Goal: Task Accomplishment & Management: Use online tool/utility

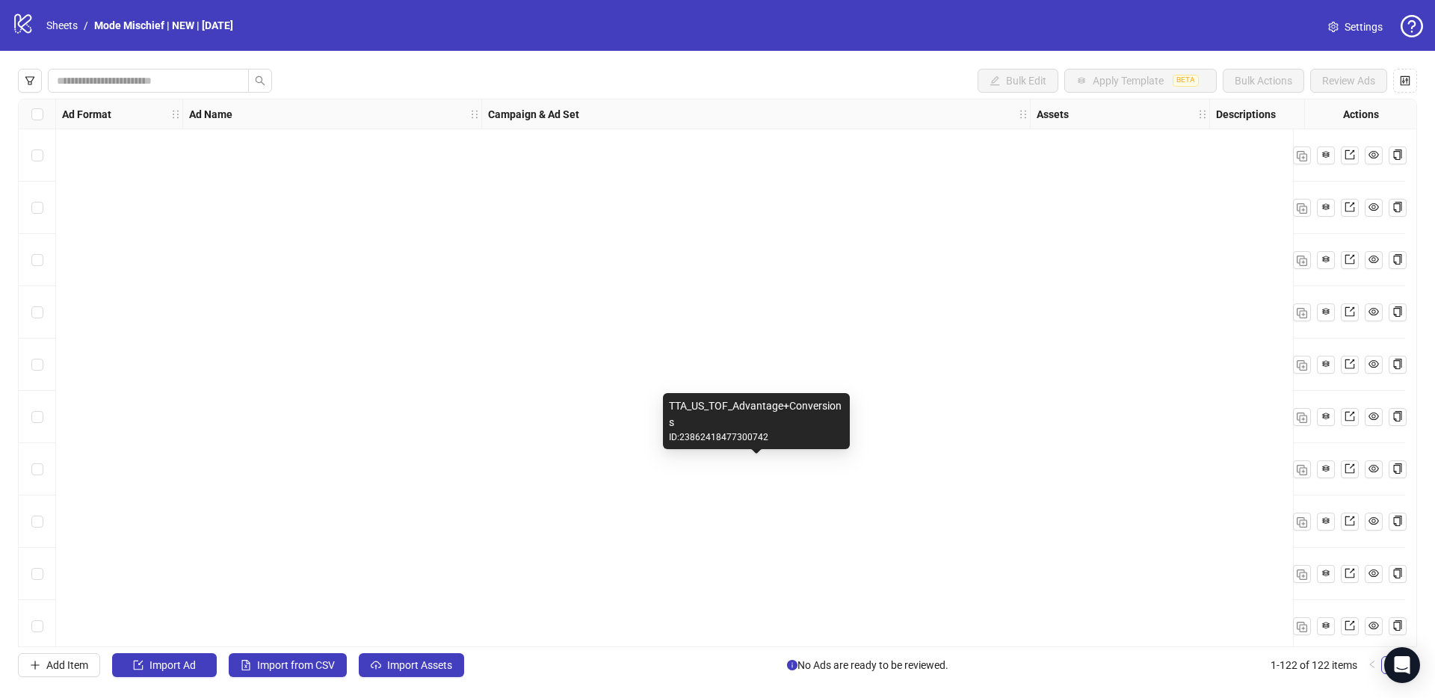
scroll to position [5870, 0]
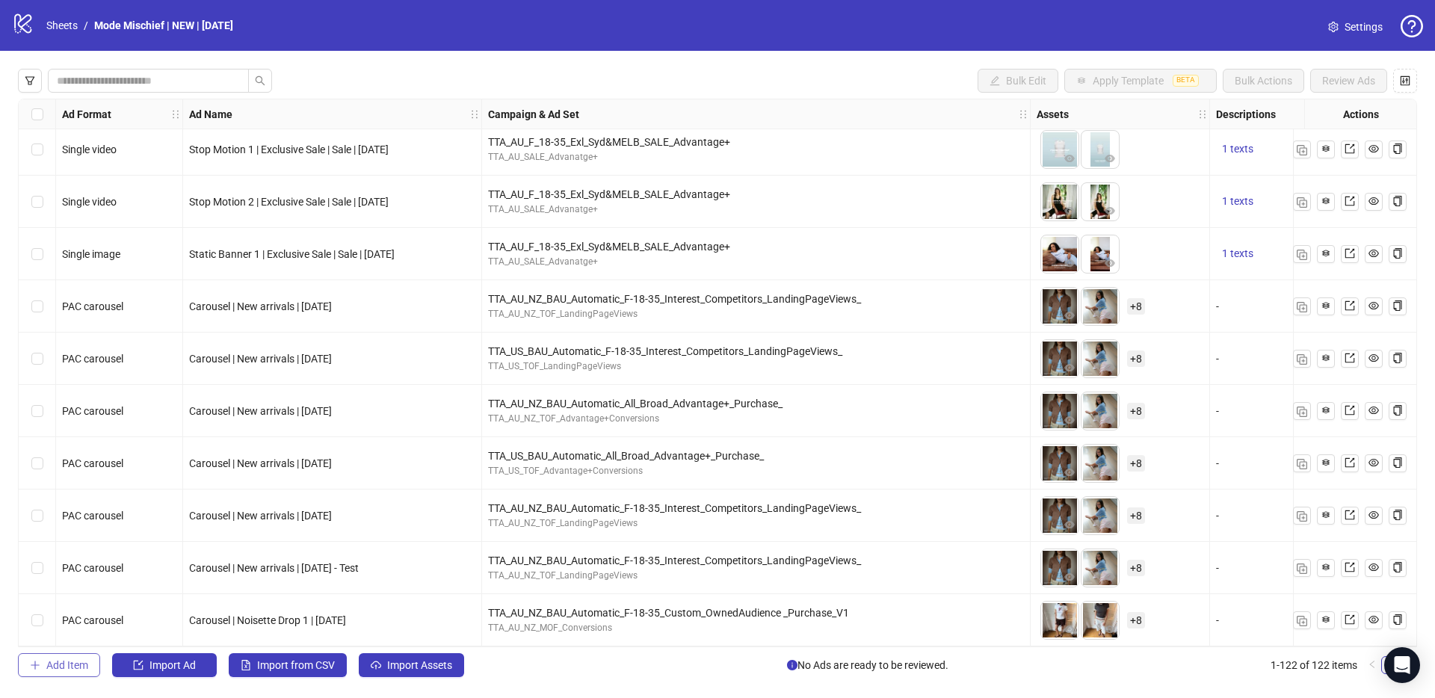
click at [66, 670] on span "Add Item" at bounding box center [67, 665] width 42 height 12
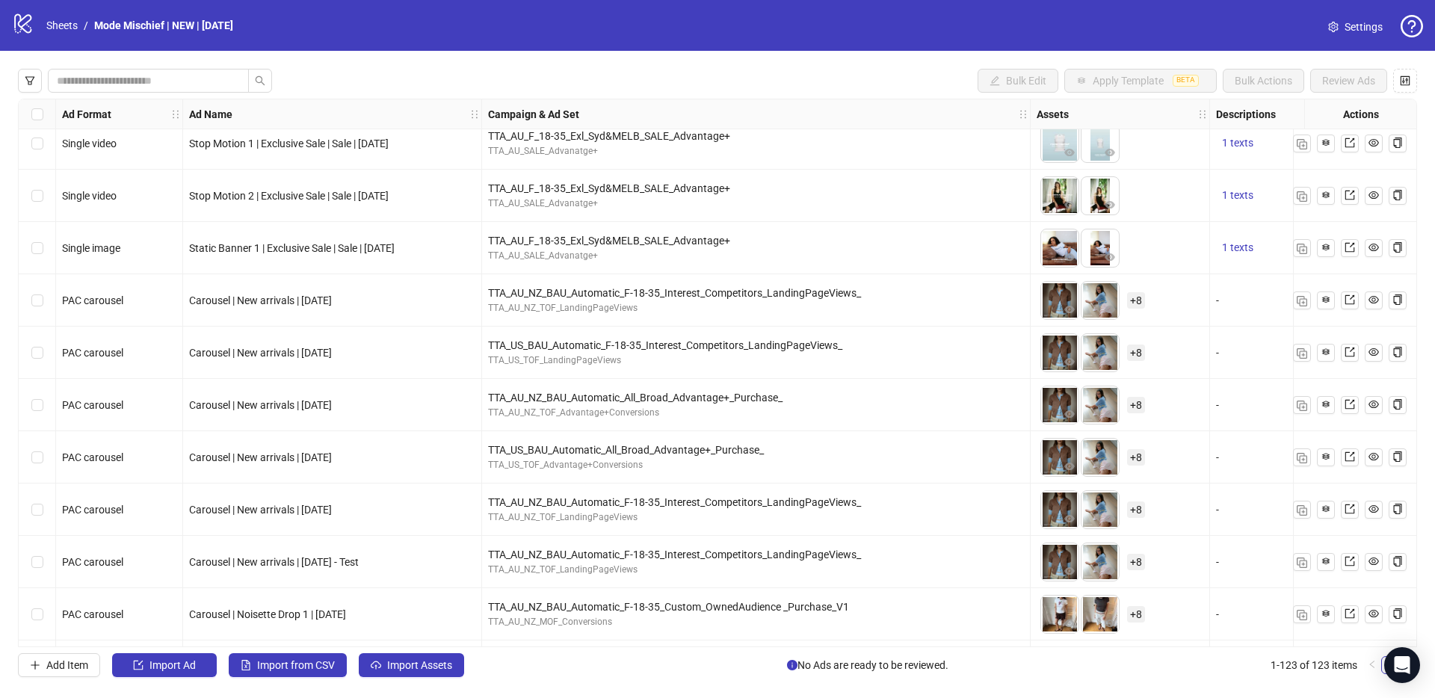
scroll to position [5923, 0]
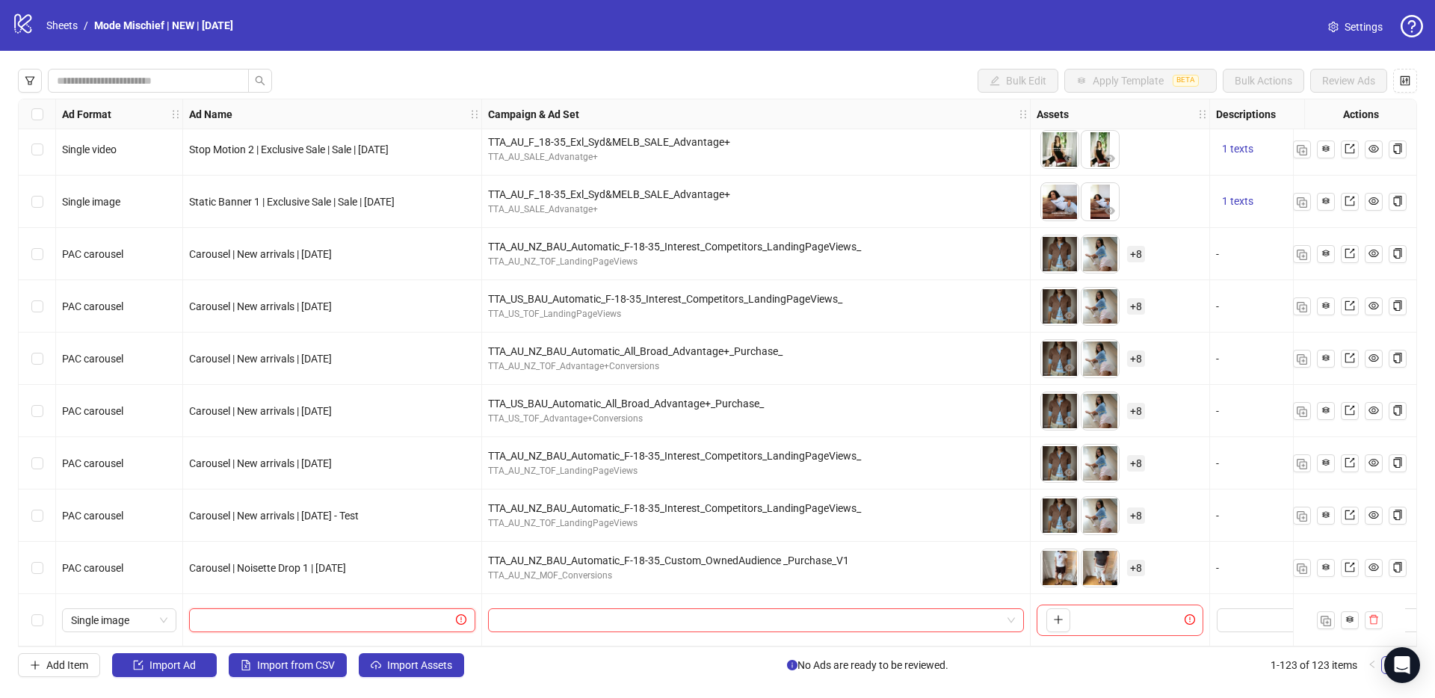
click at [382, 612] on input "text" at bounding box center [325, 620] width 255 height 16
paste input "**********"
type input "**********"
click at [584, 616] on input "search" at bounding box center [749, 620] width 504 height 22
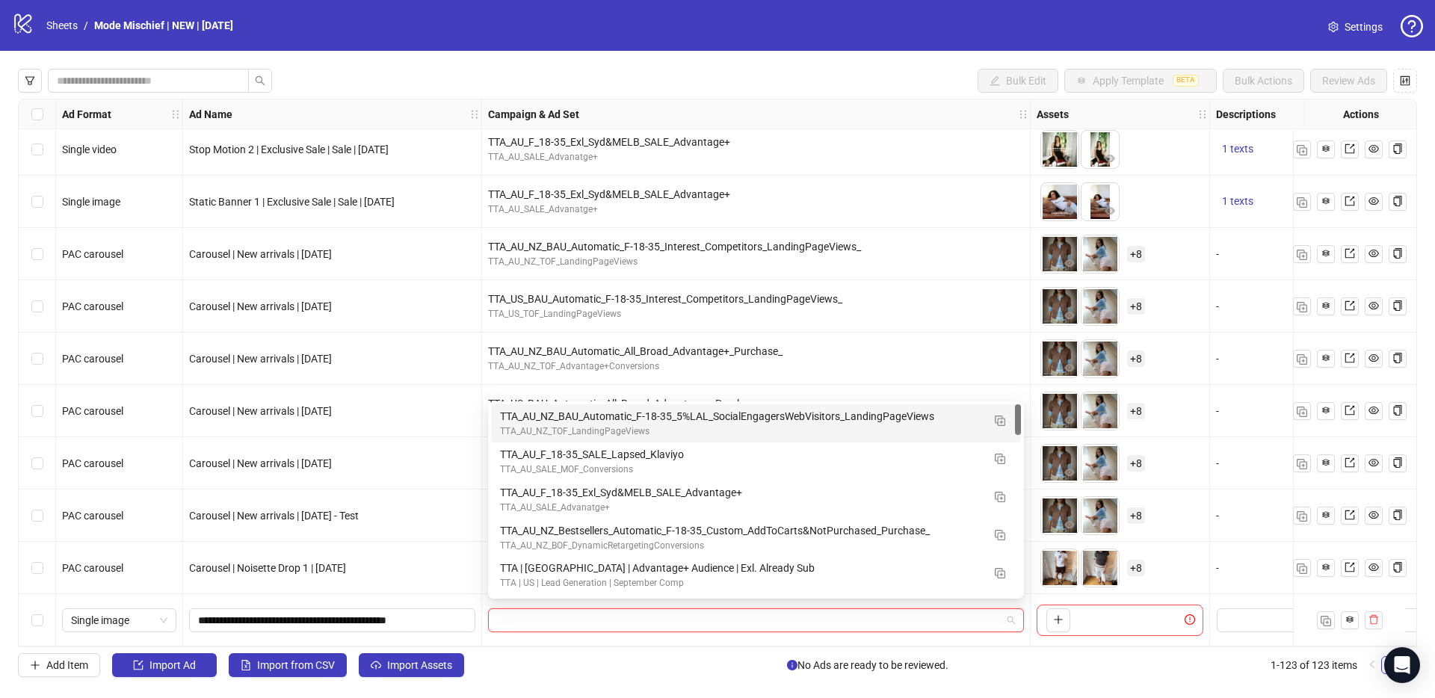
paste input "**********"
type input "**********"
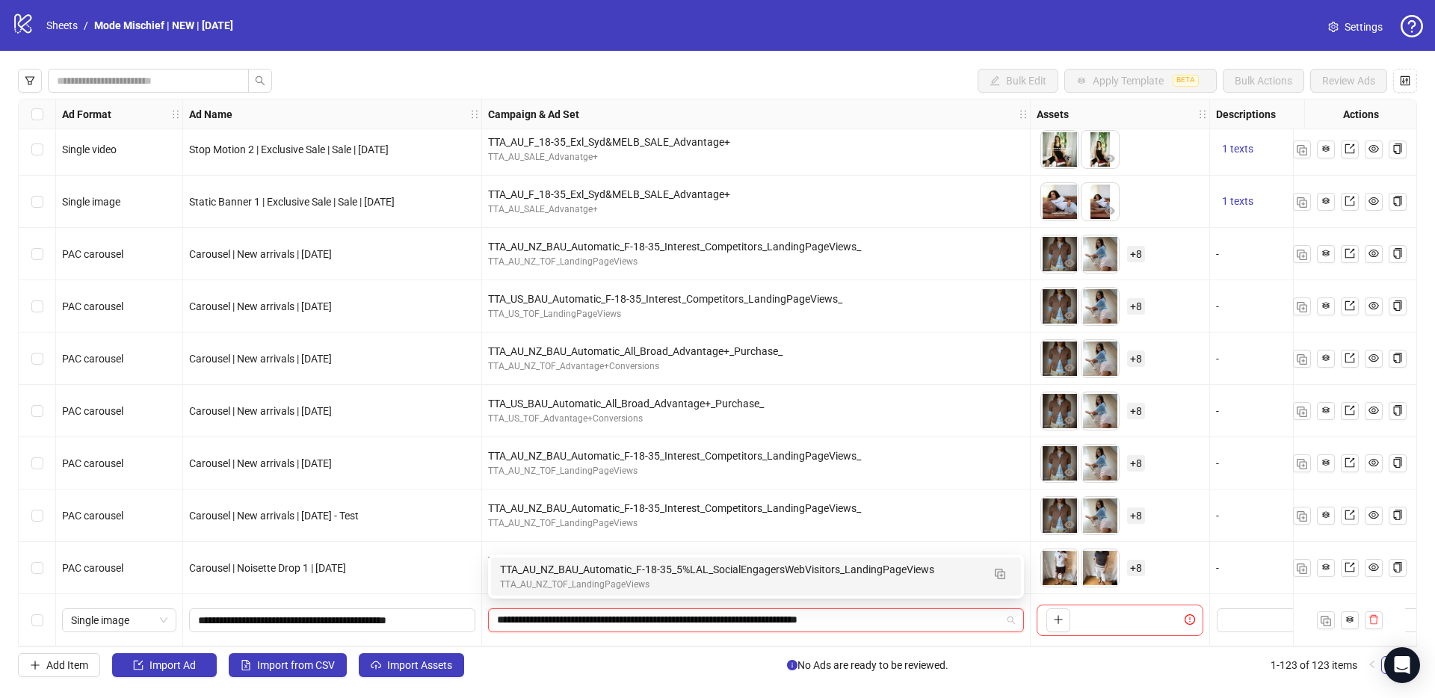
click at [581, 589] on div "TTA_AU_NZ_TOF_LandingPageViews" at bounding box center [741, 585] width 482 height 14
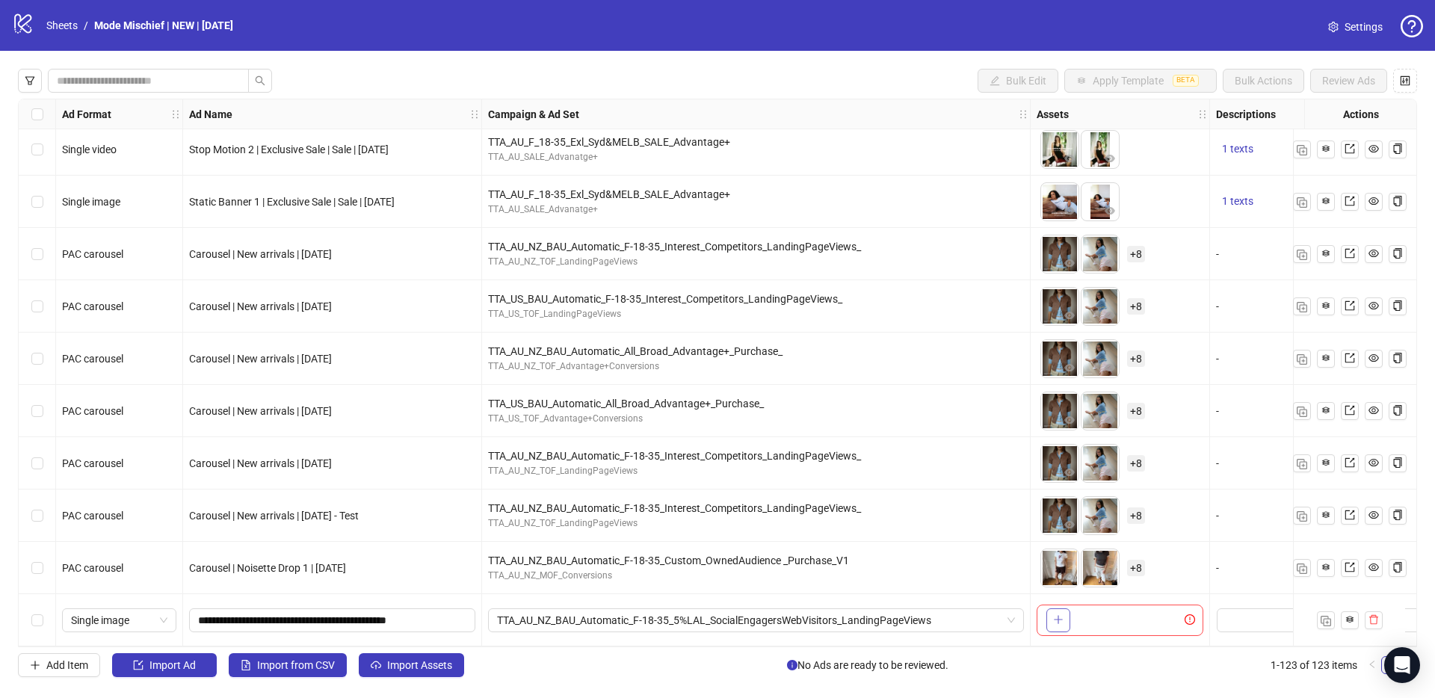
click at [1055, 615] on icon "plus" at bounding box center [1058, 619] width 10 height 10
click at [1106, 621] on button "button" at bounding box center [1099, 620] width 24 height 24
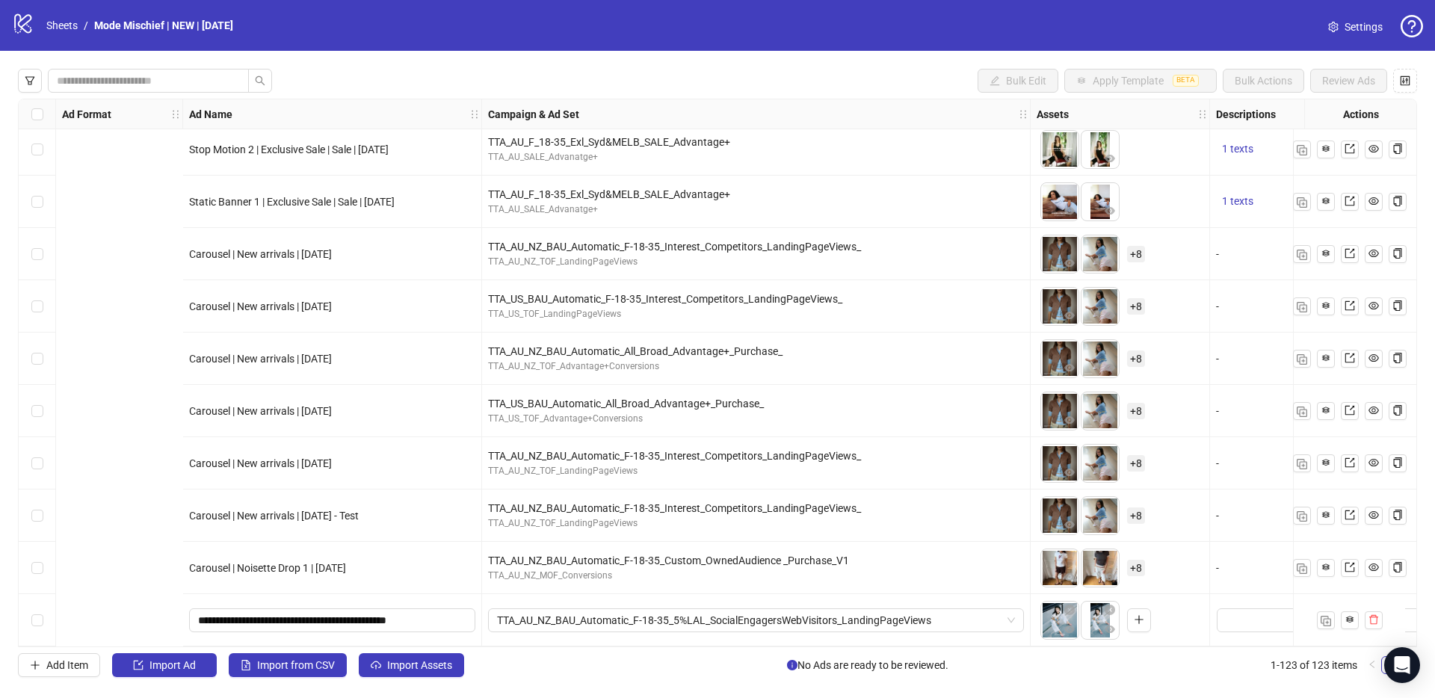
scroll to position [5923, 655]
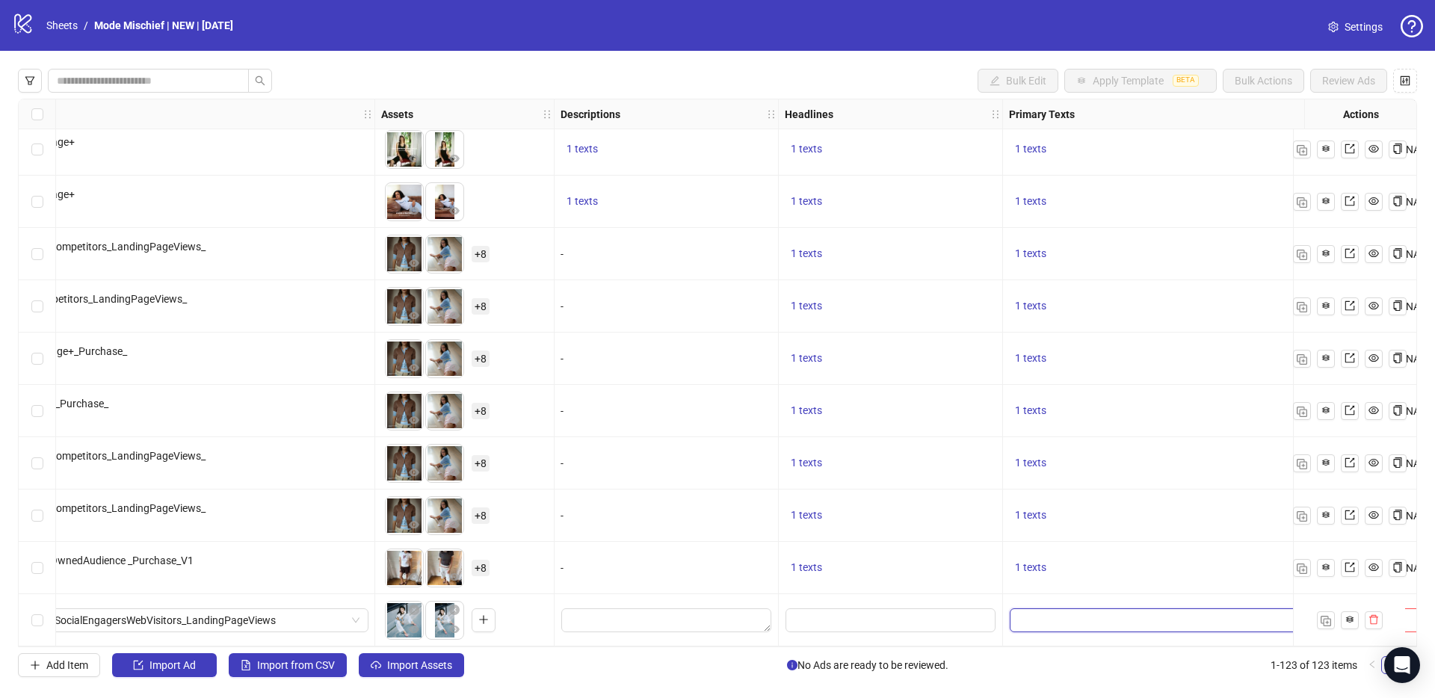
click at [1102, 622] on textarea "Edit values" at bounding box center [1164, 620] width 309 height 24
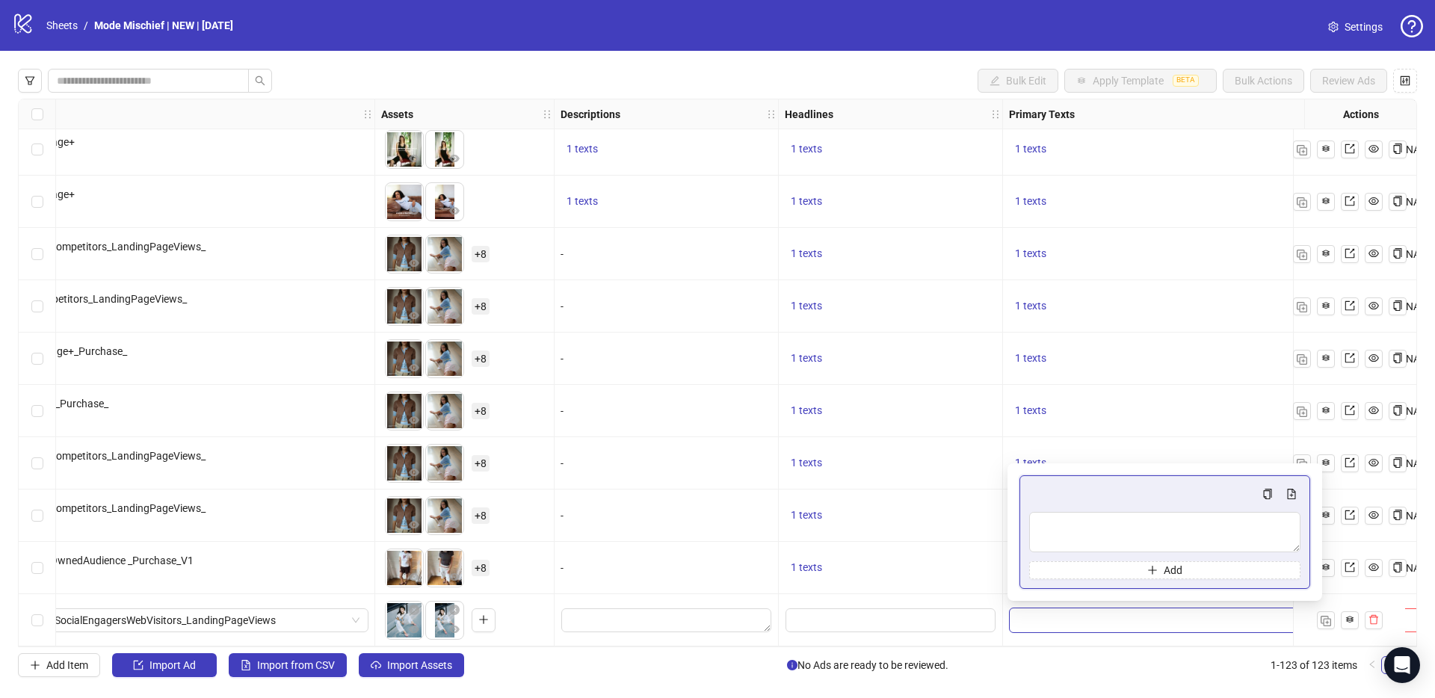
type textarea "**********"
click at [846, 559] on div "1 texts" at bounding box center [890, 568] width 211 height 18
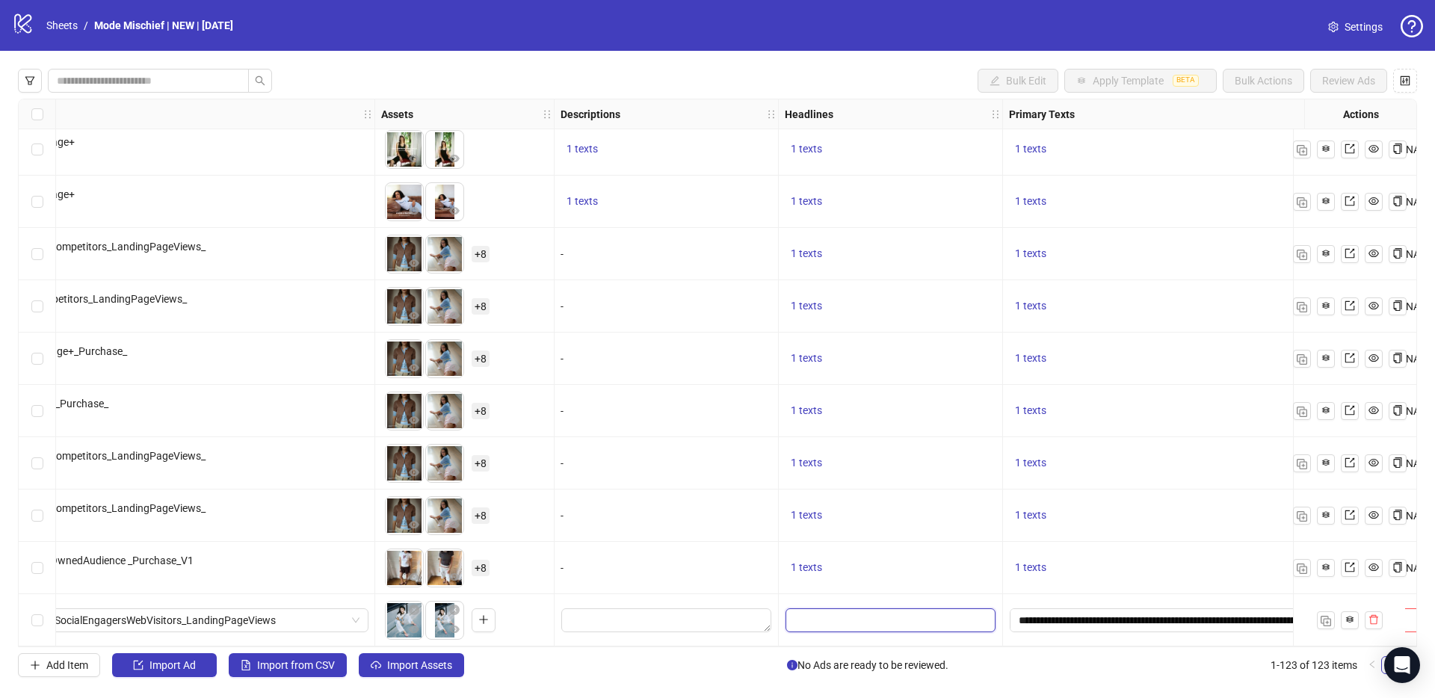
click at [813, 619] on input "Edit values" at bounding box center [890, 620] width 210 height 24
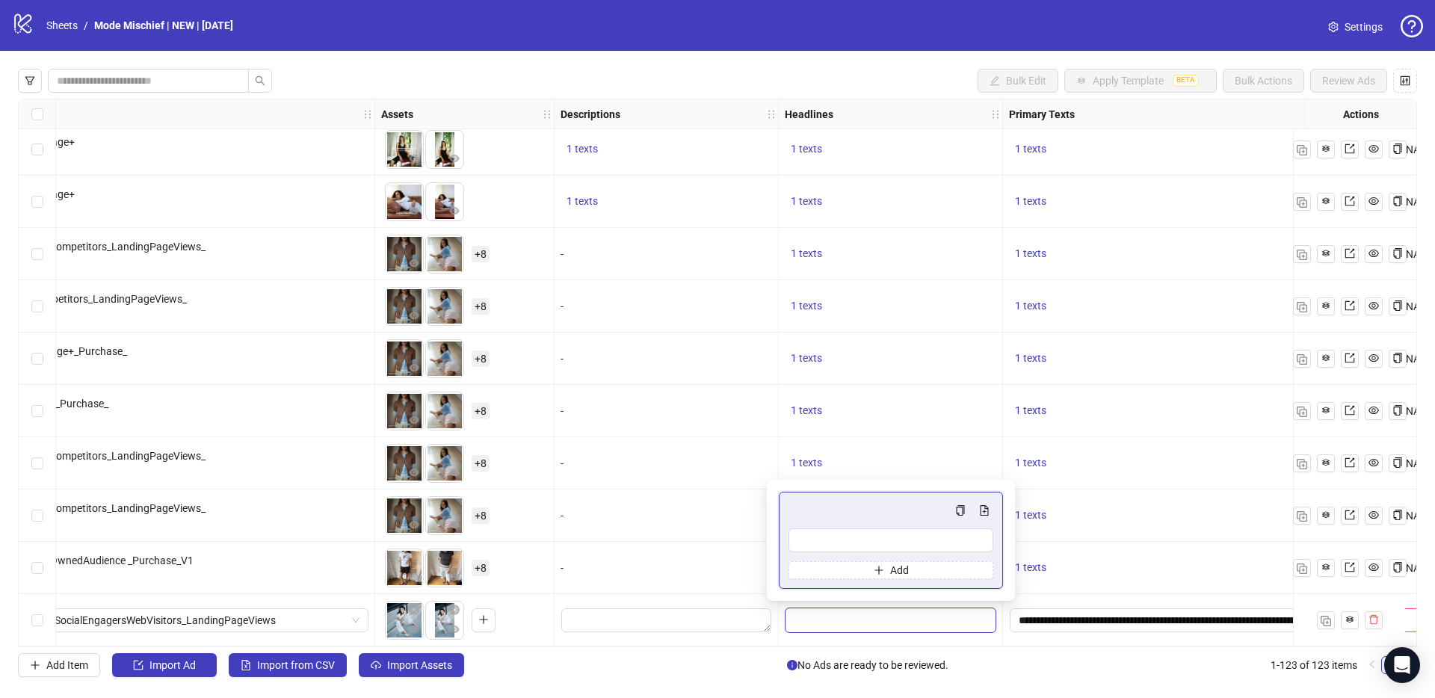
type input "**********"
click at [686, 525] on div "-" at bounding box center [666, 515] width 224 height 52
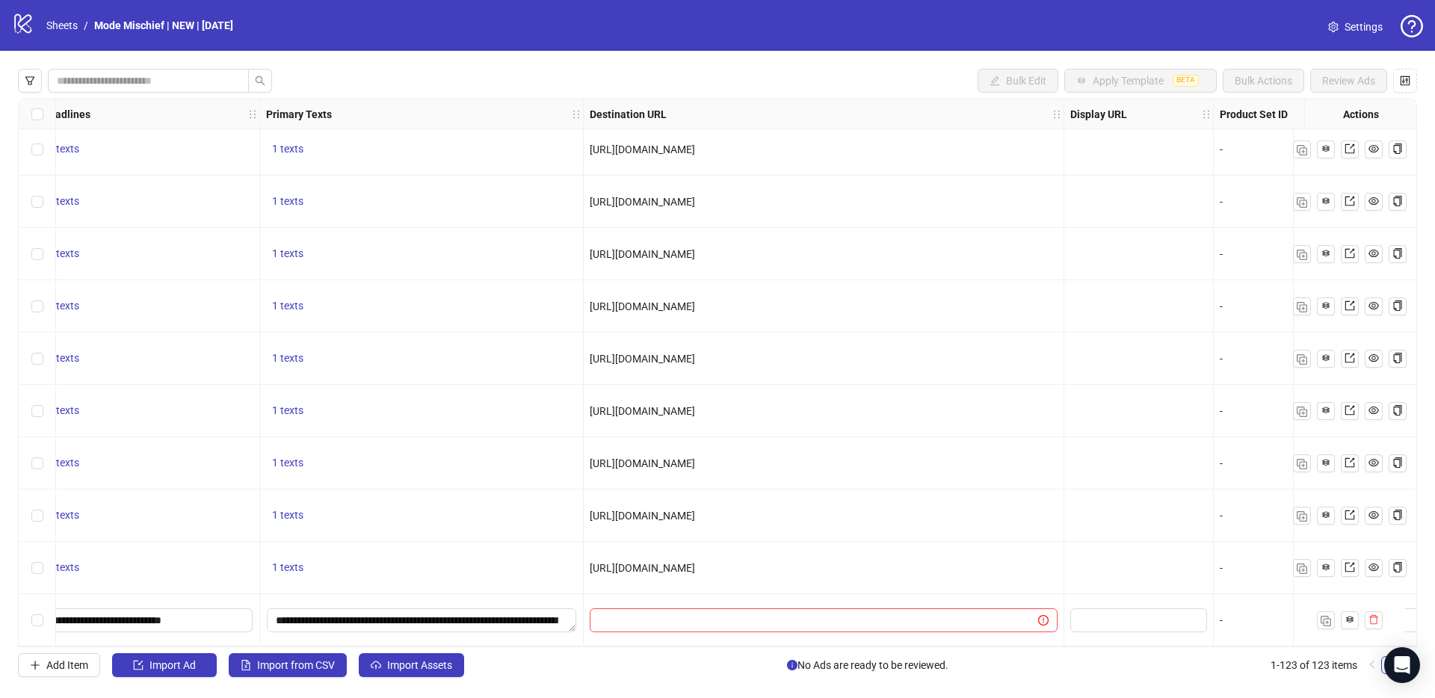
scroll to position [5923, 1503]
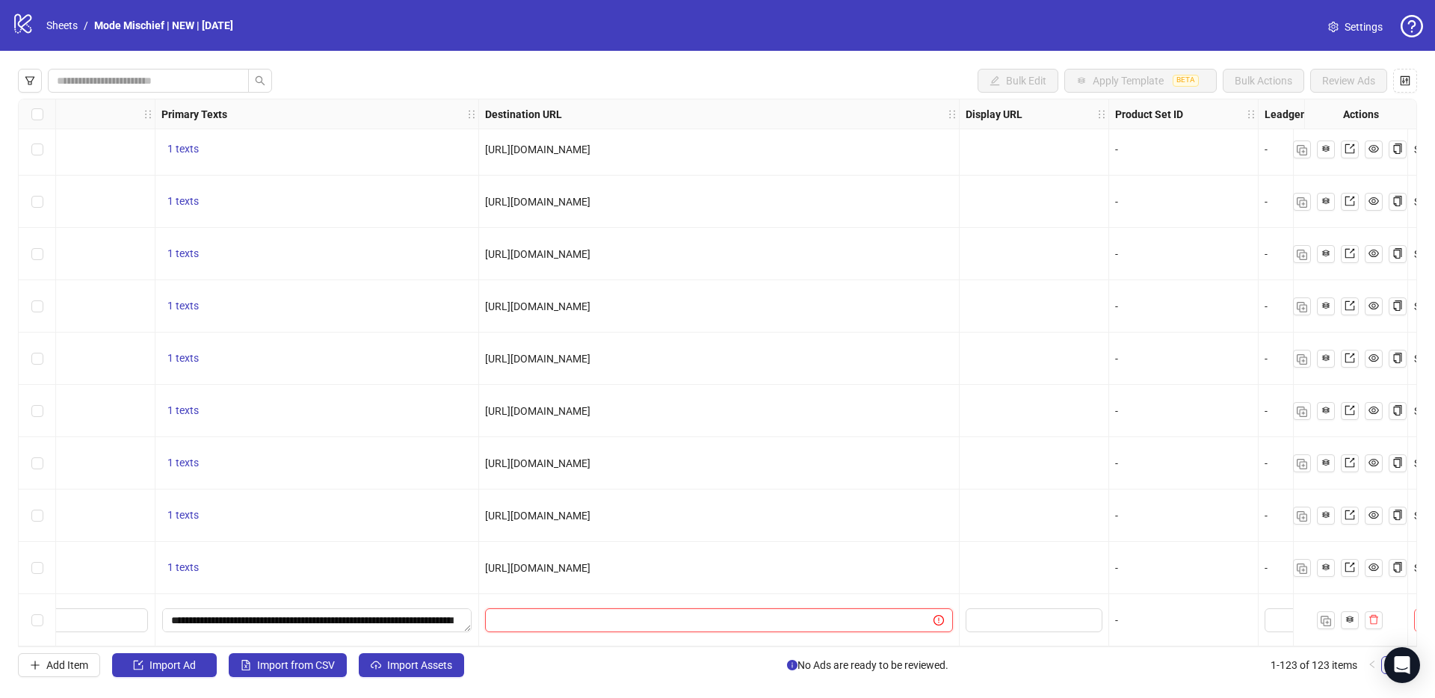
click at [812, 616] on input "text" at bounding box center [703, 620] width 418 height 16
paste input "**********"
type input "**********"
click at [867, 516] on div "[URL][DOMAIN_NAME]" at bounding box center [719, 515] width 468 height 16
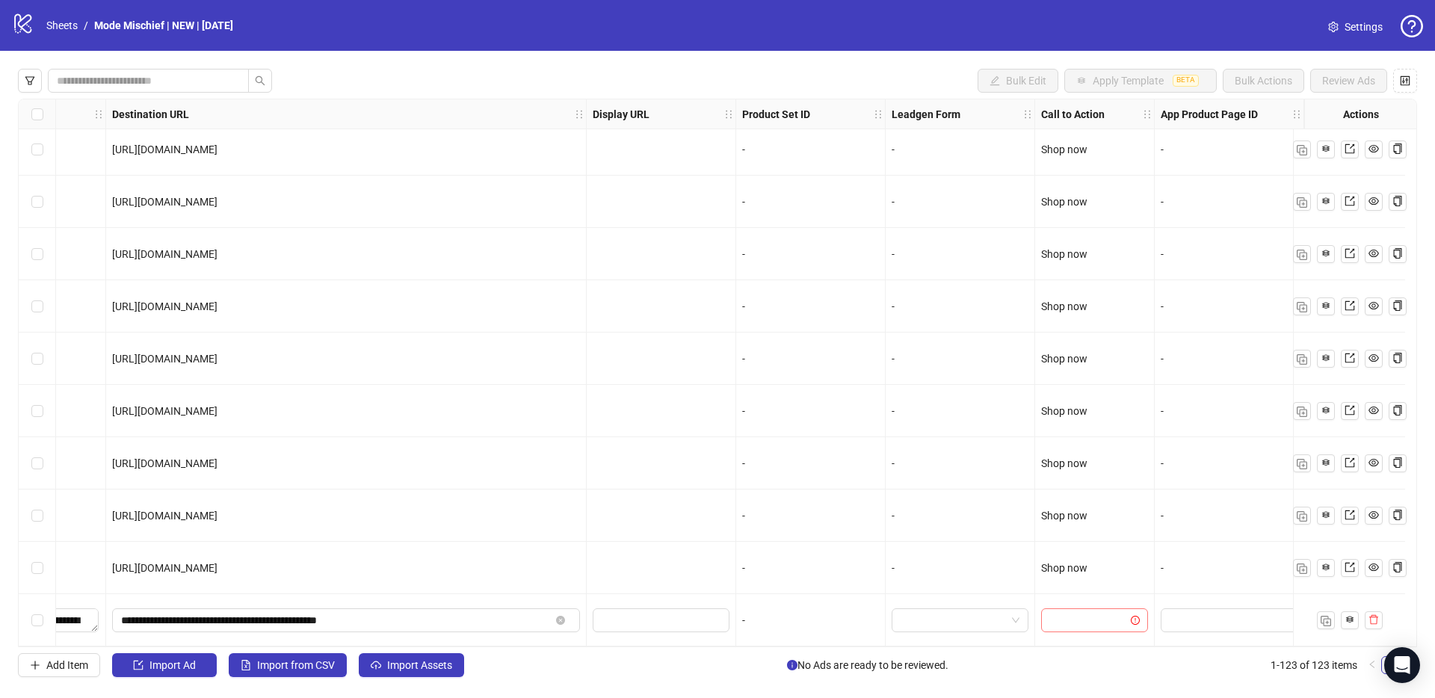
click at [1054, 616] on input "search" at bounding box center [1087, 620] width 75 height 22
type input "****"
click at [1065, 591] on div "Shop now" at bounding box center [1083, 583] width 83 height 16
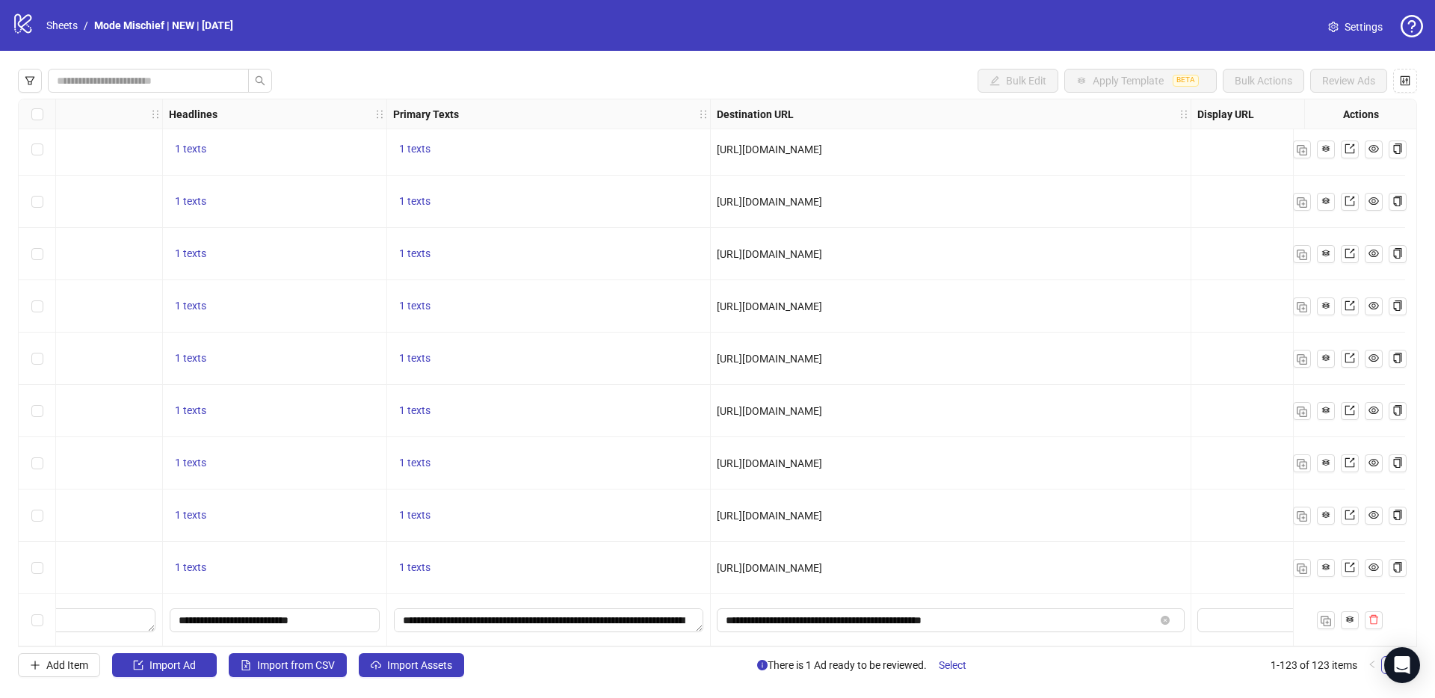
scroll to position [5923, 0]
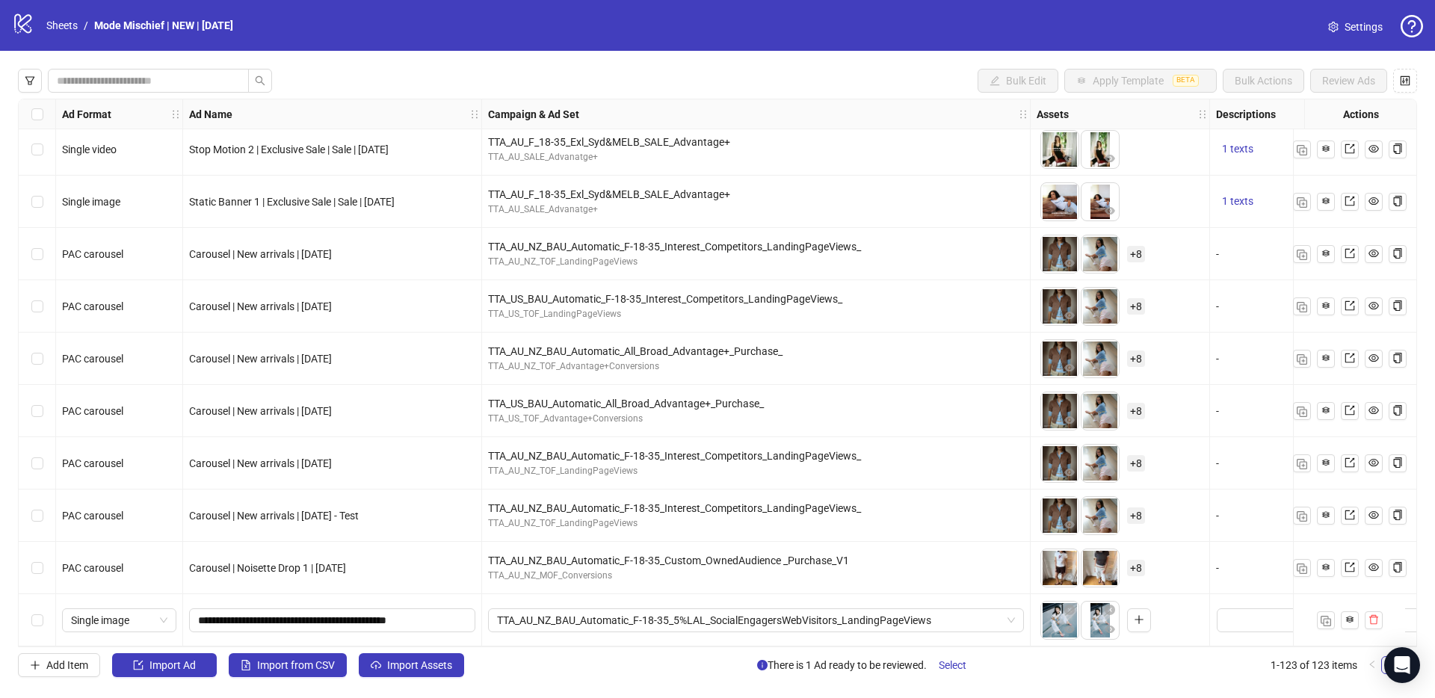
click at [49, 609] on div "Select row 123" at bounding box center [37, 620] width 37 height 52
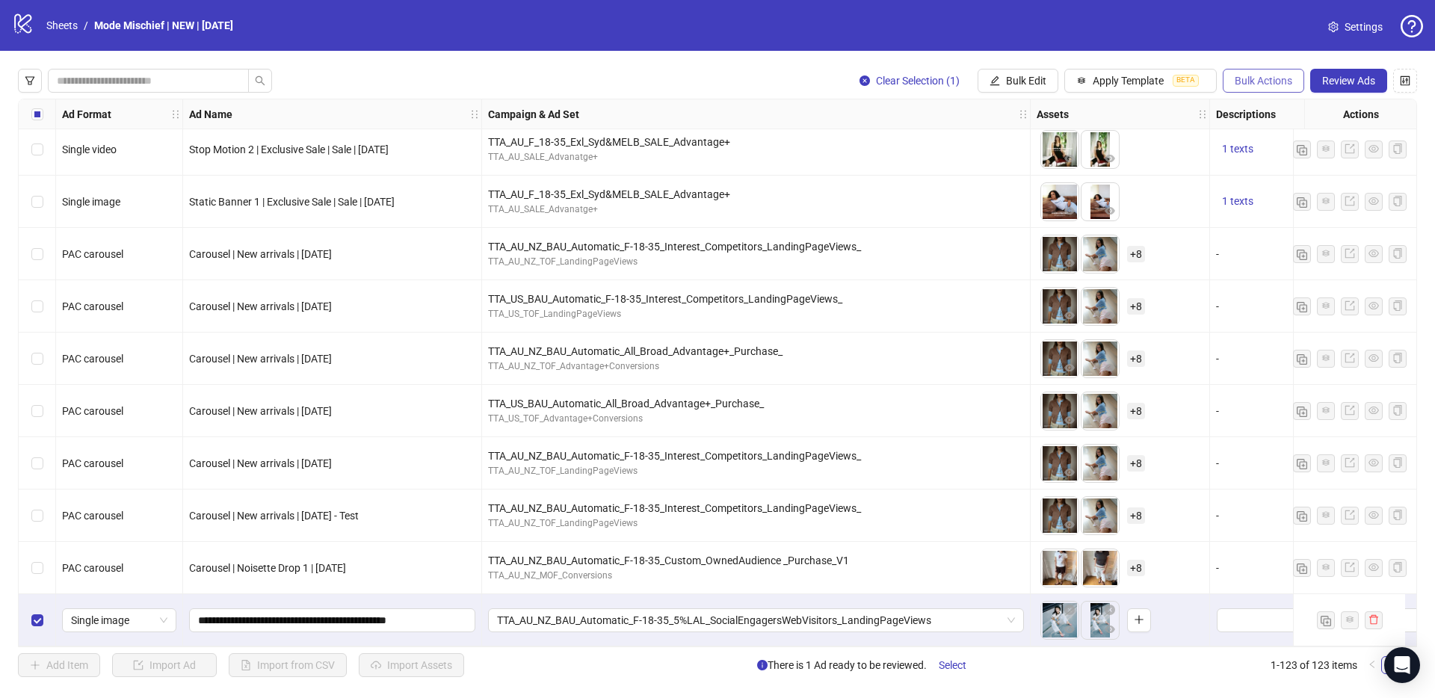
click at [1259, 91] on button "Bulk Actions" at bounding box center [1263, 81] width 81 height 24
click at [1294, 160] on span "Duplicate with assets" at bounding box center [1284, 158] width 102 height 16
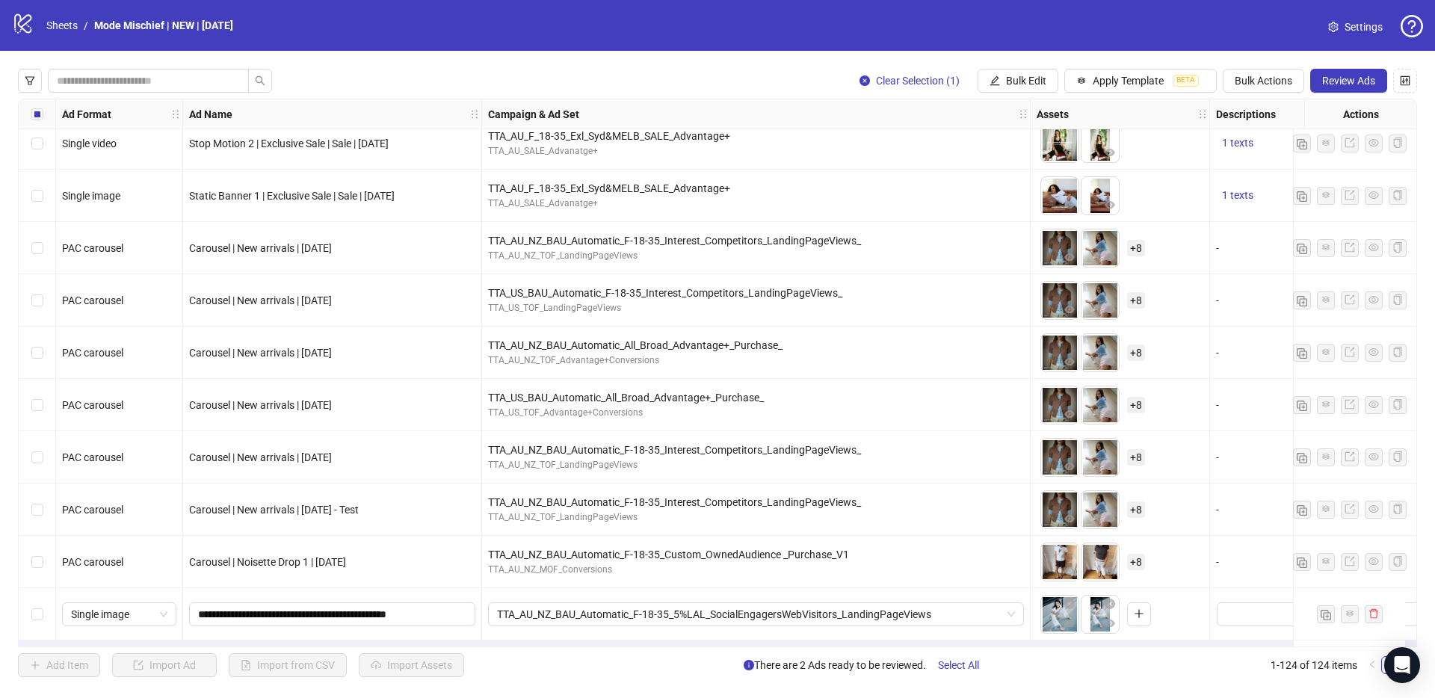
scroll to position [5975, 0]
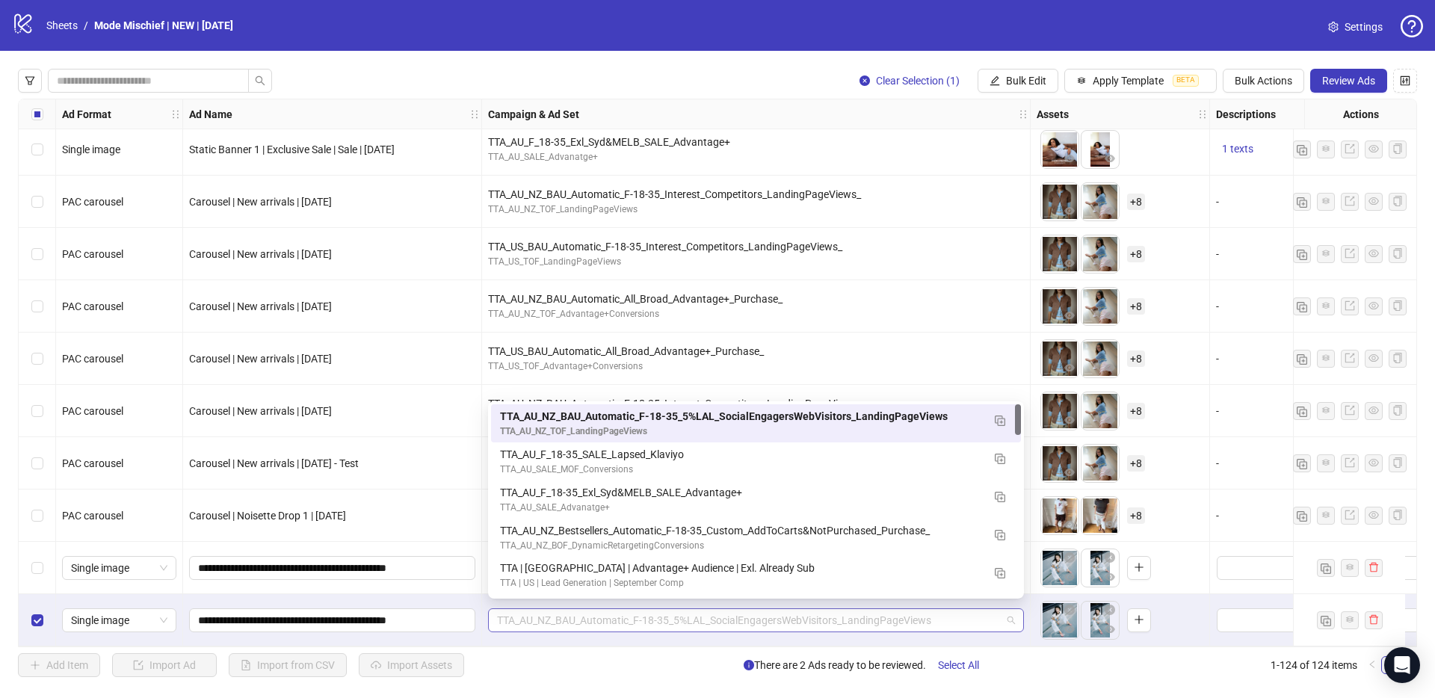
click at [696, 619] on span "TTA_AU_NZ_BAU_Automatic_F-18-35_5%LAL_SocialEngagersWebVisitors_LandingPageViews" at bounding box center [756, 620] width 518 height 22
paste input "**********"
type input "**********"
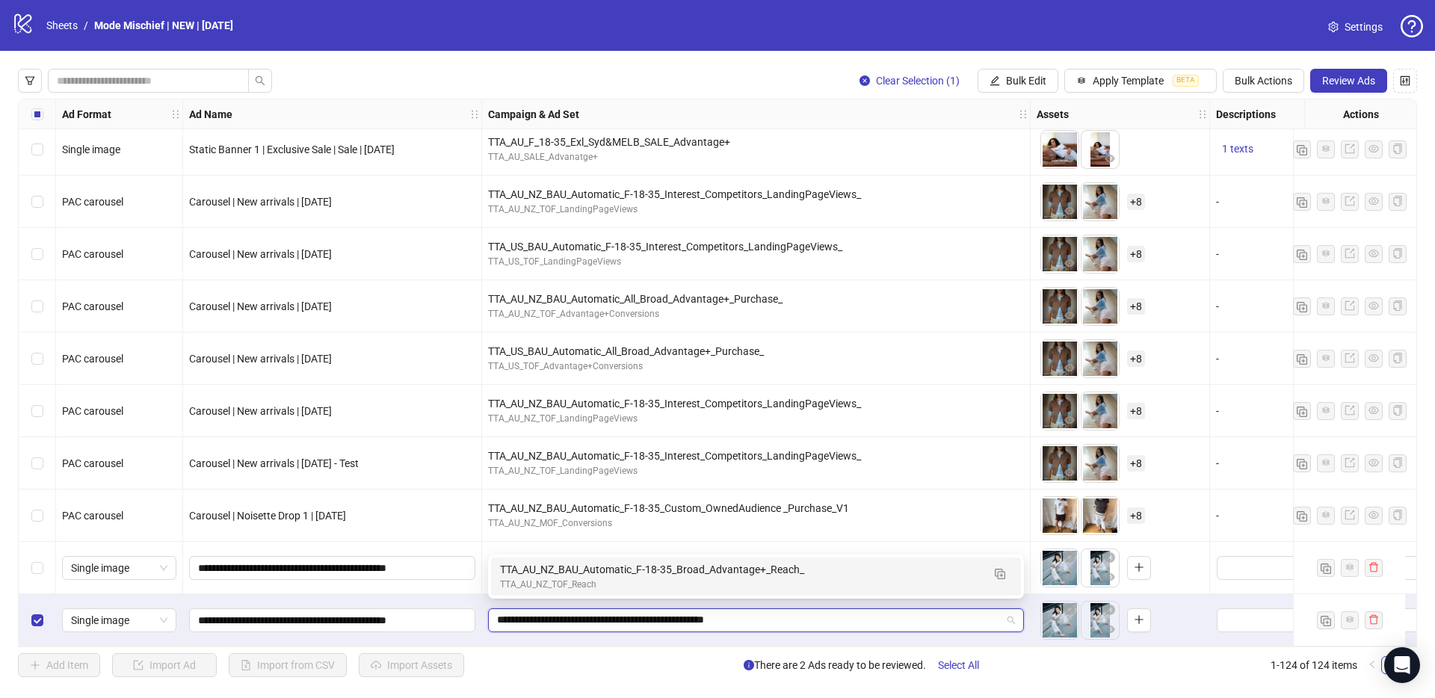
click at [673, 579] on div "TTA_AU_NZ_TOF_Reach" at bounding box center [741, 585] width 482 height 14
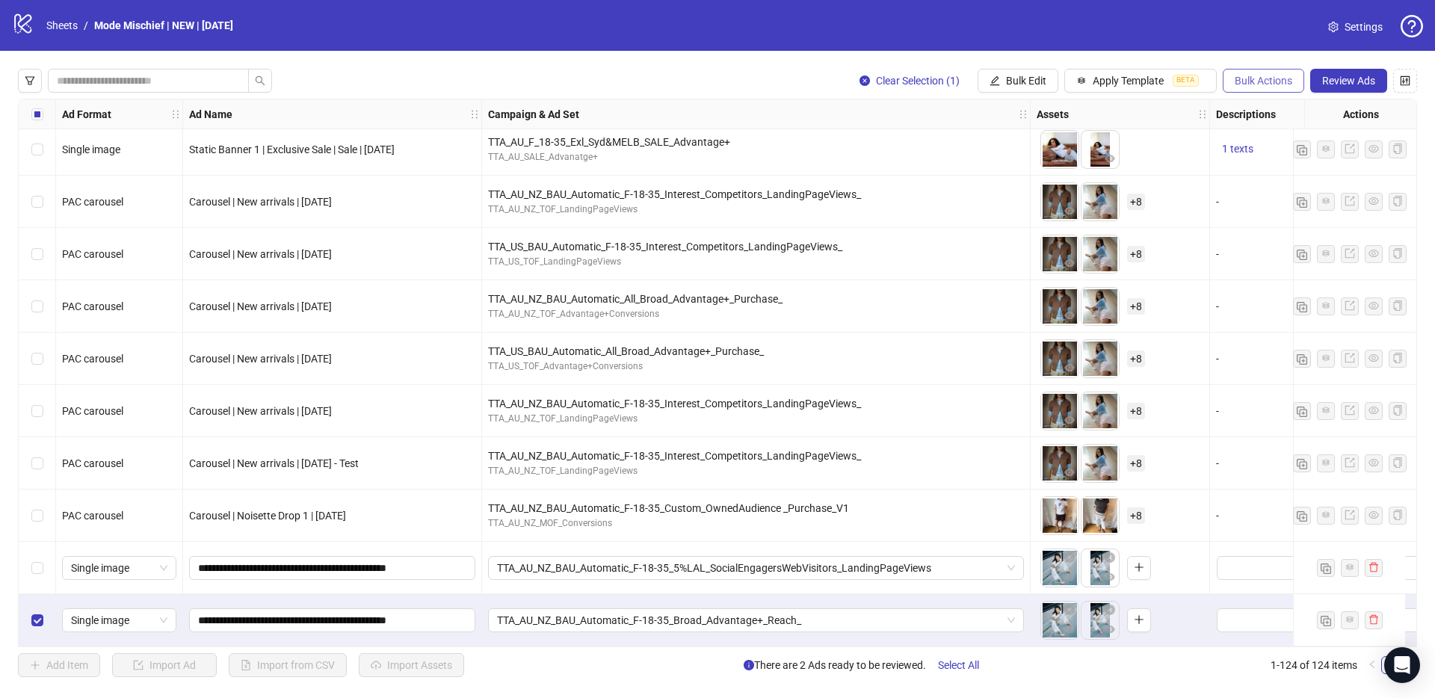
click at [1247, 80] on span "Bulk Actions" at bounding box center [1263, 81] width 58 height 12
click at [1272, 152] on span "Duplicate with assets" at bounding box center [1284, 158] width 102 height 16
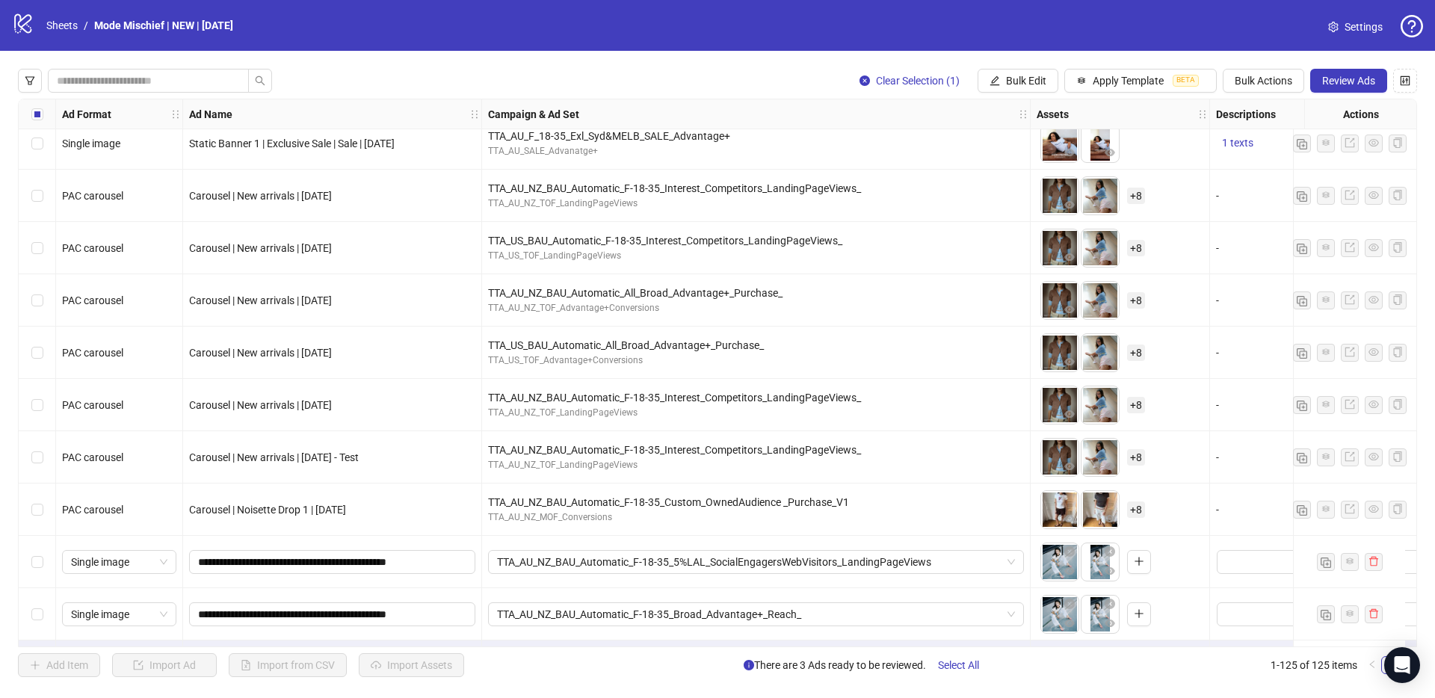
scroll to position [6027, 0]
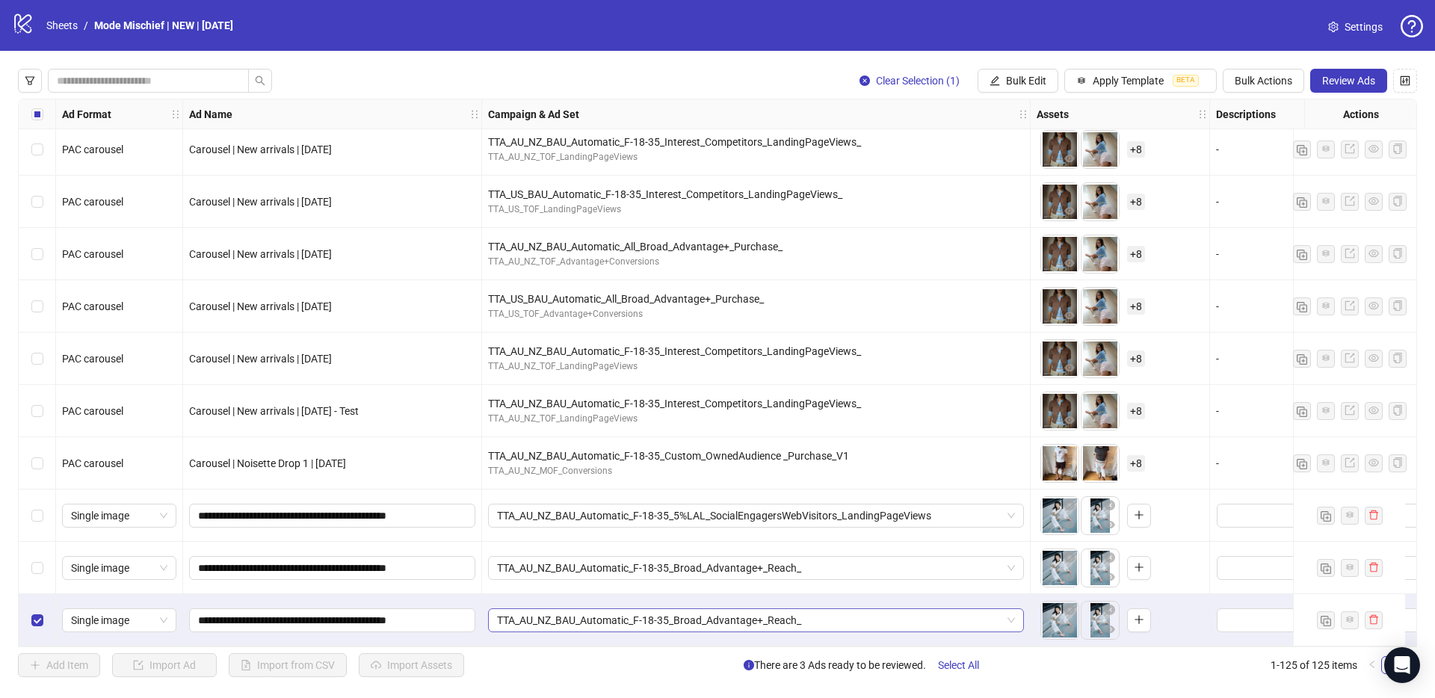
click at [721, 619] on span "TTA_AU_NZ_BAU_Automatic_F-18-35_Broad_Advantage+_Reach_" at bounding box center [756, 620] width 518 height 22
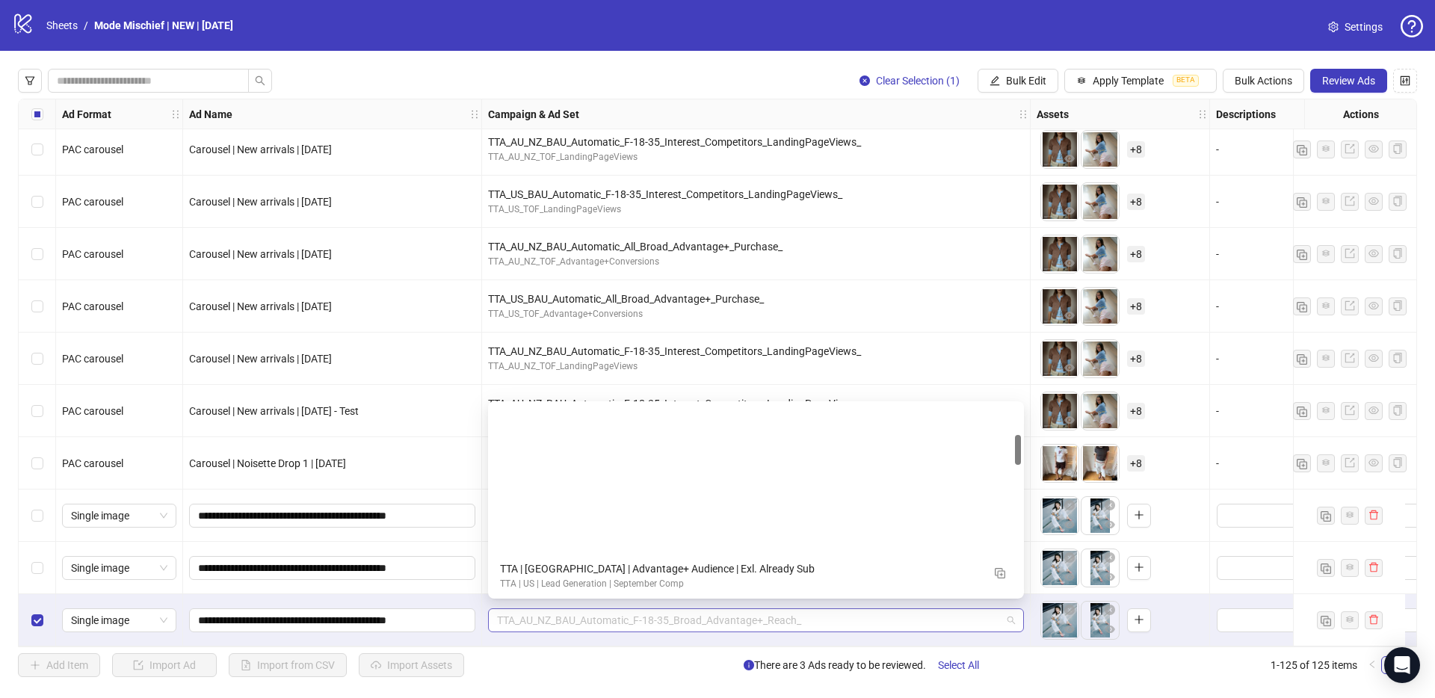
scroll to position [190, 0]
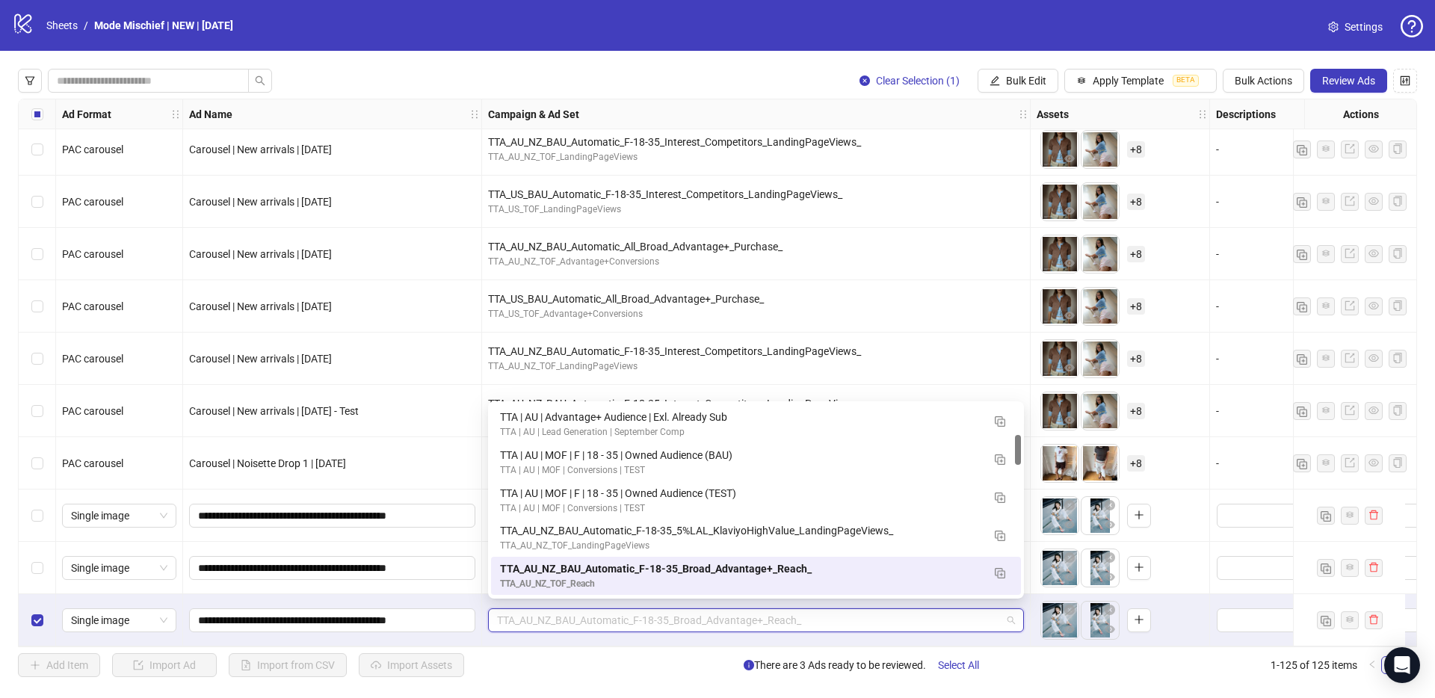
paste input "**********"
type input "**********"
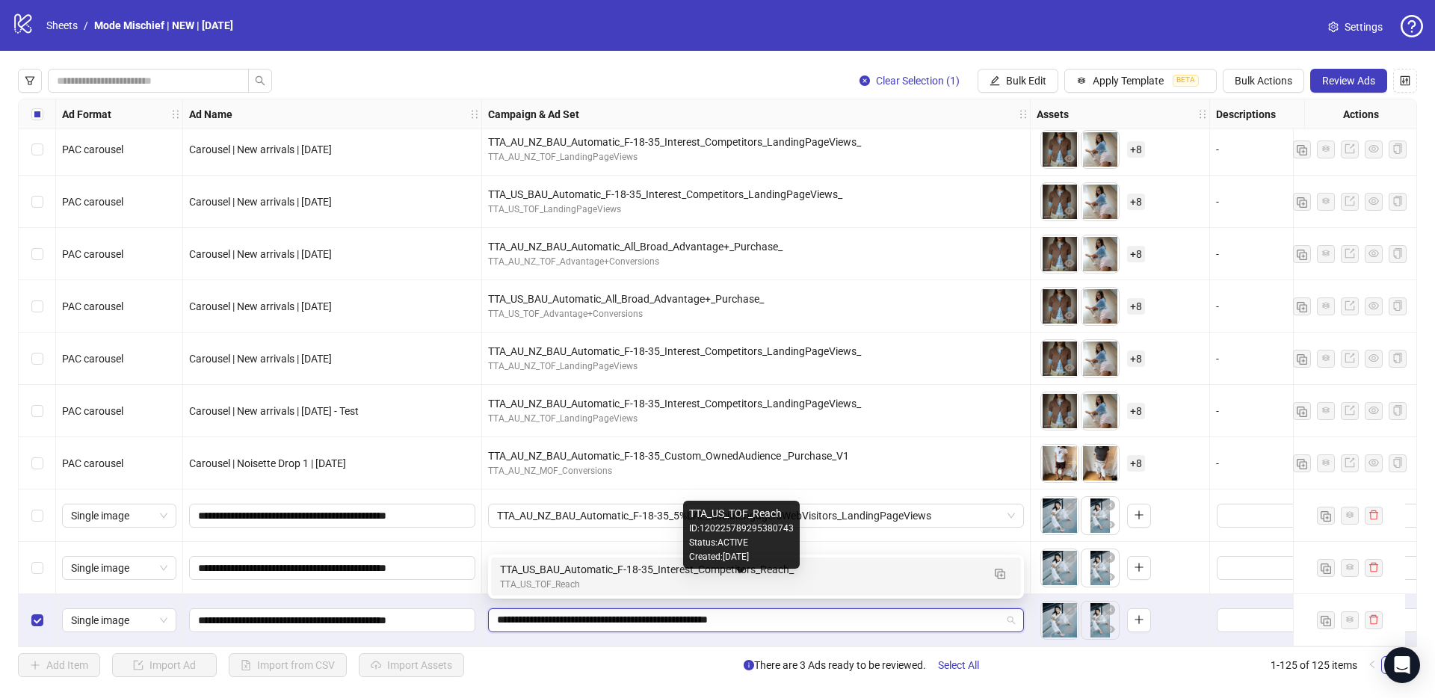
click at [609, 581] on div "TTA_US_TOF_Reach" at bounding box center [741, 585] width 482 height 14
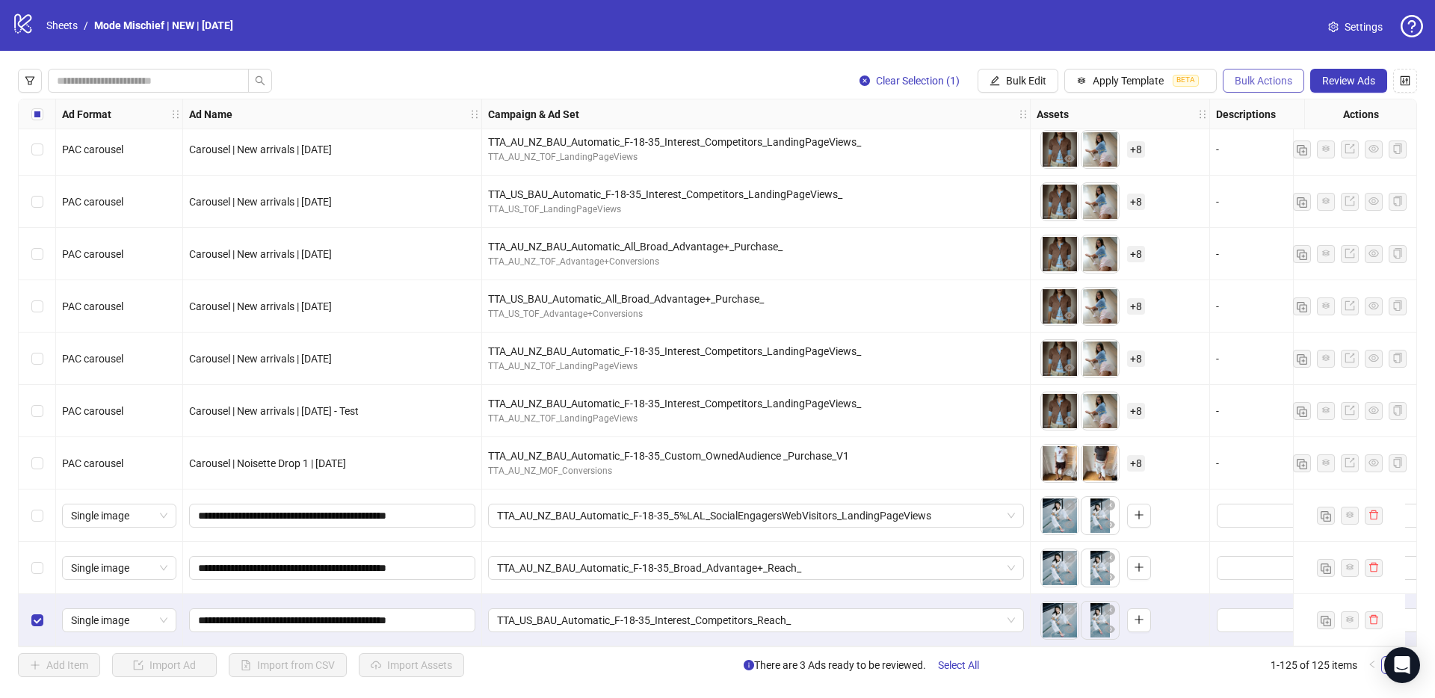
click at [1256, 75] on span "Bulk Actions" at bounding box center [1263, 81] width 58 height 12
click at [1280, 156] on span "Duplicate with assets" at bounding box center [1284, 158] width 102 height 16
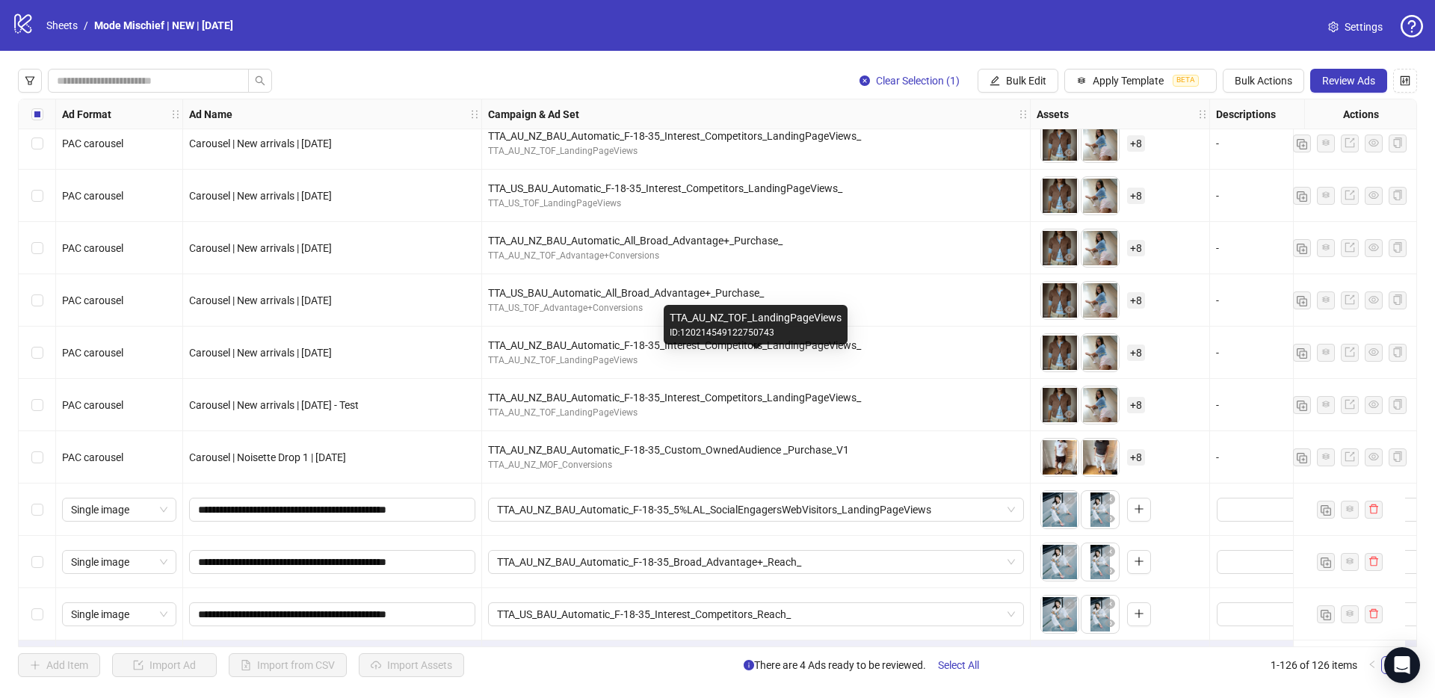
scroll to position [6080, 0]
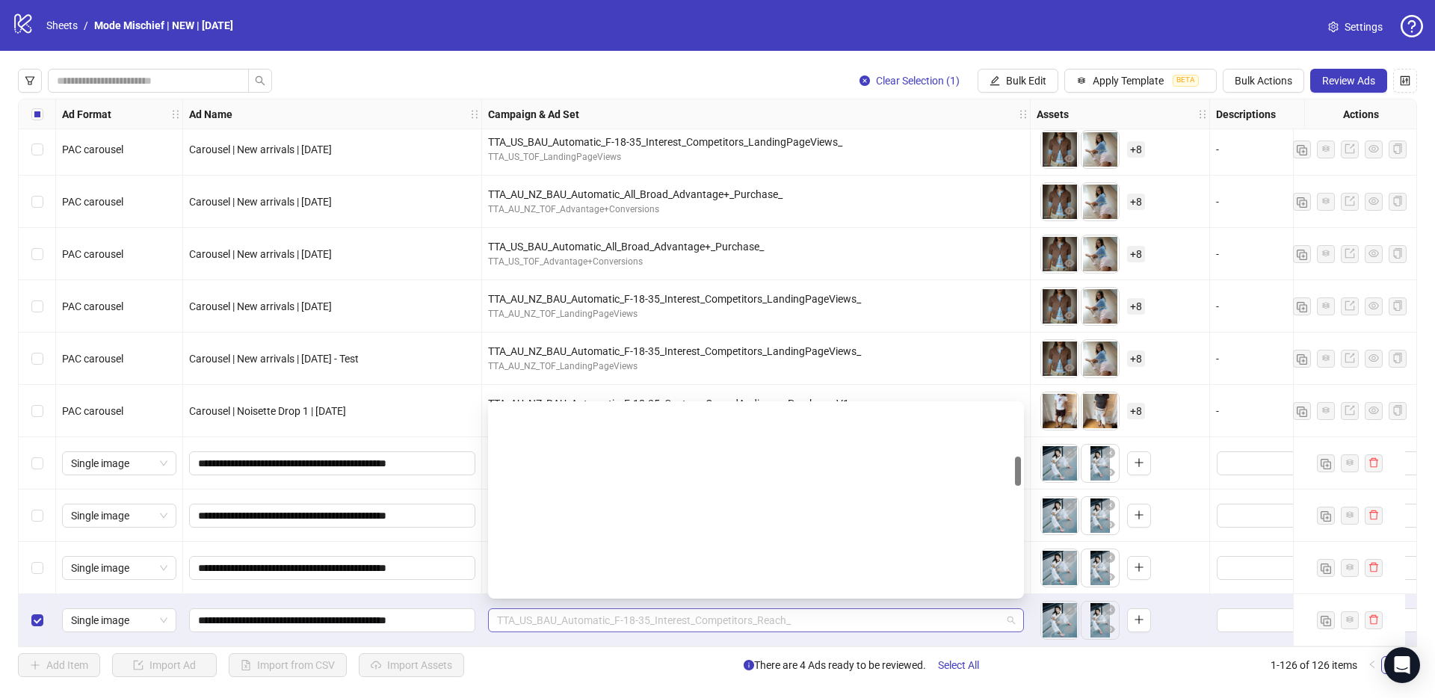
click at [611, 619] on span "TTA_US_BAU_Automatic_F-18-35_Interest_Competitors_Reach_" at bounding box center [756, 620] width 518 height 22
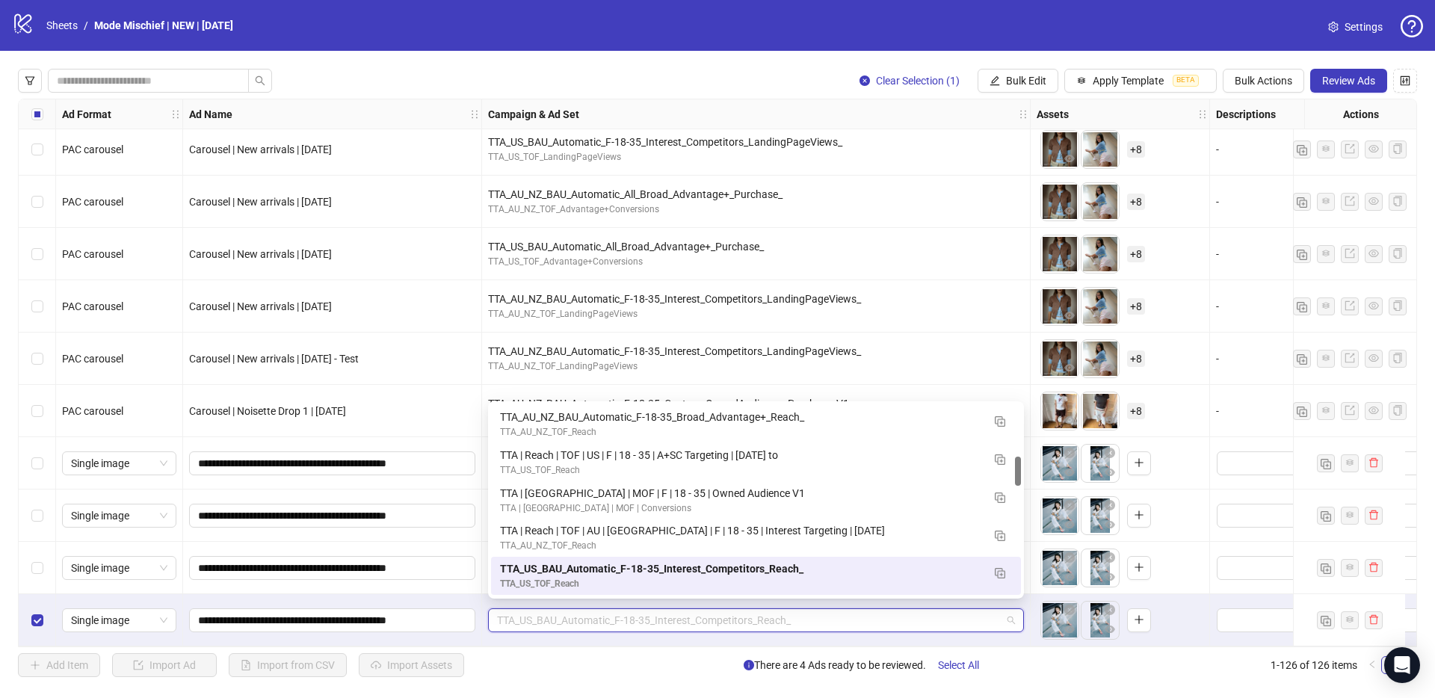
paste input "**********"
type input "**********"
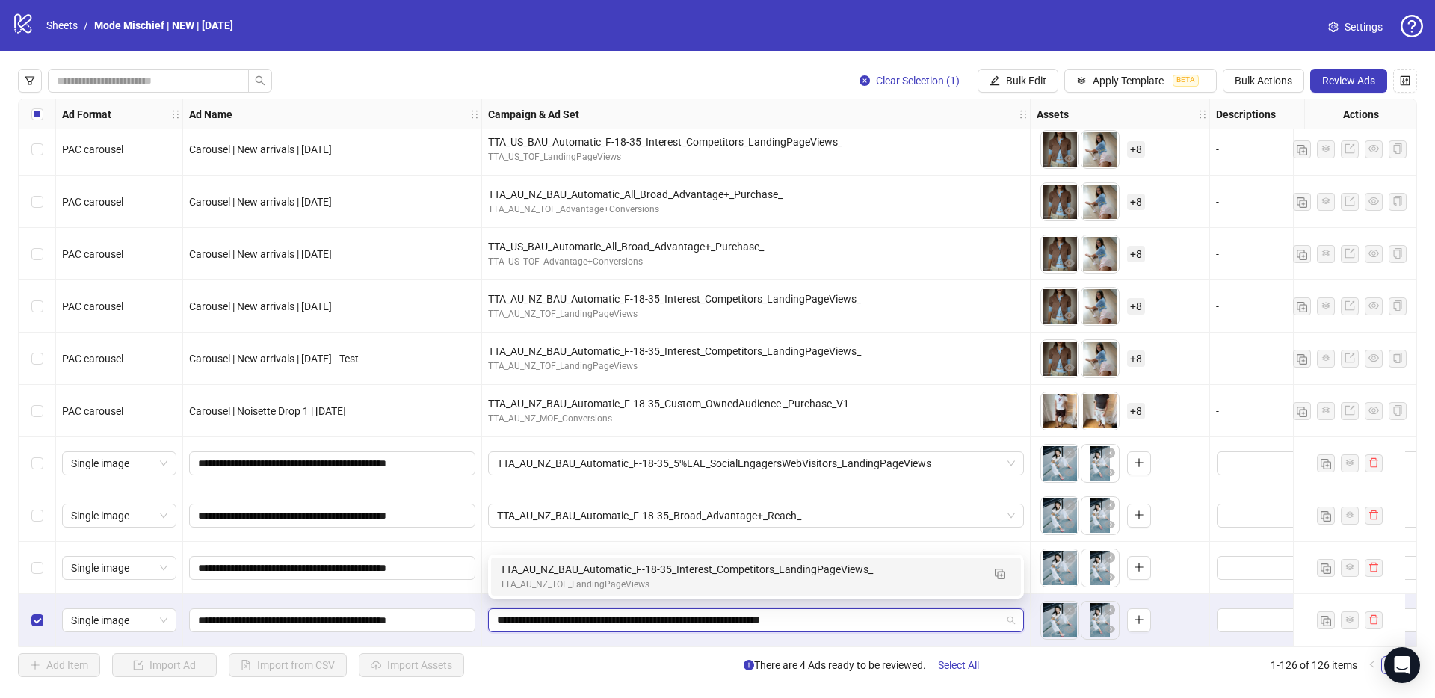
click at [605, 588] on div "TTA_AU_NZ_TOF_LandingPageViews" at bounding box center [741, 585] width 482 height 14
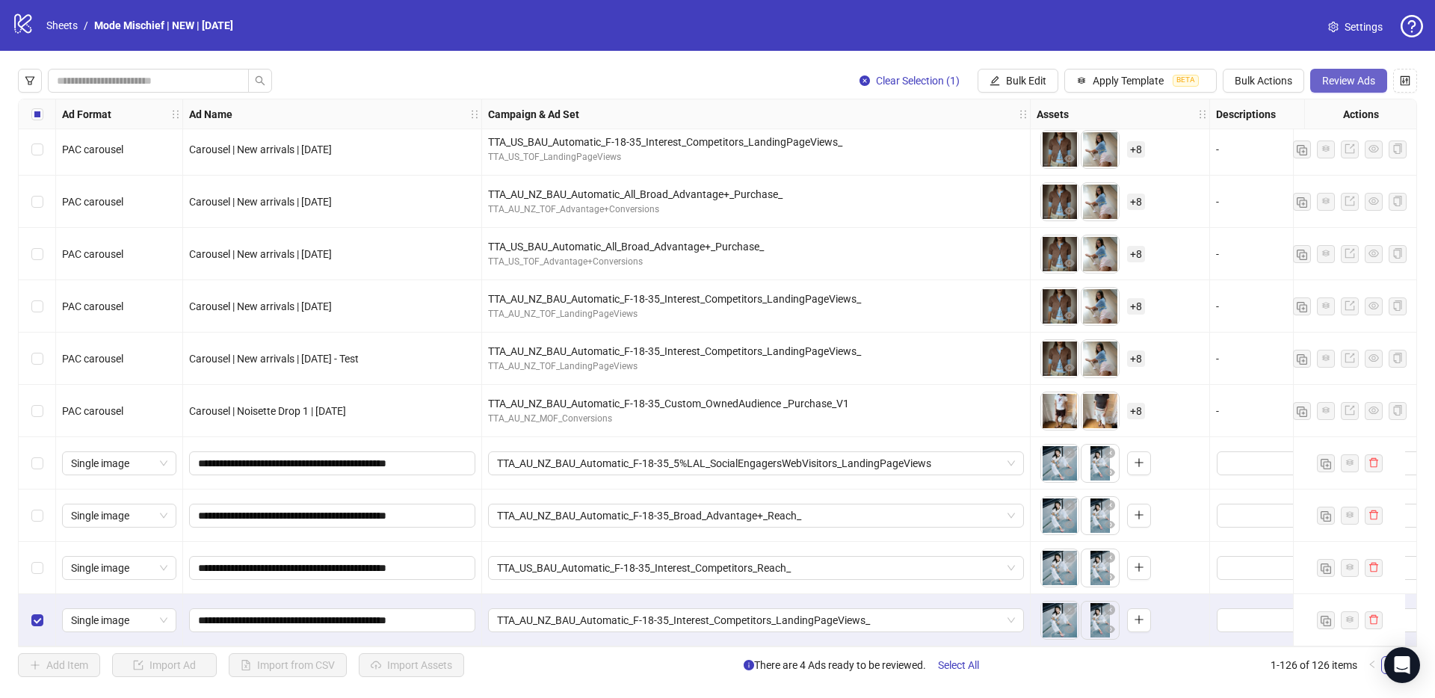
click at [1333, 81] on span "Review Ads" at bounding box center [1348, 81] width 53 height 12
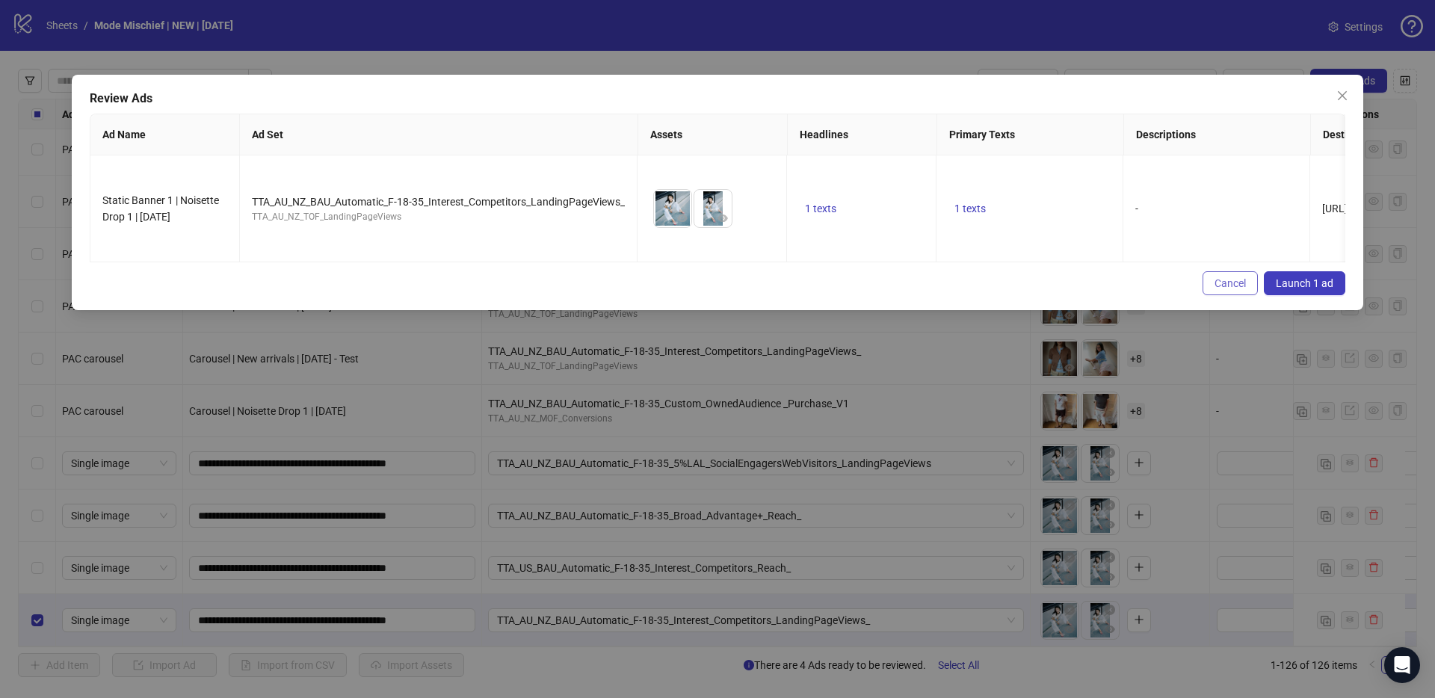
click at [1214, 277] on span "Cancel" at bounding box center [1229, 283] width 31 height 12
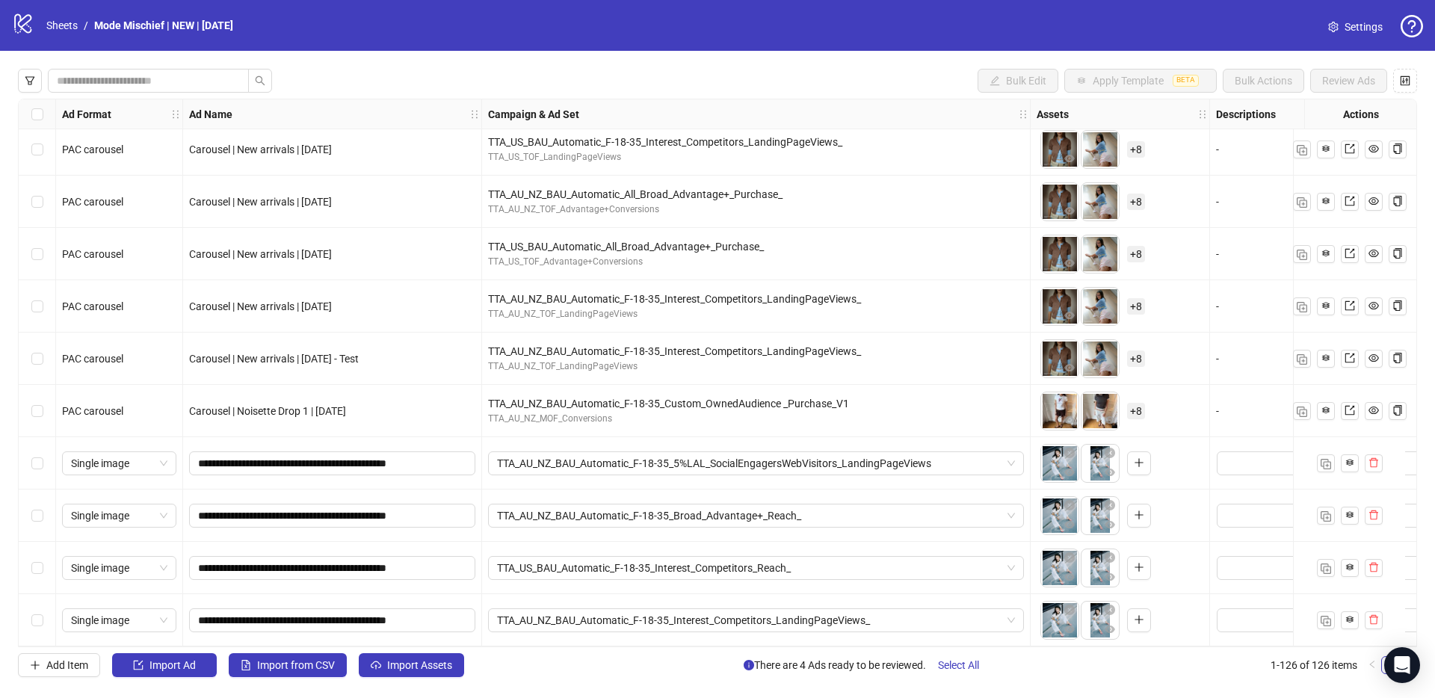
click at [45, 619] on div "Select row 126" at bounding box center [37, 620] width 37 height 52
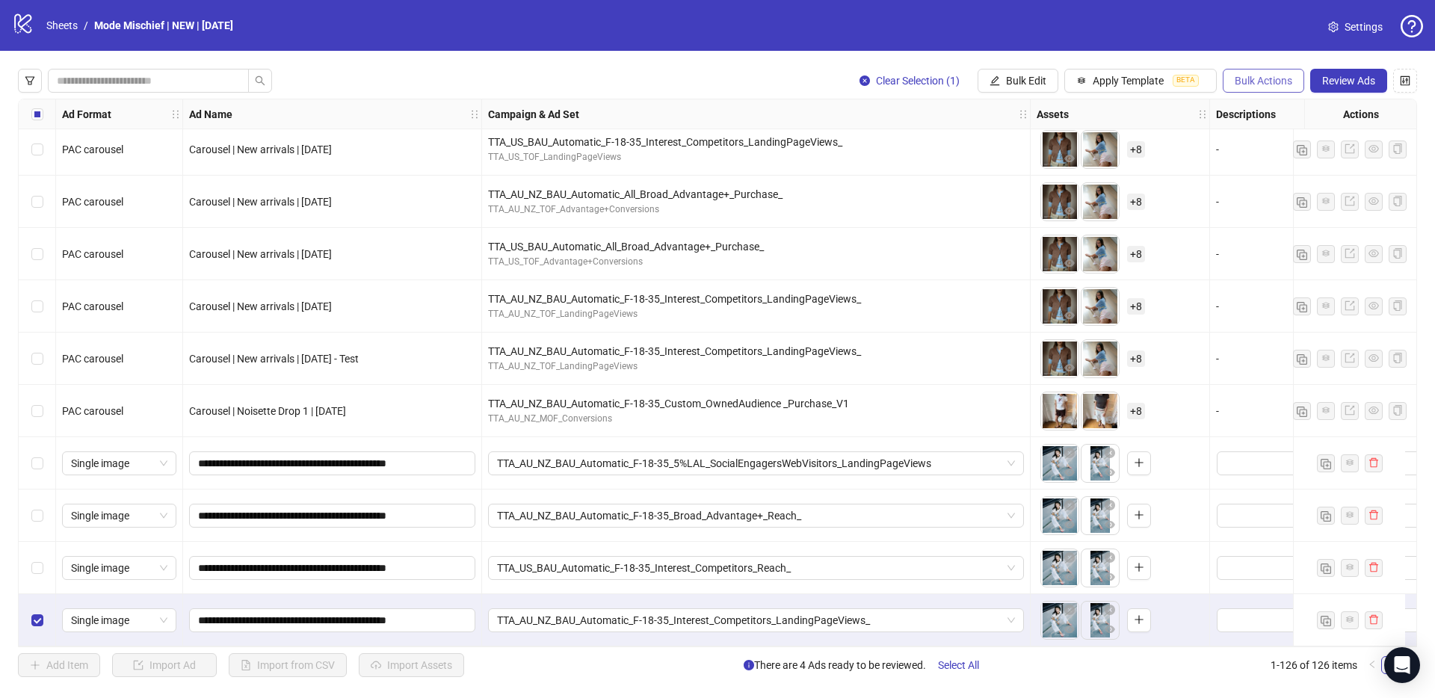
click at [1275, 77] on span "Bulk Actions" at bounding box center [1263, 81] width 58 height 12
click at [1283, 165] on span "Duplicate with assets" at bounding box center [1284, 158] width 102 height 16
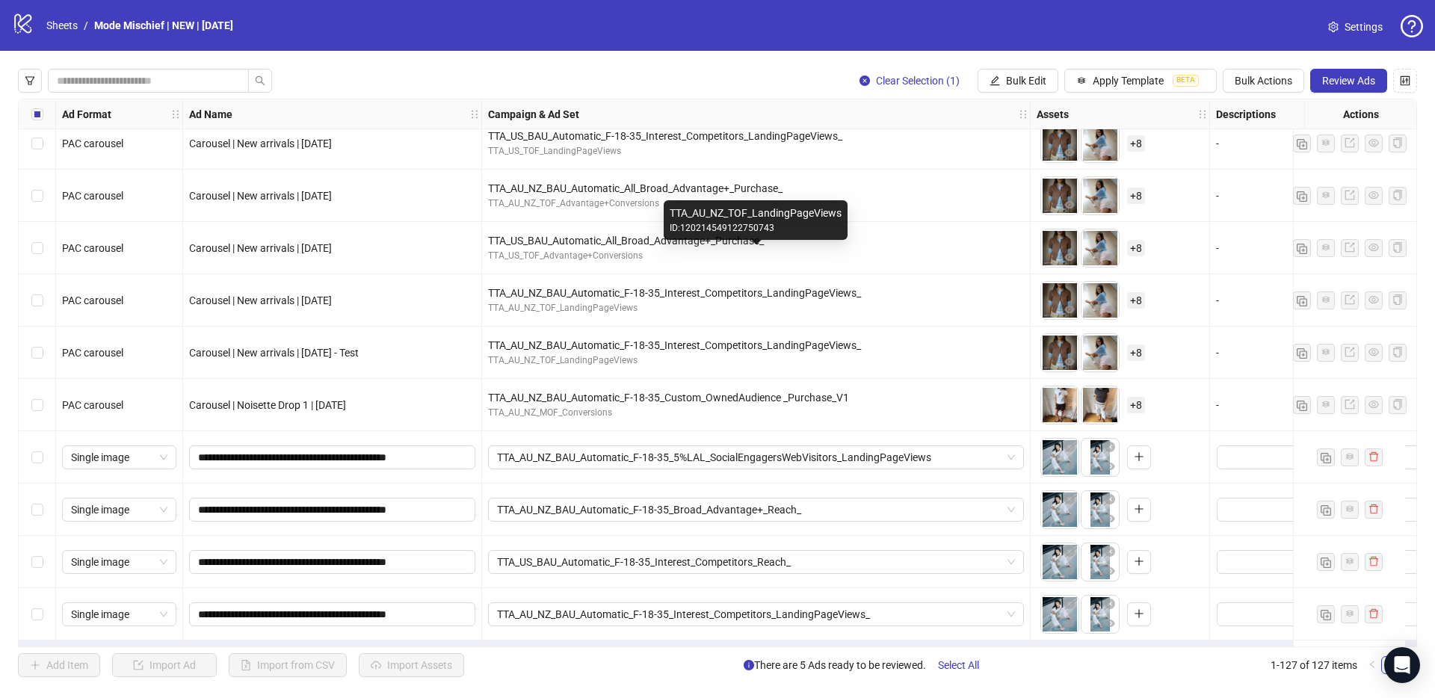
scroll to position [6132, 0]
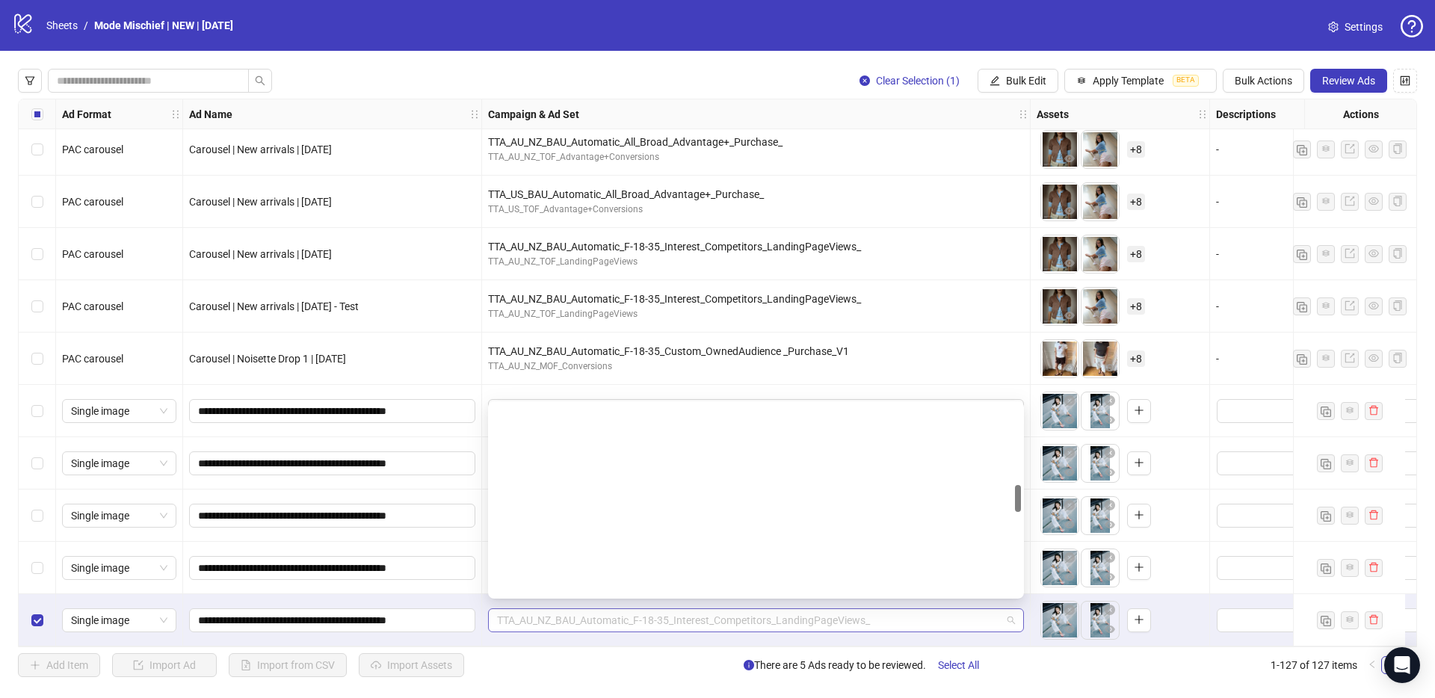
click at [504, 623] on span "TTA_AU_NZ_BAU_Automatic_F-18-35_Interest_Competitors_LandingPageViews_" at bounding box center [756, 620] width 518 height 22
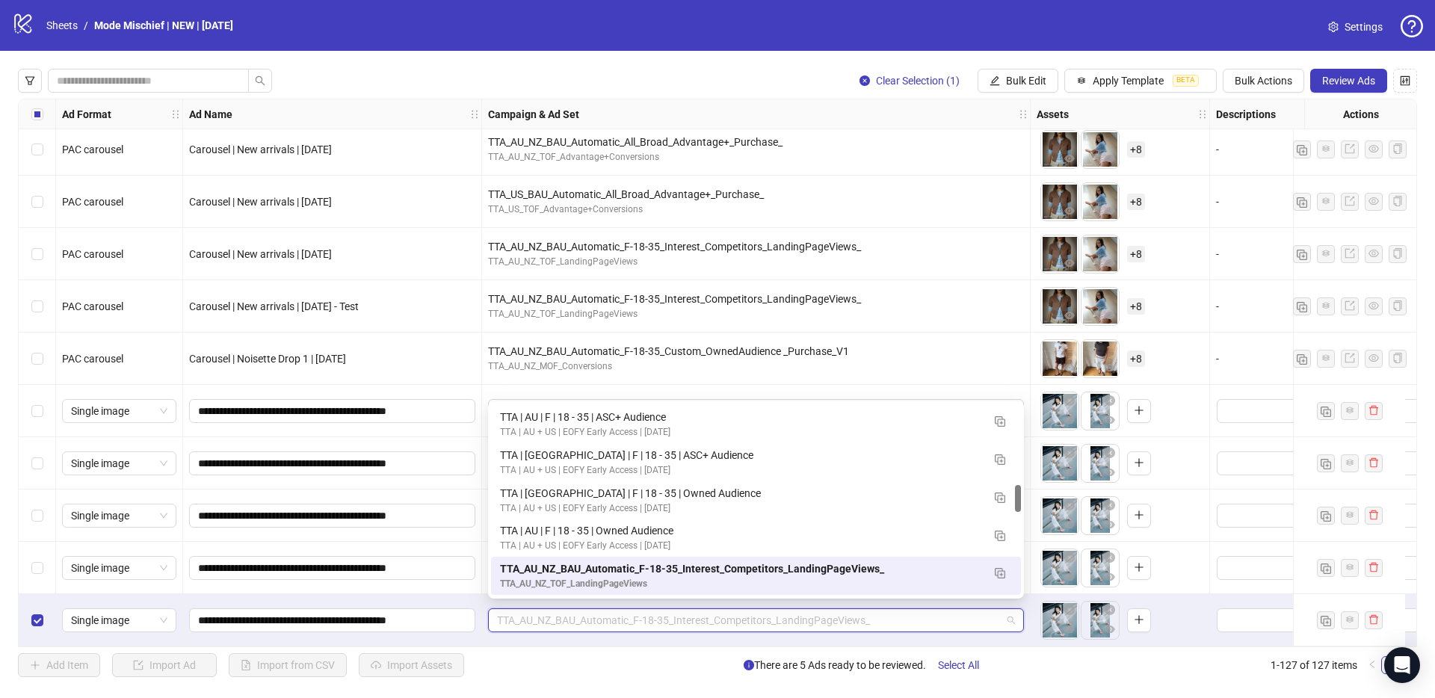
paste input "**********"
type input "**********"
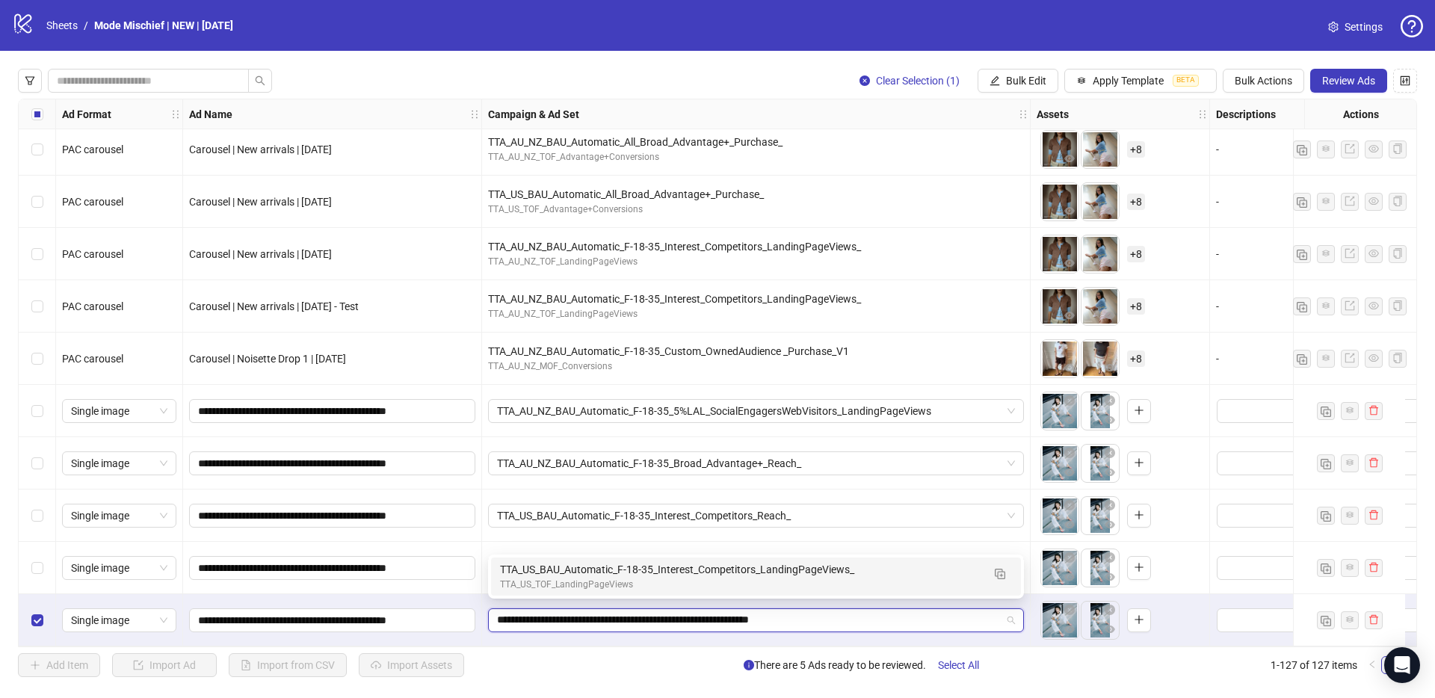
scroll to position [0, 0]
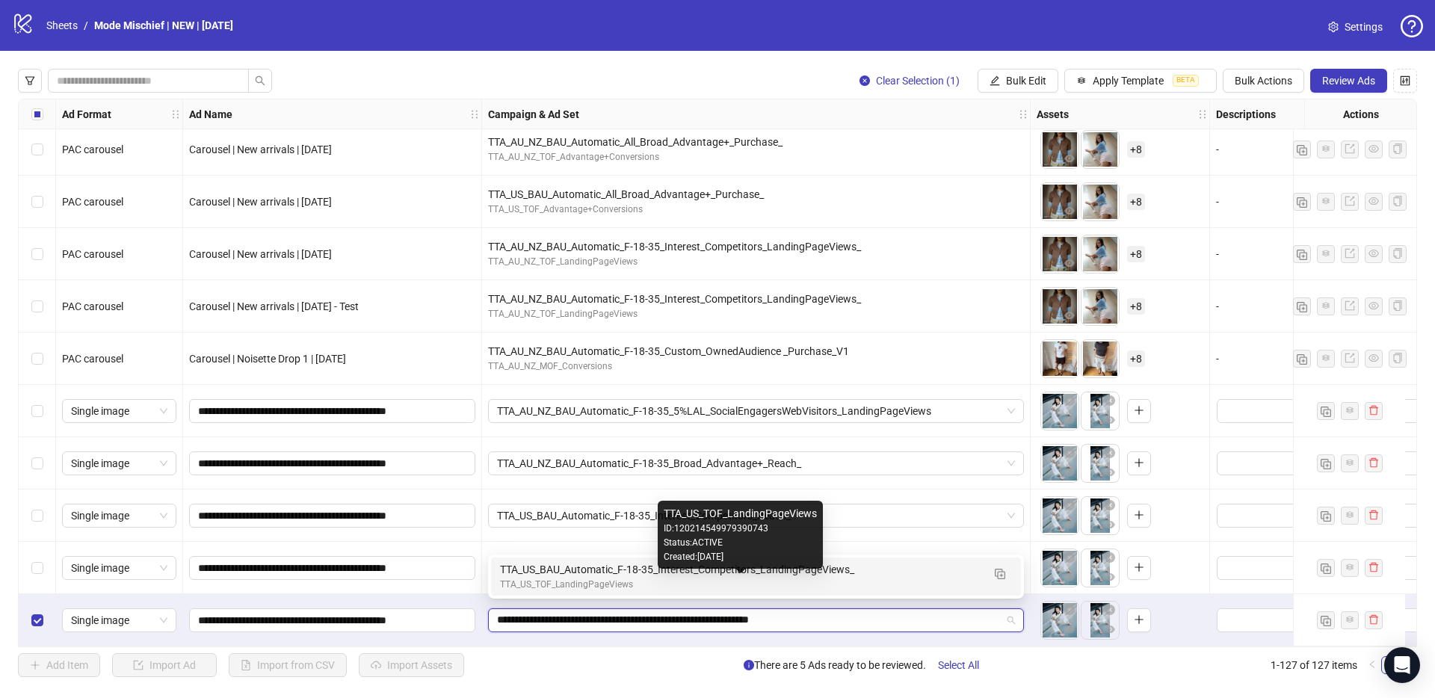
click at [530, 587] on div "TTA_US_TOF_LandingPageViews" at bounding box center [741, 585] width 482 height 14
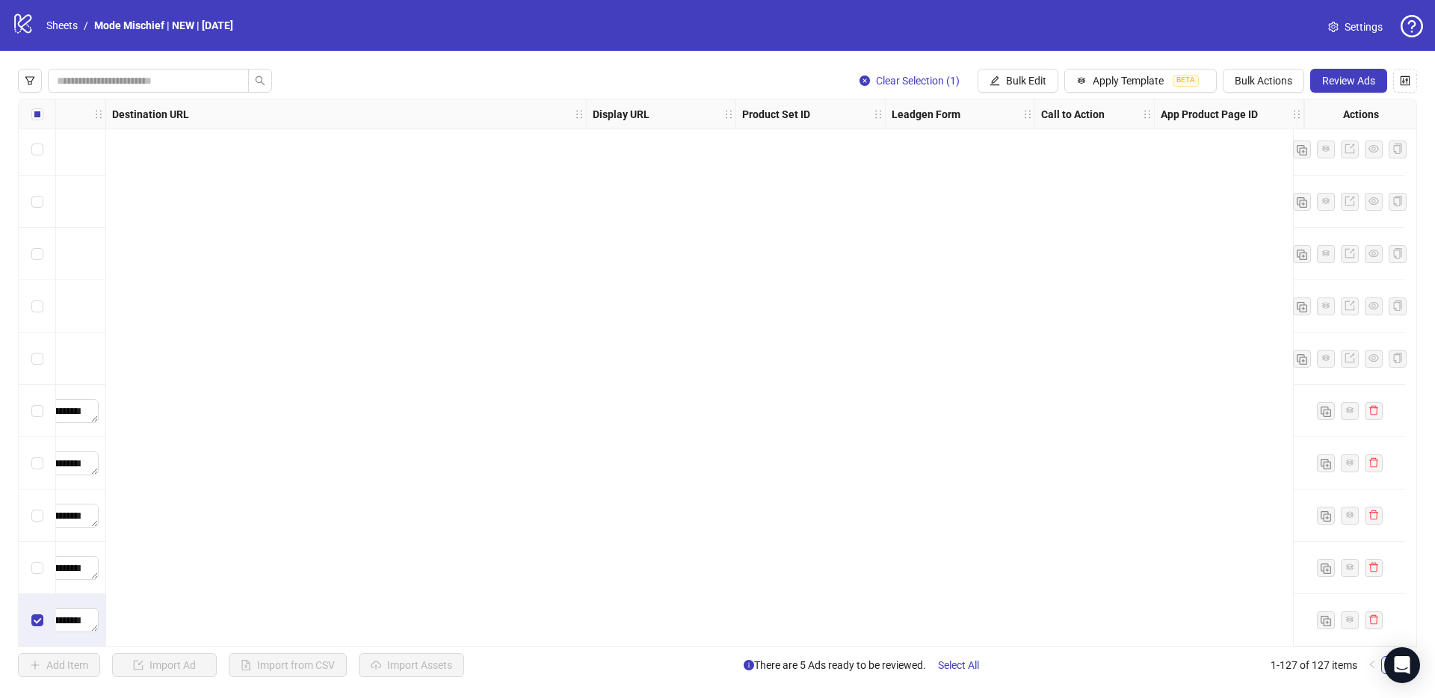
scroll to position [6132, 0]
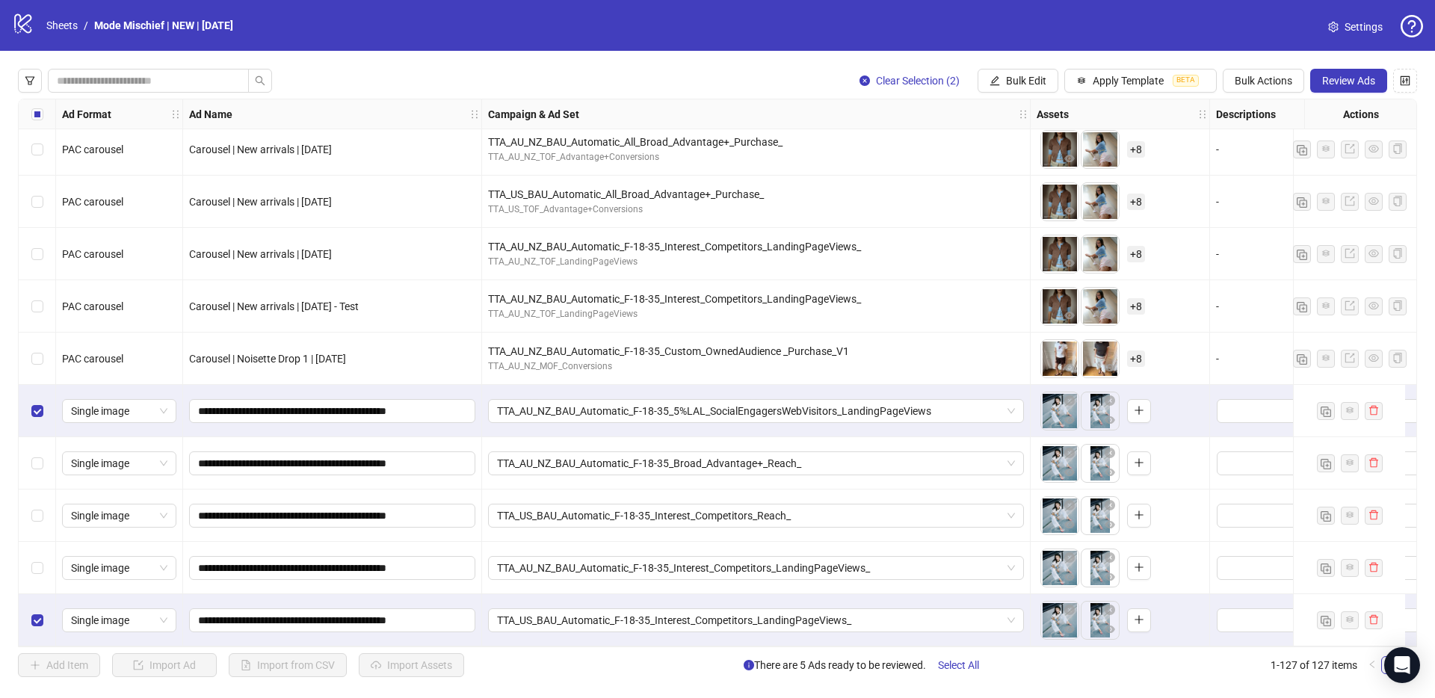
click at [44, 476] on div "Select row 124" at bounding box center [37, 463] width 37 height 52
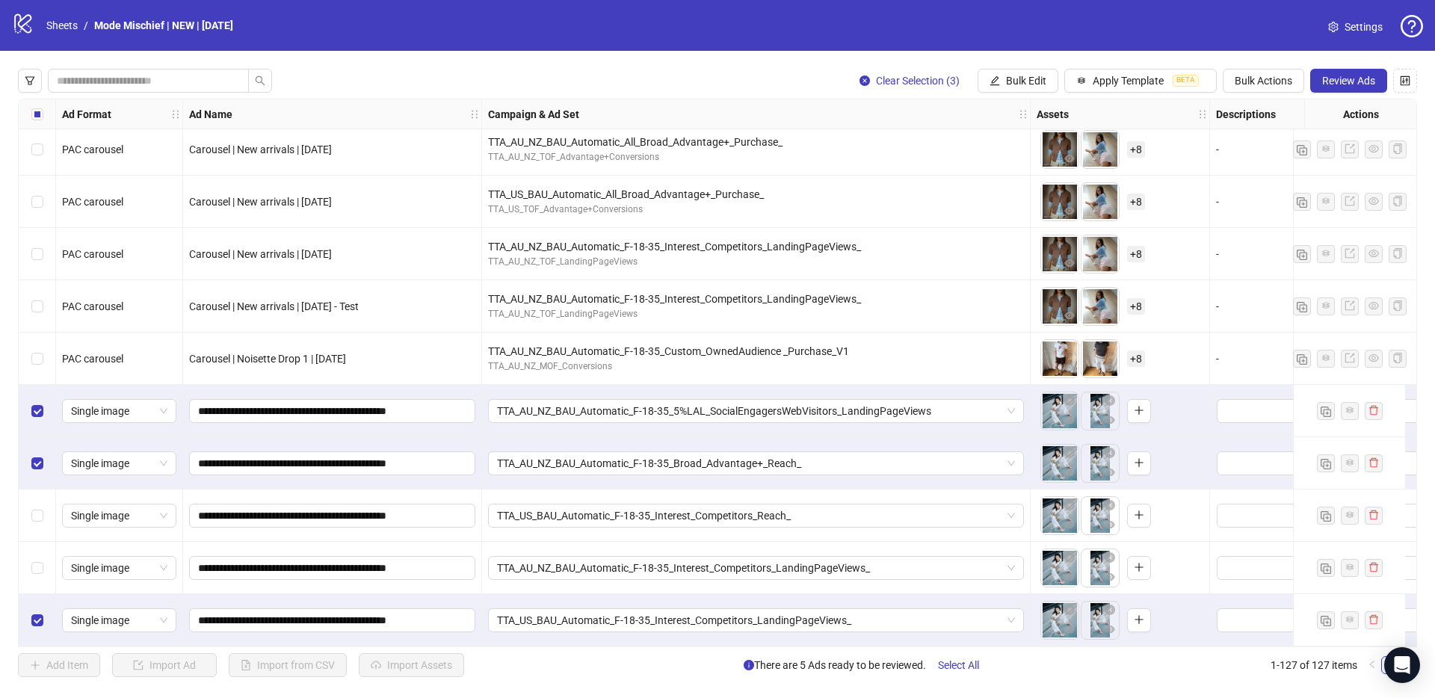
click at [41, 519] on div "Select row 125" at bounding box center [37, 515] width 37 height 52
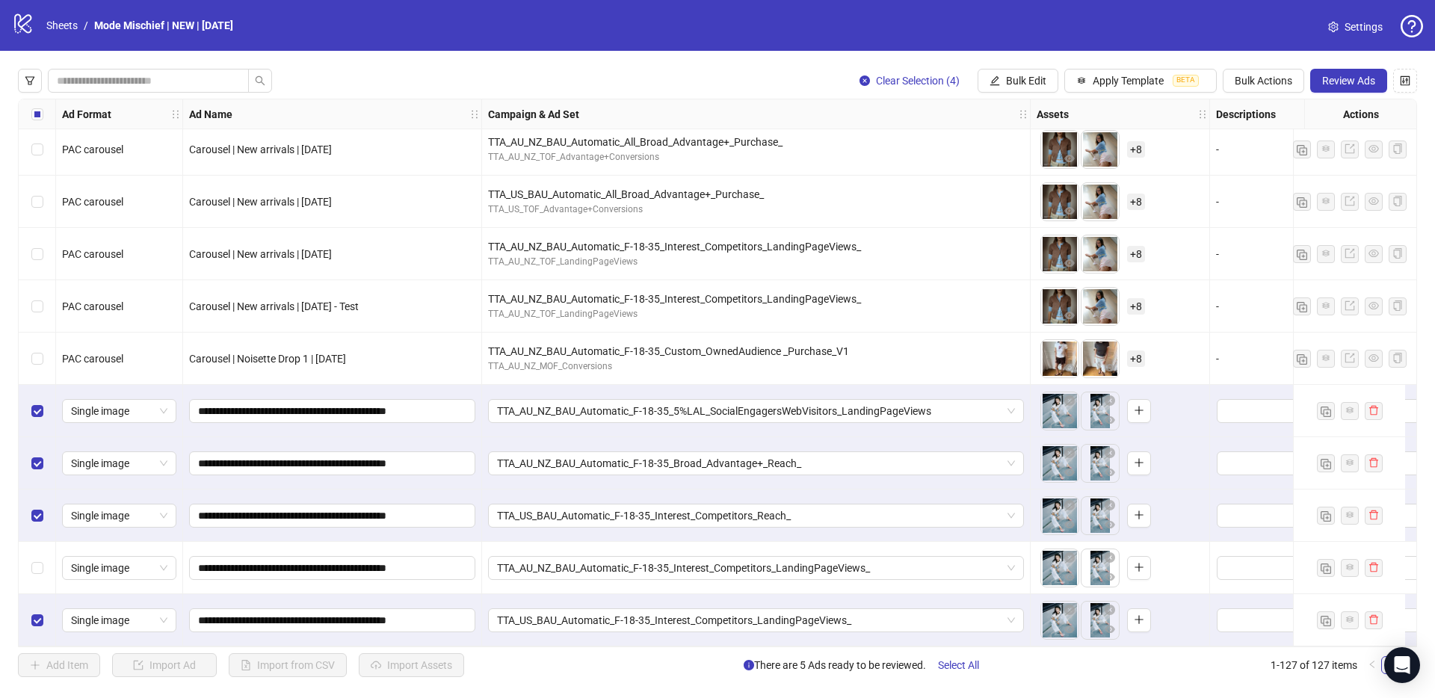
click at [38, 580] on div "Select row 126" at bounding box center [37, 568] width 37 height 52
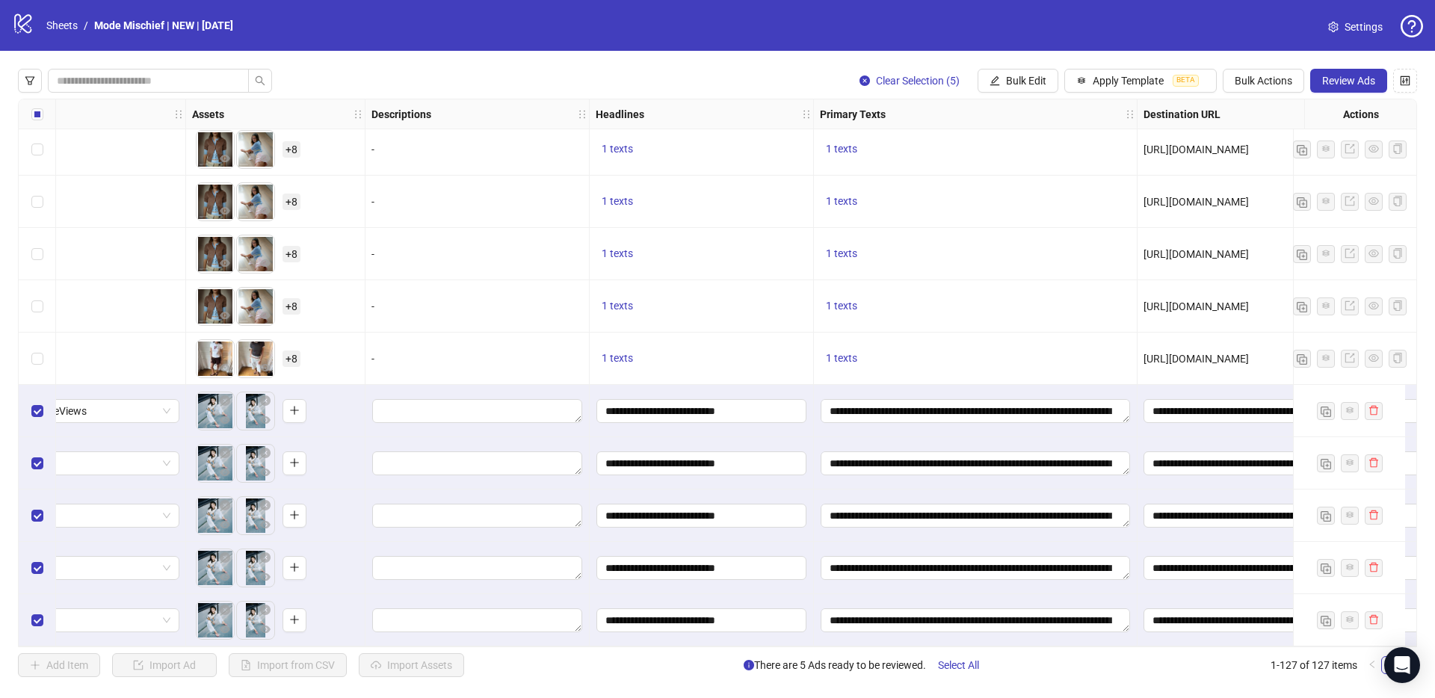
scroll to position [6132, 424]
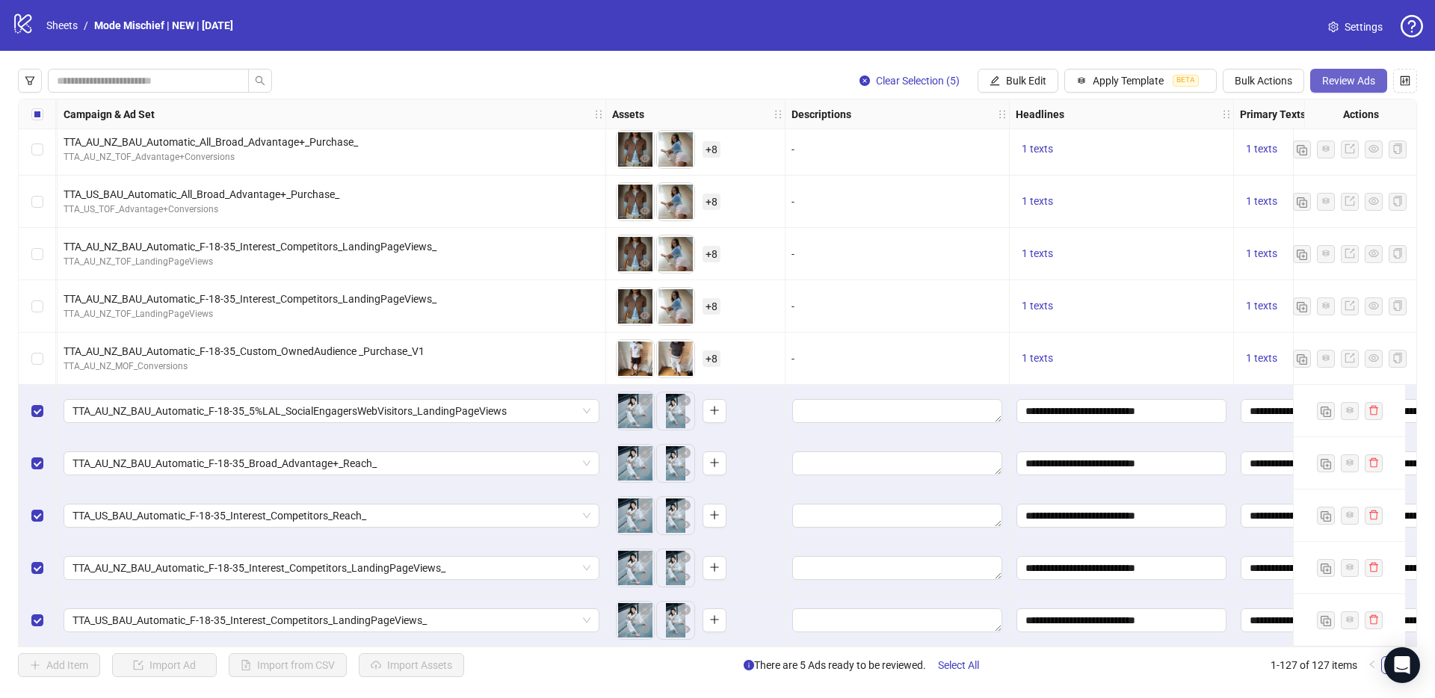
click at [1320, 79] on button "Review Ads" at bounding box center [1348, 81] width 77 height 24
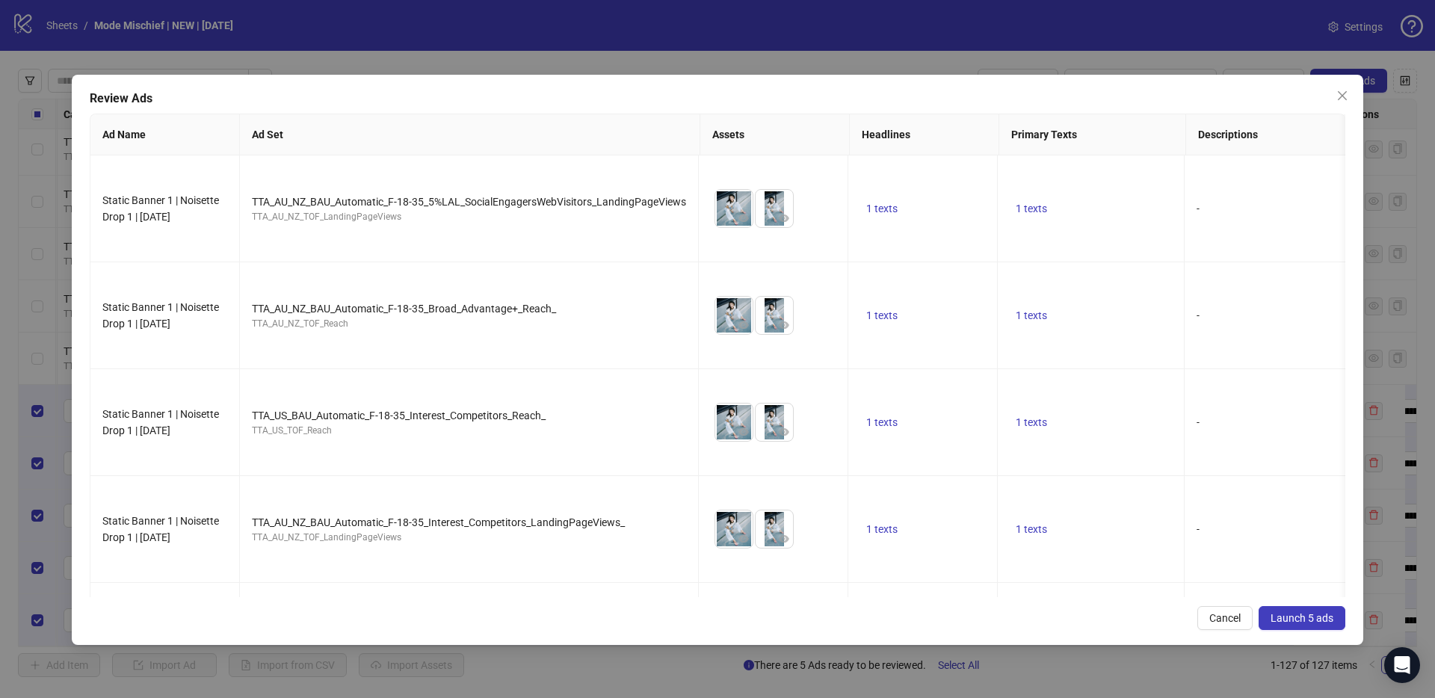
click at [1302, 613] on span "Launch 5 ads" at bounding box center [1301, 618] width 63 height 12
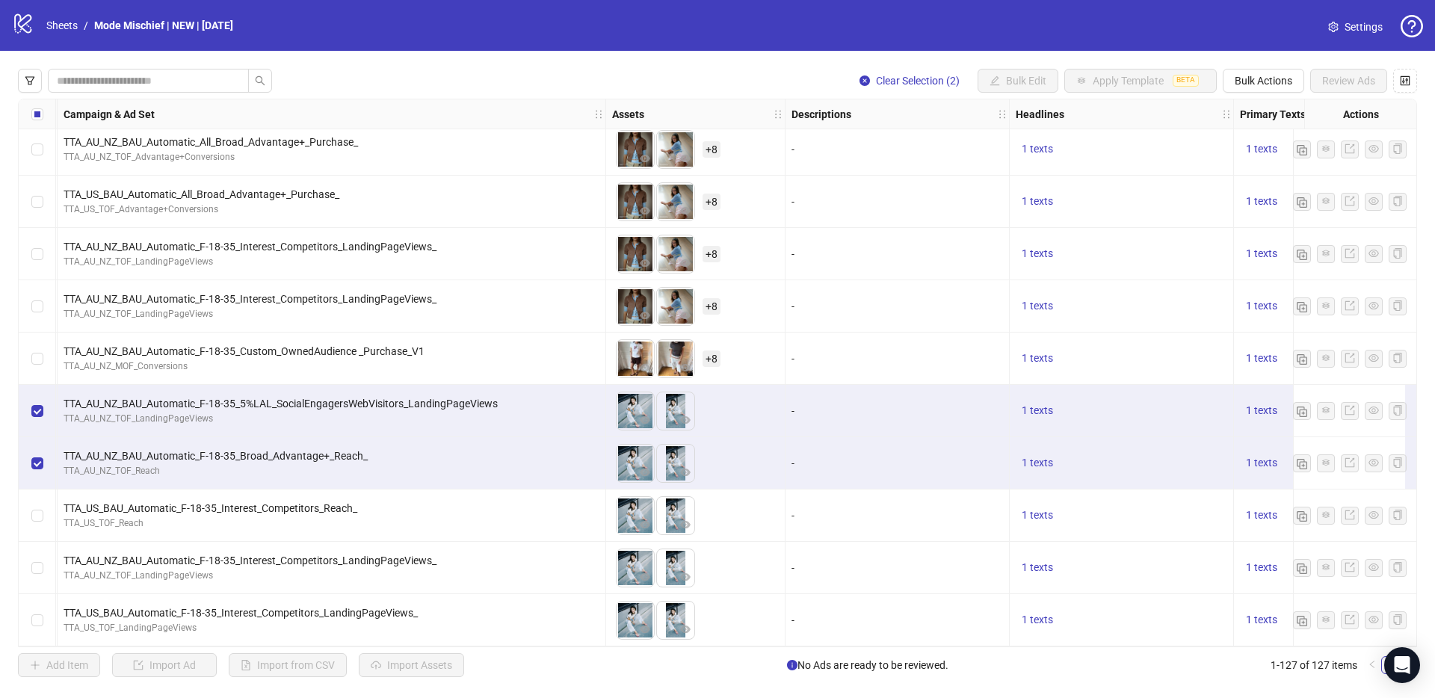
click at [41, 520] on div "Select row 125" at bounding box center [37, 515] width 37 height 52
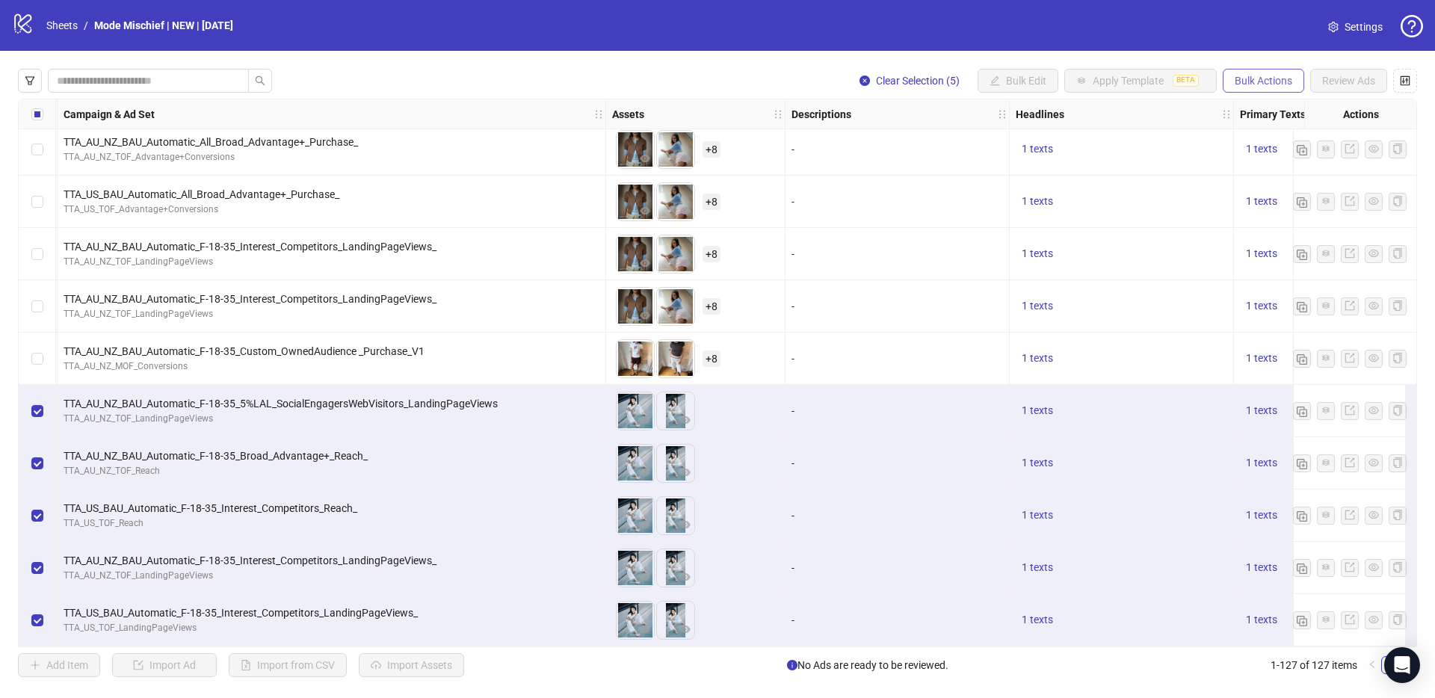
click at [1272, 77] on span "Bulk Actions" at bounding box center [1263, 81] width 58 height 12
click at [1286, 138] on span "Duplicate" at bounding box center [1284, 134] width 102 height 16
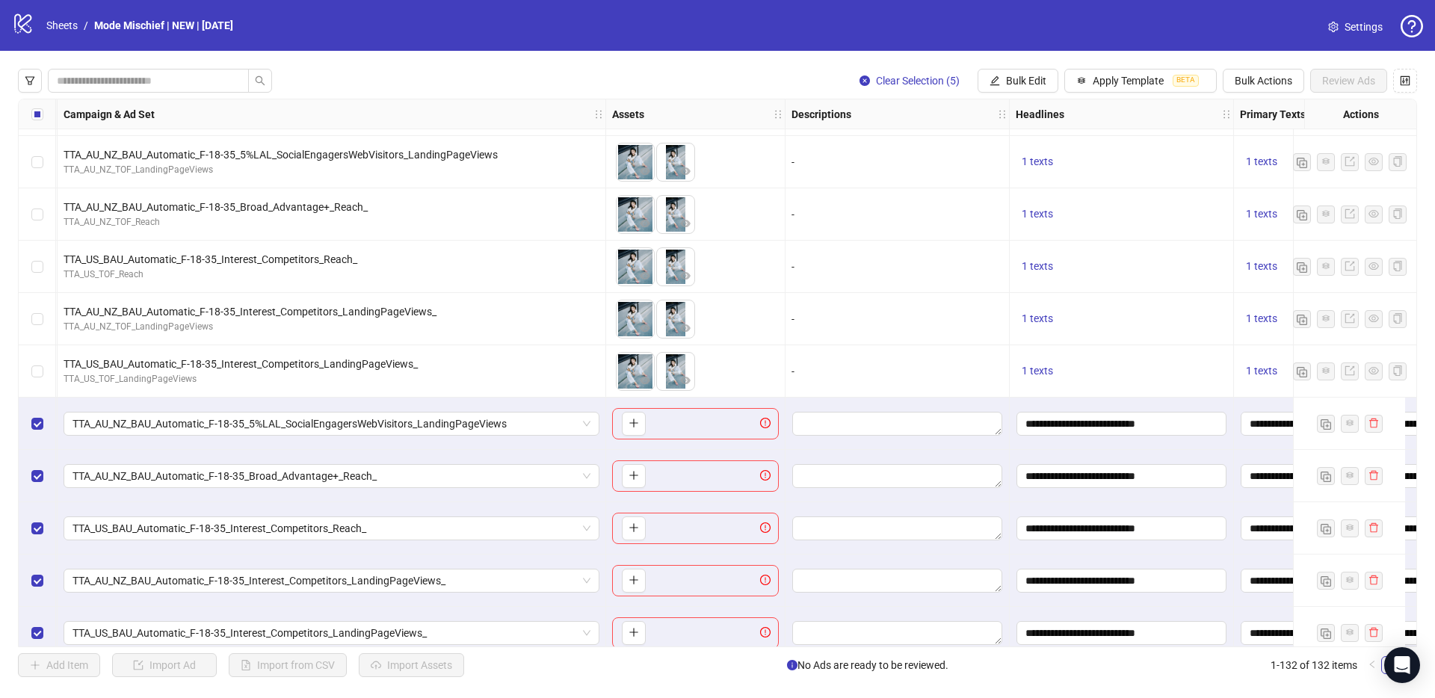
scroll to position [6393, 424]
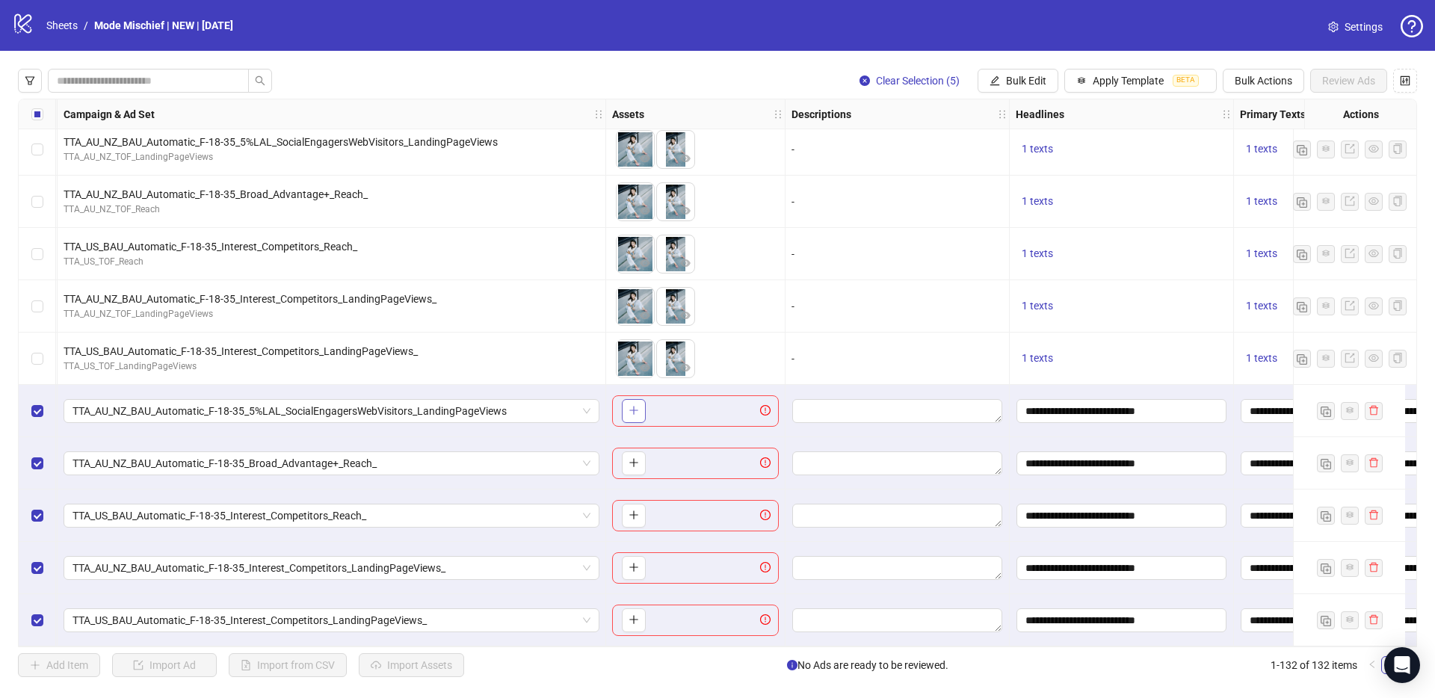
click at [633, 407] on icon "plus" at bounding box center [633, 410] width 10 height 10
click at [676, 410] on span "button" at bounding box center [674, 410] width 10 height 12
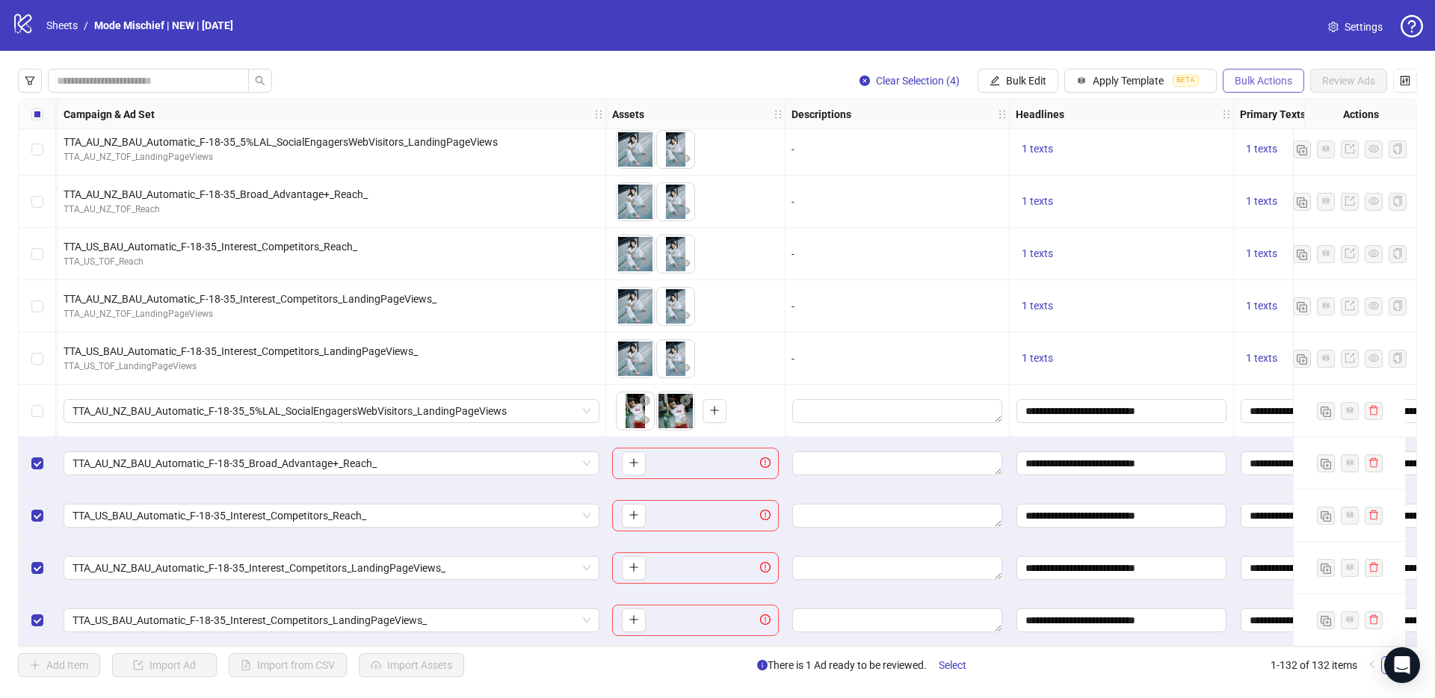
click at [1244, 83] on span "Bulk Actions" at bounding box center [1263, 81] width 58 height 12
click at [1261, 111] on span "Delete" at bounding box center [1284, 110] width 102 height 16
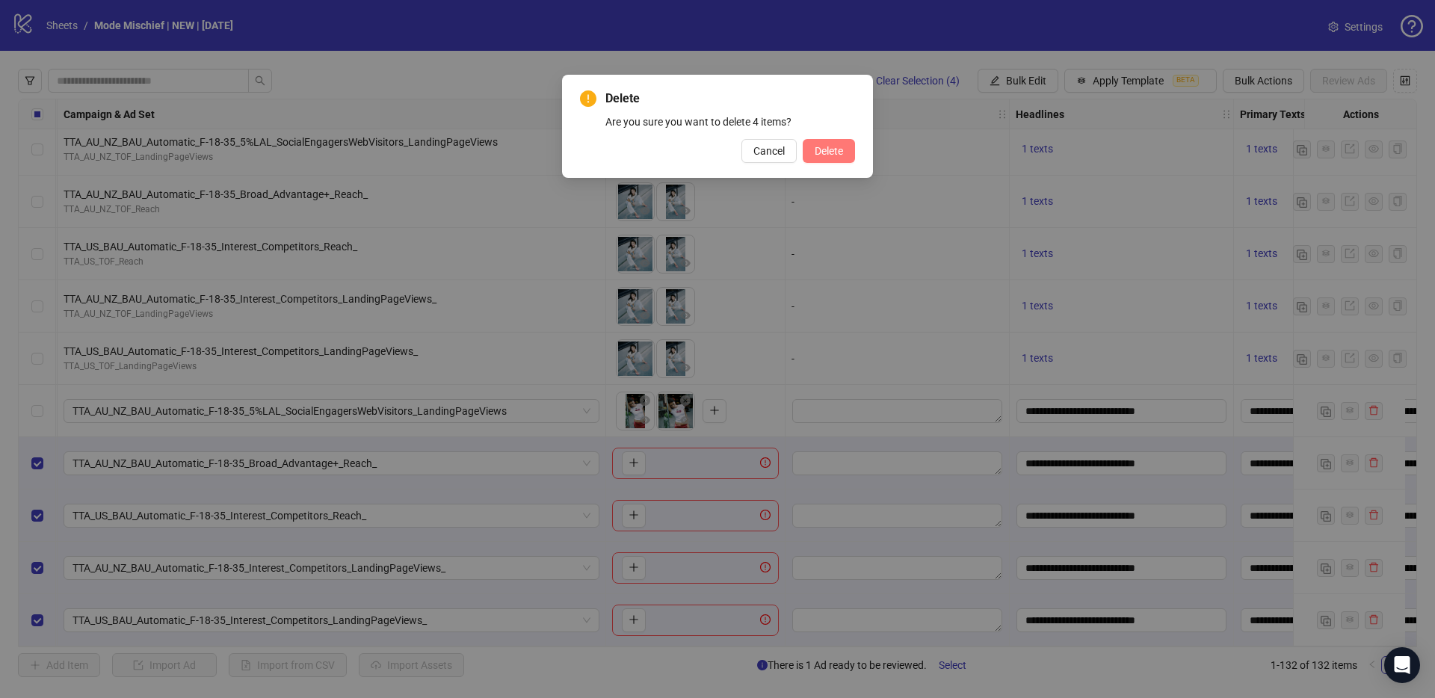
click at [850, 150] on button "Delete" at bounding box center [829, 151] width 52 height 24
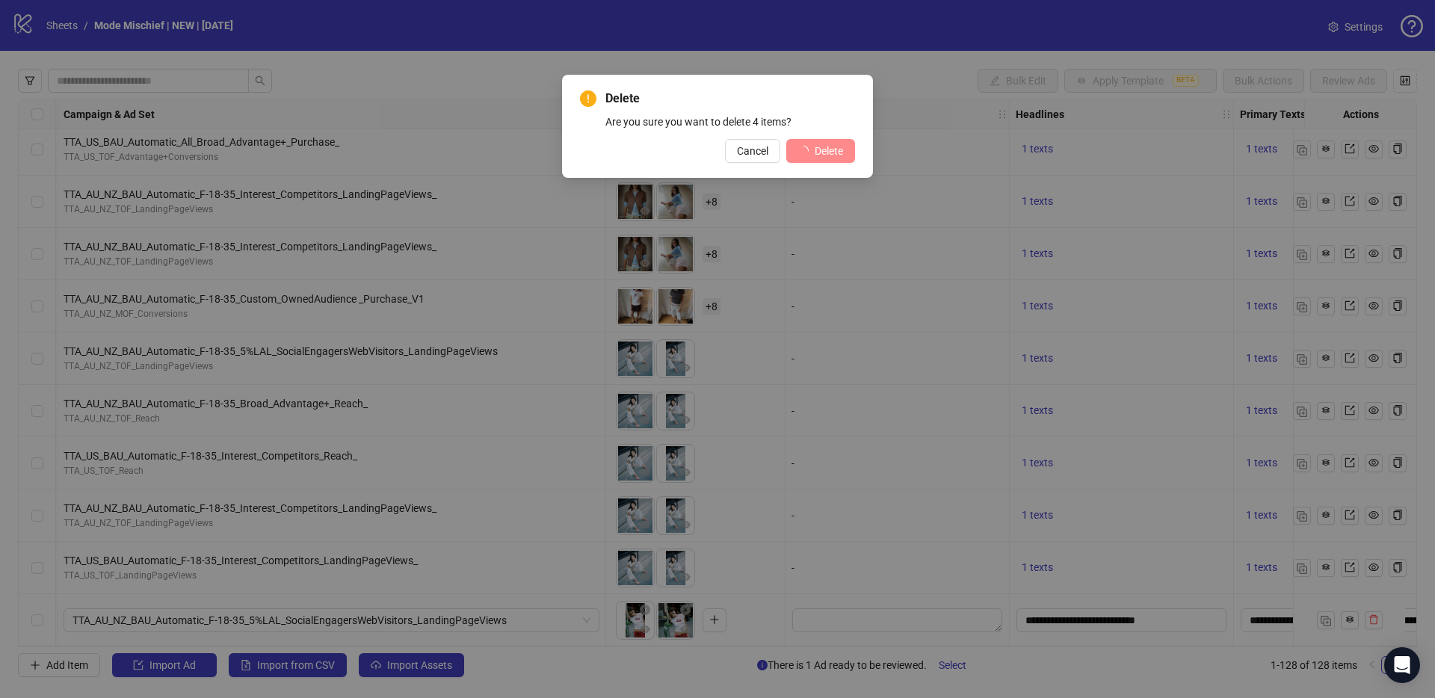
scroll to position [6184, 424]
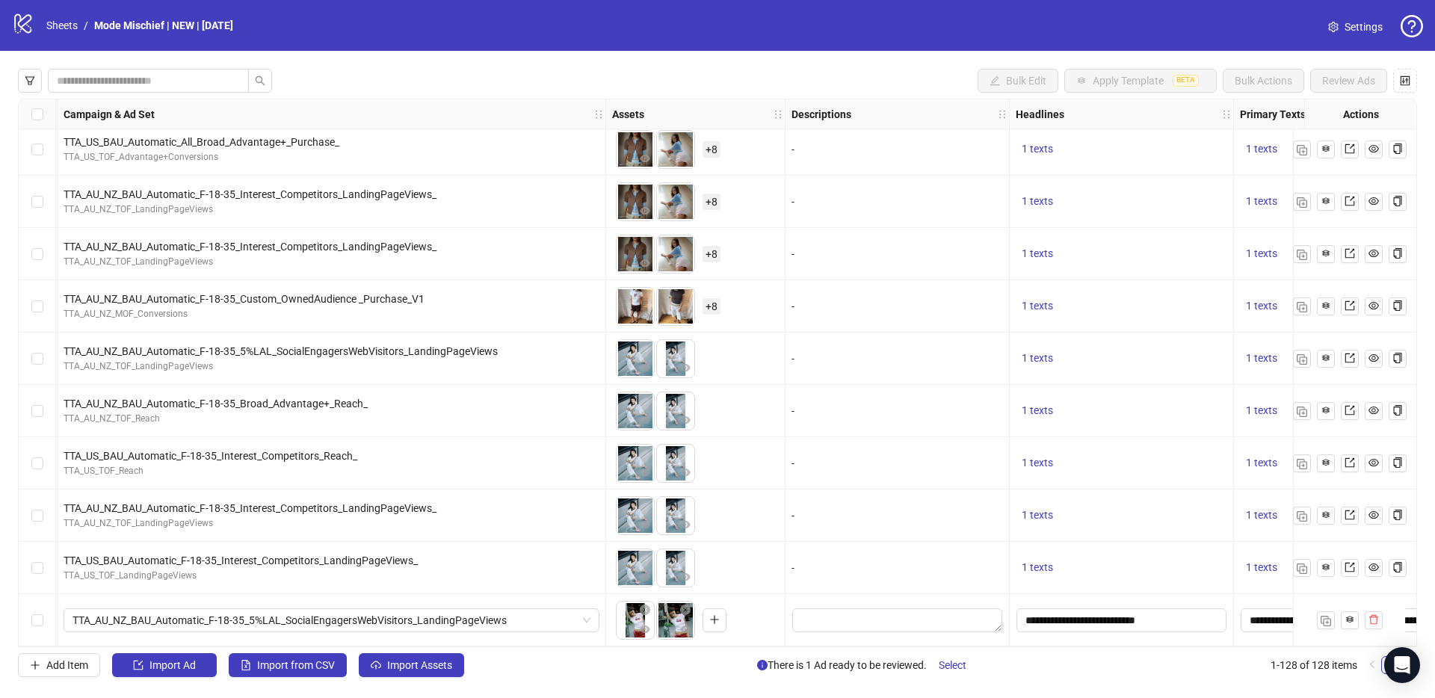
drag, startPoint x: 676, startPoint y: 611, endPoint x: 632, endPoint y: 608, distance: 43.4
click at [632, 608] on ul at bounding box center [656, 620] width 81 height 39
drag, startPoint x: 671, startPoint y: 616, endPoint x: 636, endPoint y: 614, distance: 35.2
click at [641, 615] on body "logo/logo-mobile Sheets / Mode Mischief | NEW | [DATE] Settings Bulk Edit Apply…" at bounding box center [717, 349] width 1435 height 698
click at [19, 609] on div "Select row 128" at bounding box center [37, 620] width 37 height 52
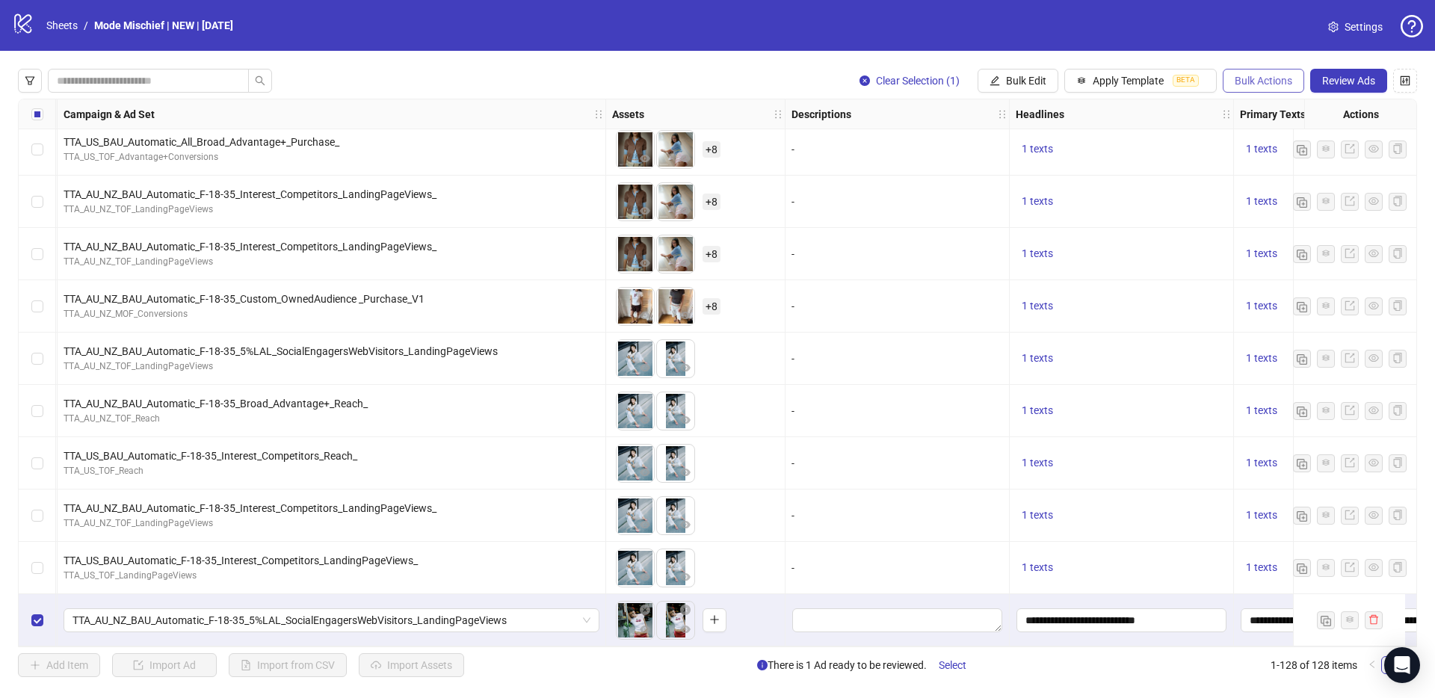
click at [1264, 84] on span "Bulk Actions" at bounding box center [1263, 81] width 58 height 12
drag, startPoint x: 1299, startPoint y: 154, endPoint x: 1120, endPoint y: 180, distance: 181.2
click at [1299, 155] on span "Duplicate with assets" at bounding box center [1284, 158] width 102 height 16
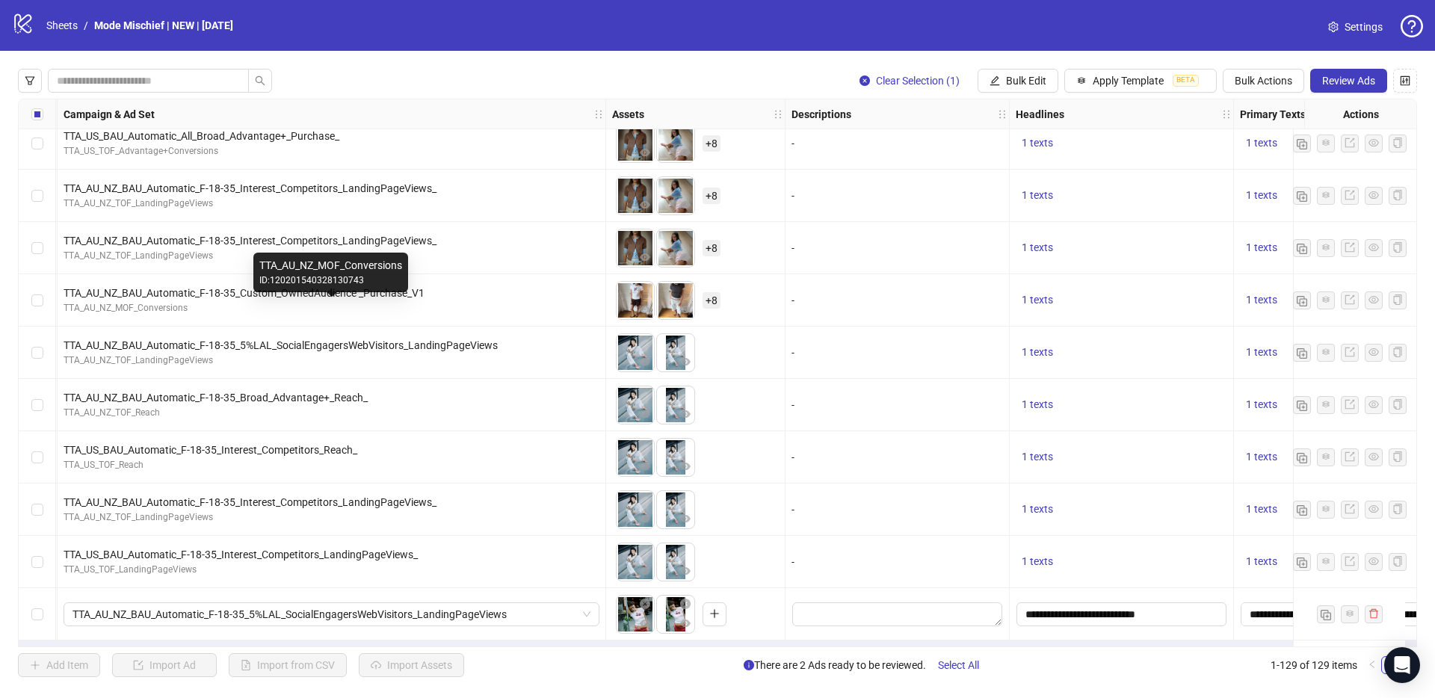
scroll to position [6237, 424]
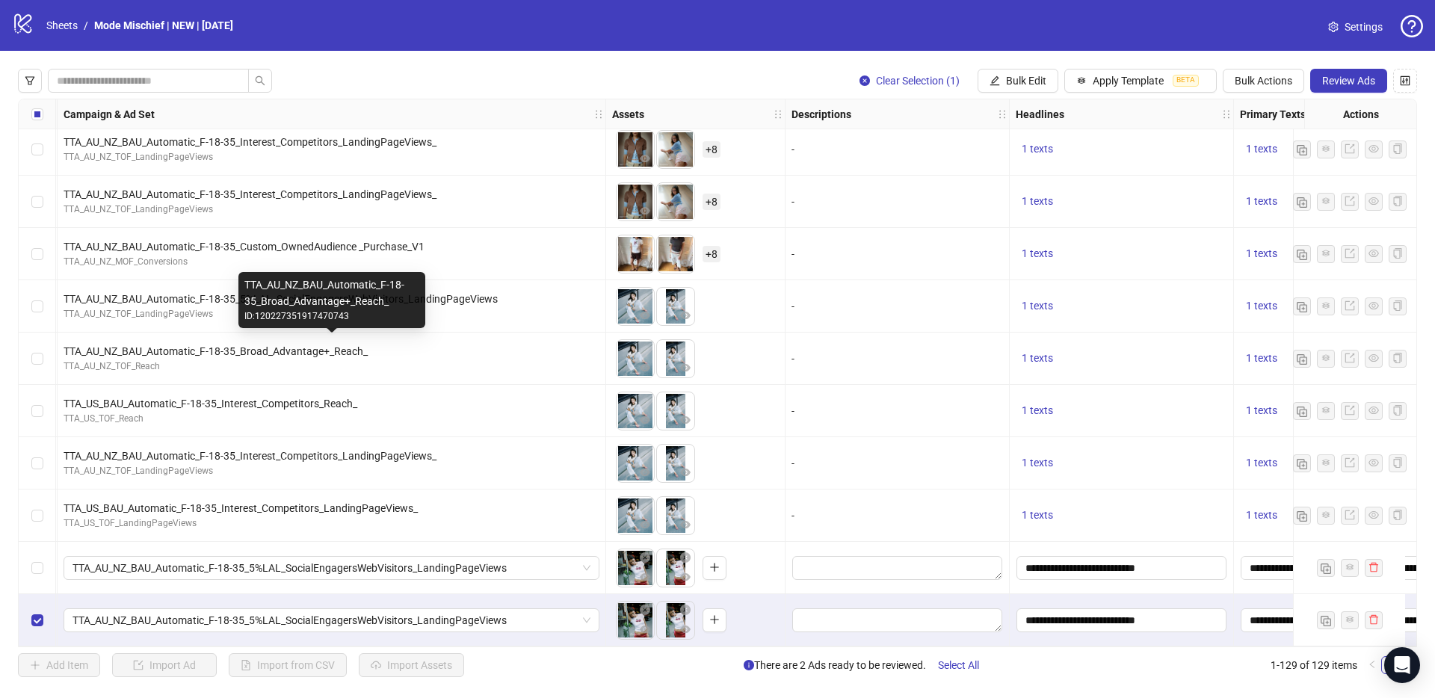
click at [309, 346] on div "TTA_AU_NZ_BAU_Automatic_F-18-35_Broad_Advantage+_Reach_" at bounding box center [332, 351] width 536 height 16
copy div "TTA_AU_NZ_BAU_Automatic_F-18-35_Broad_Advantage+_Reach_"
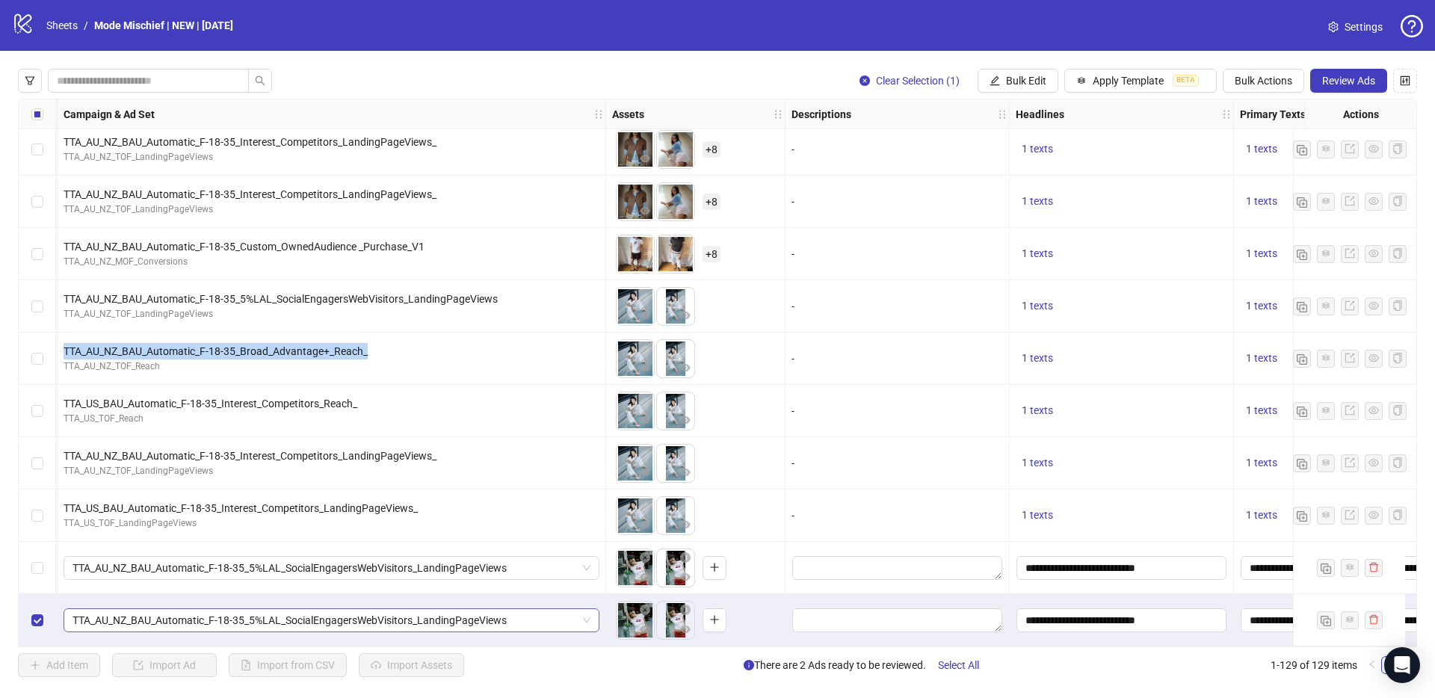
click at [291, 620] on span "TTA_AU_NZ_BAU_Automatic_F-18-35_5%LAL_SocialEngagersWebVisitors_LandingPageViews" at bounding box center [331, 620] width 518 height 22
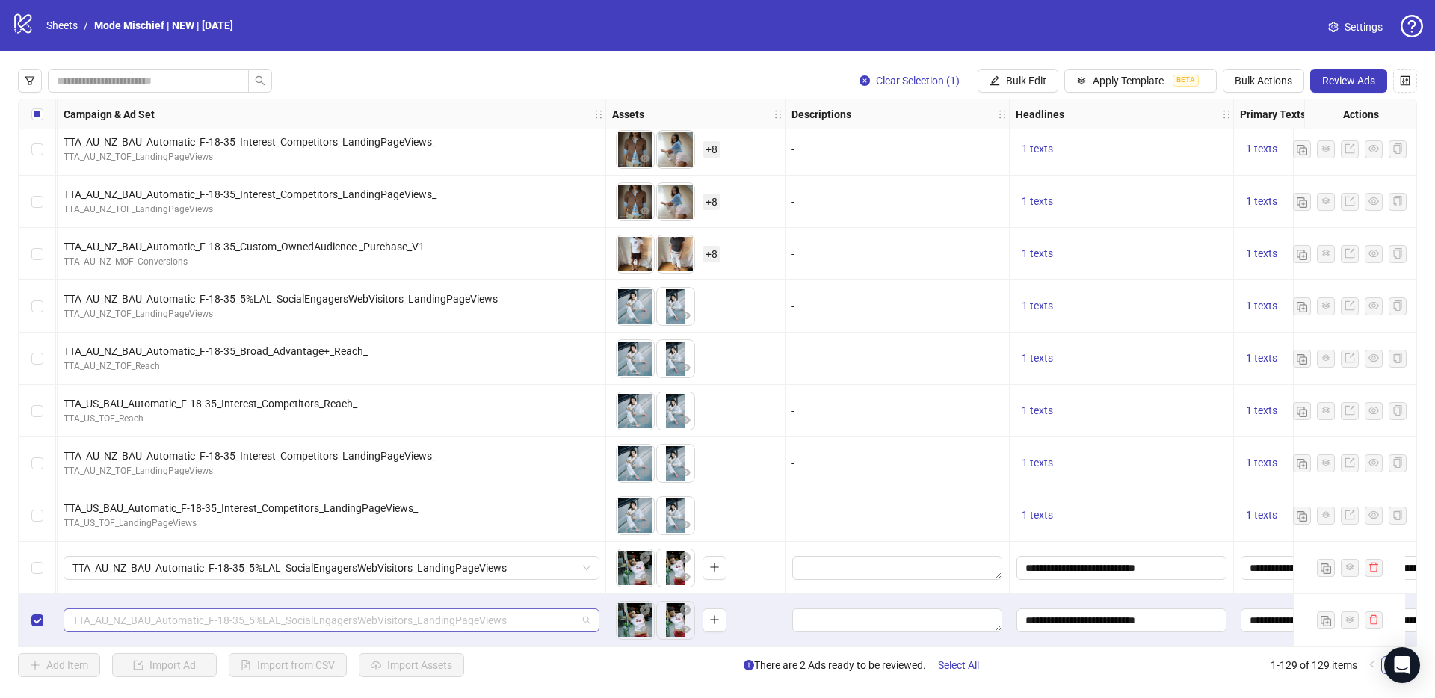
paste input "**********"
type input "**********"
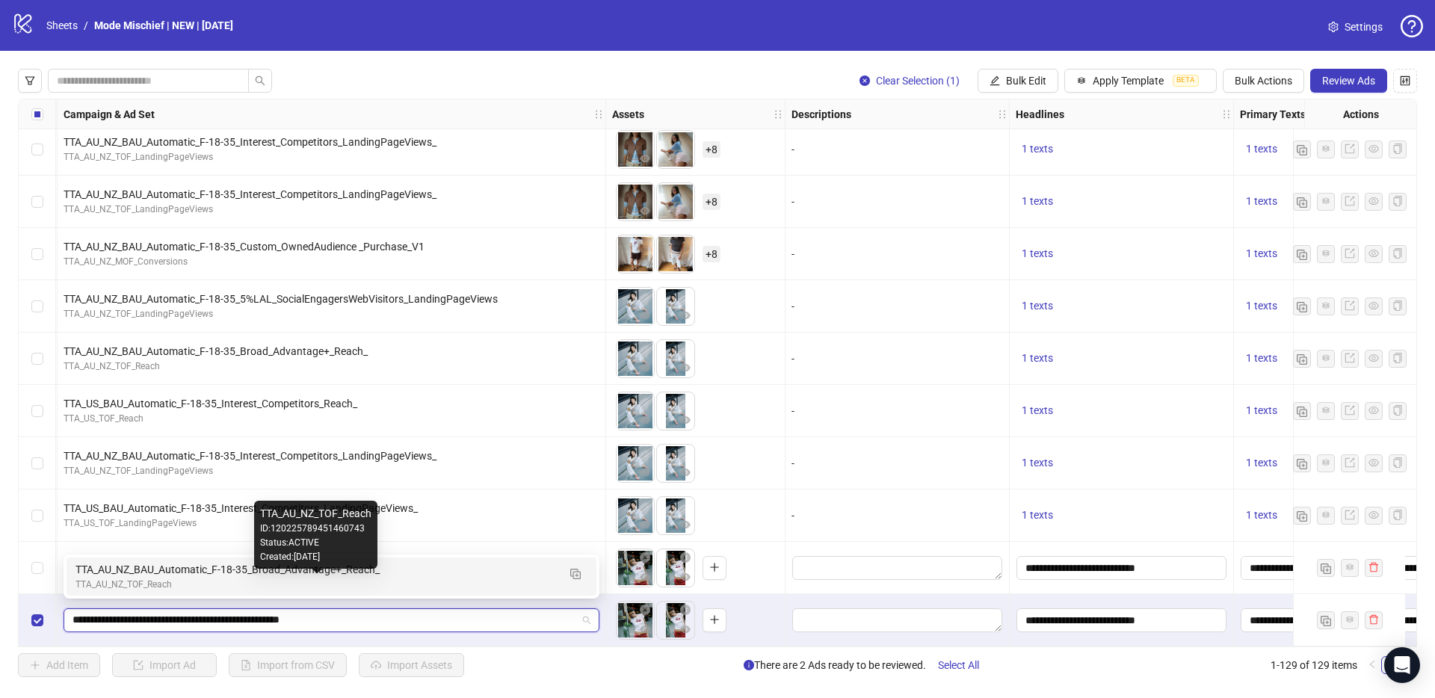
click at [303, 587] on div "TTA_AU_NZ_TOF_Reach" at bounding box center [316, 585] width 482 height 14
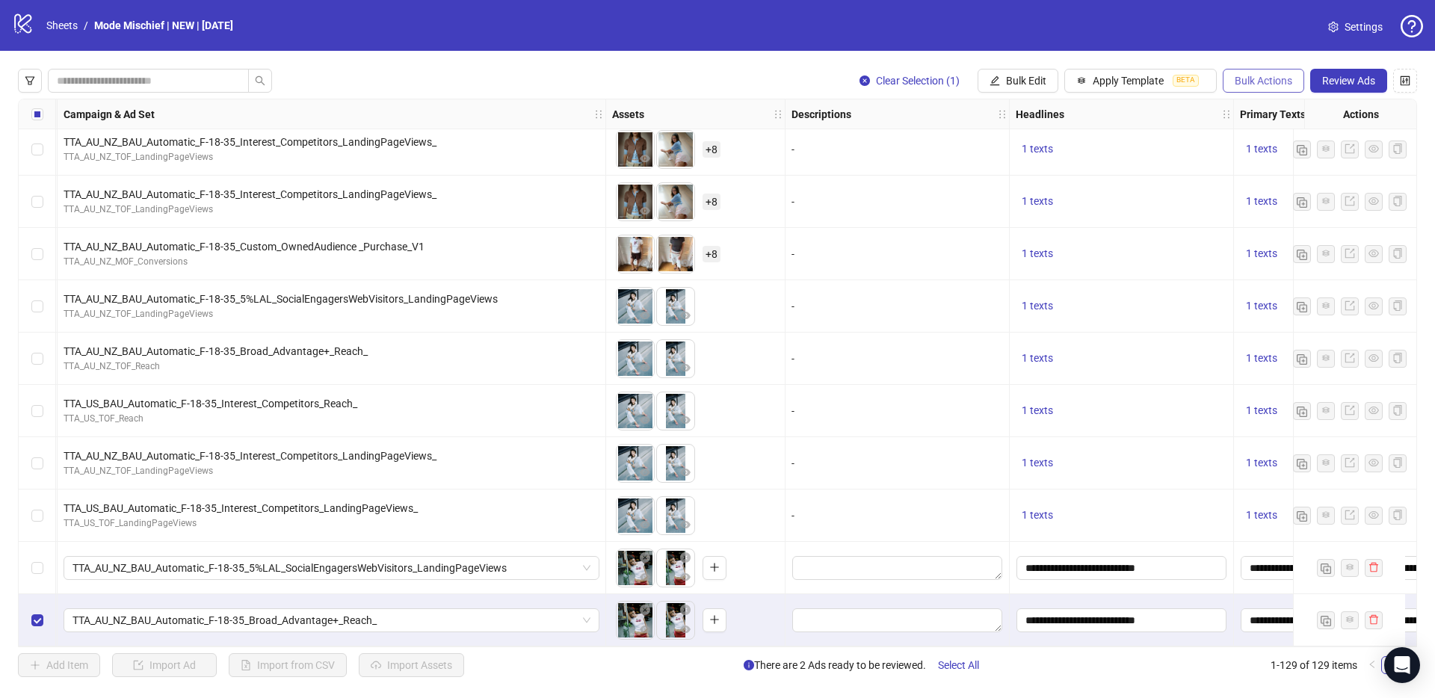
click at [1273, 78] on span "Bulk Actions" at bounding box center [1263, 81] width 58 height 12
click at [1296, 161] on span "Duplicate with assets" at bounding box center [1284, 158] width 102 height 16
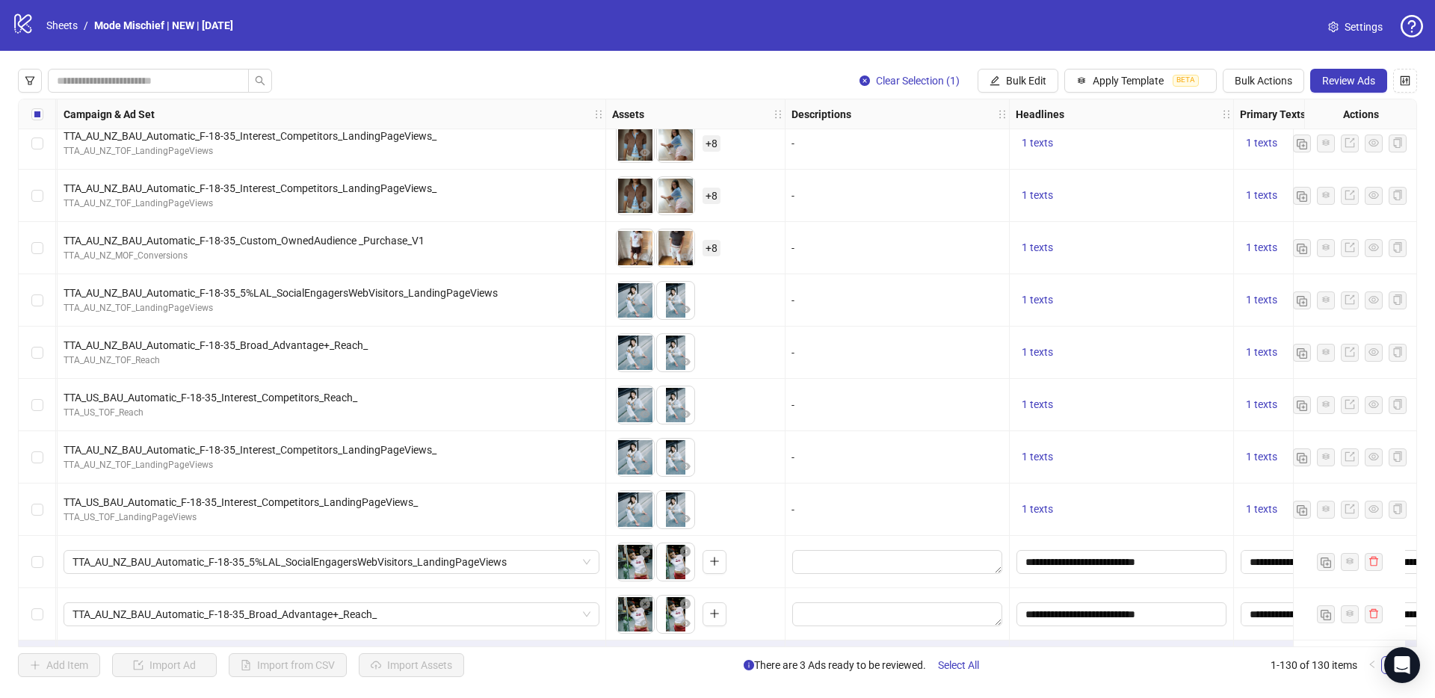
scroll to position [6289, 424]
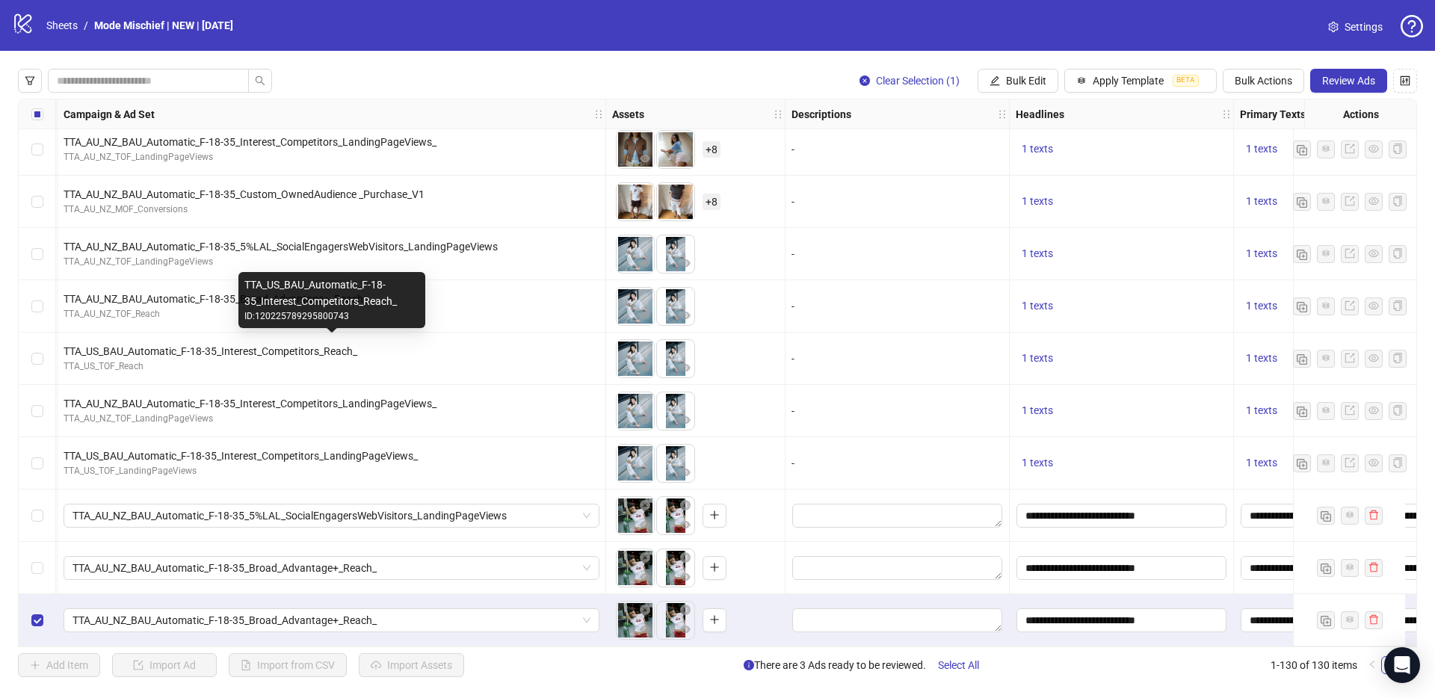
click at [269, 350] on div "TTA_US_BAU_Automatic_F-18-35_Interest_Competitors_Reach_" at bounding box center [332, 351] width 536 height 16
copy div "TTA_US_BAU_Automatic_F-18-35_Interest_Competitors_Reach_"
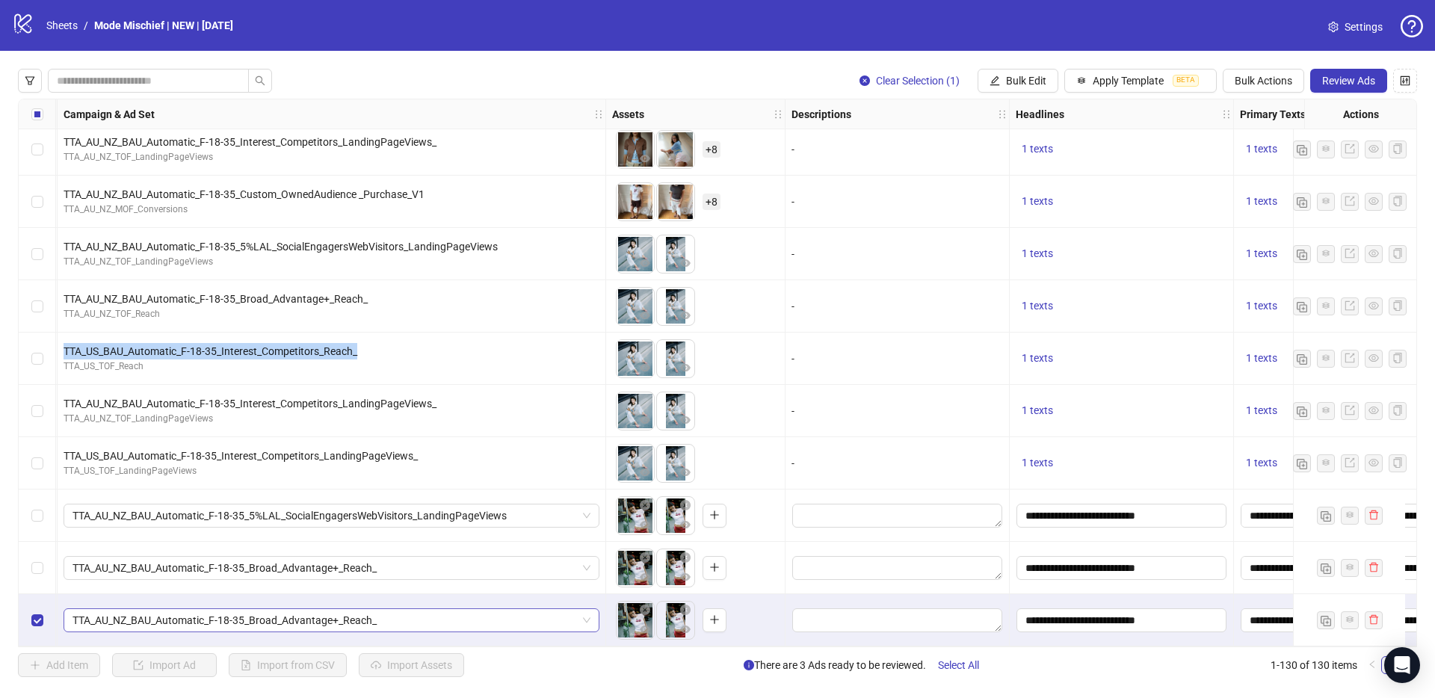
click at [404, 609] on span "TTA_AU_NZ_BAU_Automatic_F-18-35_Broad_Advantage+_Reach_" at bounding box center [331, 620] width 518 height 22
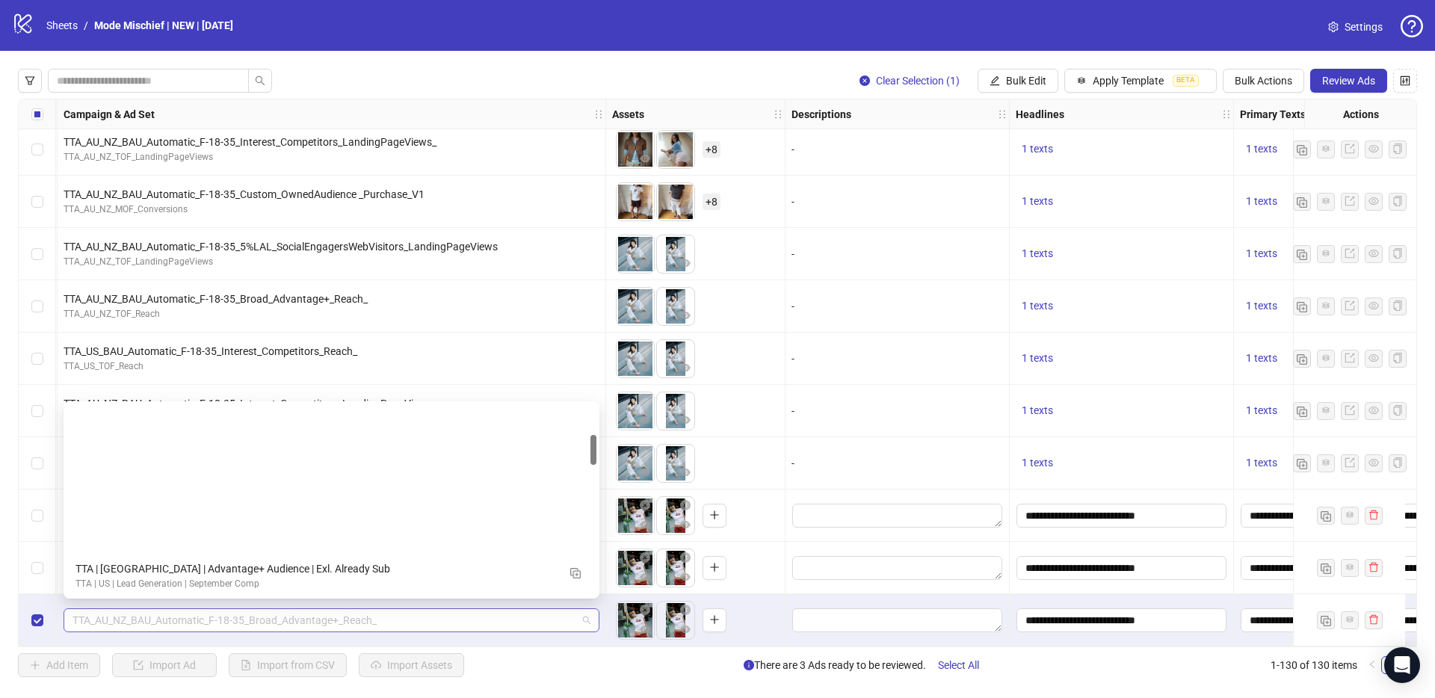
scroll to position [190, 0]
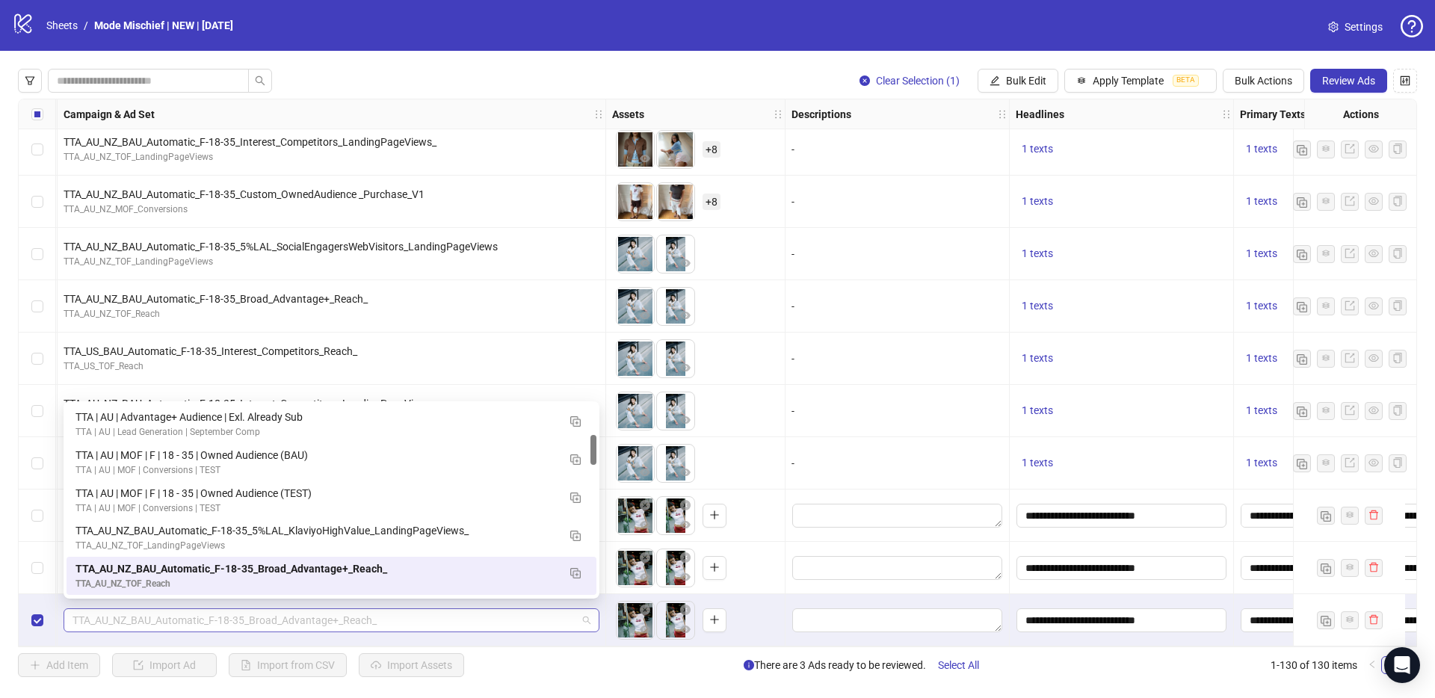
paste input "**********"
type input "**********"
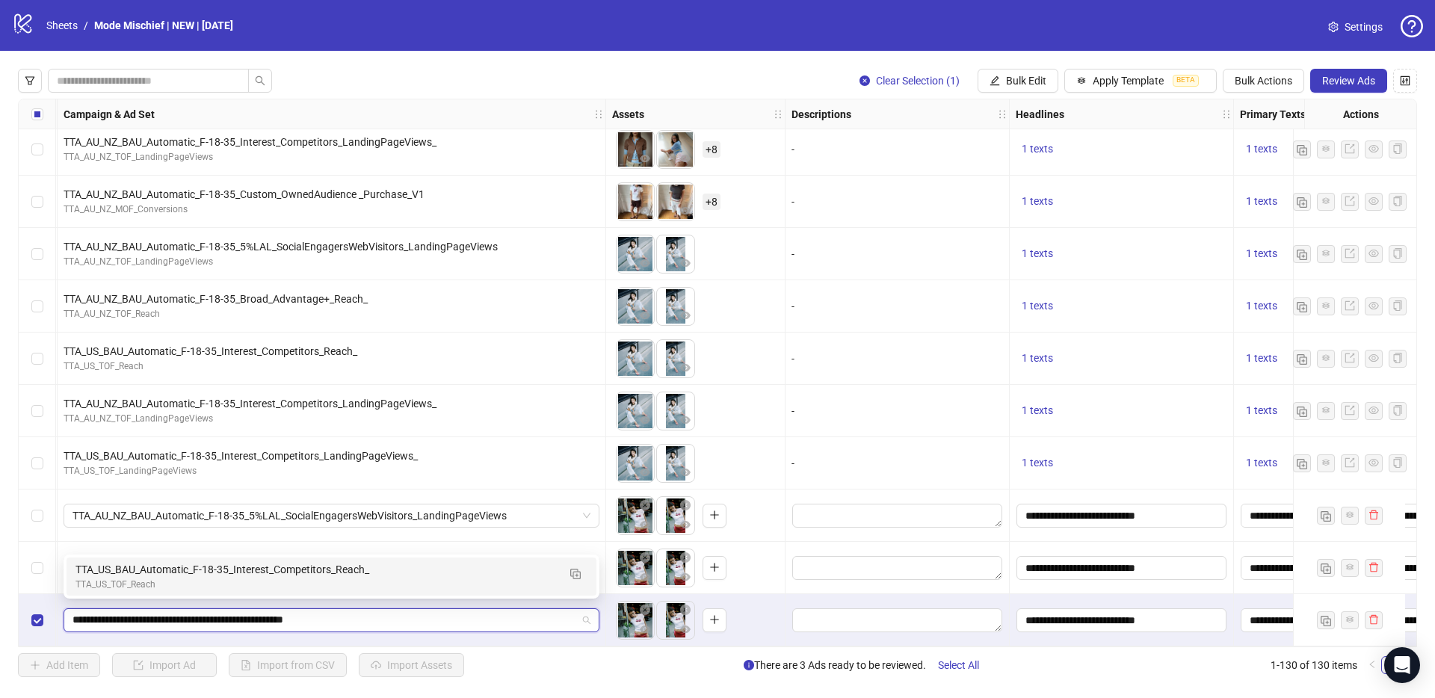
scroll to position [0, 0]
click at [316, 578] on div "TTA_US_TOF_Reach" at bounding box center [316, 585] width 482 height 14
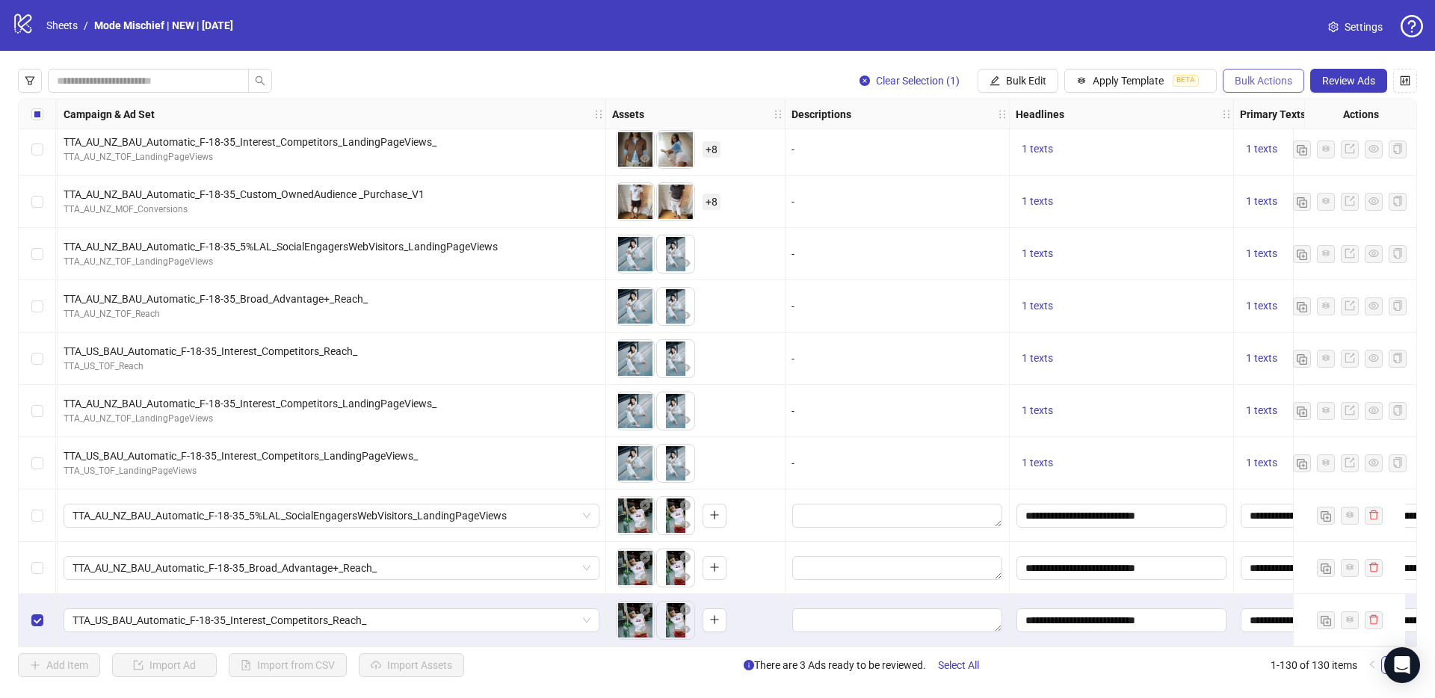
click at [1248, 81] on span "Bulk Actions" at bounding box center [1263, 81] width 58 height 12
click at [1282, 153] on span "Duplicate with assets" at bounding box center [1284, 158] width 102 height 16
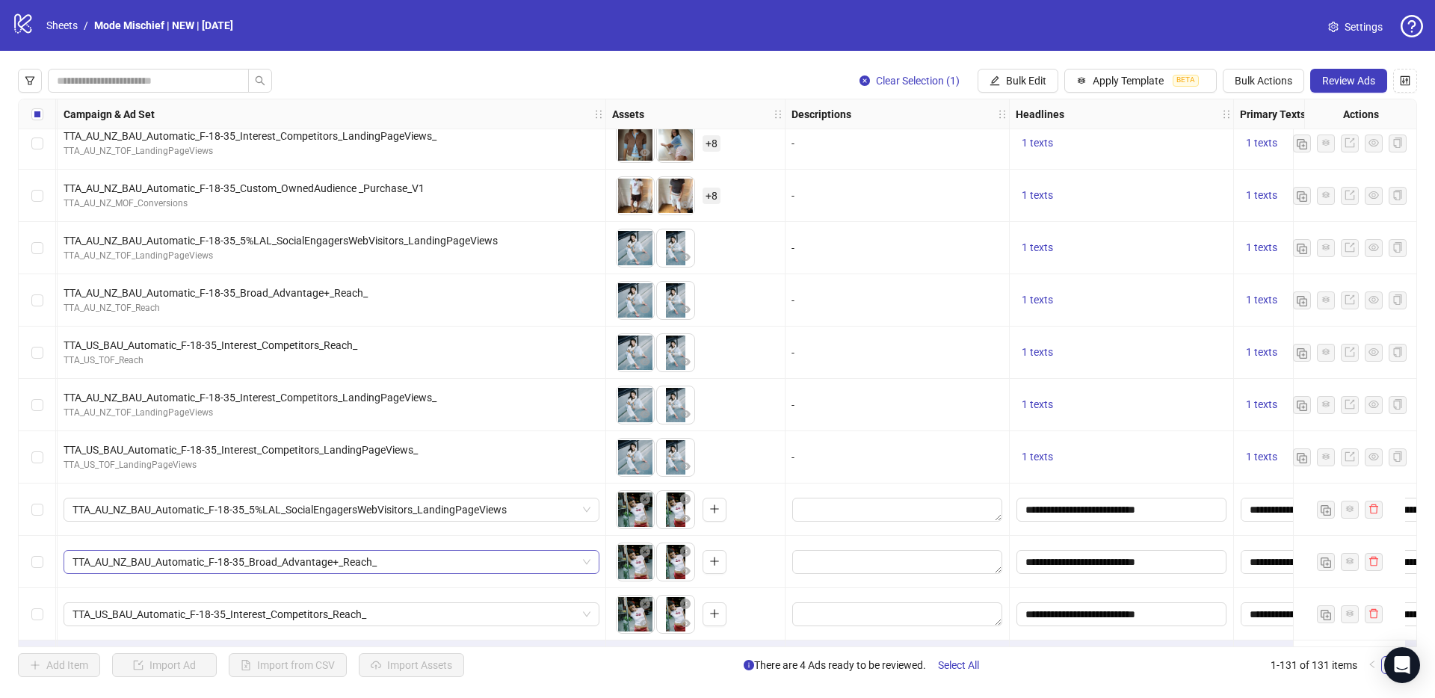
scroll to position [6341, 424]
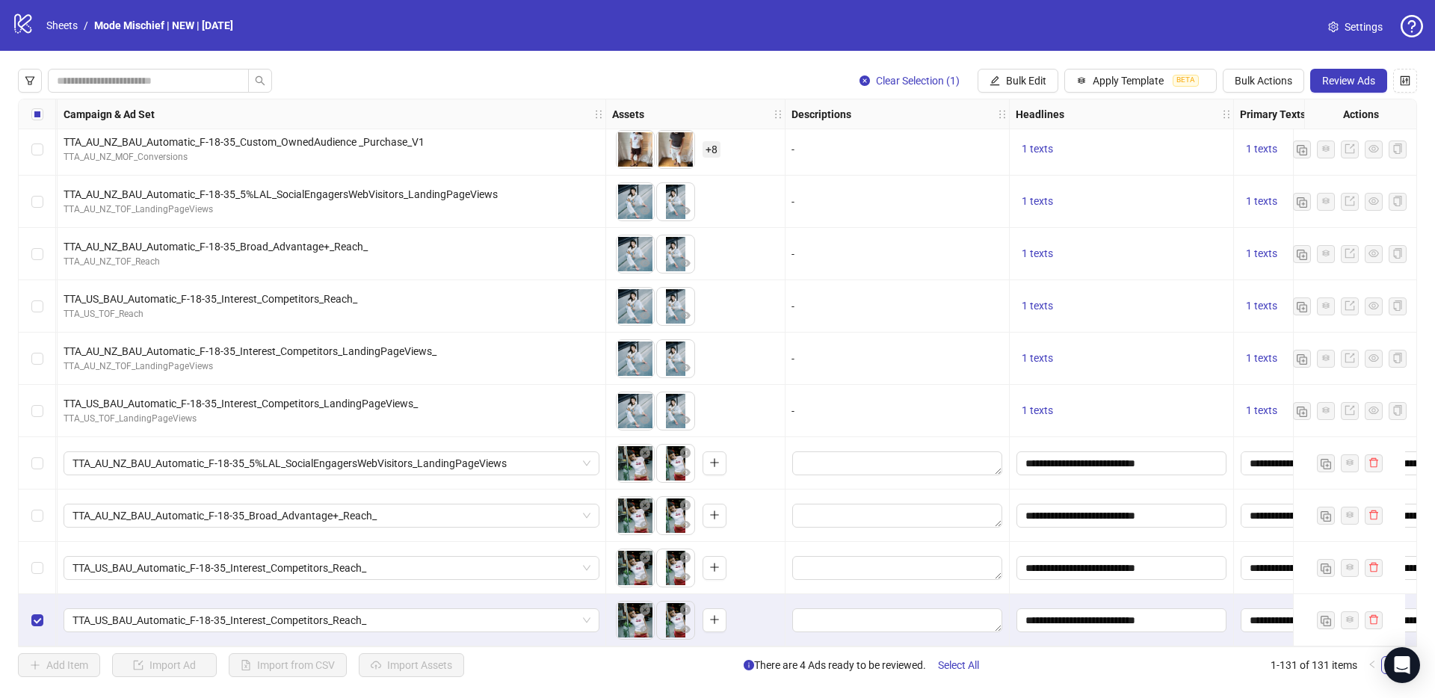
click at [274, 345] on div "TTA_AU_NZ_BAU_Automatic_F-18-35_Interest_Competitors_LandingPageViews_" at bounding box center [332, 351] width 536 height 16
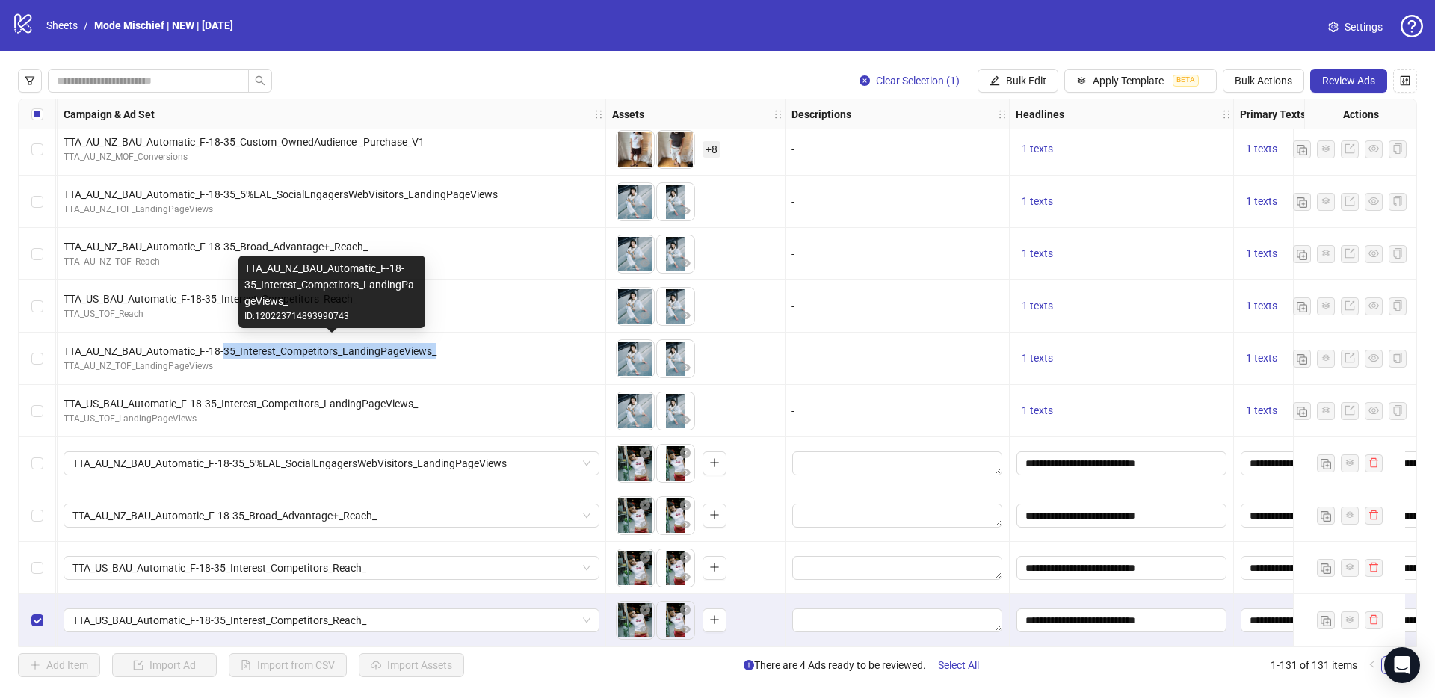
click at [274, 345] on div "TTA_AU_NZ_BAU_Automatic_F-18-35_Interest_Competitors_LandingPageViews_" at bounding box center [332, 351] width 536 height 16
copy div "TTA_AU_NZ_BAU_Automatic_F-18-35_Interest_Competitors_LandingPageViews_"
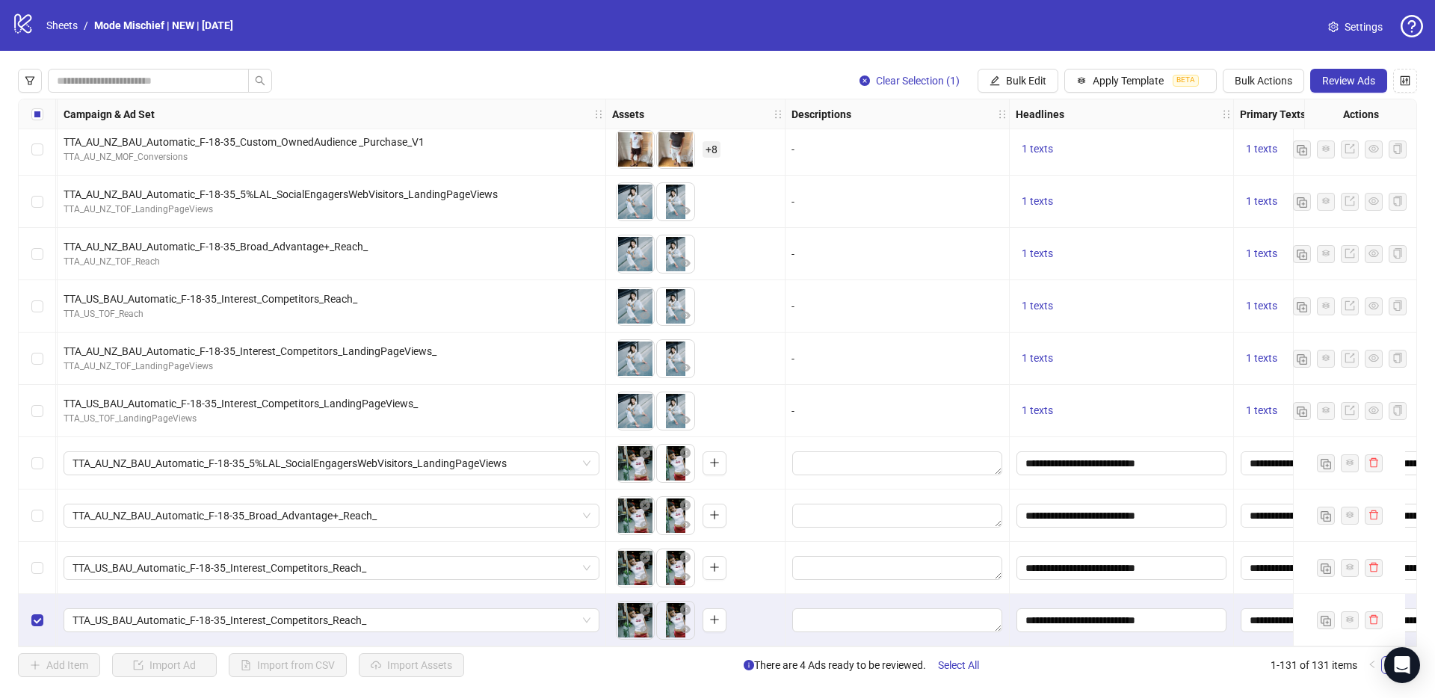
click at [306, 626] on div "TTA_US_BAU_Automatic_F-18-35_Interest_Competitors_Reach_" at bounding box center [332, 620] width 548 height 52
click at [298, 619] on span "TTA_US_BAU_Automatic_F-18-35_Interest_Competitors_Reach_" at bounding box center [331, 620] width 518 height 22
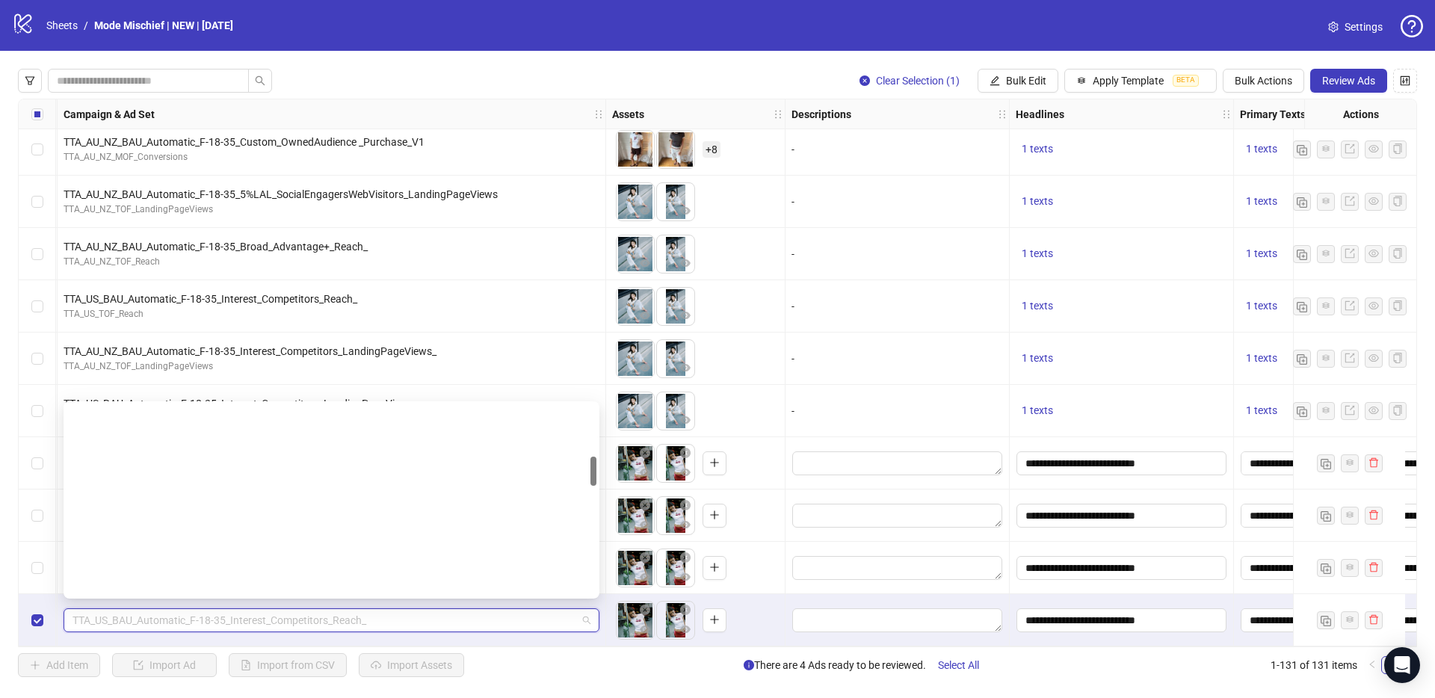
scroll to position [342, 0]
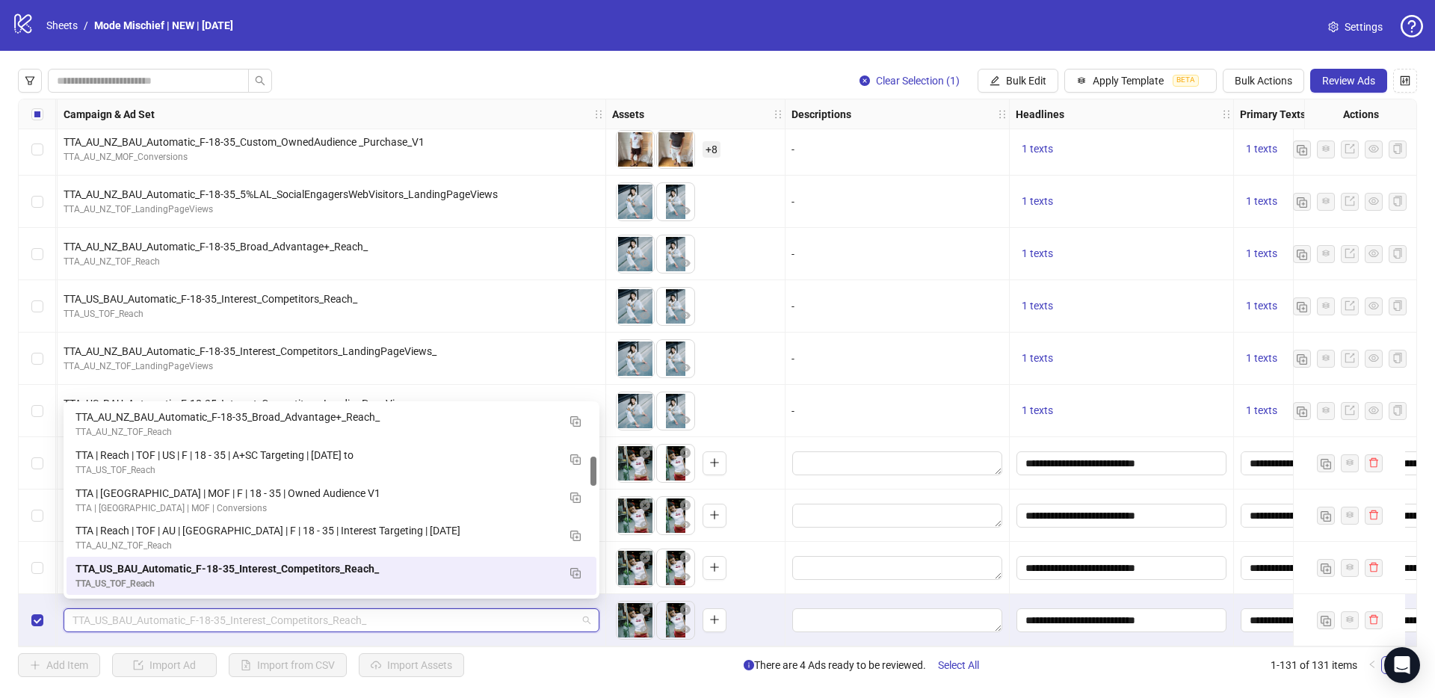
paste input "**********"
type input "**********"
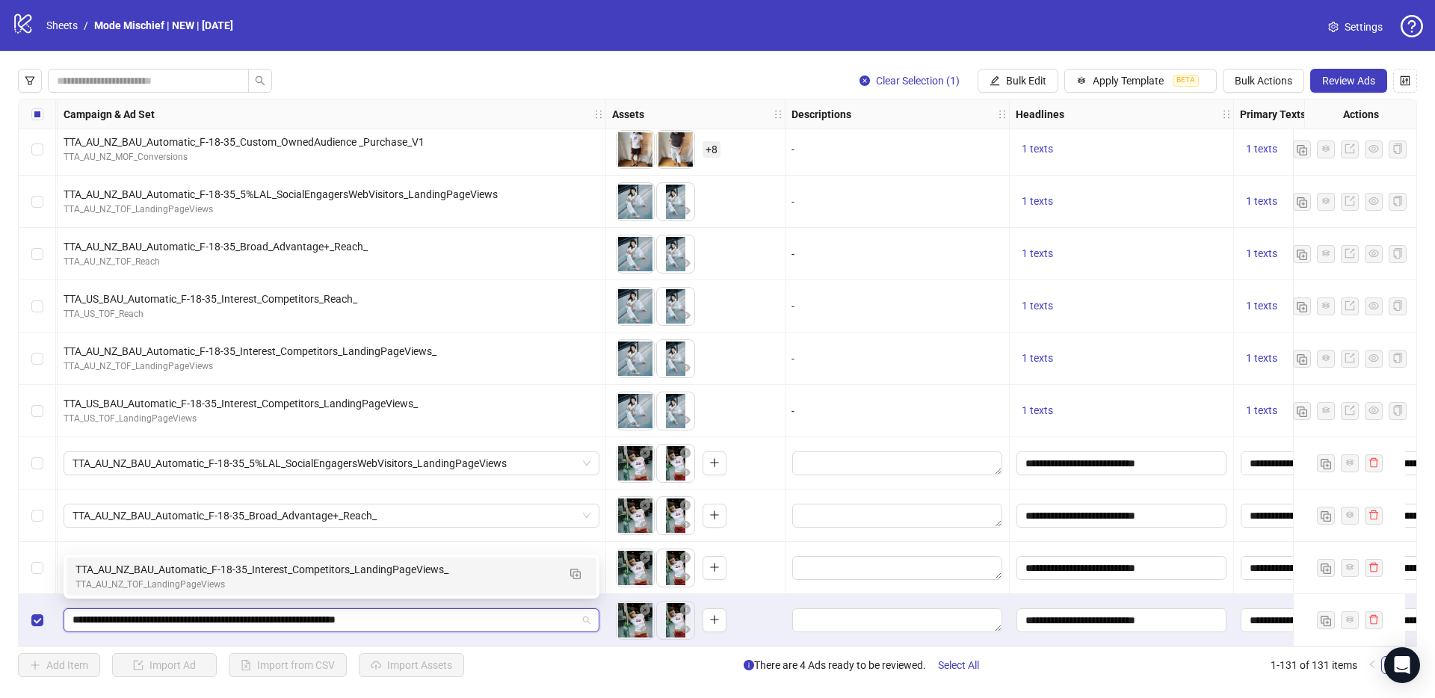
scroll to position [0, 0]
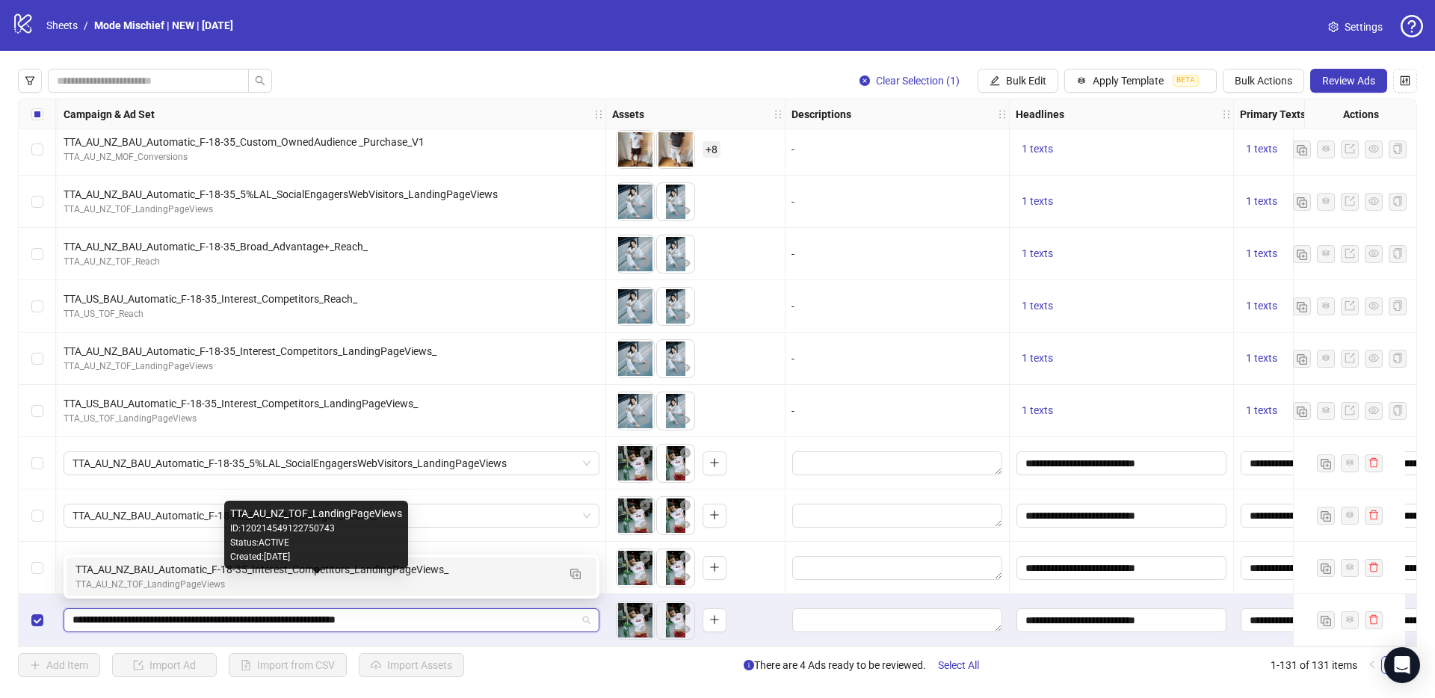
click at [286, 578] on div "TTA_AU_NZ_TOF_LandingPageViews" at bounding box center [316, 585] width 482 height 14
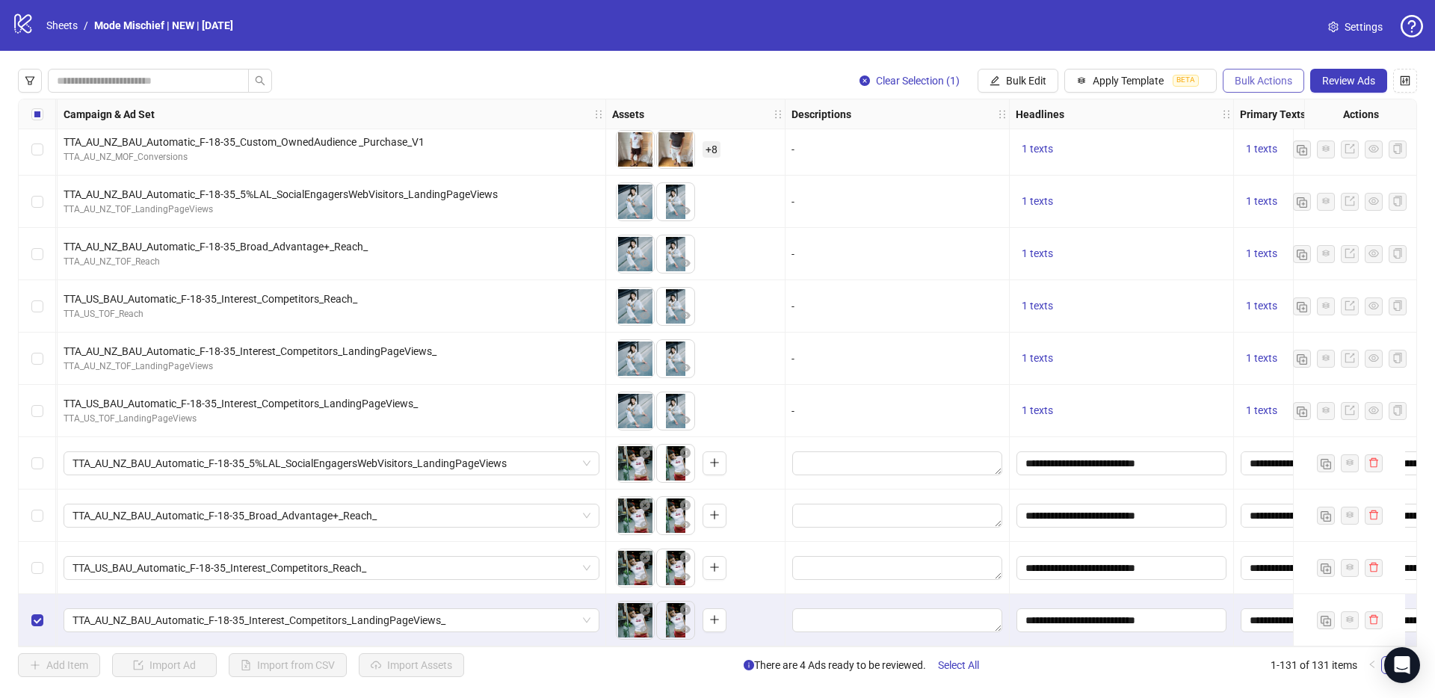
click at [1278, 80] on span "Bulk Actions" at bounding box center [1263, 81] width 58 height 12
click at [1314, 150] on span "Duplicate with assets" at bounding box center [1284, 158] width 102 height 16
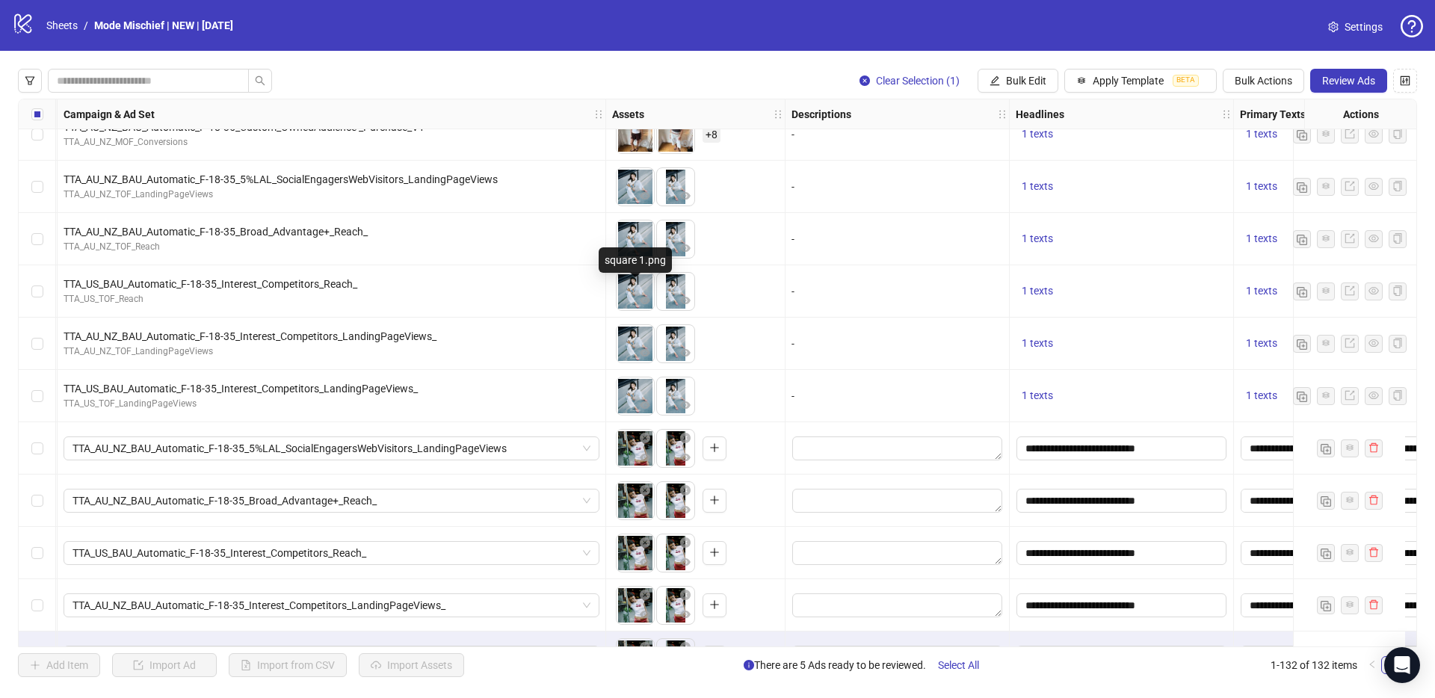
scroll to position [6393, 424]
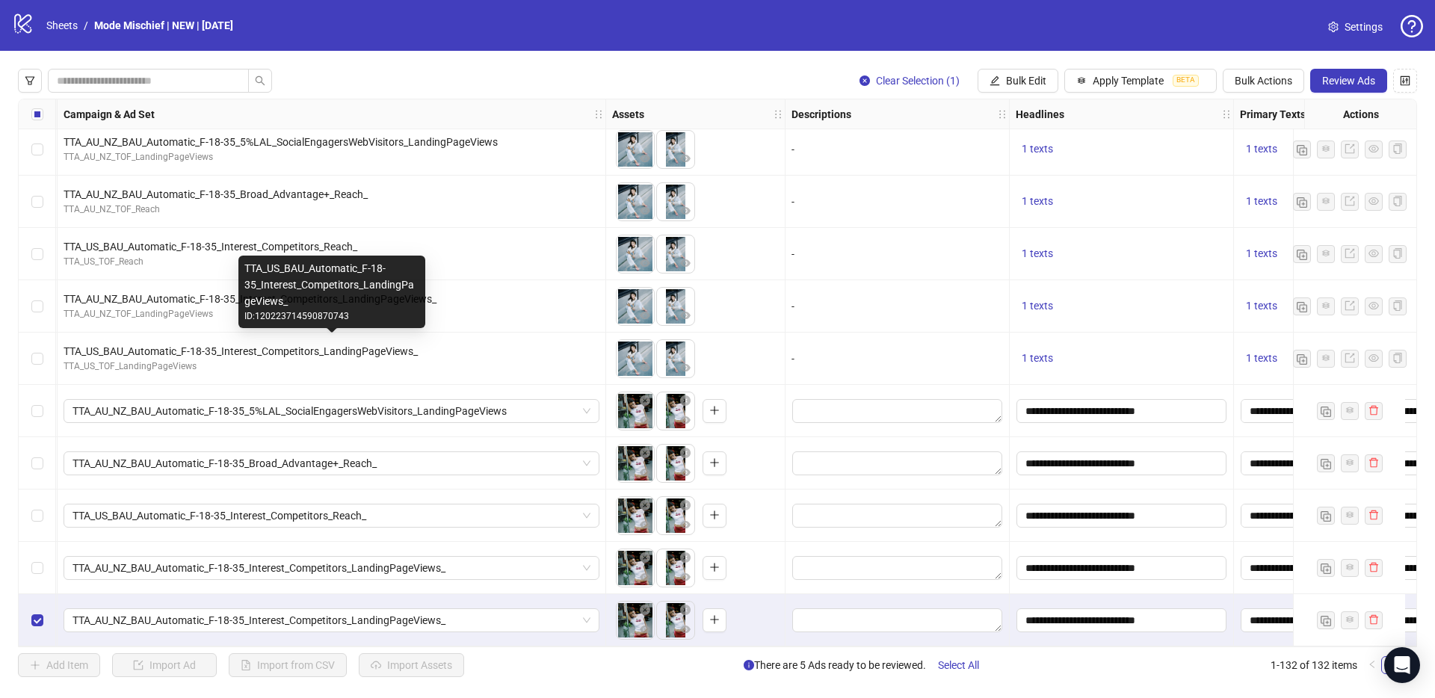
click at [266, 347] on div "TTA_US_BAU_Automatic_F-18-35_Interest_Competitors_LandingPageViews_" at bounding box center [332, 351] width 536 height 16
copy div "TTA_US_BAU_Automatic_F-18-35_Interest_Competitors_LandingPageViews_"
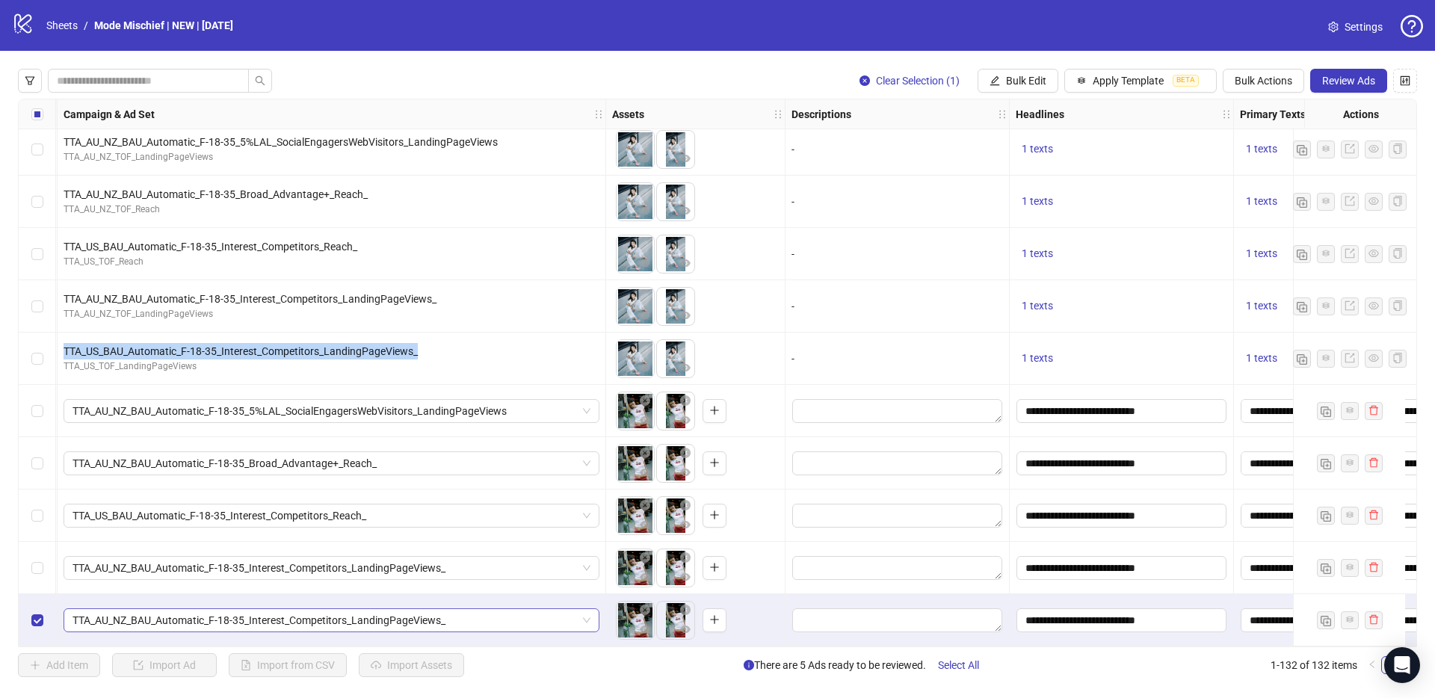
click at [343, 613] on span "TTA_AU_NZ_BAU_Automatic_F-18-35_Interest_Competitors_LandingPageViews_" at bounding box center [331, 620] width 518 height 22
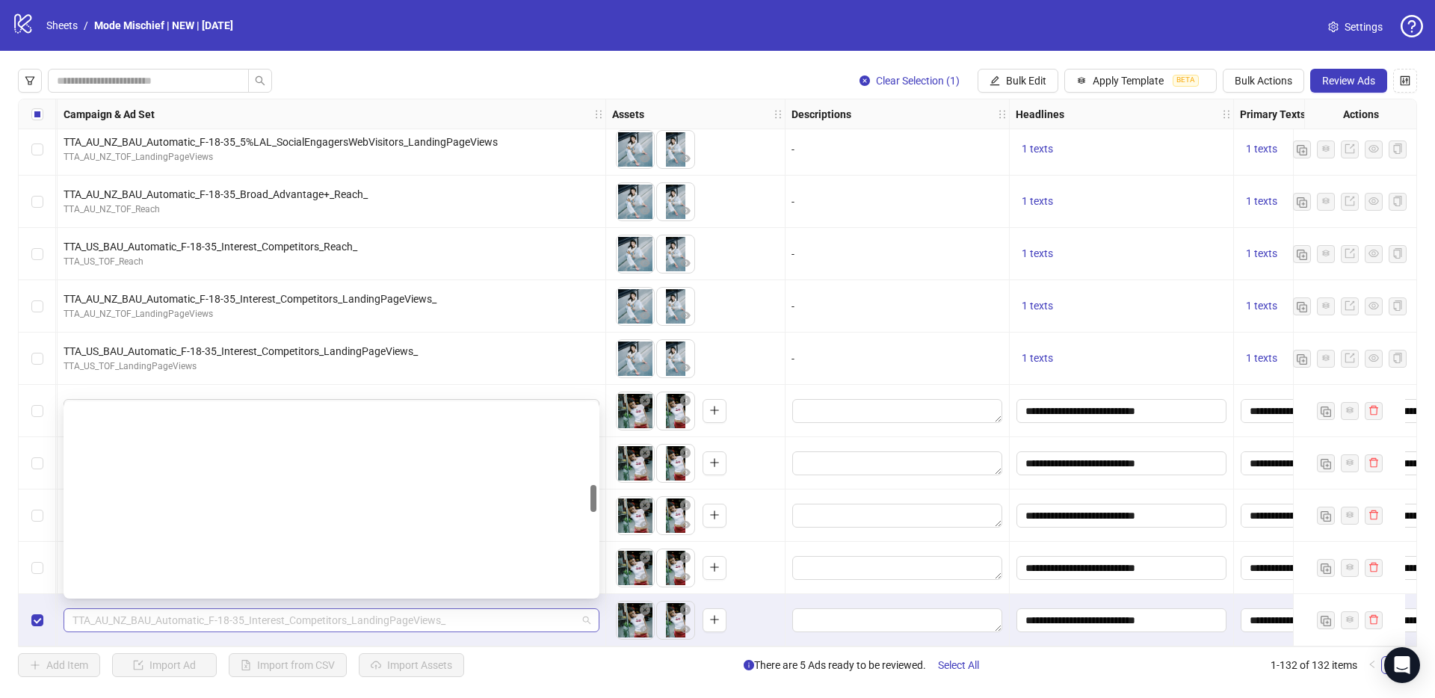
scroll to position [557, 0]
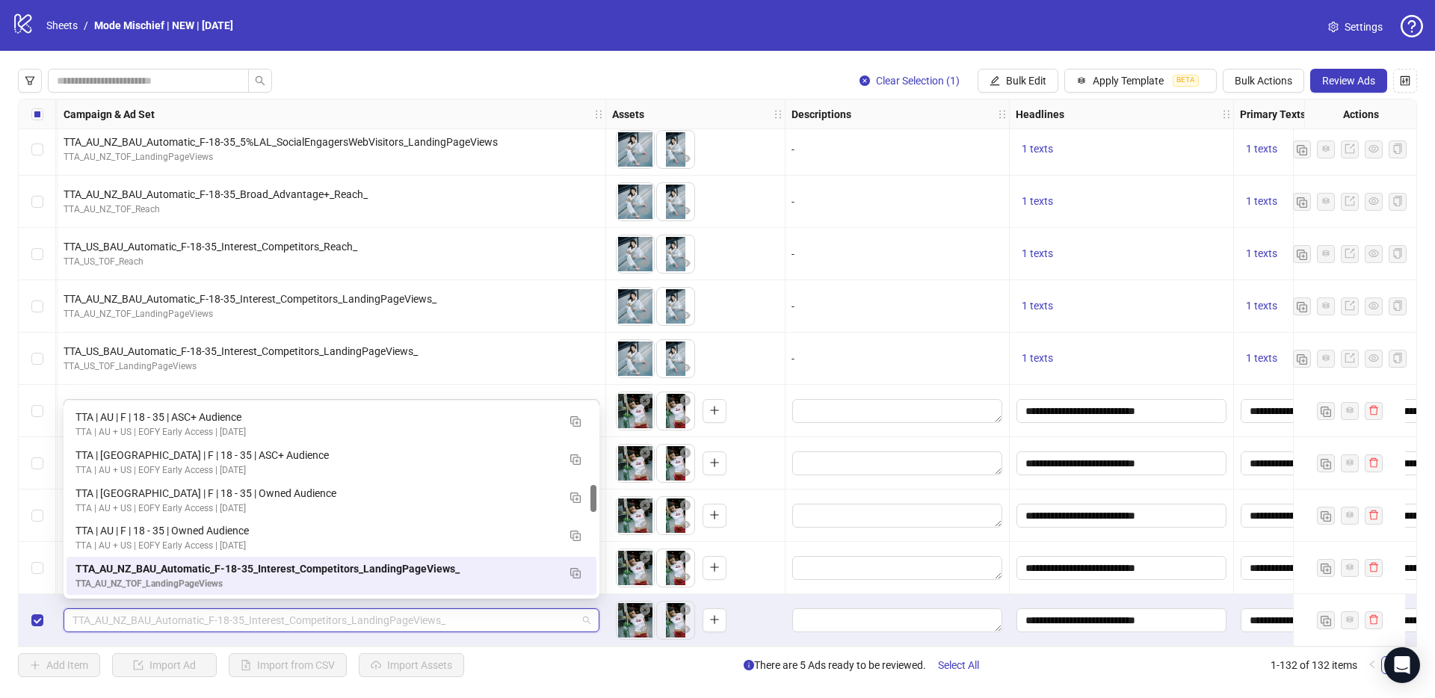
paste input "**********"
type input "**********"
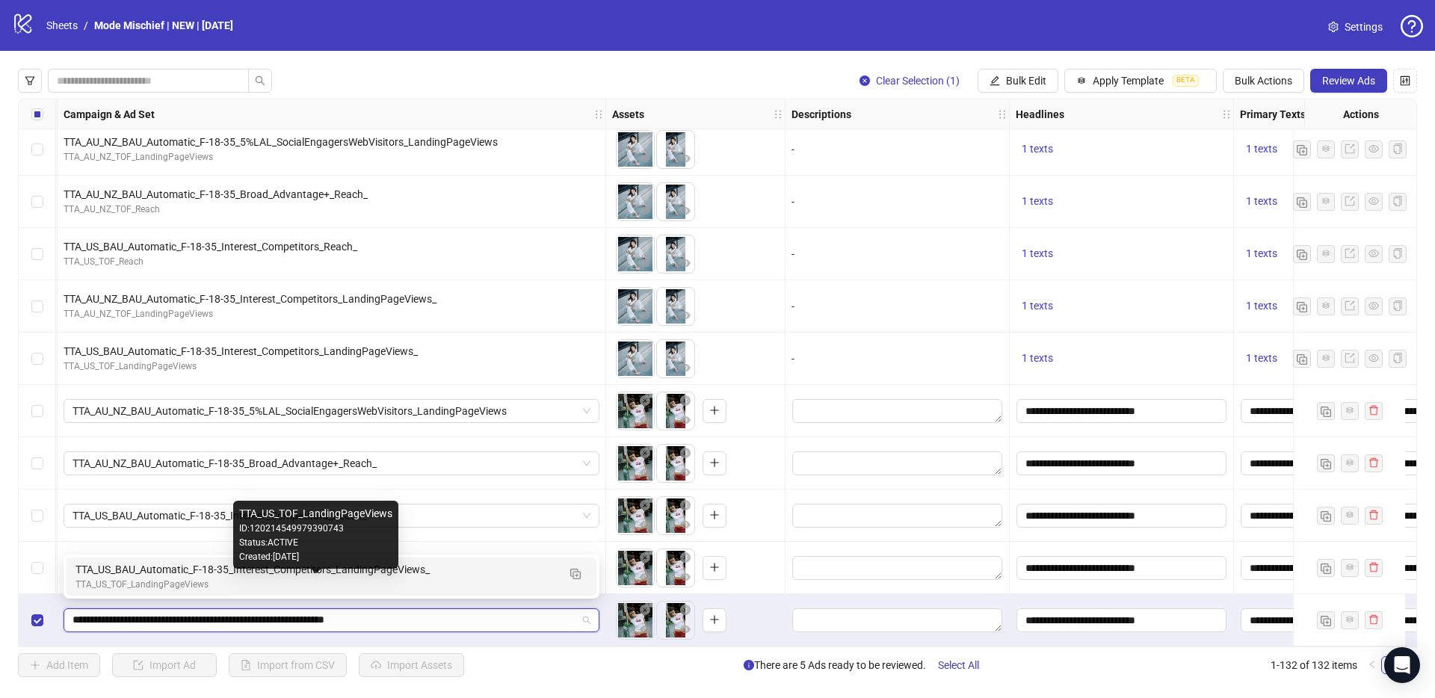
click at [194, 579] on div "TTA_US_TOF_LandingPageViews" at bounding box center [316, 585] width 482 height 14
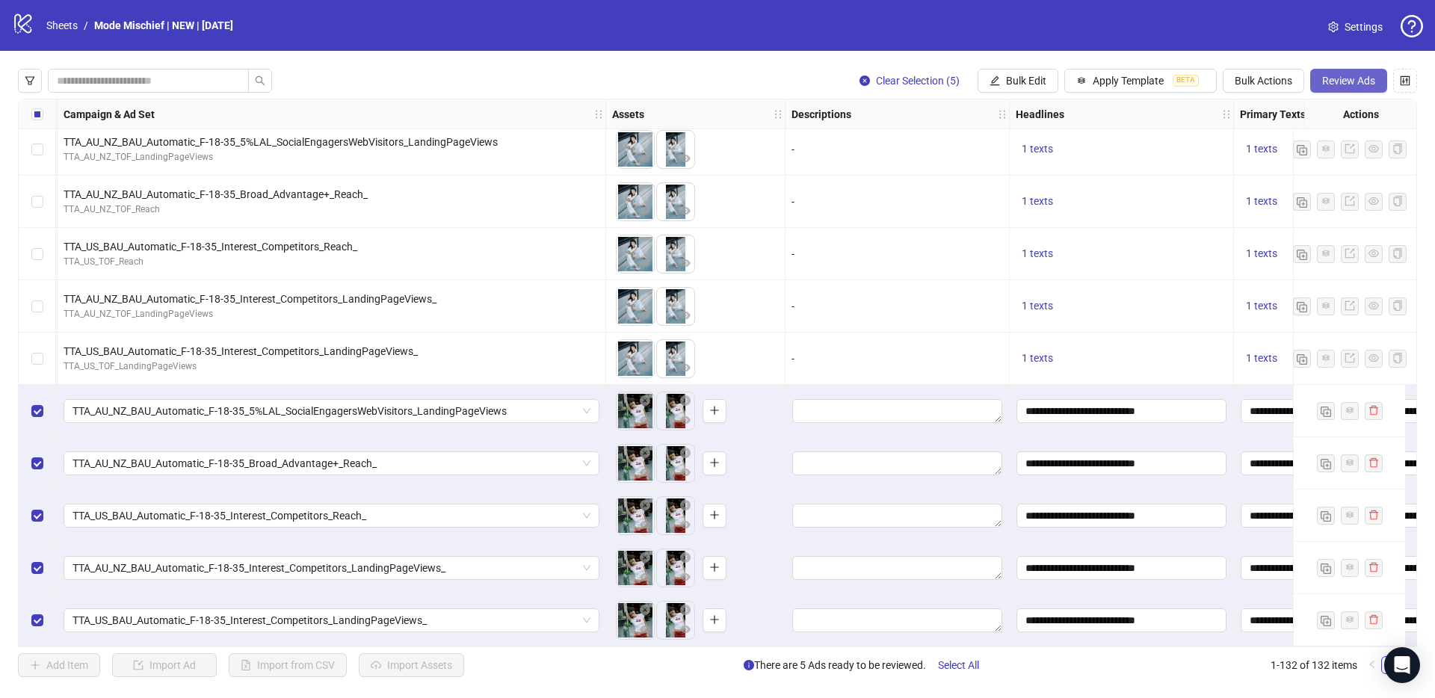
click at [1359, 88] on button "Review Ads" at bounding box center [1348, 81] width 77 height 24
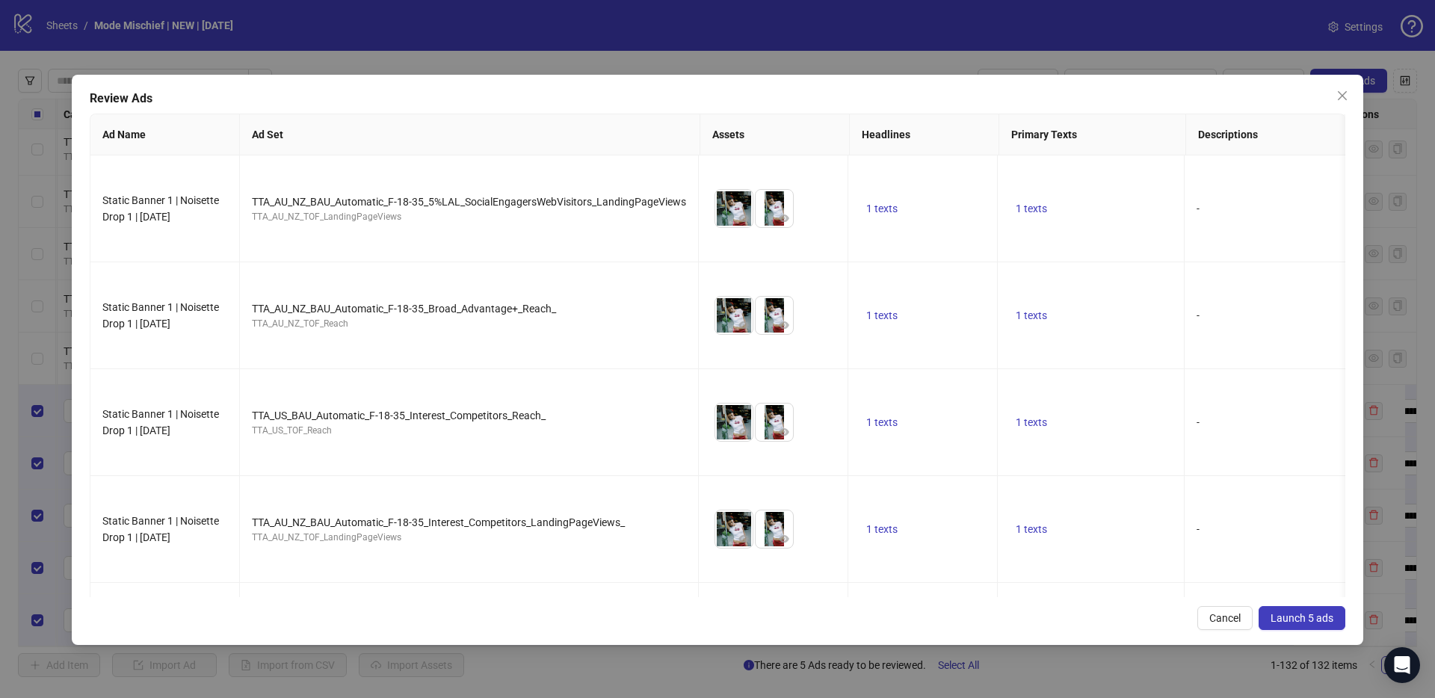
click at [1287, 612] on span "Launch 5 ads" at bounding box center [1301, 618] width 63 height 12
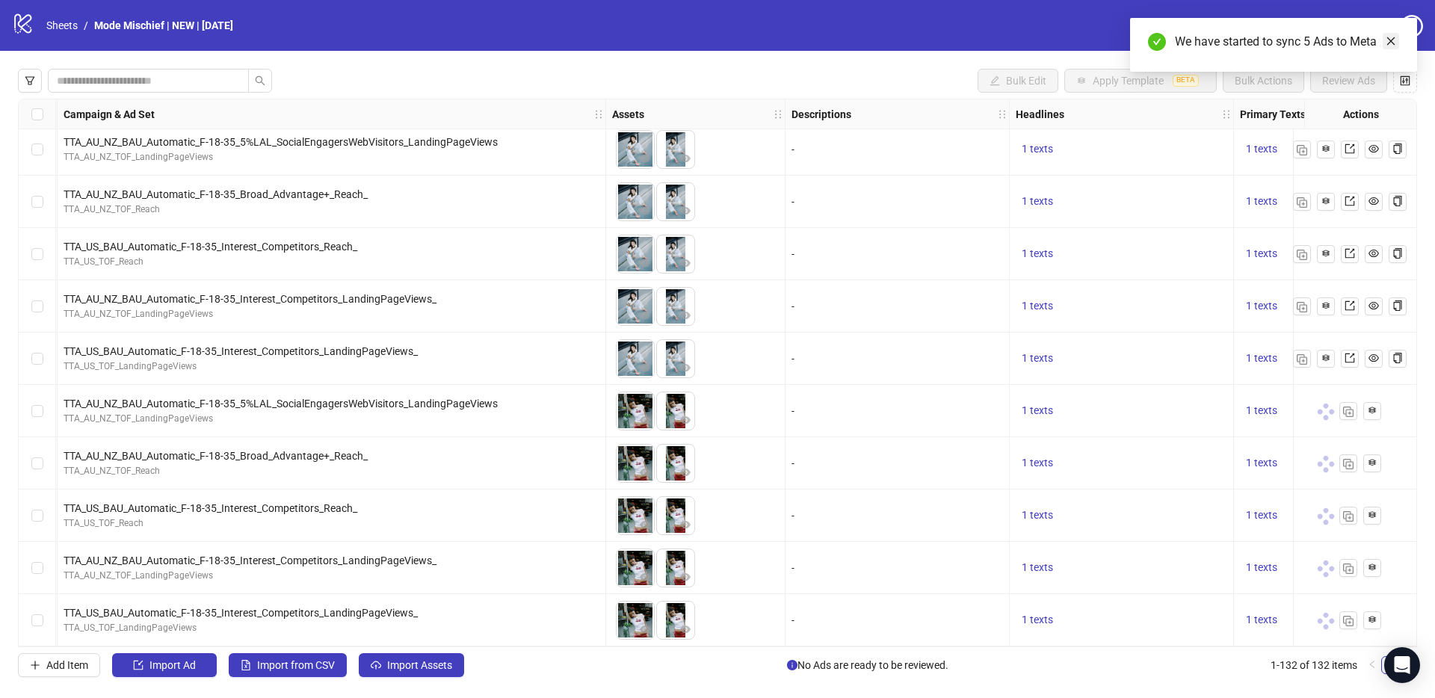
click at [1391, 46] on icon "close" at bounding box center [1390, 41] width 10 height 10
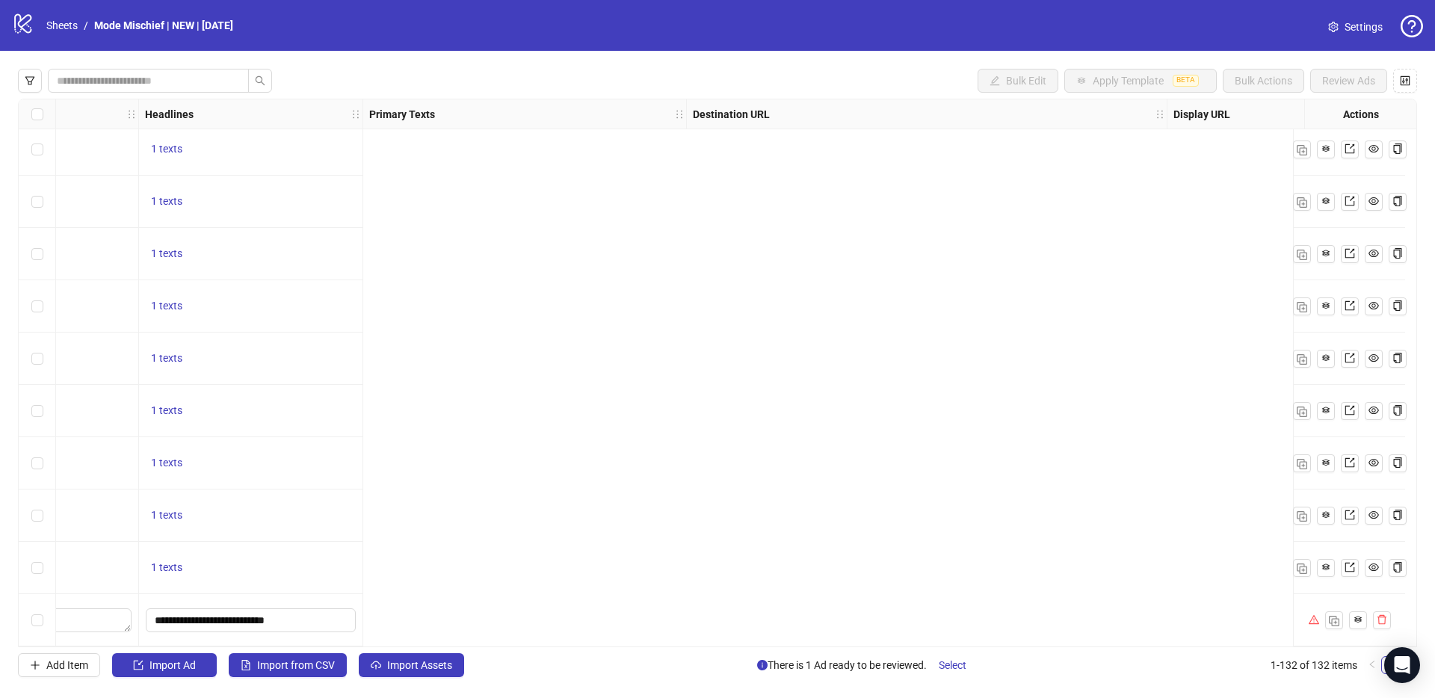
scroll to position [6393, 0]
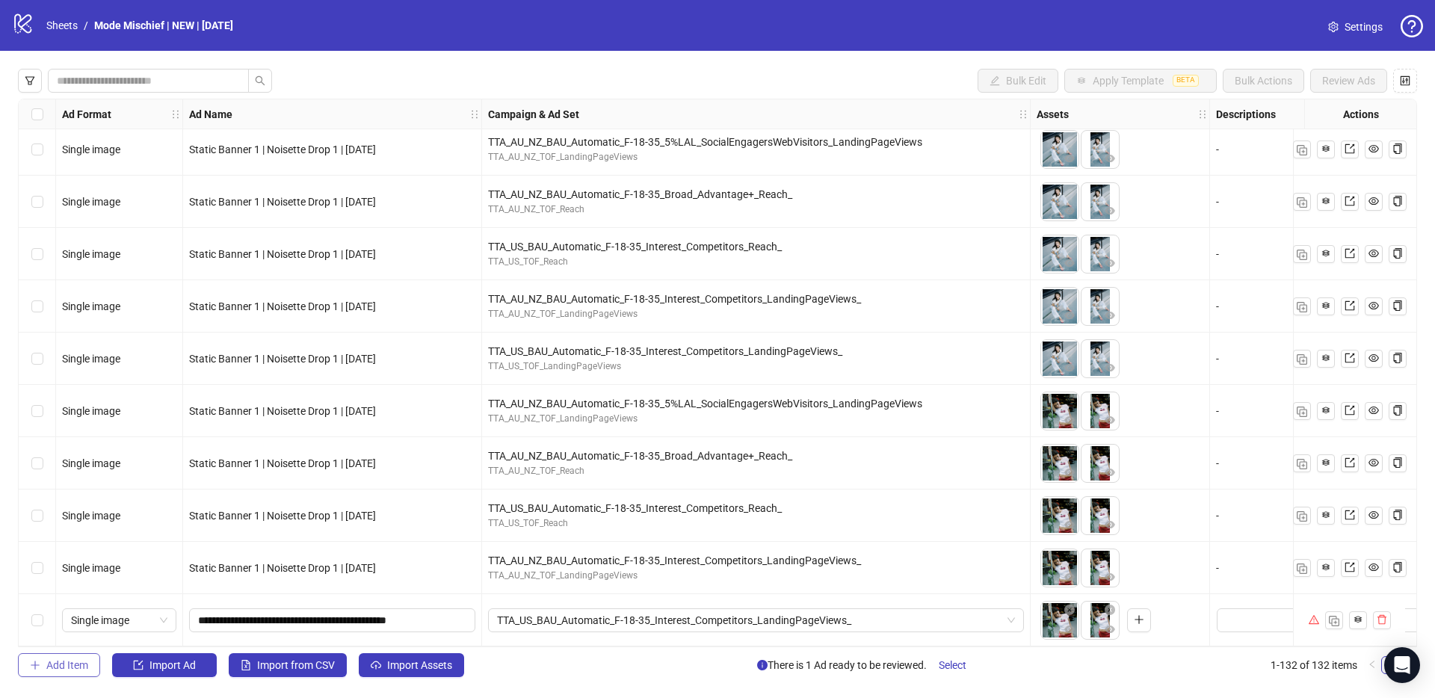
click at [44, 661] on button "Add Item" at bounding box center [59, 665] width 82 height 24
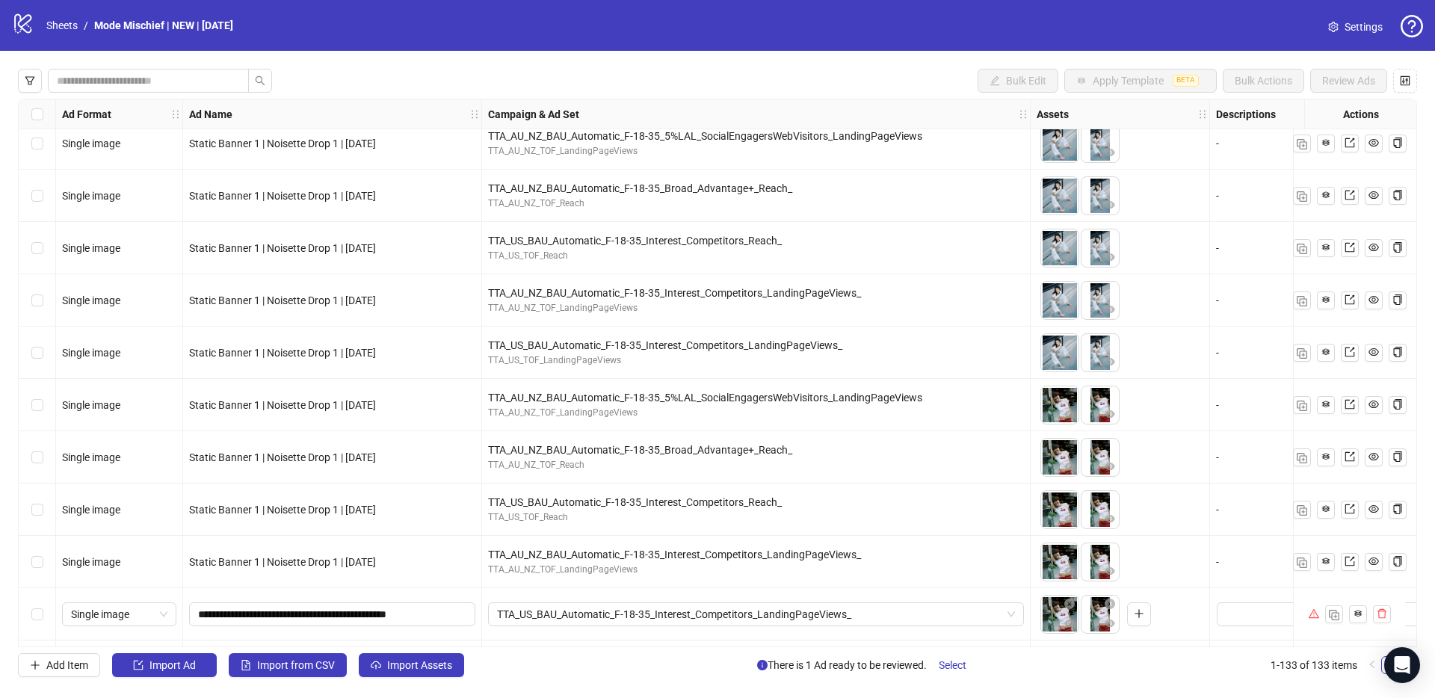
scroll to position [6446, 0]
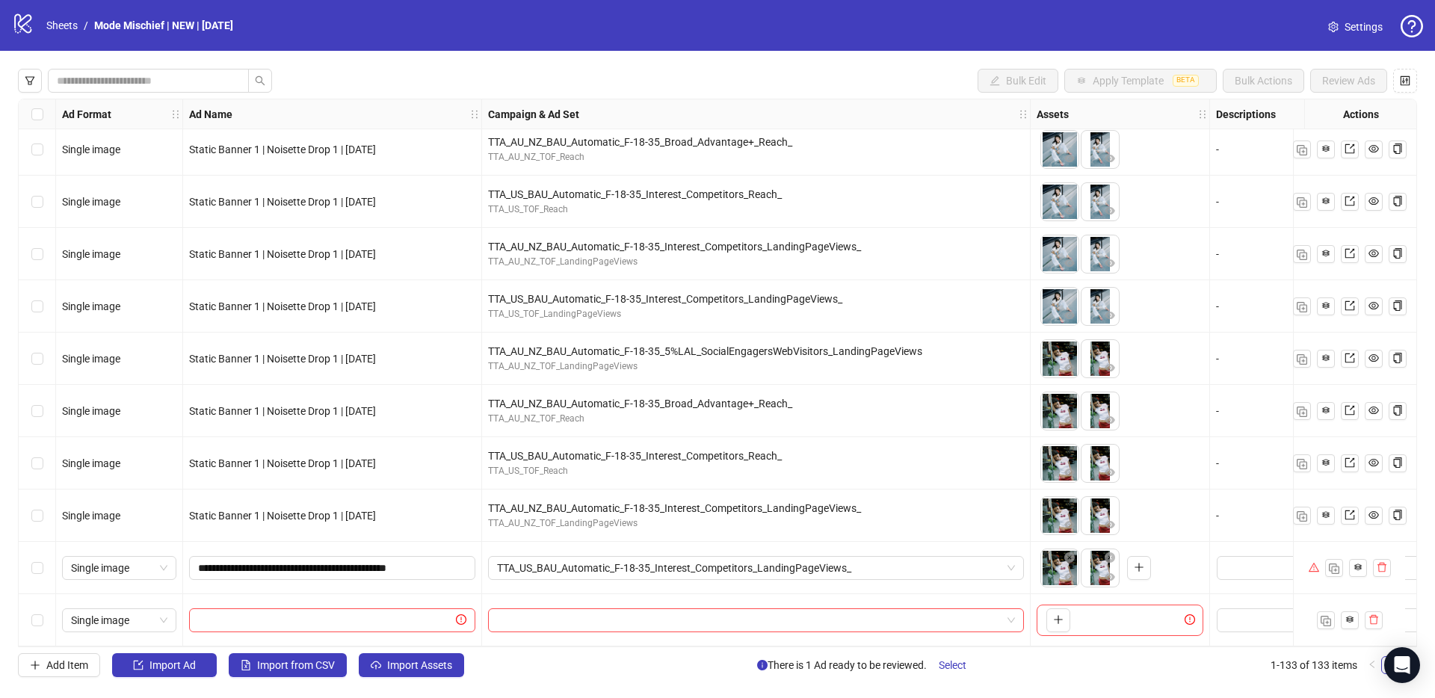
click at [25, 605] on div "Select row 133" at bounding box center [37, 620] width 37 height 52
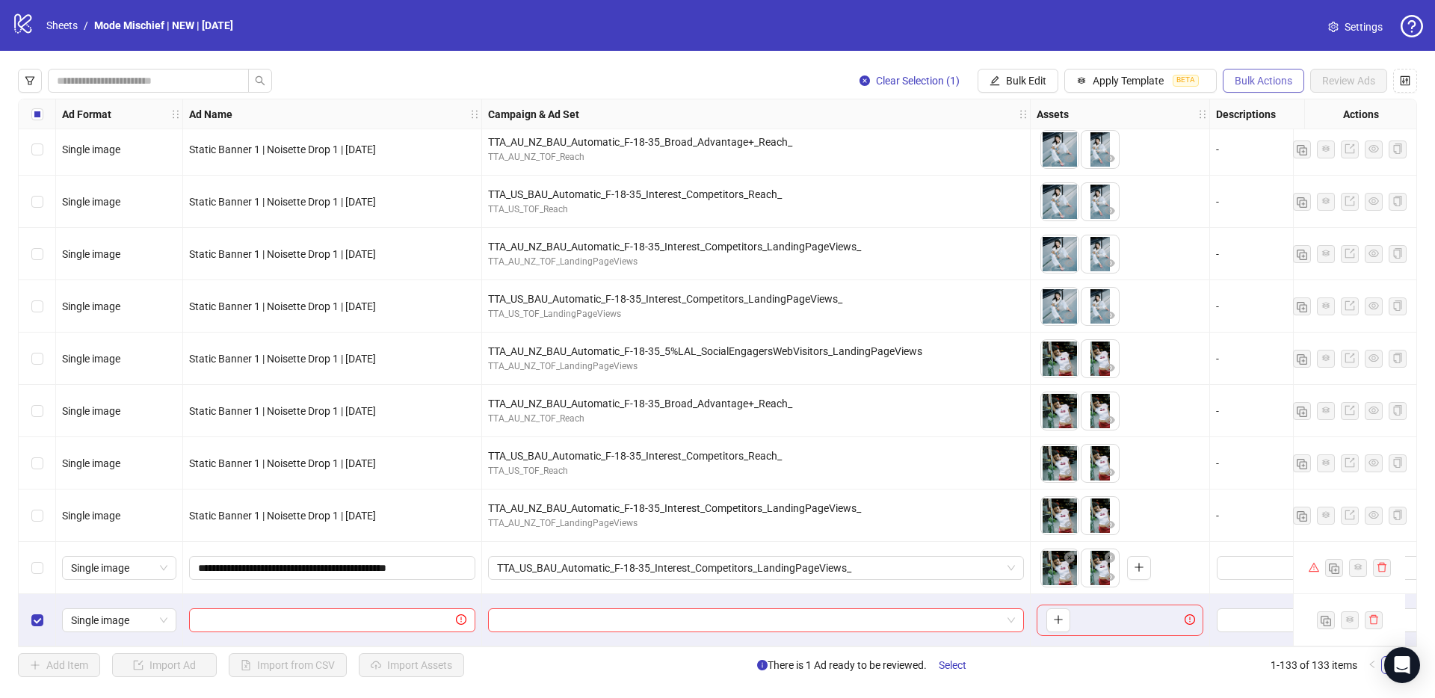
click at [1264, 76] on span "Bulk Actions" at bounding box center [1263, 81] width 58 height 12
click at [1279, 138] on span "Duplicate" at bounding box center [1284, 134] width 102 height 16
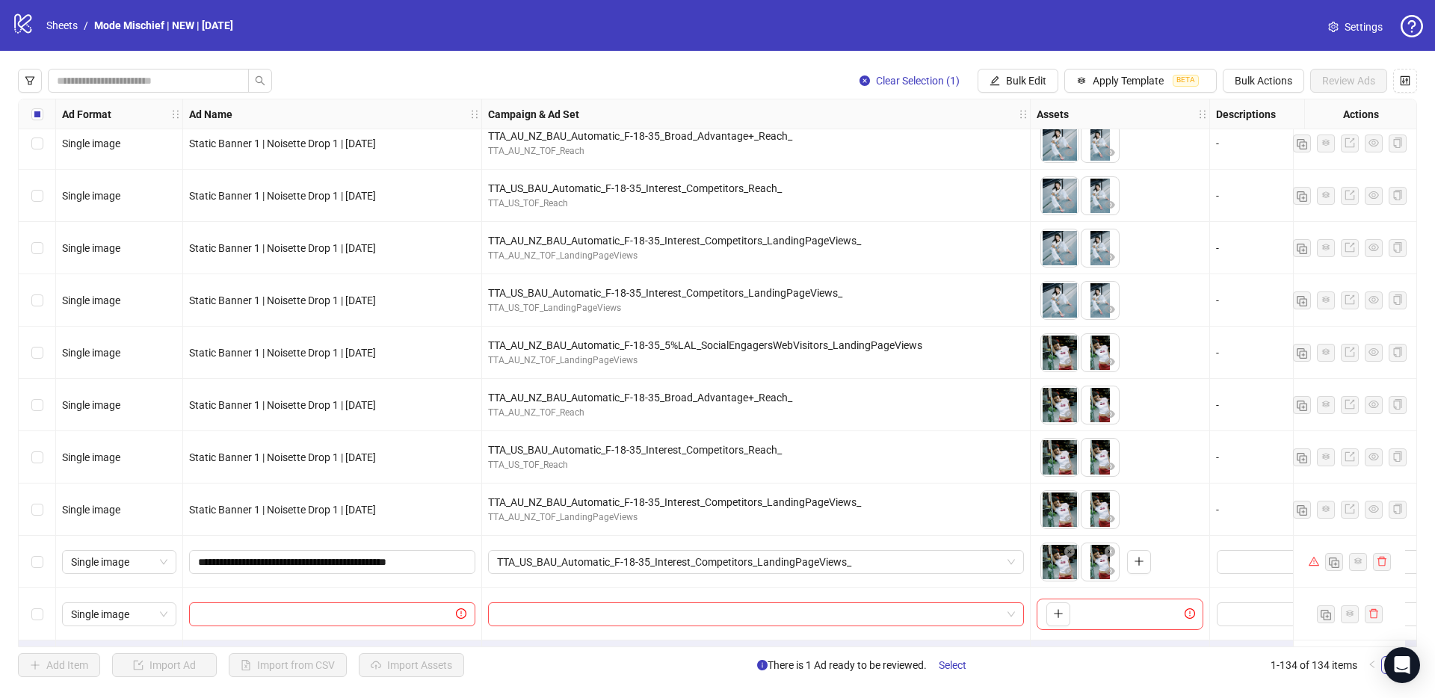
scroll to position [6498, 0]
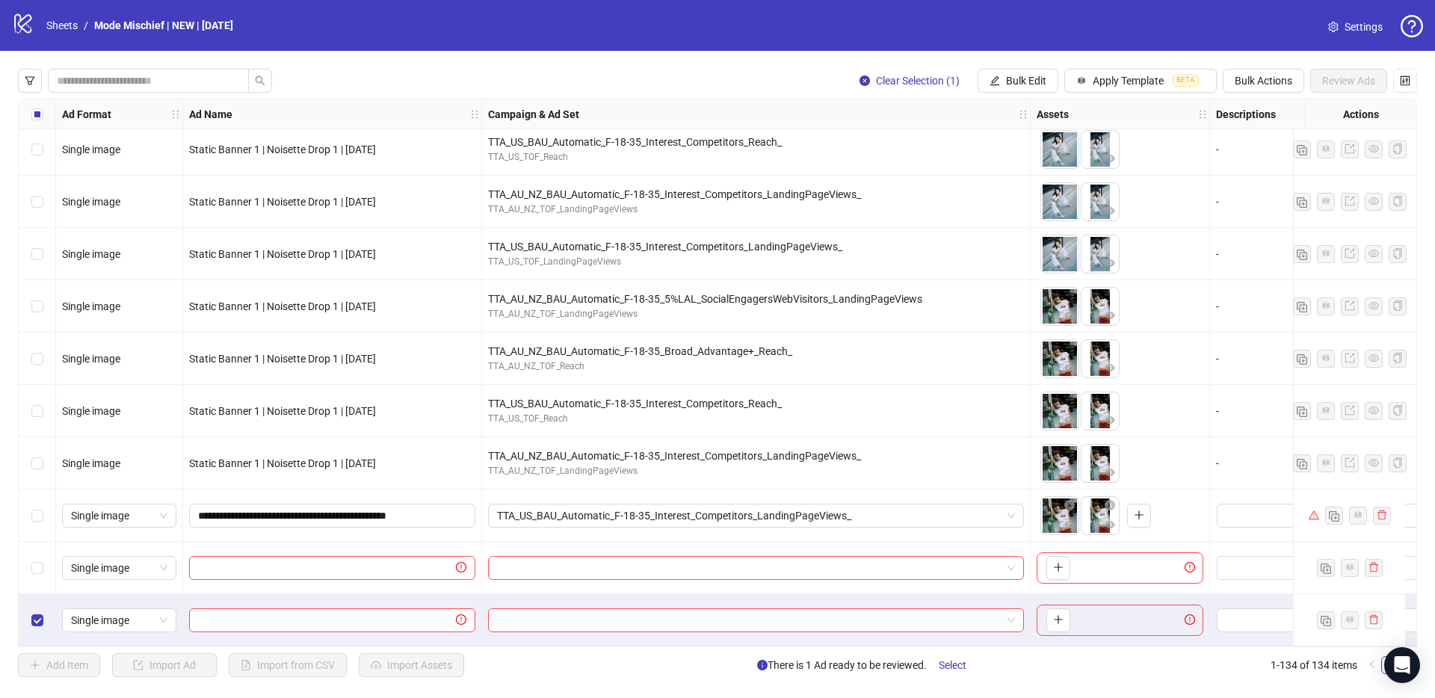
click at [44, 571] on div "Select row 133" at bounding box center [37, 568] width 37 height 52
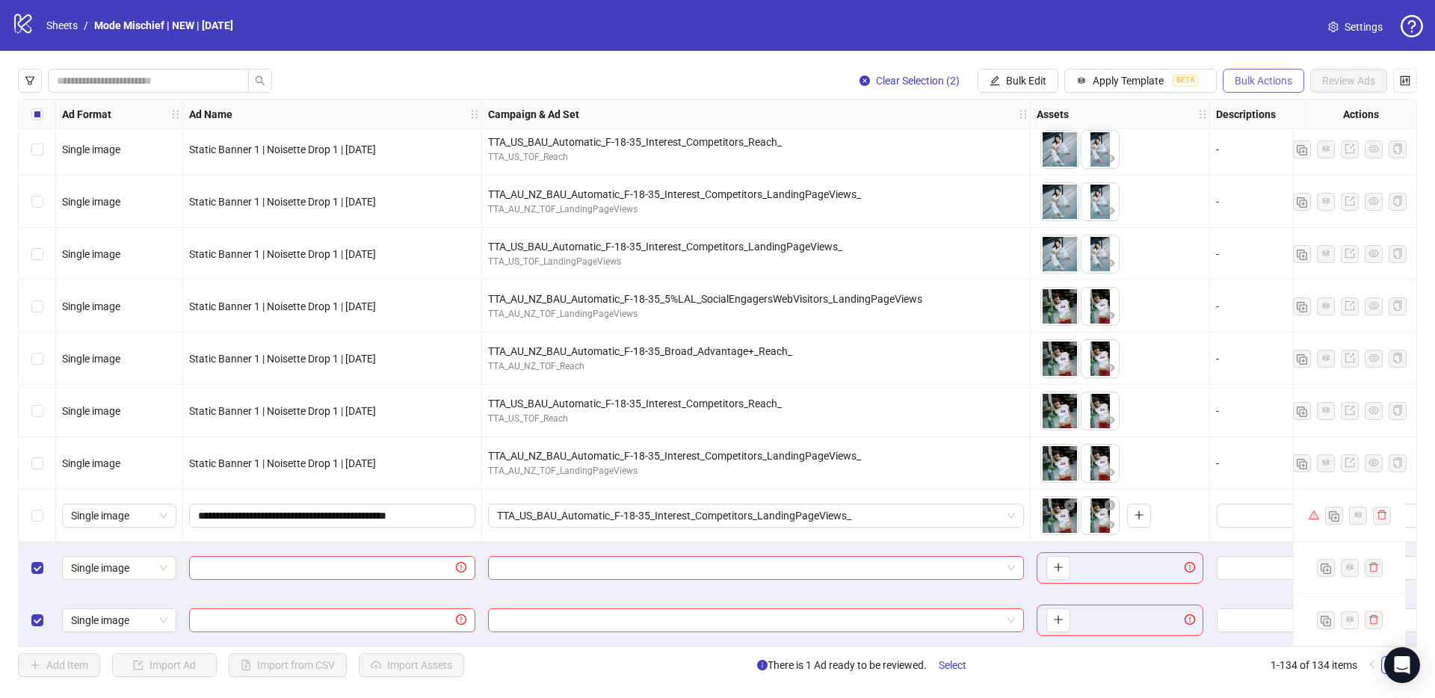
click at [1267, 81] on span "Bulk Actions" at bounding box center [1263, 81] width 58 height 12
click at [1269, 108] on span "Delete" at bounding box center [1284, 110] width 102 height 16
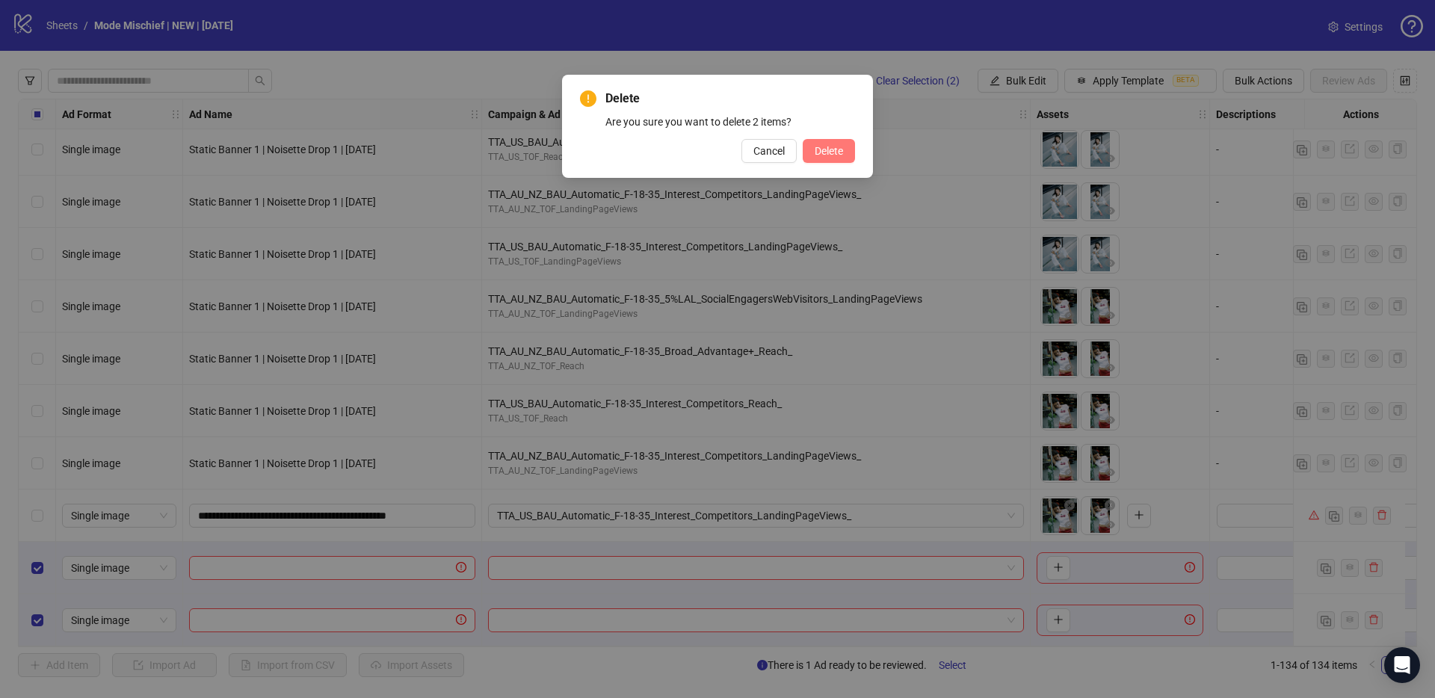
click at [844, 147] on button "Delete" at bounding box center [829, 151] width 52 height 24
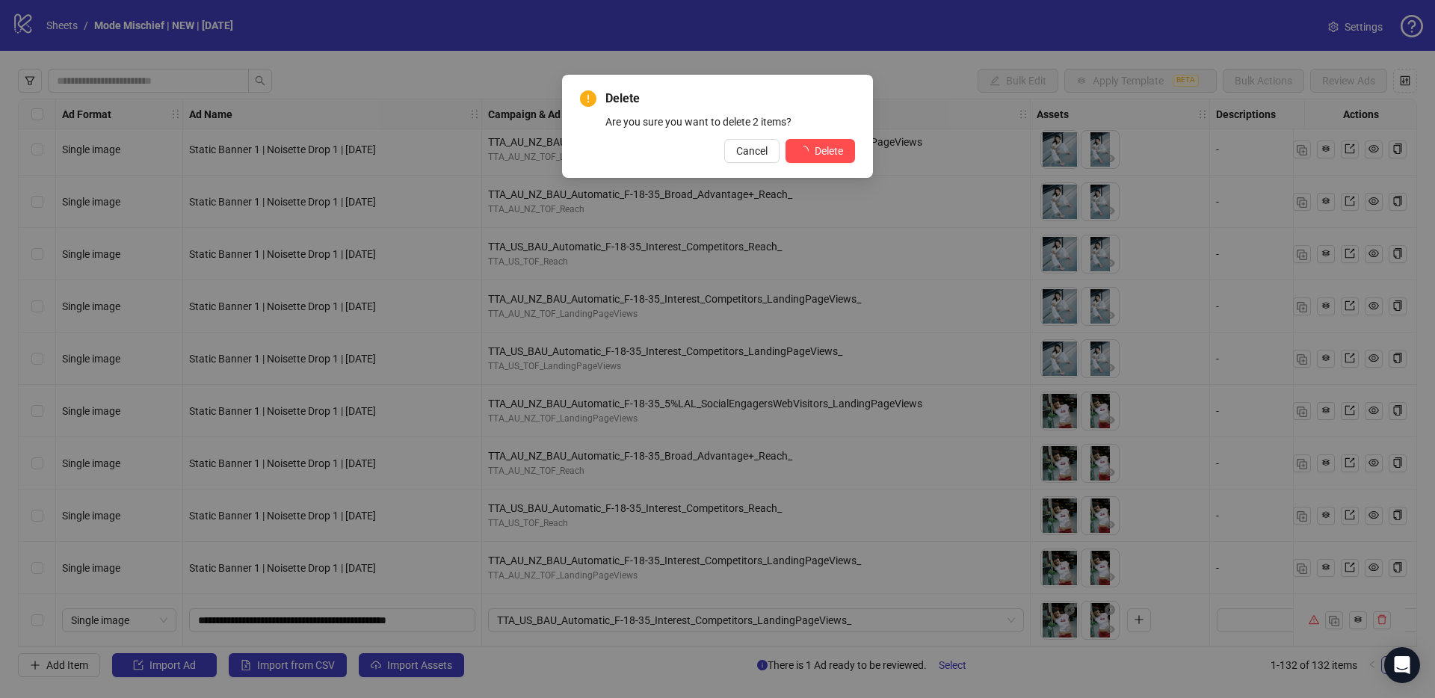
scroll to position [6393, 0]
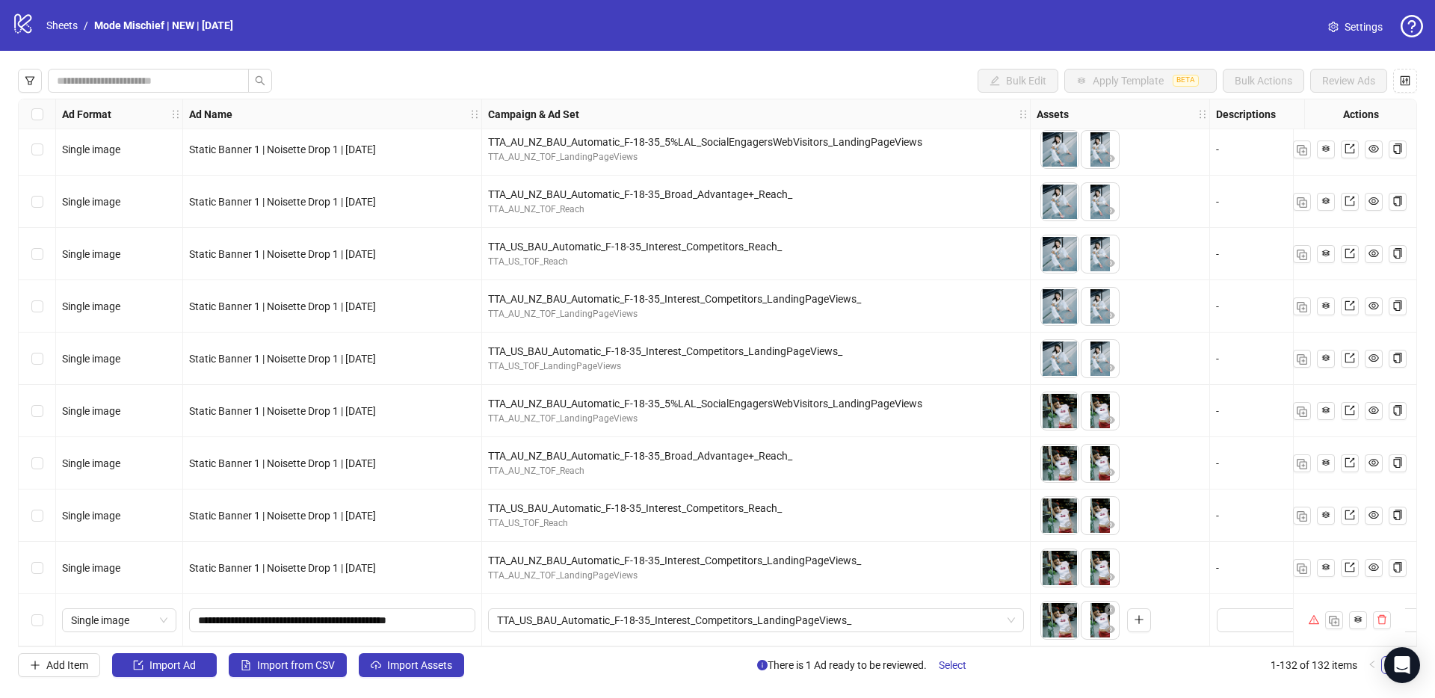
click at [28, 615] on div "Select row 132" at bounding box center [37, 620] width 37 height 52
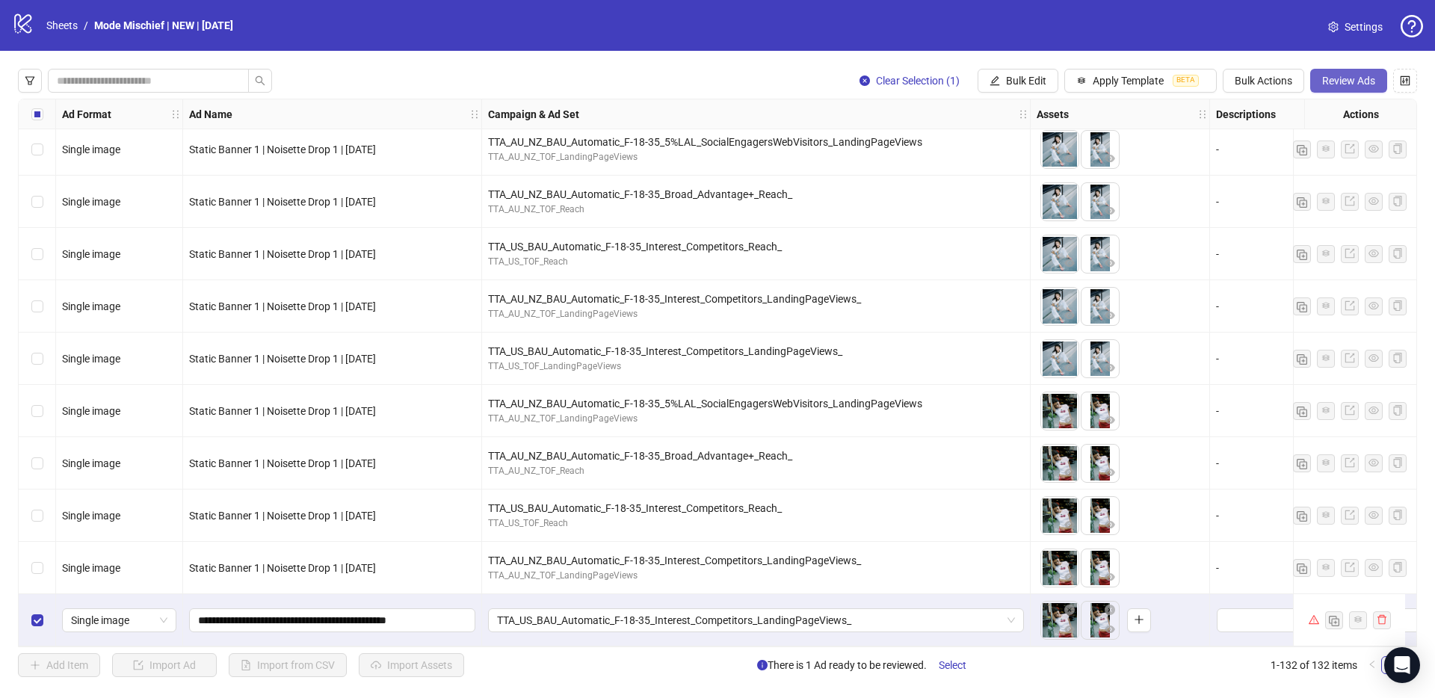
click at [1337, 84] on span "Review Ads" at bounding box center [1348, 81] width 53 height 12
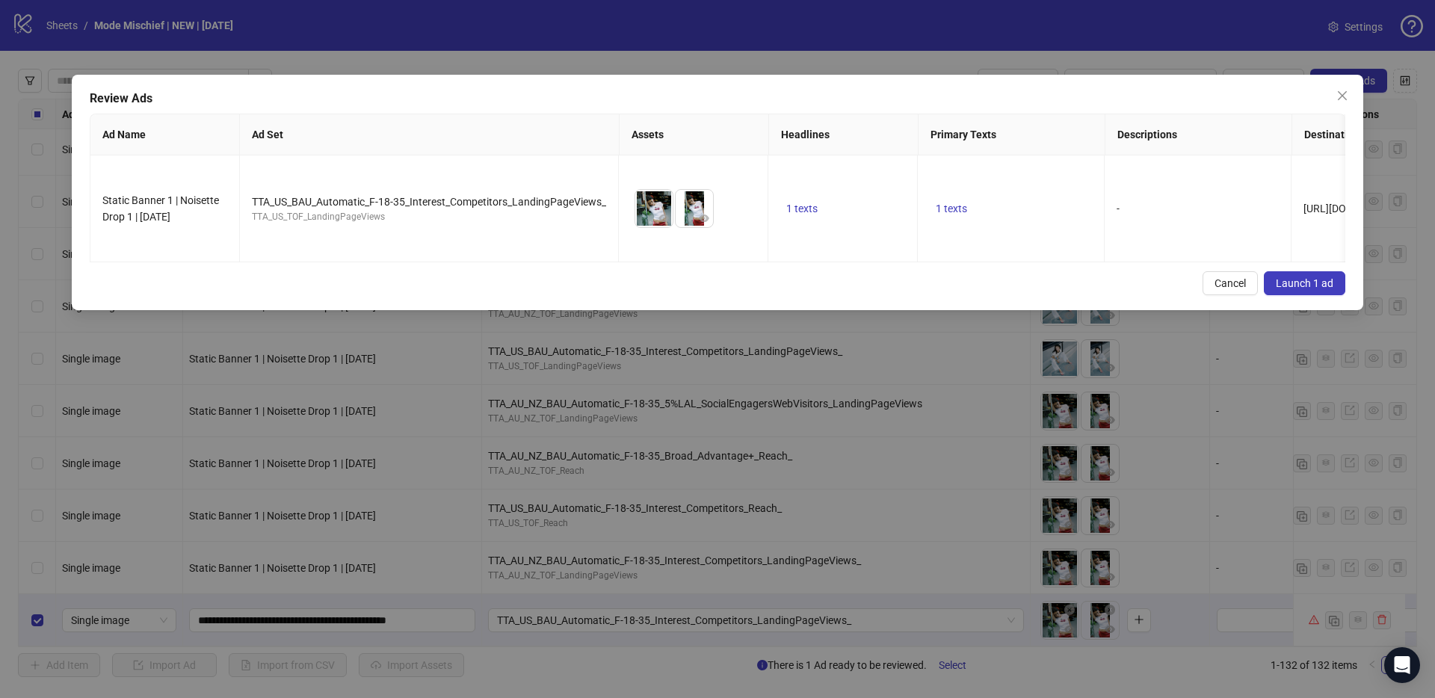
click at [1310, 286] on button "Launch 1 ad" at bounding box center [1304, 283] width 81 height 24
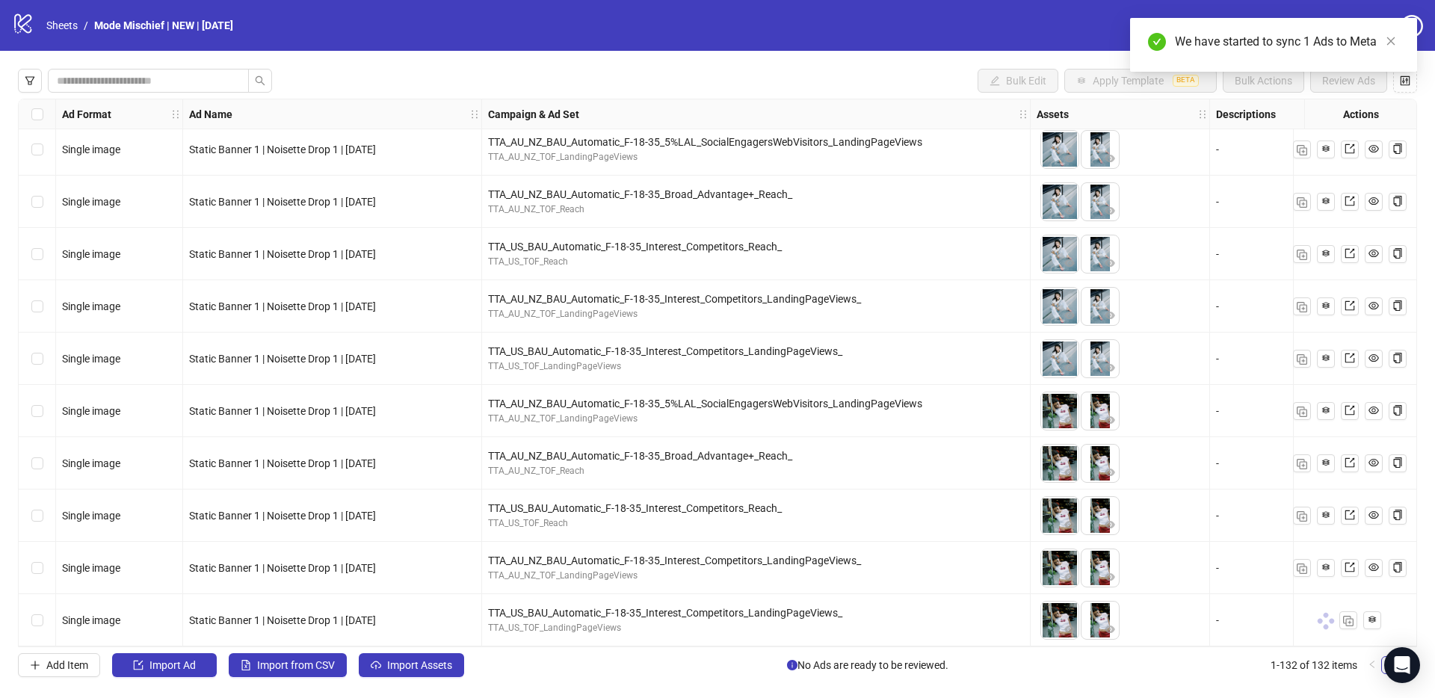
click at [34, 569] on div "Select row 131" at bounding box center [37, 568] width 37 height 52
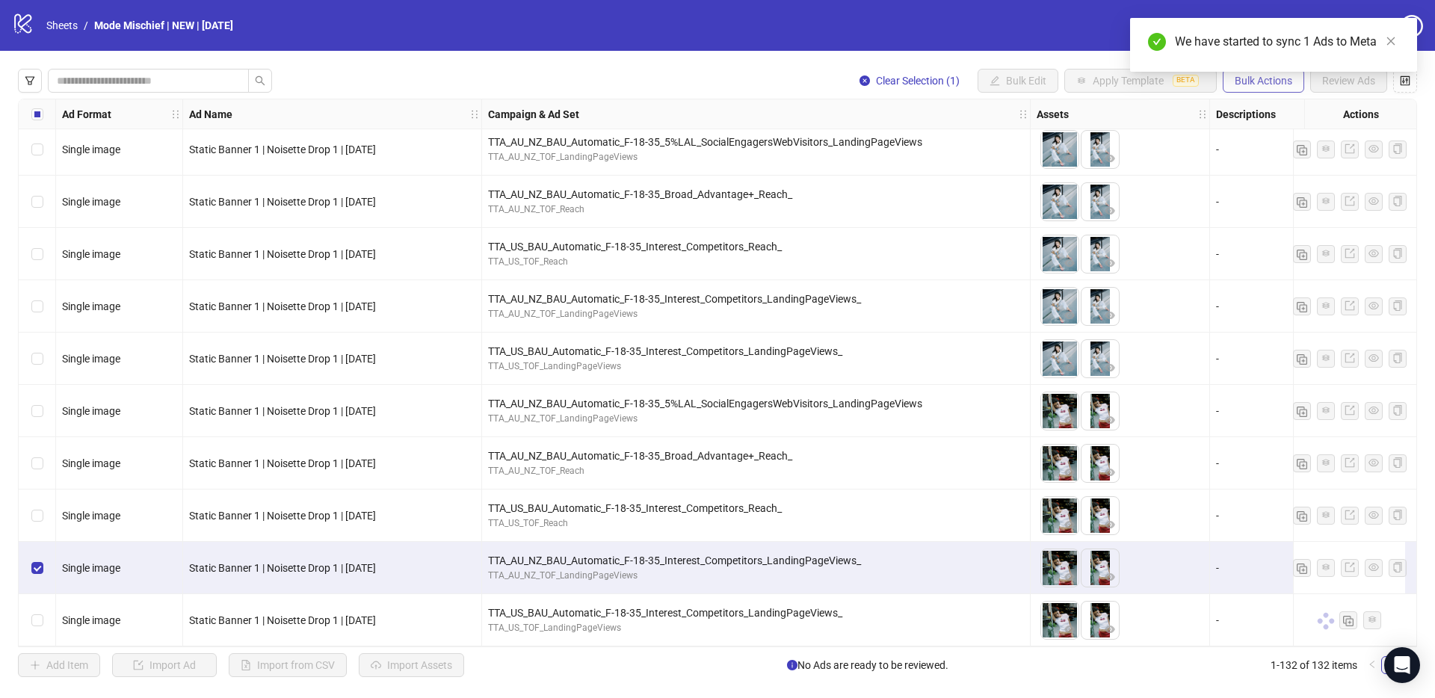
click at [1254, 90] on button "Bulk Actions" at bounding box center [1263, 81] width 81 height 24
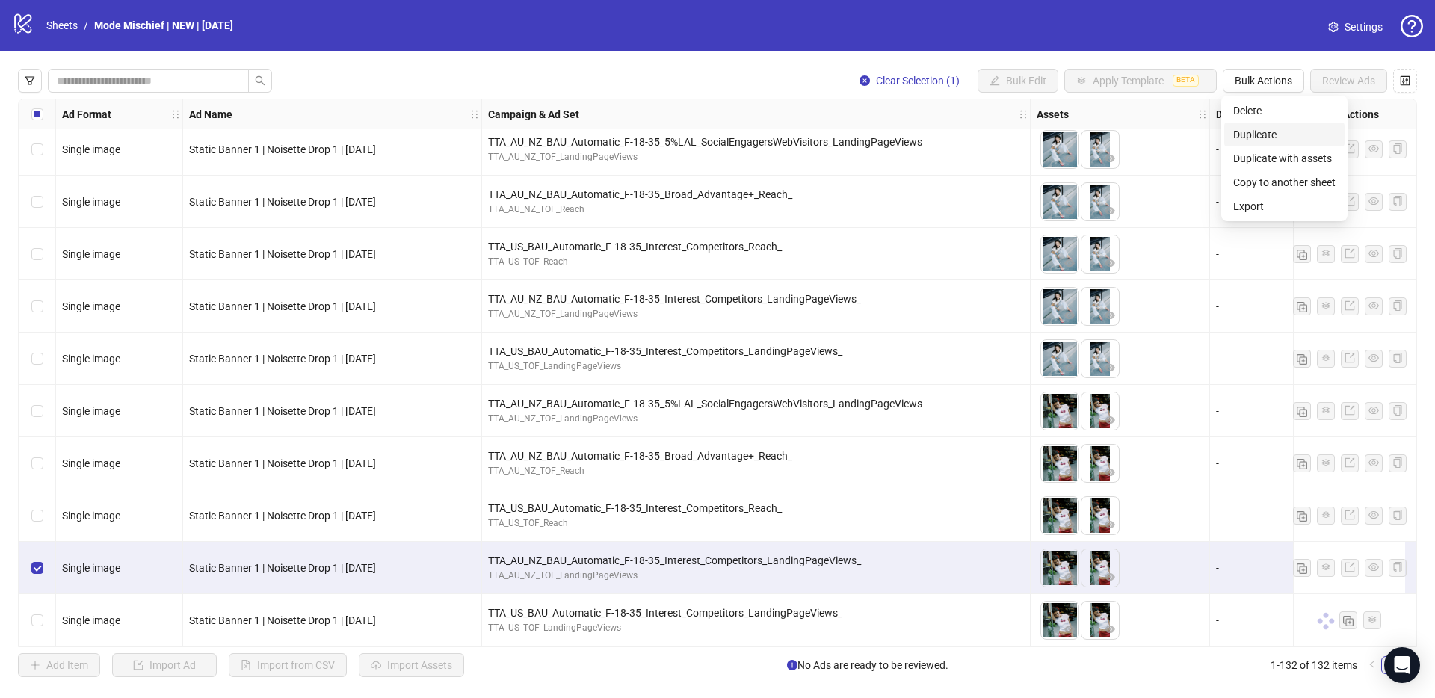
click at [1270, 137] on span "Duplicate" at bounding box center [1284, 134] width 102 height 16
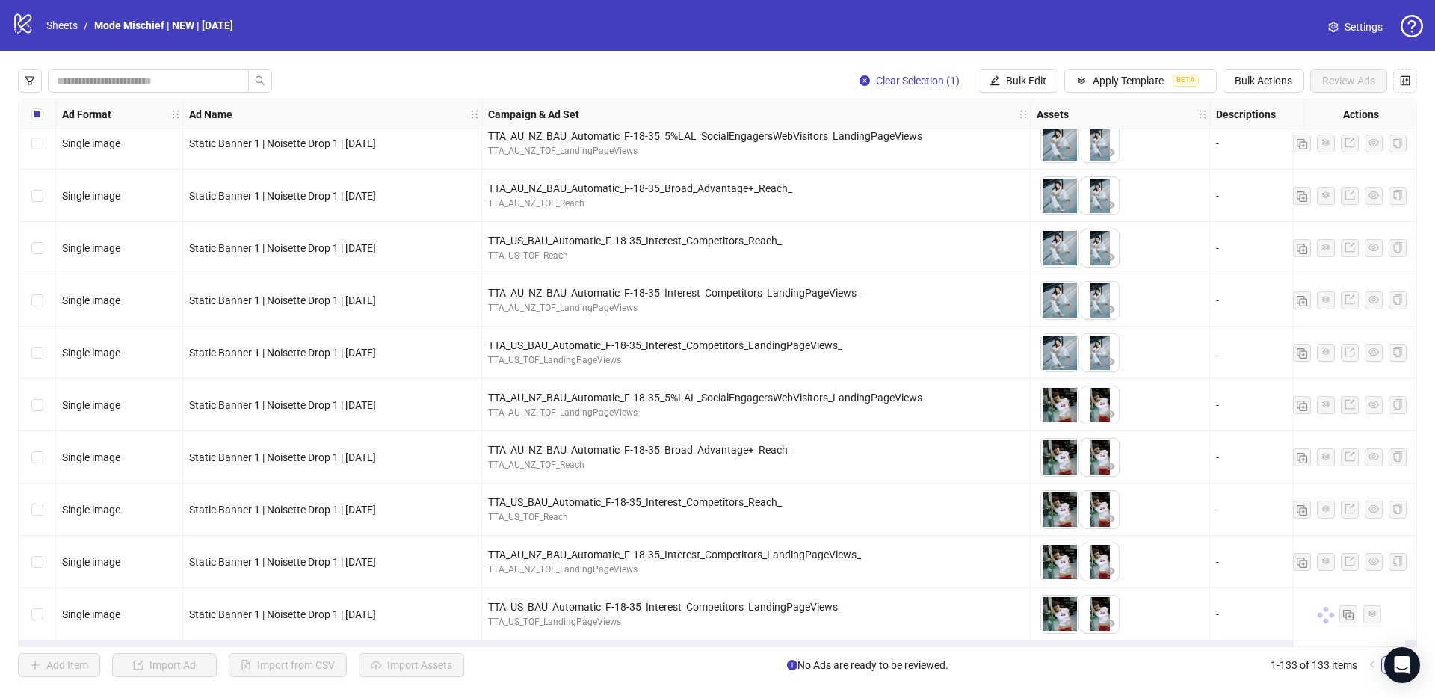
scroll to position [6446, 0]
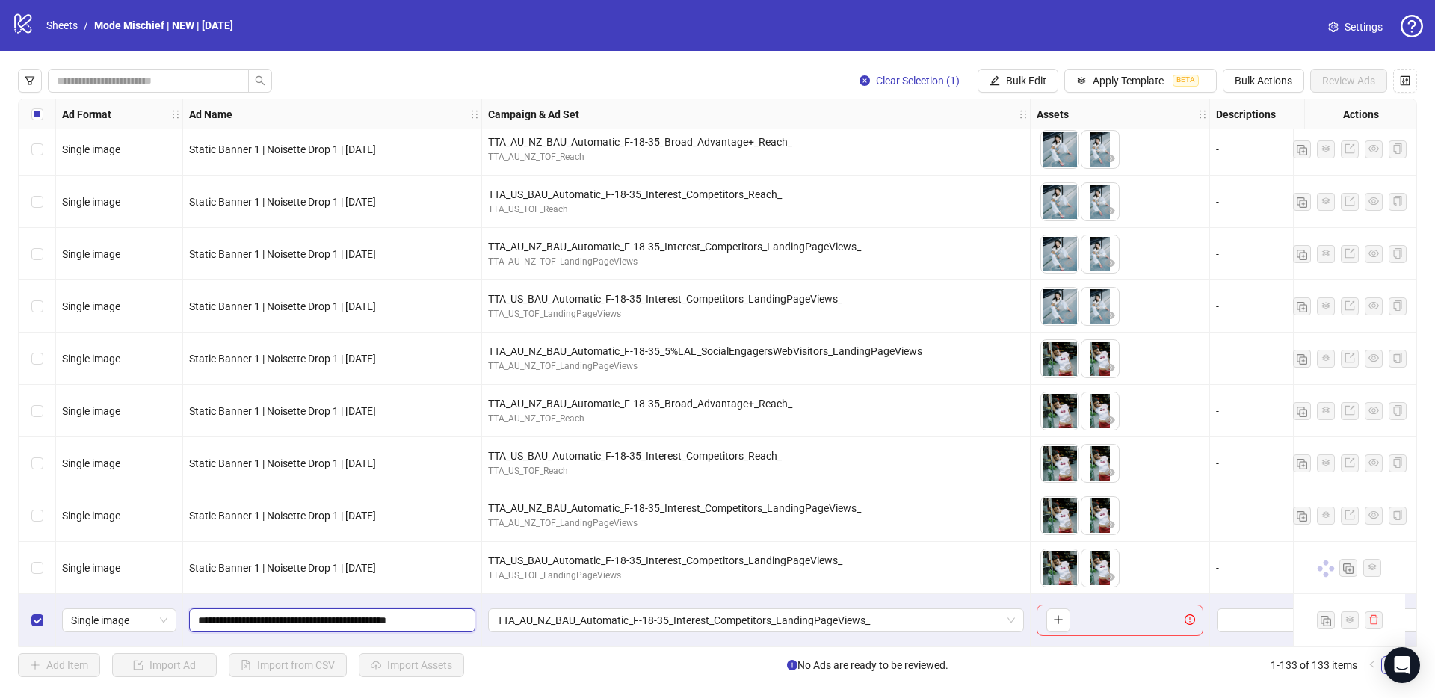
click at [317, 618] on input "**********" at bounding box center [330, 620] width 265 height 16
paste input "text"
type input "**********"
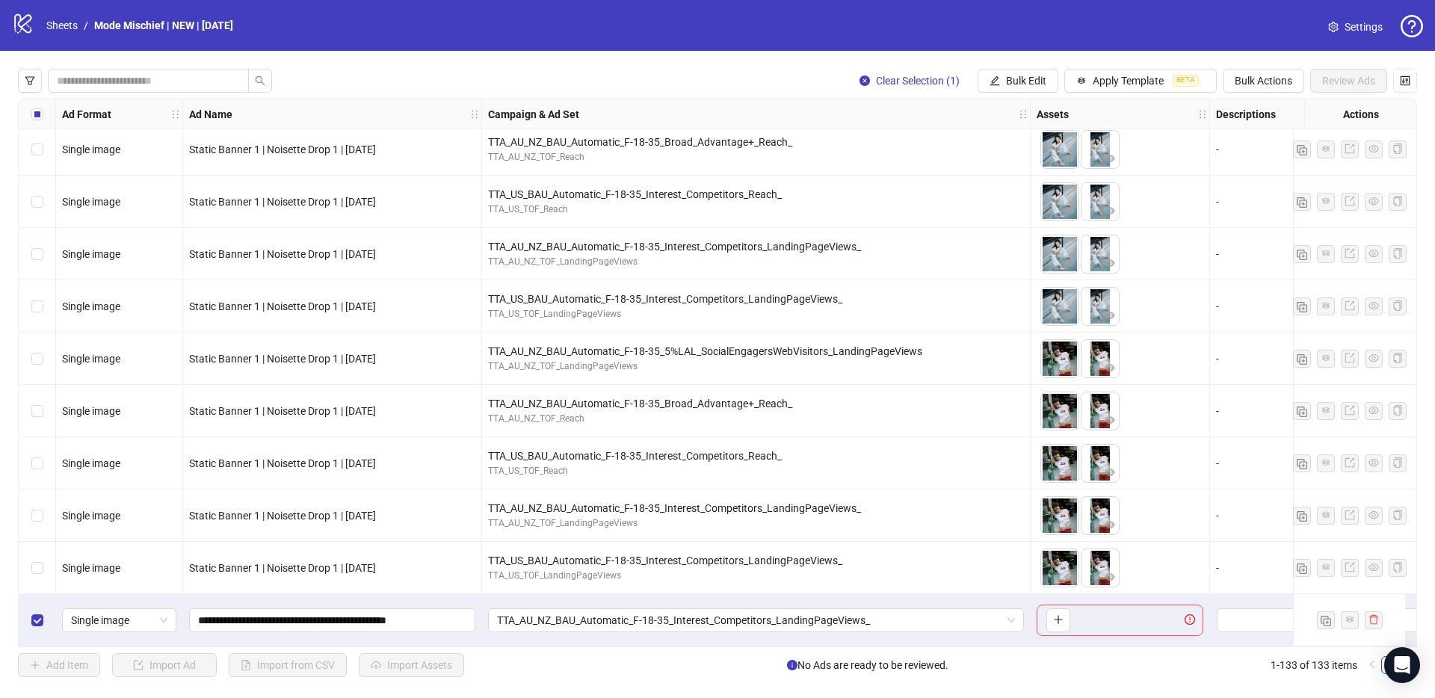
click at [414, 581] on div "Static Banner 1 | Noisette Drop 1 | [DATE]" at bounding box center [332, 568] width 299 height 52
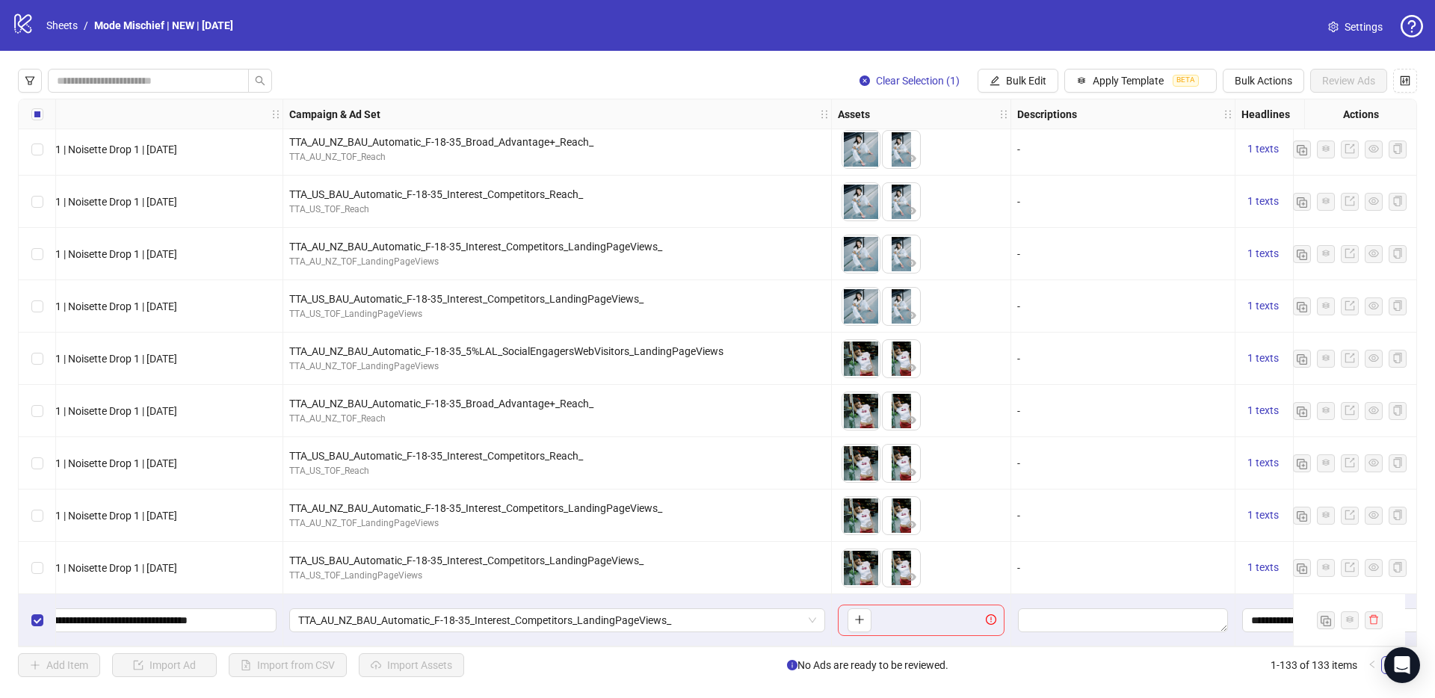
scroll to position [6446, 205]
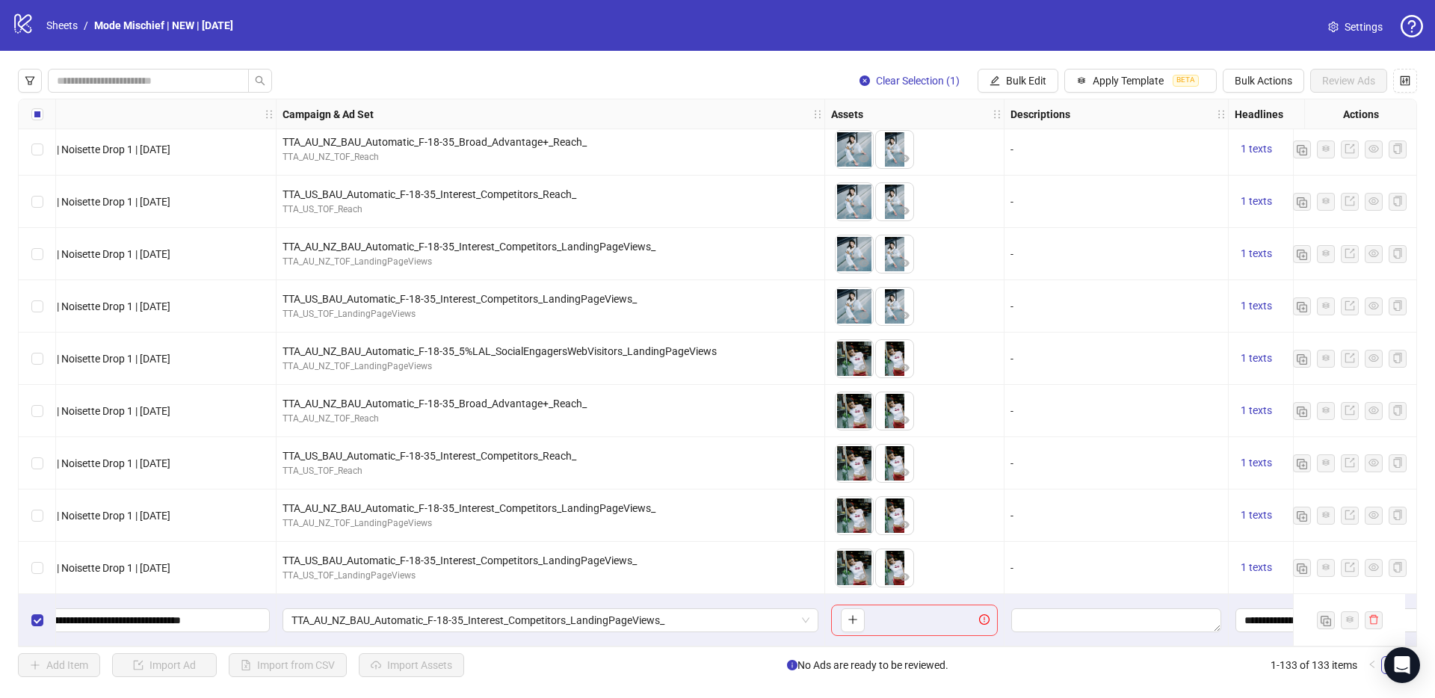
click at [848, 607] on div "Ad Format Ad Name Campaign & Ad Set Assets Descriptions Headlines Primary Texts…" at bounding box center [717, 373] width 1399 height 548
click at [851, 614] on icon "plus" at bounding box center [852, 619] width 10 height 10
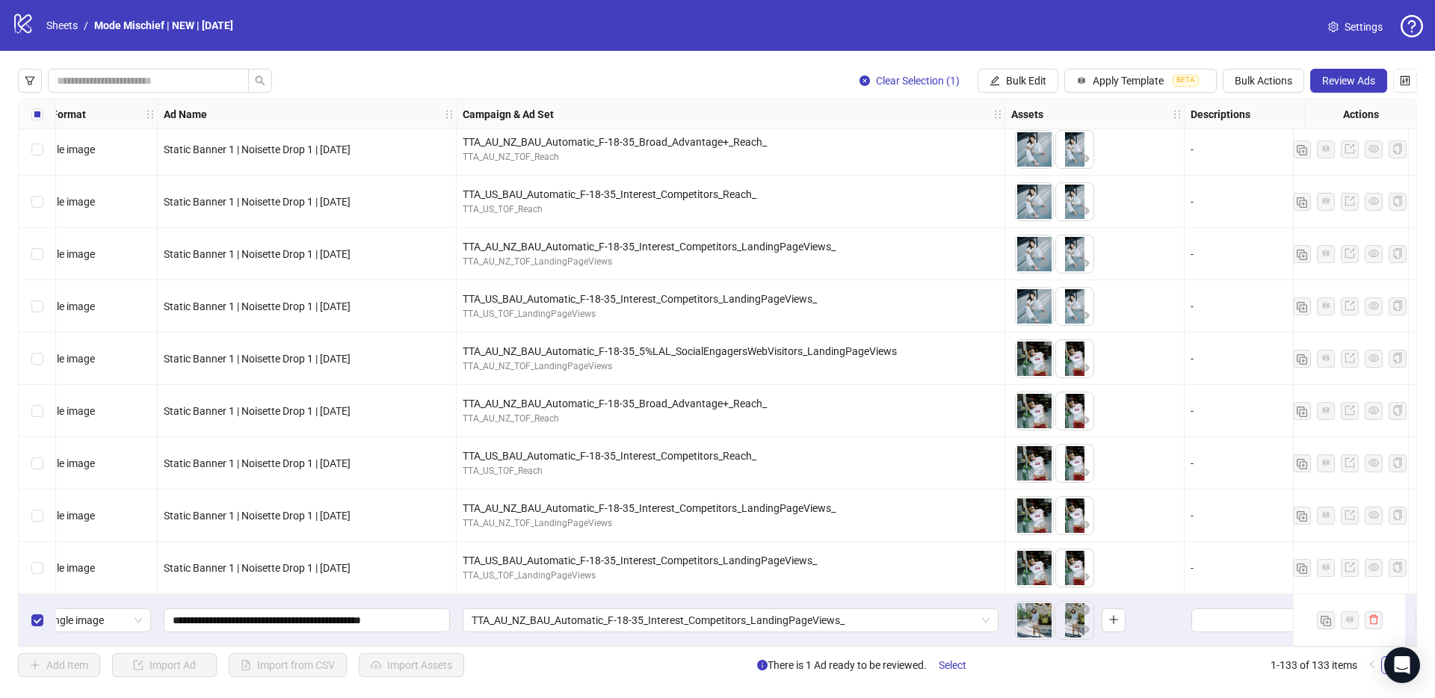
scroll to position [6446, 0]
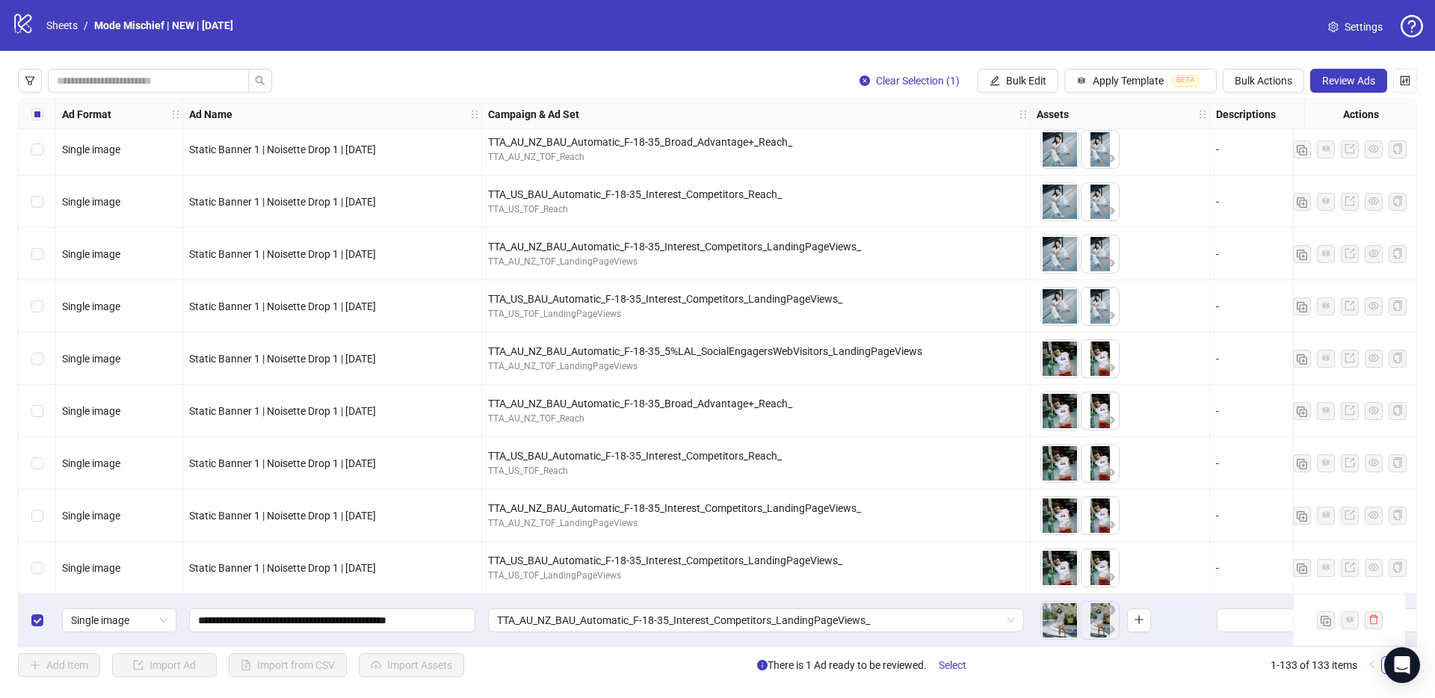
click at [632, 628] on div "TTA_AU_NZ_BAU_Automatic_F-18-35_Interest_Competitors_LandingPageViews_" at bounding box center [756, 620] width 548 height 52
click at [617, 613] on span "TTA_AU_NZ_BAU_Automatic_F-18-35_Interest_Competitors_LandingPageViews_" at bounding box center [756, 620] width 518 height 22
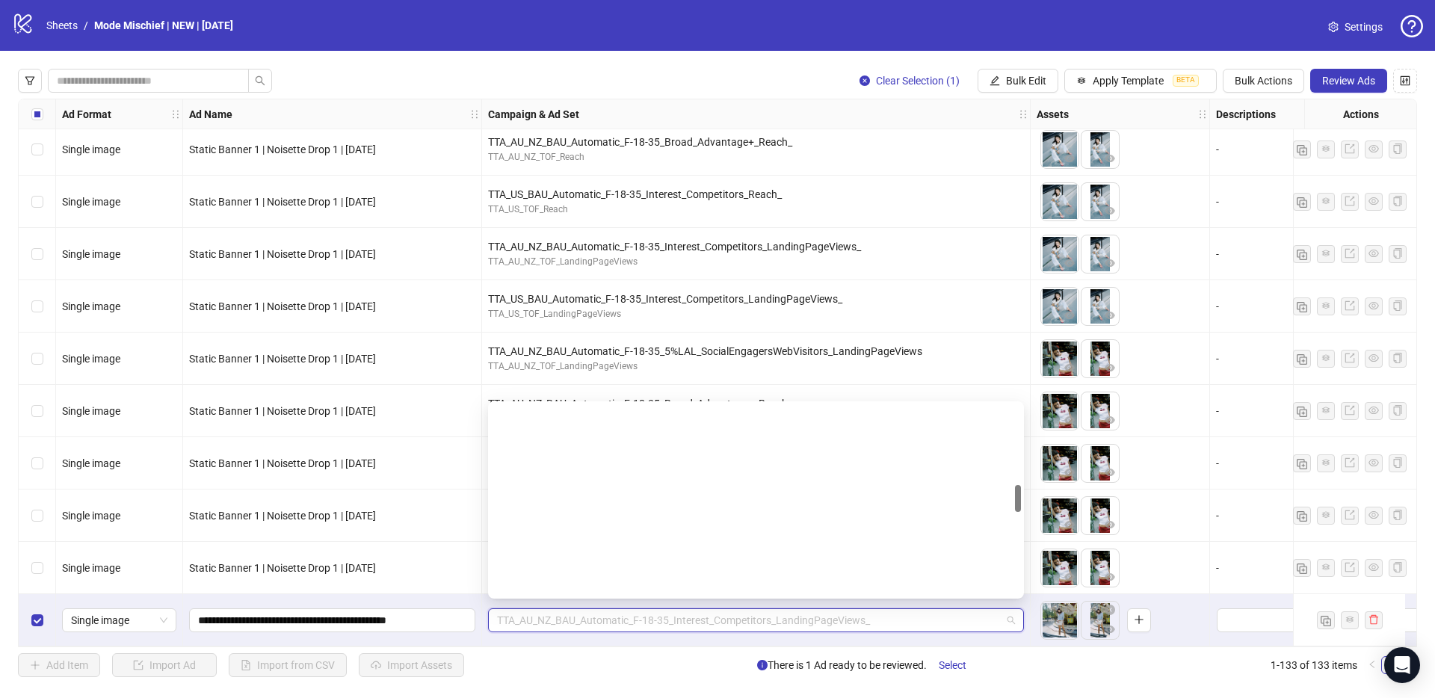
scroll to position [557, 0]
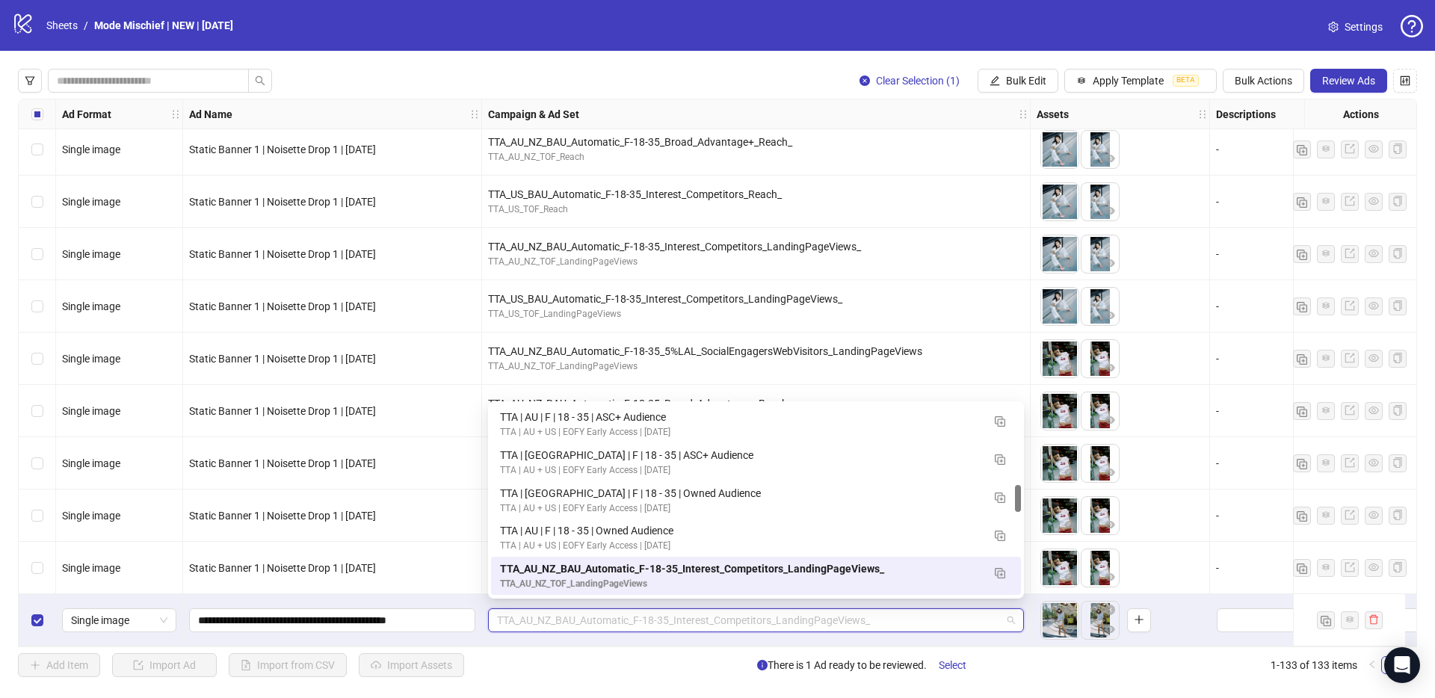
paste input "**********"
type input "**********"
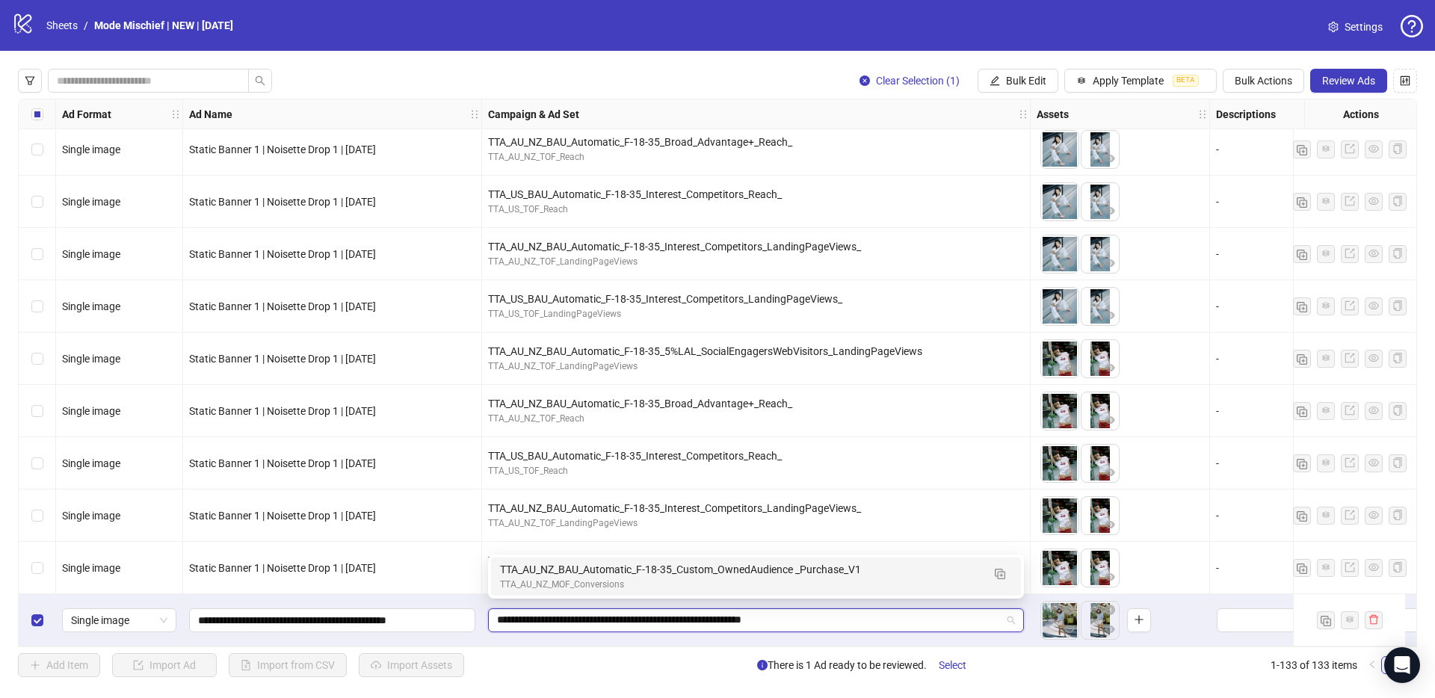
scroll to position [0, 0]
click at [577, 582] on div "TTA_AU_NZ_MOF_Conversions" at bounding box center [741, 585] width 482 height 14
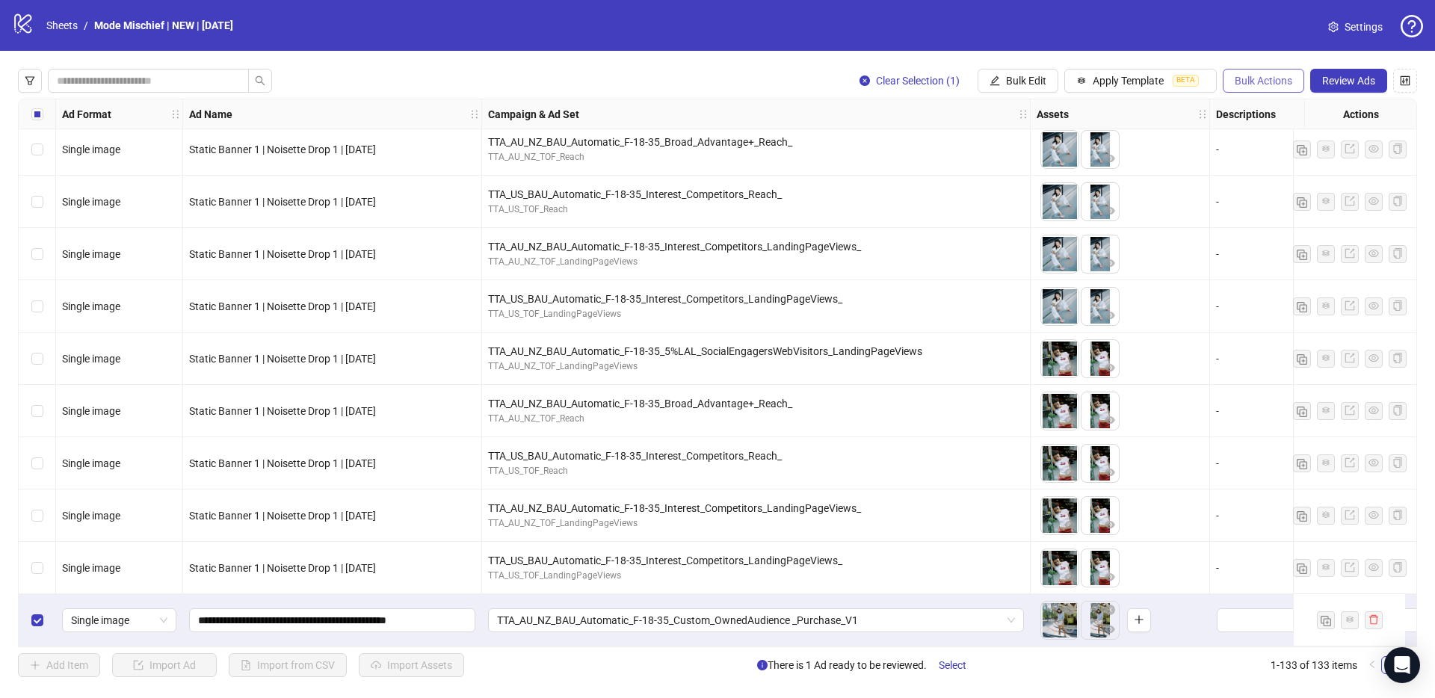
click at [1246, 90] on button "Bulk Actions" at bounding box center [1263, 81] width 81 height 24
click at [1276, 151] on span "Duplicate with assets" at bounding box center [1284, 158] width 102 height 16
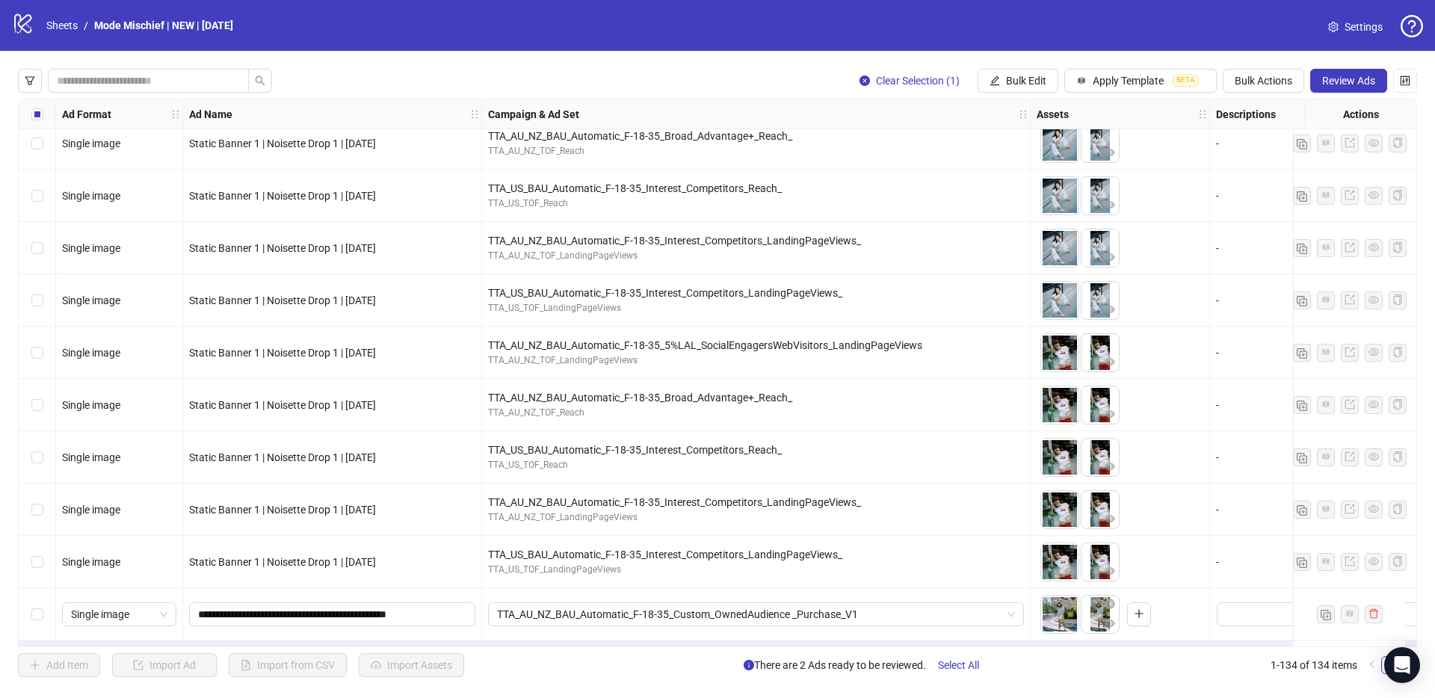
scroll to position [6498, 0]
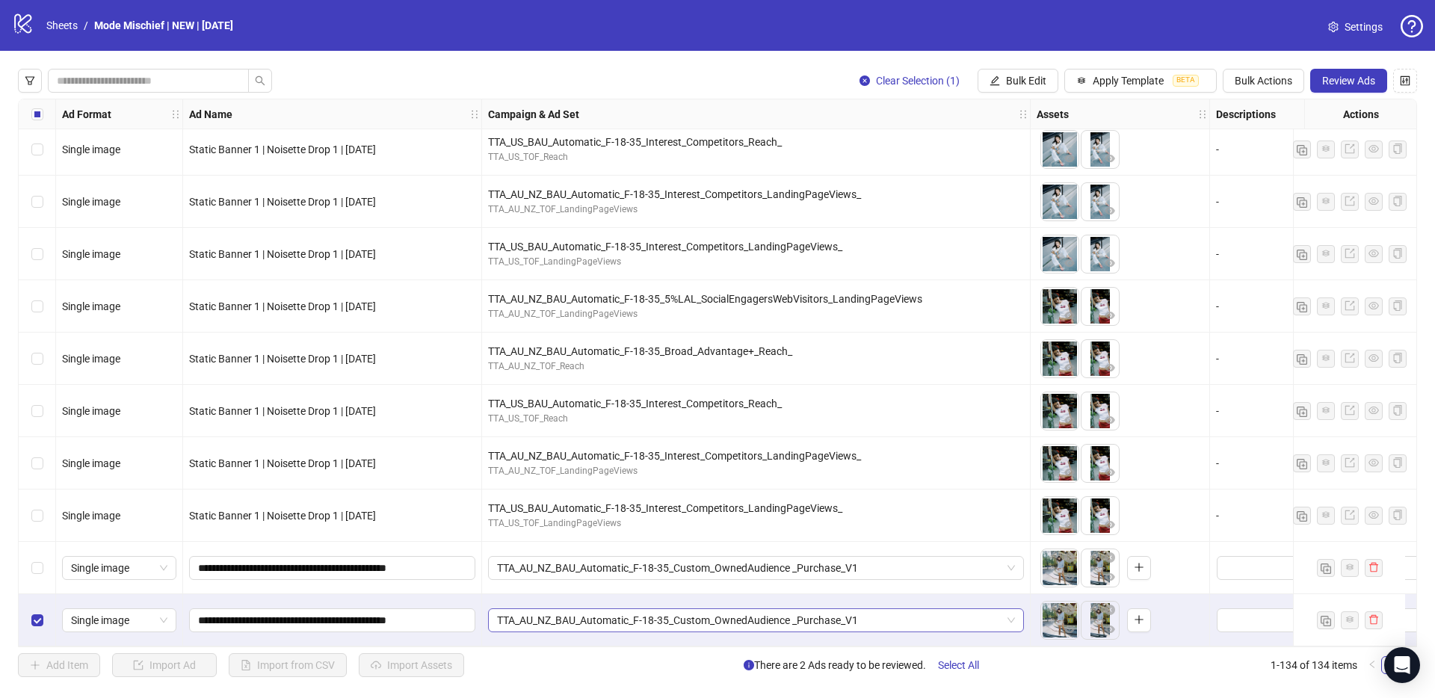
click at [617, 609] on span "TTA_AU_NZ_BAU_Automatic_F-18-35_Custom_OwnedAudience _Purchase_V1" at bounding box center [756, 620] width 518 height 22
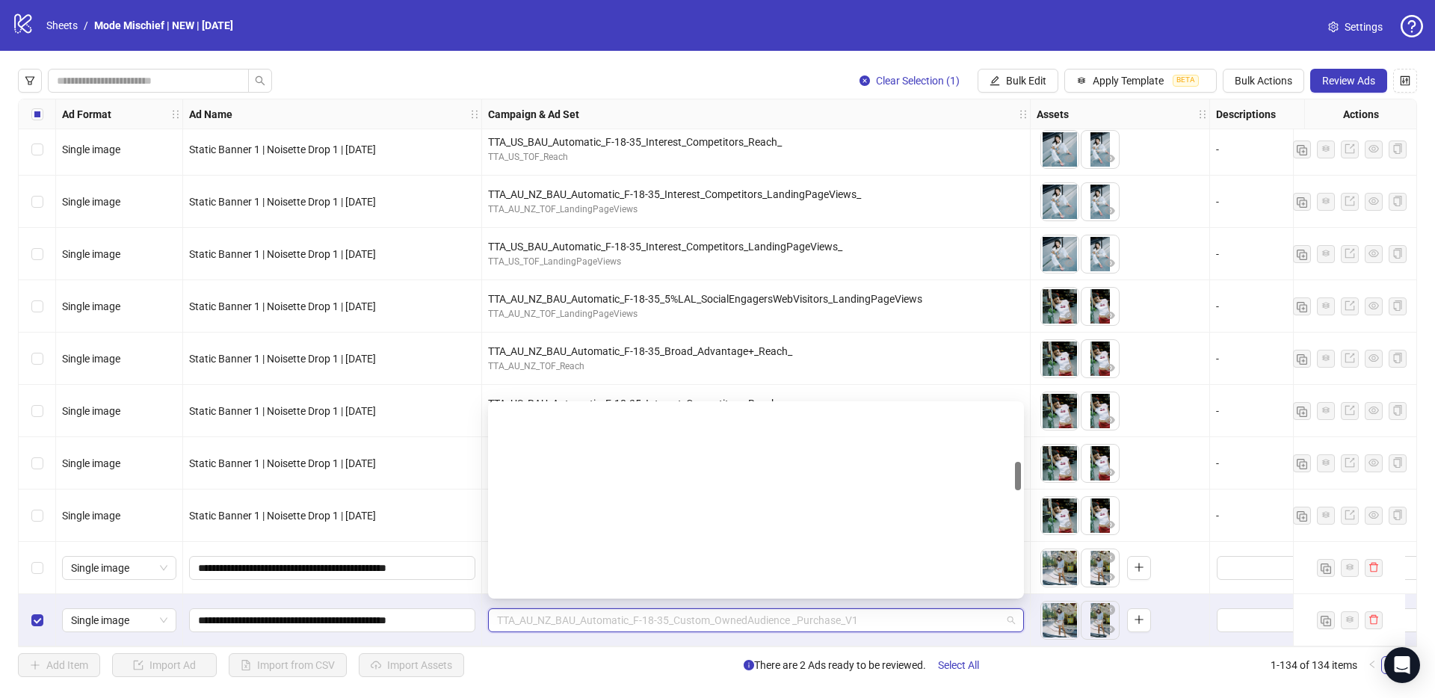
scroll to position [380, 0]
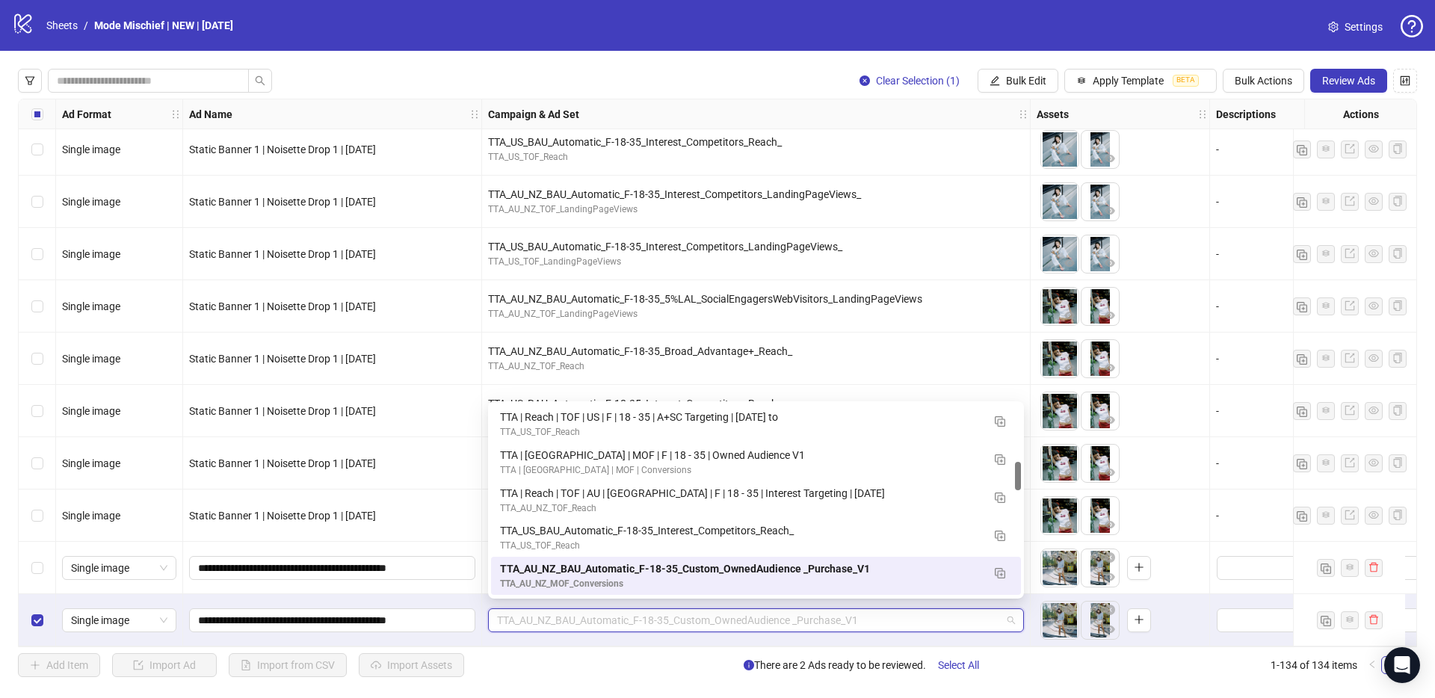
paste input "**********"
type input "**********"
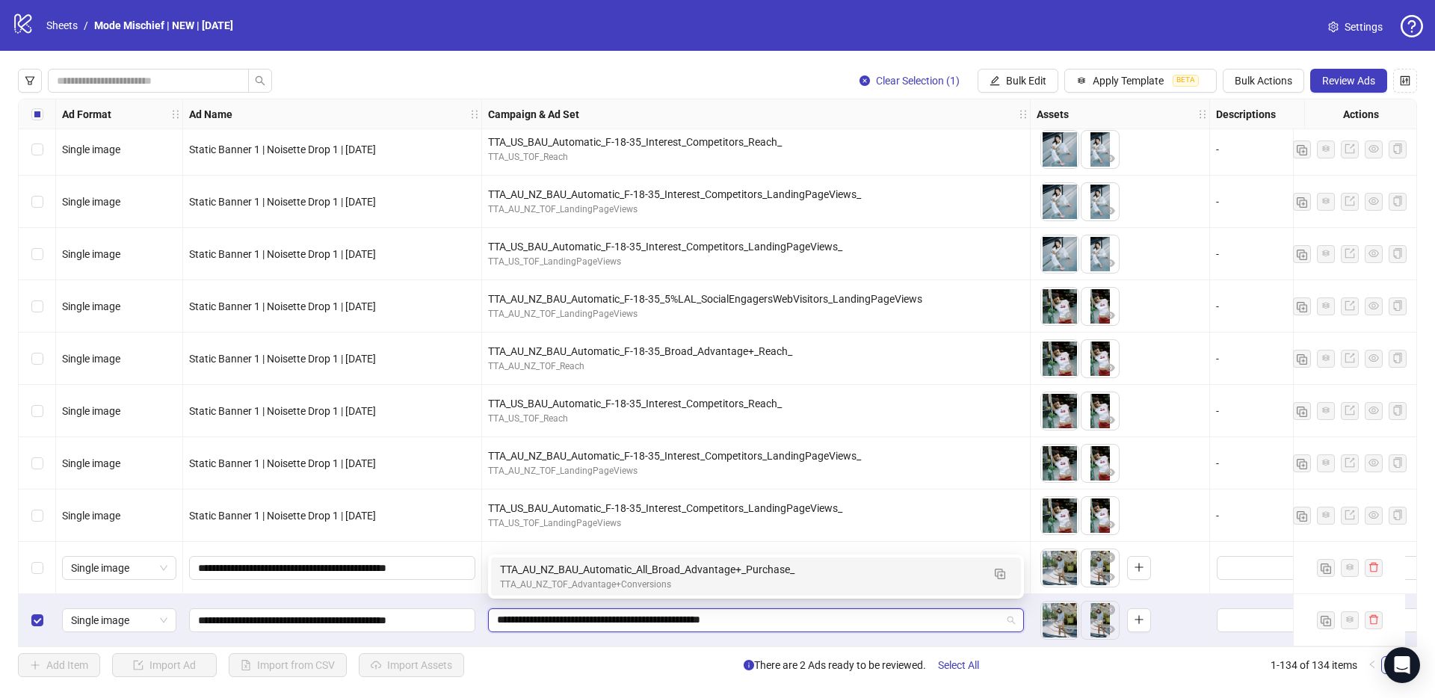
click at [579, 586] on div "TTA_AU_NZ_TOF_Advantage+Conversions" at bounding box center [741, 585] width 482 height 14
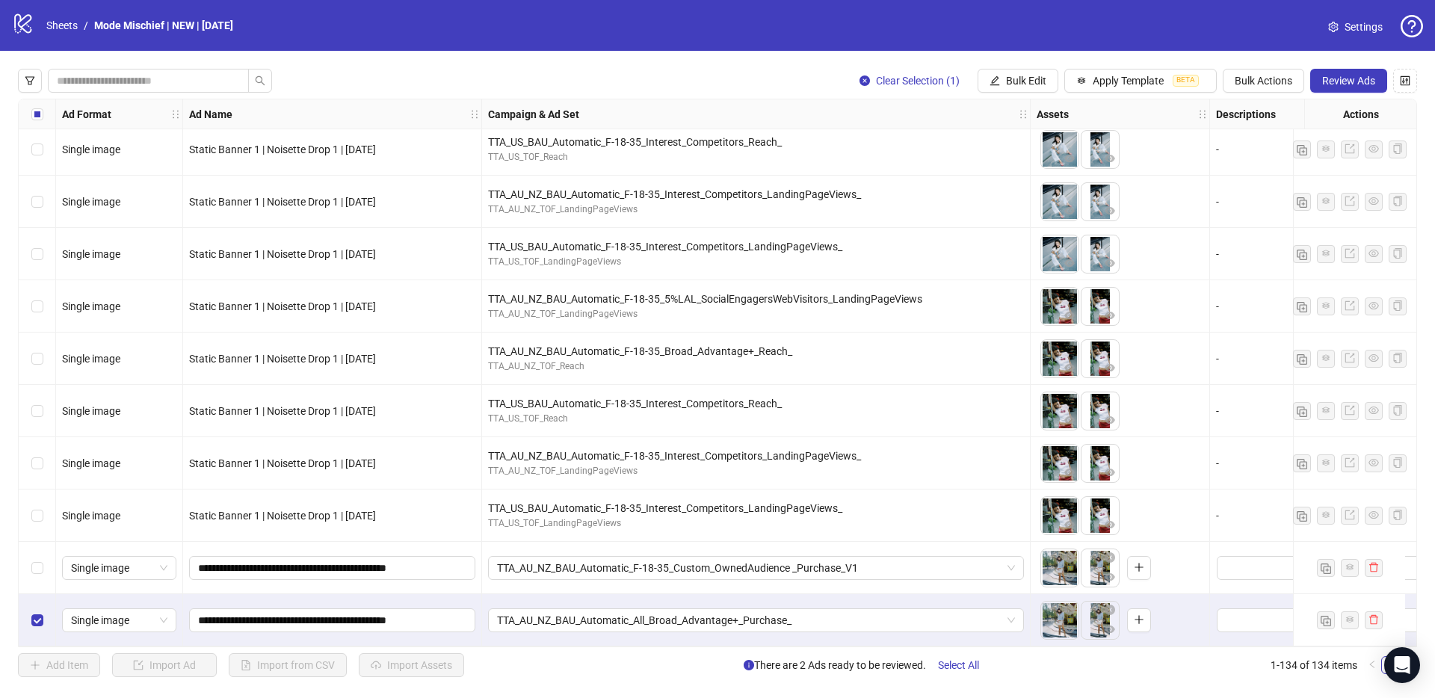
click at [1254, 95] on div "Clear Selection (1) Bulk Edit Apply Template BETA Bulk Actions Review Ads Ad Fo…" at bounding box center [717, 373] width 1435 height 644
click at [1255, 87] on button "Bulk Actions" at bounding box center [1263, 81] width 81 height 24
click at [1287, 152] on span "Duplicate with assets" at bounding box center [1284, 158] width 102 height 16
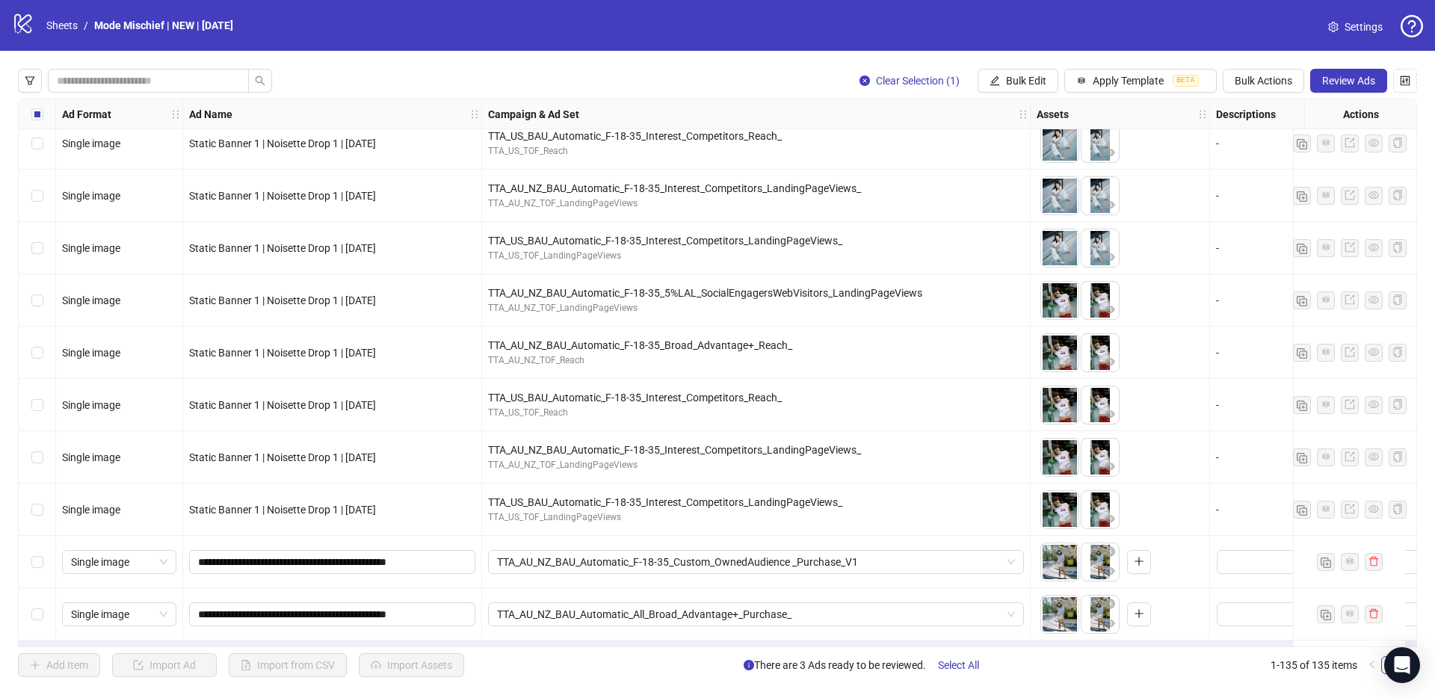
scroll to position [6550, 0]
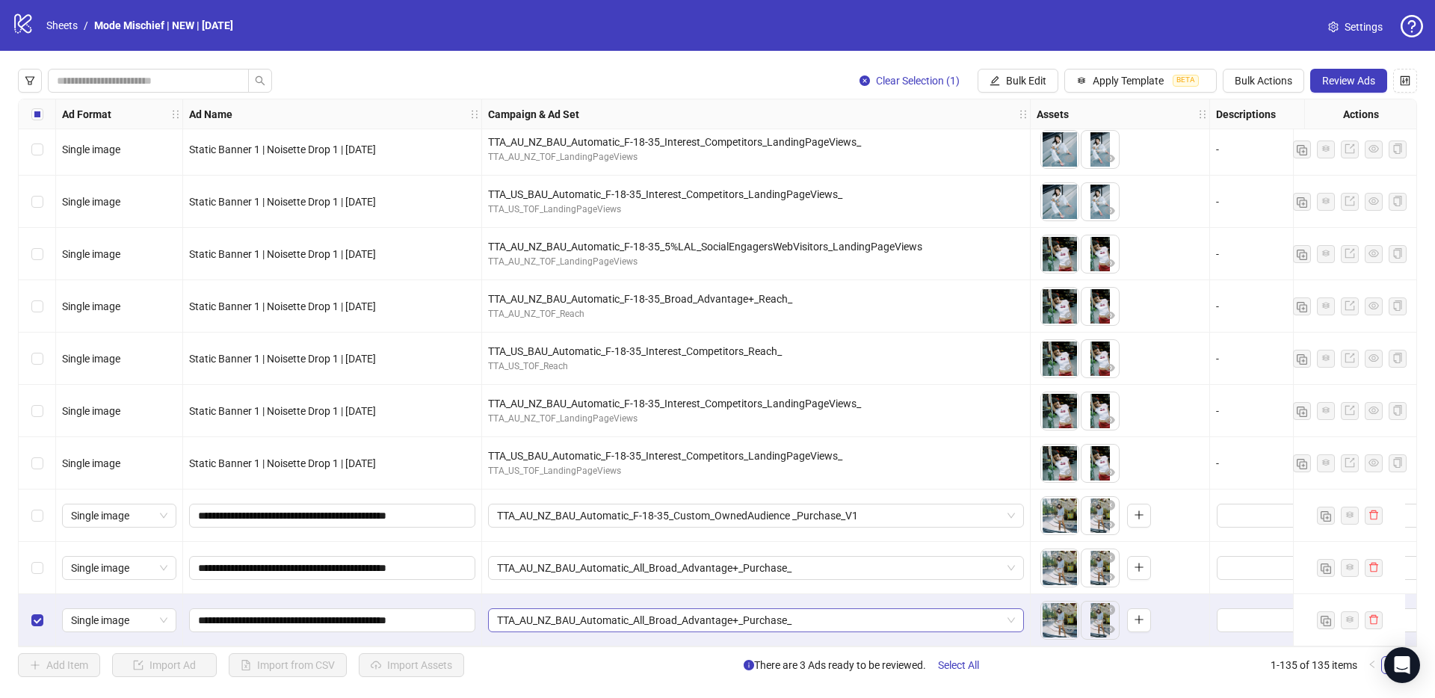
click at [629, 611] on span "TTA_AU_NZ_BAU_Automatic_All_Broad_Advantage+_Purchase_" at bounding box center [756, 620] width 518 height 22
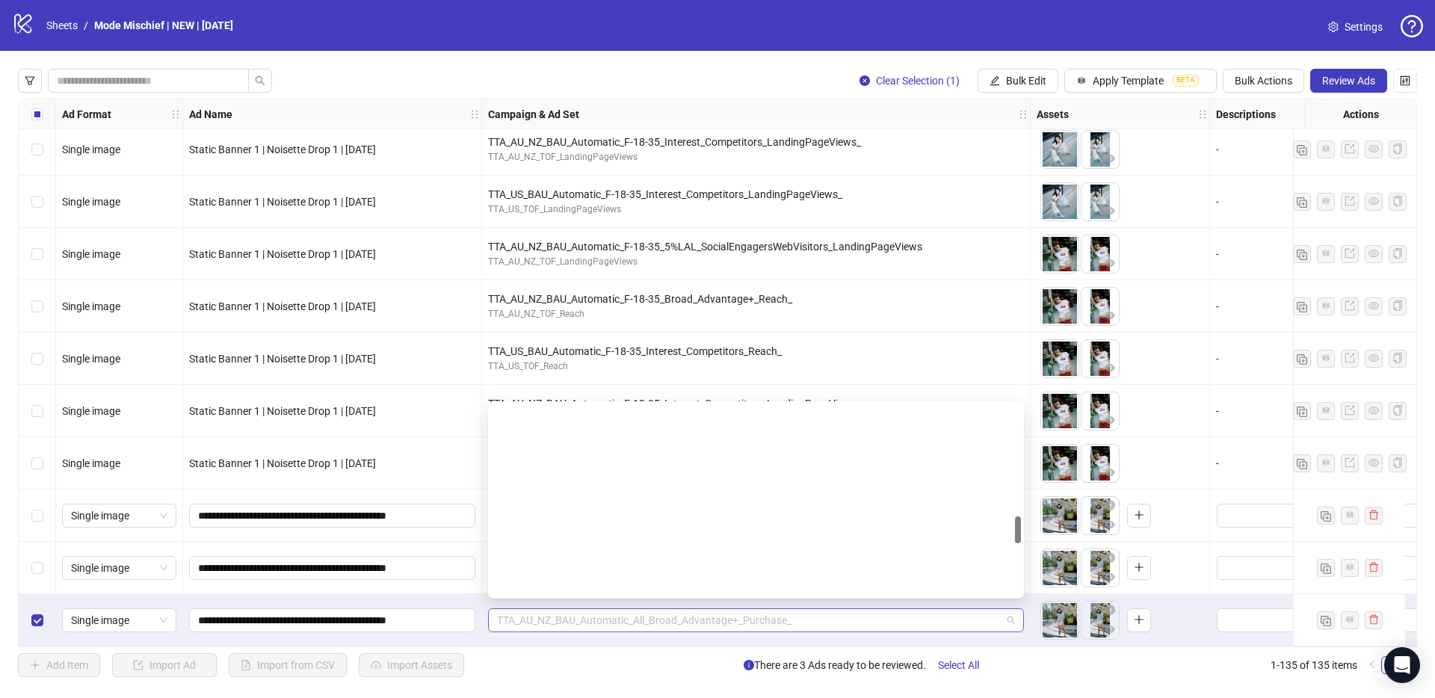
scroll to position [772, 0]
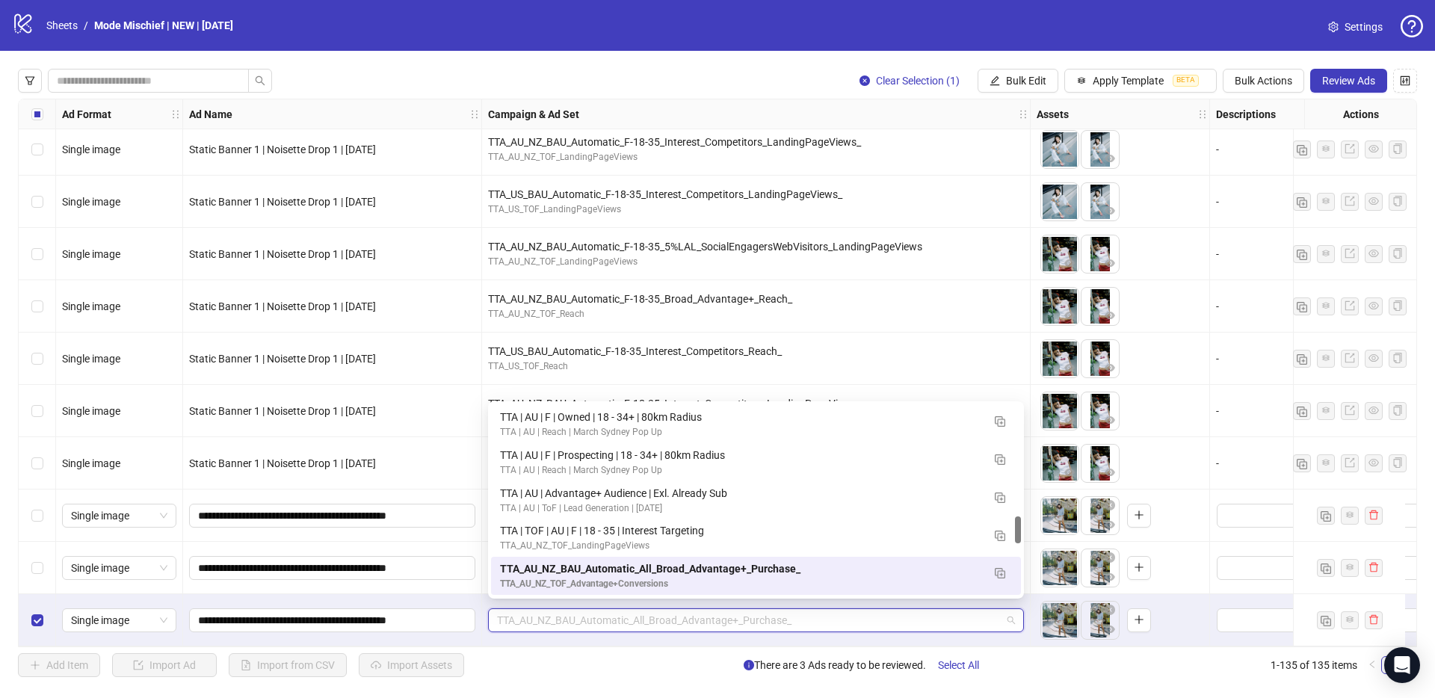
paste input "**********"
type input "**********"
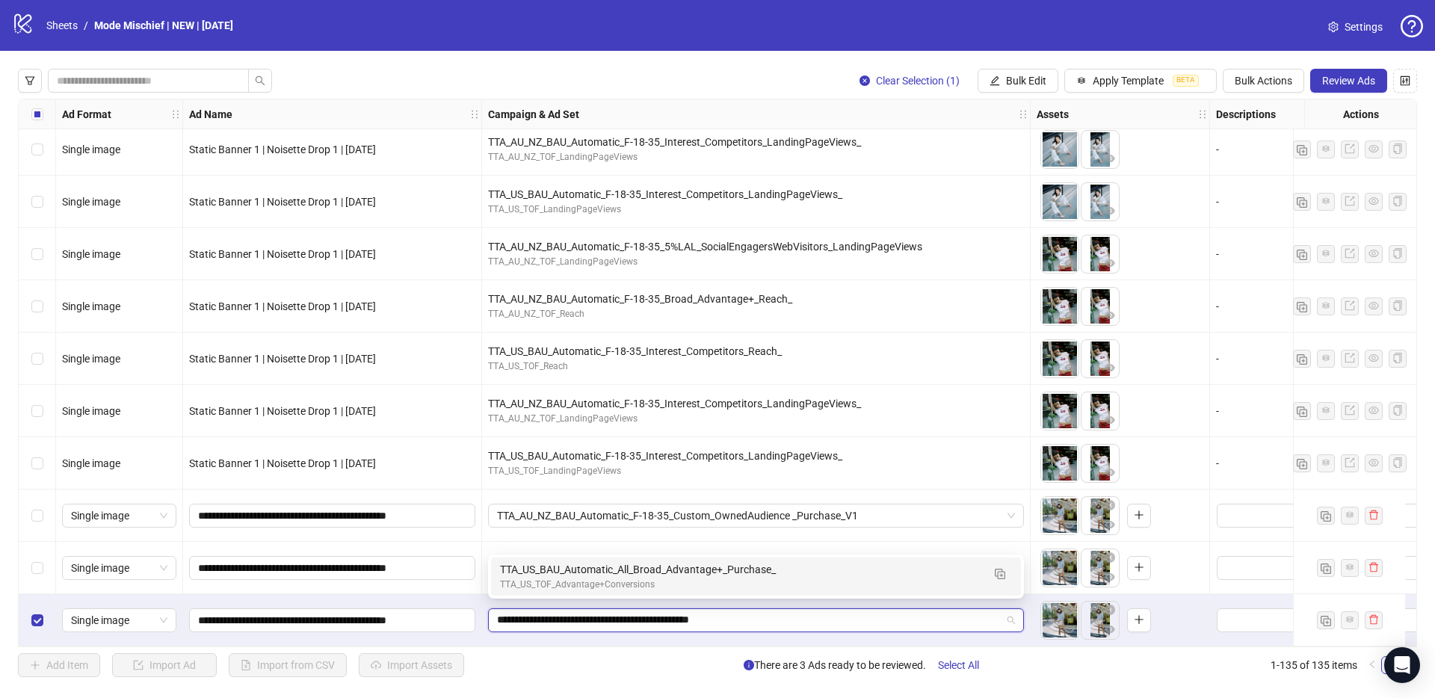
click at [616, 584] on div "TTA_US_TOF_Advantage+Conversions" at bounding box center [741, 585] width 482 height 14
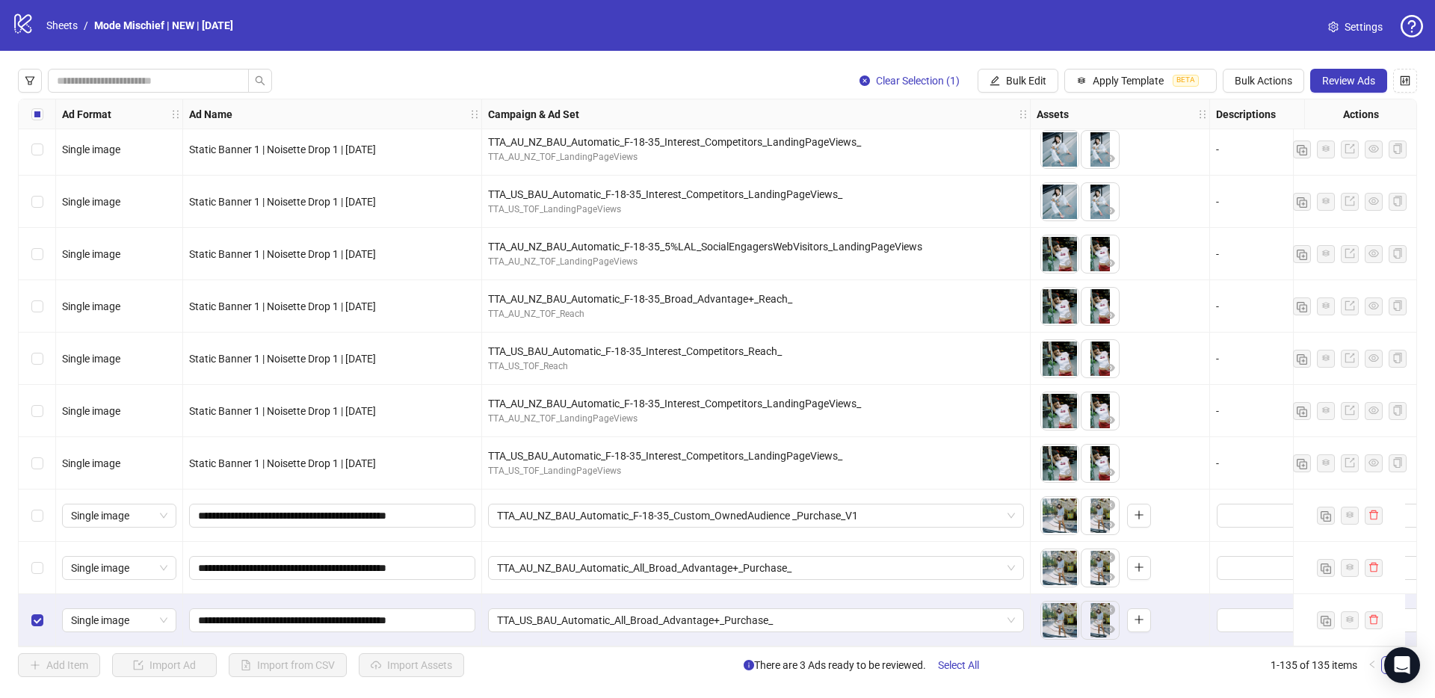
click at [46, 559] on div "Select row 134" at bounding box center [37, 568] width 37 height 52
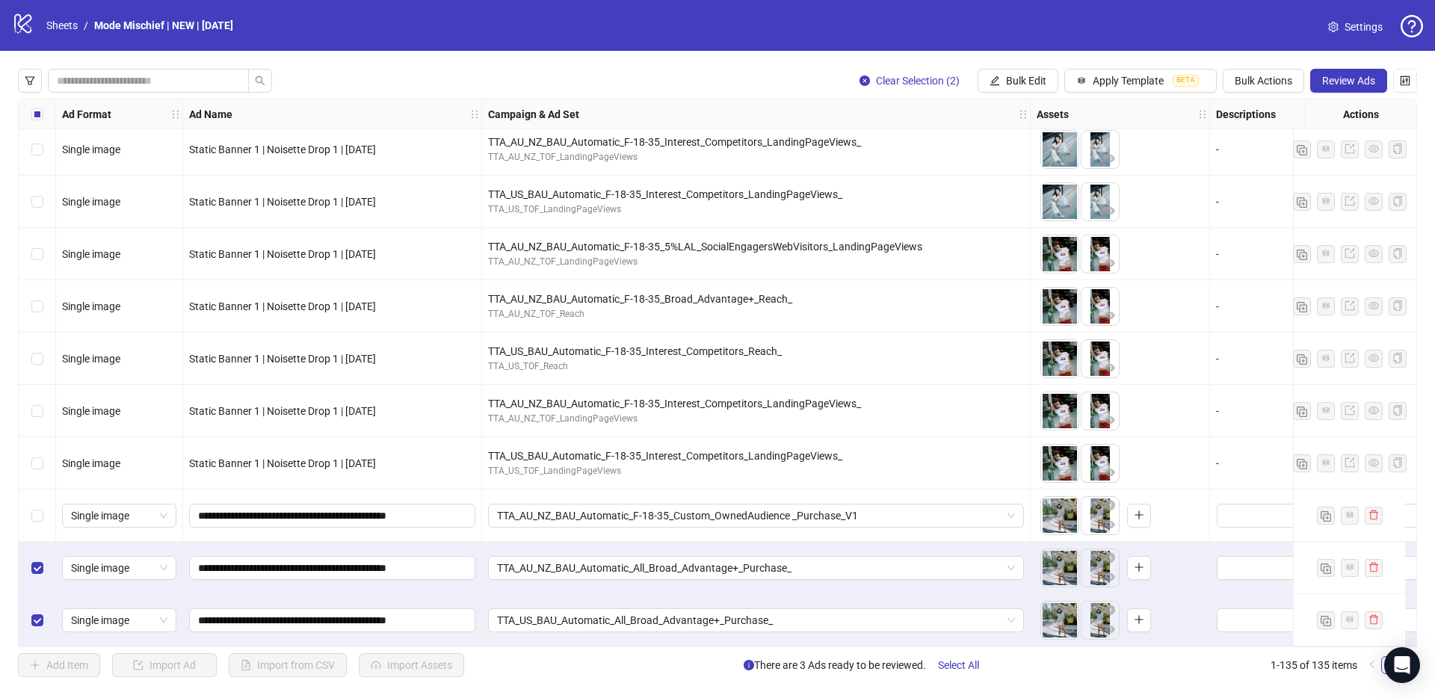
click at [32, 518] on div "Select row 133" at bounding box center [37, 515] width 37 height 52
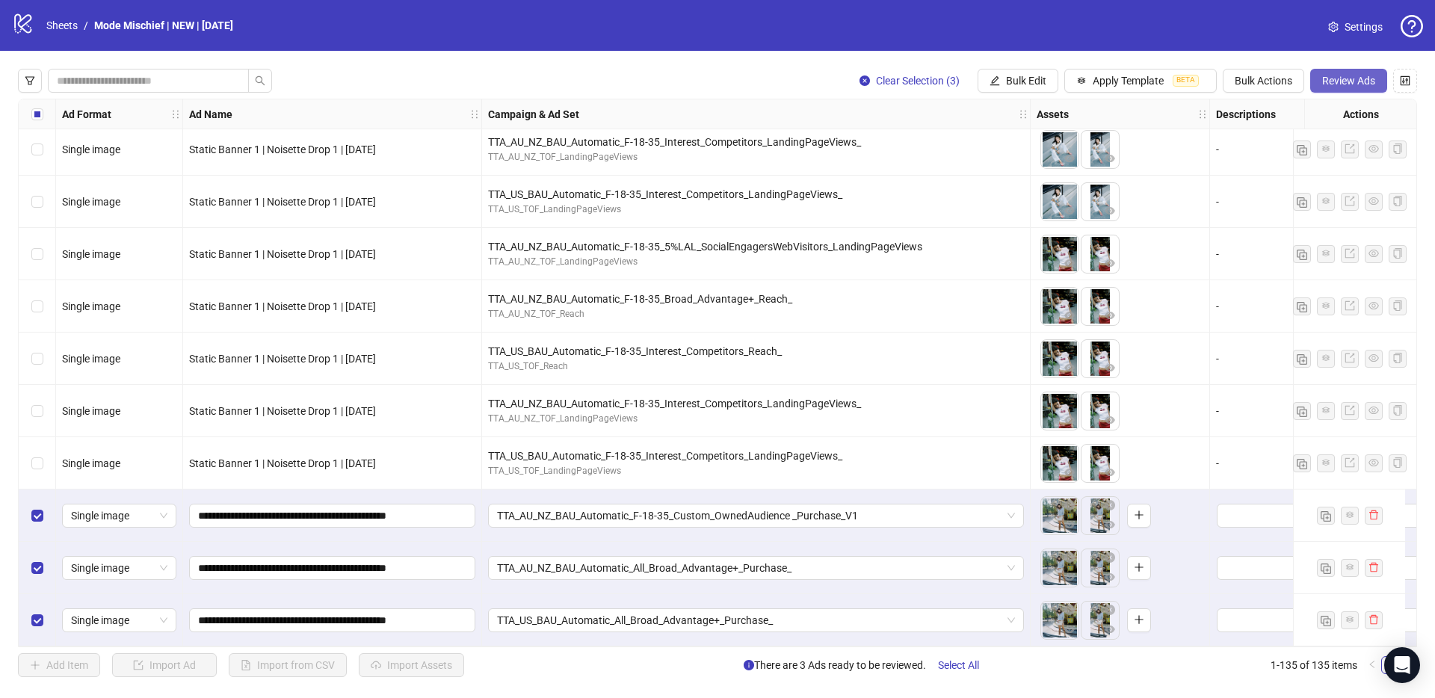
click at [1345, 75] on span "Review Ads" at bounding box center [1348, 81] width 53 height 12
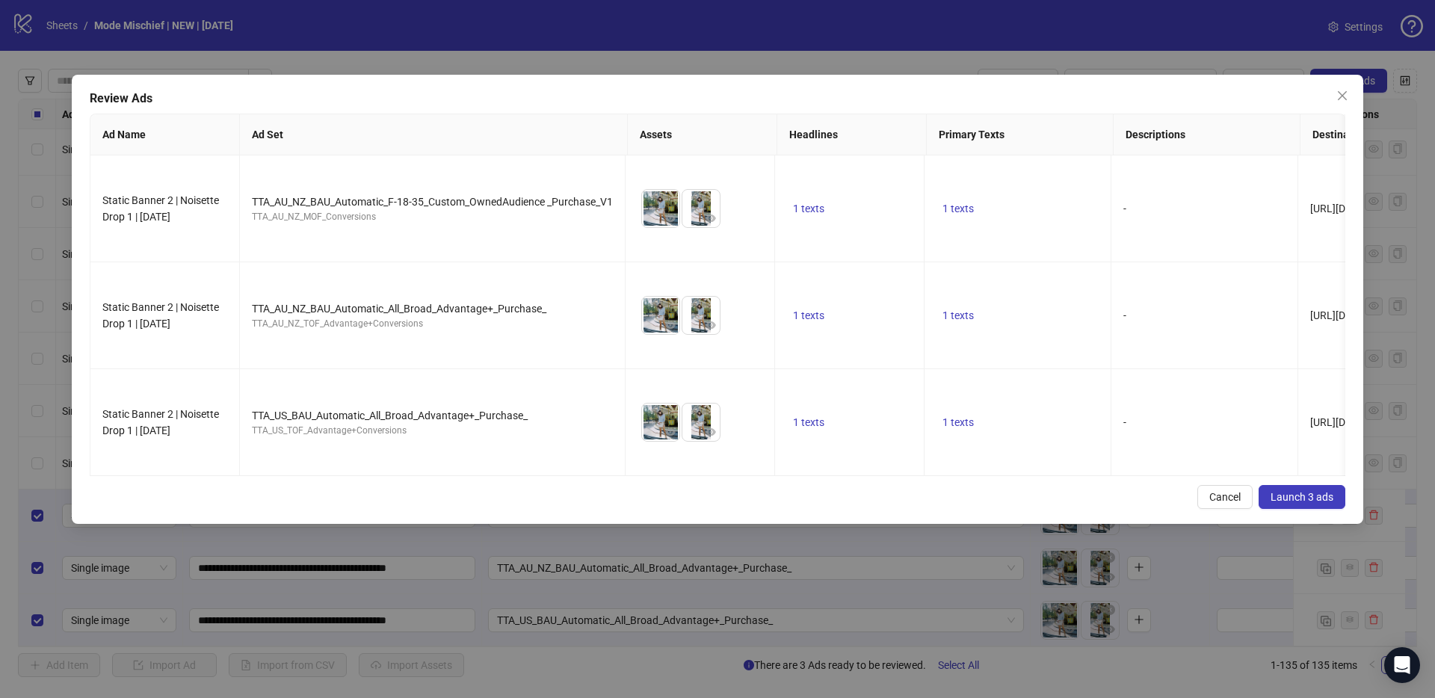
click at [1310, 491] on span "Launch 3 ads" at bounding box center [1301, 497] width 63 height 12
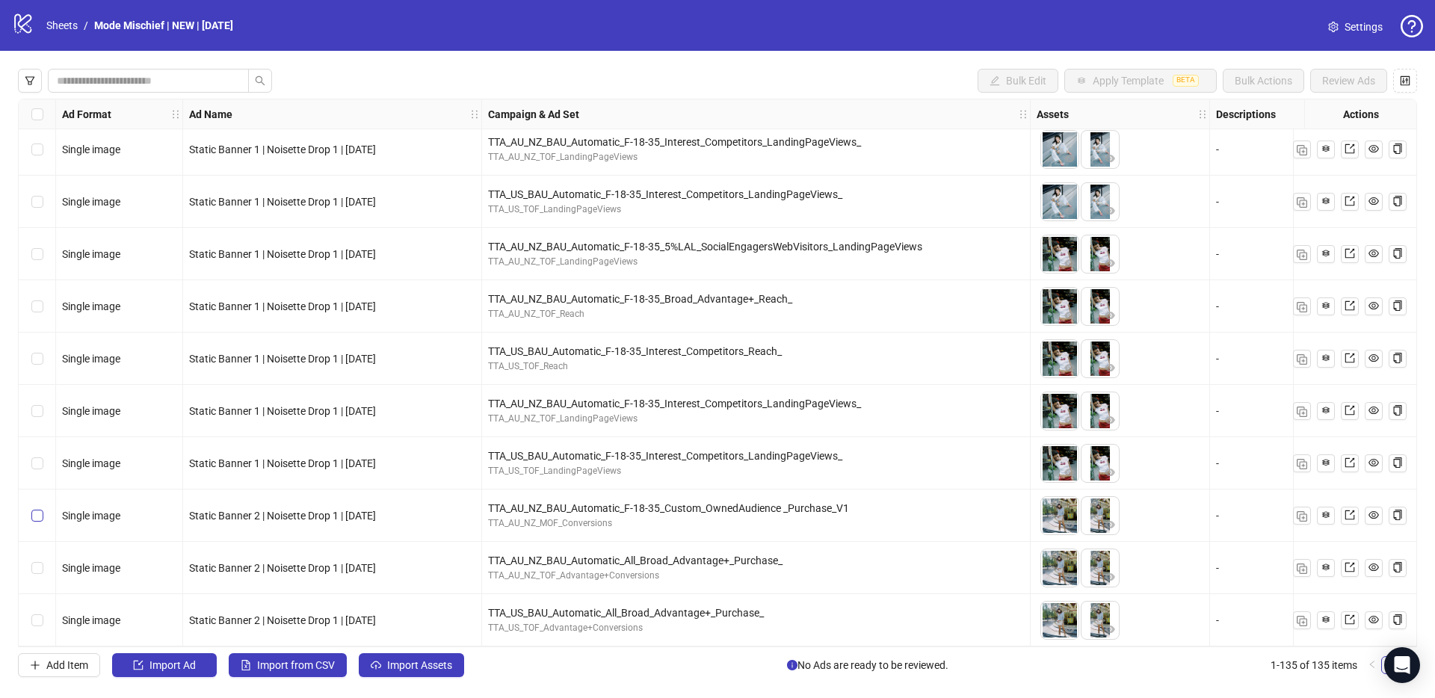
click at [41, 515] on label "Select row 133" at bounding box center [37, 515] width 12 height 16
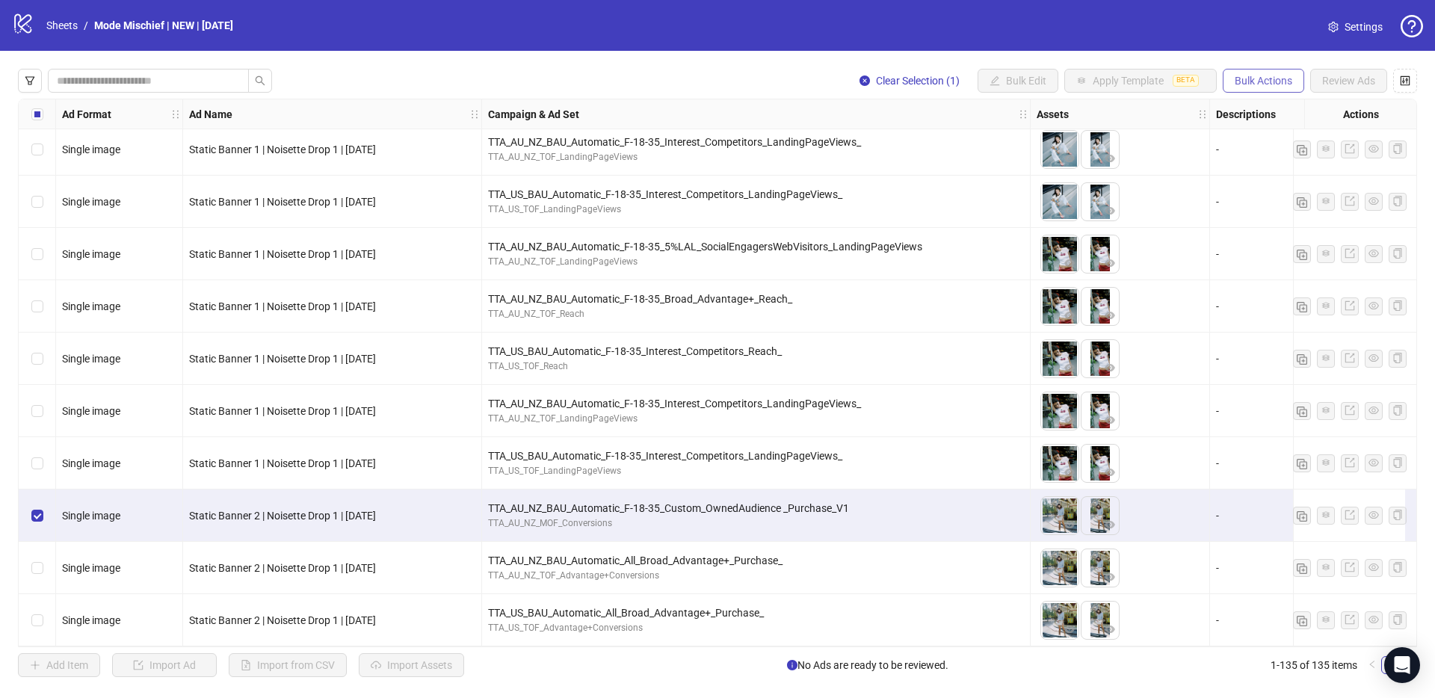
click at [1262, 83] on span "Bulk Actions" at bounding box center [1263, 81] width 58 height 12
click at [1291, 159] on span "Duplicate with assets" at bounding box center [1284, 158] width 102 height 16
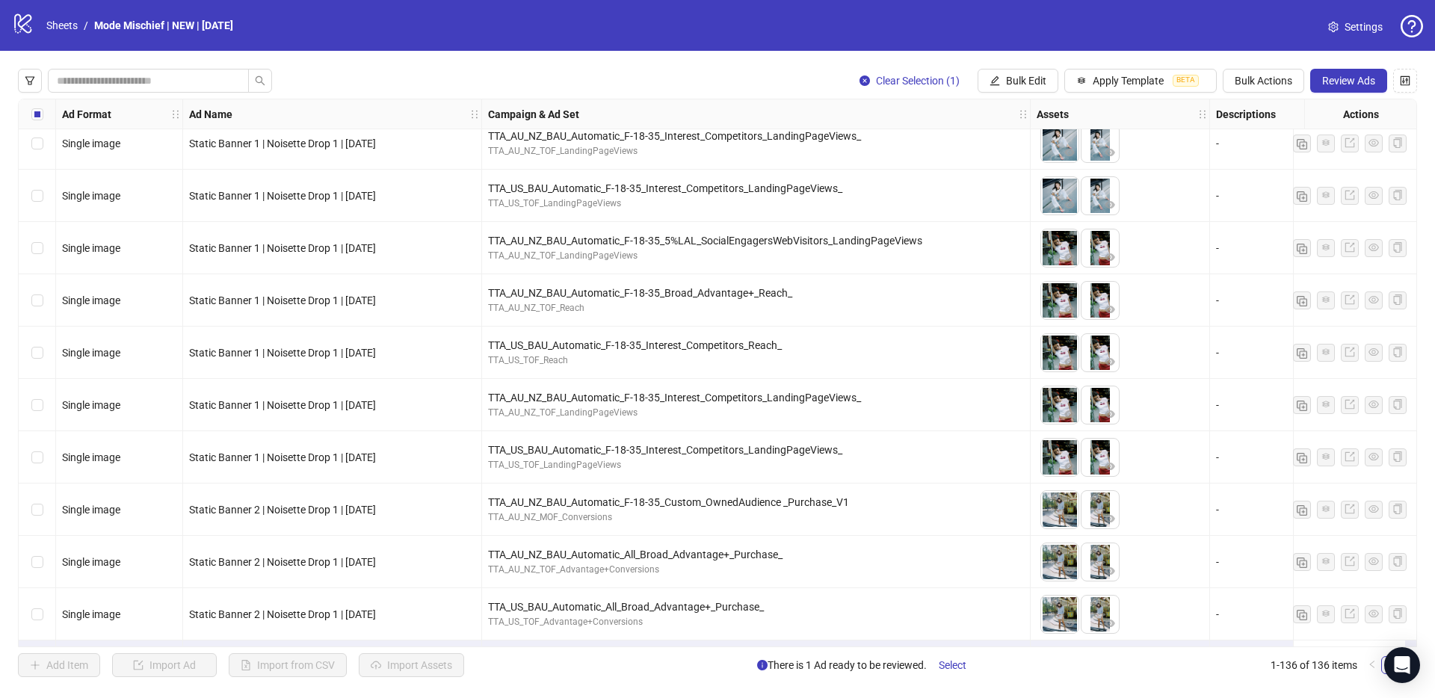
scroll to position [6603, 0]
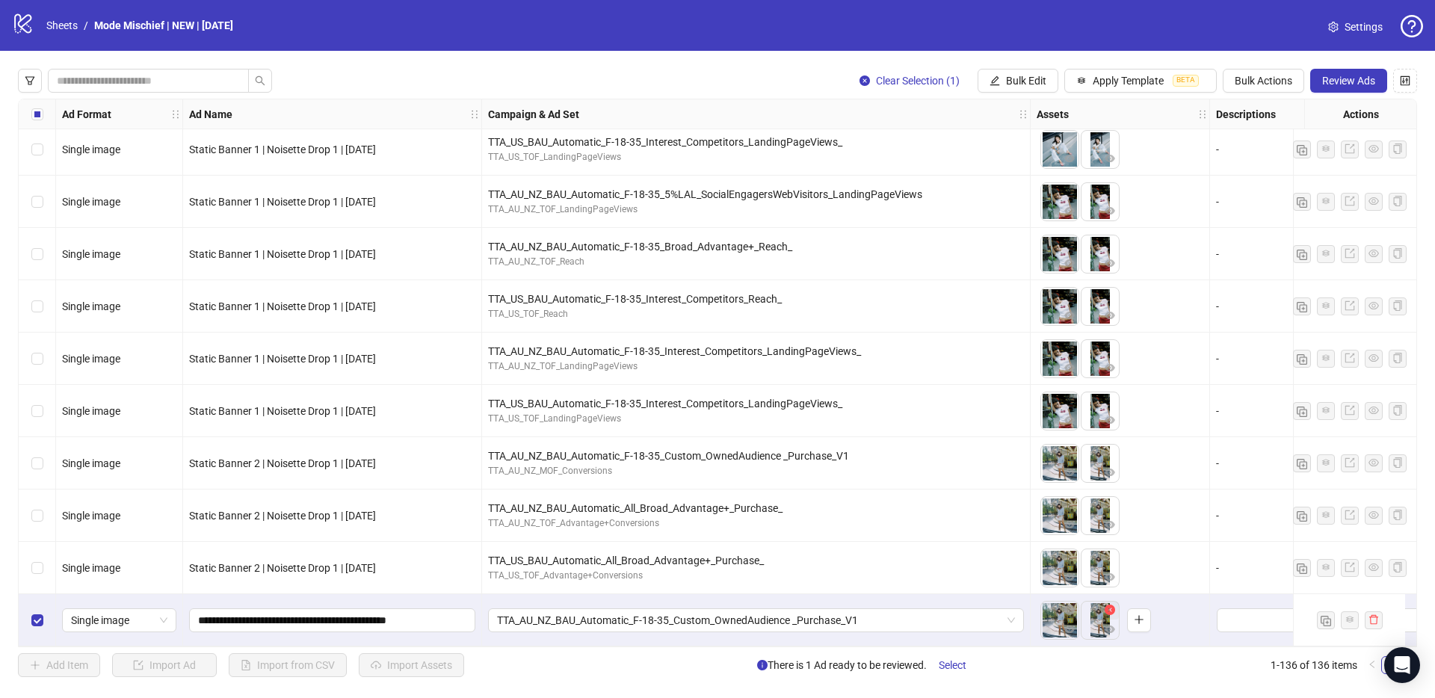
click at [1108, 605] on icon "close-circle" at bounding box center [1109, 610] width 10 height 10
click at [1069, 606] on icon "close-circle" at bounding box center [1069, 610] width 10 height 10
click at [1061, 614] on icon "plus" at bounding box center [1058, 619] width 10 height 10
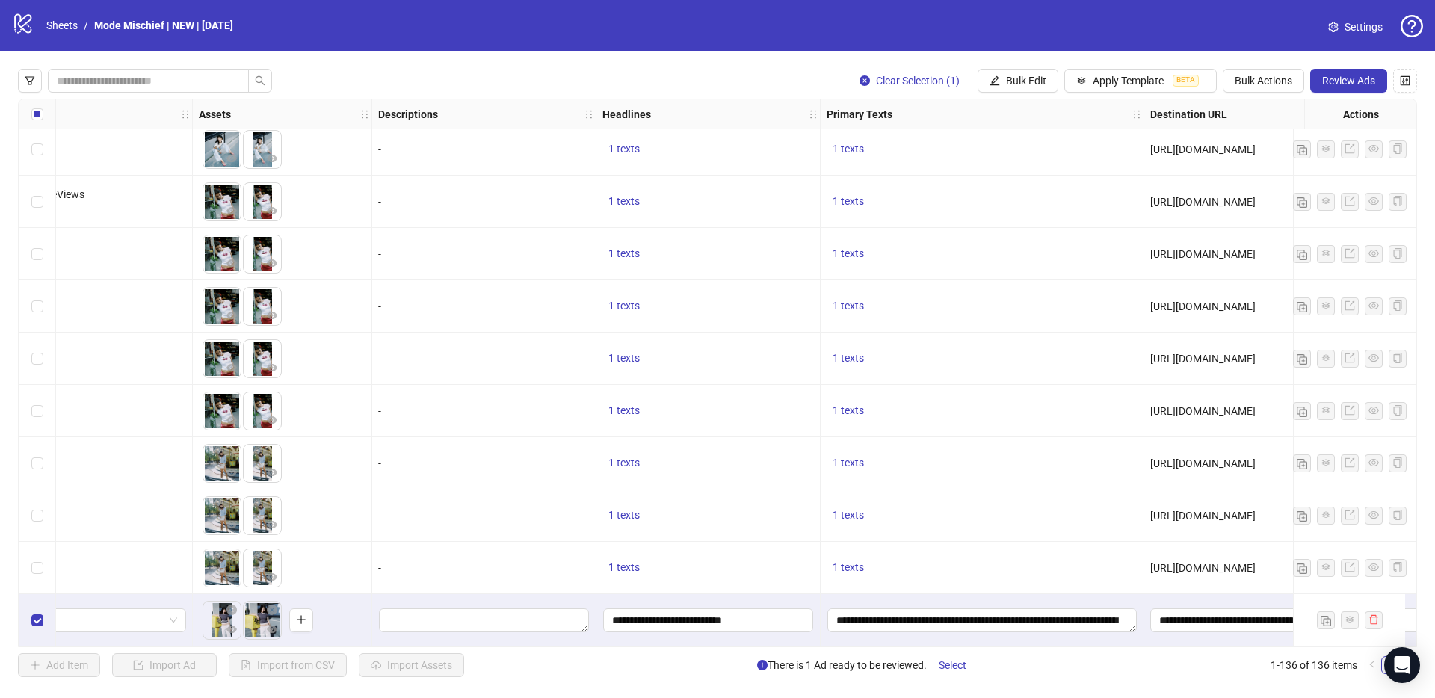
scroll to position [6603, 634]
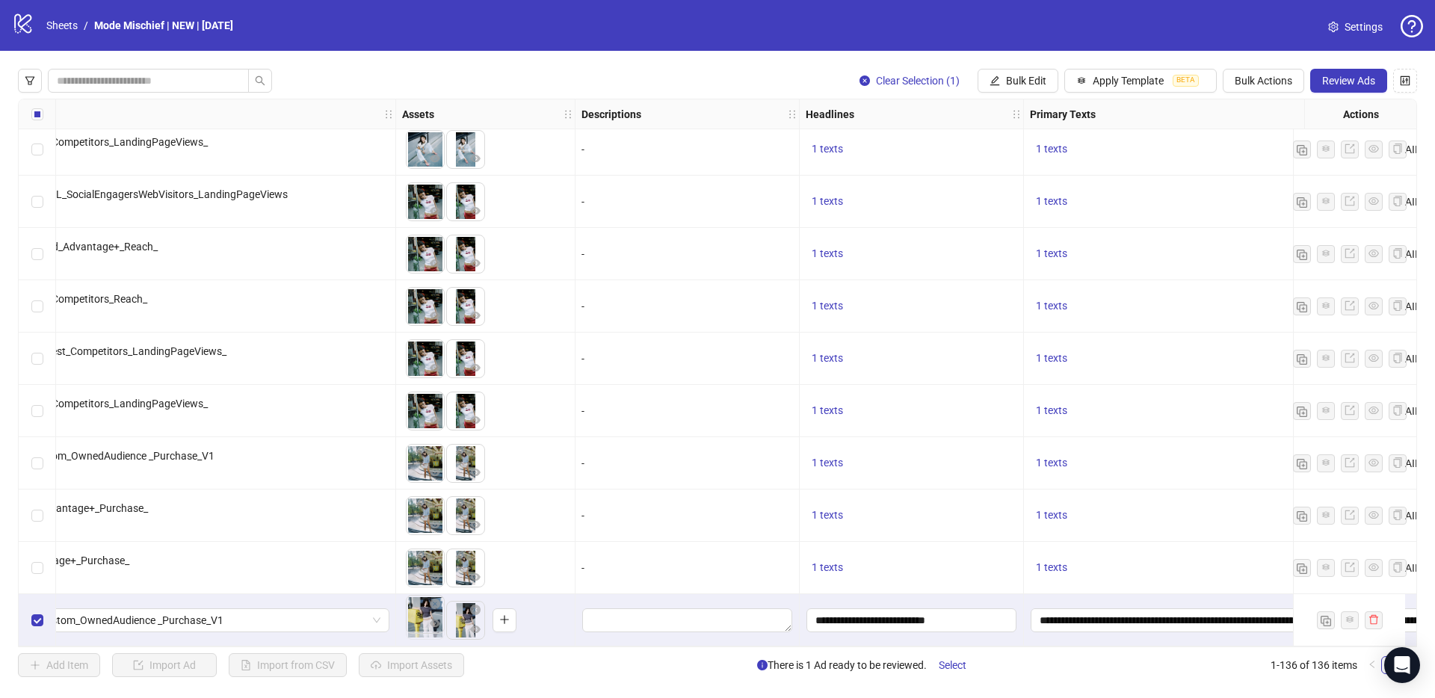
click at [439, 616] on body "logo/logo-mobile Sheets / Mode Mischief | NEW | [DATE] Settings Clear Selection…" at bounding box center [717, 349] width 1435 height 698
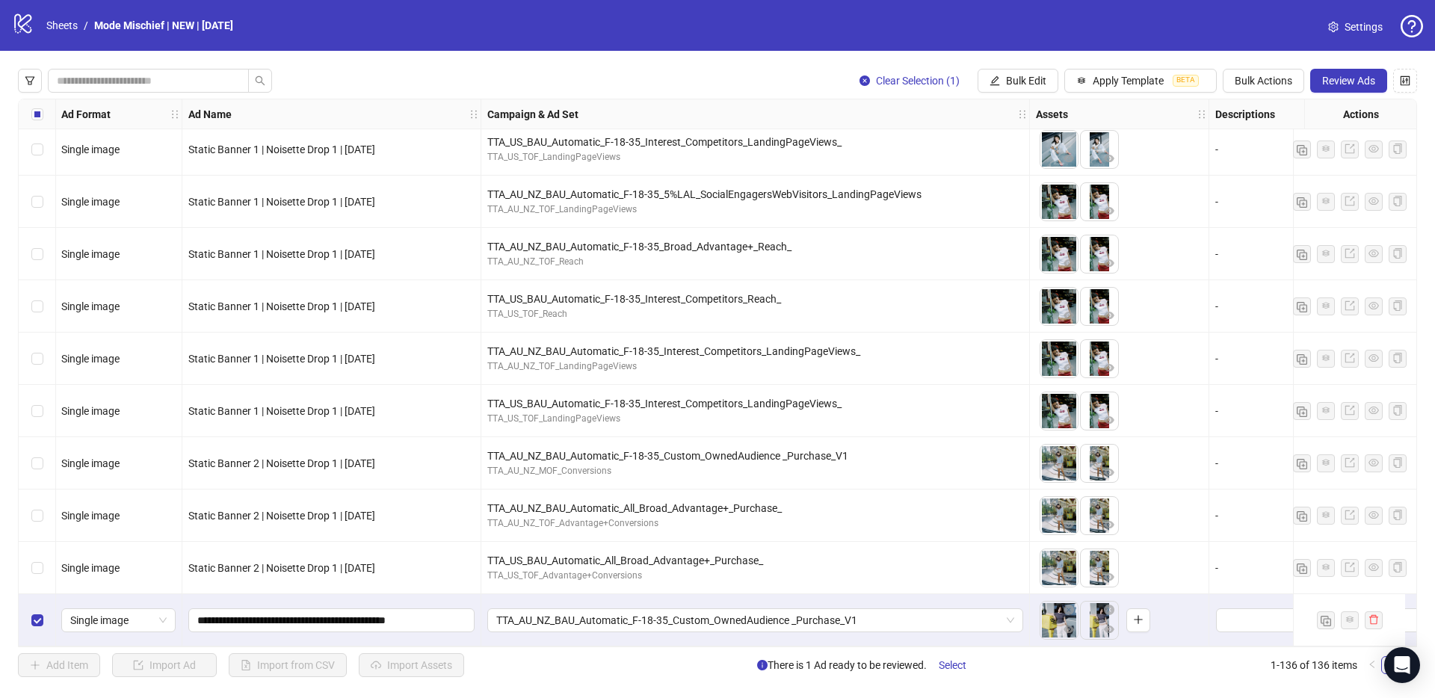
scroll to position [6603, 0]
click at [1251, 88] on button "Bulk Actions" at bounding box center [1263, 81] width 81 height 24
click at [1294, 161] on span "Duplicate with assets" at bounding box center [1284, 158] width 102 height 16
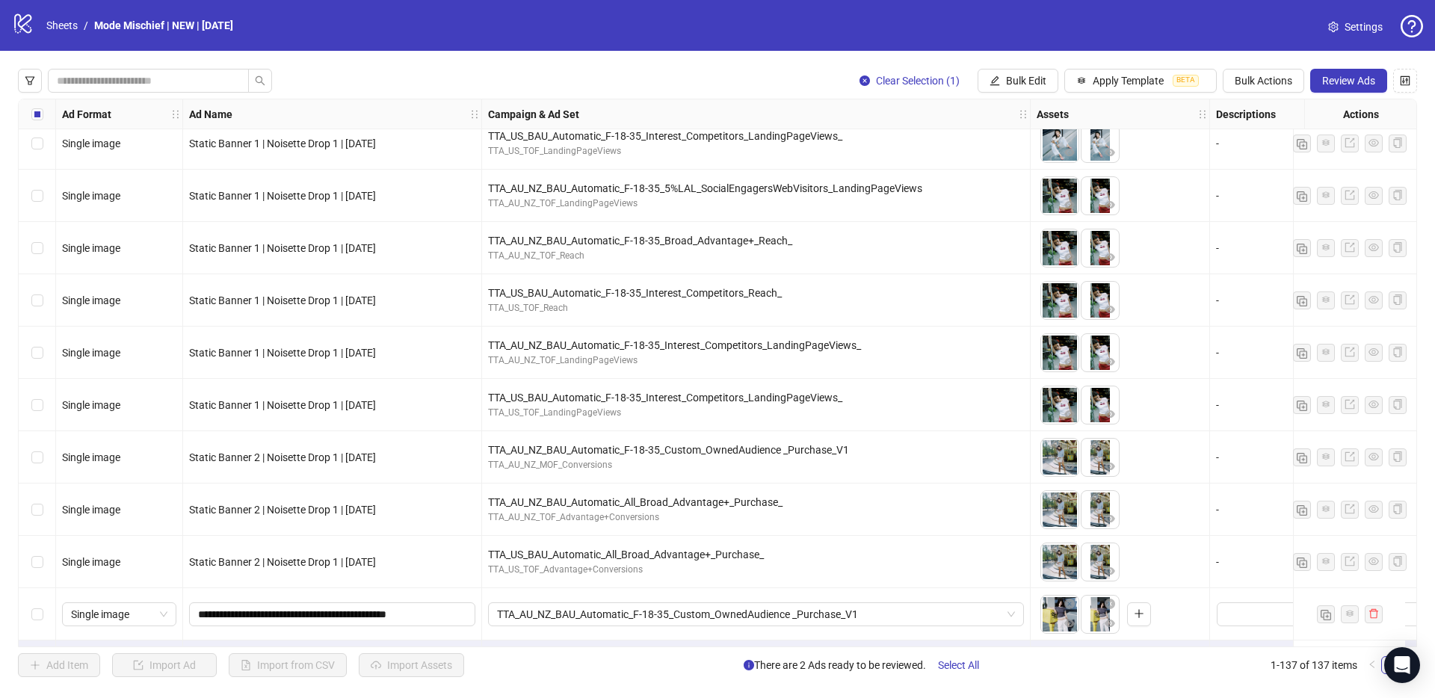
scroll to position [6655, 0]
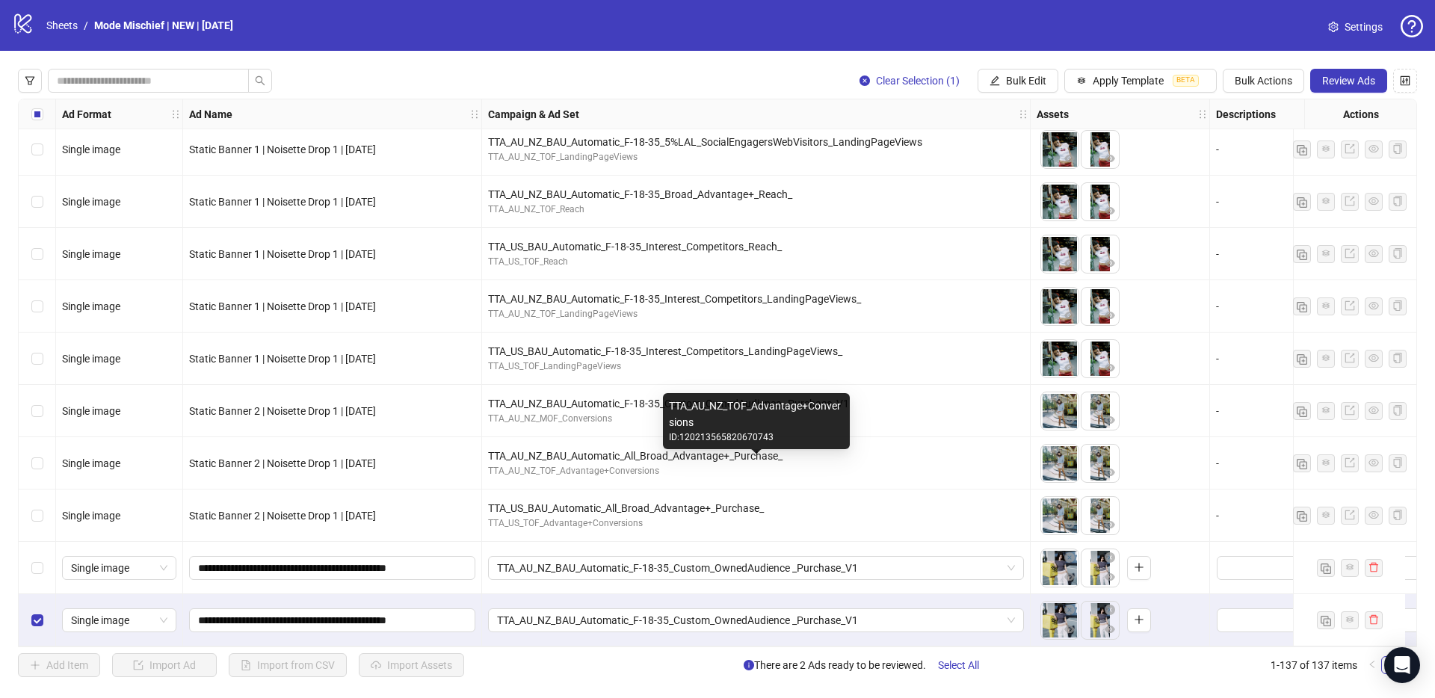
click at [562, 453] on div "TTA_AU_NZ_BAU_Automatic_All_Broad_Advantage+_Purchase_" at bounding box center [756, 456] width 536 height 16
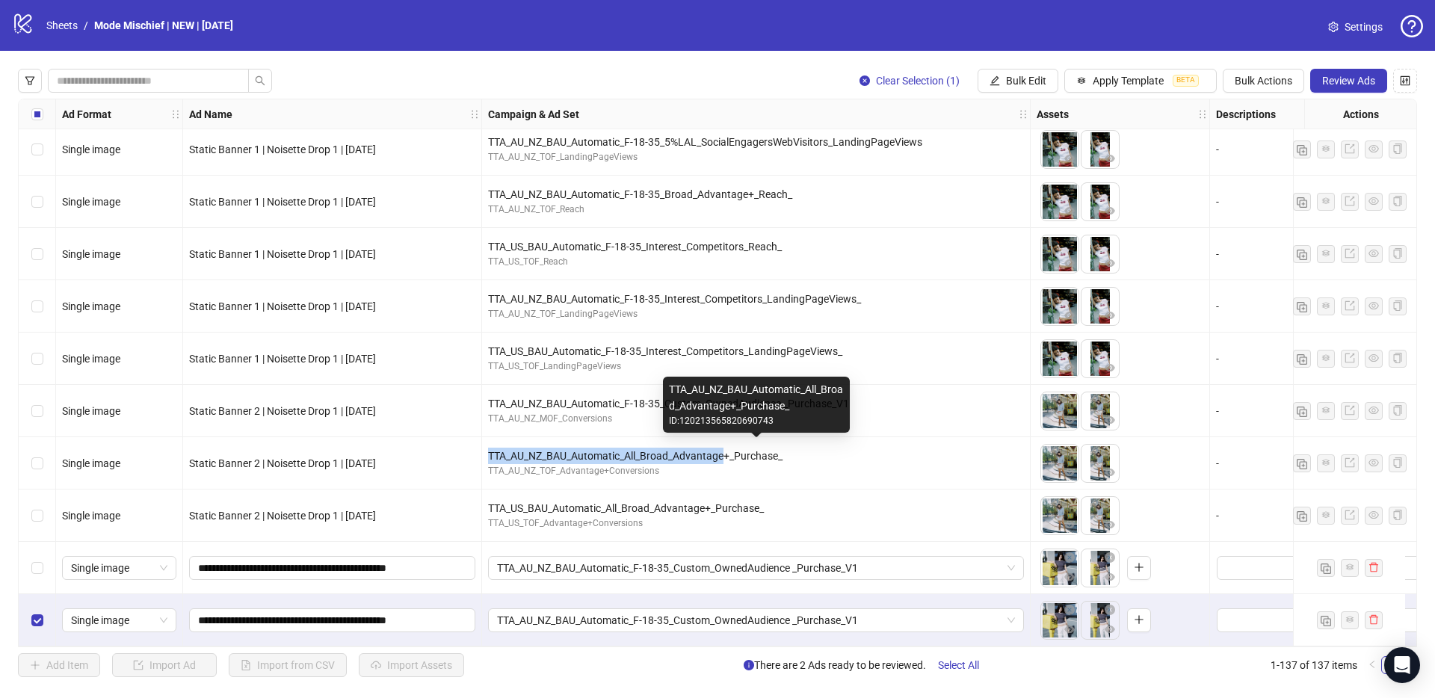
click at [562, 453] on div "TTA_AU_NZ_BAU_Automatic_All_Broad_Advantage+_Purchase_" at bounding box center [756, 456] width 536 height 16
copy div "TTA_AU_NZ_BAU_Automatic_All_Broad_Advantage+_Purchase_"
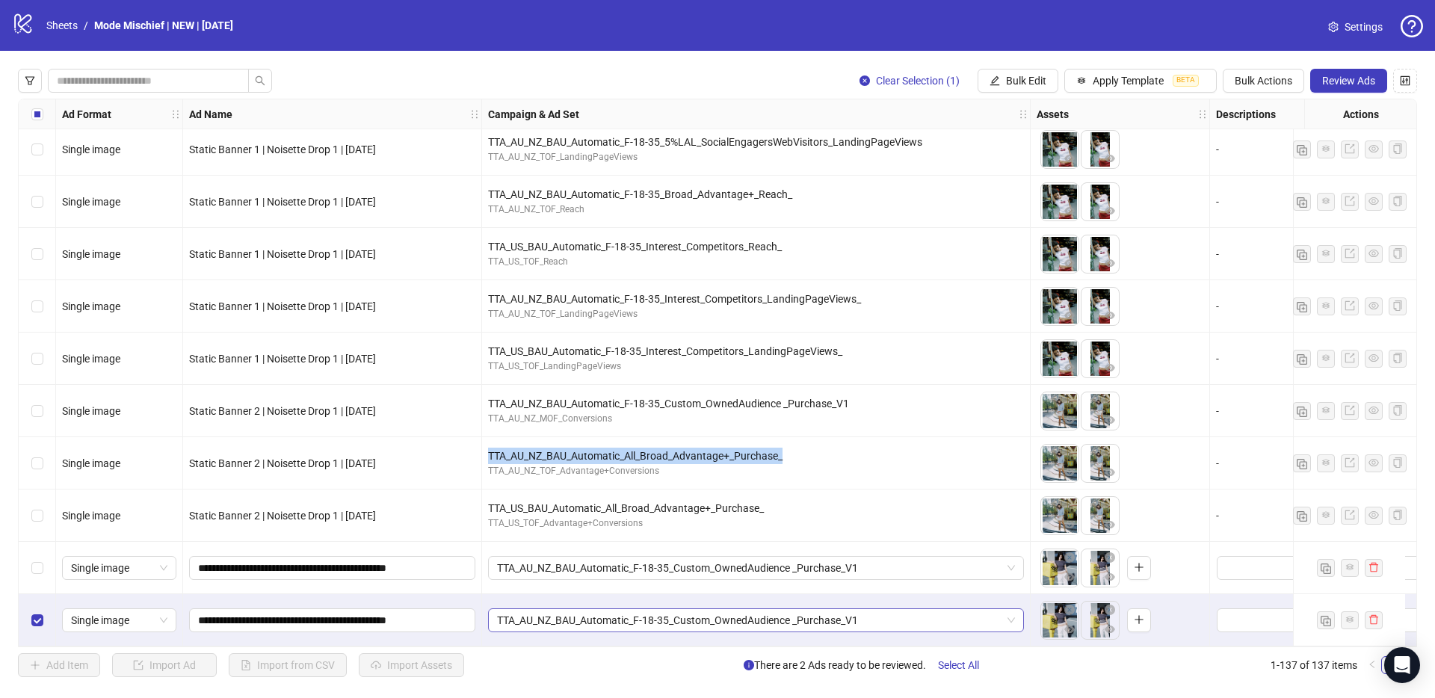
click at [610, 612] on span "TTA_AU_NZ_BAU_Automatic_F-18-35_Custom_OwnedAudience _Purchase_V1" at bounding box center [756, 620] width 518 height 22
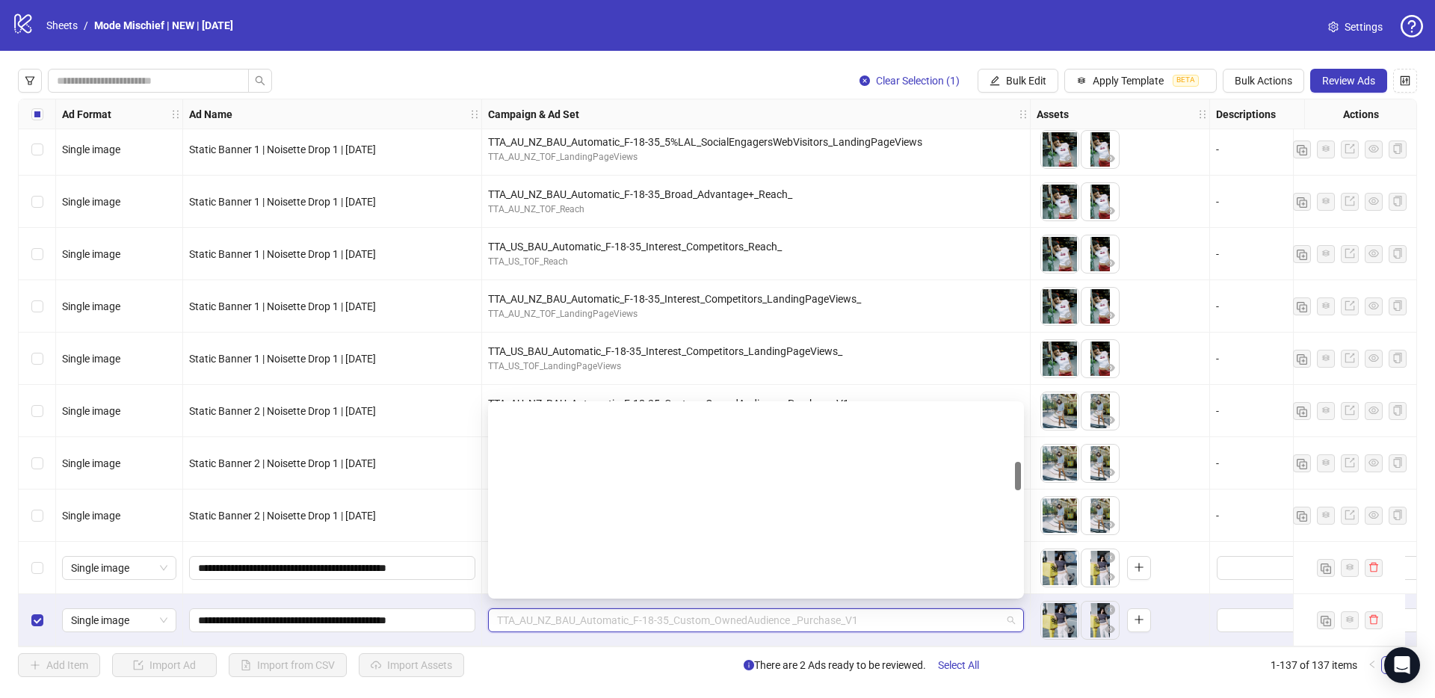
paste input "**********"
type input "**********"
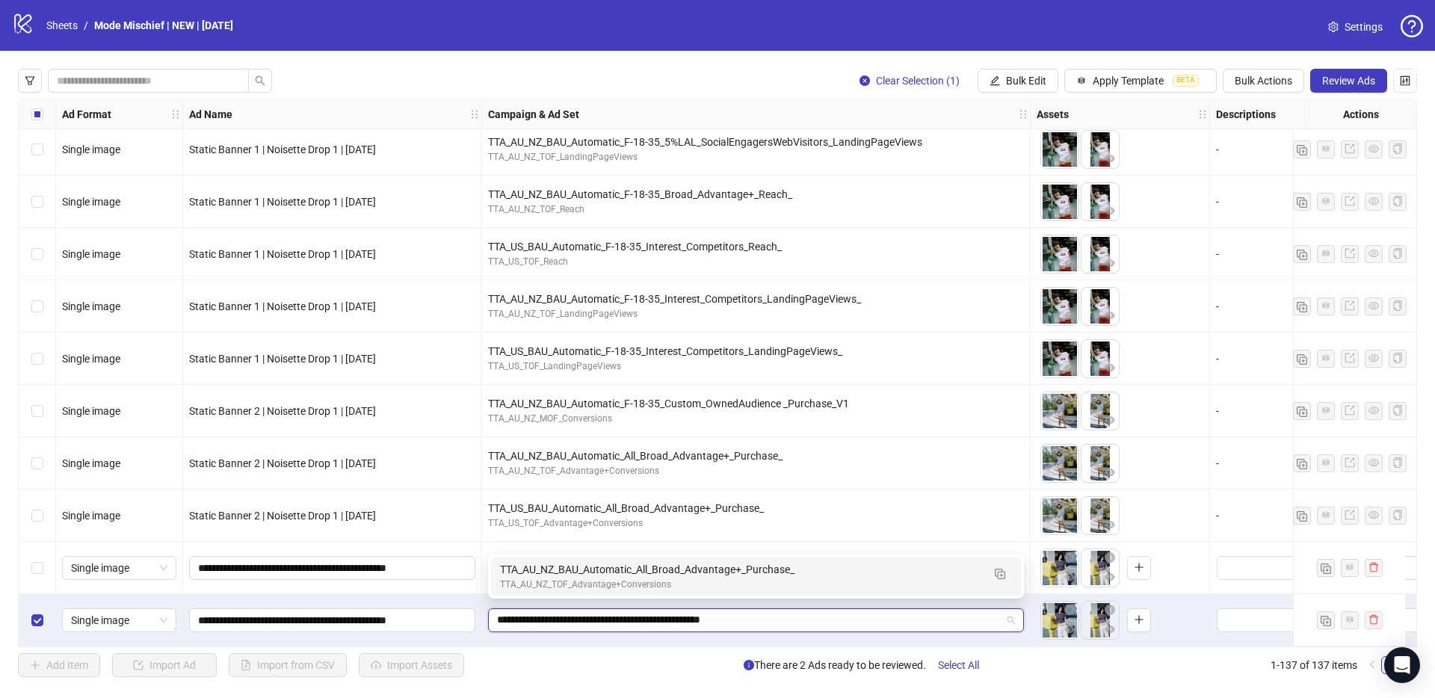
click at [582, 587] on div "TTA_AU_NZ_TOF_Advantage+Conversions" at bounding box center [741, 585] width 482 height 14
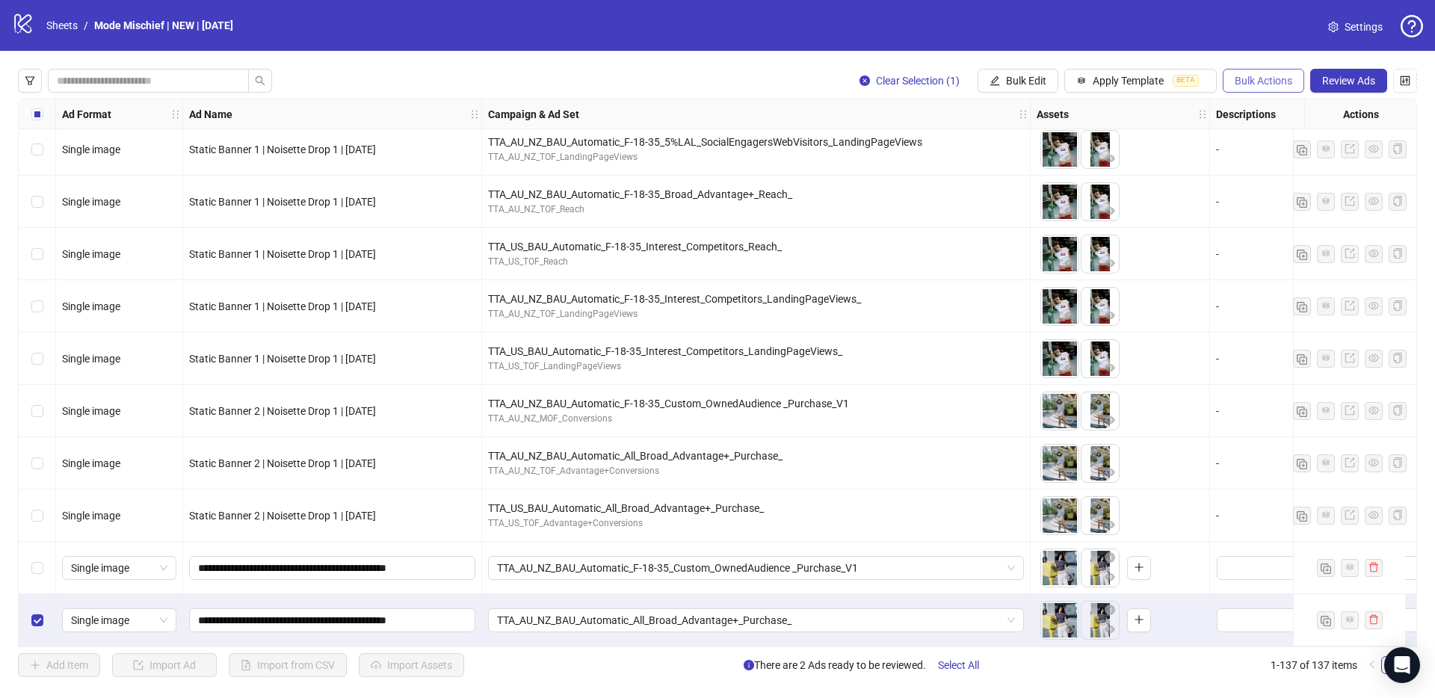
click at [1263, 85] on span "Bulk Actions" at bounding box center [1263, 81] width 58 height 12
click at [1285, 154] on span "Duplicate with assets" at bounding box center [1284, 158] width 102 height 16
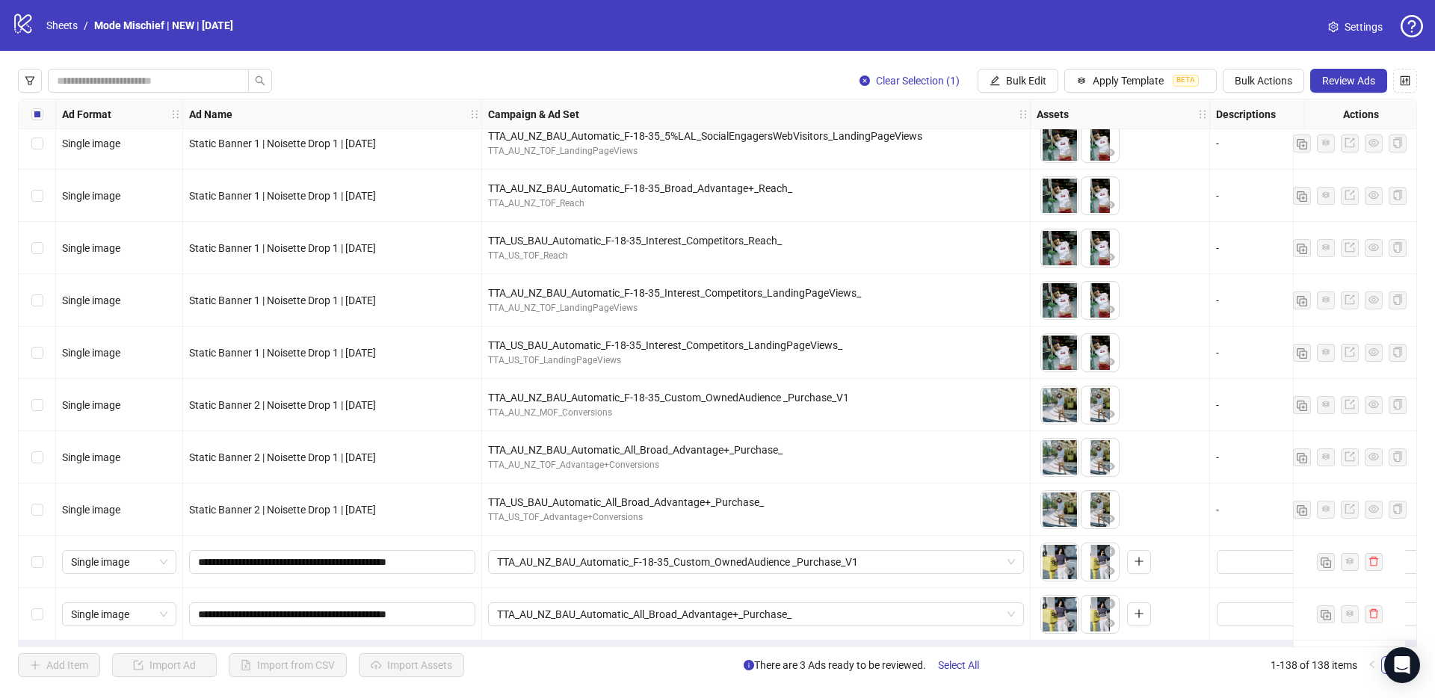
scroll to position [6707, 0]
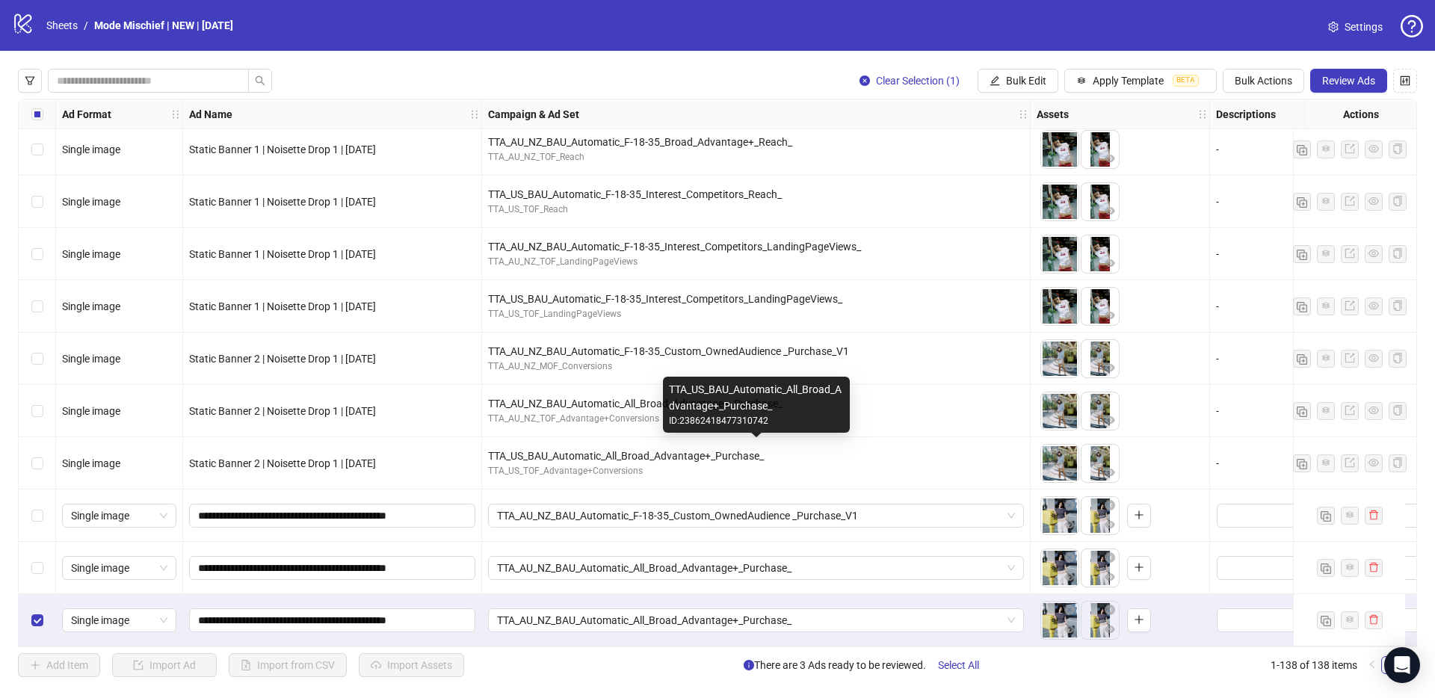
click at [578, 449] on div "TTA_US_BAU_Automatic_All_Broad_Advantage+_Purchase_" at bounding box center [756, 456] width 536 height 16
copy div "TTA_US_BAU_Automatic_All_Broad_Advantage+_Purchase_"
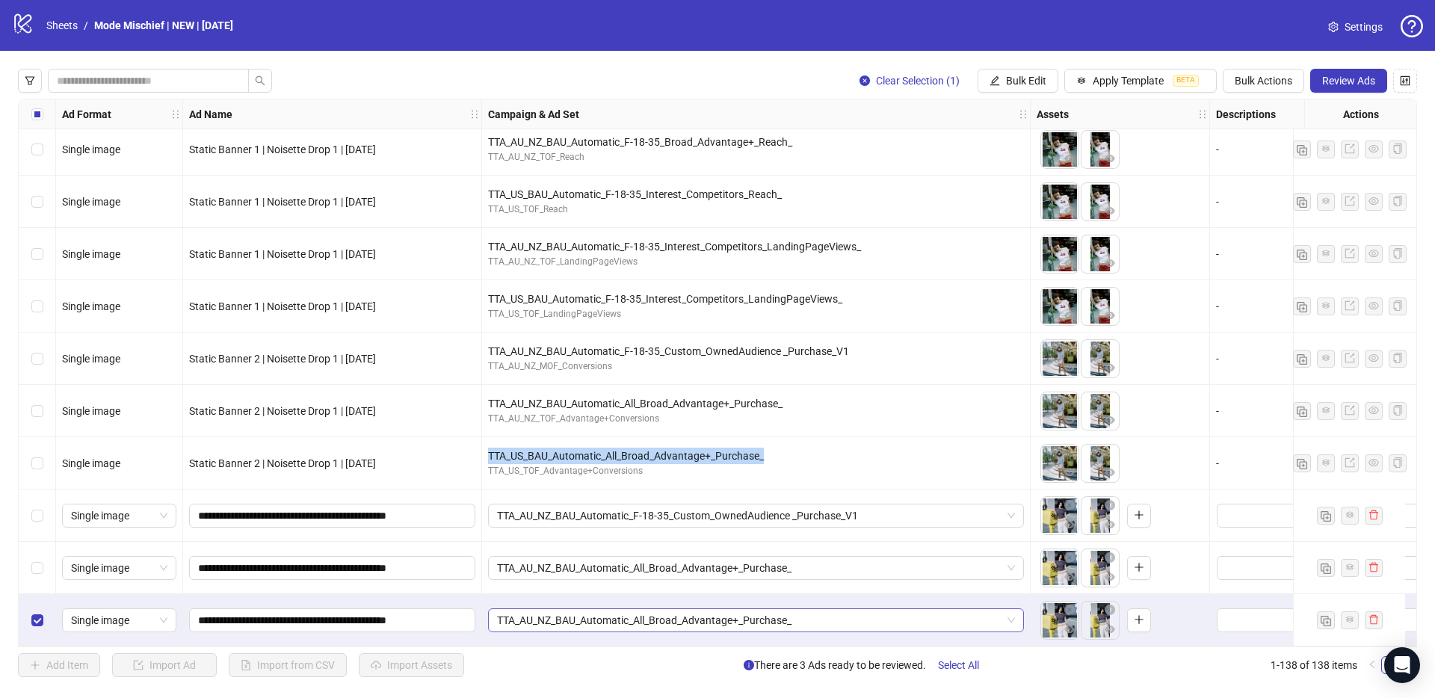
click at [622, 618] on span "TTA_AU_NZ_BAU_Automatic_All_Broad_Advantage+_Purchase_" at bounding box center [756, 620] width 518 height 22
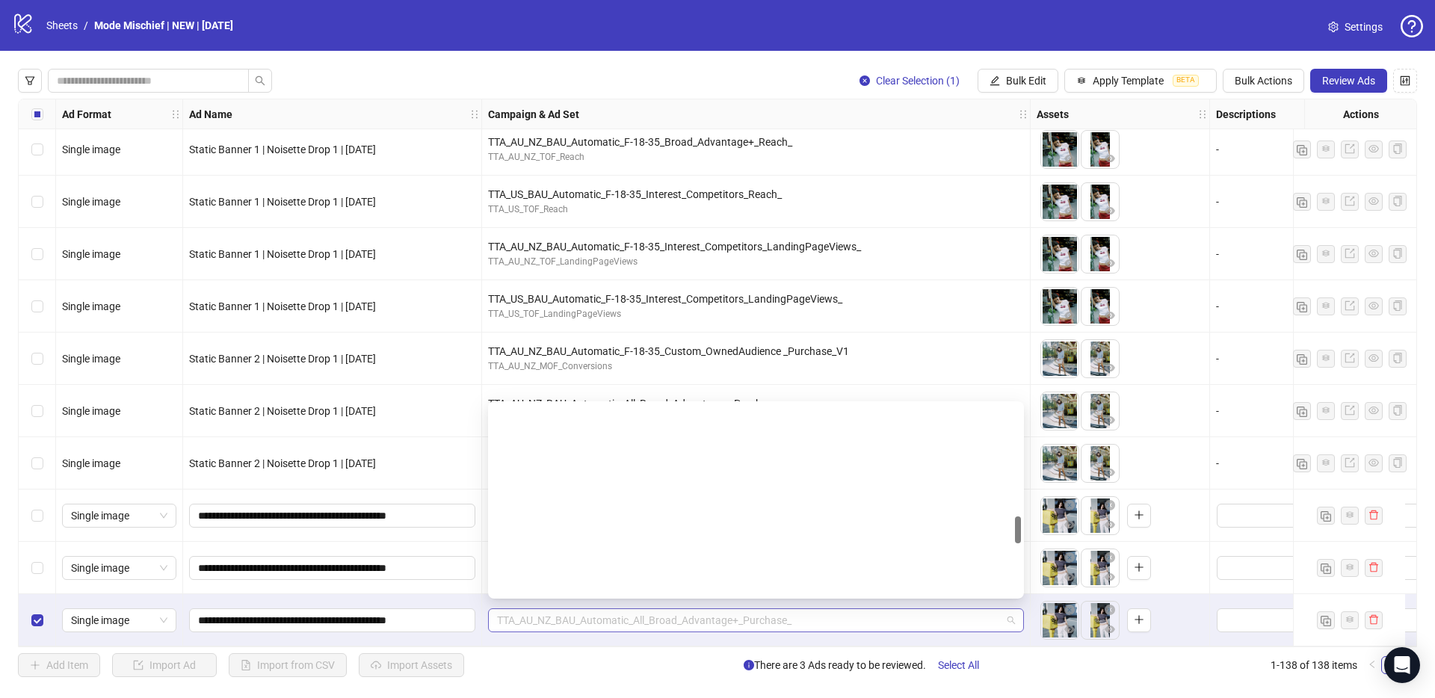
scroll to position [772, 0]
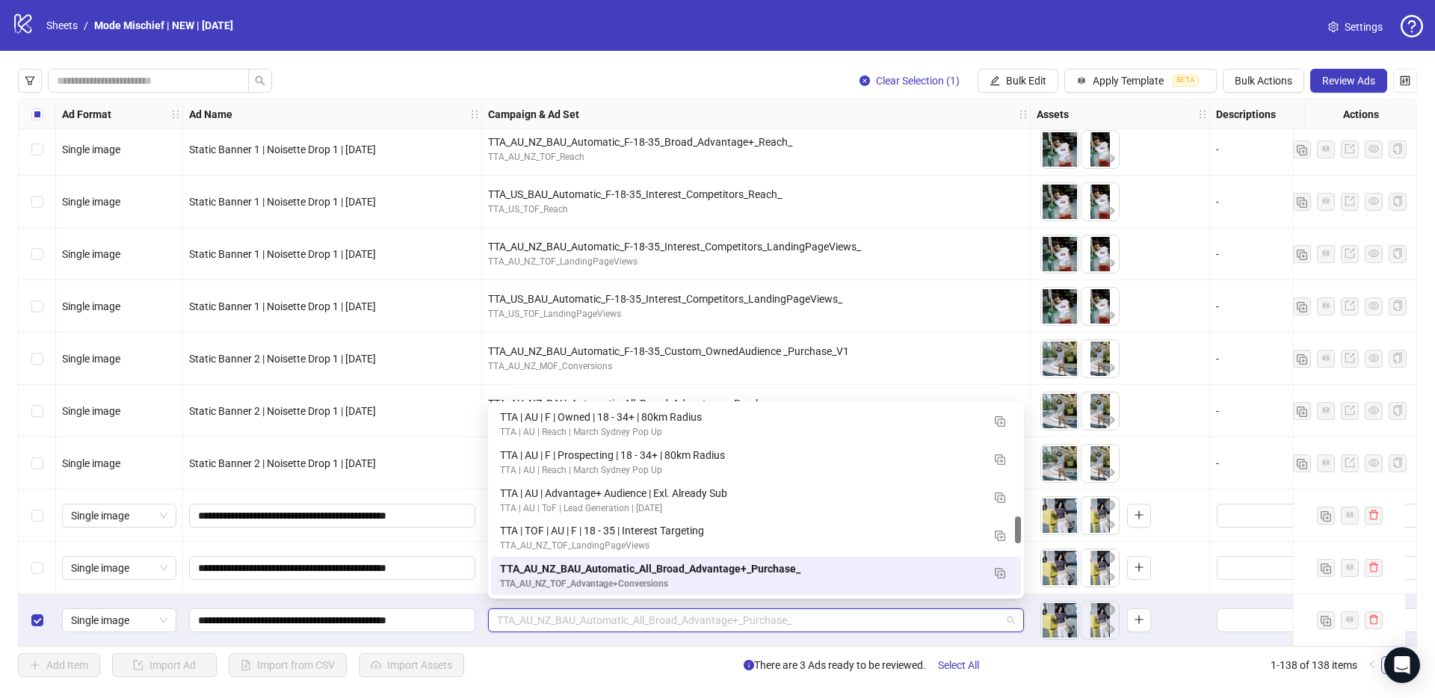
paste input "**********"
type input "**********"
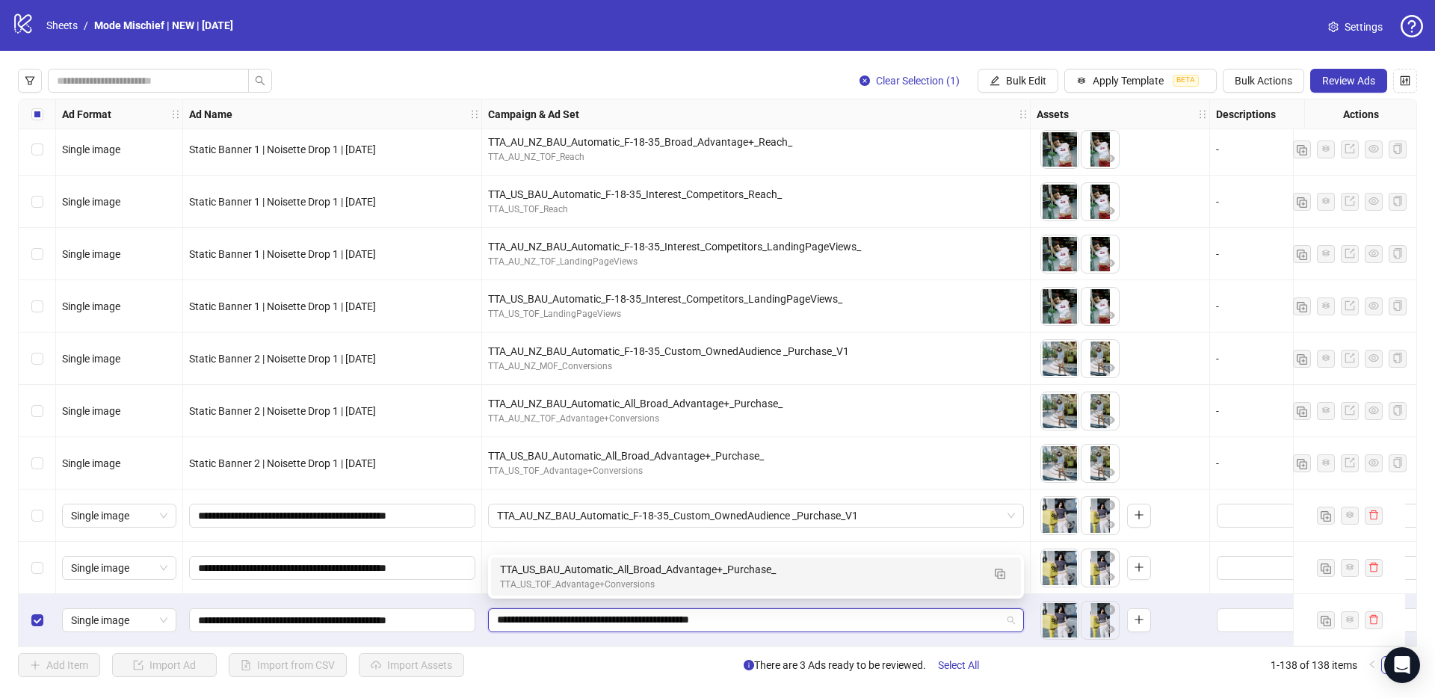
click at [602, 576] on div "TTA_US_BAU_Automatic_All_Broad_Advantage+_Purchase_" at bounding box center [741, 569] width 482 height 16
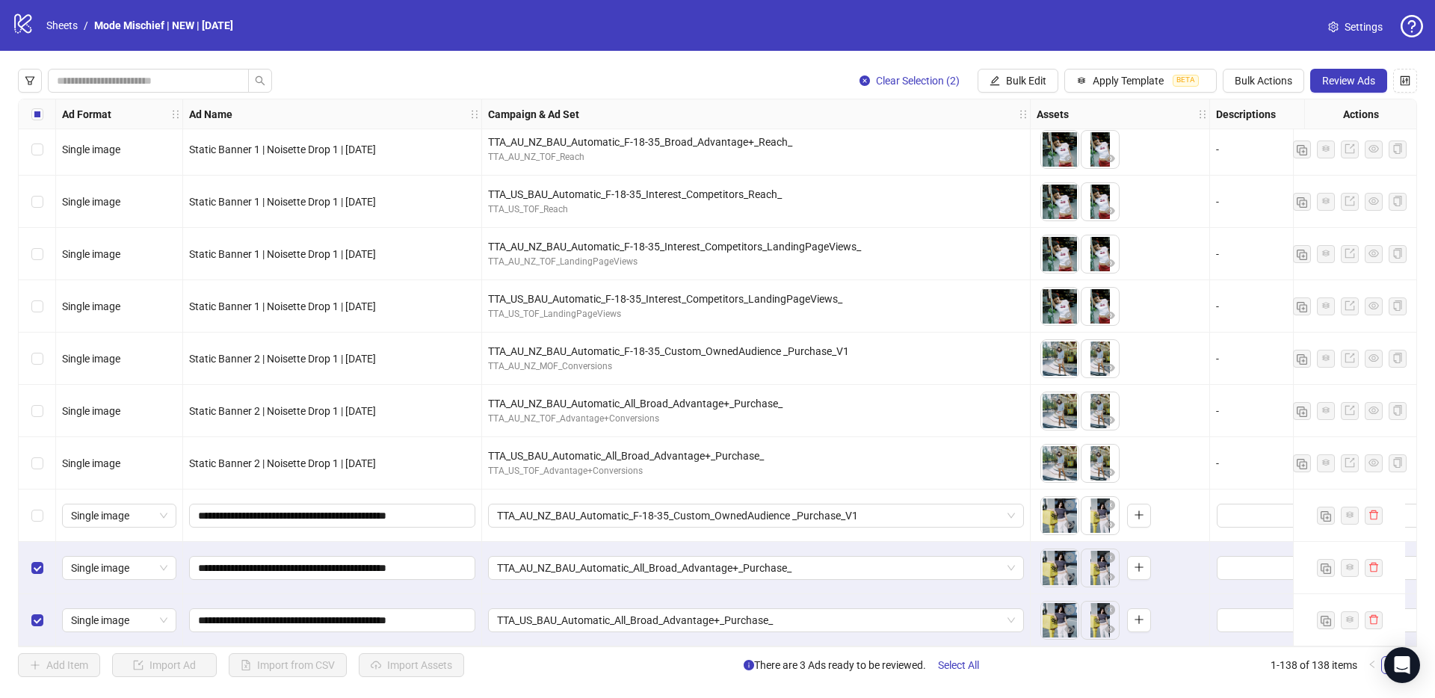
click at [31, 519] on div "Select row 136" at bounding box center [37, 515] width 37 height 52
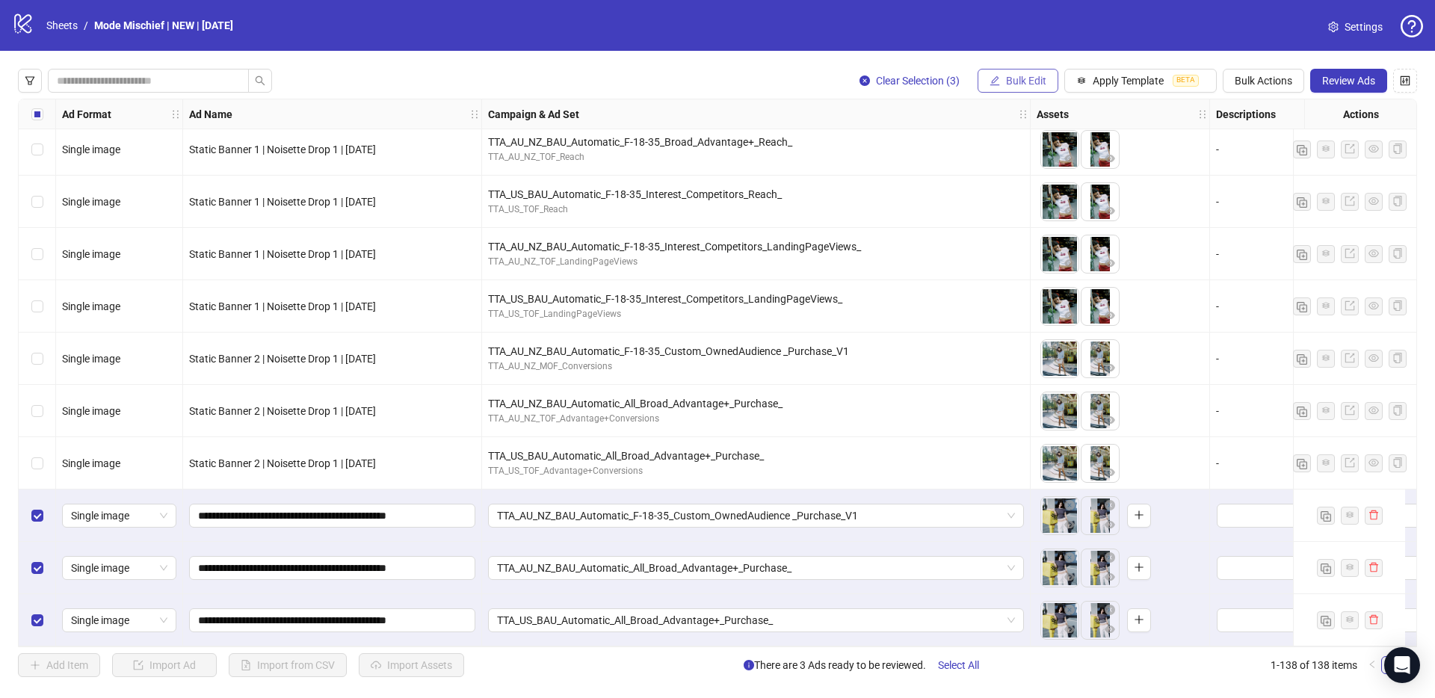
click at [1038, 76] on span "Bulk Edit" at bounding box center [1026, 81] width 40 height 12
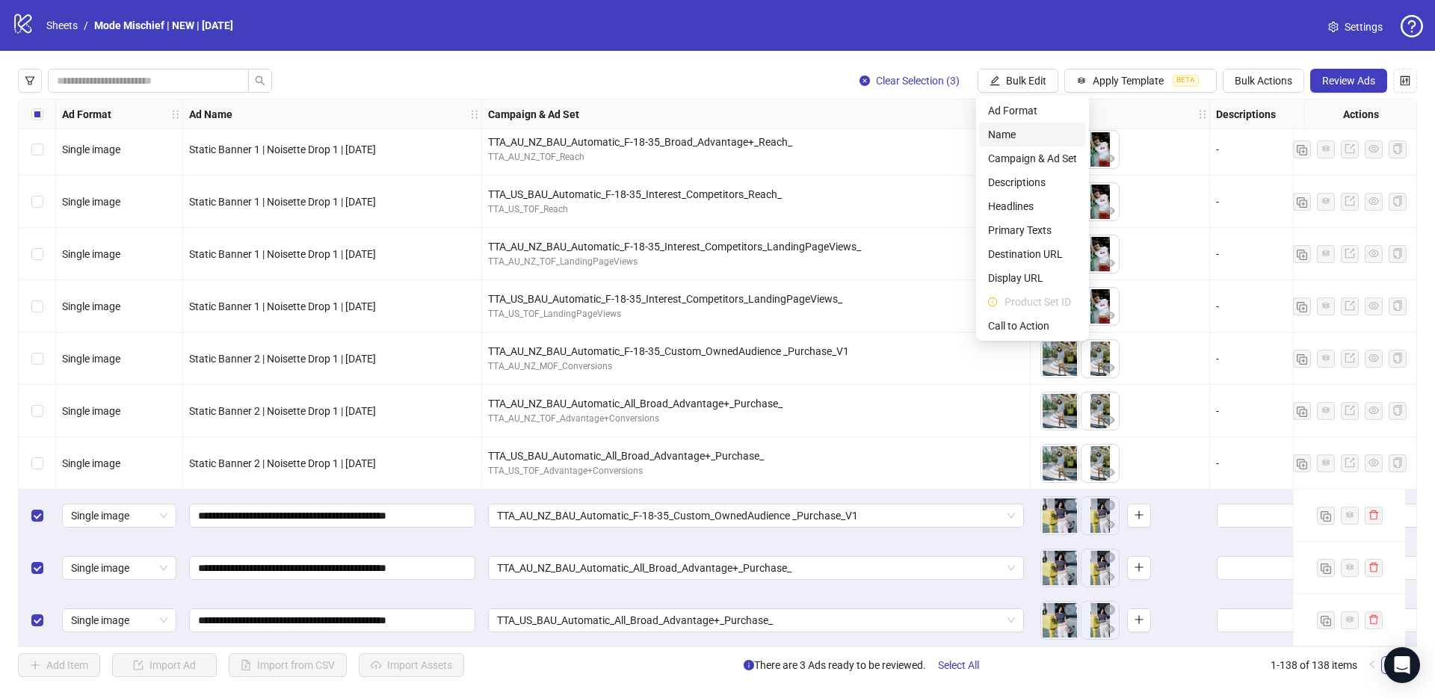
click at [1042, 129] on span "Name" at bounding box center [1032, 134] width 89 height 16
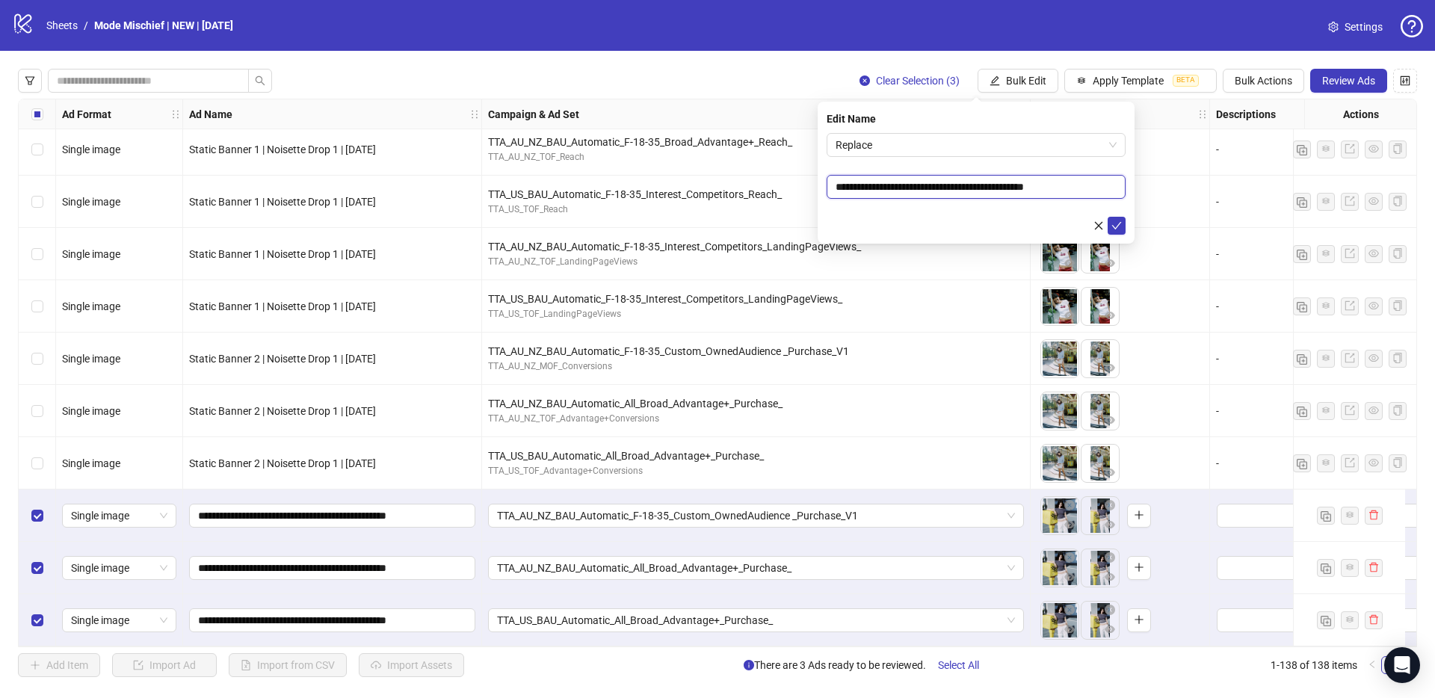
click at [1036, 194] on input "**********" at bounding box center [975, 187] width 299 height 24
paste input "text"
type input "**********"
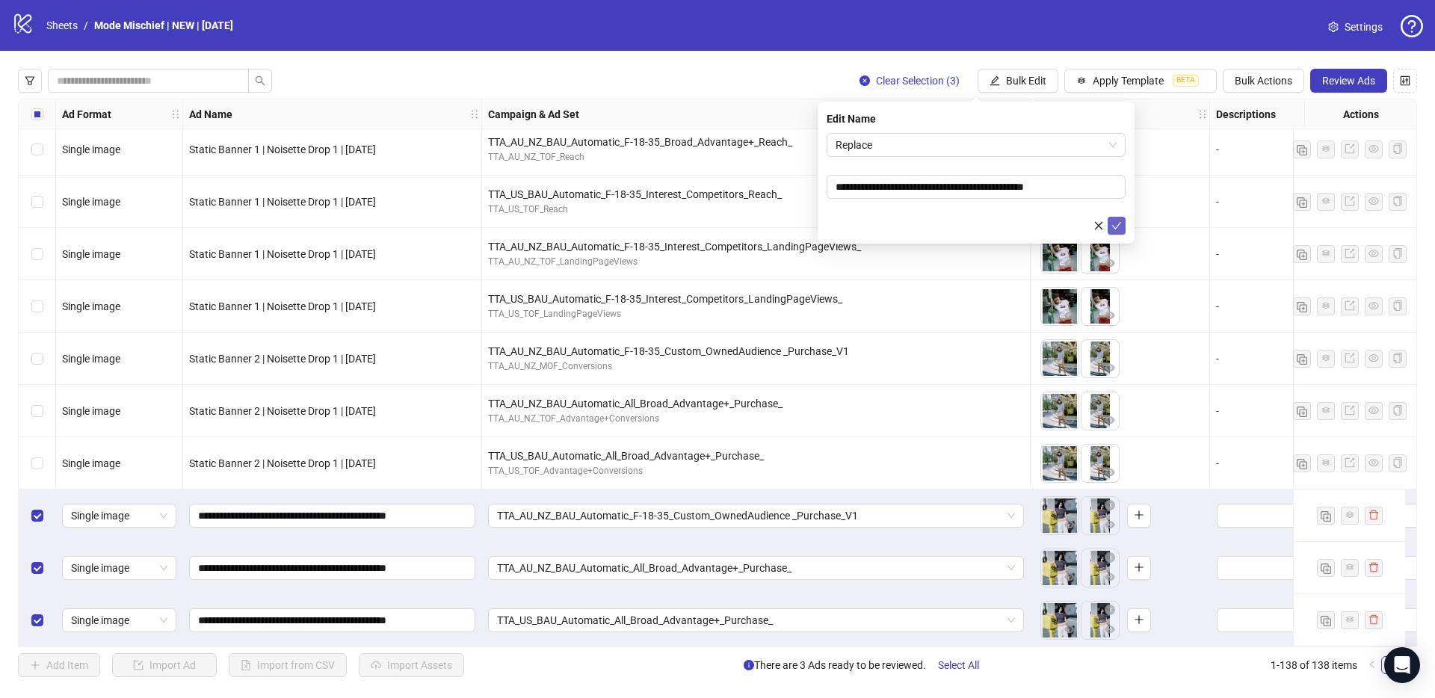
click at [1116, 226] on icon "check" at bounding box center [1117, 225] width 10 height 7
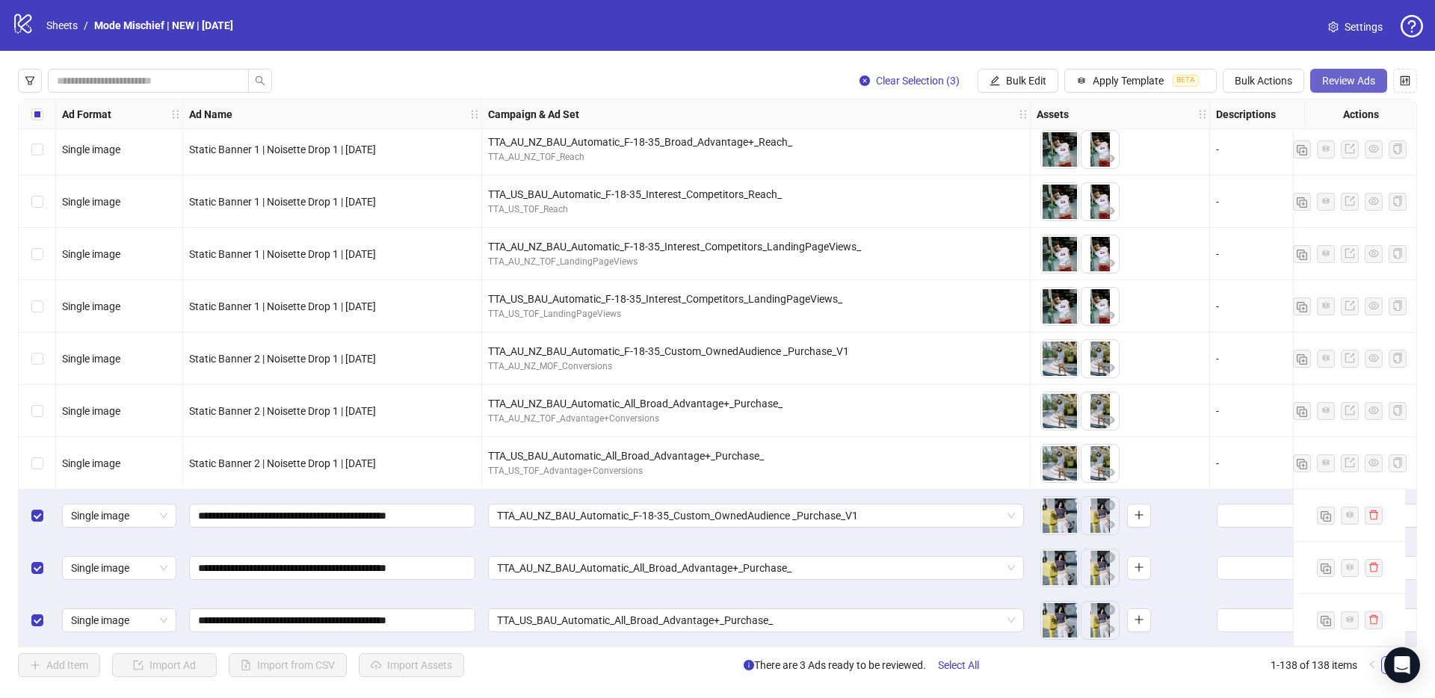
click at [1335, 84] on span "Review Ads" at bounding box center [1348, 81] width 53 height 12
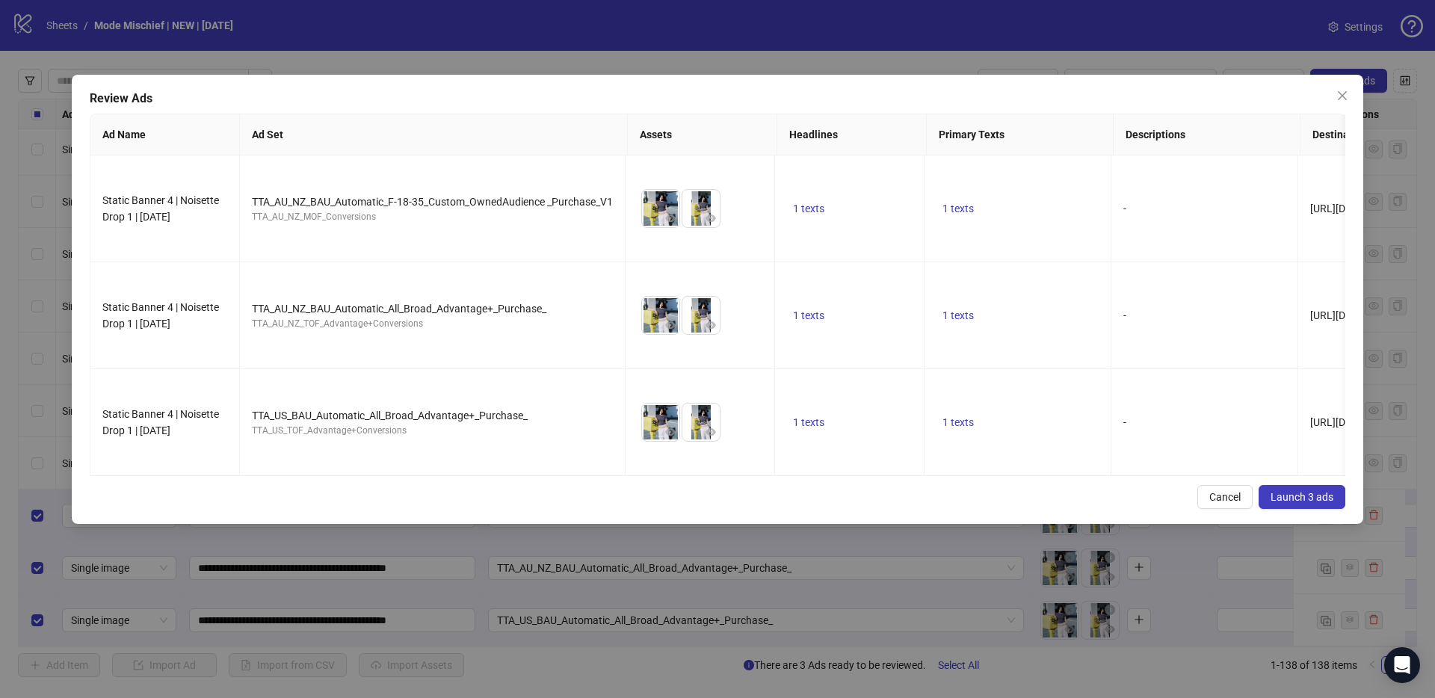
click at [1315, 491] on span "Launch 3 ads" at bounding box center [1301, 497] width 63 height 12
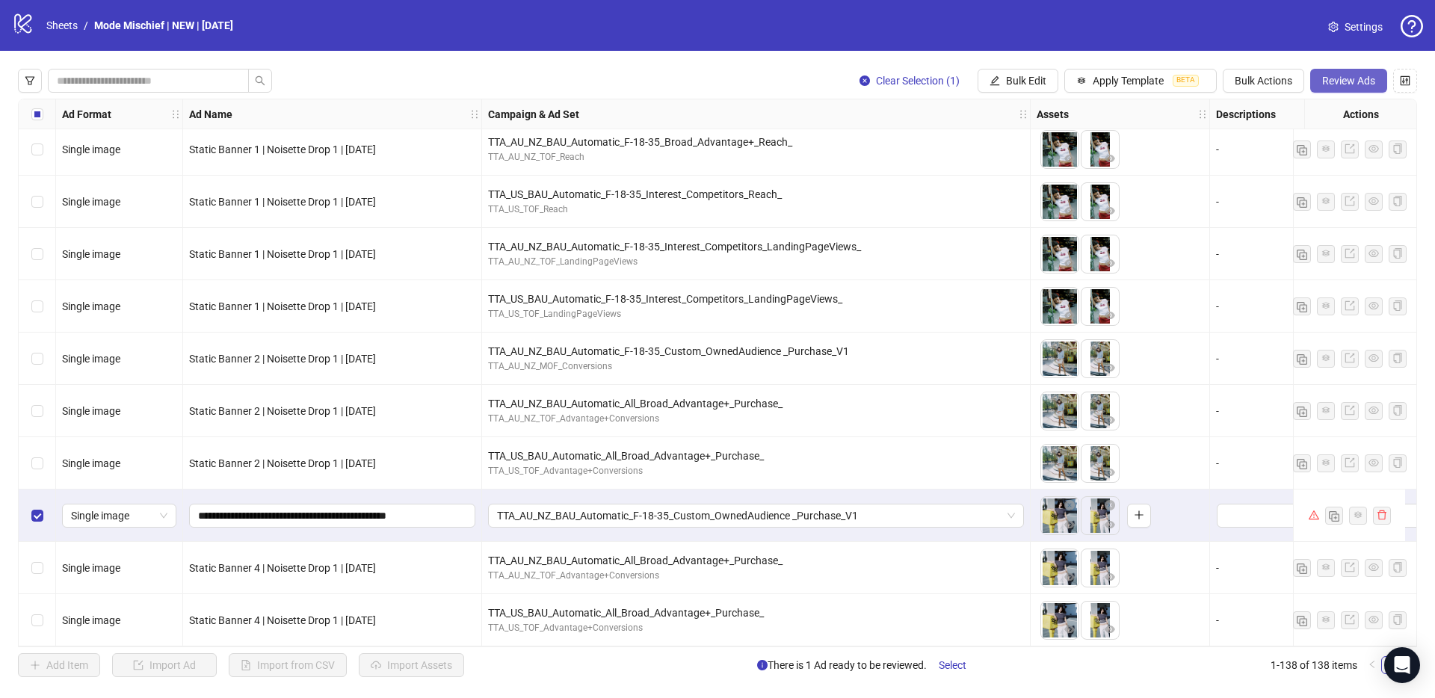
click at [1334, 83] on span "Review Ads" at bounding box center [1348, 81] width 53 height 12
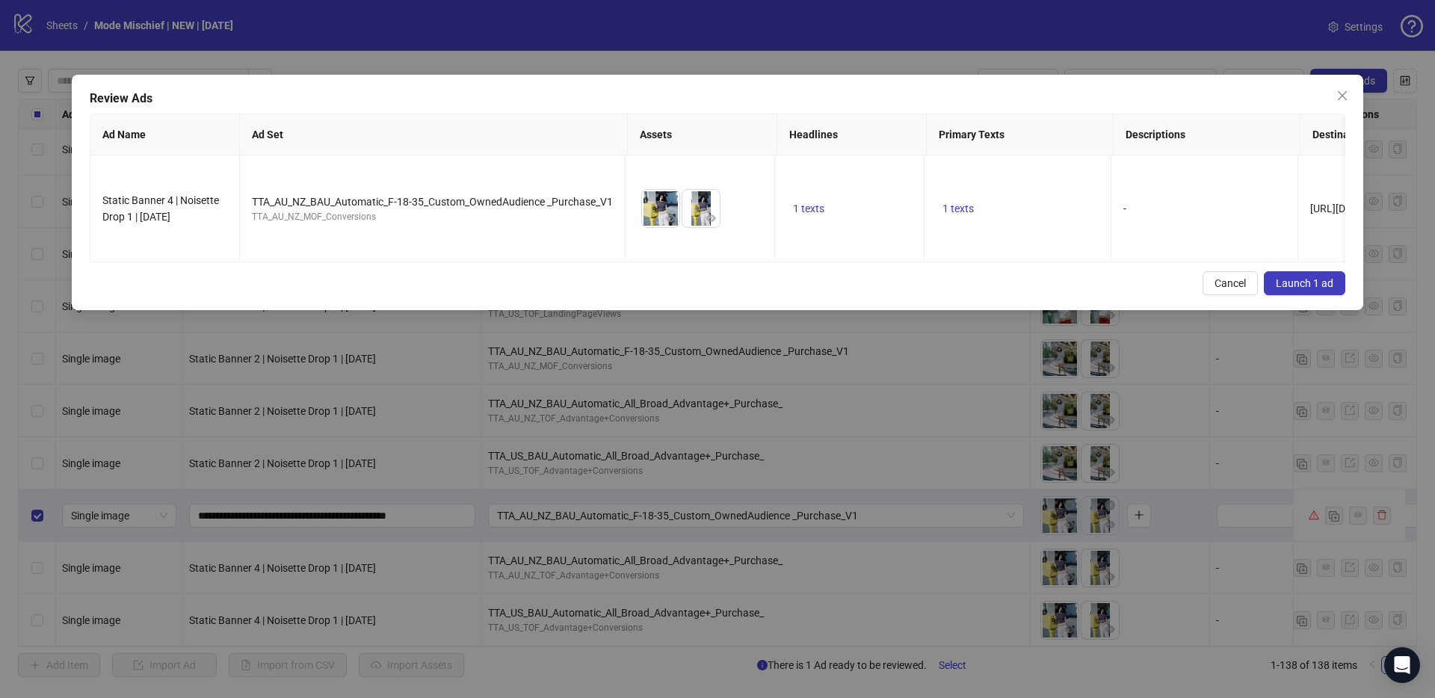
click at [1331, 290] on div "Review Ads Ad Name Ad Set Assets Headlines Primary Texts Descriptions Destinati…" at bounding box center [717, 192] width 1291 height 235
click at [1319, 278] on span "Launch 1 ad" at bounding box center [1305, 283] width 58 height 12
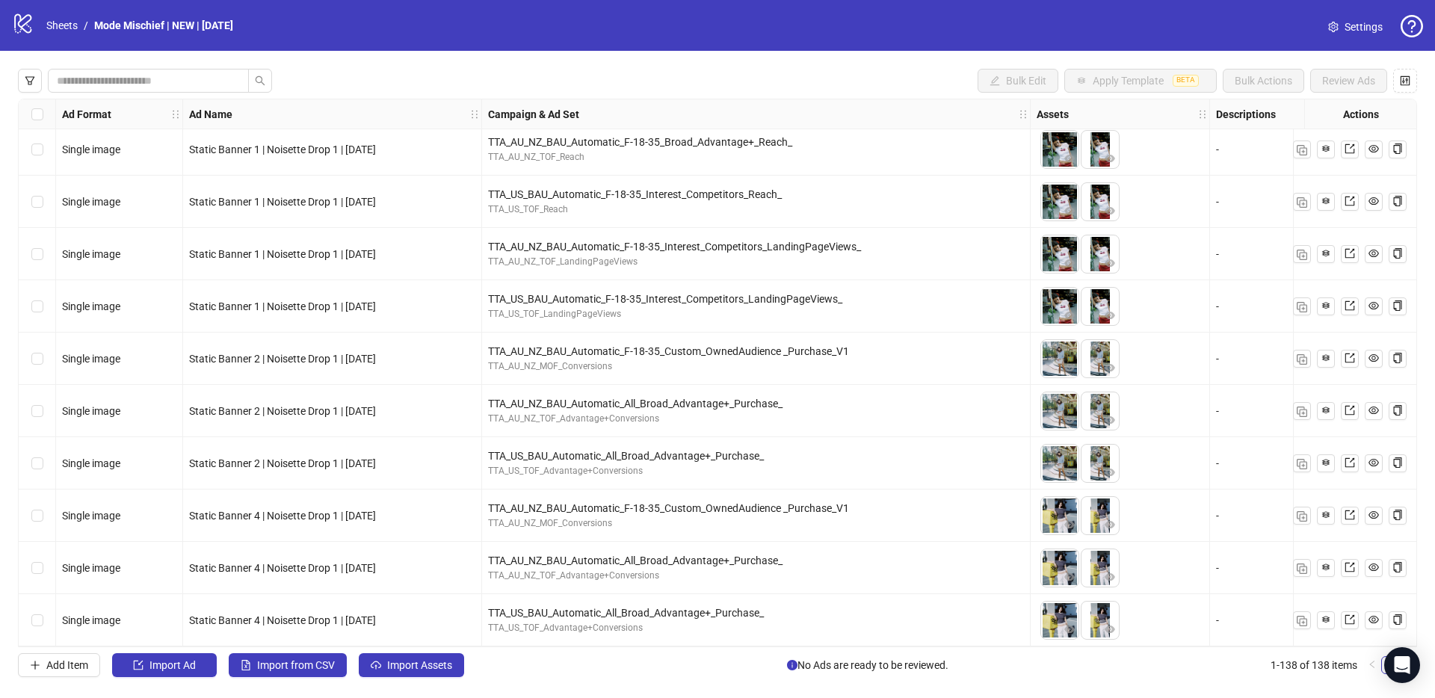
click at [26, 512] on div "Select row 136" at bounding box center [37, 515] width 37 height 52
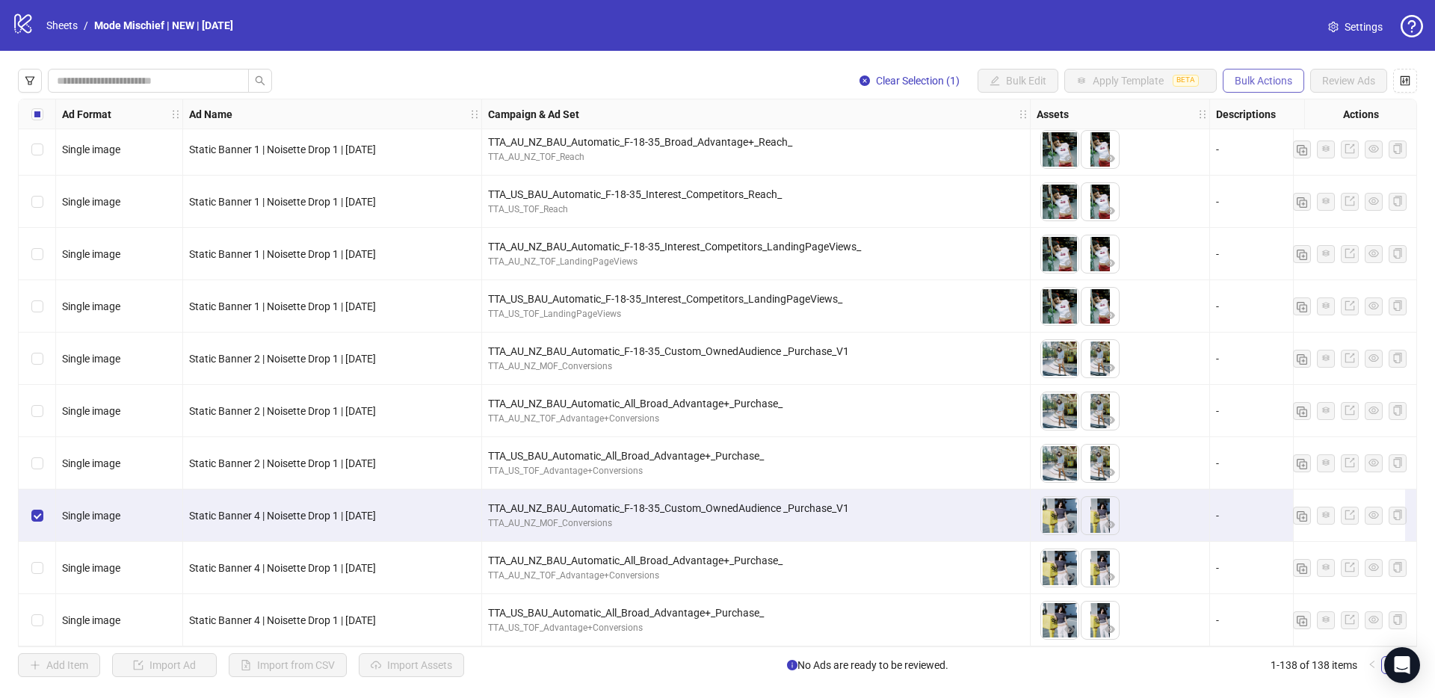
click at [1277, 76] on span "Bulk Actions" at bounding box center [1263, 81] width 58 height 12
click at [1295, 134] on span "Duplicate" at bounding box center [1284, 134] width 102 height 16
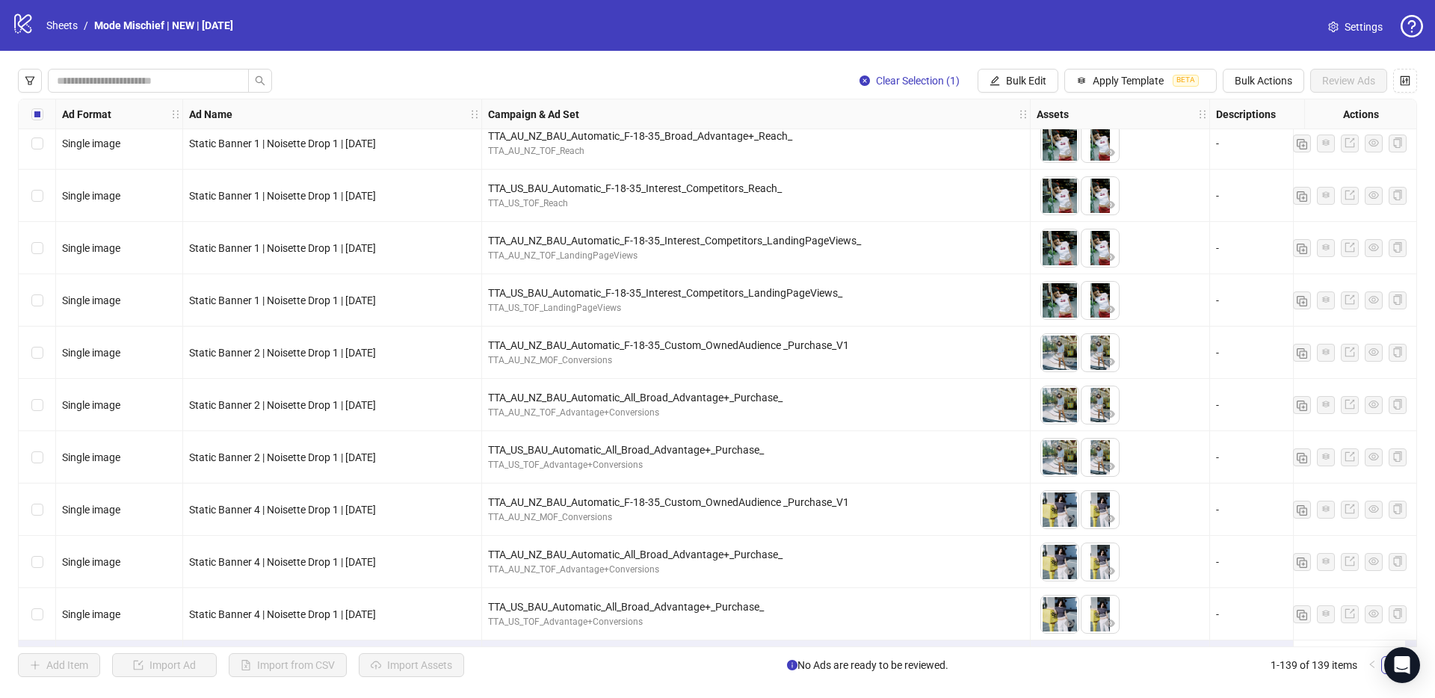
scroll to position [6760, 0]
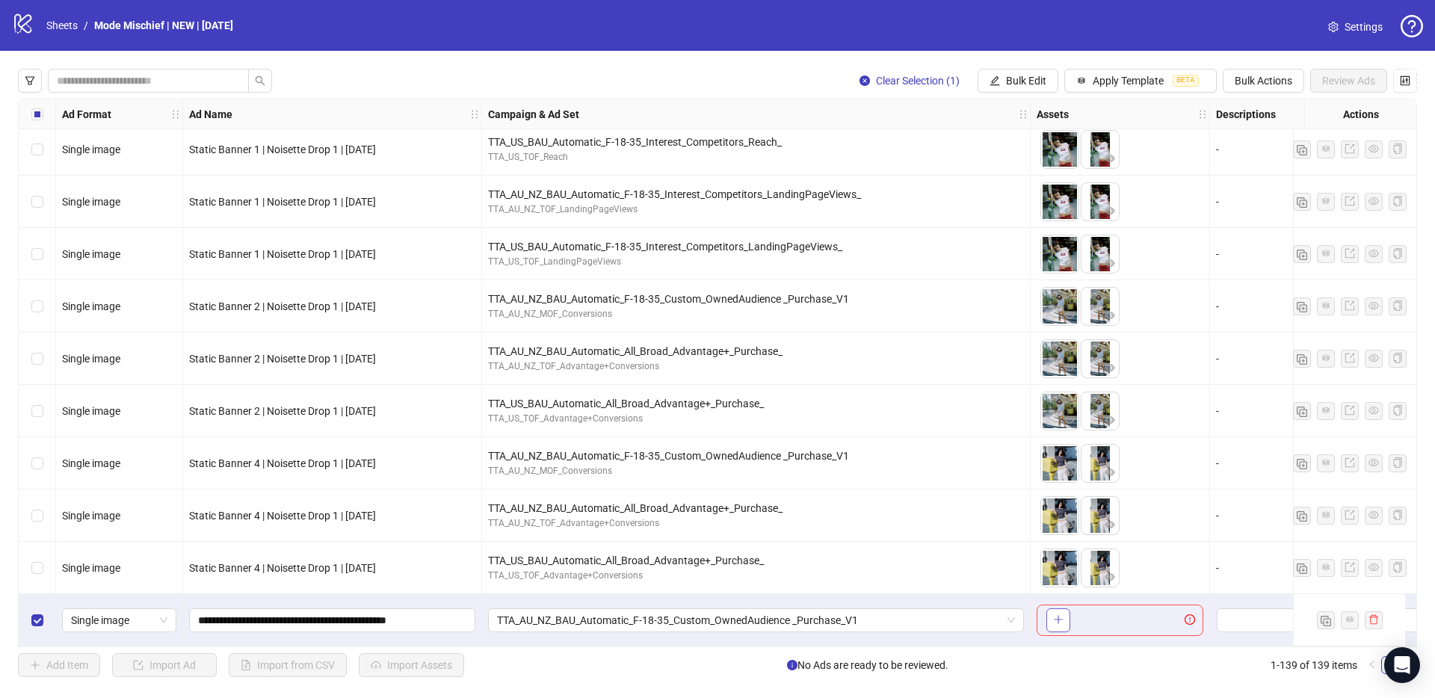
click at [1052, 608] on button "button" at bounding box center [1058, 620] width 24 height 24
drag, startPoint x: 1095, startPoint y: 618, endPoint x: 1060, endPoint y: 616, distance: 35.2
click at [1060, 616] on body "logo/logo-mobile Sheets / Mode Mischief | NEW | [DATE] Settings Clear Selection…" at bounding box center [717, 349] width 1435 height 698
click at [1260, 75] on span "Bulk Actions" at bounding box center [1263, 81] width 58 height 12
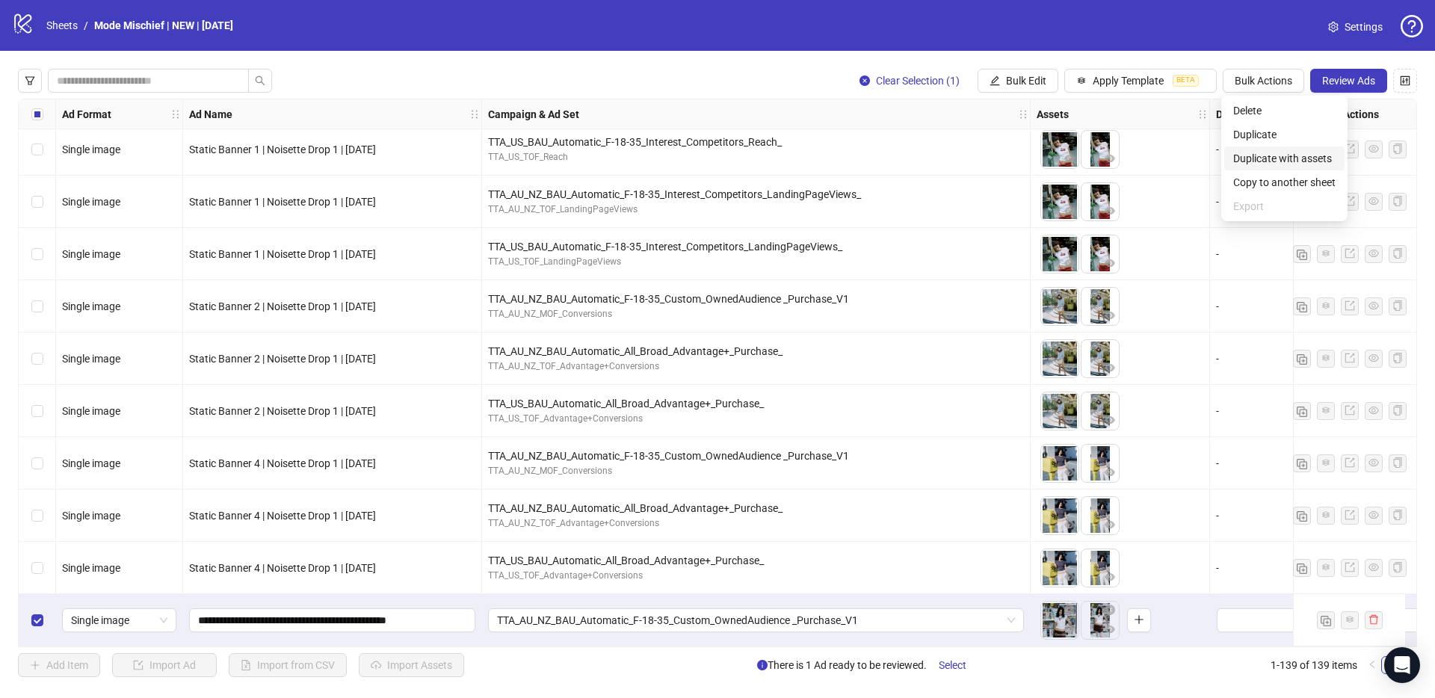
click at [1294, 160] on span "Duplicate with assets" at bounding box center [1284, 158] width 102 height 16
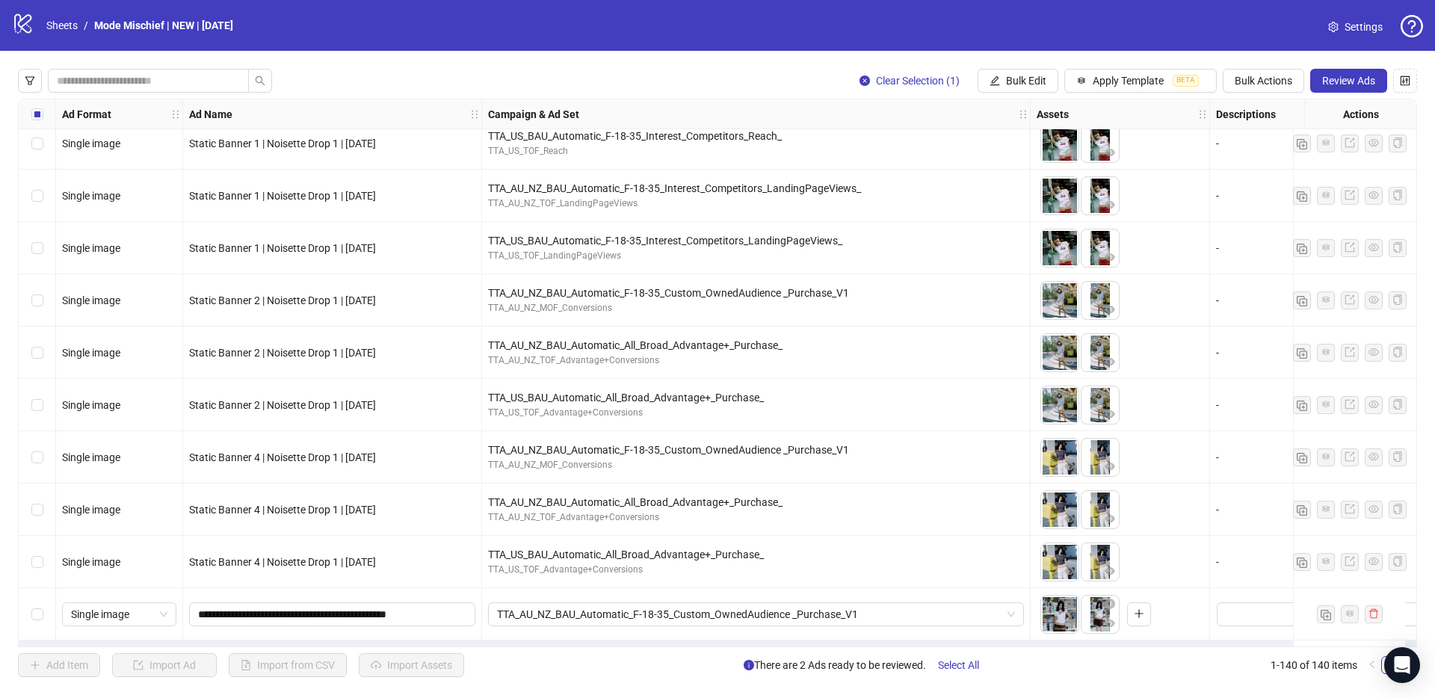
scroll to position [6812, 0]
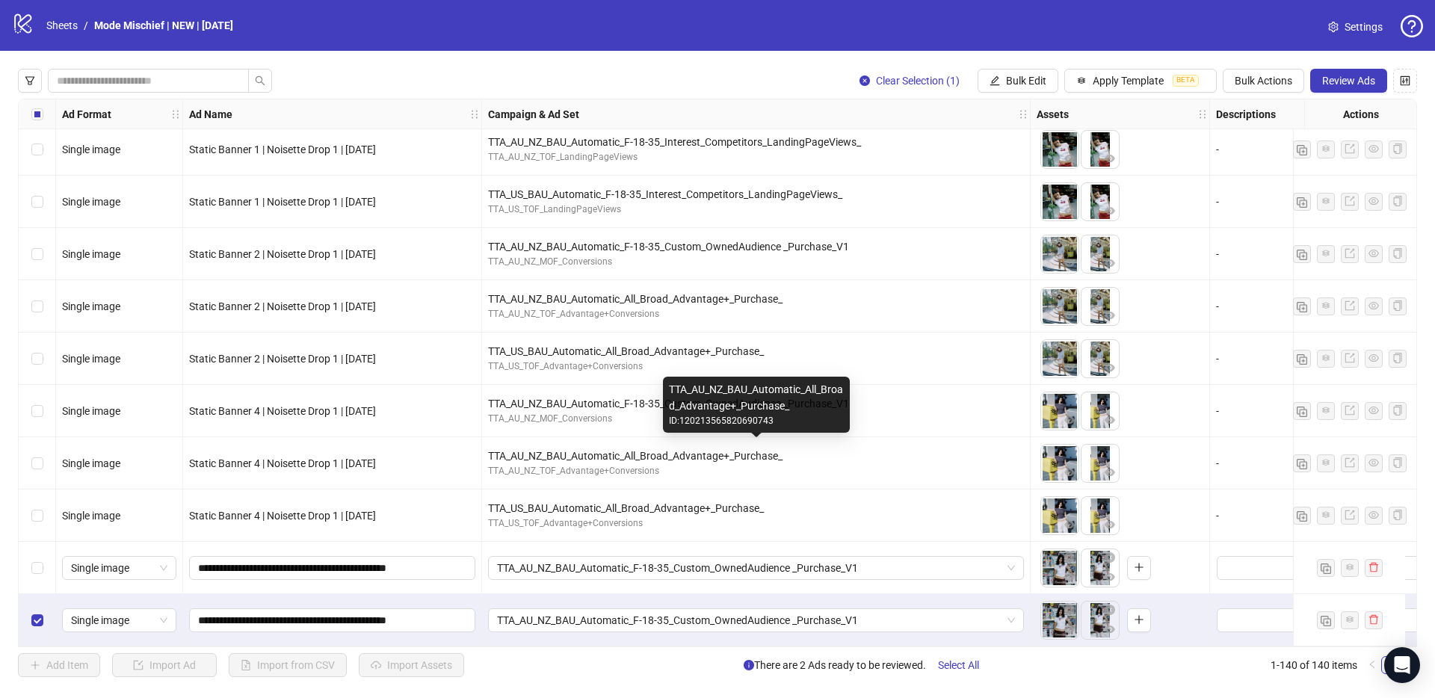
click at [551, 452] on div "TTA_AU_NZ_BAU_Automatic_All_Broad_Advantage+_Purchase_" at bounding box center [756, 456] width 536 height 16
copy div "TTA_AU_NZ_BAU_Automatic_All_Broad_Advantage+_Purchase_"
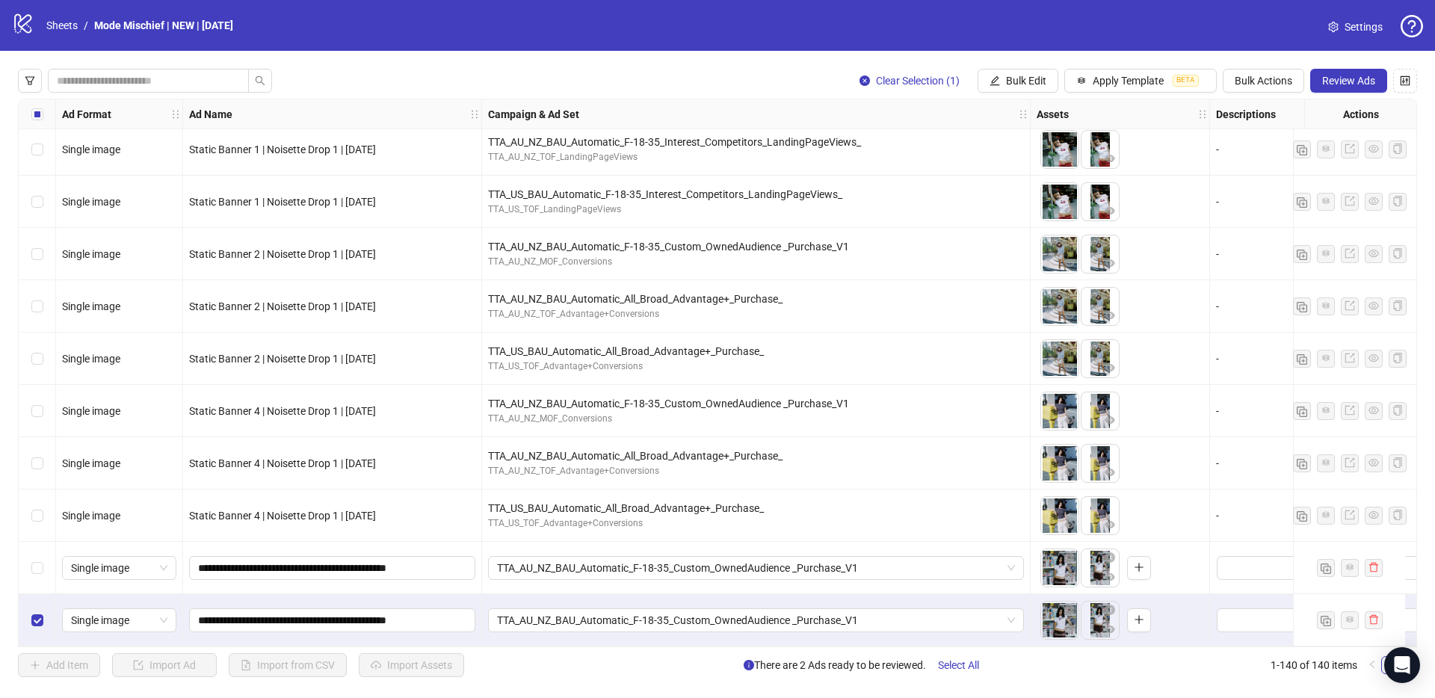
click at [618, 628] on div "TTA_AU_NZ_BAU_Automatic_F-18-35_Custom_OwnedAudience _Purchase_V1" at bounding box center [756, 620] width 548 height 52
click at [595, 610] on span "TTA_AU_NZ_BAU_Automatic_F-18-35_Custom_OwnedAudience _Purchase_V1" at bounding box center [756, 620] width 518 height 22
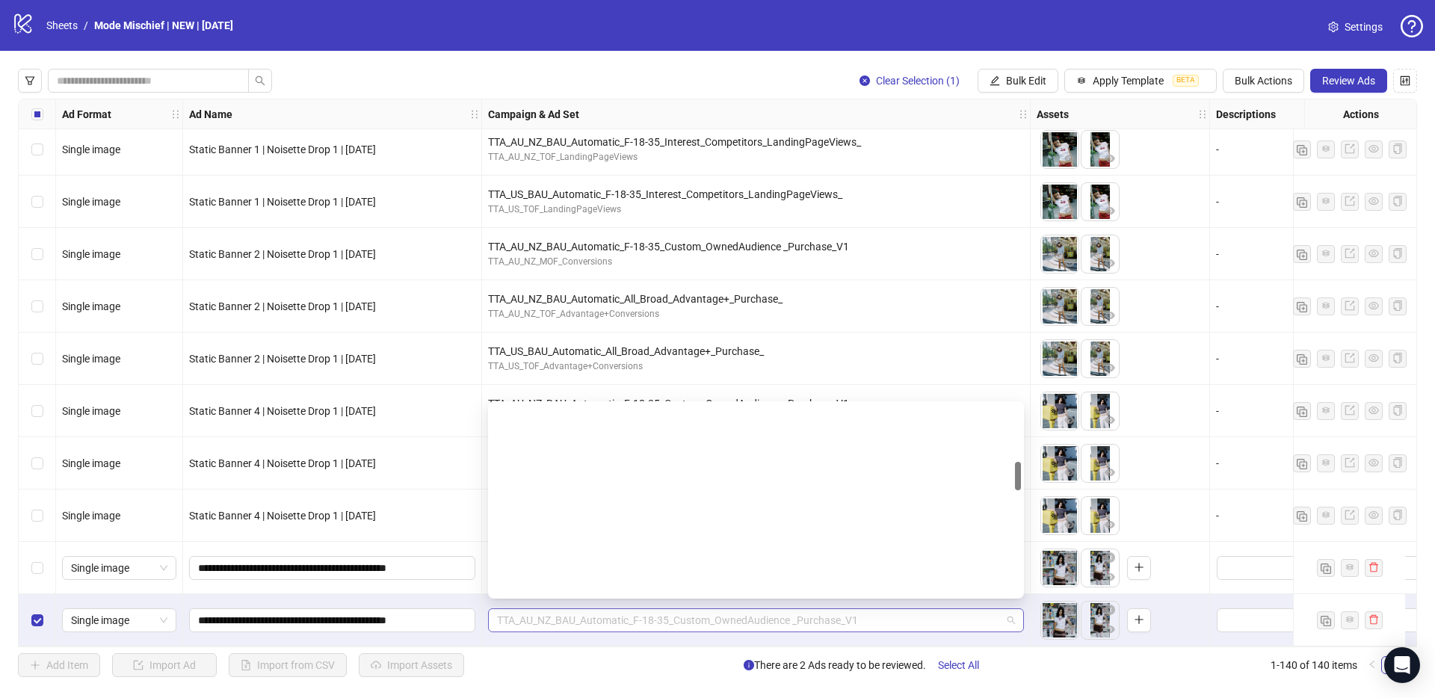
scroll to position [380, 0]
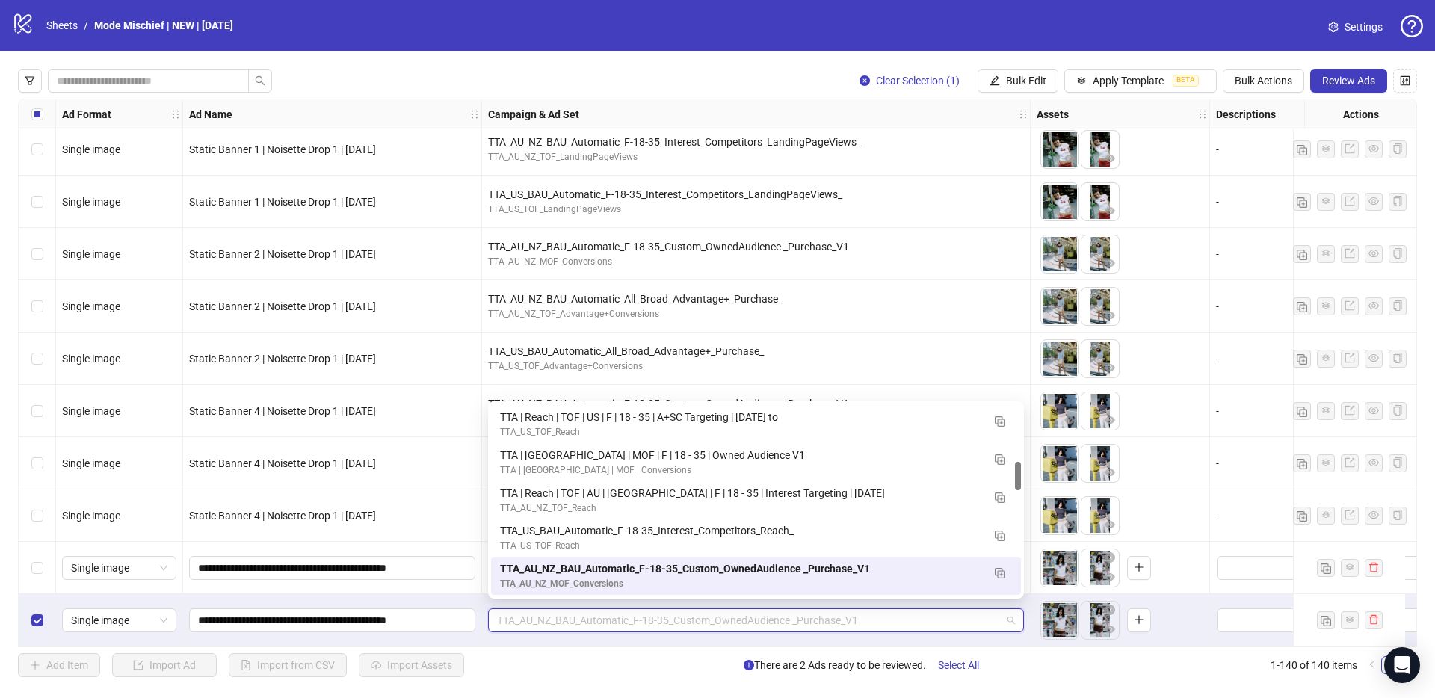
paste input "**********"
type input "**********"
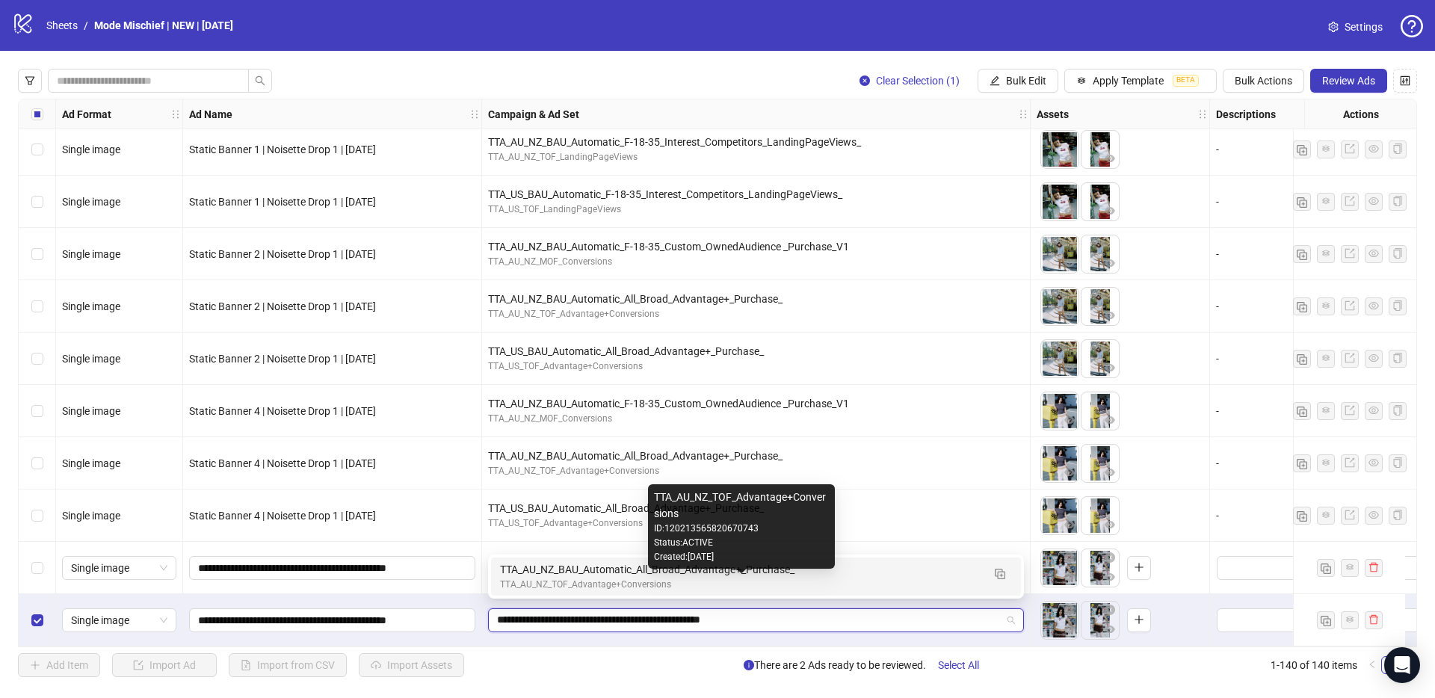
click at [581, 584] on div "TTA_AU_NZ_TOF_Advantage+Conversions" at bounding box center [741, 585] width 482 height 14
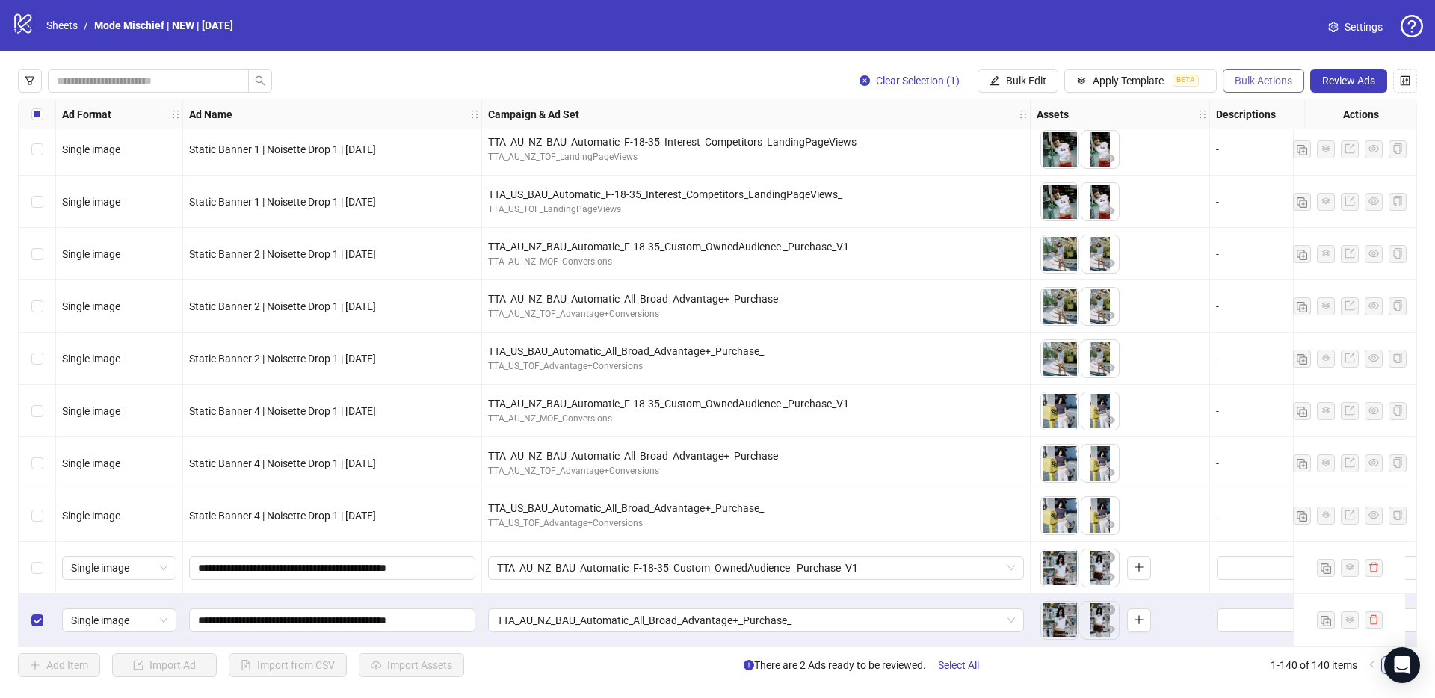
click at [1290, 89] on button "Bulk Actions" at bounding box center [1263, 81] width 81 height 24
click at [1311, 163] on span "Duplicate with assets" at bounding box center [1284, 158] width 102 height 16
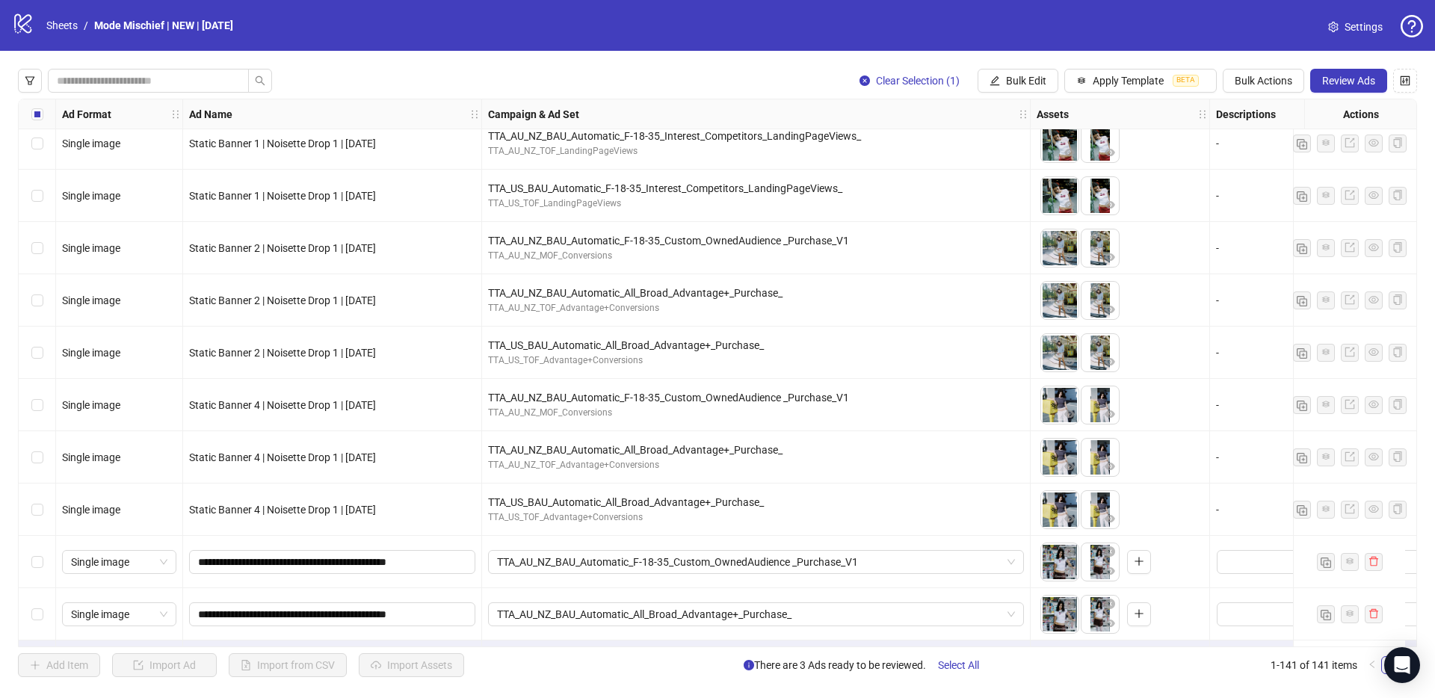
scroll to position [6864, 0]
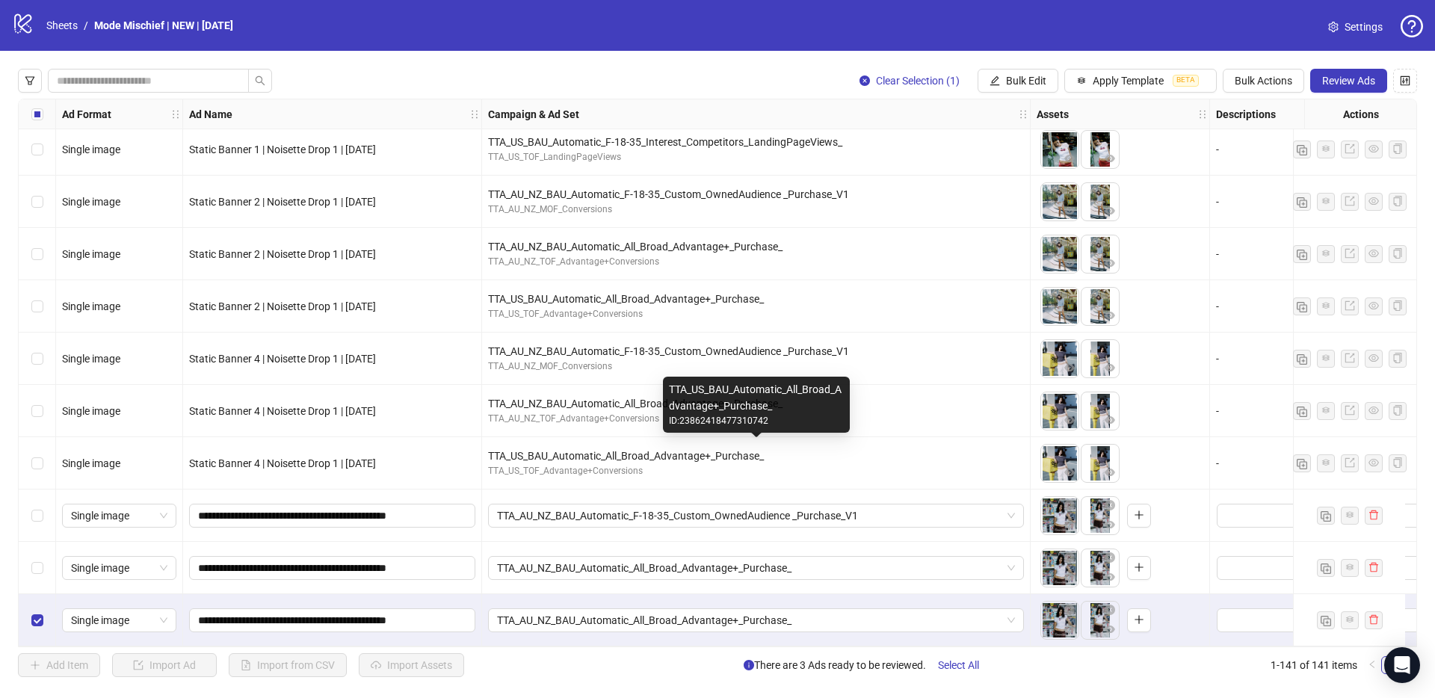
click at [613, 452] on div "TTA_US_BAU_Automatic_All_Broad_Advantage+_Purchase_" at bounding box center [756, 456] width 536 height 16
copy div "TTA_US_BAU_Automatic_All_Broad_Advantage+_Purchase_"
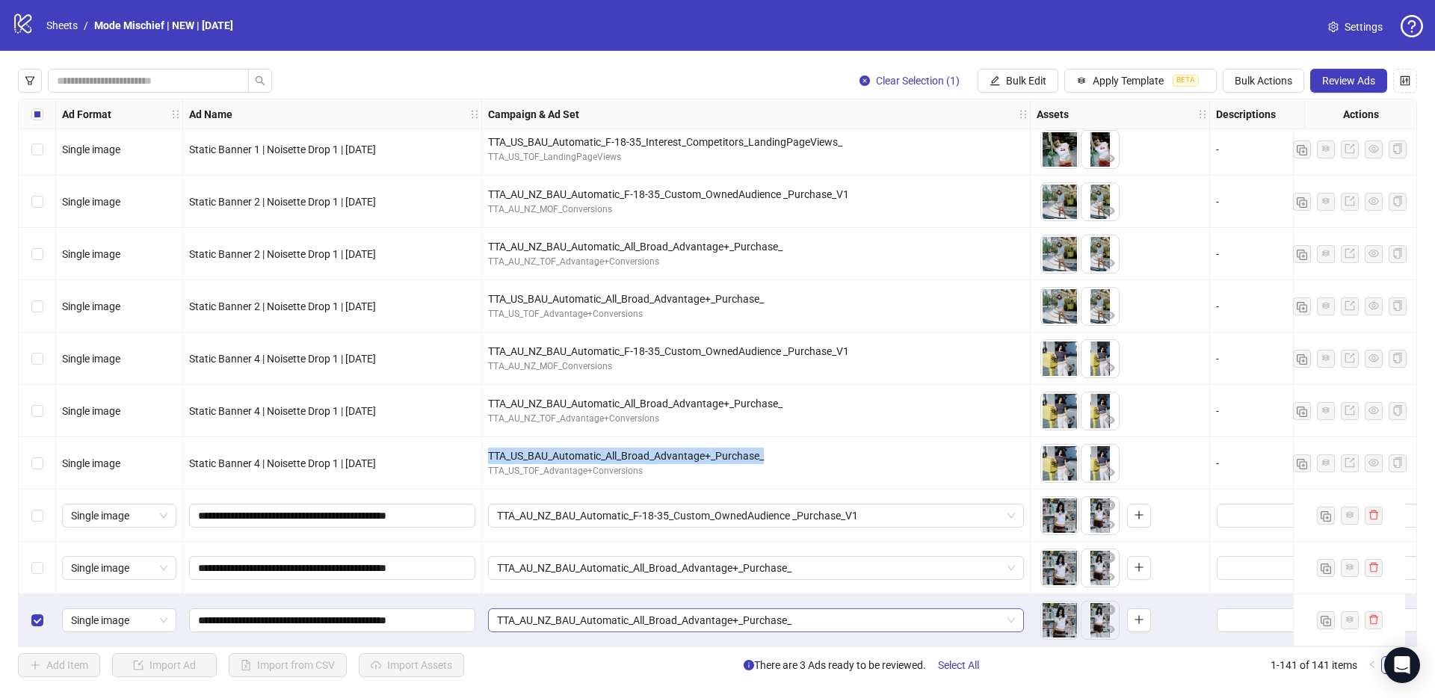
click at [627, 622] on span "TTA_AU_NZ_BAU_Automatic_All_Broad_Advantage+_Purchase_" at bounding box center [756, 620] width 518 height 22
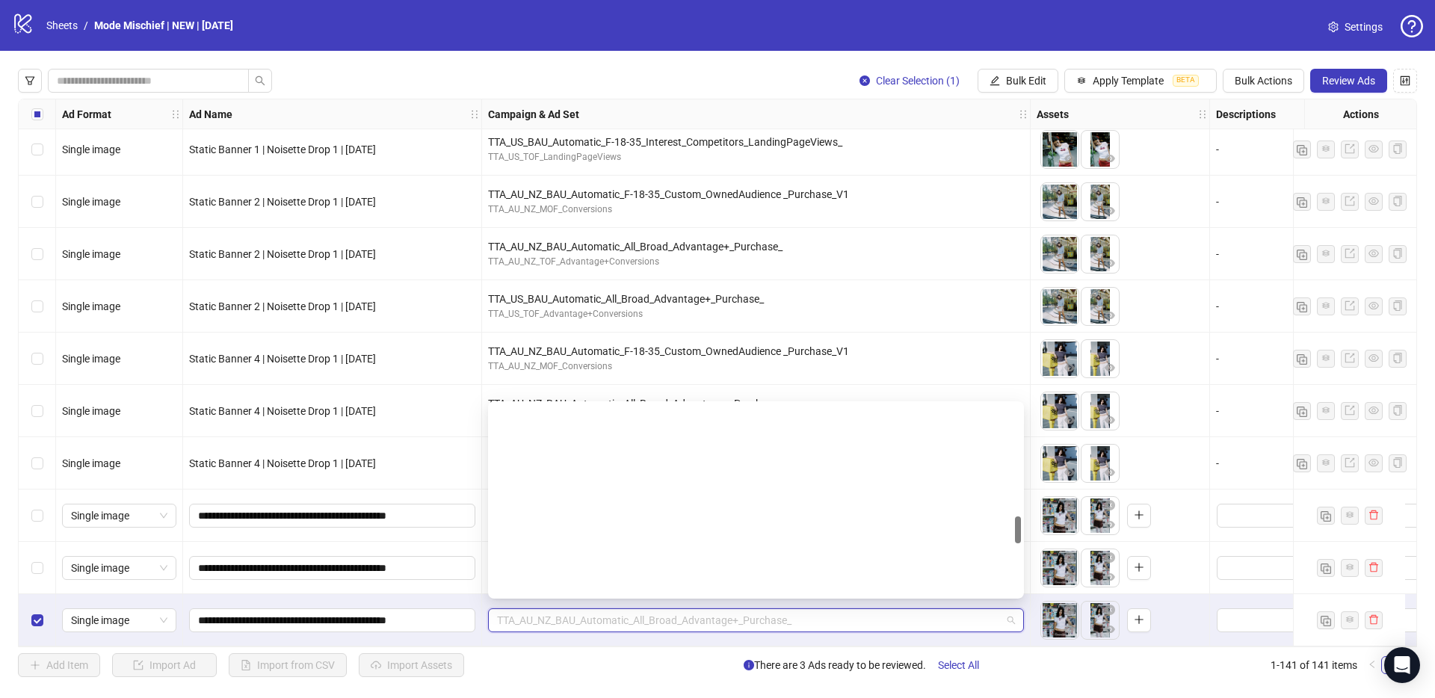
scroll to position [772, 0]
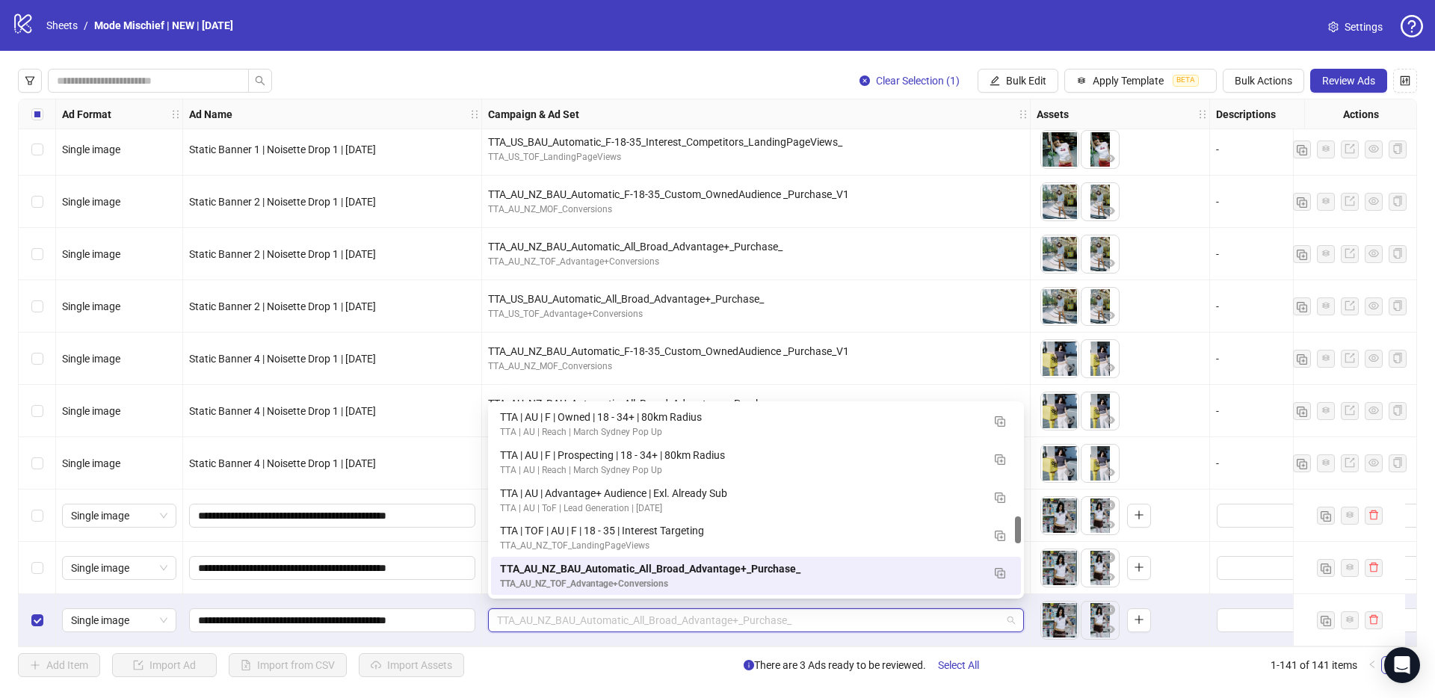
paste input "**********"
type input "**********"
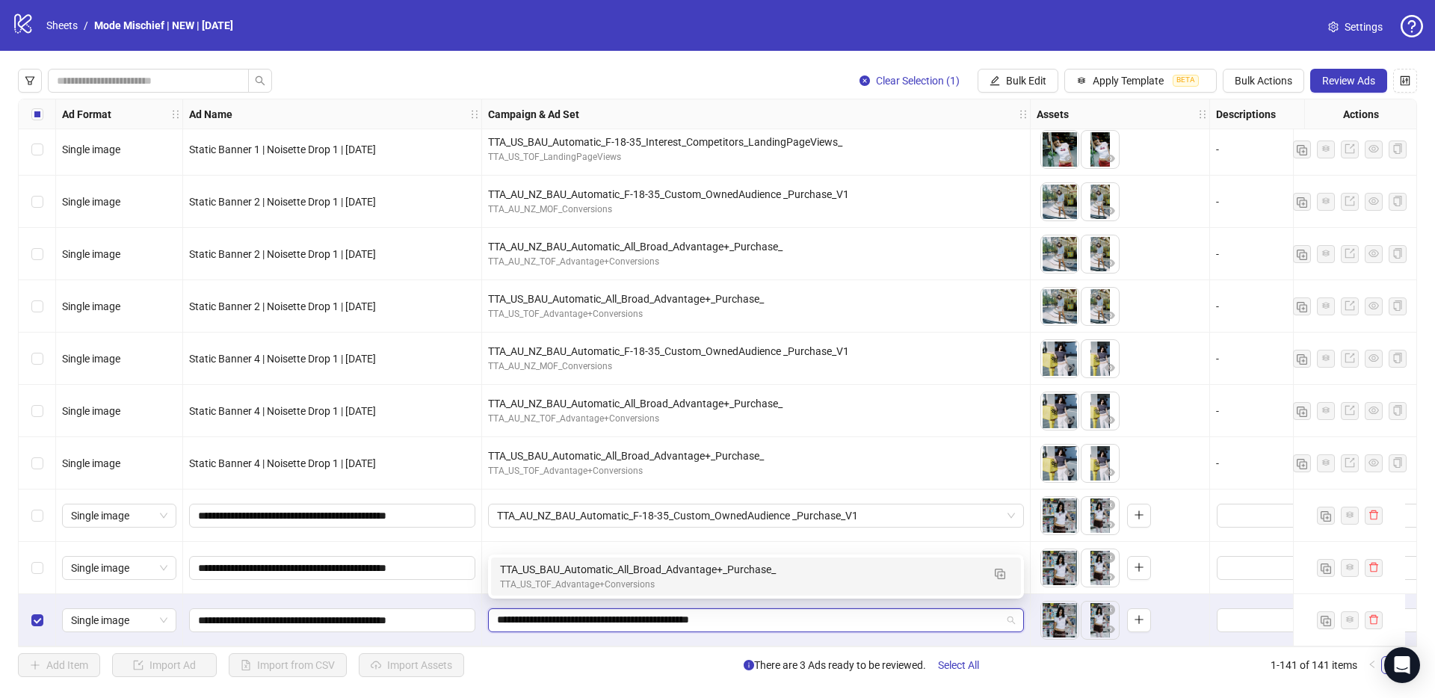
click at [607, 580] on div "TTA_US_TOF_Advantage+Conversions" at bounding box center [741, 585] width 482 height 14
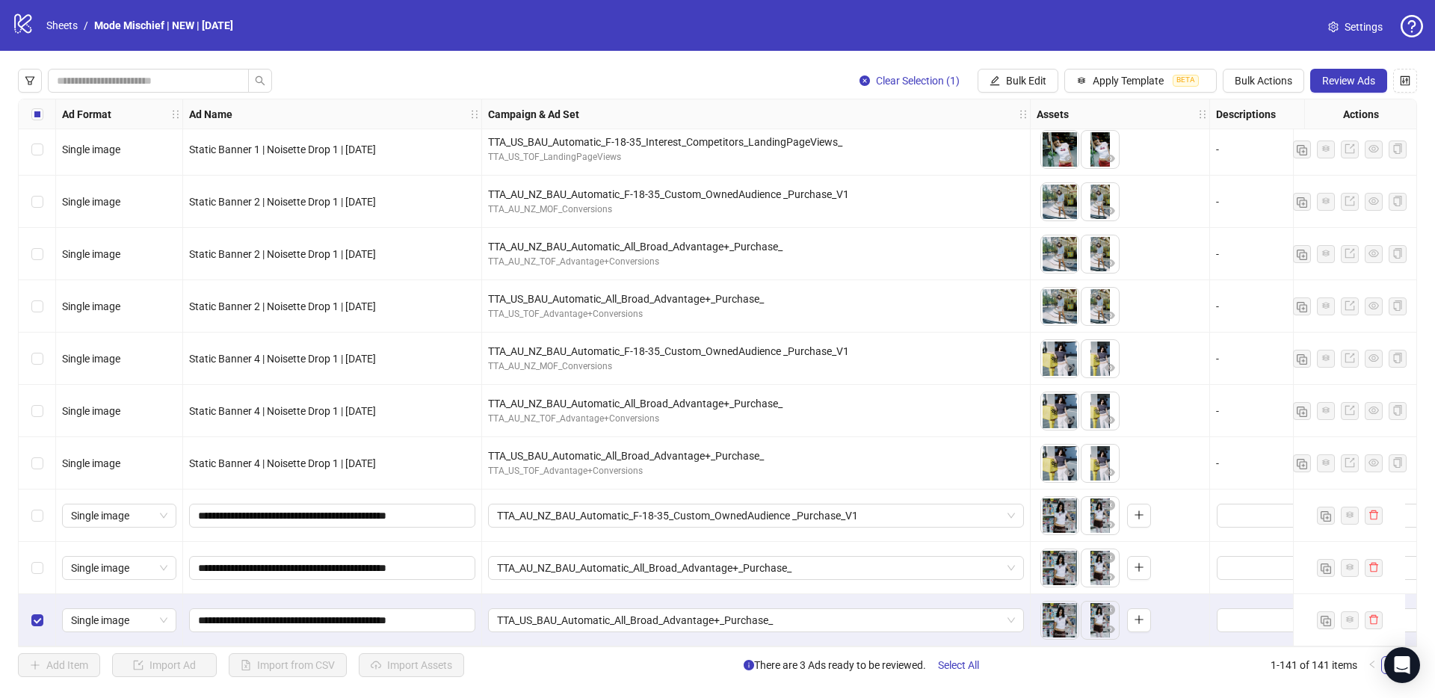
click at [608, 581] on div "TTA_AU_NZ_BAU_Automatic_All_Broad_Advantage+_Purchase_" at bounding box center [756, 568] width 548 height 52
click at [26, 565] on div "Select row 140" at bounding box center [37, 568] width 37 height 52
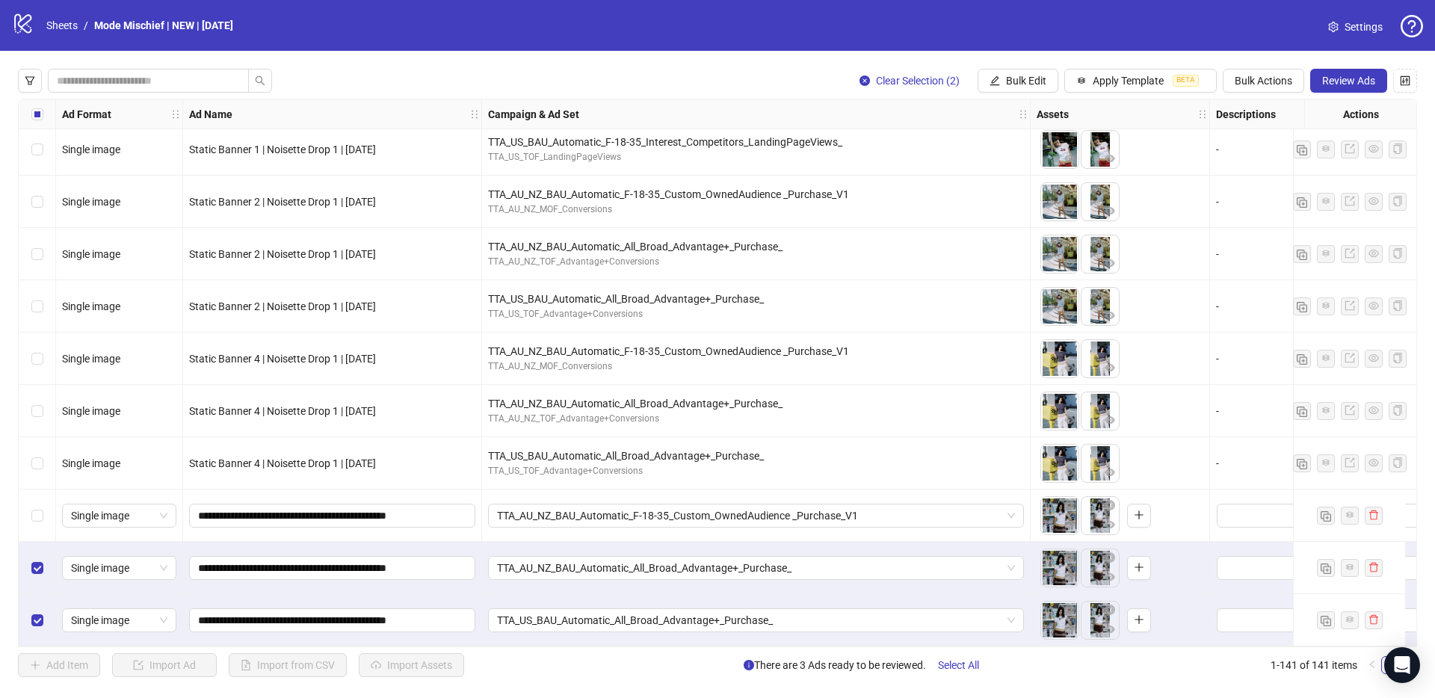
click at [40, 519] on div "Select row 139" at bounding box center [37, 515] width 37 height 52
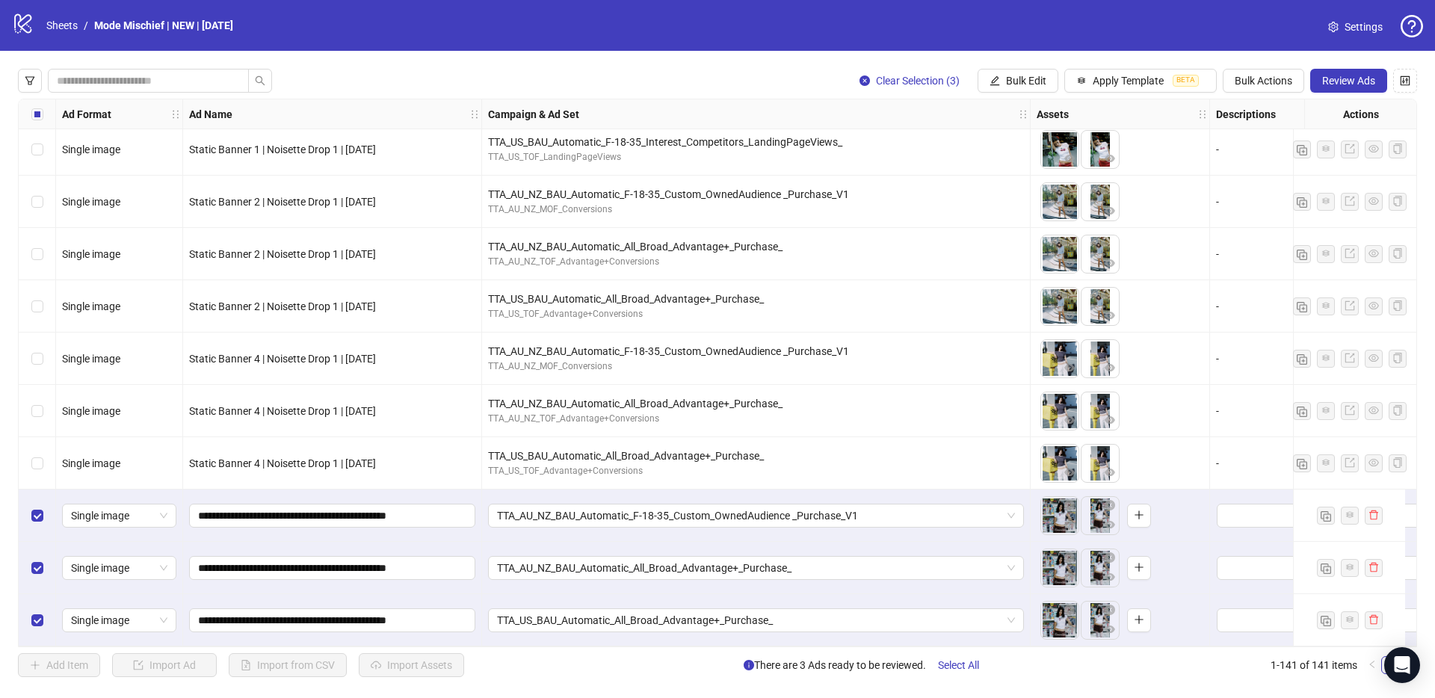
click at [556, 647] on div "Clear Selection (3) Bulk Edit Apply Template BETA Bulk Actions Review Ads Ad Fo…" at bounding box center [717, 373] width 1435 height 644
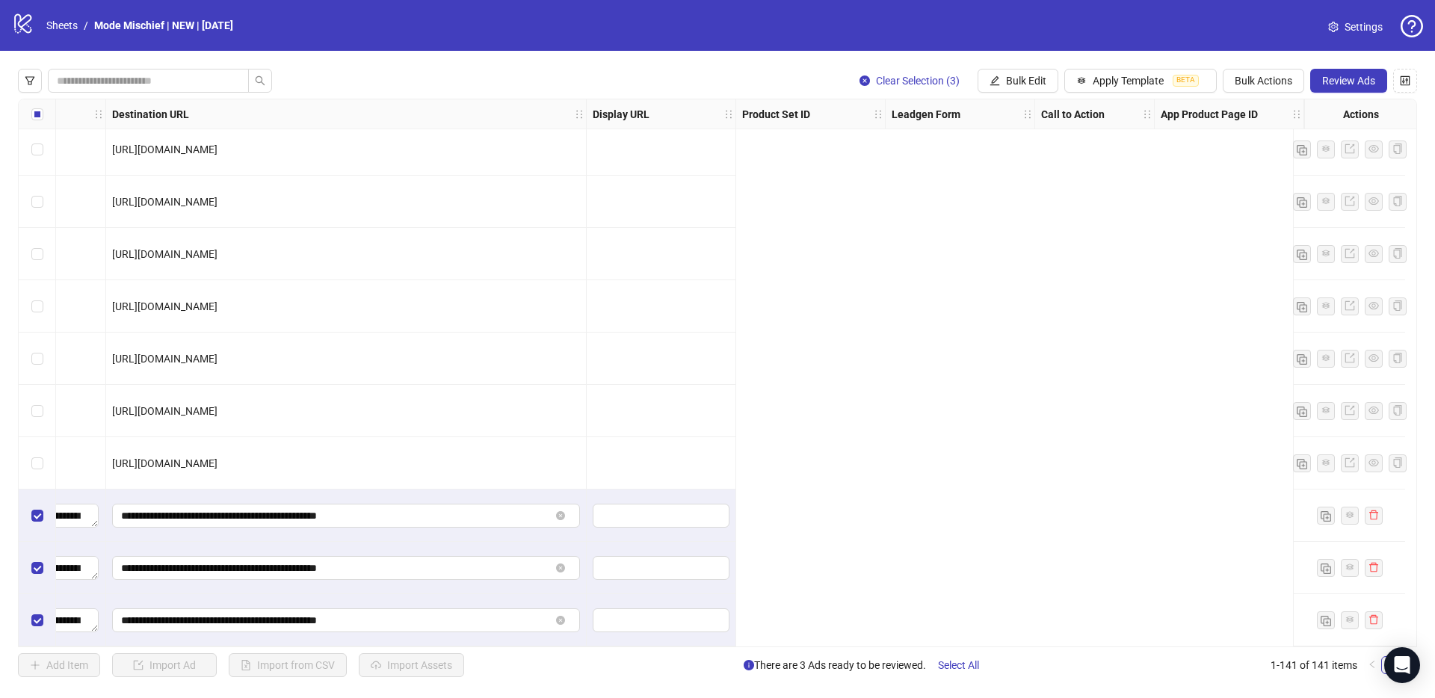
scroll to position [6864, 0]
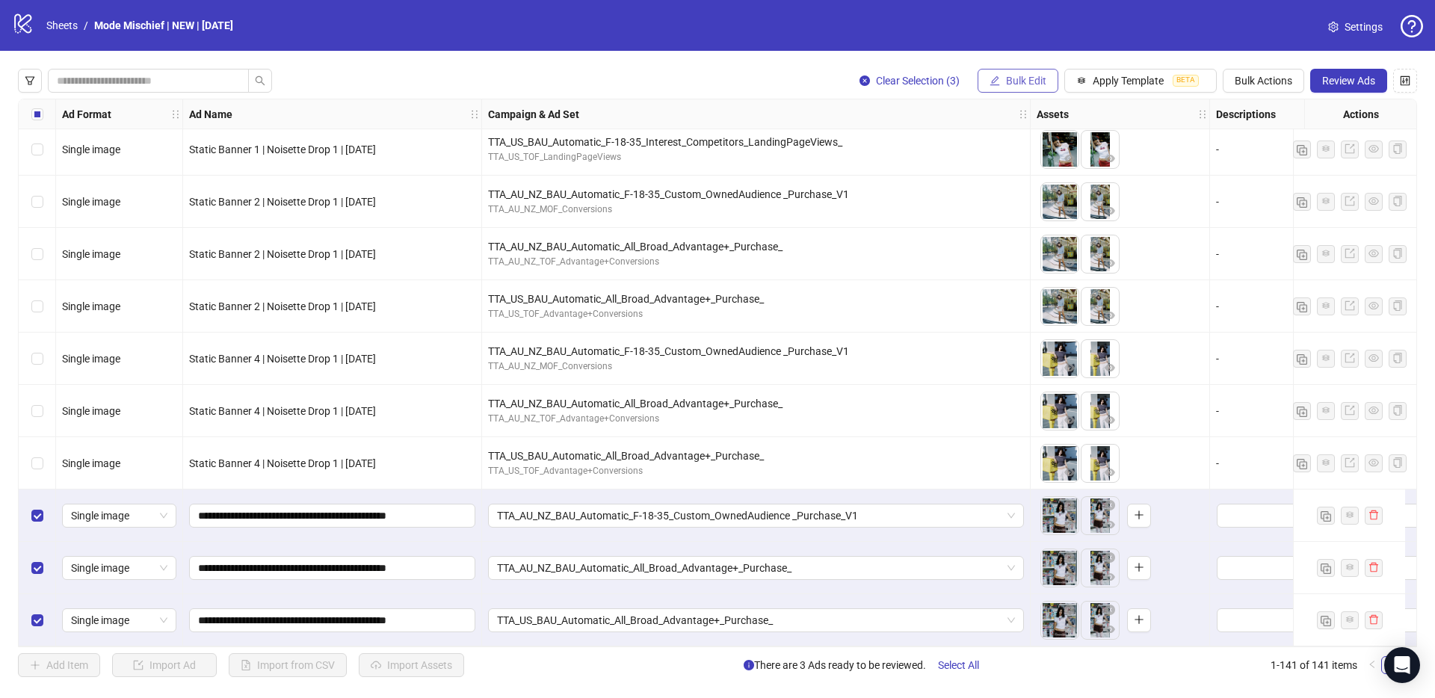
click at [999, 81] on button "Bulk Edit" at bounding box center [1017, 81] width 81 height 24
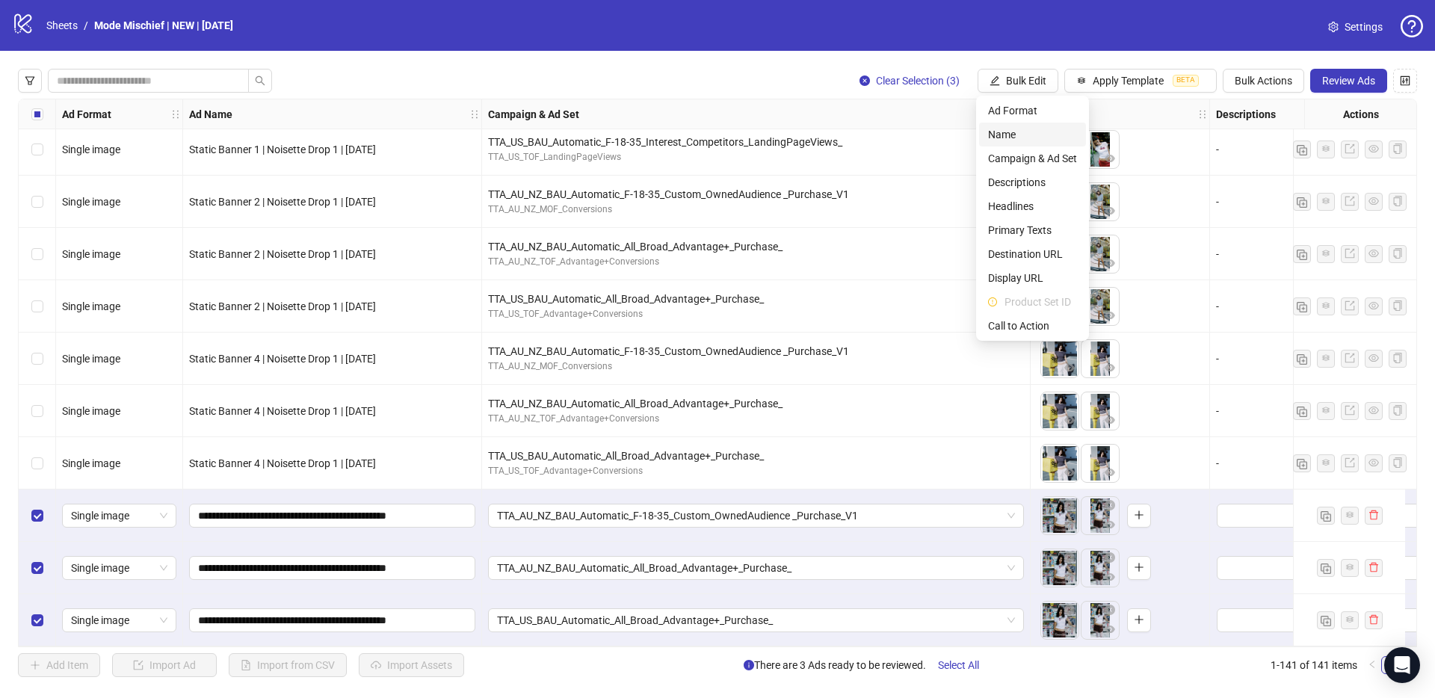
click at [1023, 135] on span "Name" at bounding box center [1032, 134] width 89 height 16
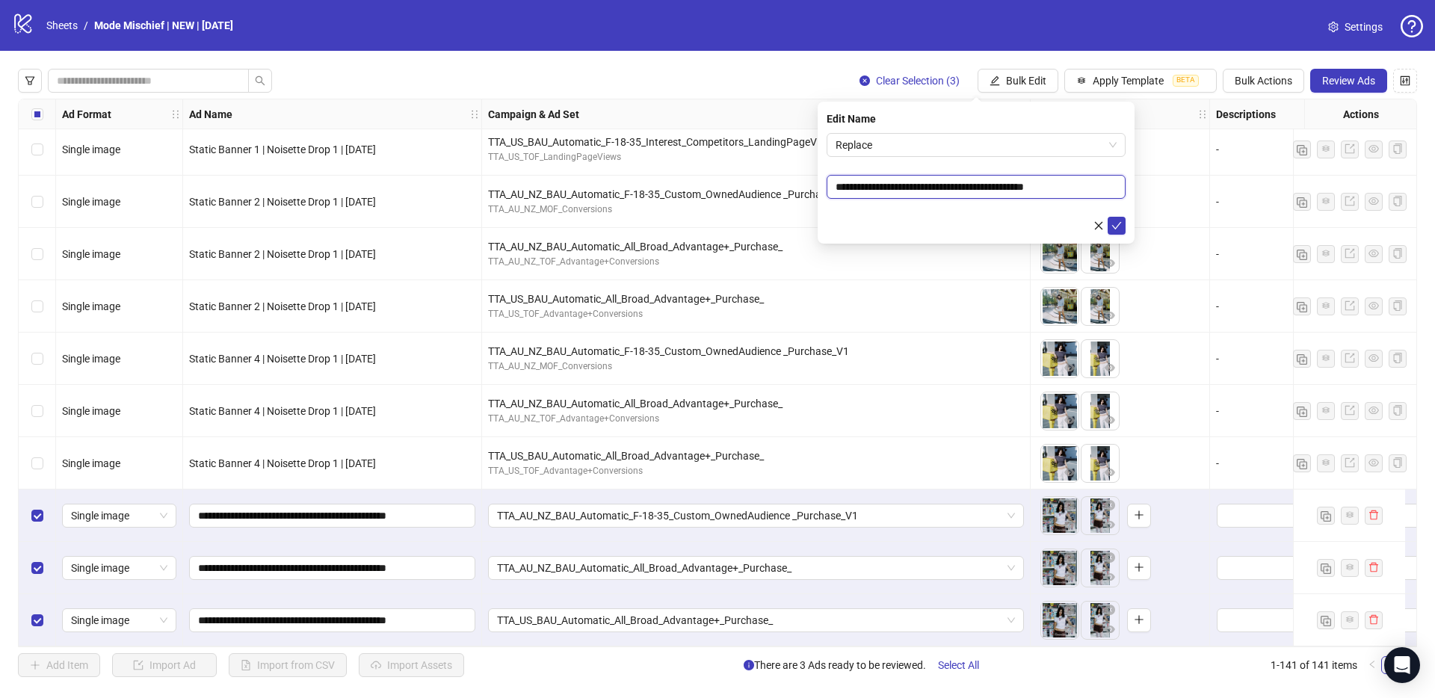
click at [1077, 194] on input "**********" at bounding box center [975, 187] width 299 height 24
paste input "text"
type input "**********"
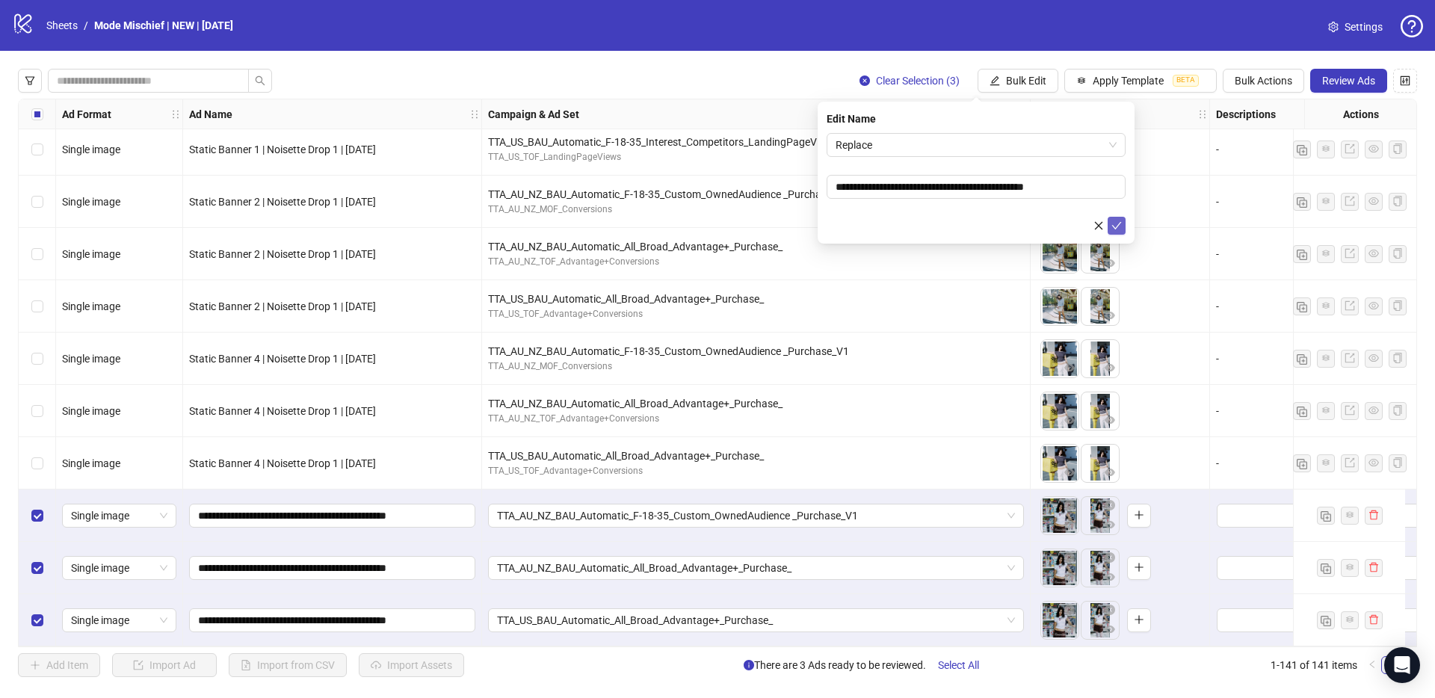
click at [1111, 221] on icon "check" at bounding box center [1116, 225] width 10 height 10
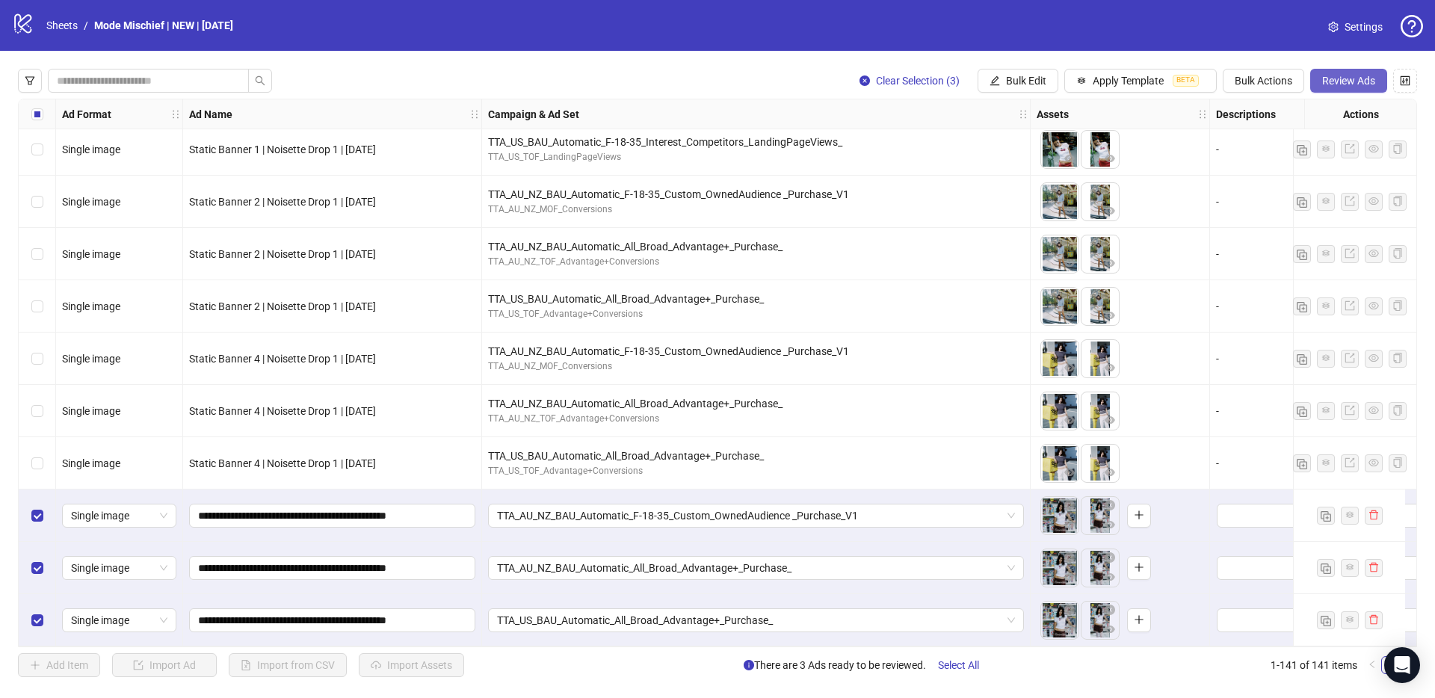
click at [1365, 79] on span "Review Ads" at bounding box center [1348, 81] width 53 height 12
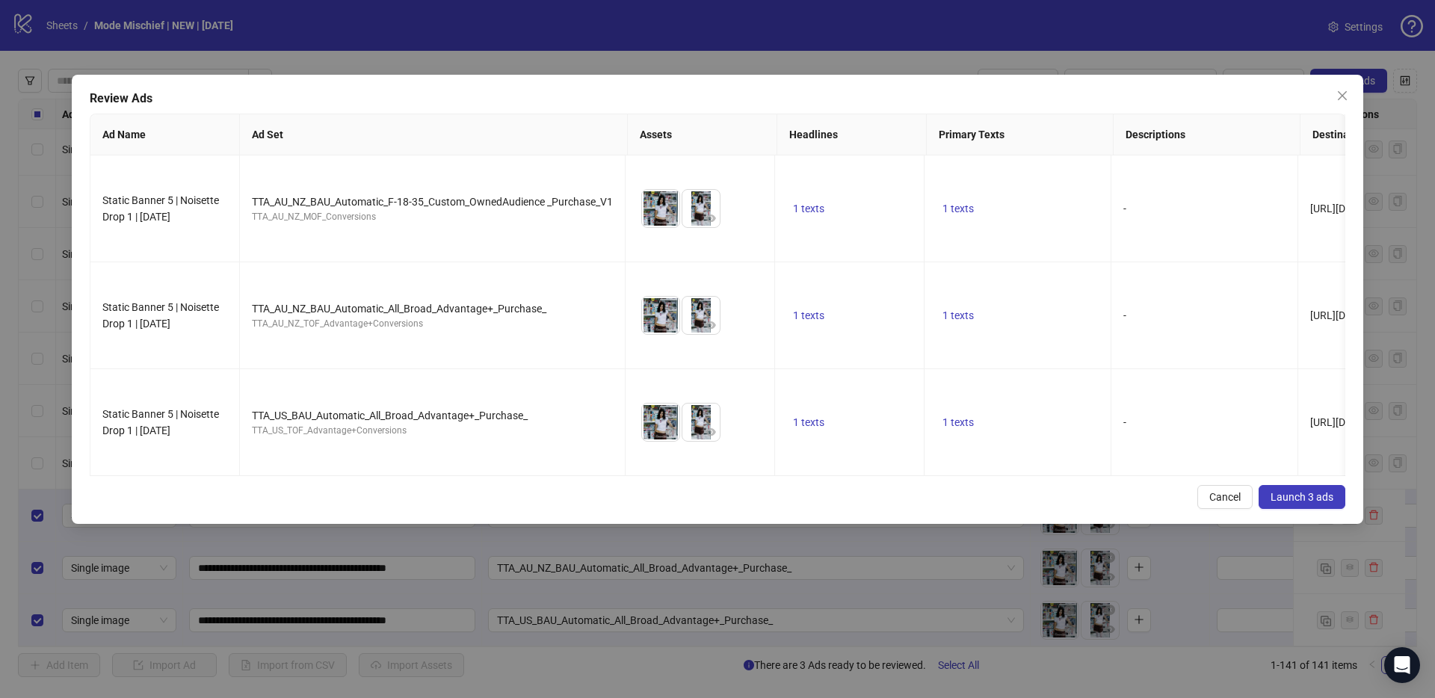
click at [1304, 491] on span "Launch 3 ads" at bounding box center [1301, 497] width 63 height 12
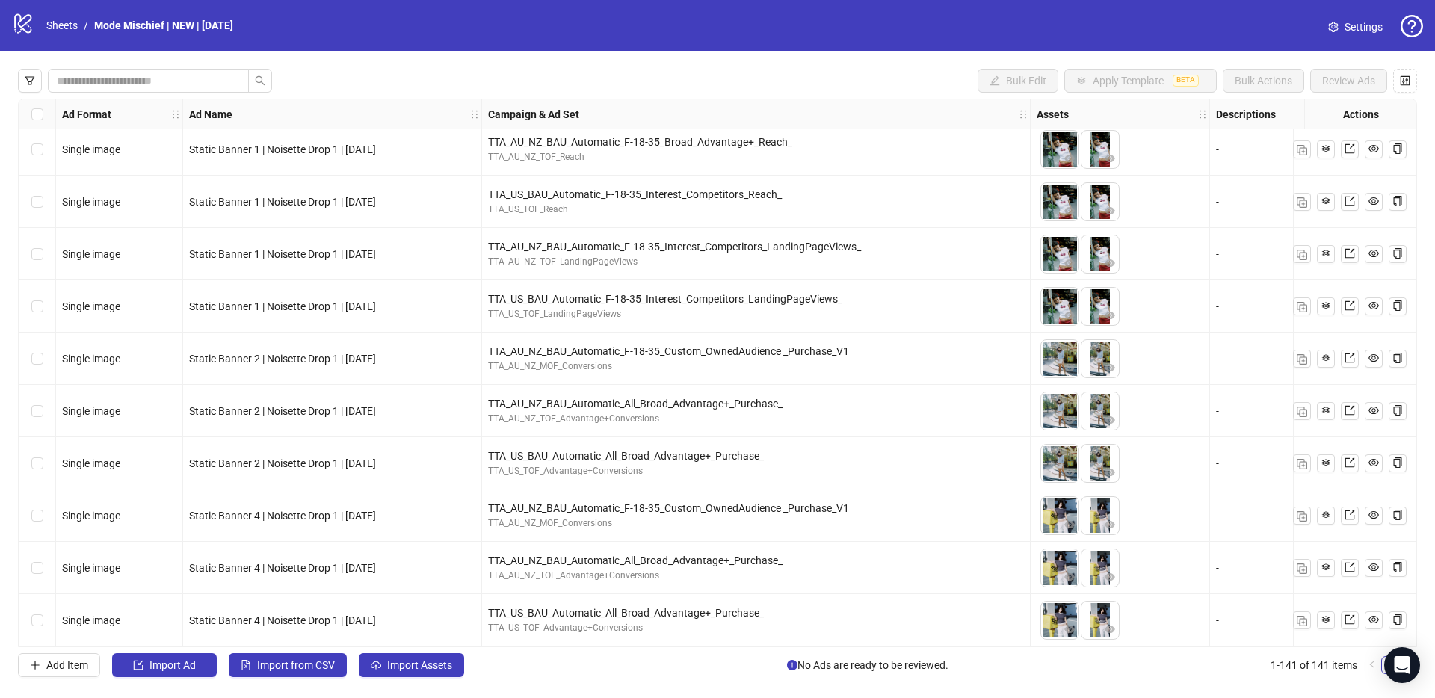
scroll to position [6701, 0]
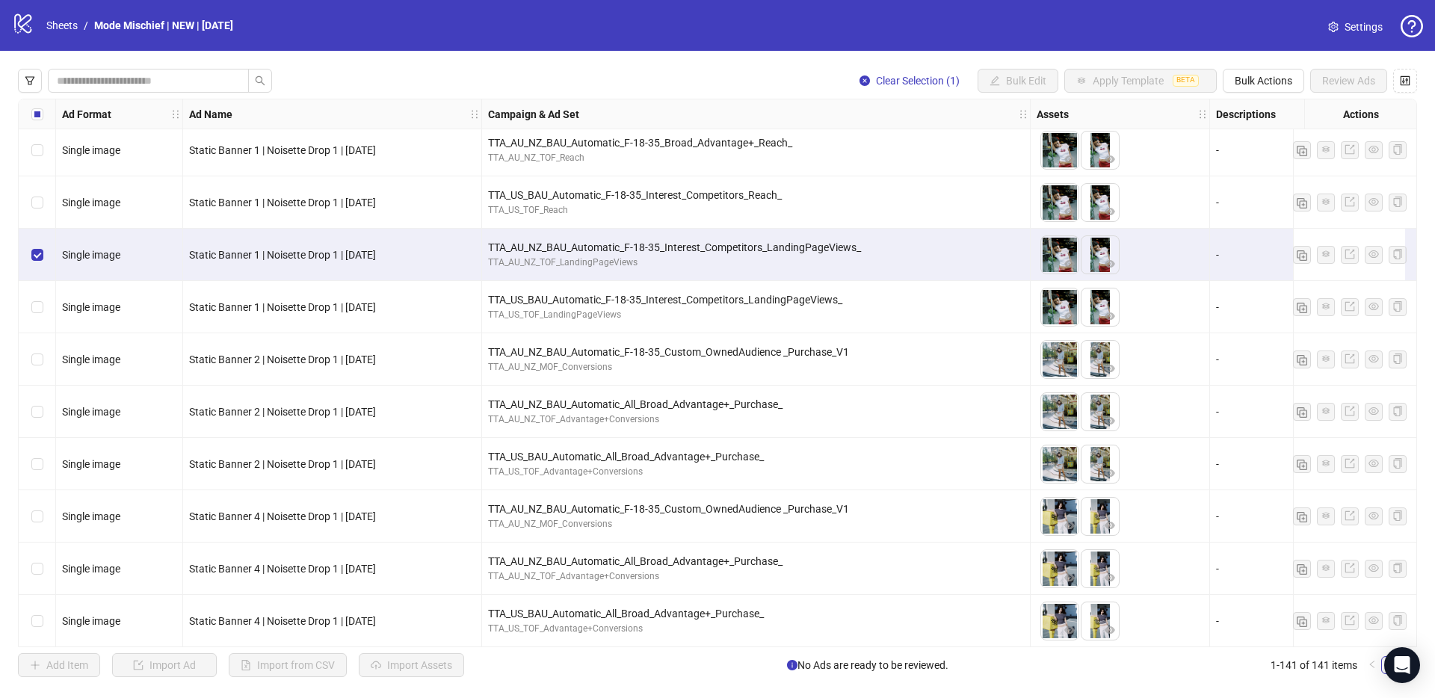
click at [48, 309] on div "Select row 132" at bounding box center [37, 307] width 37 height 52
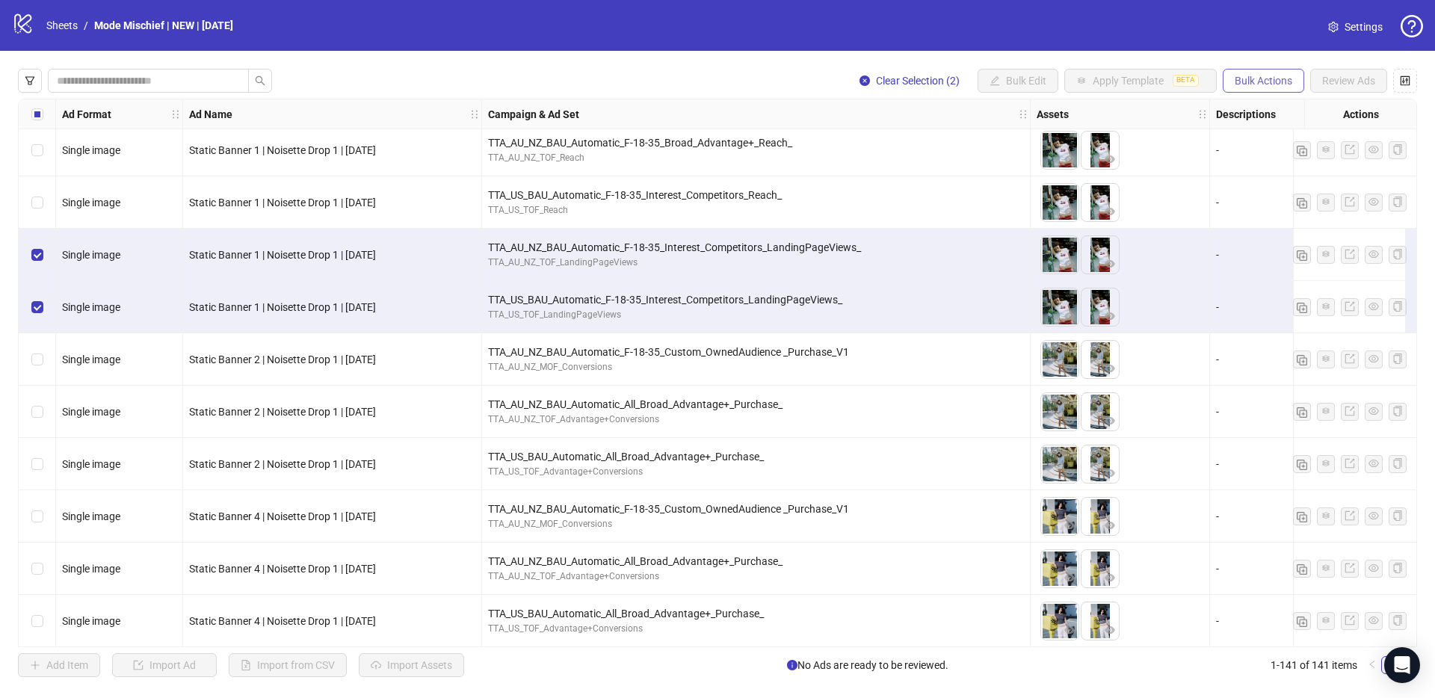
click at [1265, 79] on span "Bulk Actions" at bounding box center [1263, 81] width 58 height 12
click at [1281, 130] on span "Duplicate" at bounding box center [1284, 134] width 102 height 16
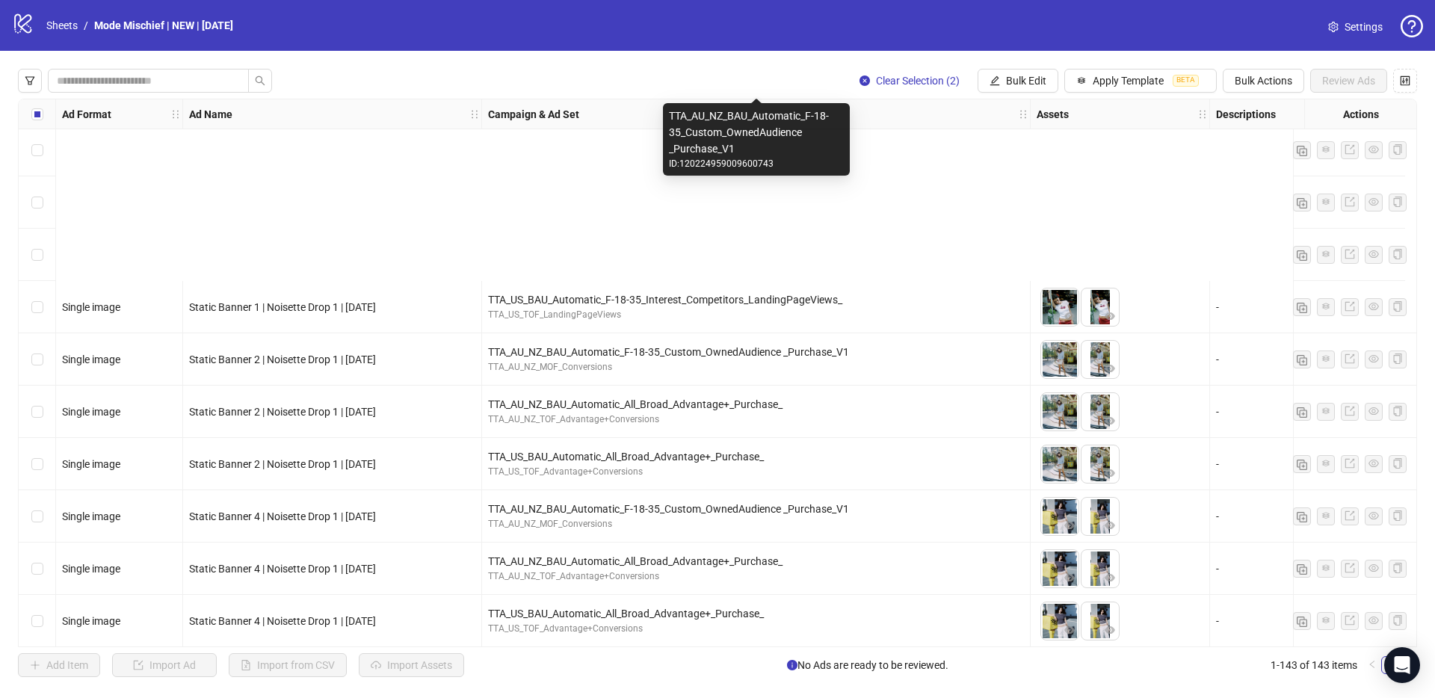
scroll to position [6969, 0]
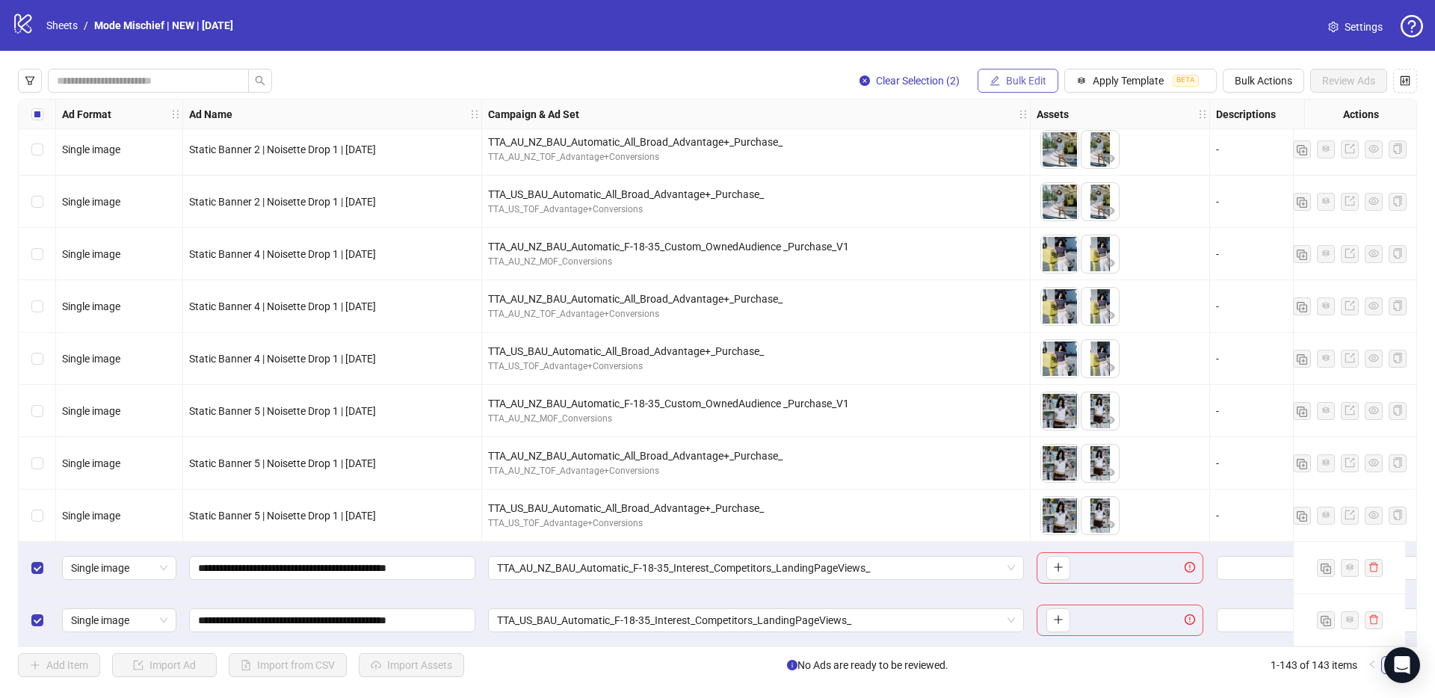
click at [1003, 76] on button "Bulk Edit" at bounding box center [1017, 81] width 81 height 24
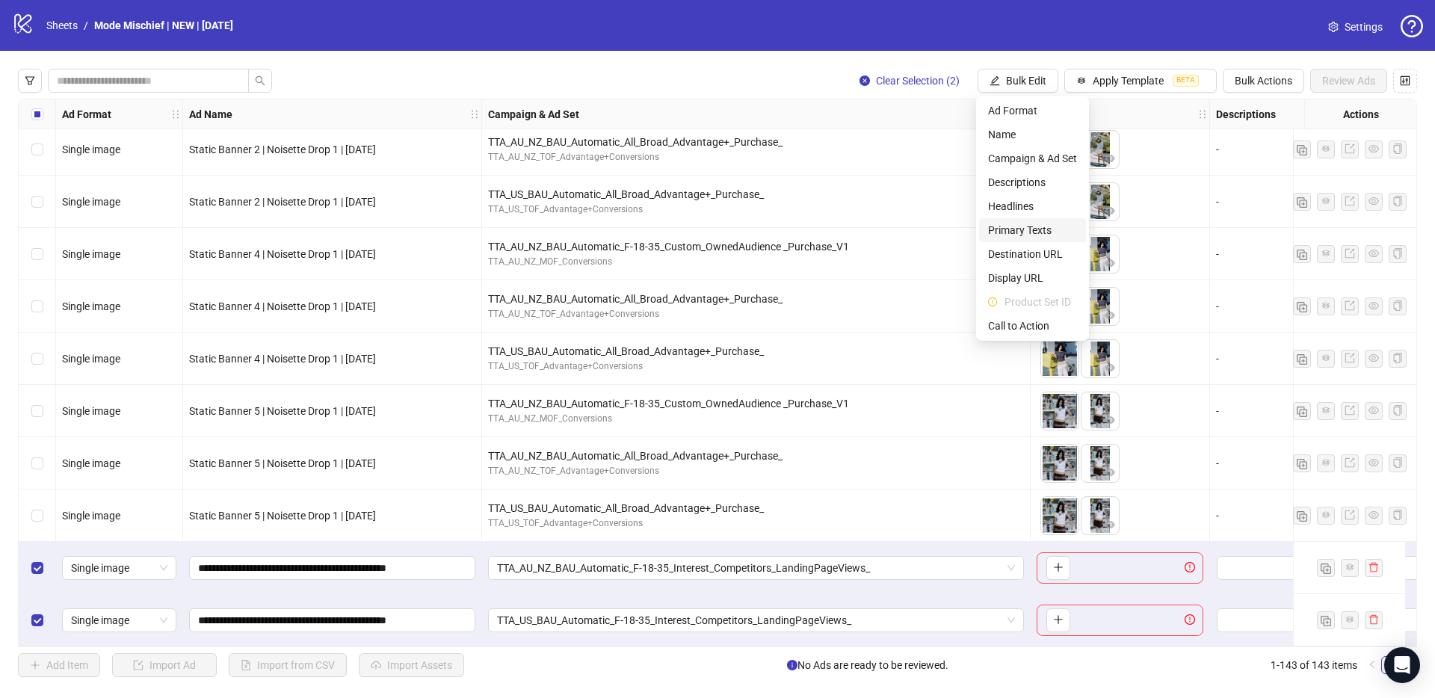
click at [1026, 224] on span "Primary Texts" at bounding box center [1032, 230] width 89 height 16
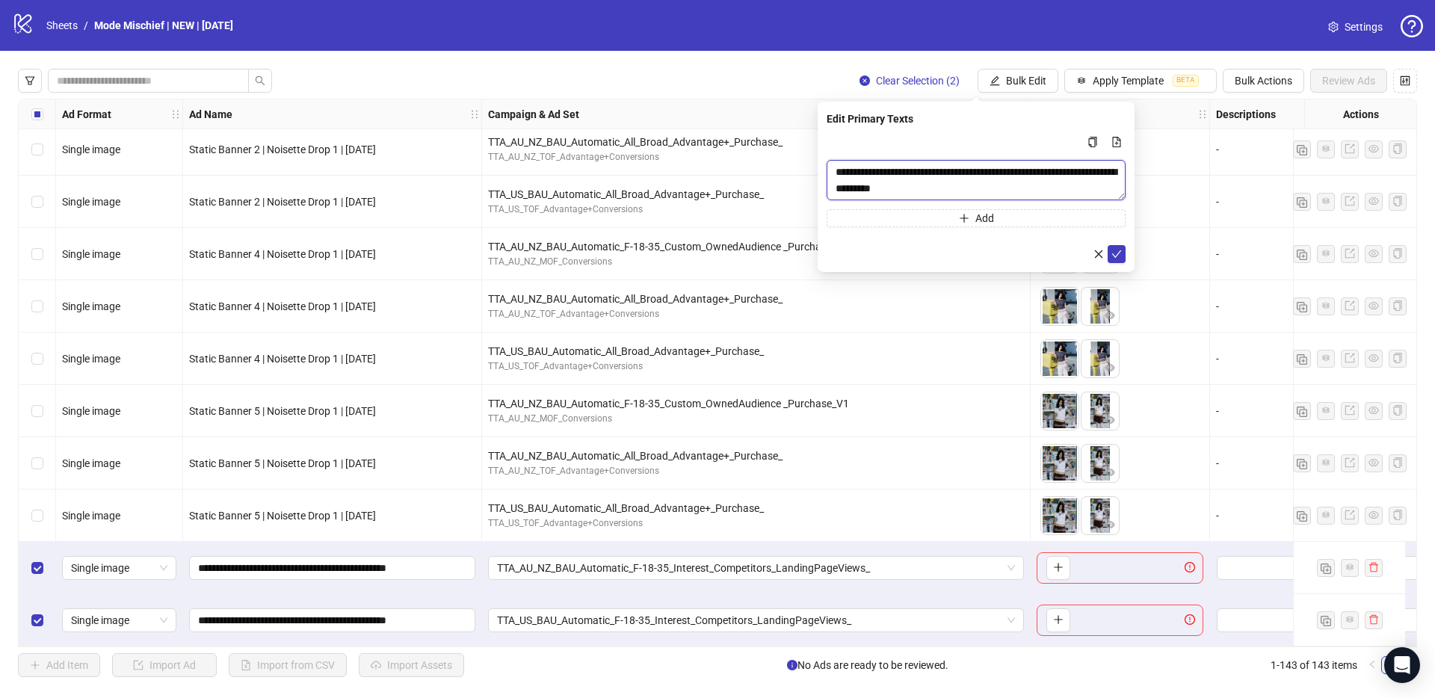
drag, startPoint x: 1000, startPoint y: 194, endPoint x: 811, endPoint y: 166, distance: 191.1
click at [811, 166] on body "logo/logo-mobile Sheets / Mode Mischief | NEW | [DATE] Settings Clear Selection…" at bounding box center [717, 349] width 1435 height 698
paste textarea "Multi-text input container - paste or copy values"
type textarea "**********"
click at [1120, 257] on icon "check" at bounding box center [1116, 254] width 10 height 10
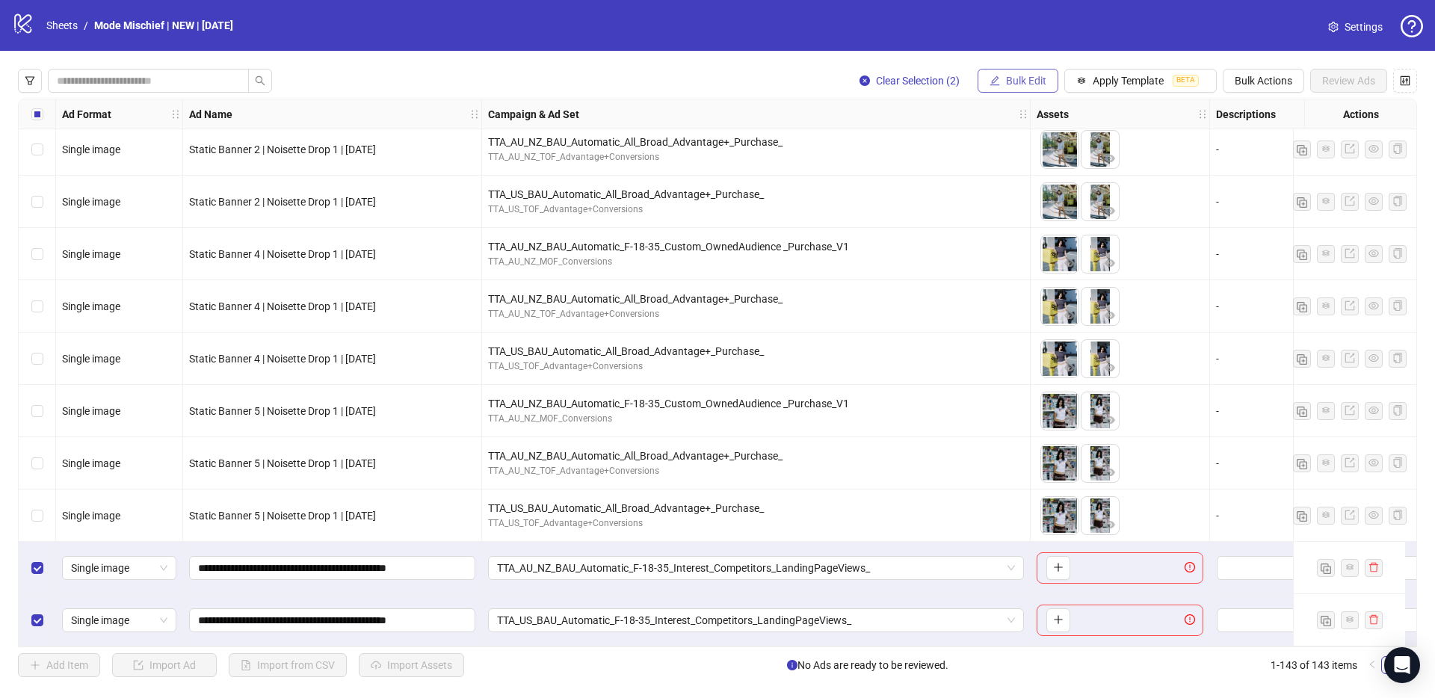
click at [1037, 83] on span "Bulk Edit" at bounding box center [1026, 81] width 40 height 12
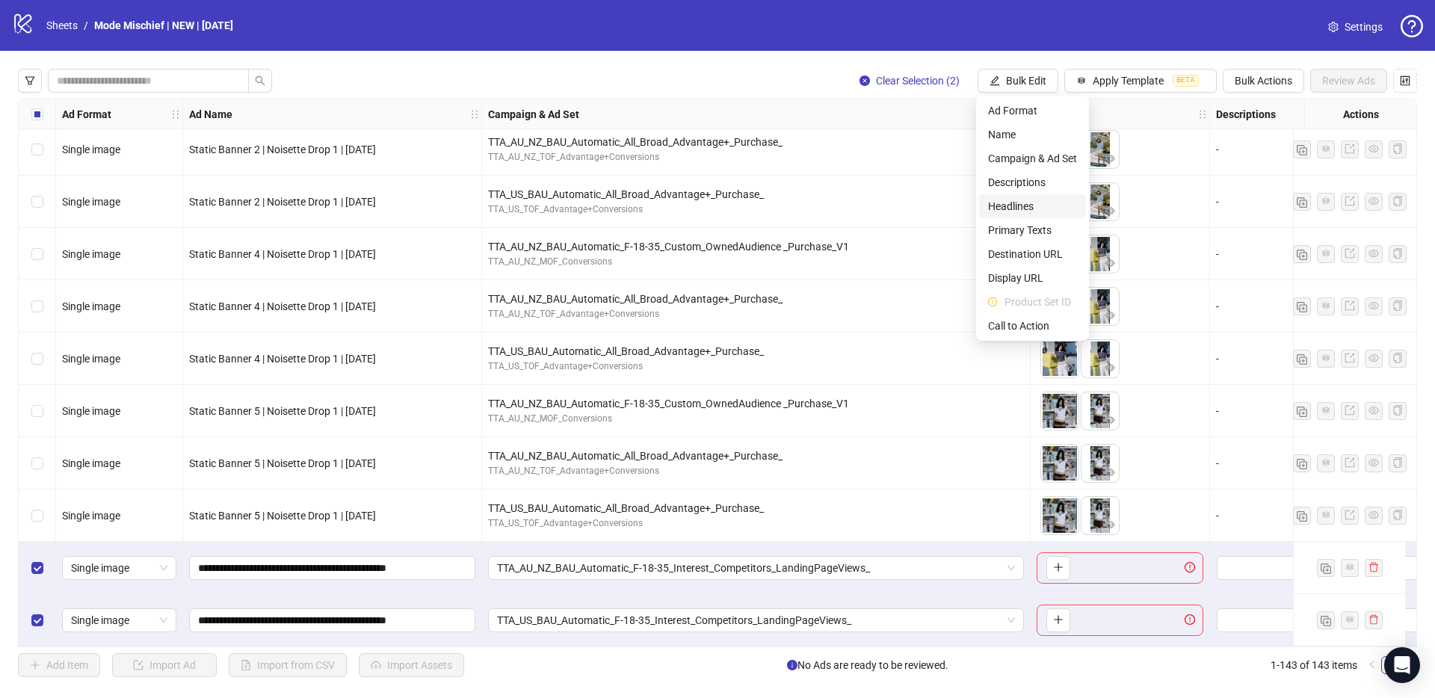
click at [1014, 214] on span "Headlines" at bounding box center [1032, 206] width 89 height 16
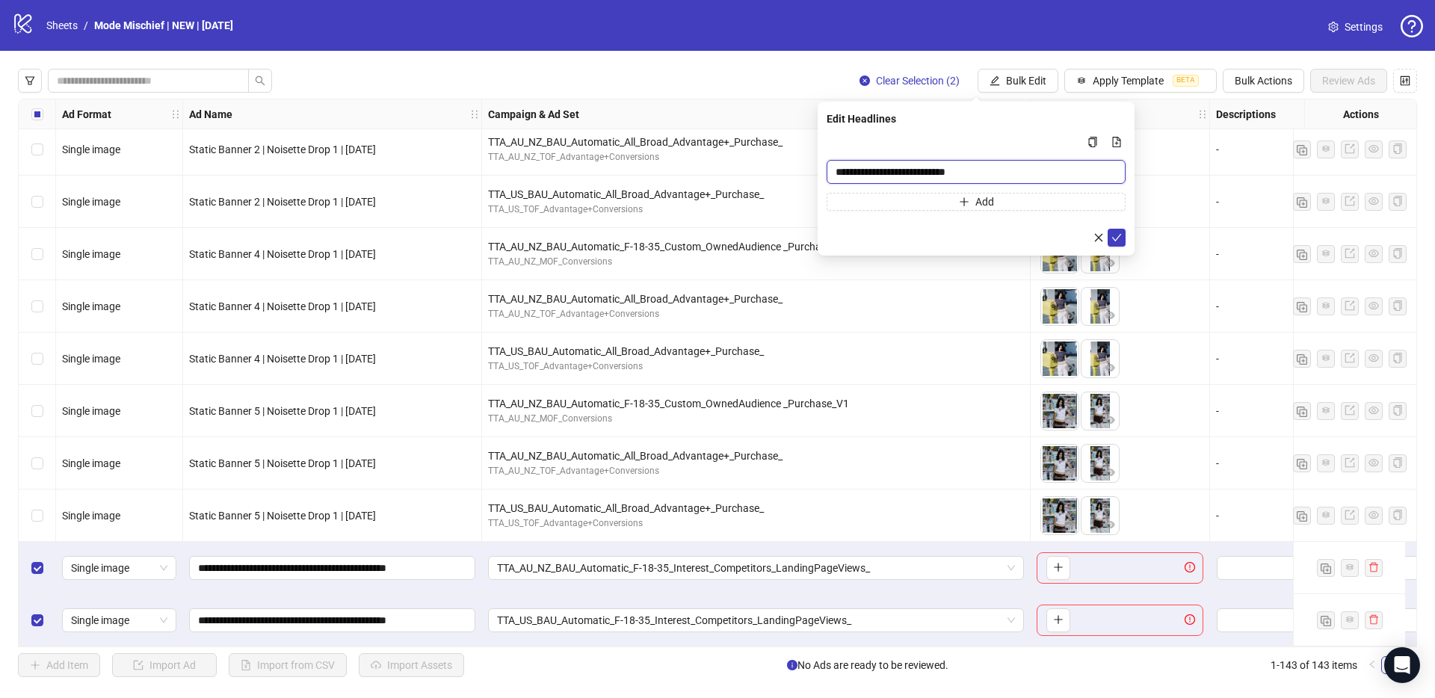
drag, startPoint x: 1001, startPoint y: 176, endPoint x: 753, endPoint y: 174, distance: 247.3
click at [753, 174] on body "logo/logo-mobile Sheets / Mode Mischief | NEW | [DATE] Settings Clear Selection…" at bounding box center [717, 349] width 1435 height 698
paste input "Multi-input container - paste or copy values"
type input "**********"
click at [1119, 239] on icon "check" at bounding box center [1116, 237] width 10 height 10
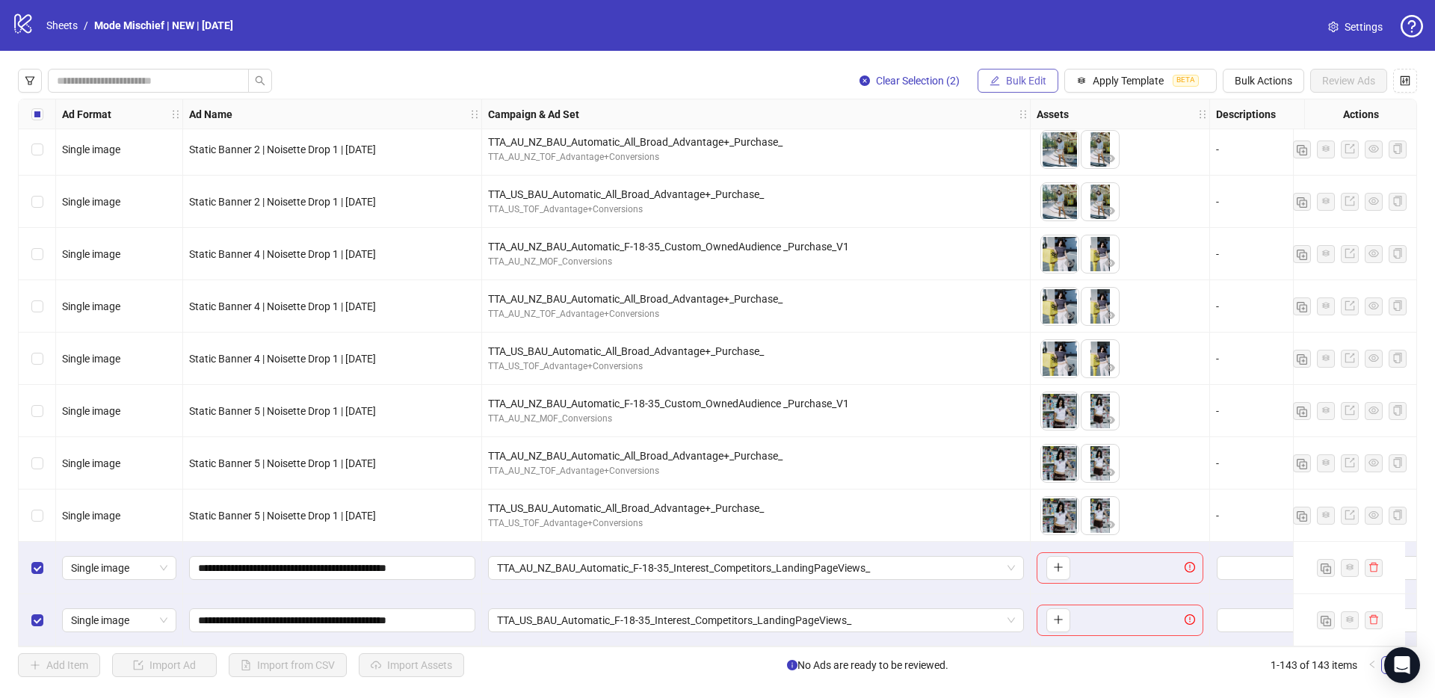
click at [998, 87] on button "Bulk Edit" at bounding box center [1017, 81] width 81 height 24
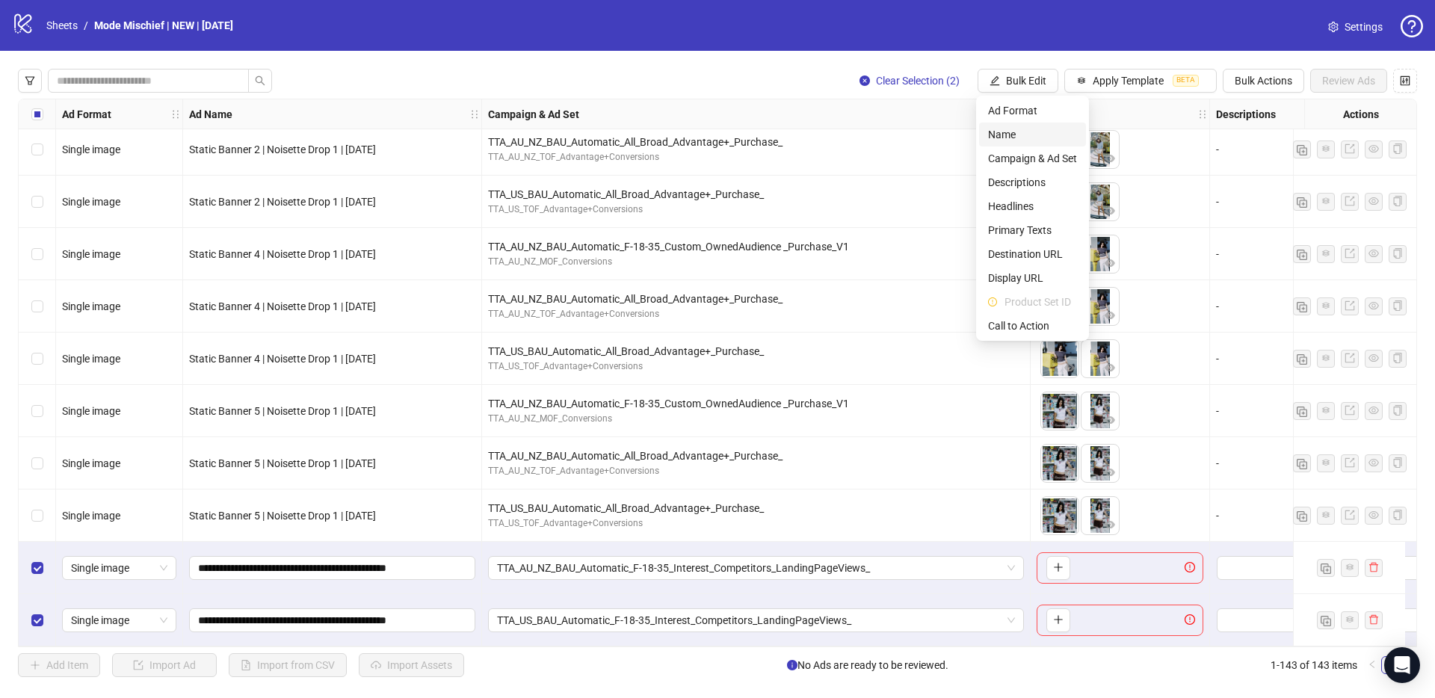
click at [1015, 137] on span "Name" at bounding box center [1032, 134] width 89 height 16
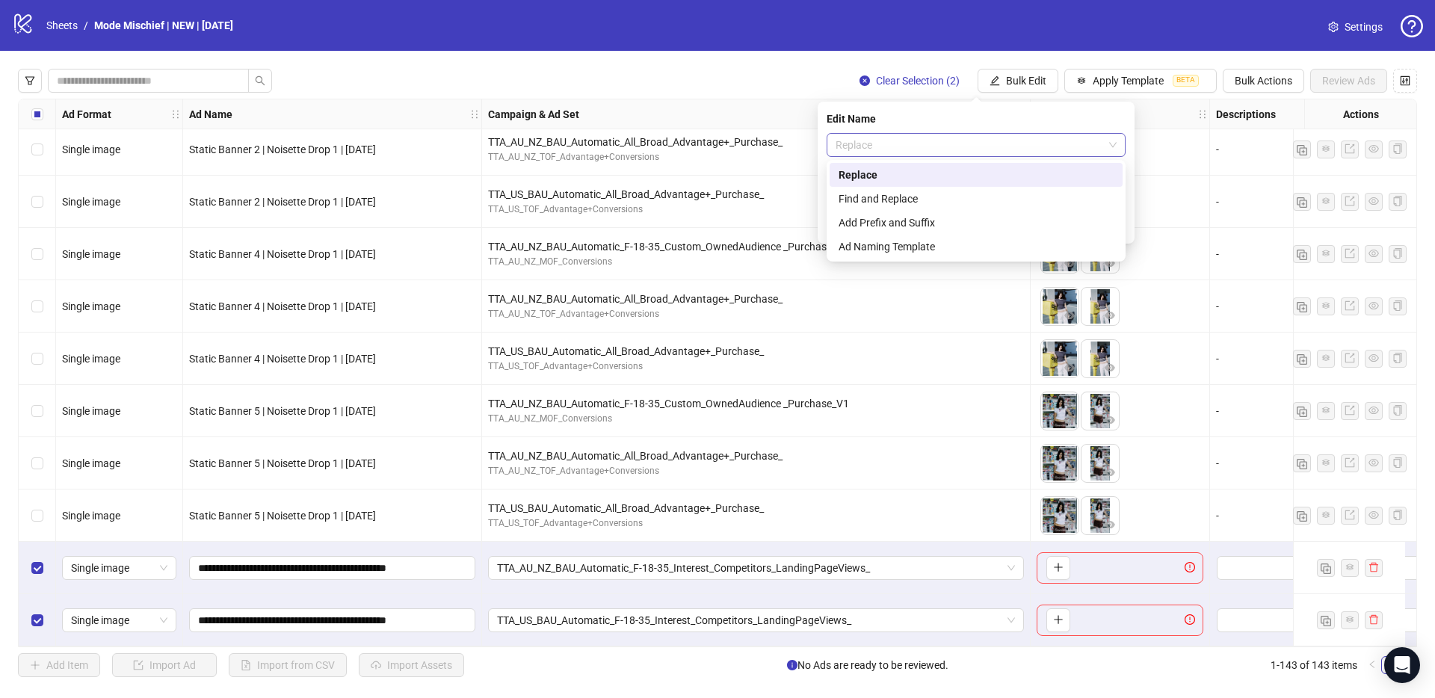
click at [995, 140] on span "Replace" at bounding box center [975, 145] width 281 height 22
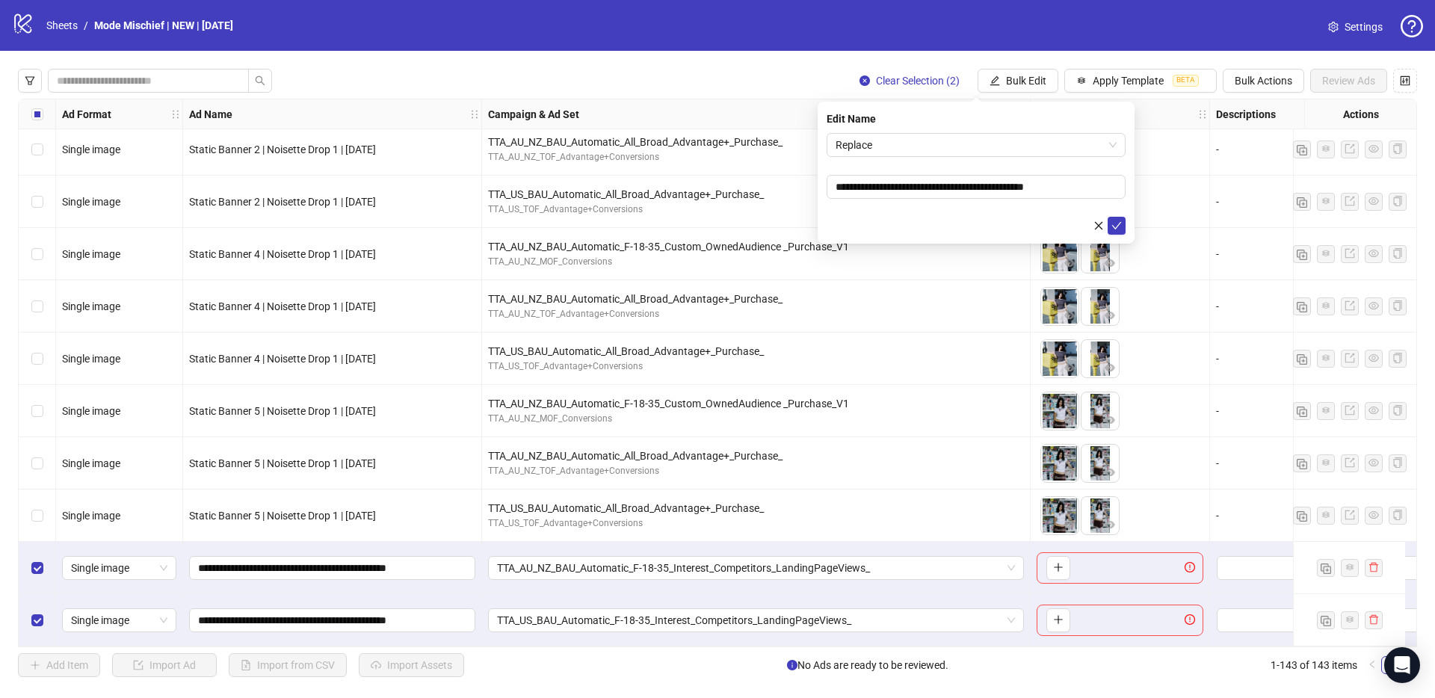
click at [956, 114] on div "Edit Name" at bounding box center [975, 119] width 299 height 16
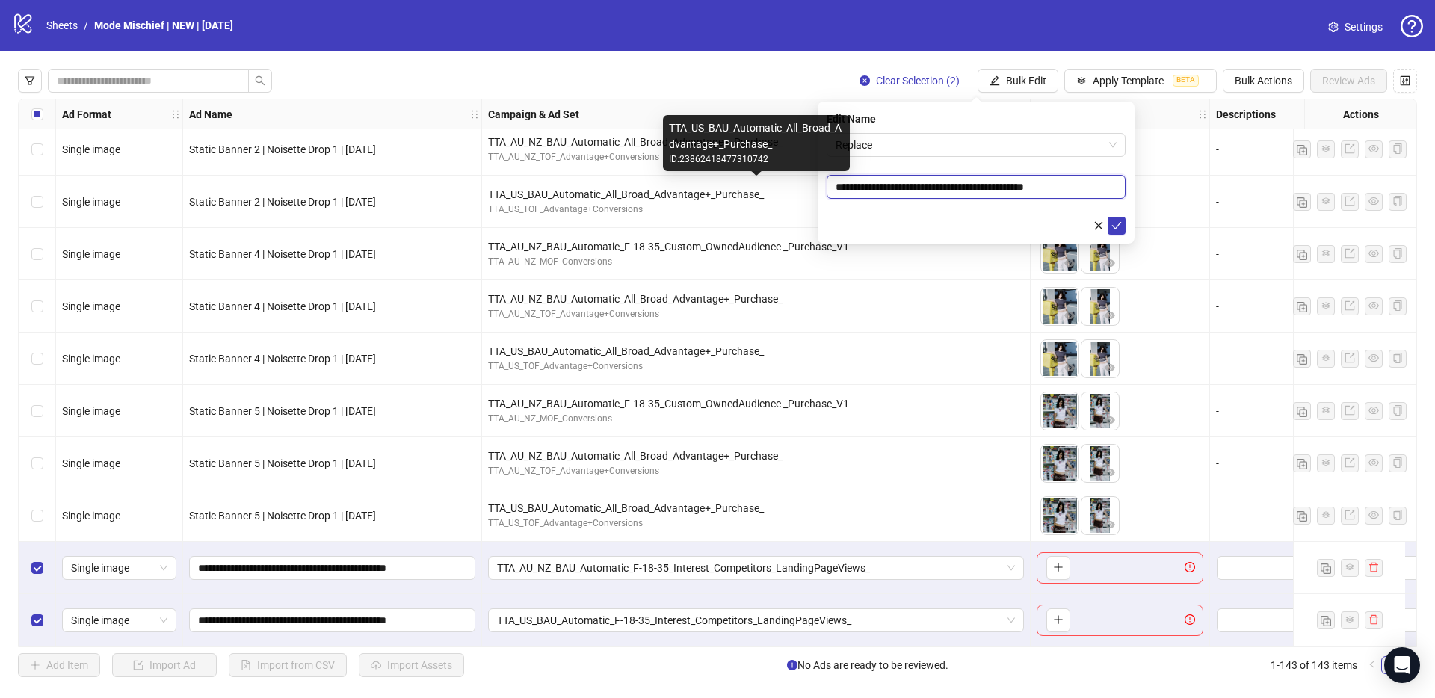
drag, startPoint x: 1081, startPoint y: 192, endPoint x: 752, endPoint y: 188, distance: 328.8
click at [752, 188] on body "logo/logo-mobile Sheets / Mode Mischief | NEW | [DATE] Settings Clear Selection…" at bounding box center [717, 349] width 1435 height 698
paste input "text"
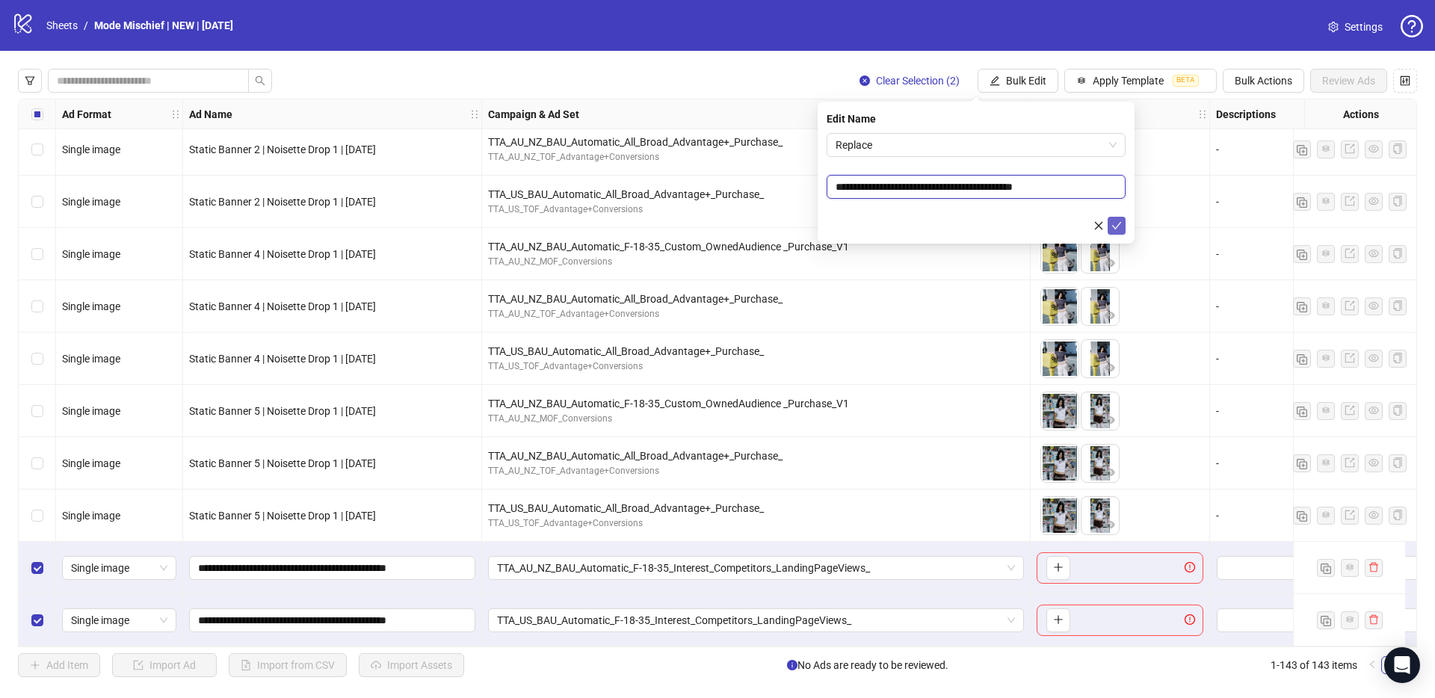
type input "**********"
click at [1111, 222] on icon "check" at bounding box center [1116, 225] width 10 height 10
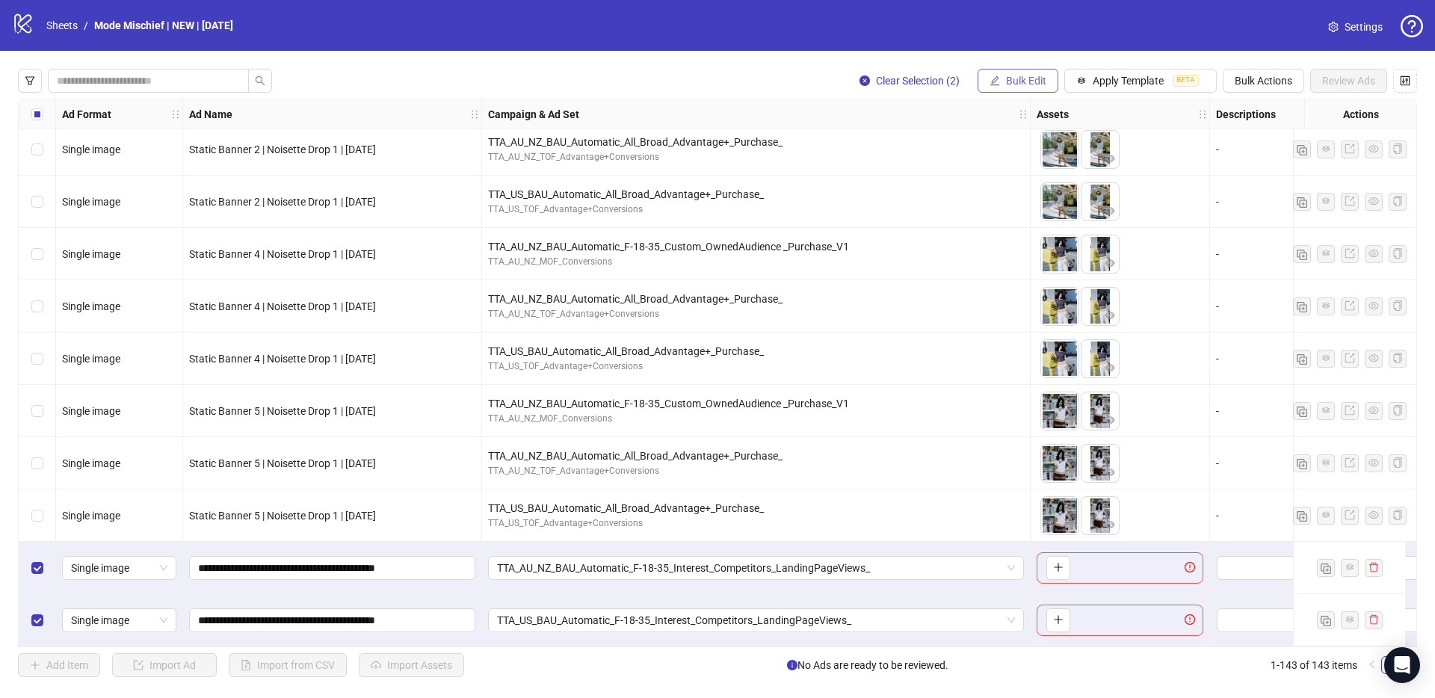
click at [1012, 75] on span "Bulk Edit" at bounding box center [1026, 81] width 40 height 12
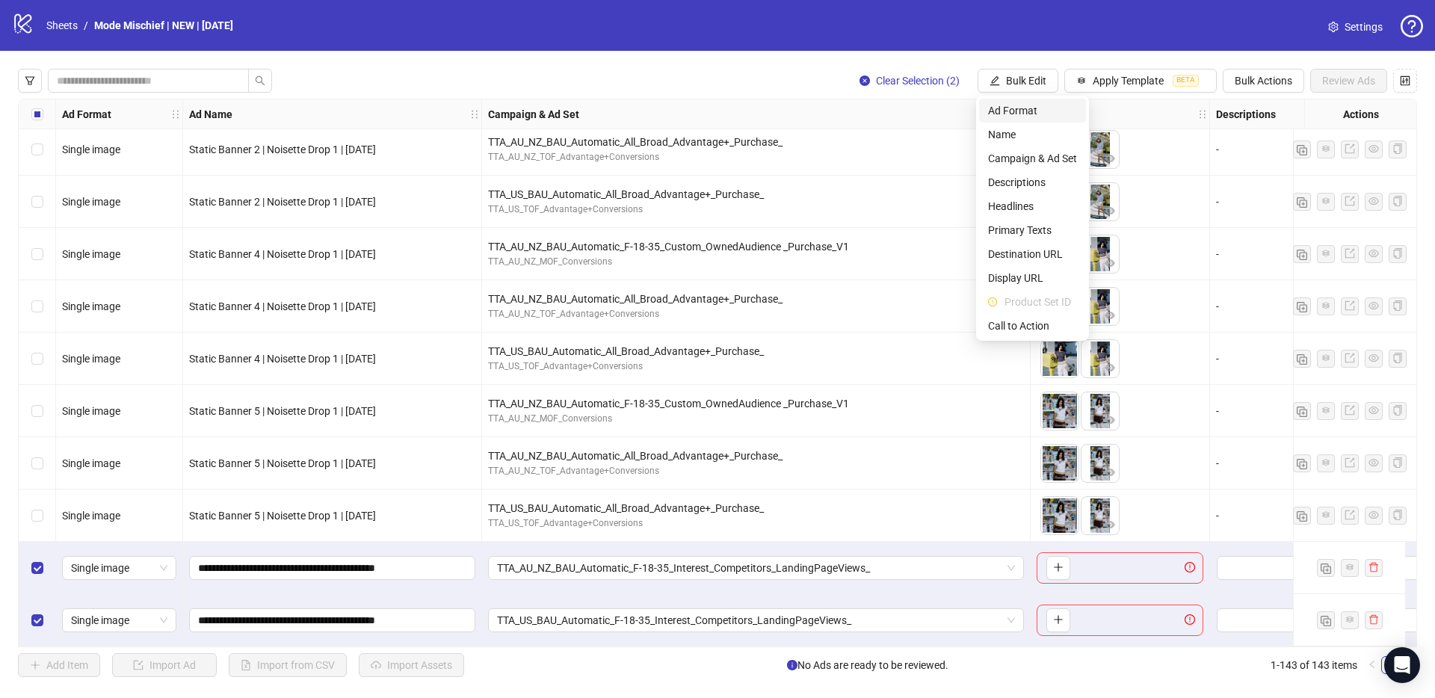
click at [1028, 113] on span "Ad Format" at bounding box center [1032, 110] width 89 height 16
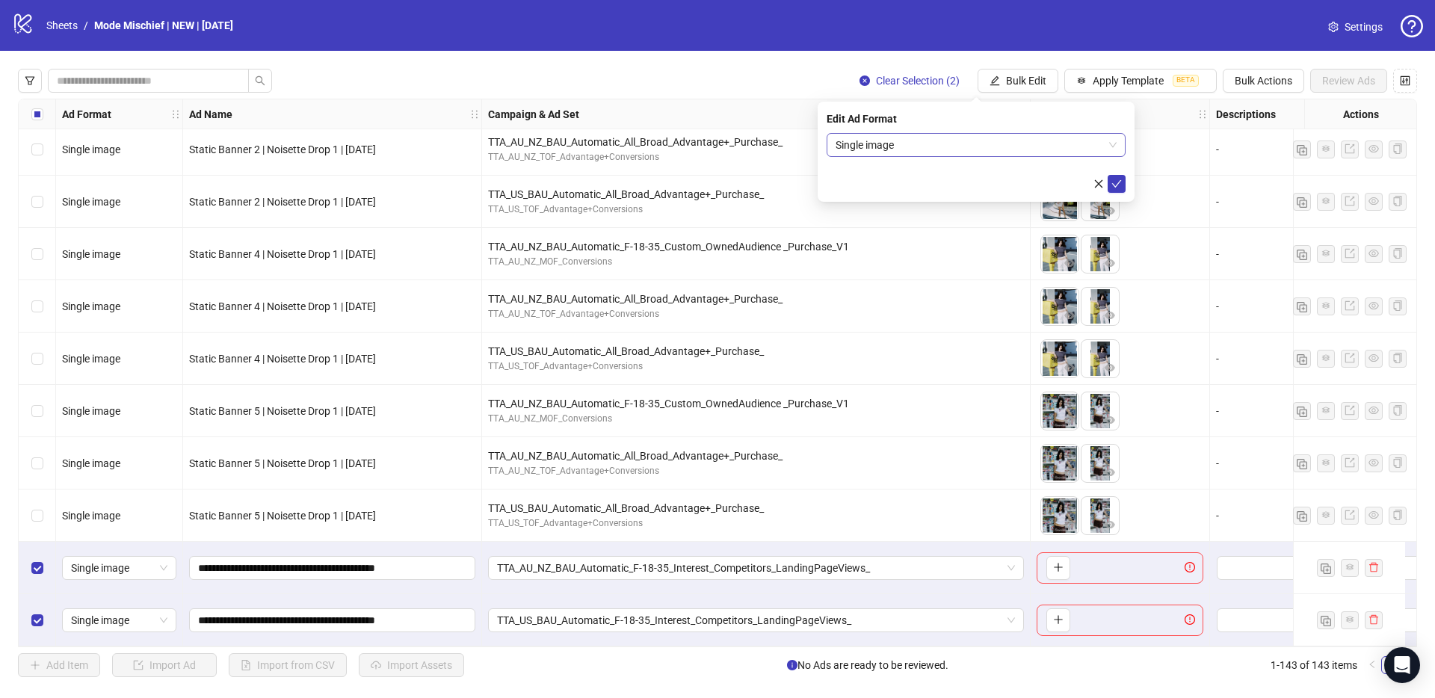
click at [892, 146] on span "Single image" at bounding box center [975, 145] width 281 height 22
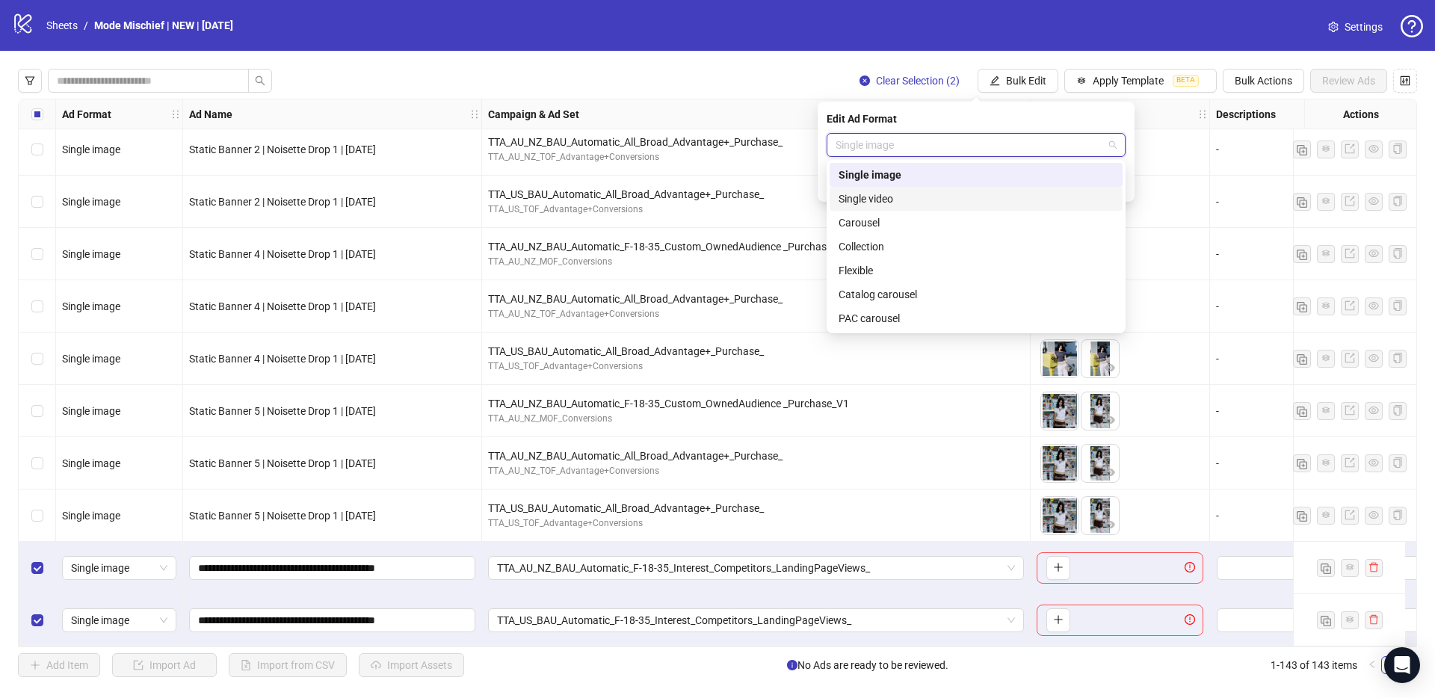
click at [902, 202] on div "Single video" at bounding box center [975, 199] width 275 height 16
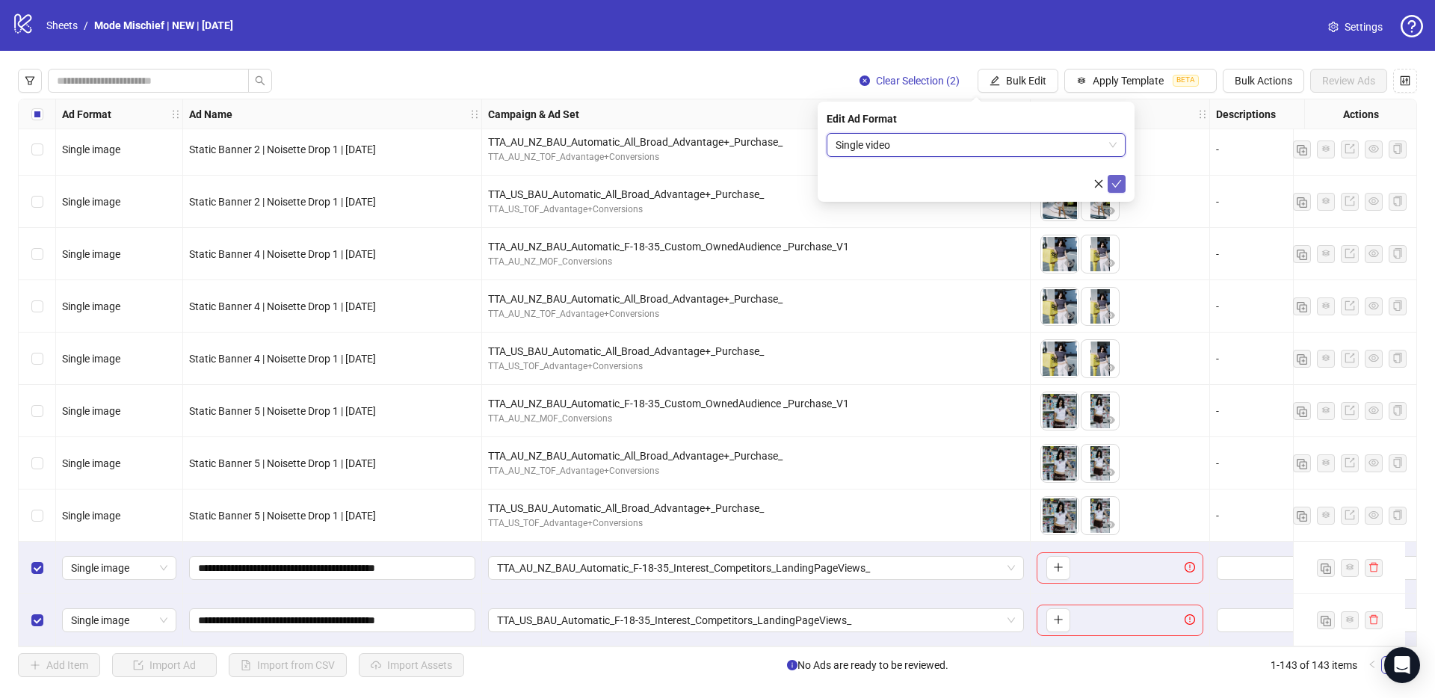
click at [1114, 185] on icon "check" at bounding box center [1116, 184] width 10 height 10
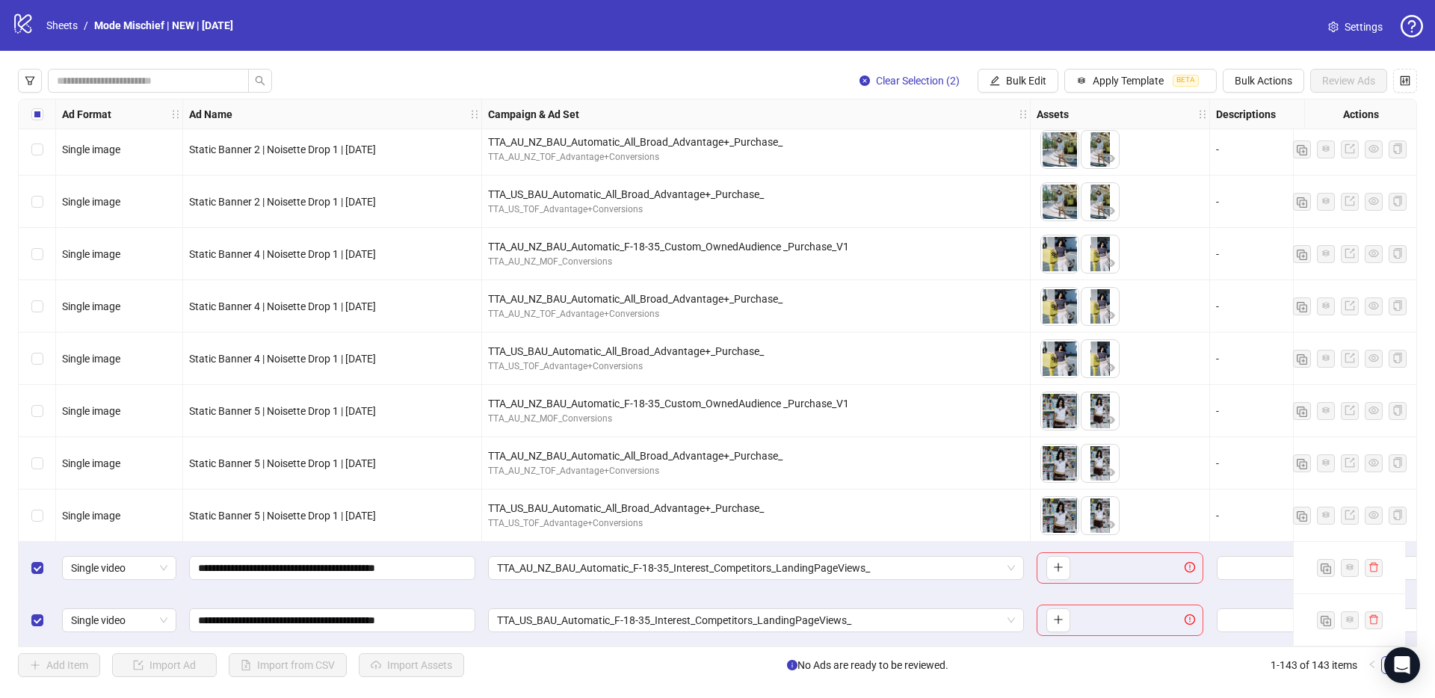
scroll to position [6969, 120]
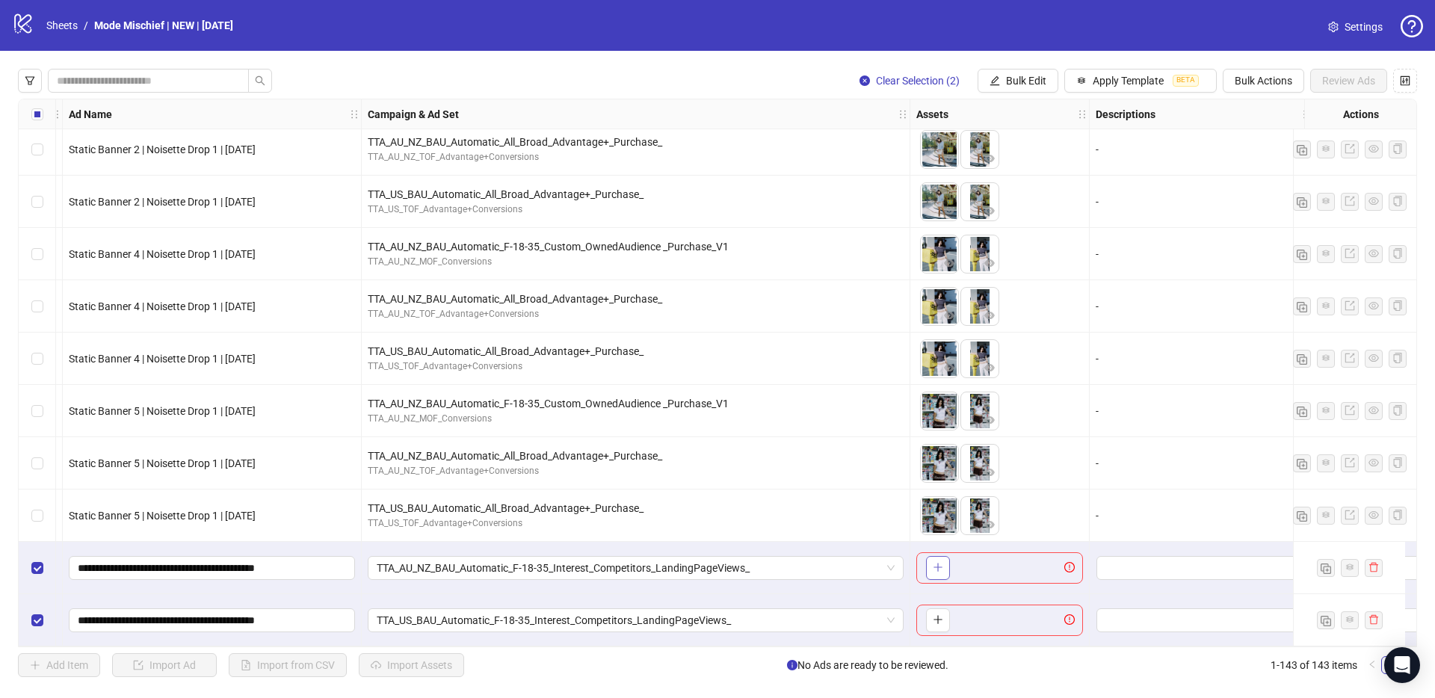
click at [931, 562] on button "button" at bounding box center [938, 568] width 24 height 24
click at [933, 615] on icon "plus" at bounding box center [938, 619] width 10 height 10
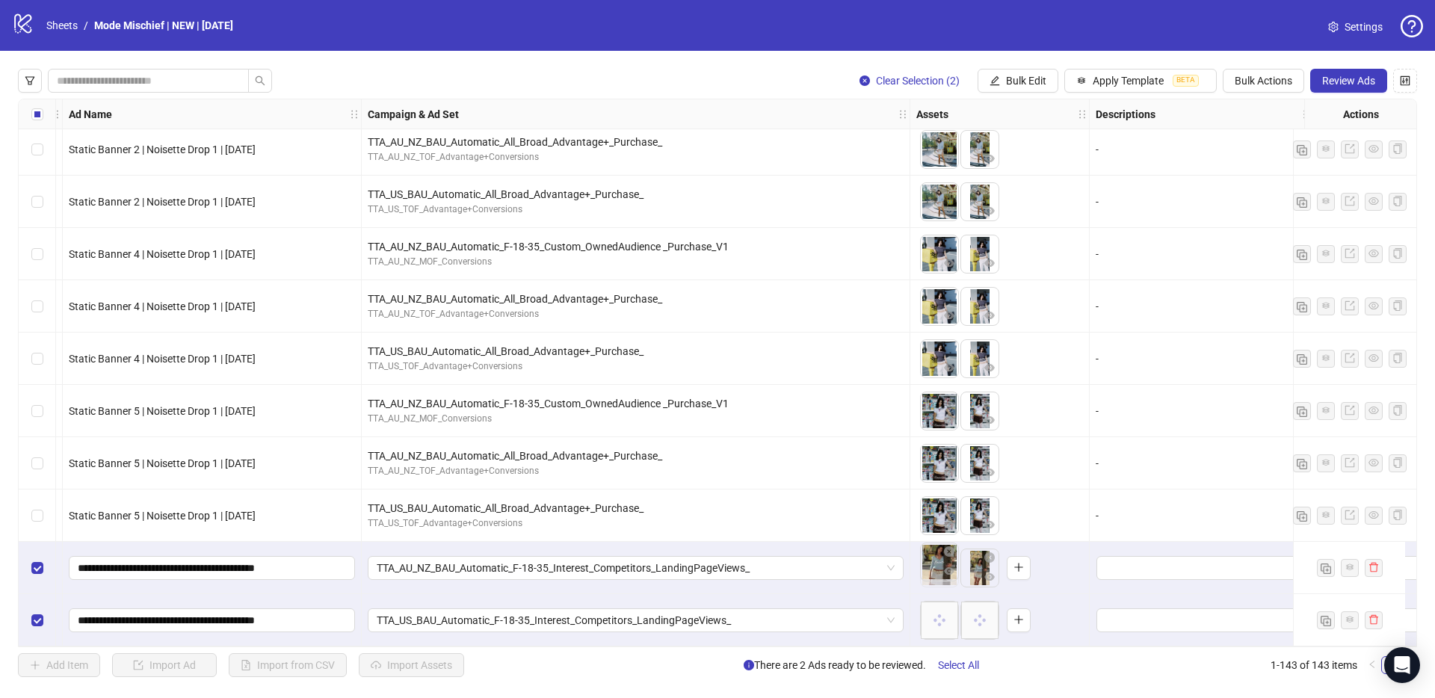
drag, startPoint x: 977, startPoint y: 560, endPoint x: 938, endPoint y: 560, distance: 39.6
click at [940, 560] on body "logo/logo-mobile Sheets / Mode Mischief | NEW | [DATE] Settings Clear Selection…" at bounding box center [717, 349] width 1435 height 698
click at [573, 646] on div "Ad Format Ad Name Campaign & Ad Set Assets Descriptions Headlines Primary Texts…" at bounding box center [717, 373] width 1399 height 548
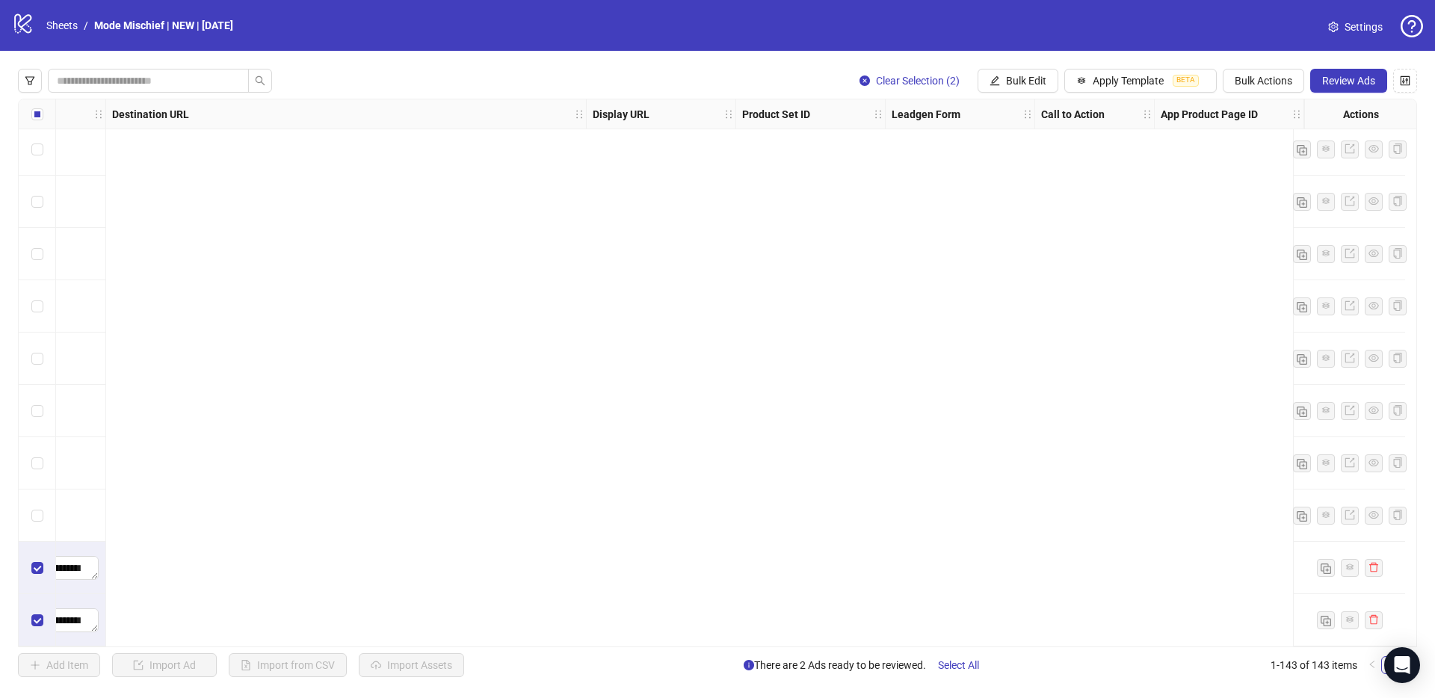
scroll to position [6969, 0]
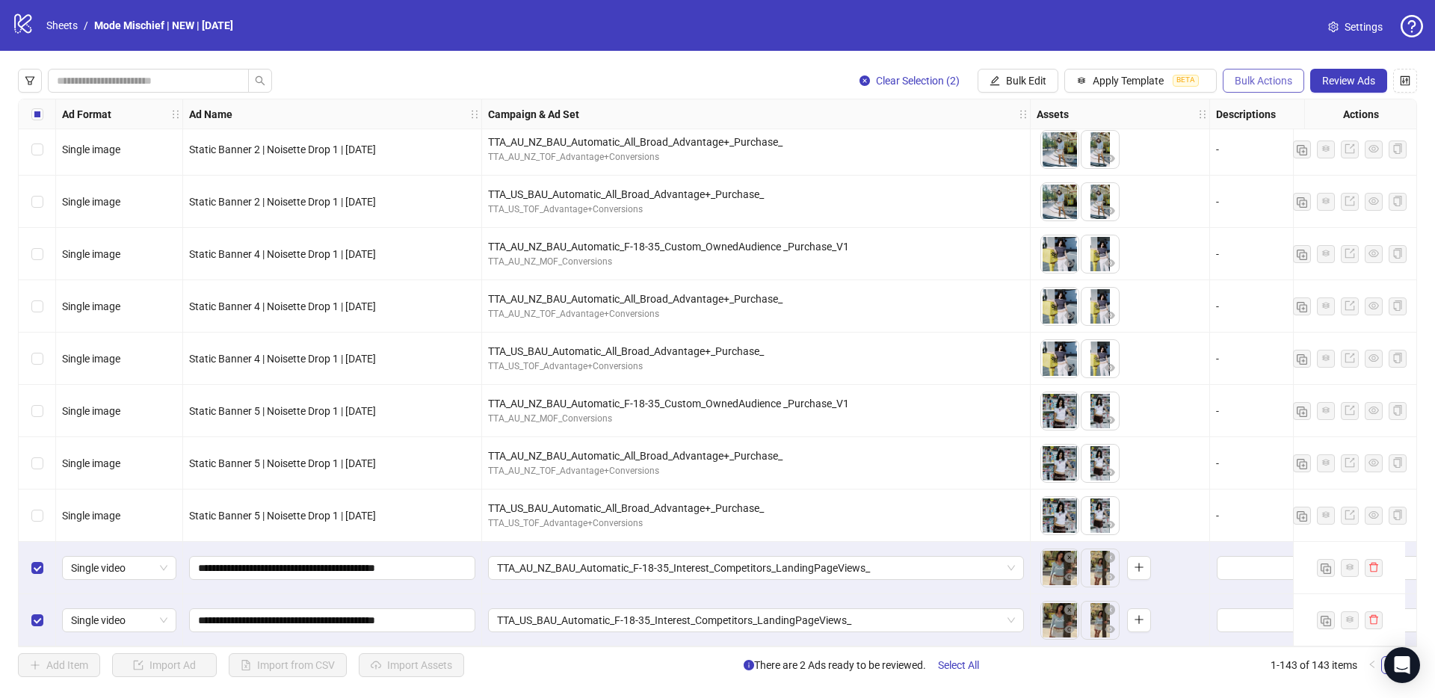
click at [1240, 78] on span "Bulk Actions" at bounding box center [1263, 81] width 58 height 12
click at [1288, 161] on span "Duplicate with assets" at bounding box center [1284, 158] width 102 height 16
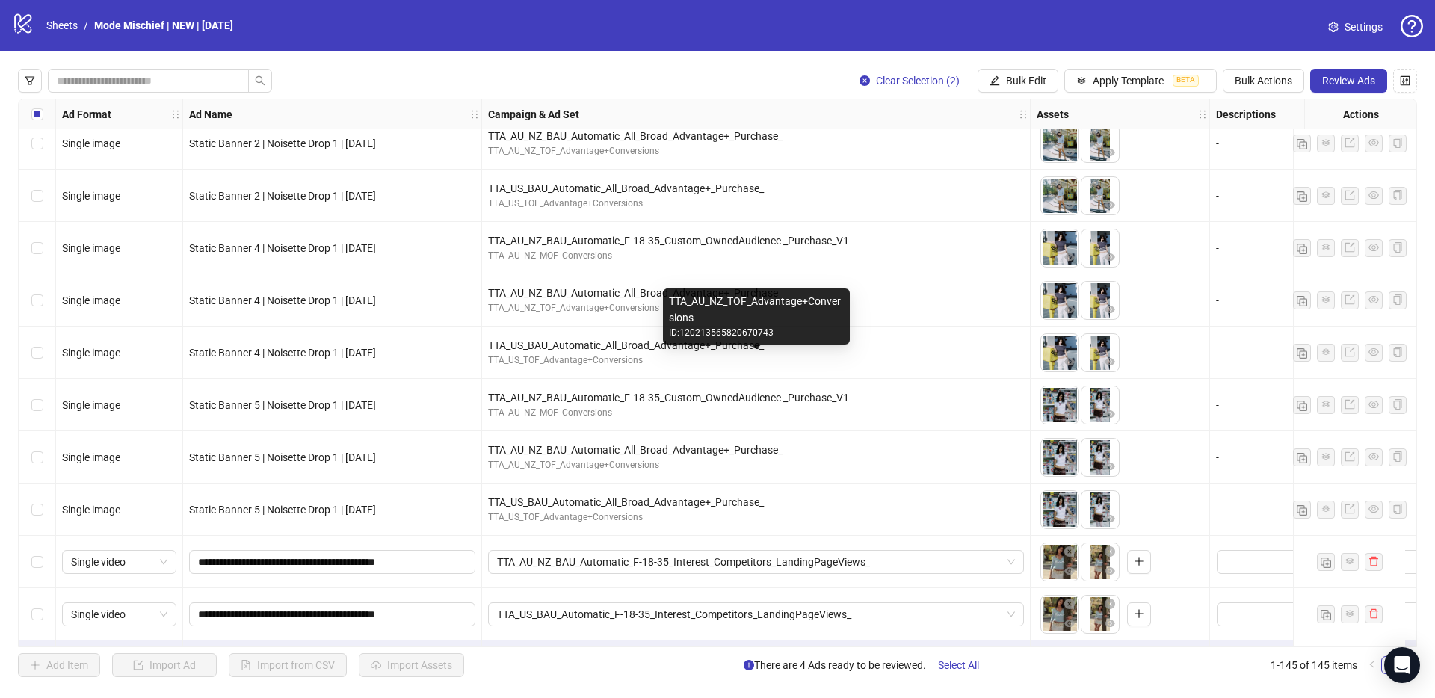
scroll to position [7073, 0]
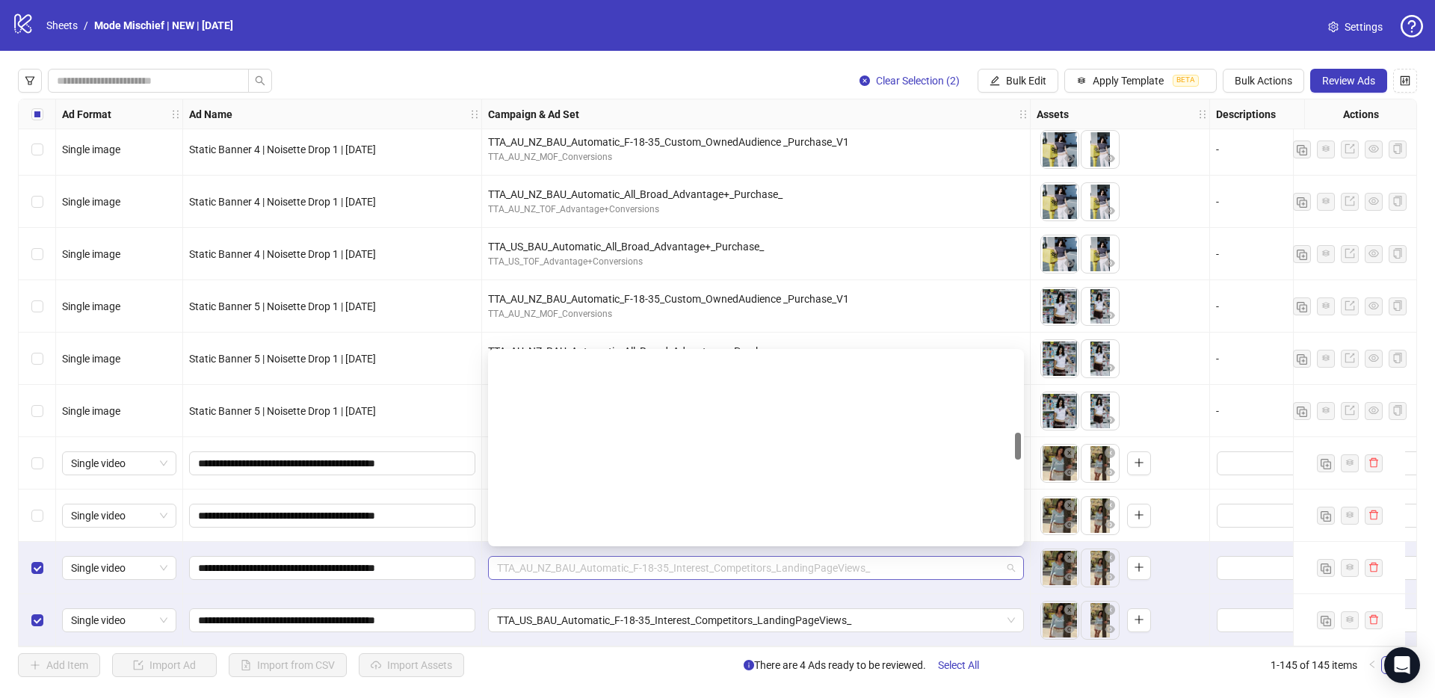
click at [554, 557] on span "TTA_AU_NZ_BAU_Automatic_F-18-35_Interest_Competitors_LandingPageViews_" at bounding box center [756, 568] width 518 height 22
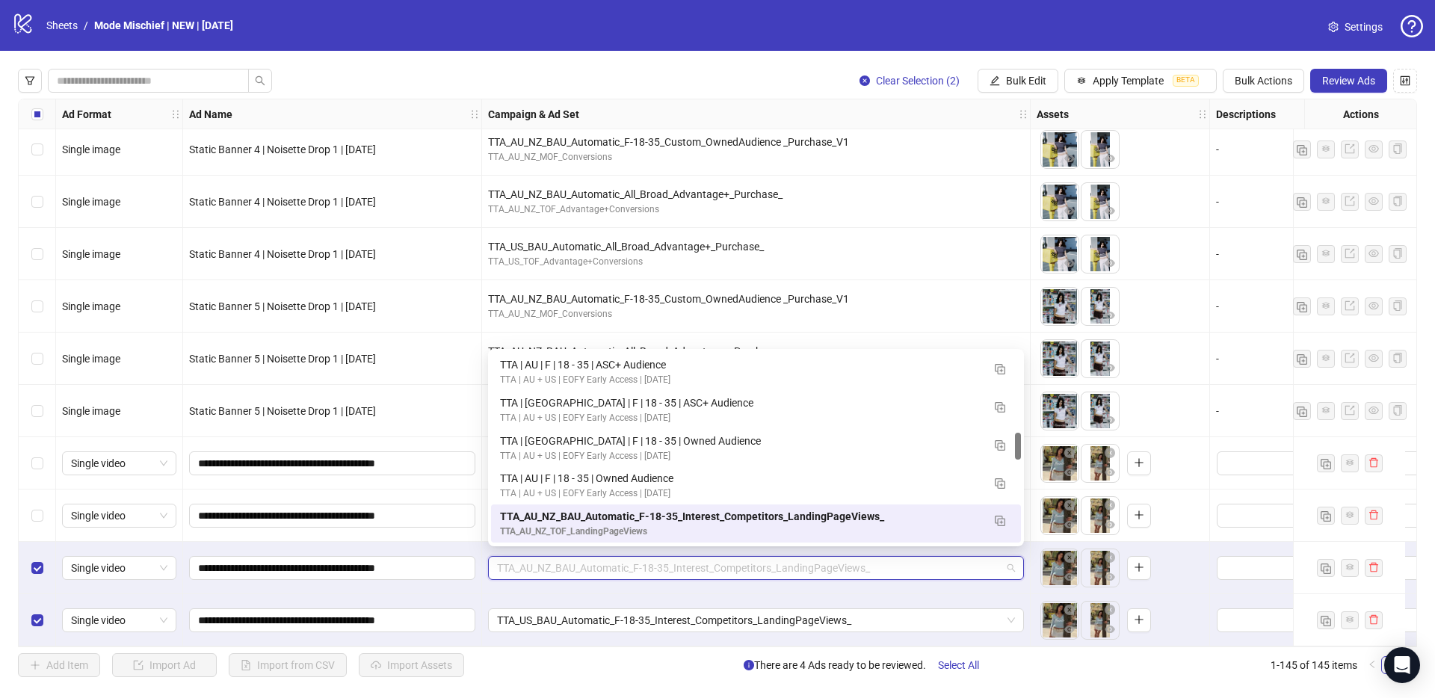
paste input "**********"
type input "**********"
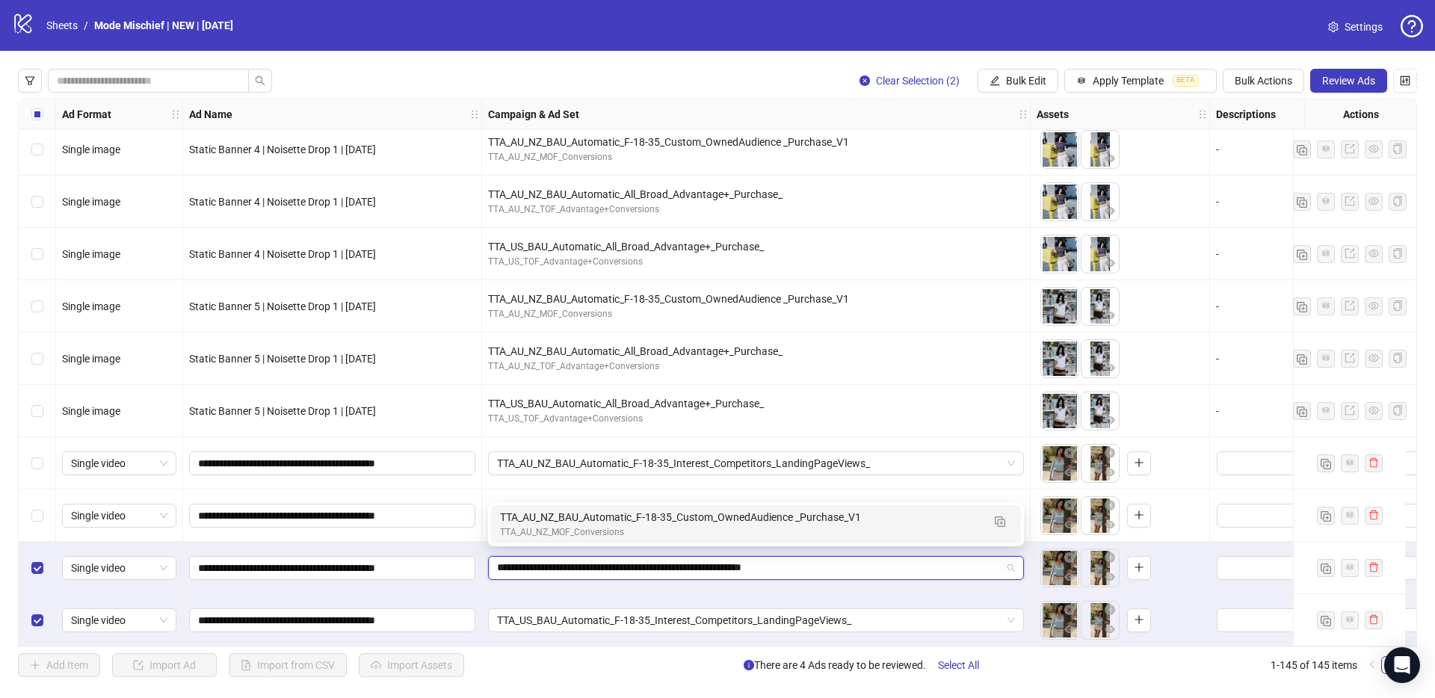
click at [548, 527] on div "TTA_AU_NZ_MOF_Conversions" at bounding box center [741, 532] width 482 height 14
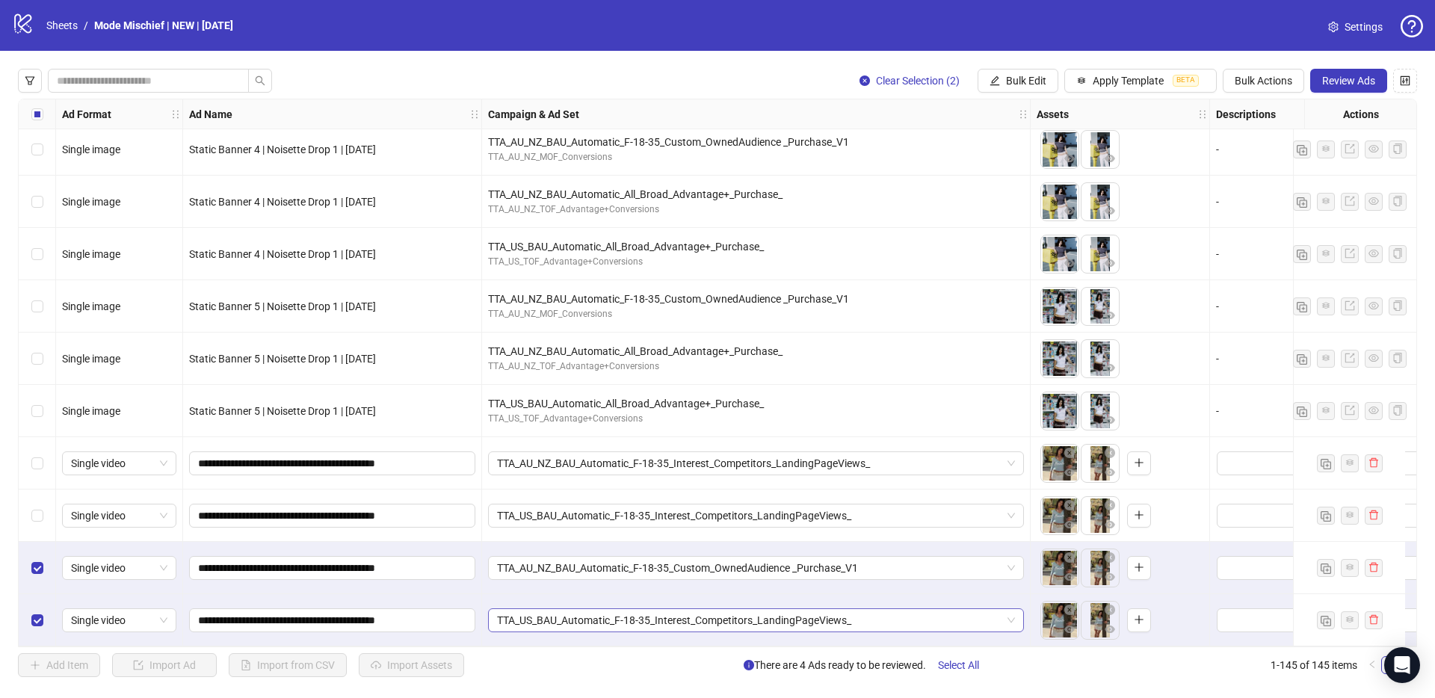
click at [738, 610] on span "TTA_US_BAU_Automatic_F-18-35_Interest_Competitors_LandingPageViews_" at bounding box center [756, 620] width 518 height 22
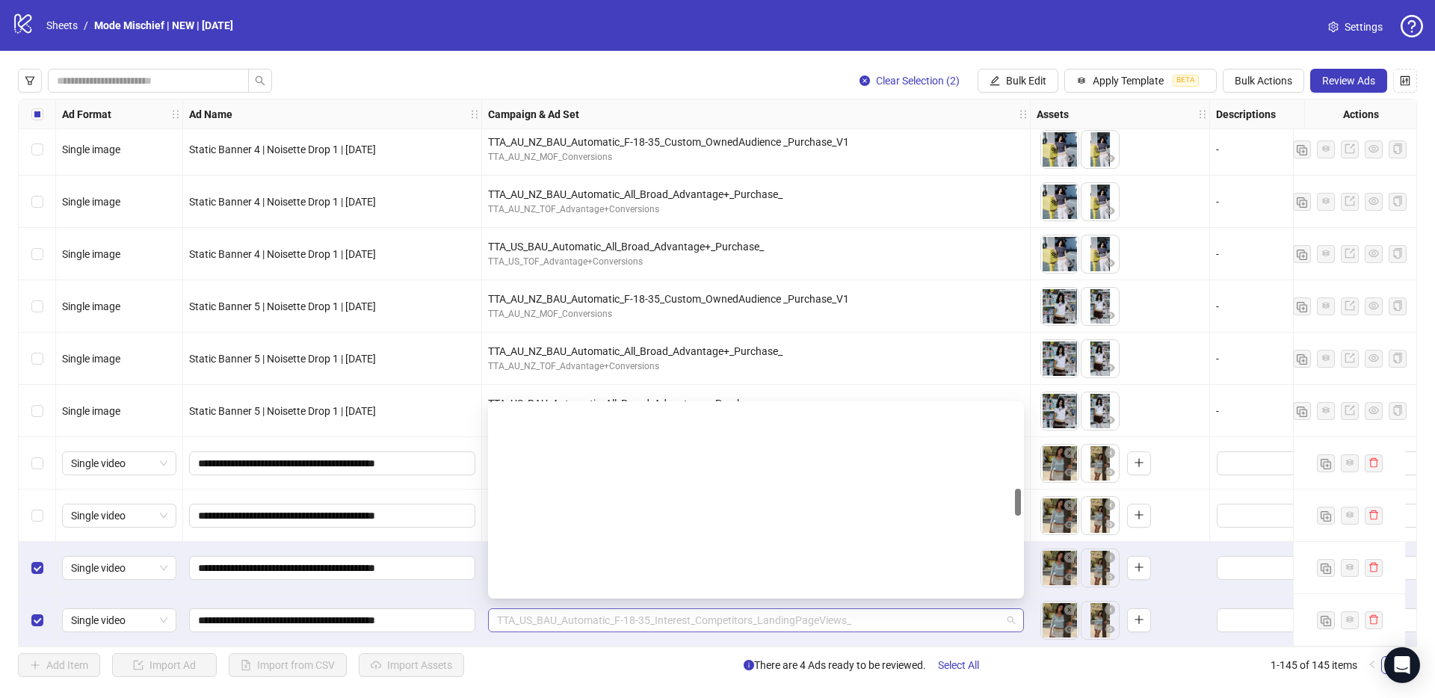
scroll to position [581, 0]
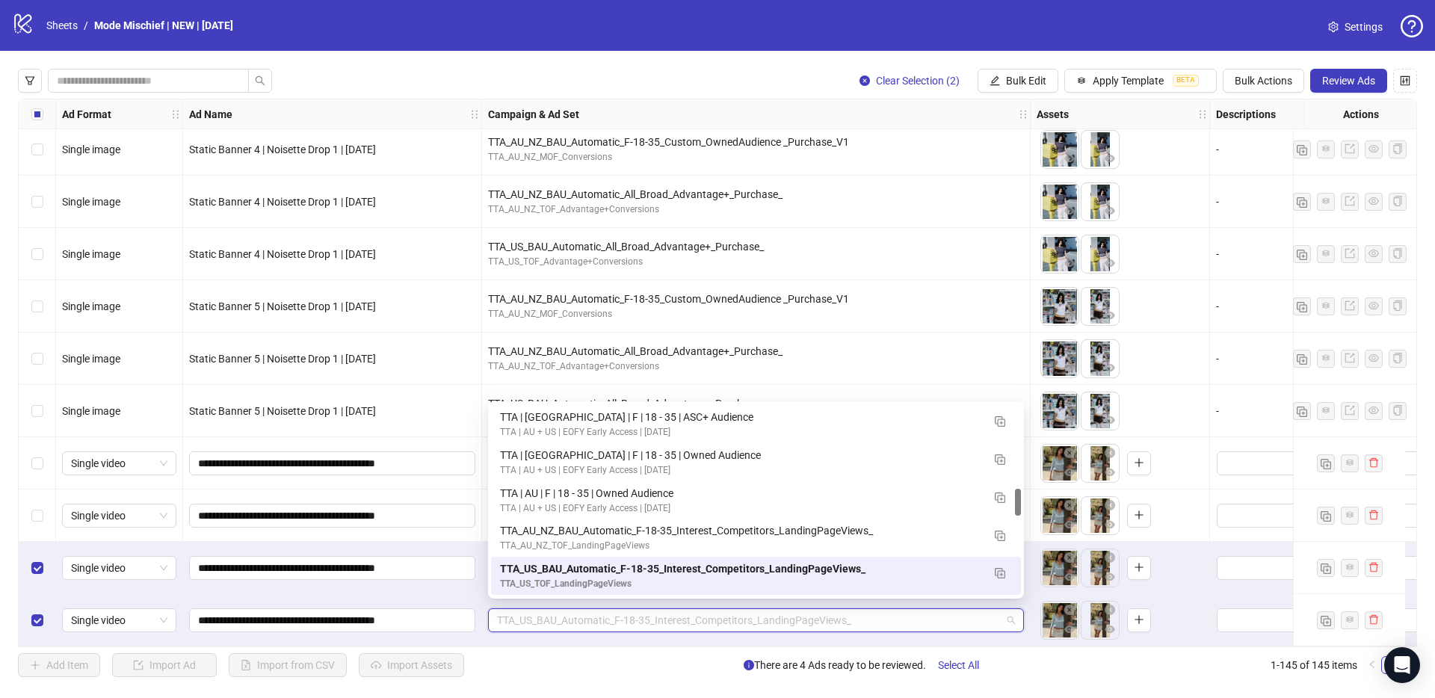
paste input "**********"
type input "**********"
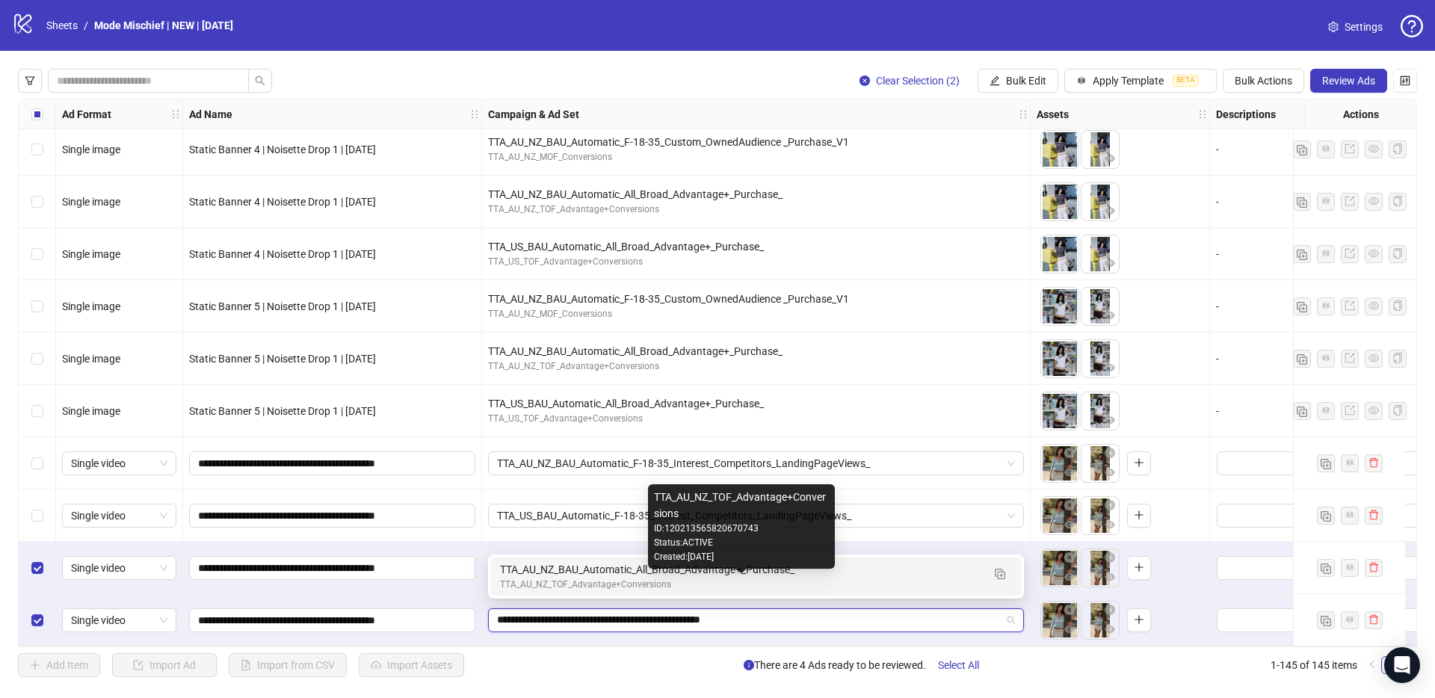
click at [657, 583] on div "TTA_AU_NZ_TOF_Advantage+Conversions" at bounding box center [741, 585] width 482 height 14
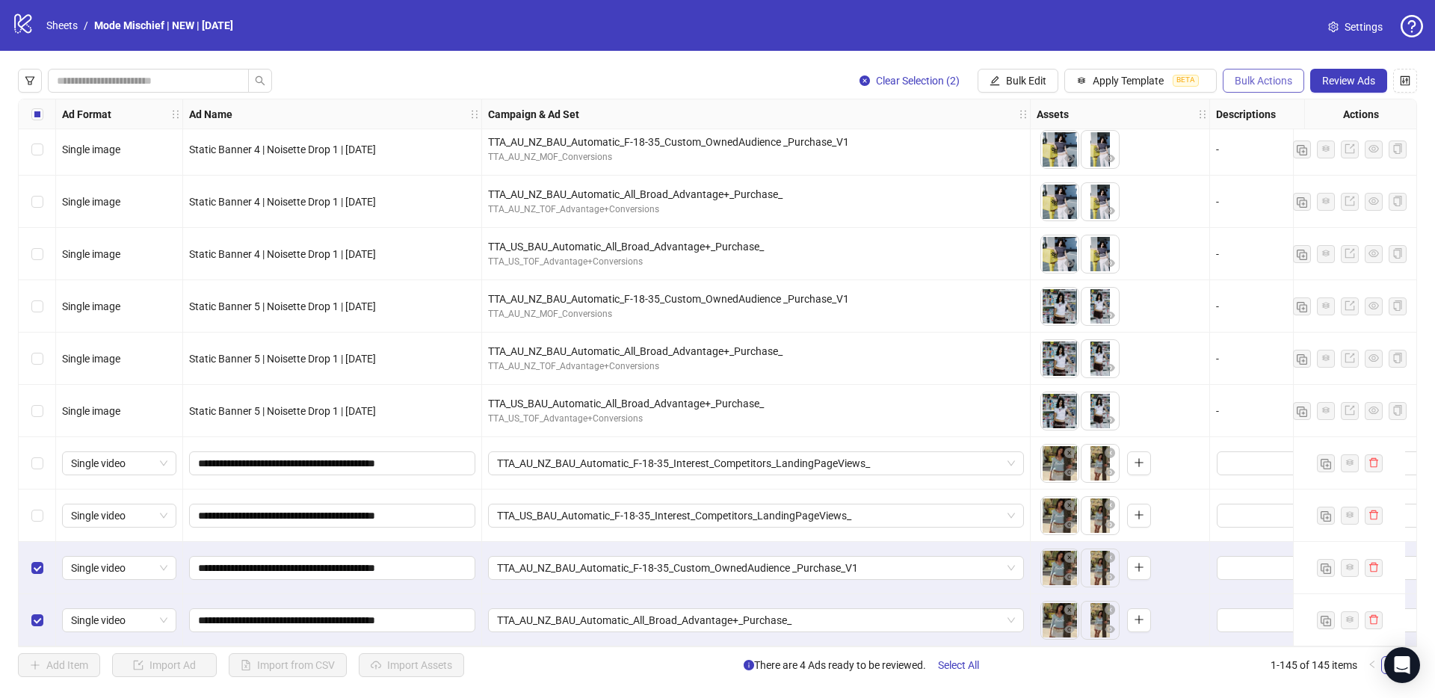
click at [1259, 91] on button "Bulk Actions" at bounding box center [1263, 81] width 81 height 24
click at [1285, 159] on span "Duplicate with assets" at bounding box center [1284, 158] width 102 height 16
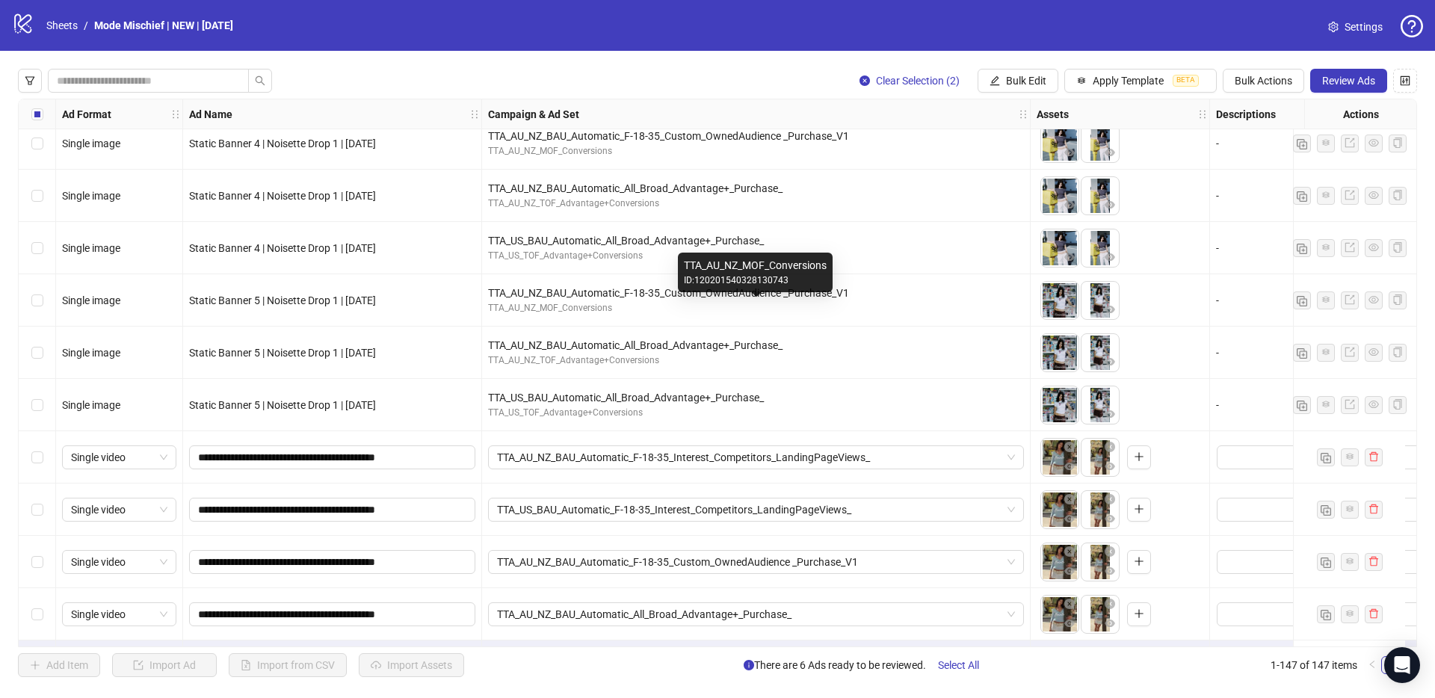
scroll to position [7178, 0]
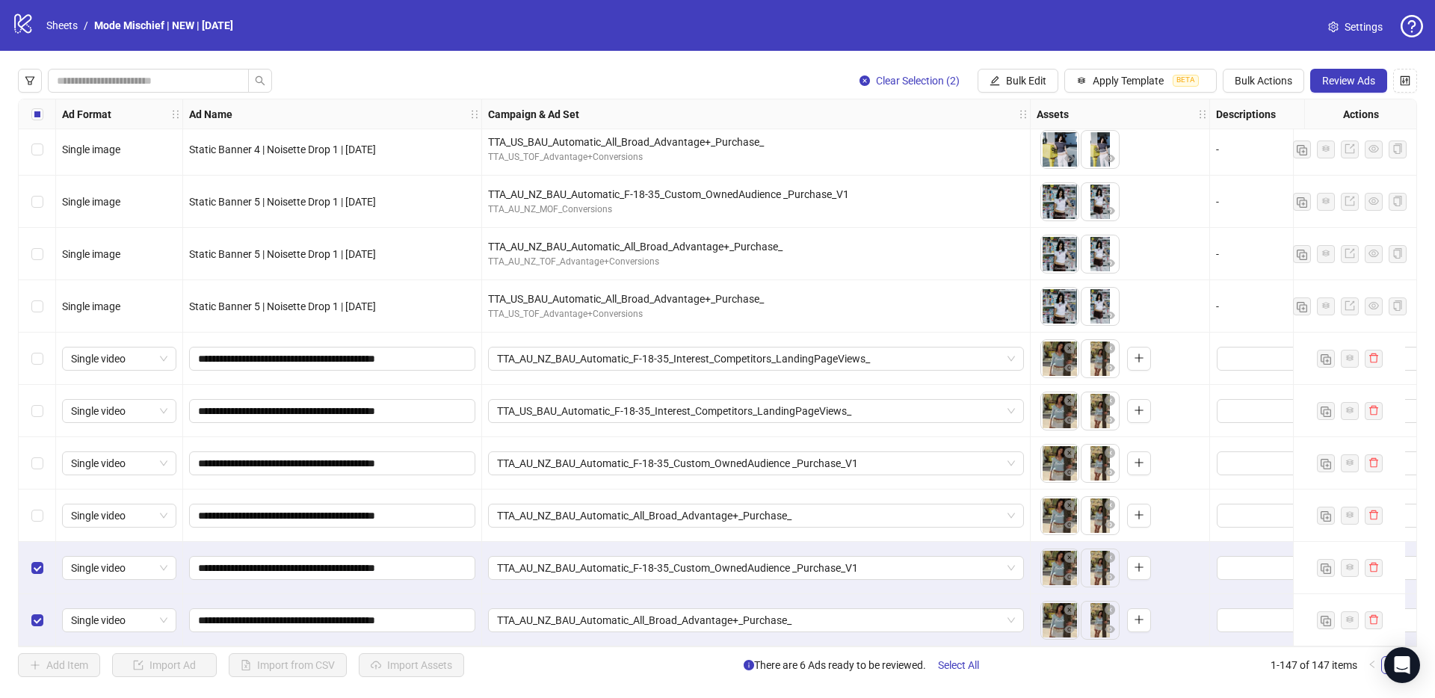
click at [599, 628] on div "TTA_AU_NZ_BAU_Automatic_All_Broad_Advantage+_Purchase_" at bounding box center [756, 620] width 548 height 52
click at [587, 617] on span "TTA_AU_NZ_BAU_Automatic_All_Broad_Advantage+_Purchase_" at bounding box center [756, 620] width 518 height 22
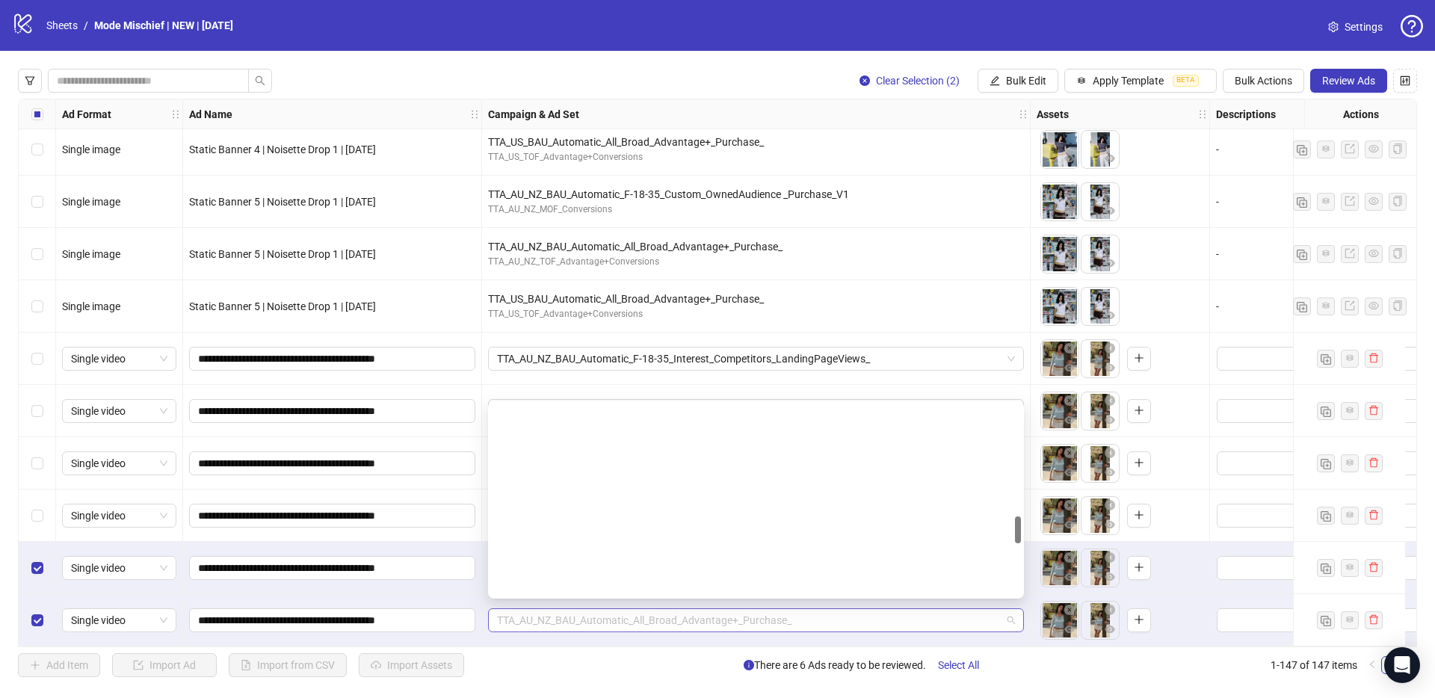
scroll to position [772, 0]
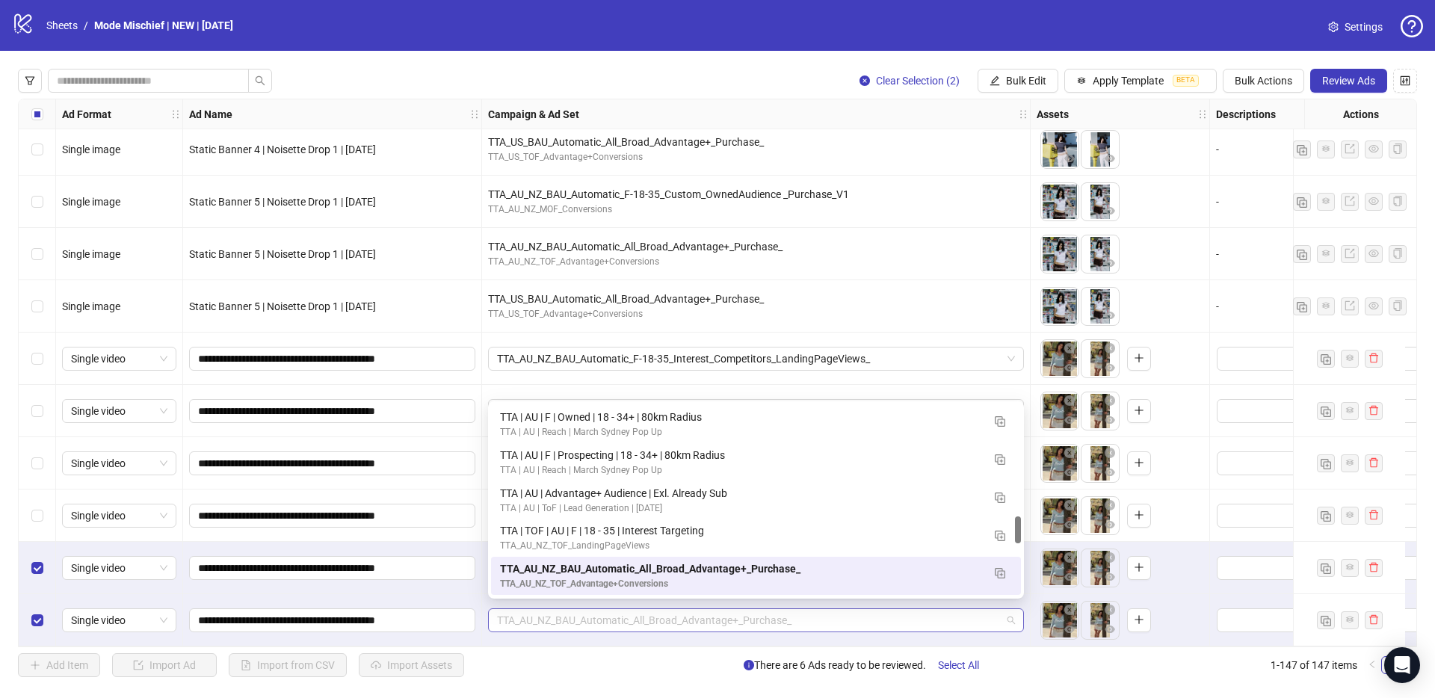
paste input "**********"
type input "**********"
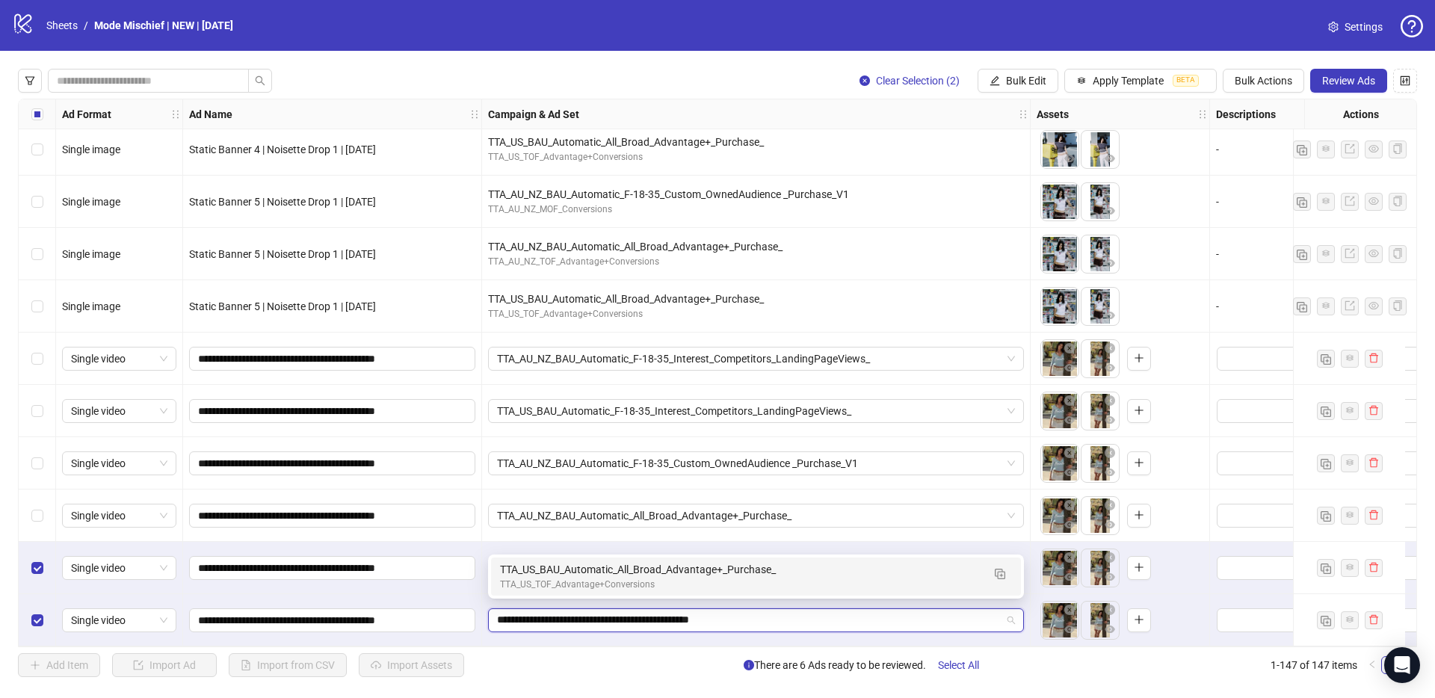
scroll to position [0, 0]
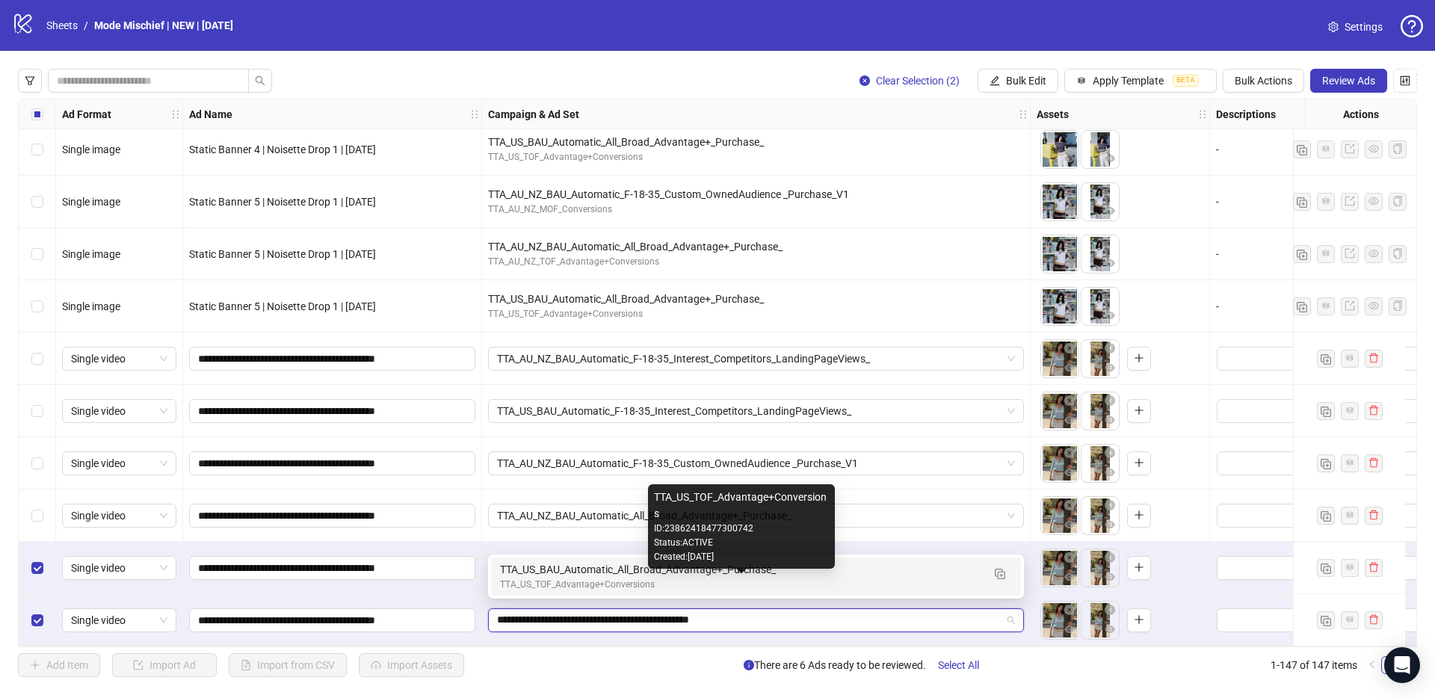
click at [599, 575] on div "TTA_US_BAU_Automatic_All_Broad_Advantage+_Purchase_" at bounding box center [741, 569] width 482 height 16
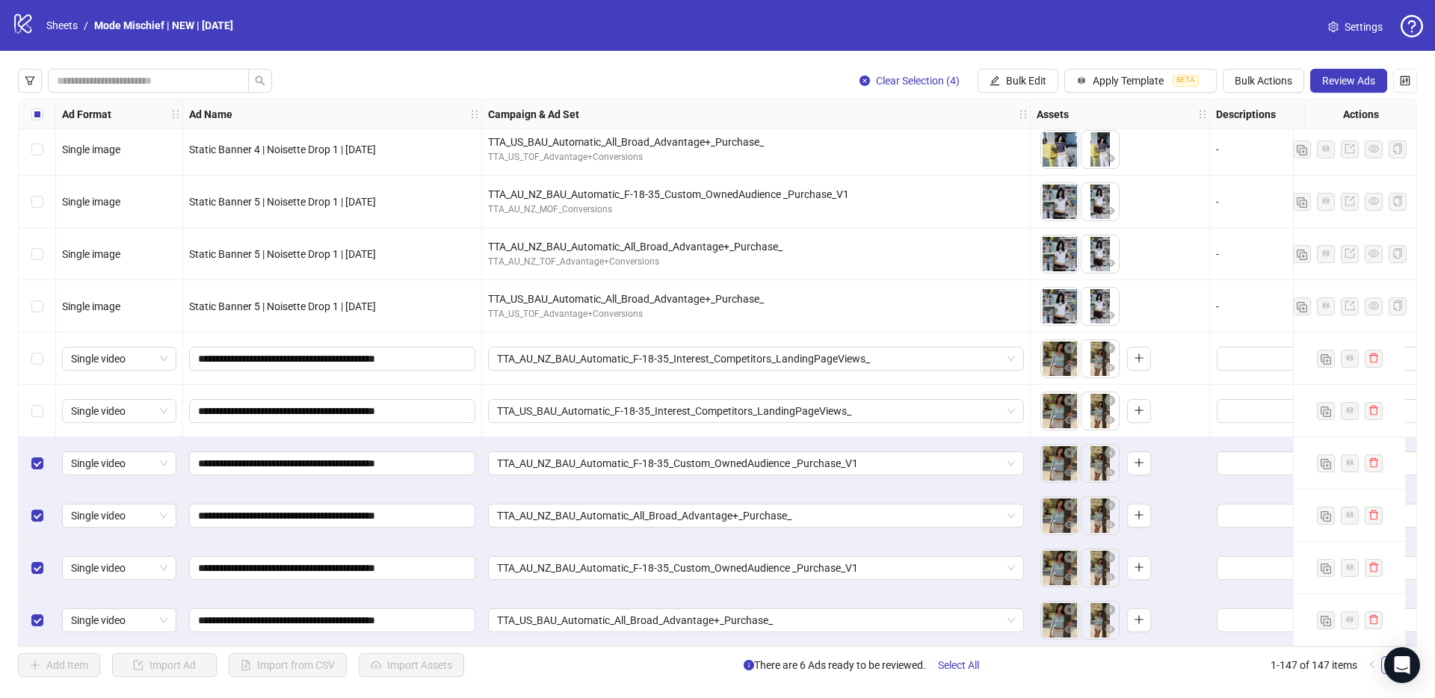
click at [46, 400] on div "Select row 143" at bounding box center [37, 411] width 37 height 52
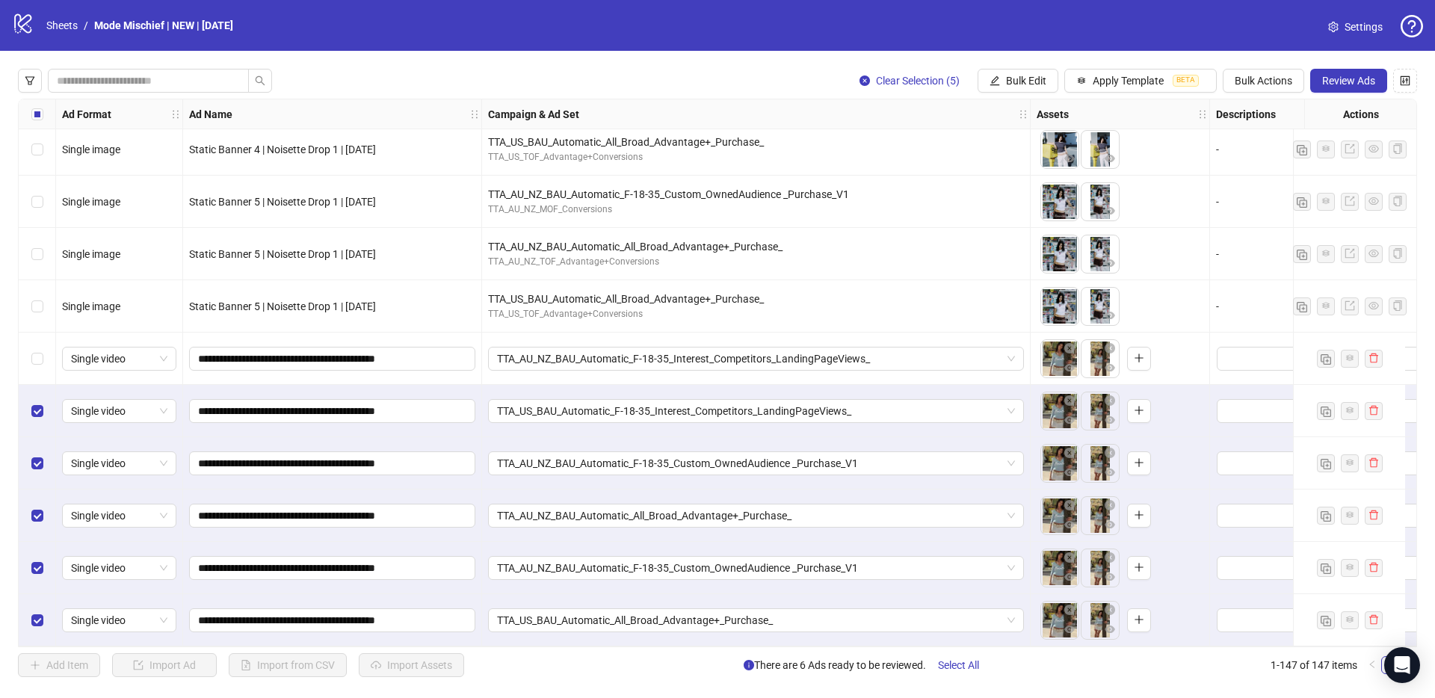
click at [56, 357] on div "Single video" at bounding box center [119, 359] width 127 height 52
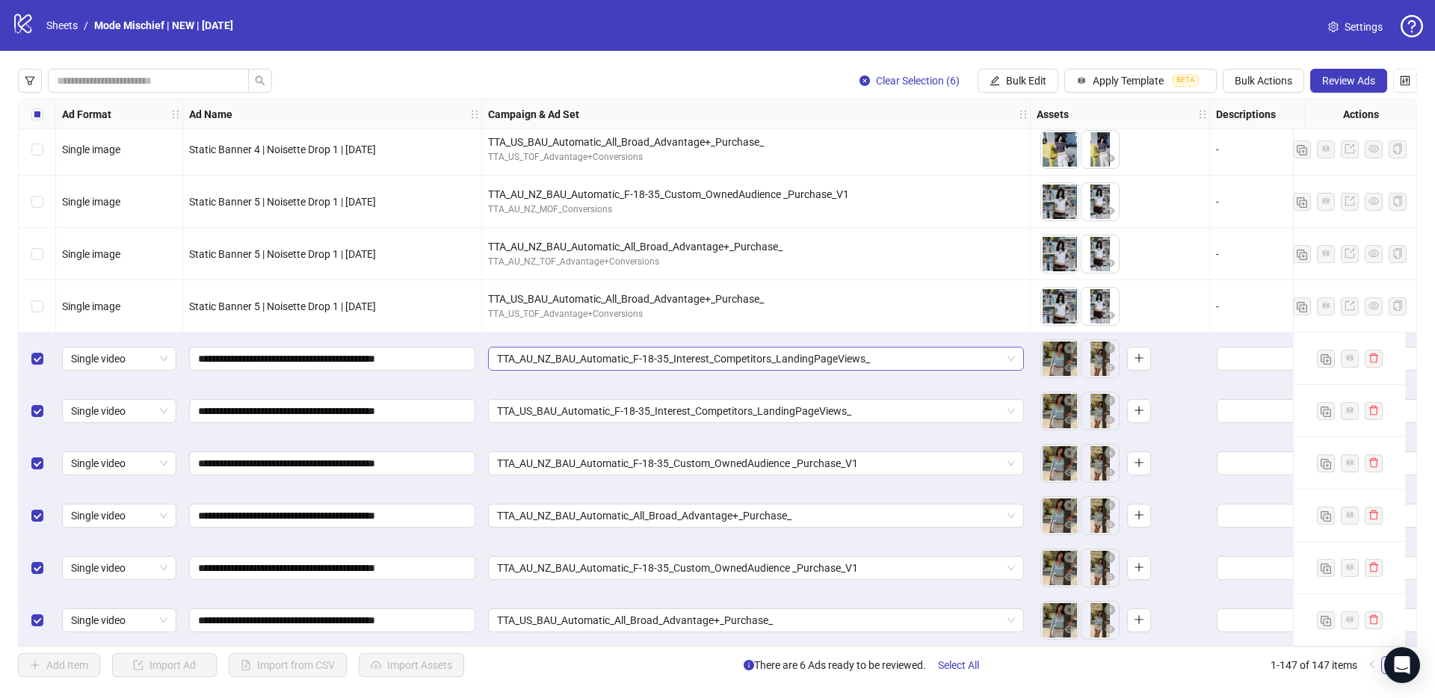
click at [878, 348] on span "TTA_AU_NZ_BAU_Automatic_F-18-35_Interest_Competitors_LandingPageViews_" at bounding box center [756, 358] width 518 height 22
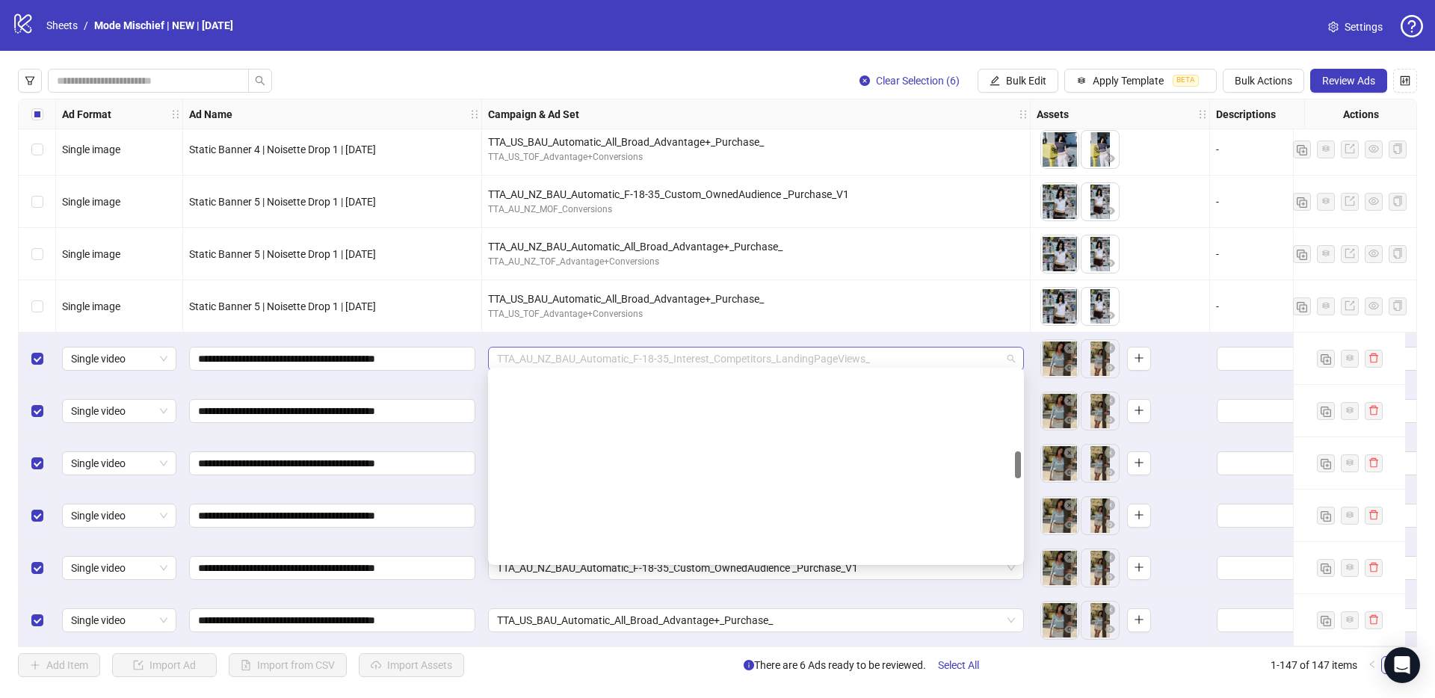
scroll to position [557, 0]
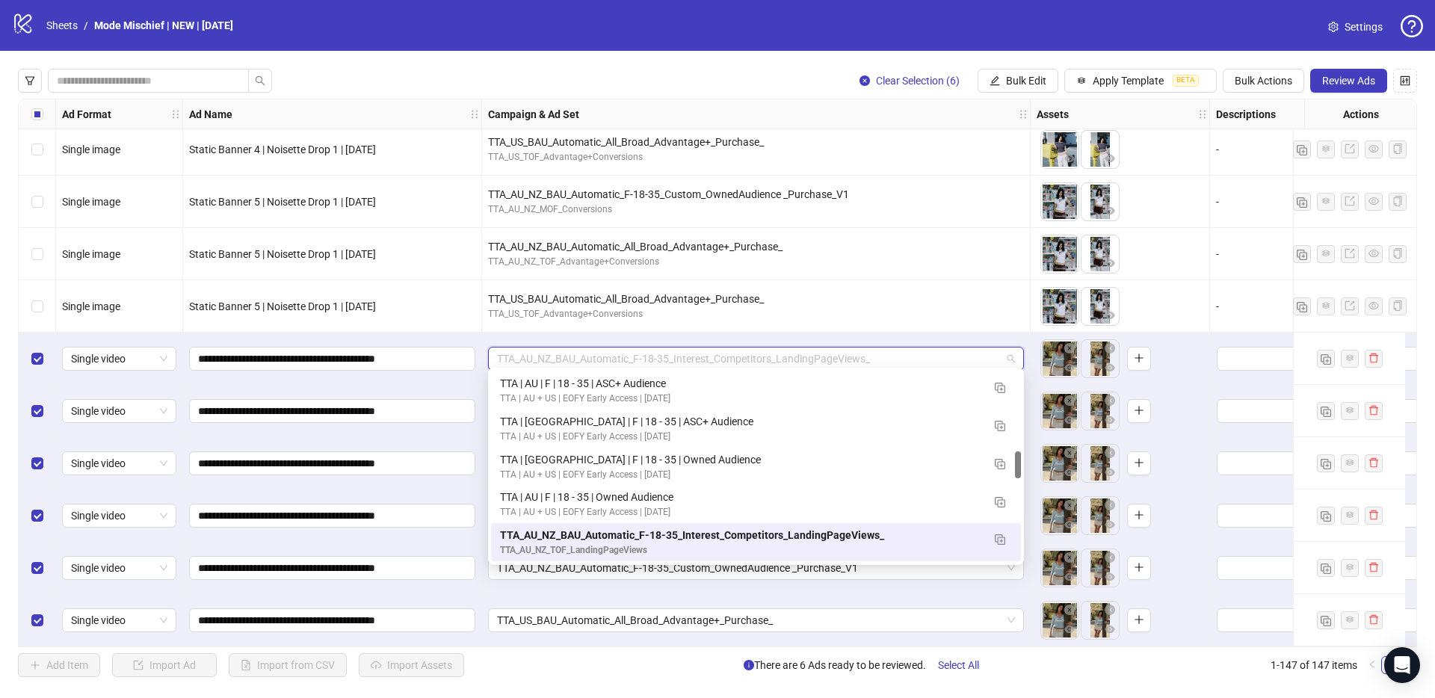
paste input "**********"
type input "**********"
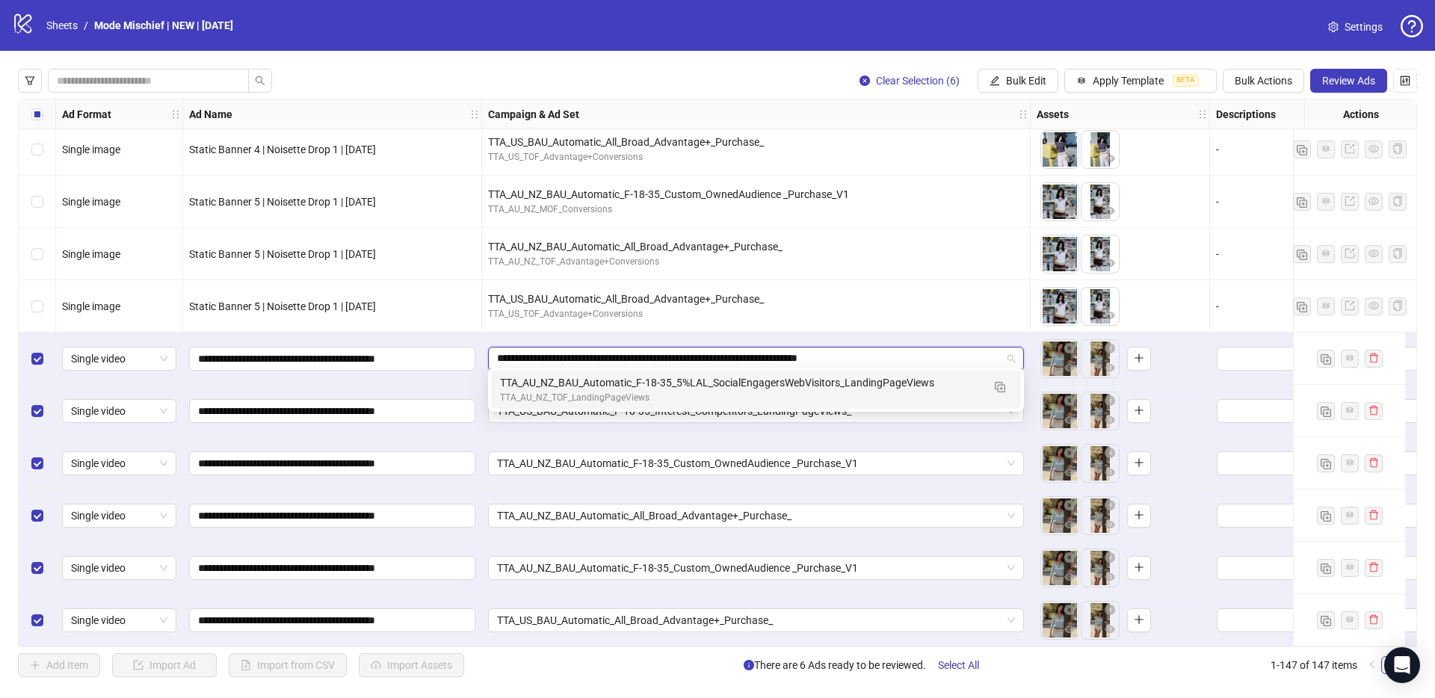
scroll to position [0, 0]
click at [753, 380] on div "TTA_AU_NZ_BAU_Automatic_F-18-35_5%LAL_SocialEngagersWebVisitors_LandingPageViews" at bounding box center [741, 382] width 482 height 16
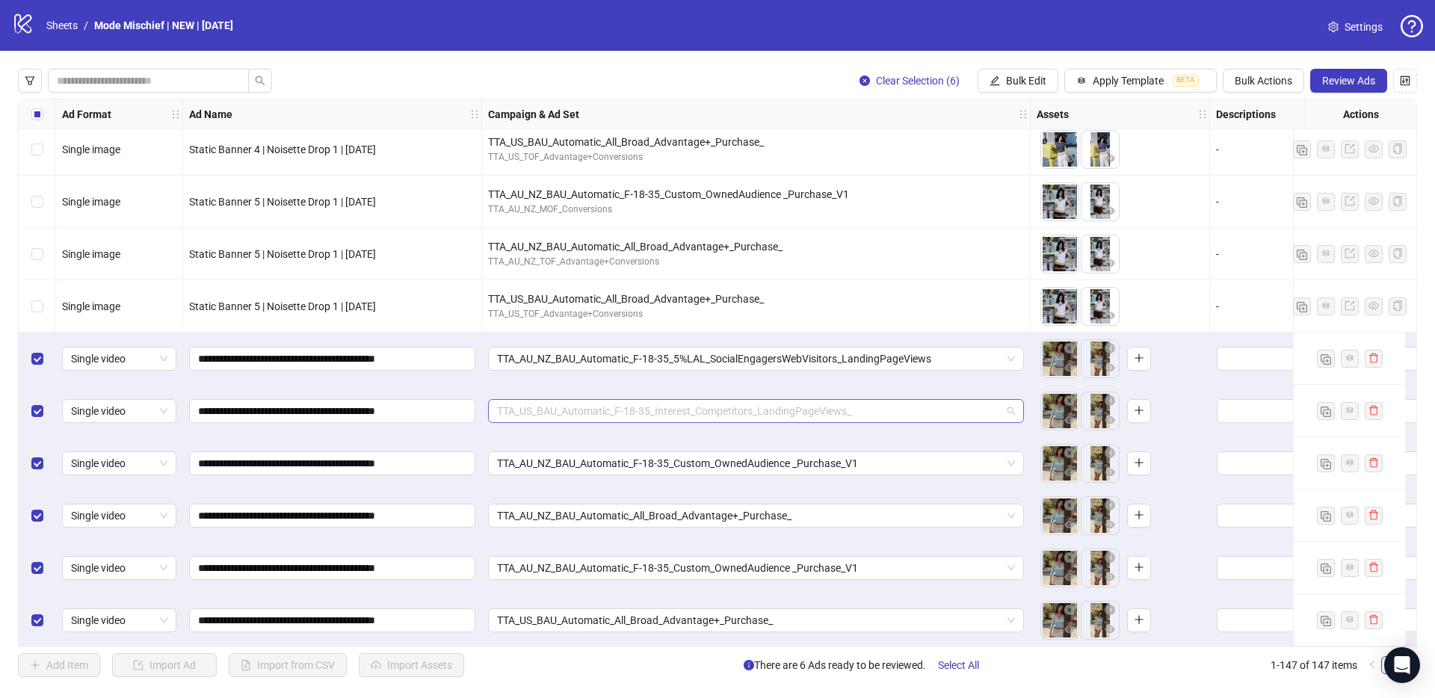
click at [707, 414] on span "TTA_US_BAU_Automatic_F-18-35_Interest_Competitors_LandingPageViews_" at bounding box center [756, 411] width 518 height 22
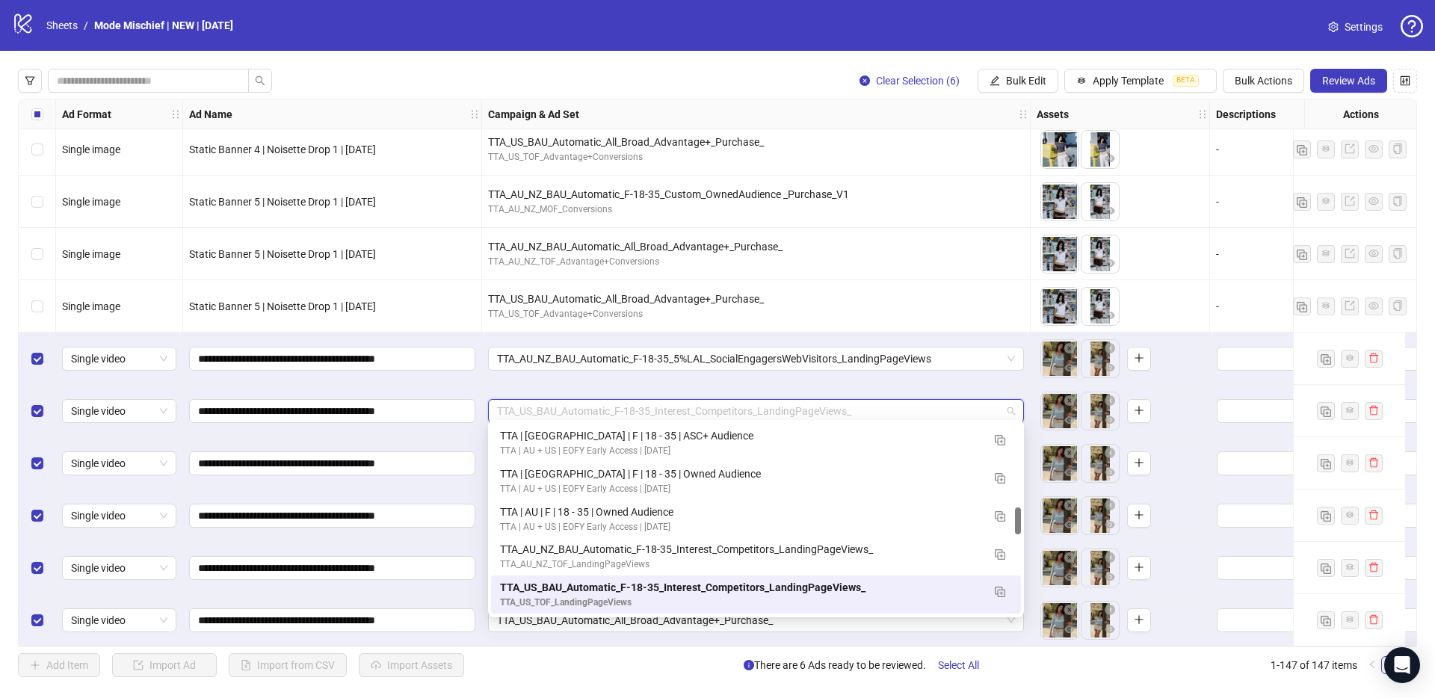
paste input "**********"
type input "**********"
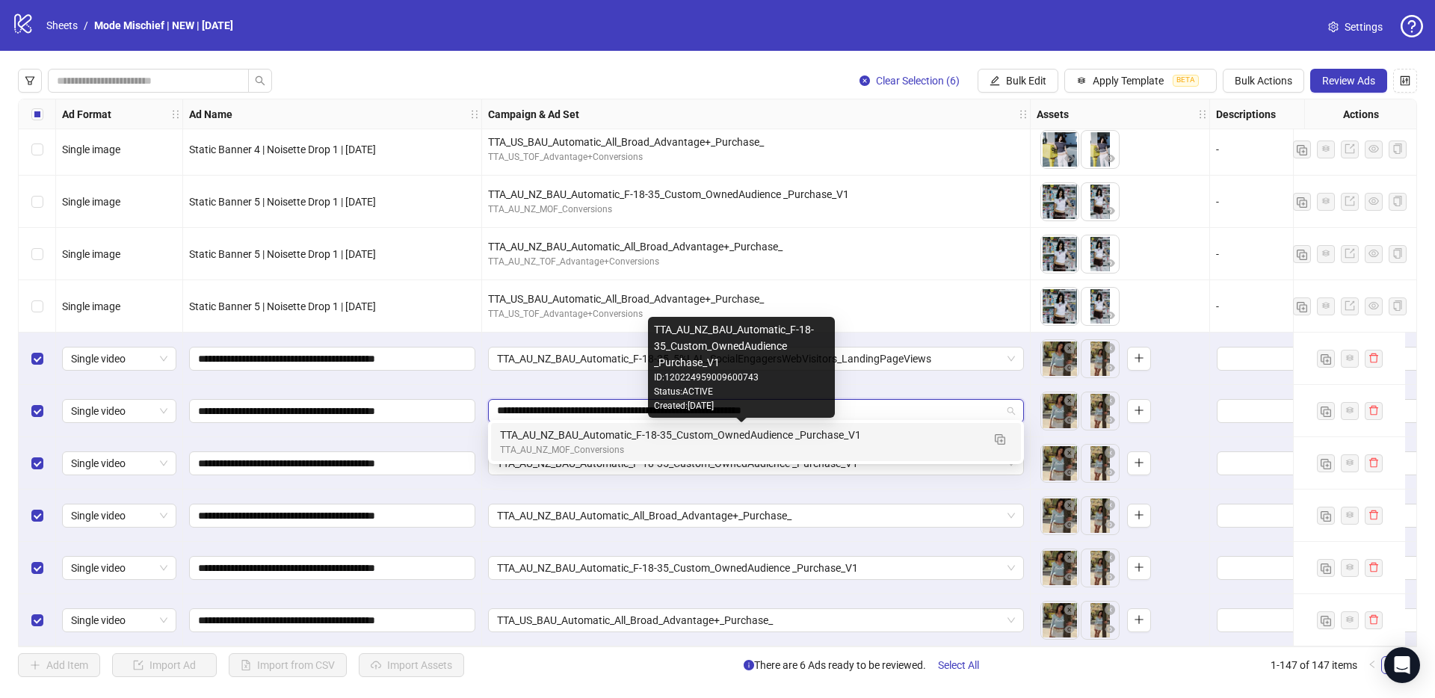
click at [628, 439] on div "TTA_AU_NZ_BAU_Automatic_F-18-35_Custom_OwnedAudience _Purchase_V1" at bounding box center [741, 435] width 482 height 16
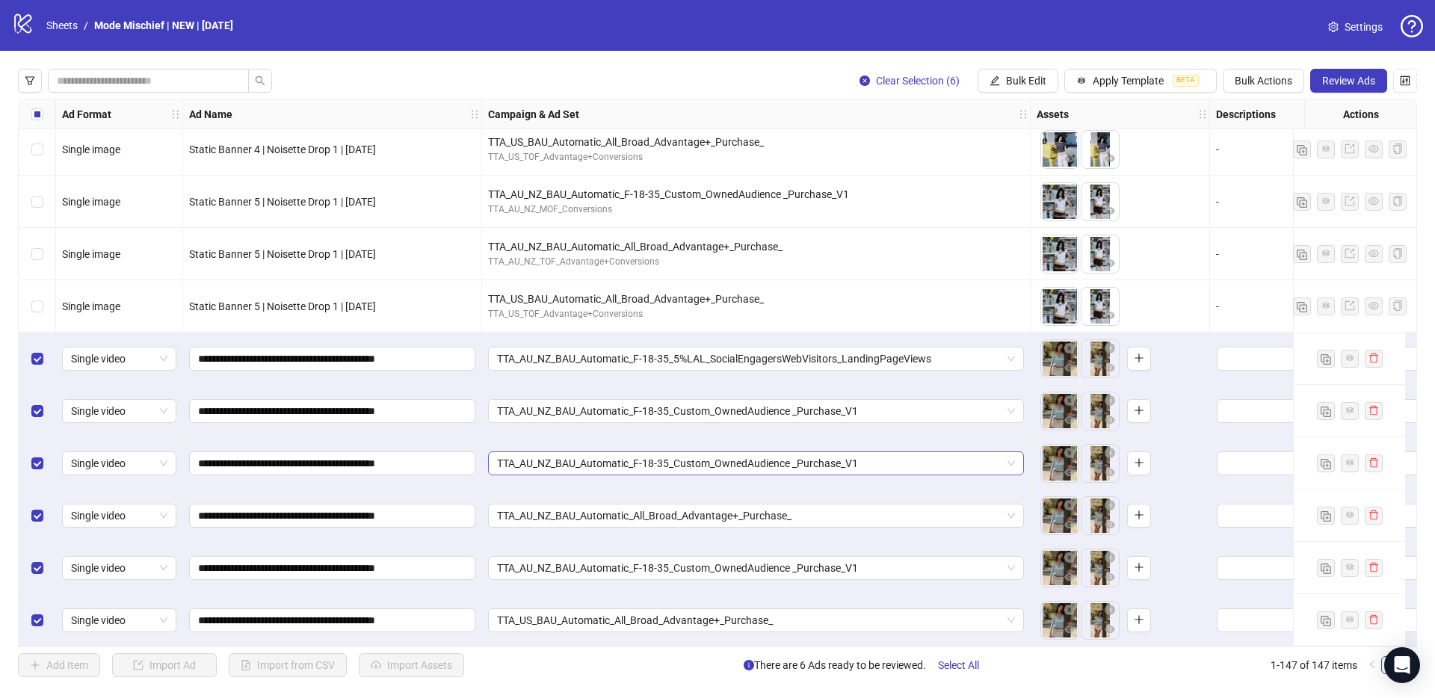
click at [667, 454] on span "TTA_AU_NZ_BAU_Automatic_F-18-35_Custom_OwnedAudience _Purchase_V1" at bounding box center [756, 463] width 518 height 22
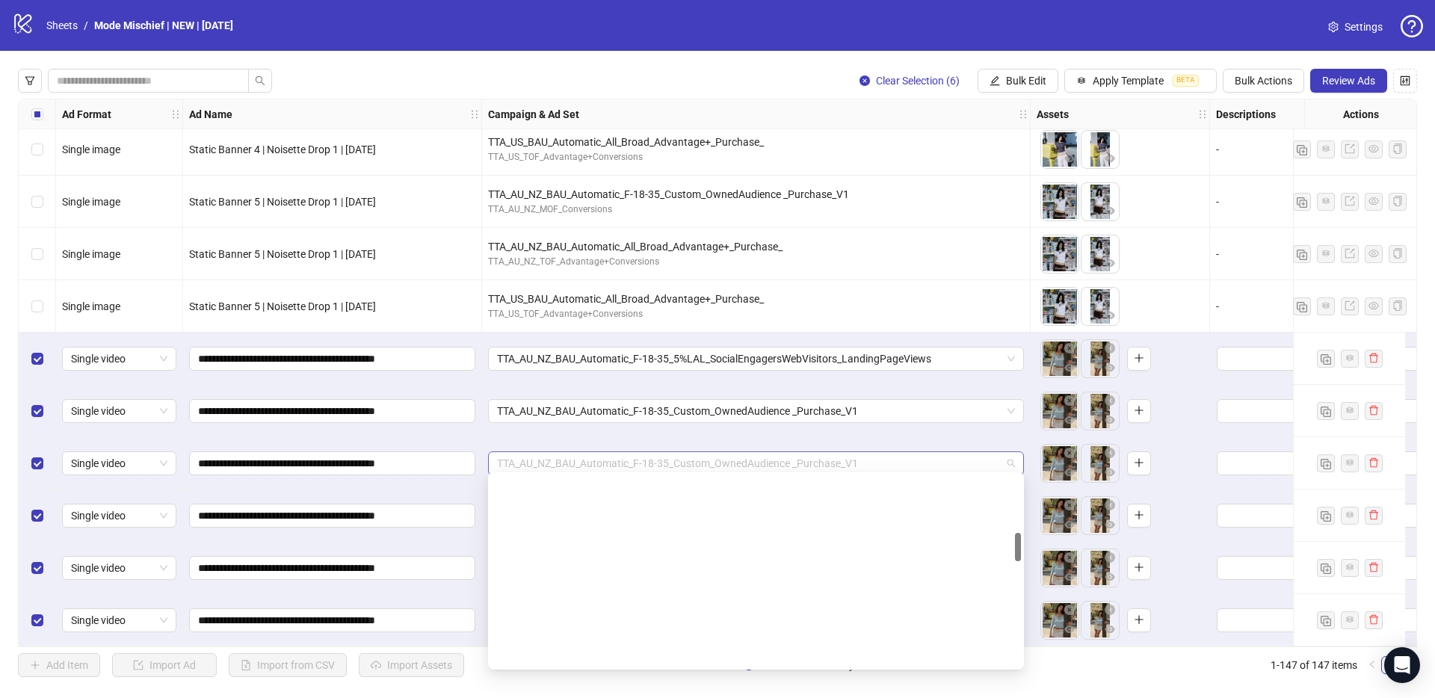
scroll to position [380, 0]
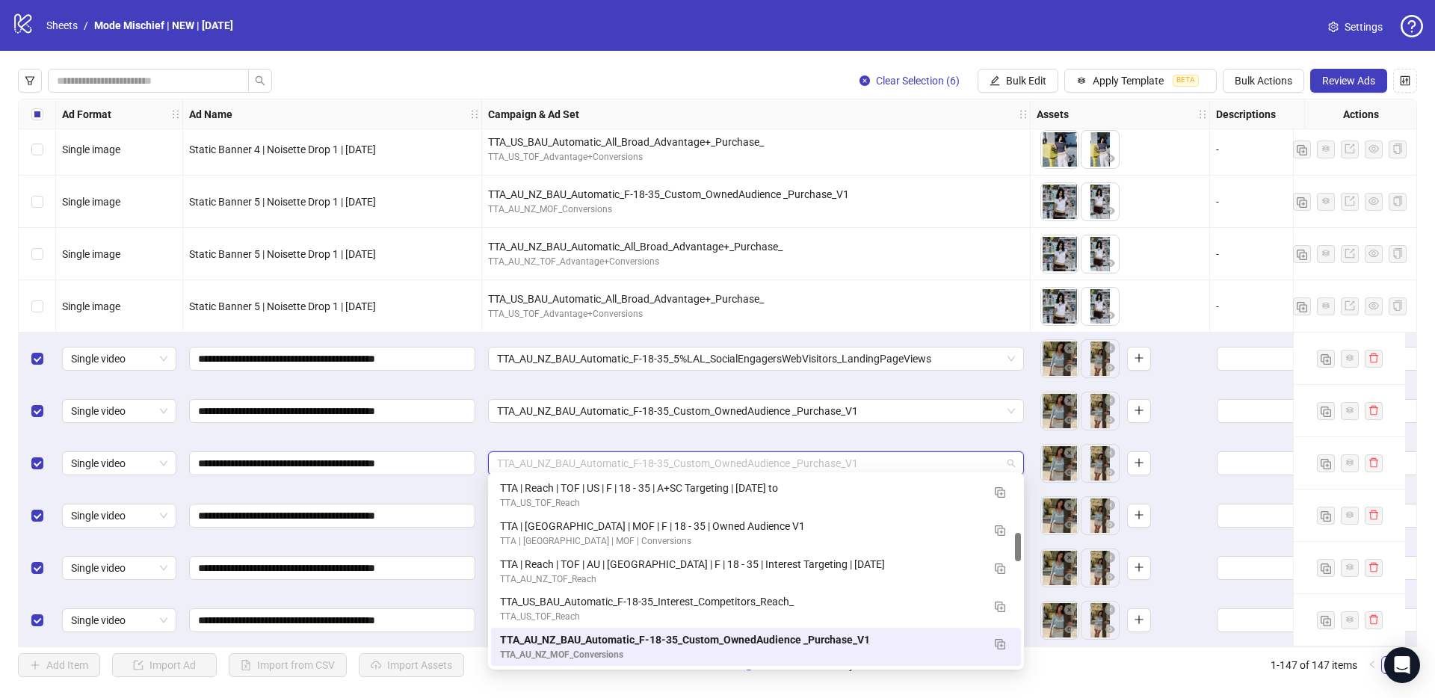
paste input "**********"
type input "**********"
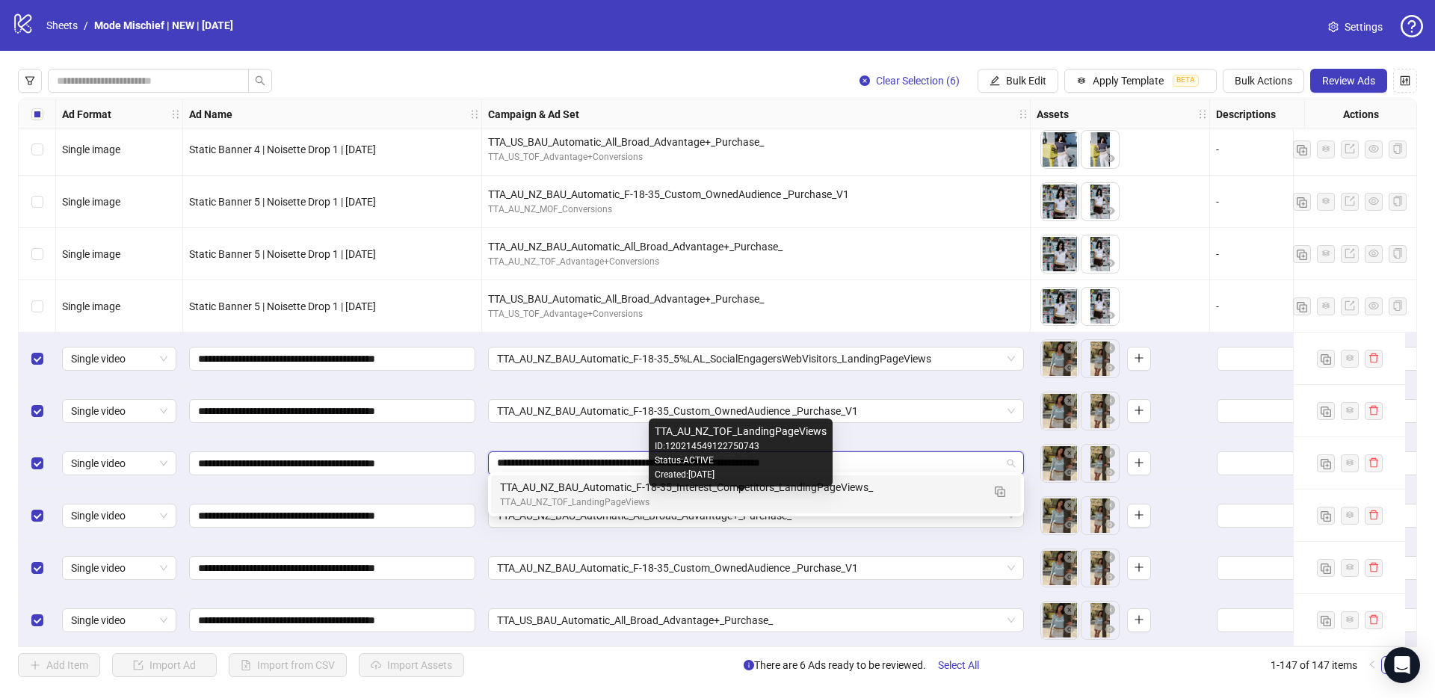
click at [587, 500] on div "TTA_AU_NZ_TOF_LandingPageViews" at bounding box center [741, 502] width 482 height 14
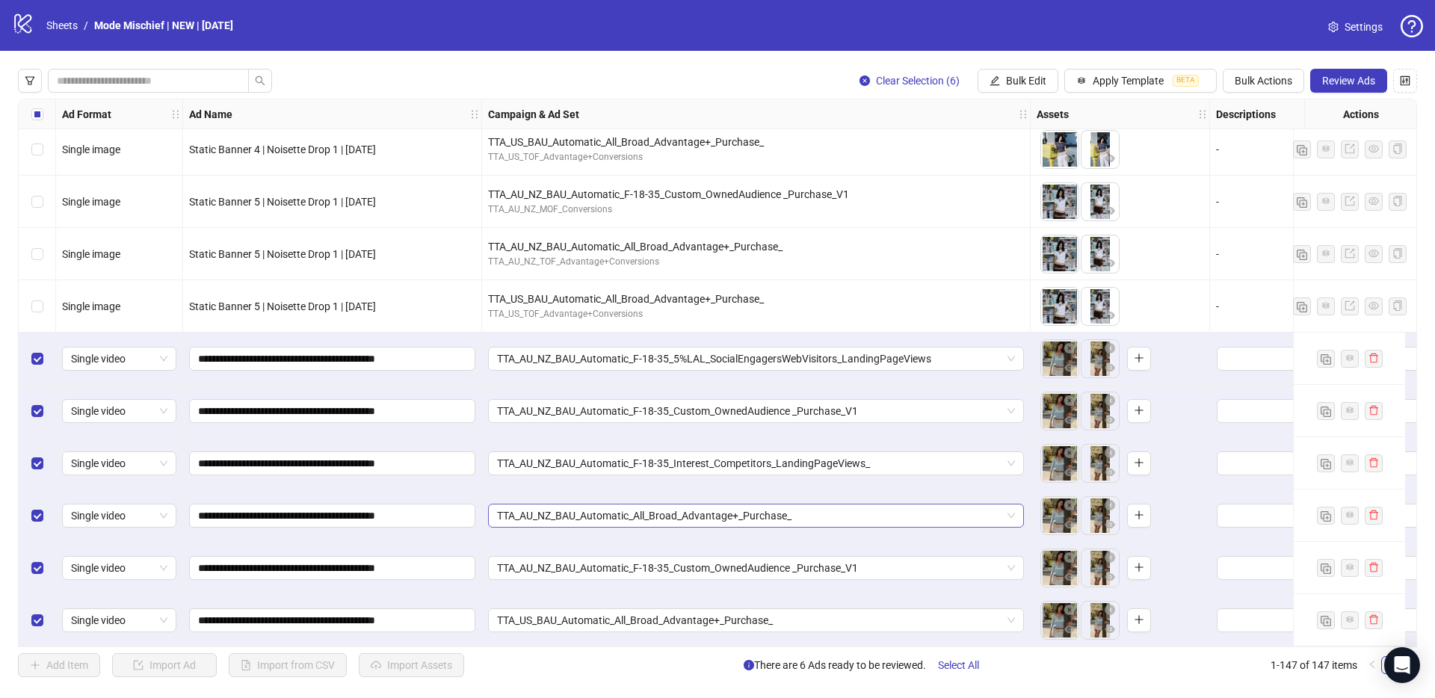
click at [712, 510] on span "TTA_AU_NZ_BAU_Automatic_All_Broad_Advantage+_Purchase_" at bounding box center [756, 515] width 518 height 22
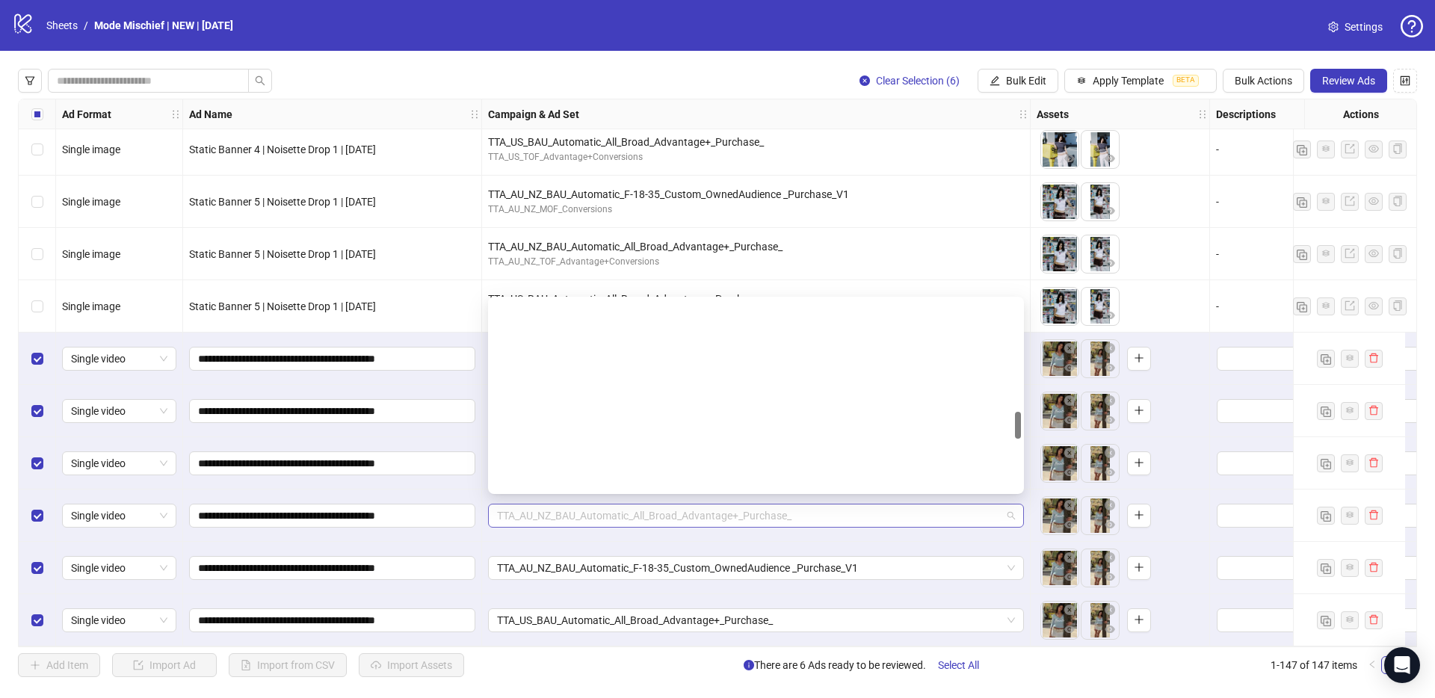
scroll to position [772, 0]
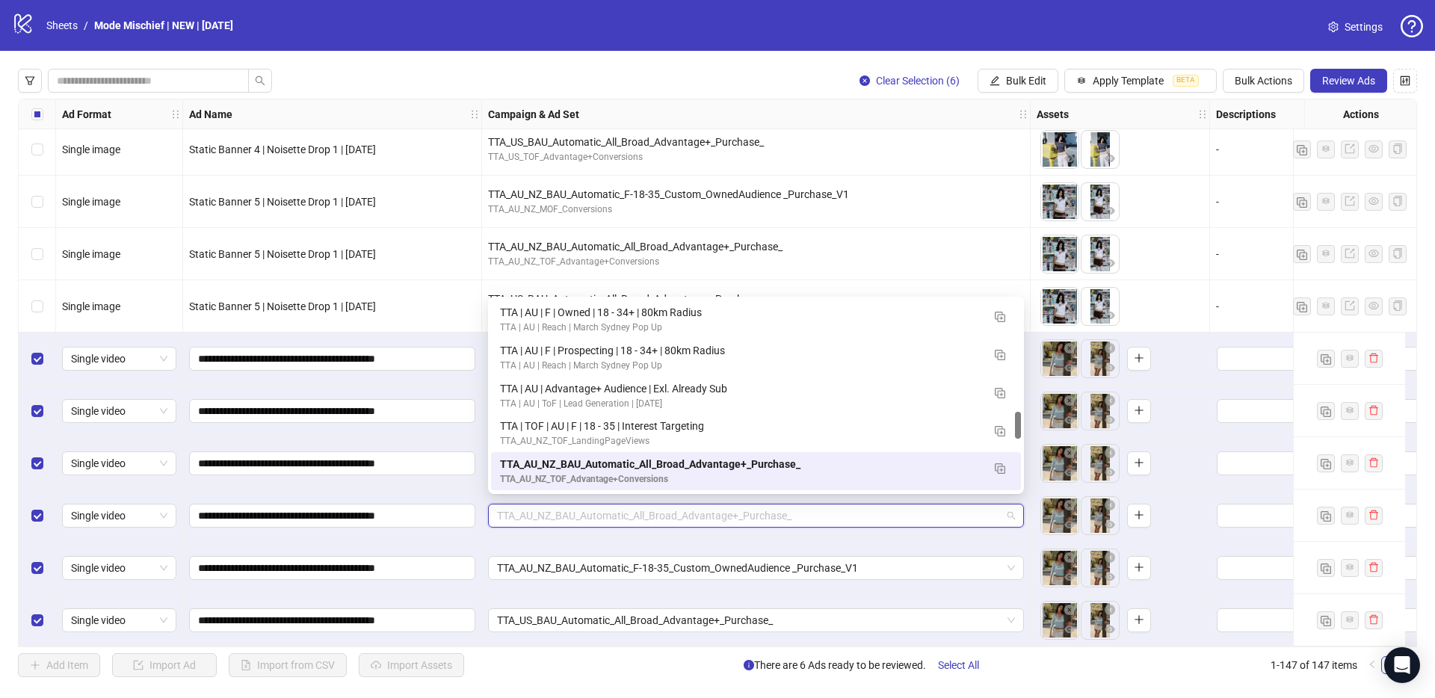
paste input "**********"
type input "**********"
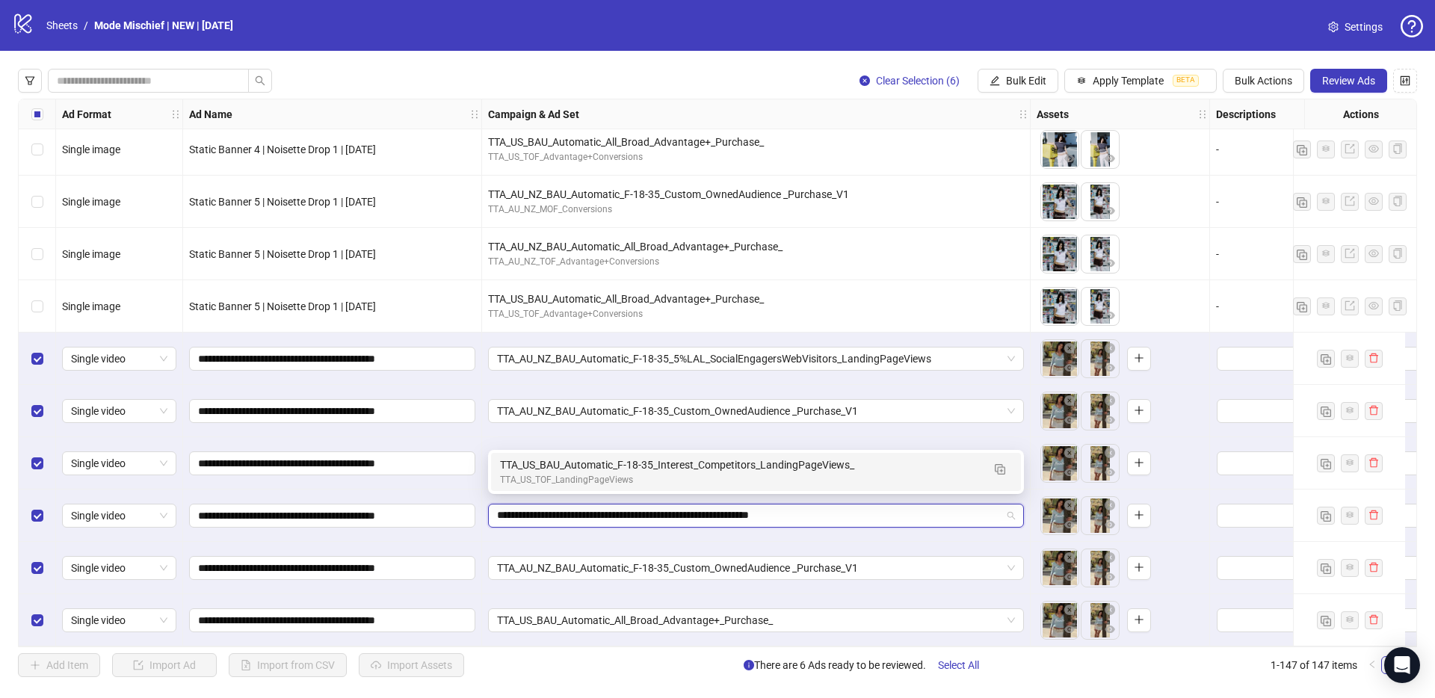
scroll to position [0, 0]
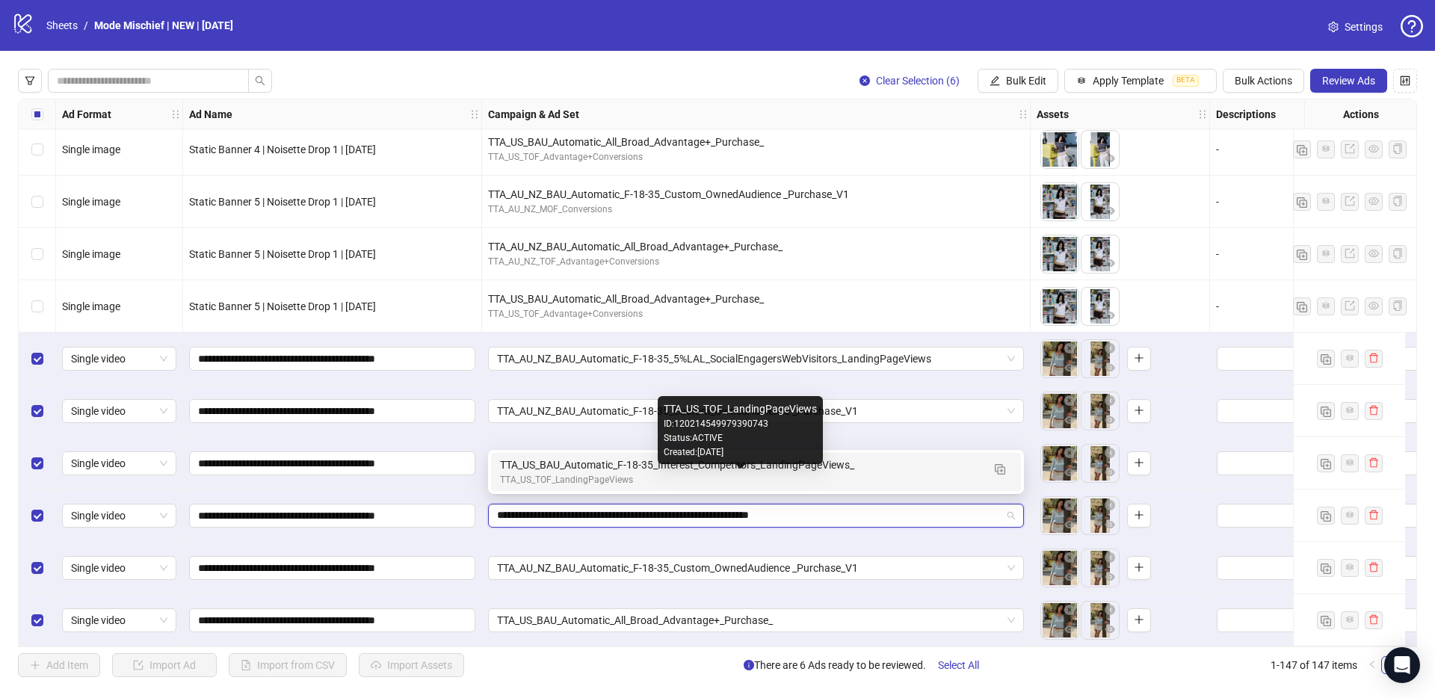
click at [577, 475] on div "TTA_US_TOF_LandingPageViews" at bounding box center [741, 480] width 482 height 14
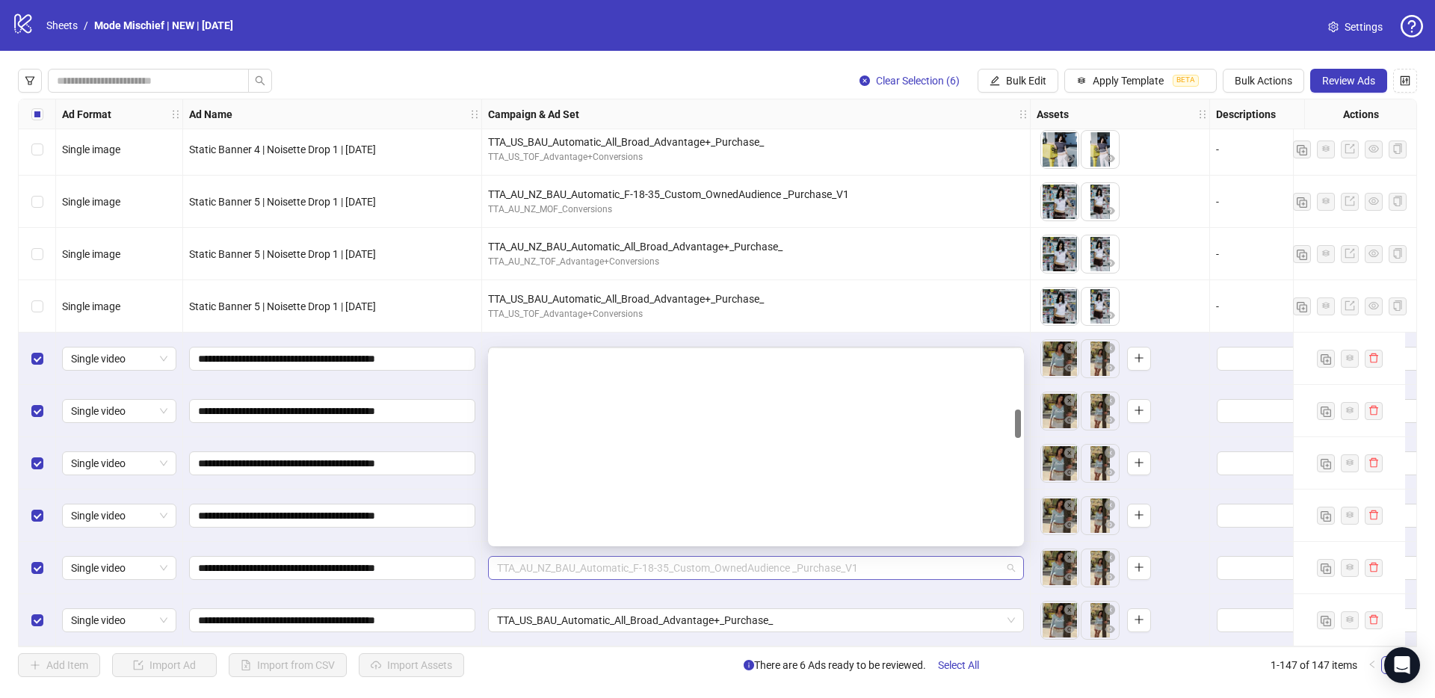
click at [795, 563] on span "TTA_AU_NZ_BAU_Automatic_F-18-35_Custom_OwnedAudience _Purchase_V1" at bounding box center [756, 568] width 518 height 22
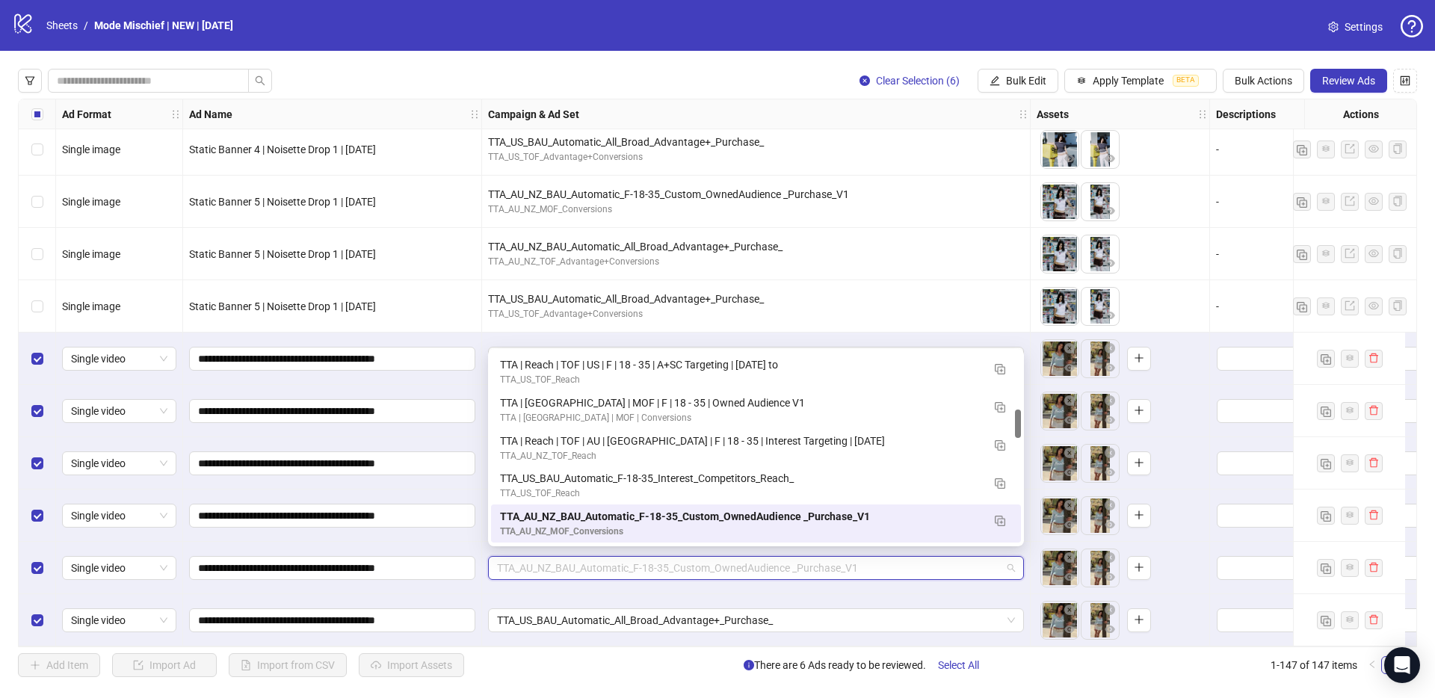
paste input "**********"
type input "**********"
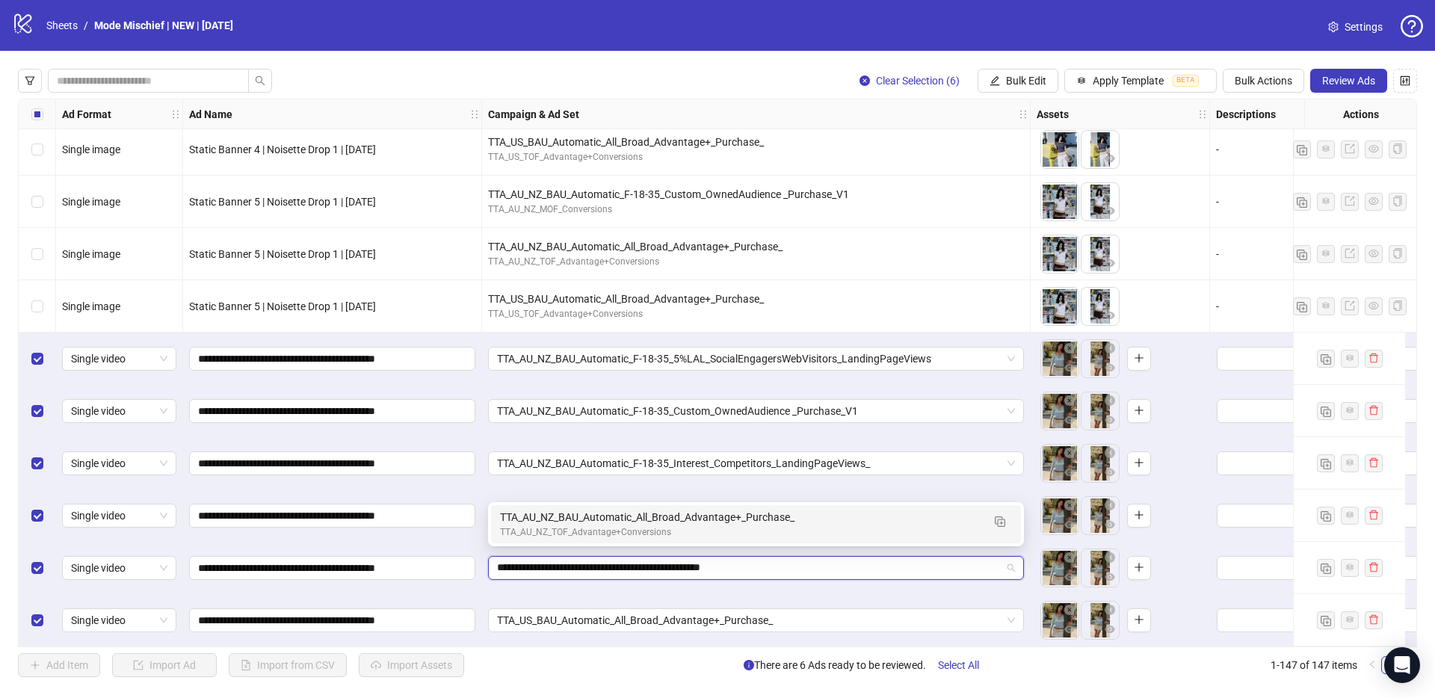
click at [695, 506] on div "TTA_AU_NZ_BAU_Automatic_All_Broad_Advantage+_Purchase_ TTA_AU_NZ_TOF_Advantage+…" at bounding box center [756, 524] width 530 height 38
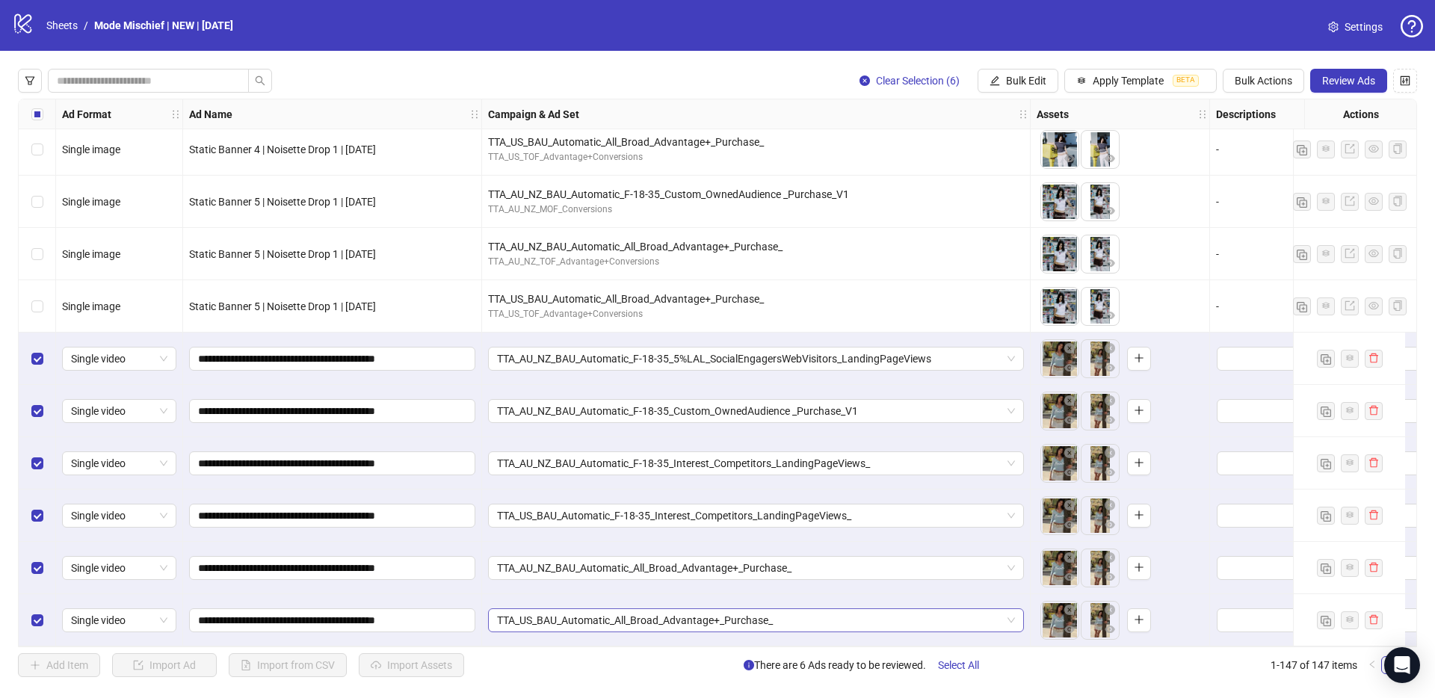
click at [613, 622] on span "TTA_US_BAU_Automatic_All_Broad_Advantage+_Purchase_" at bounding box center [756, 620] width 518 height 22
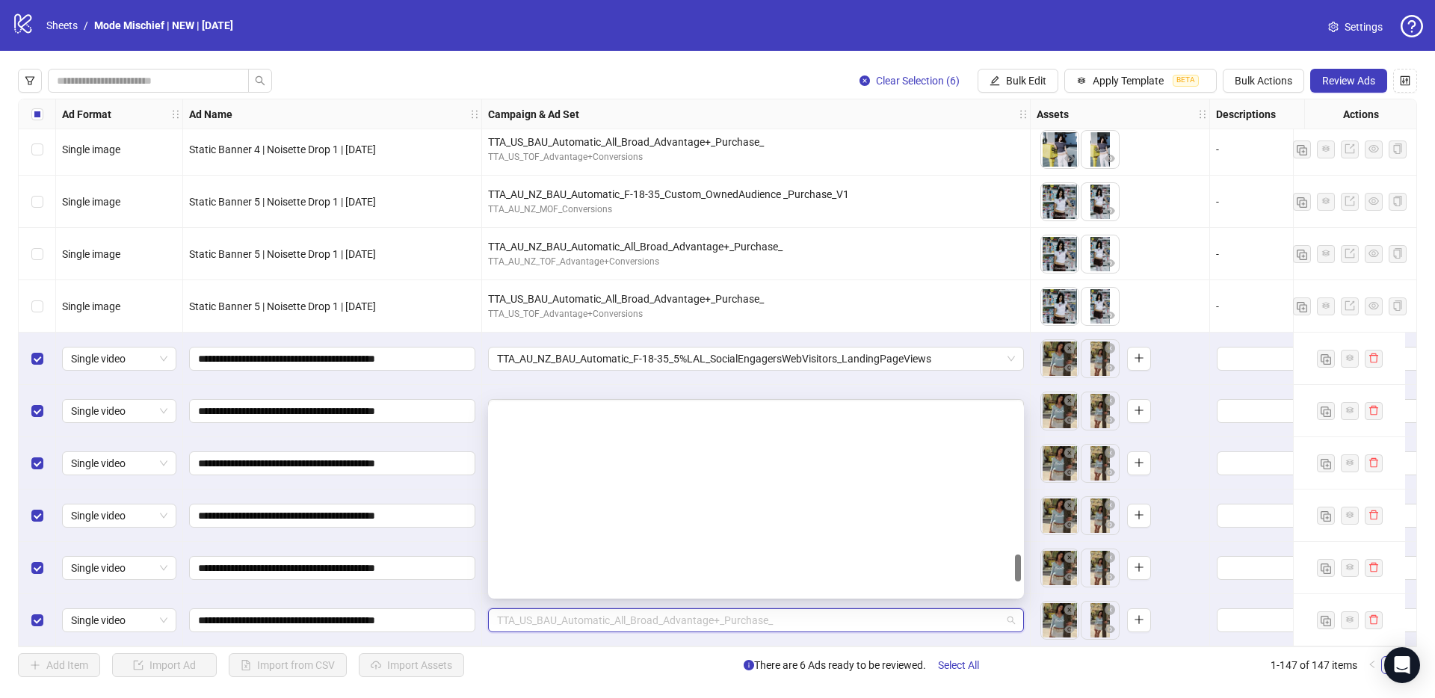
scroll to position [1035, 0]
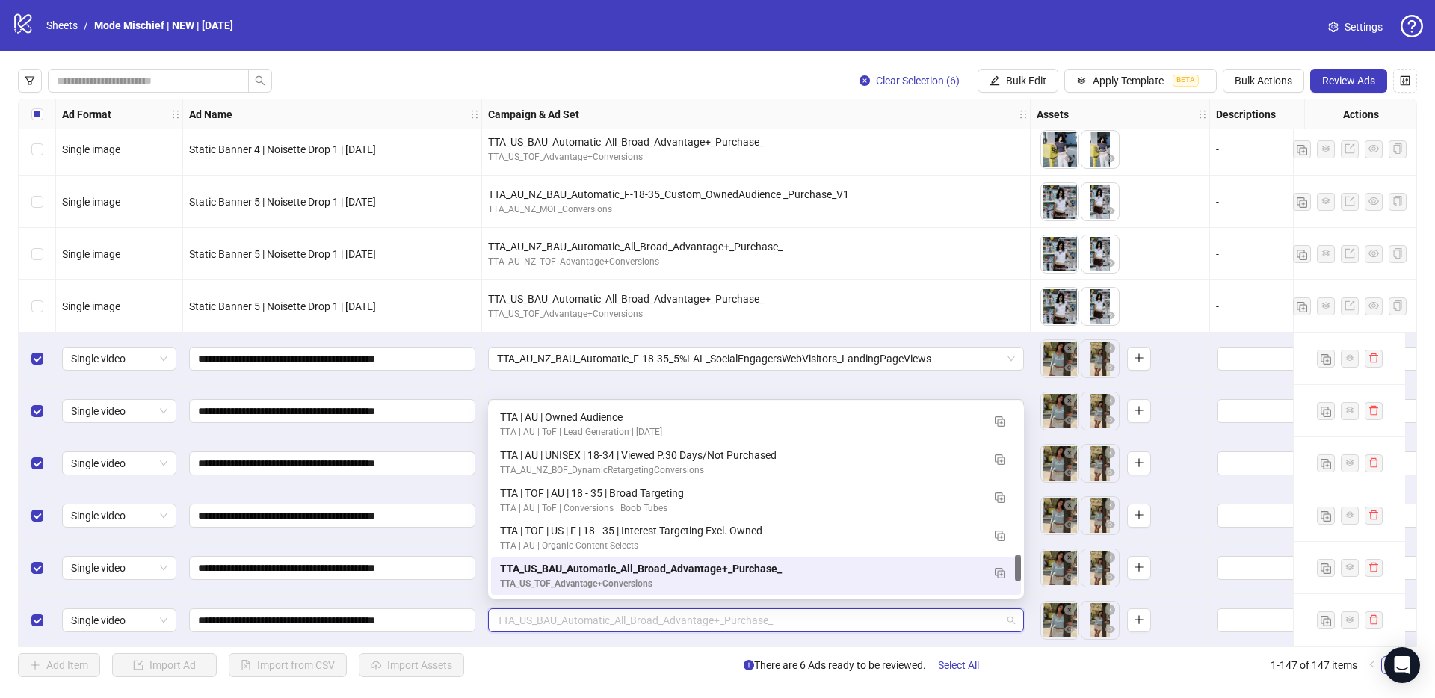
paste input "**********"
type input "**********"
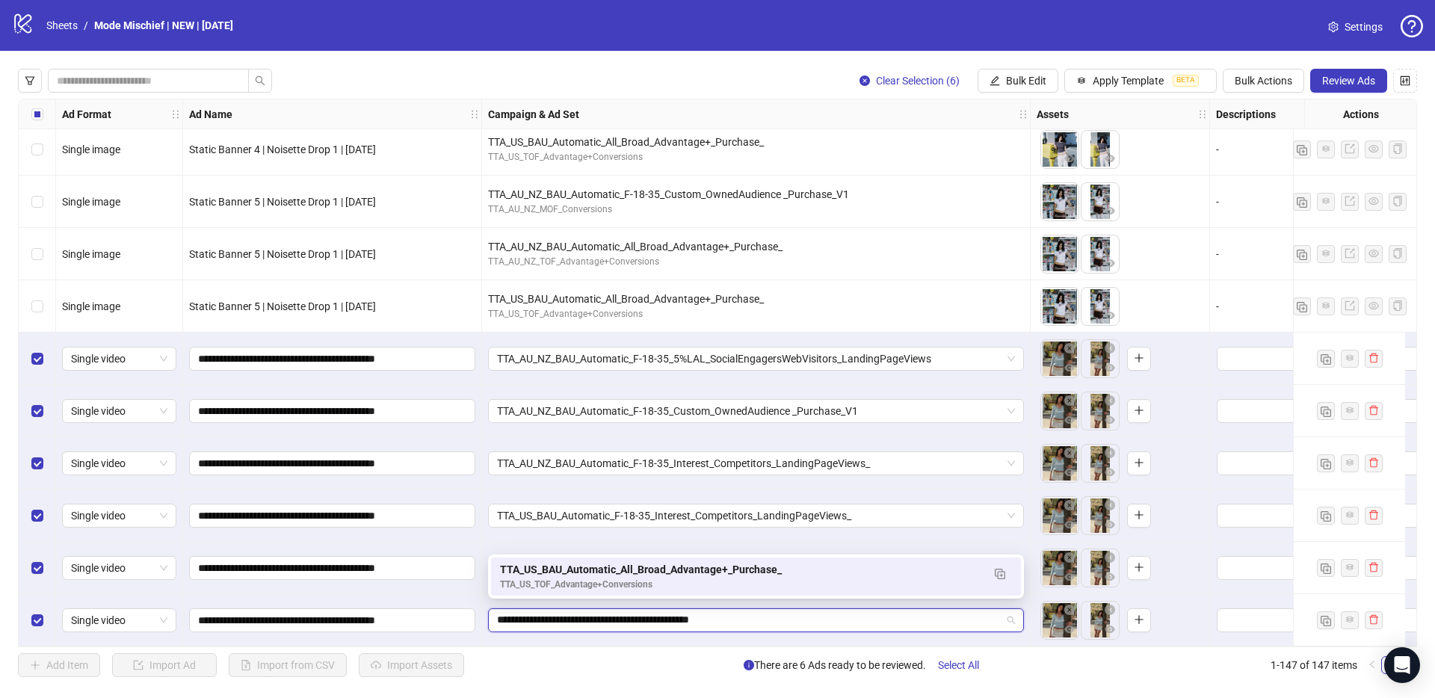
scroll to position [0, 0]
click at [591, 575] on div "TTA_US_BAU_Automatic_All_Broad_Advantage+_Purchase_" at bounding box center [741, 569] width 482 height 16
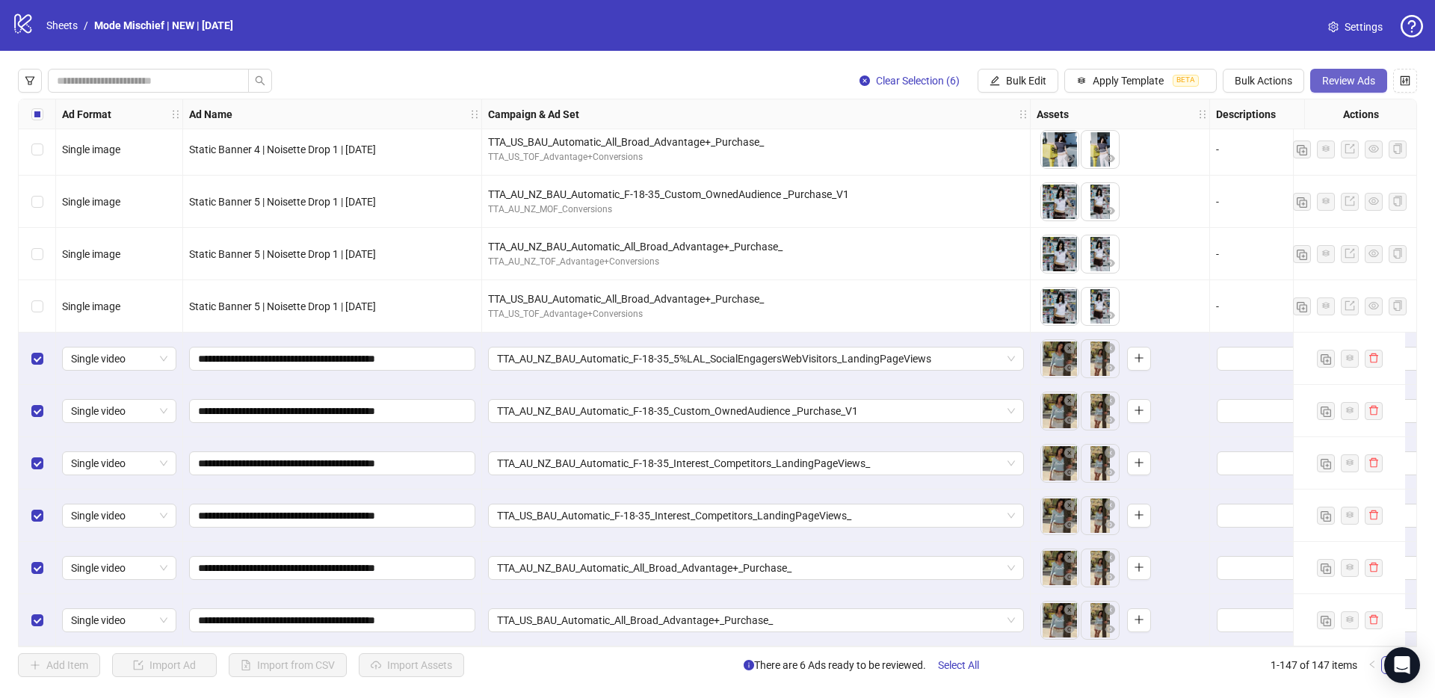
click at [1334, 86] on button "Review Ads" at bounding box center [1348, 81] width 77 height 24
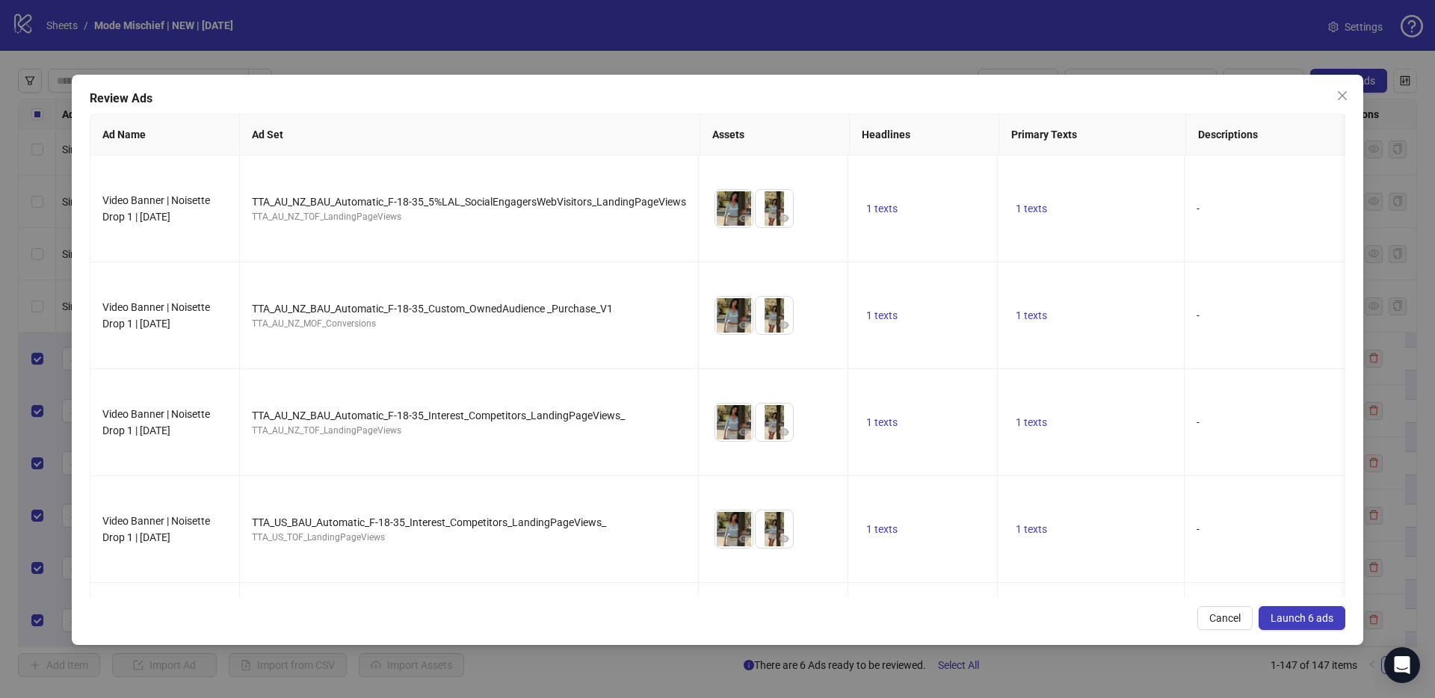
click at [1278, 611] on button "Launch 6 ads" at bounding box center [1301, 618] width 87 height 24
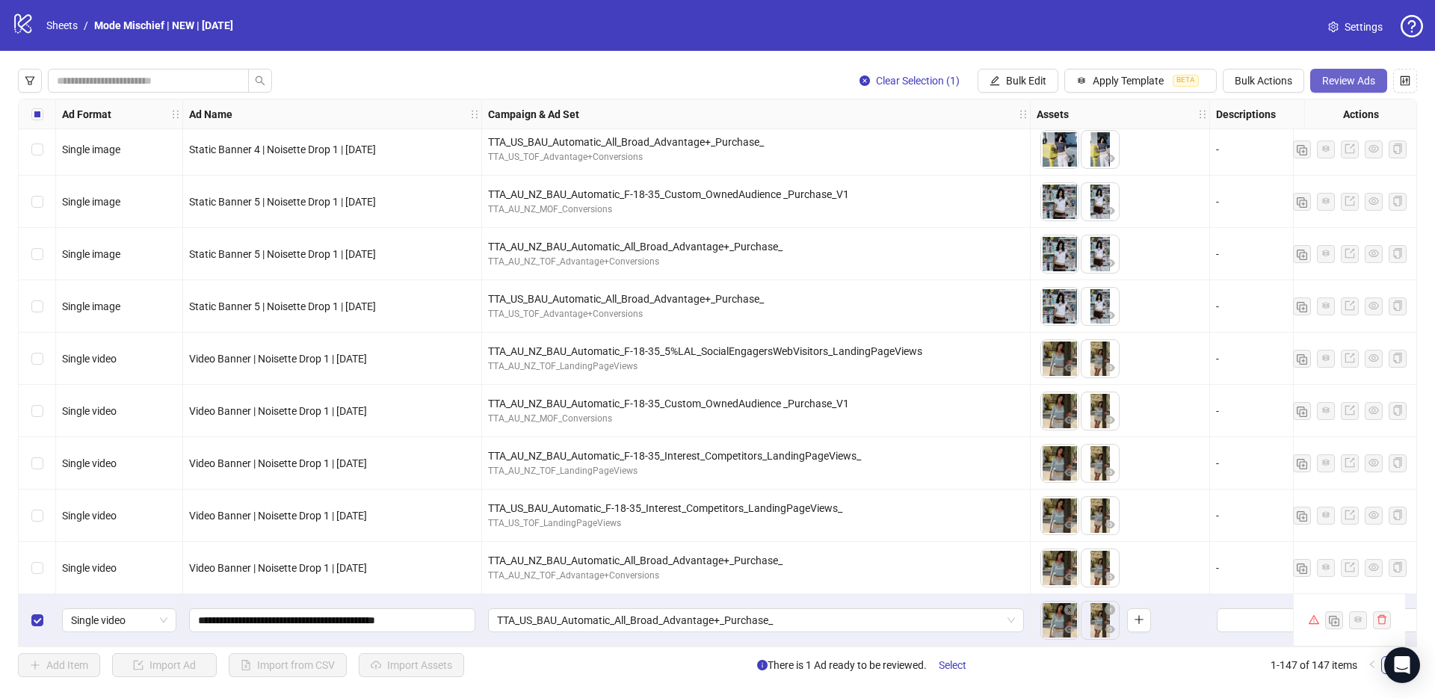
click at [1358, 78] on span "Review Ads" at bounding box center [1348, 81] width 53 height 12
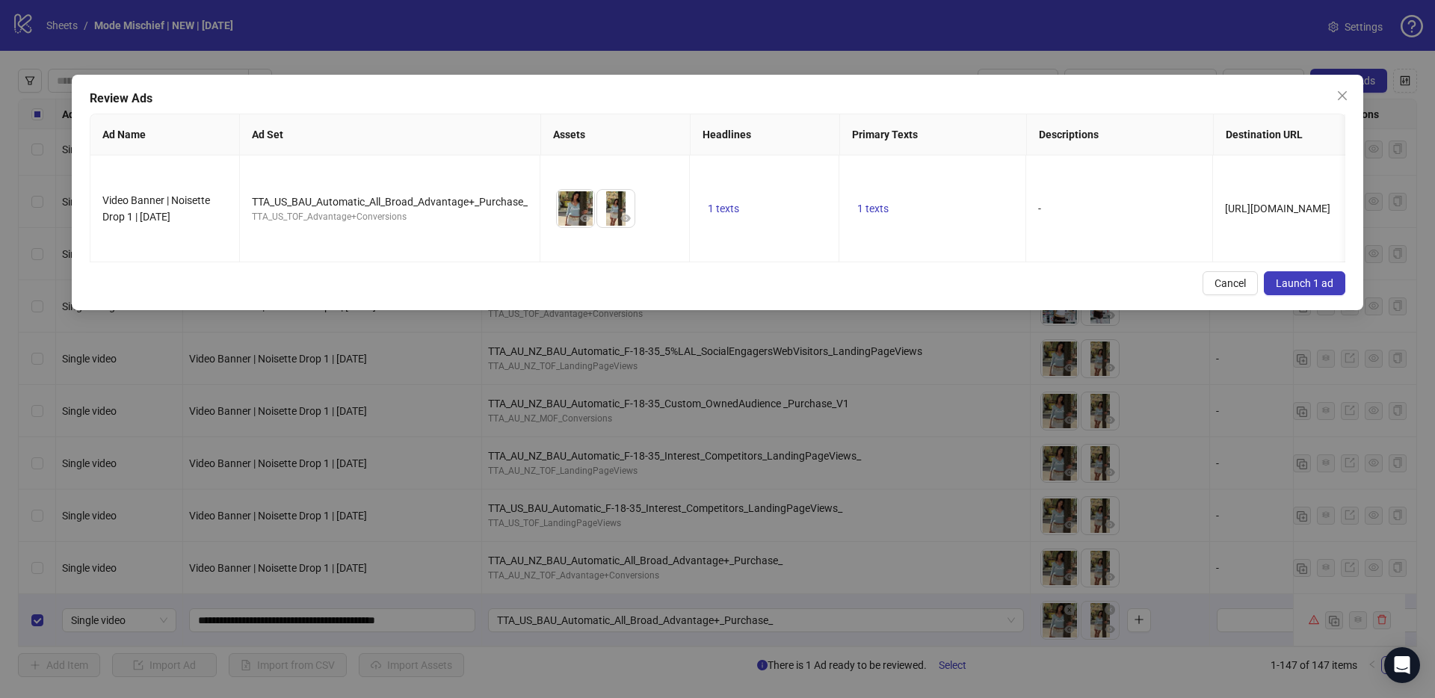
click at [1317, 277] on span "Launch 1 ad" at bounding box center [1305, 283] width 58 height 12
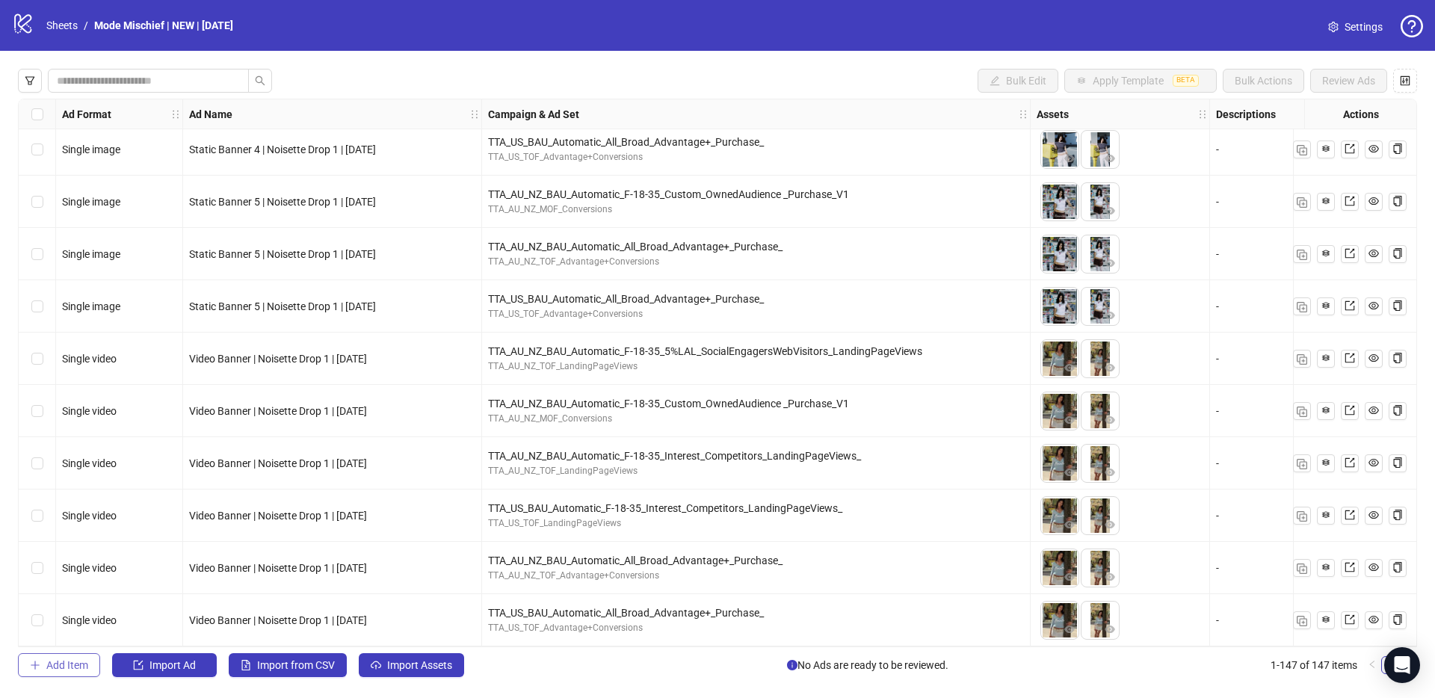
click at [63, 667] on span "Add Item" at bounding box center [67, 665] width 42 height 12
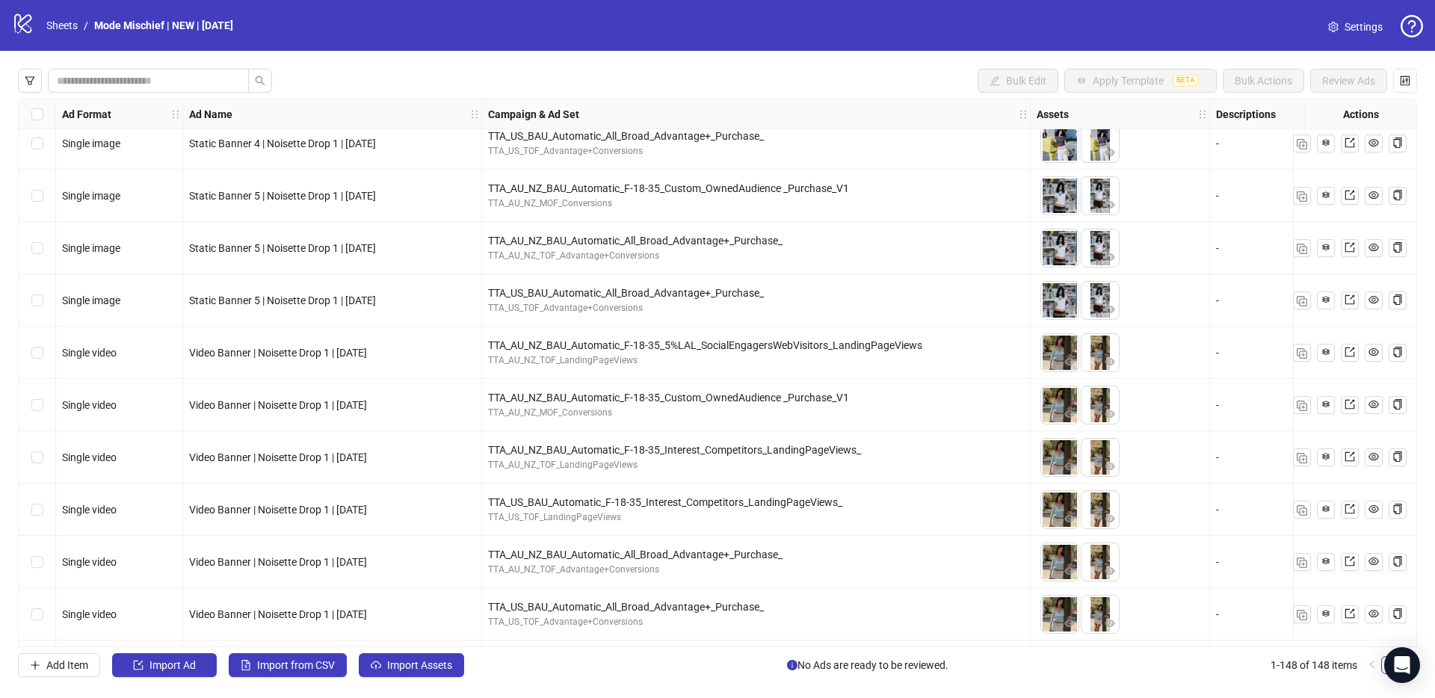
scroll to position [7230, 0]
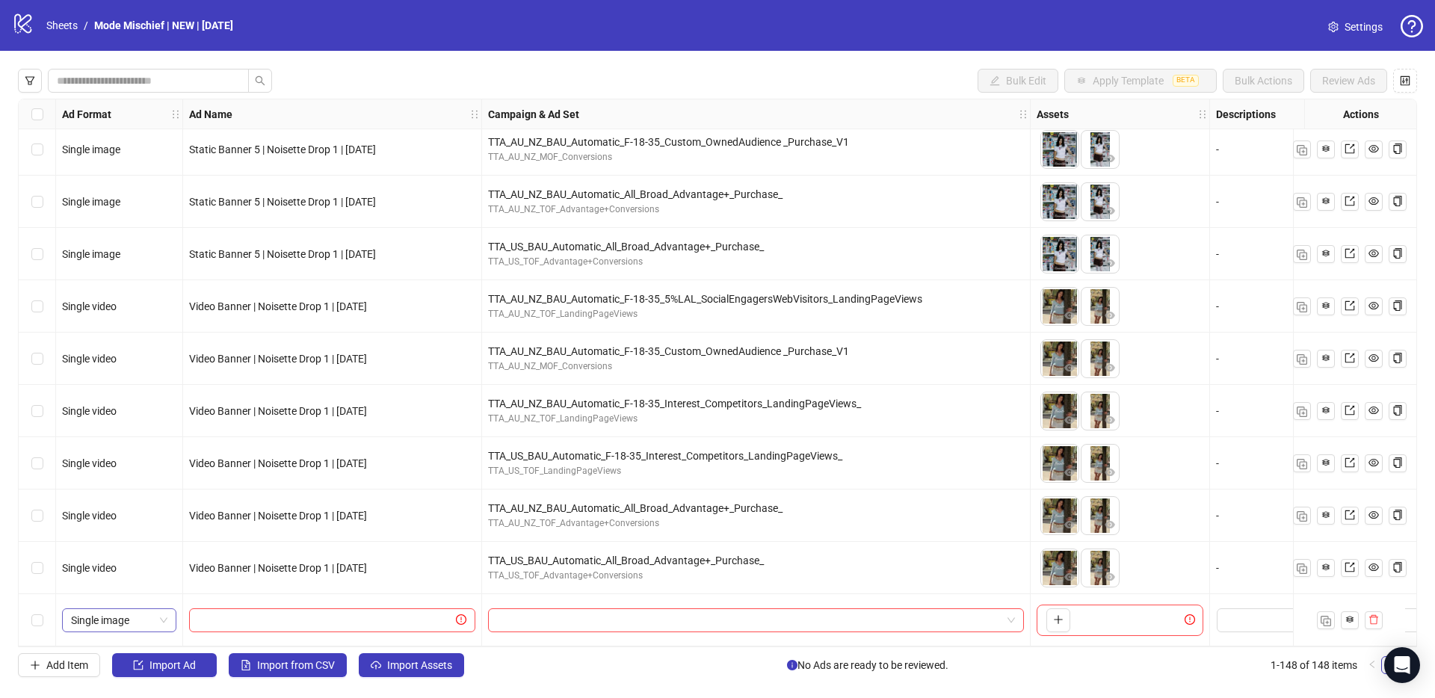
click at [151, 617] on span "Single image" at bounding box center [119, 620] width 96 height 22
click at [122, 469] on div "Single video" at bounding box center [119, 464] width 90 height 16
click at [361, 612] on input "text" at bounding box center [325, 620] width 255 height 16
paste input "**********"
type input "**********"
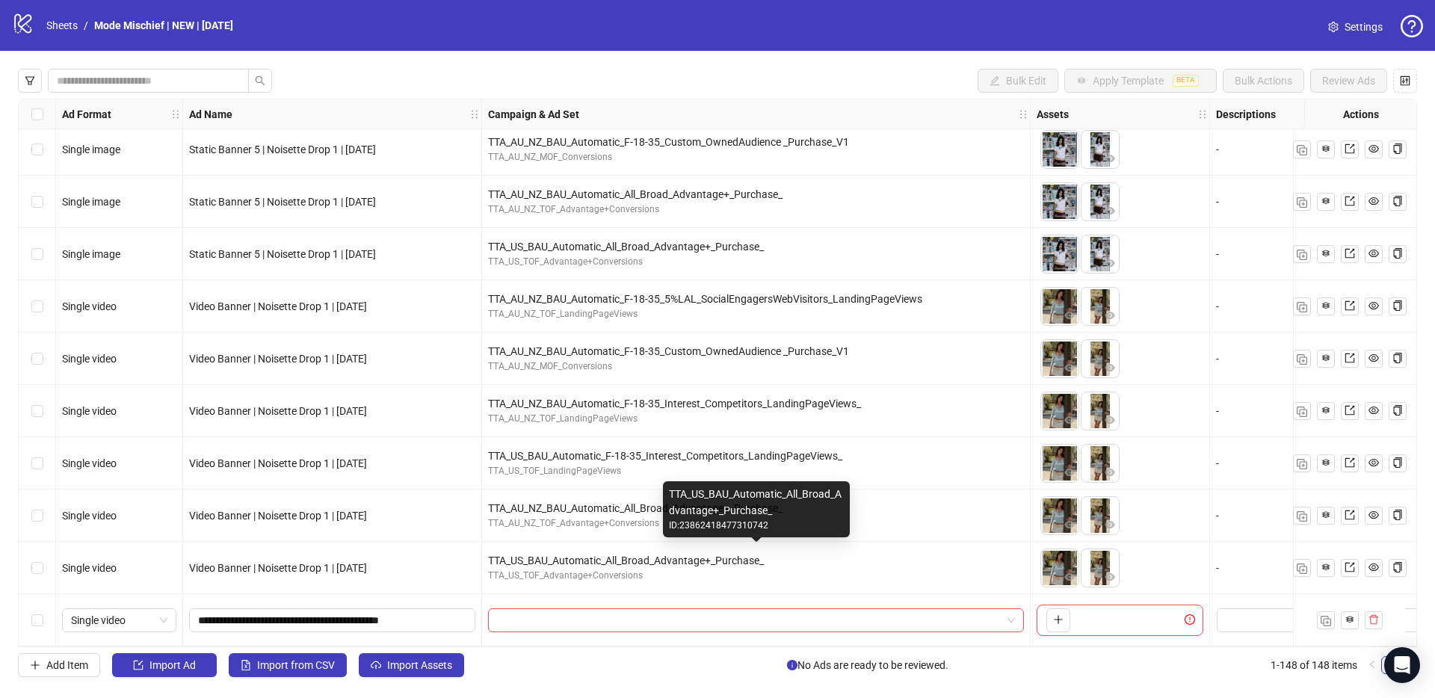
scroll to position [7230, 1029]
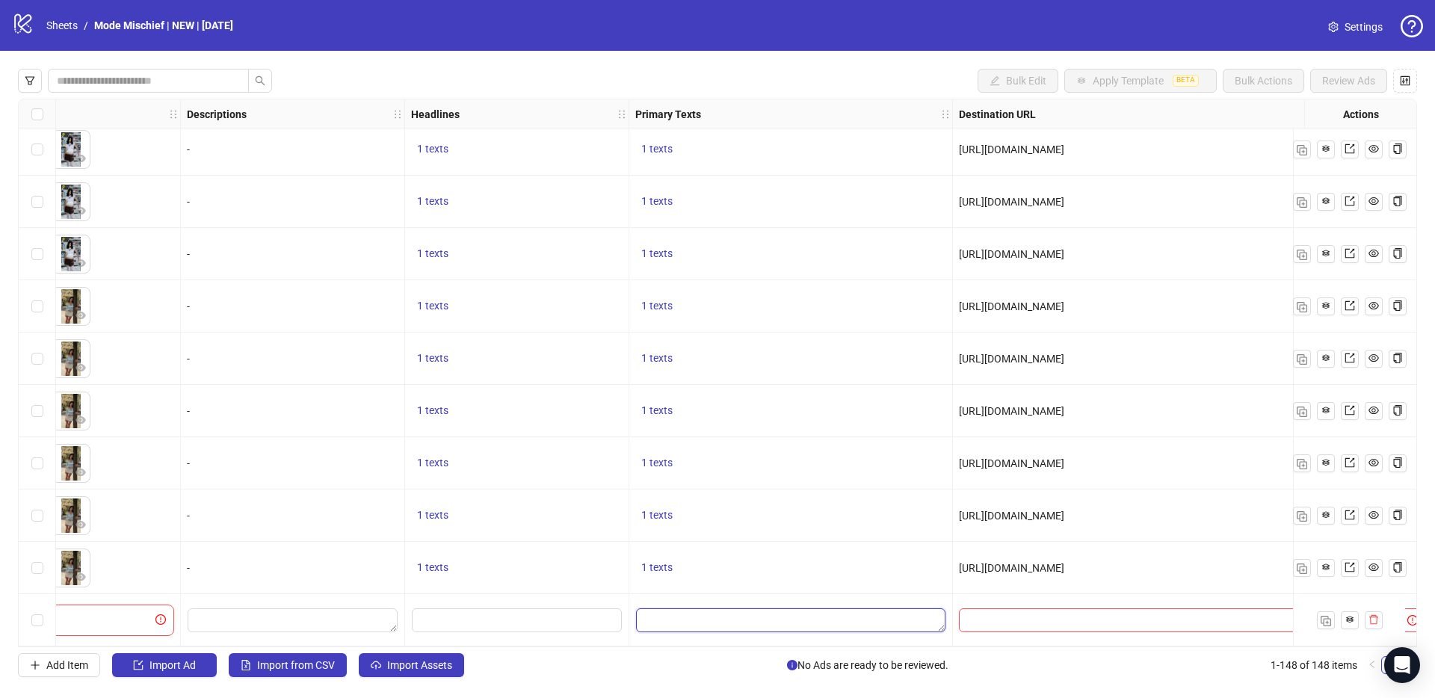
click at [715, 615] on textarea "Edit values" at bounding box center [790, 620] width 309 height 24
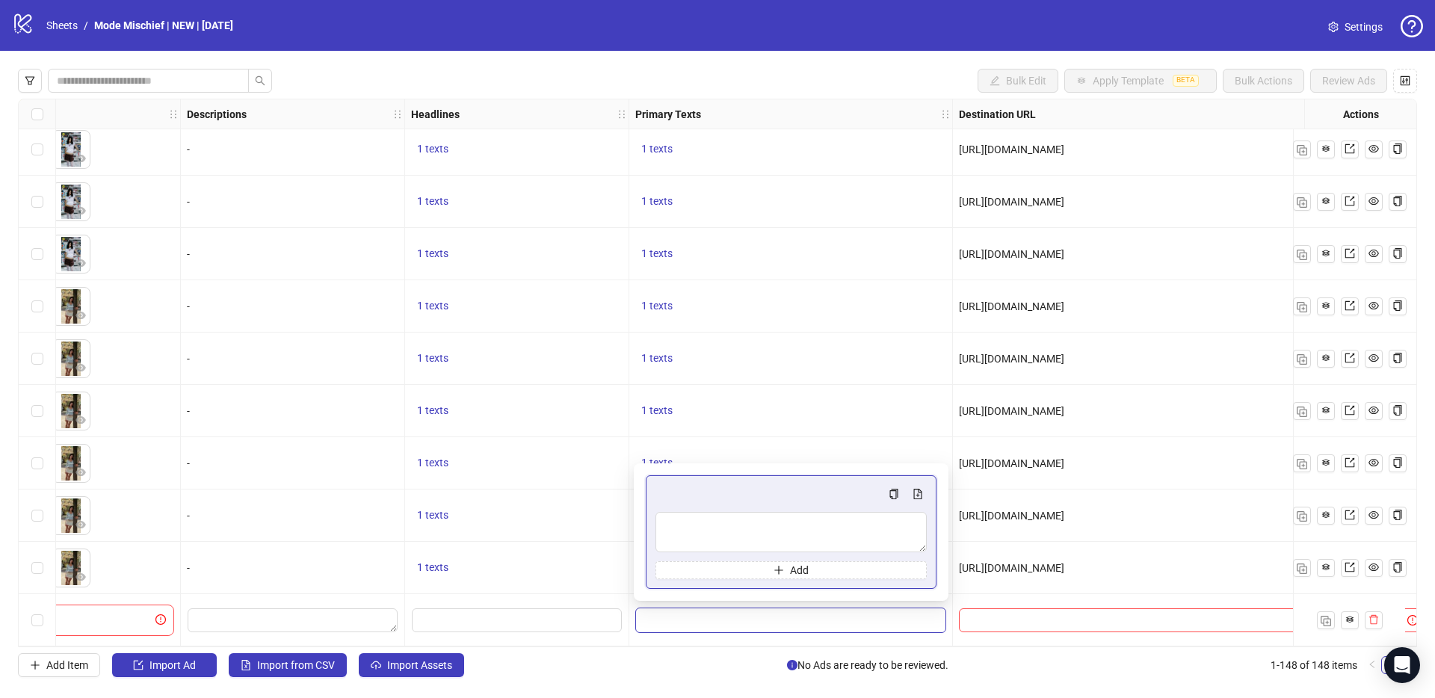
type textarea "**********"
click at [482, 612] on input "Edit values" at bounding box center [517, 620] width 210 height 24
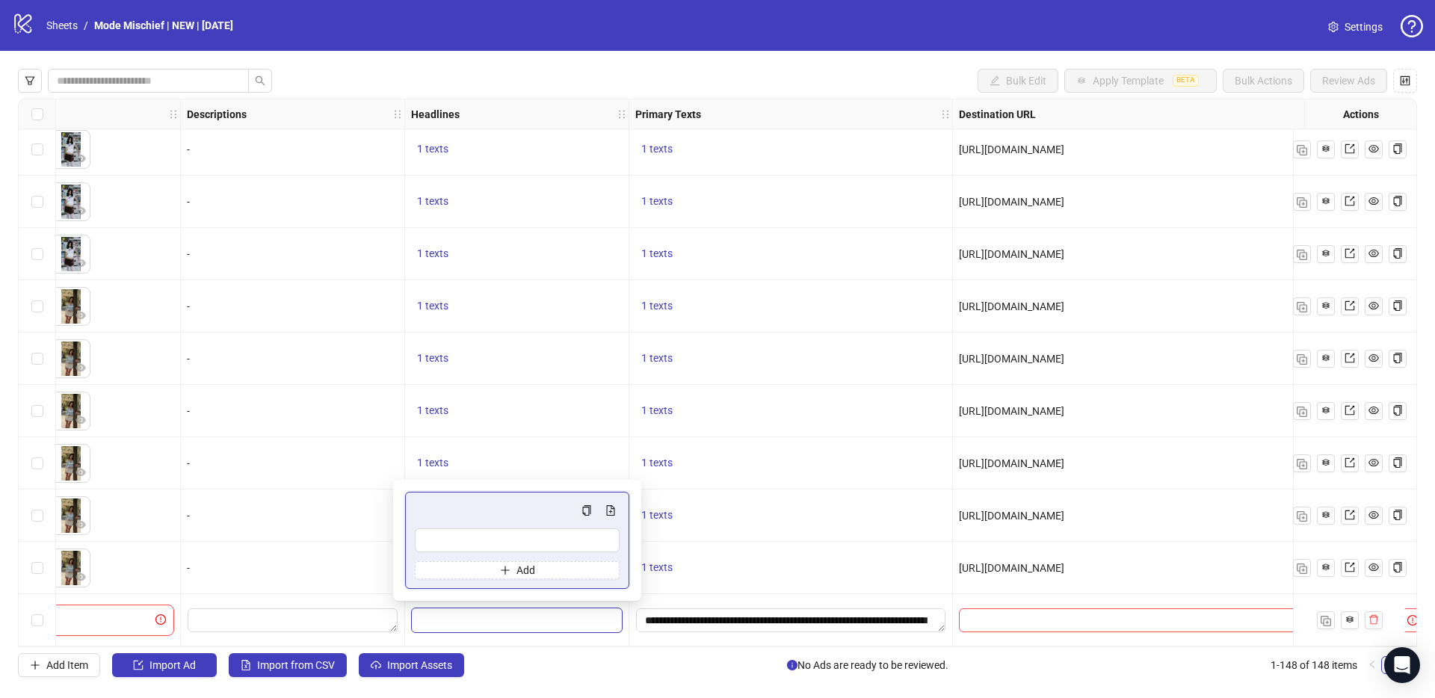
type input "**********"
click at [810, 466] on div "1 texts" at bounding box center [791, 463] width 324 height 52
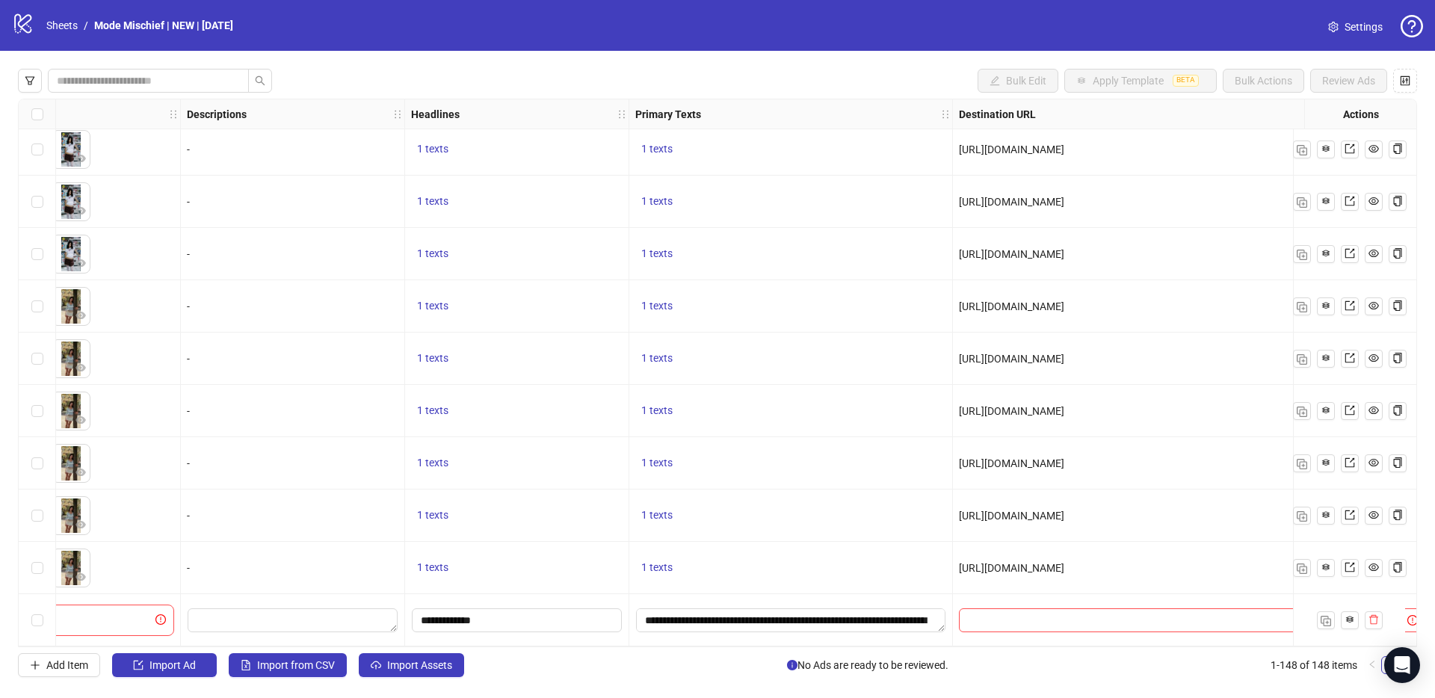
scroll to position [7230, 1206]
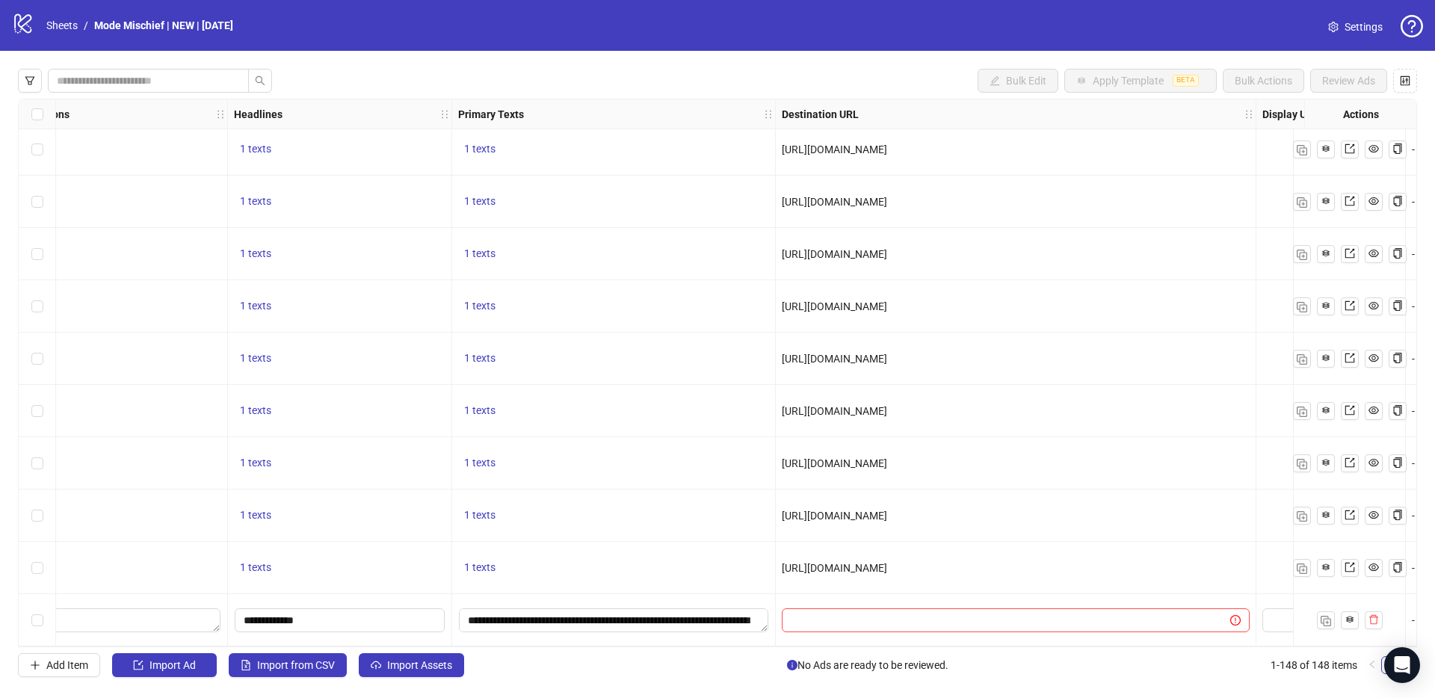
click at [877, 607] on div "Ad Format Ad Name Campaign & Ad Set Assets Descriptions Headlines Primary Texts…" at bounding box center [717, 373] width 1399 height 548
click at [864, 616] on input "text" at bounding box center [1000, 620] width 418 height 16
paste input "**********"
type input "**********"
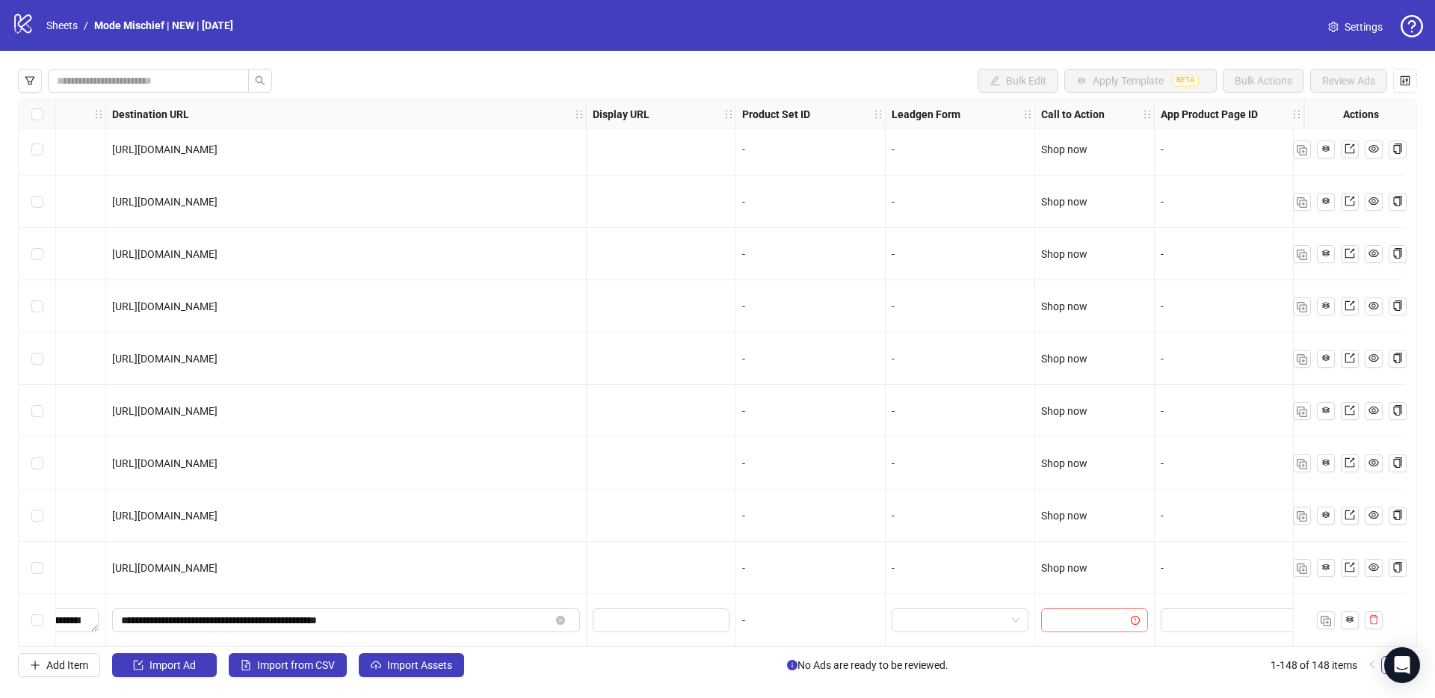
click at [1050, 610] on input "search" at bounding box center [1087, 620] width 75 height 22
click at [1050, 611] on input "search" at bounding box center [1087, 620] width 75 height 22
type input "**"
click at [1057, 585] on div "Shop now" at bounding box center [1083, 583] width 83 height 16
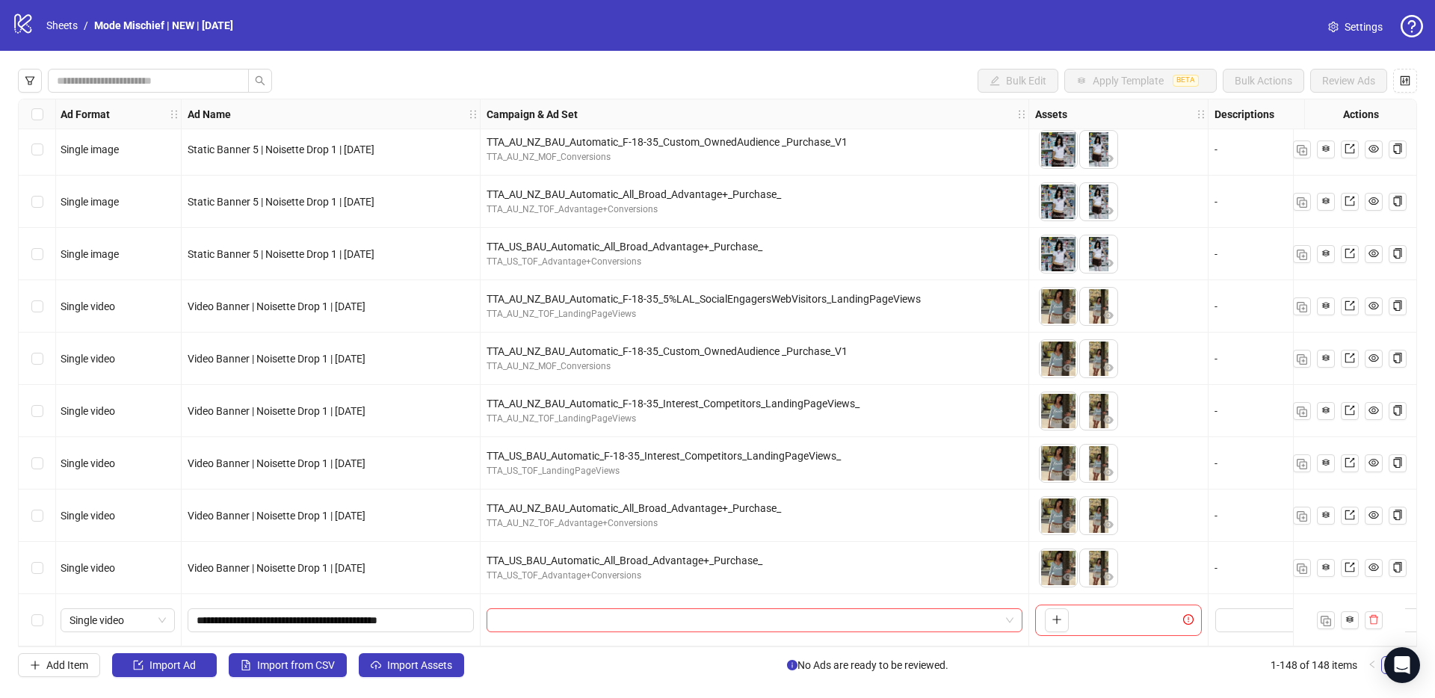
scroll to position [7230, 61]
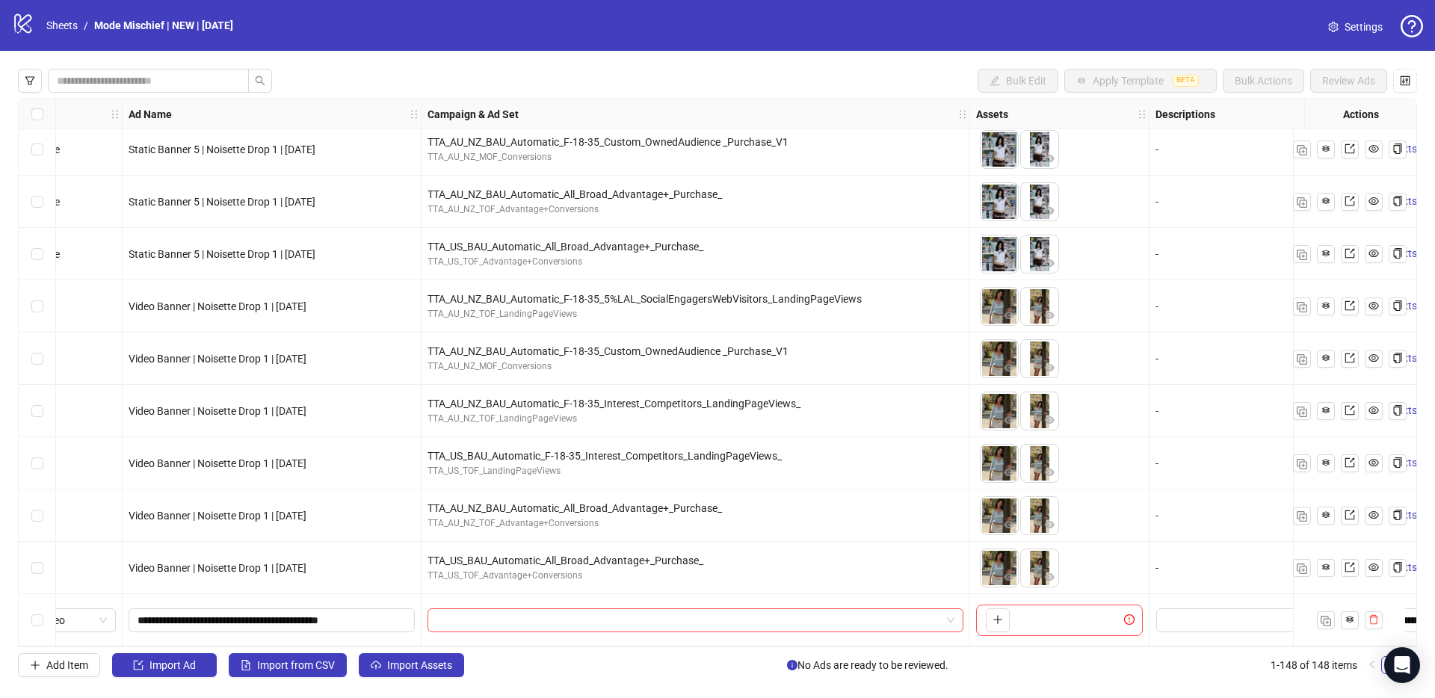
click at [1000, 616] on icon "plus" at bounding box center [997, 619] width 10 height 10
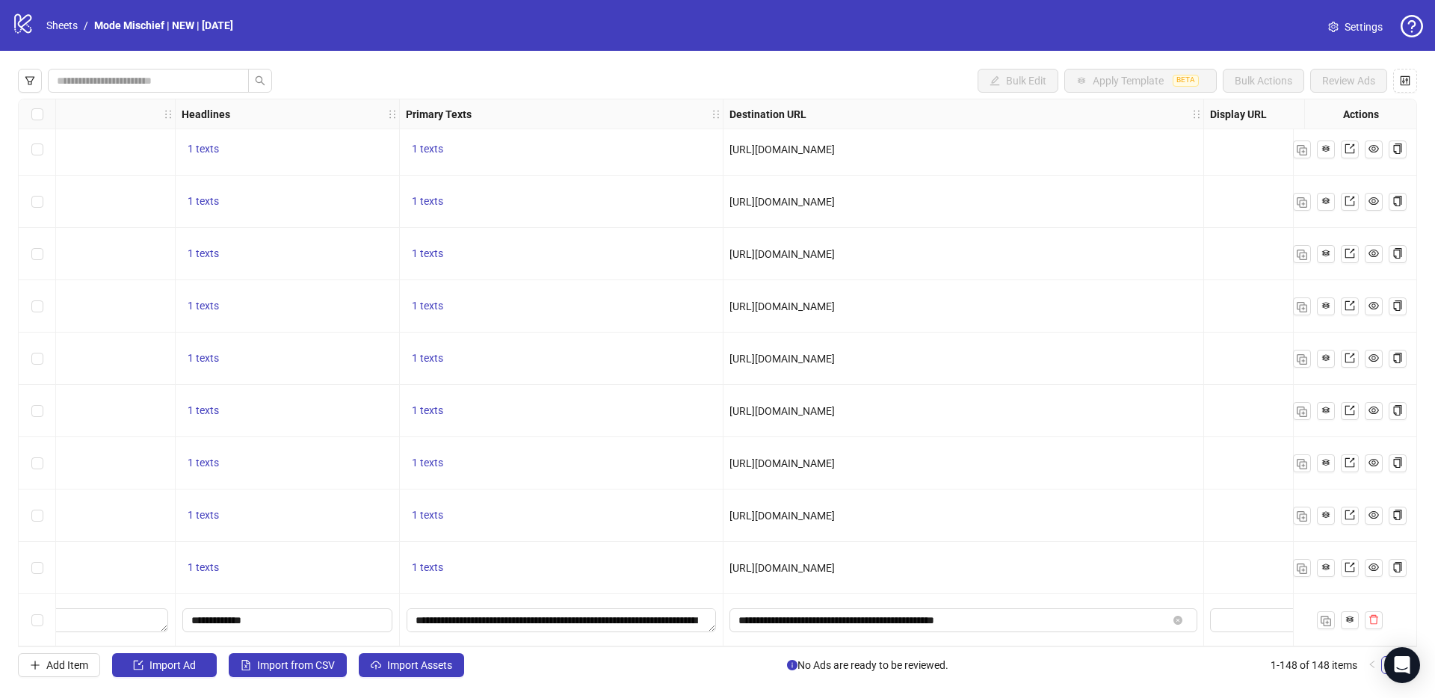
scroll to position [7230, 0]
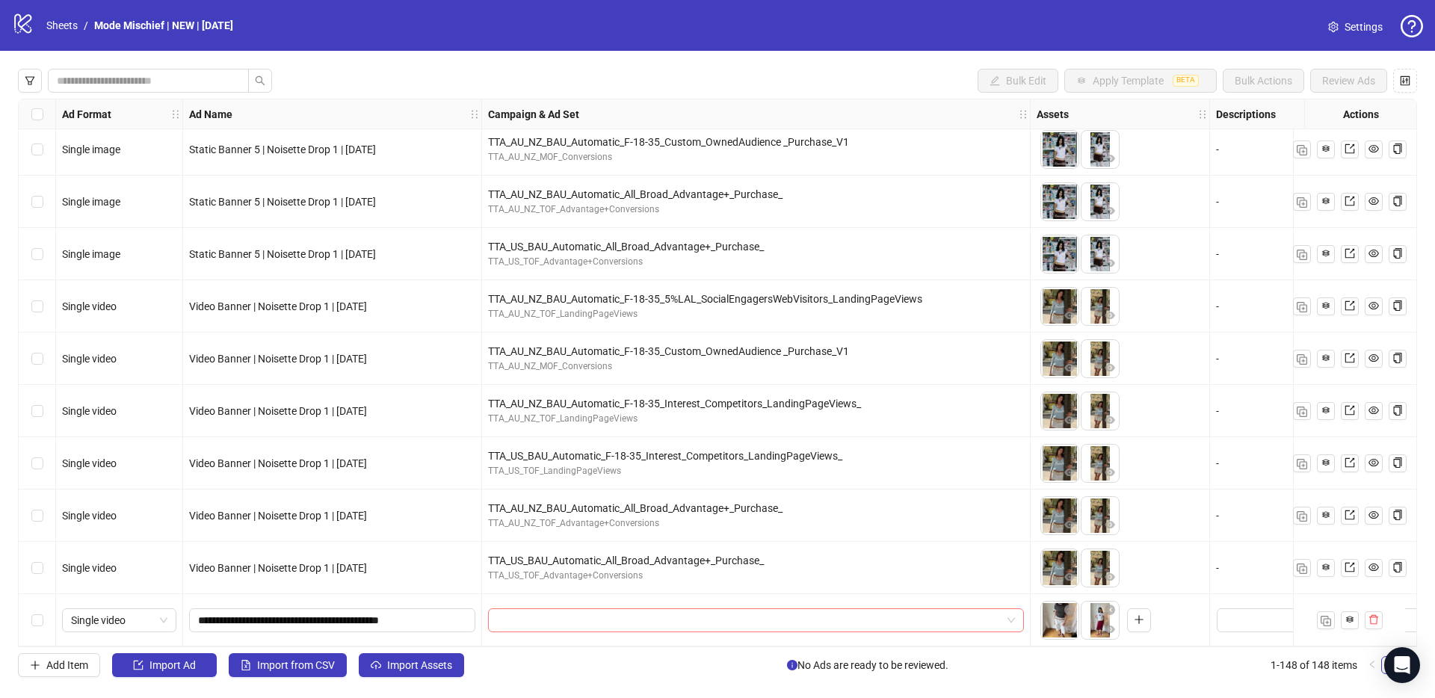
click at [531, 616] on input "search" at bounding box center [749, 620] width 504 height 22
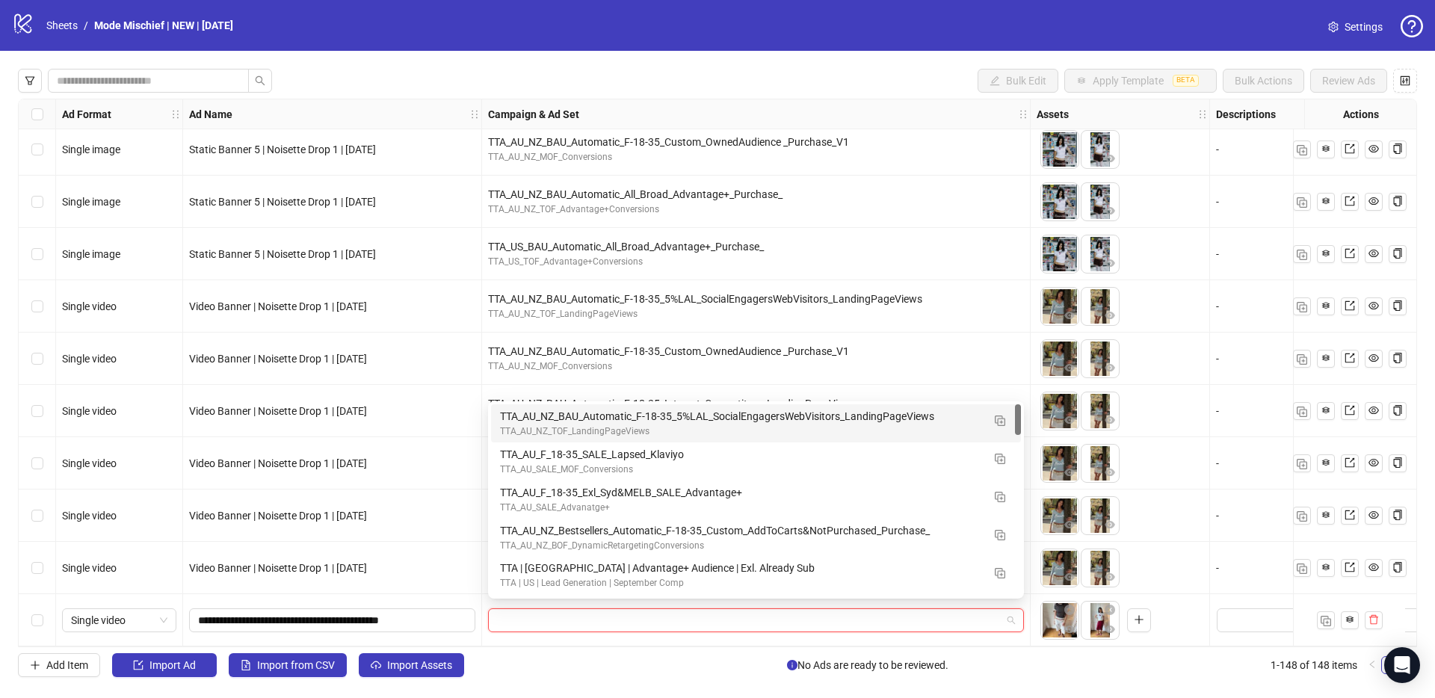
paste input "**********"
type input "**********"
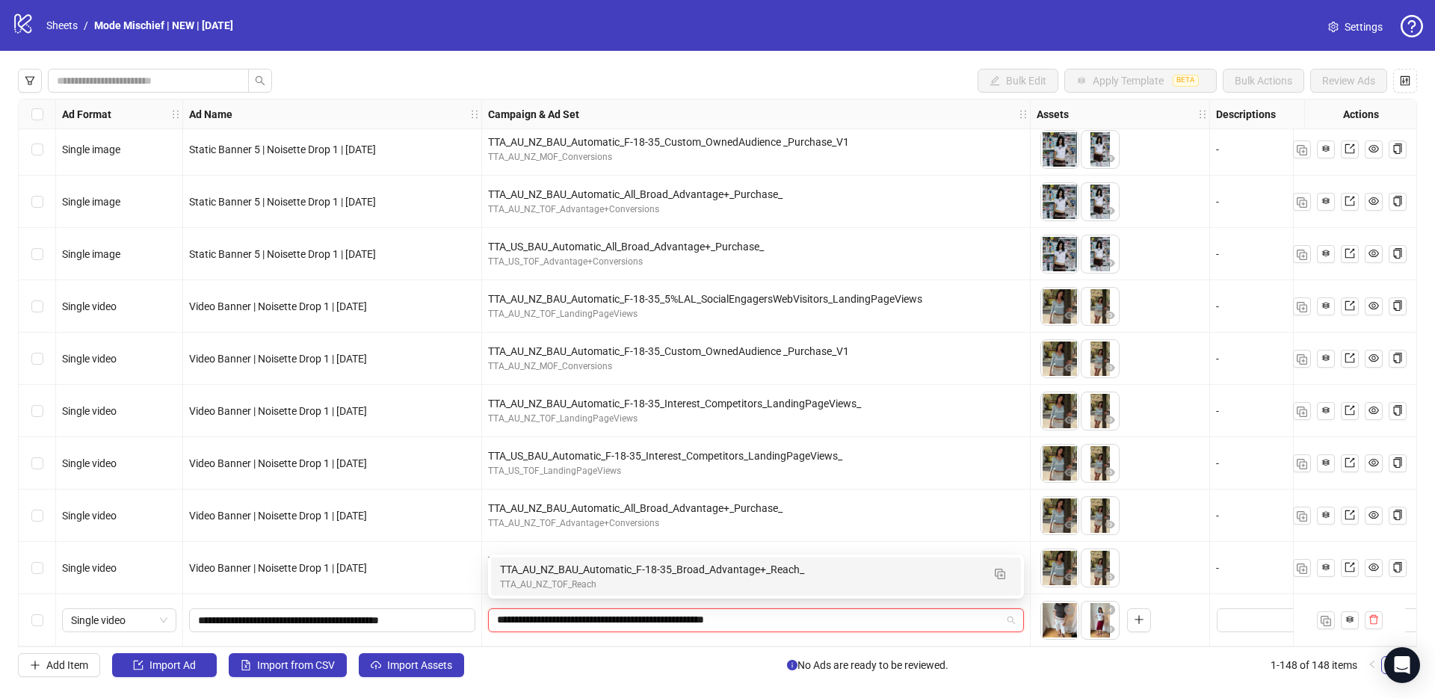
click at [548, 590] on div "TTA_AU_NZ_TOF_Reach" at bounding box center [741, 585] width 482 height 14
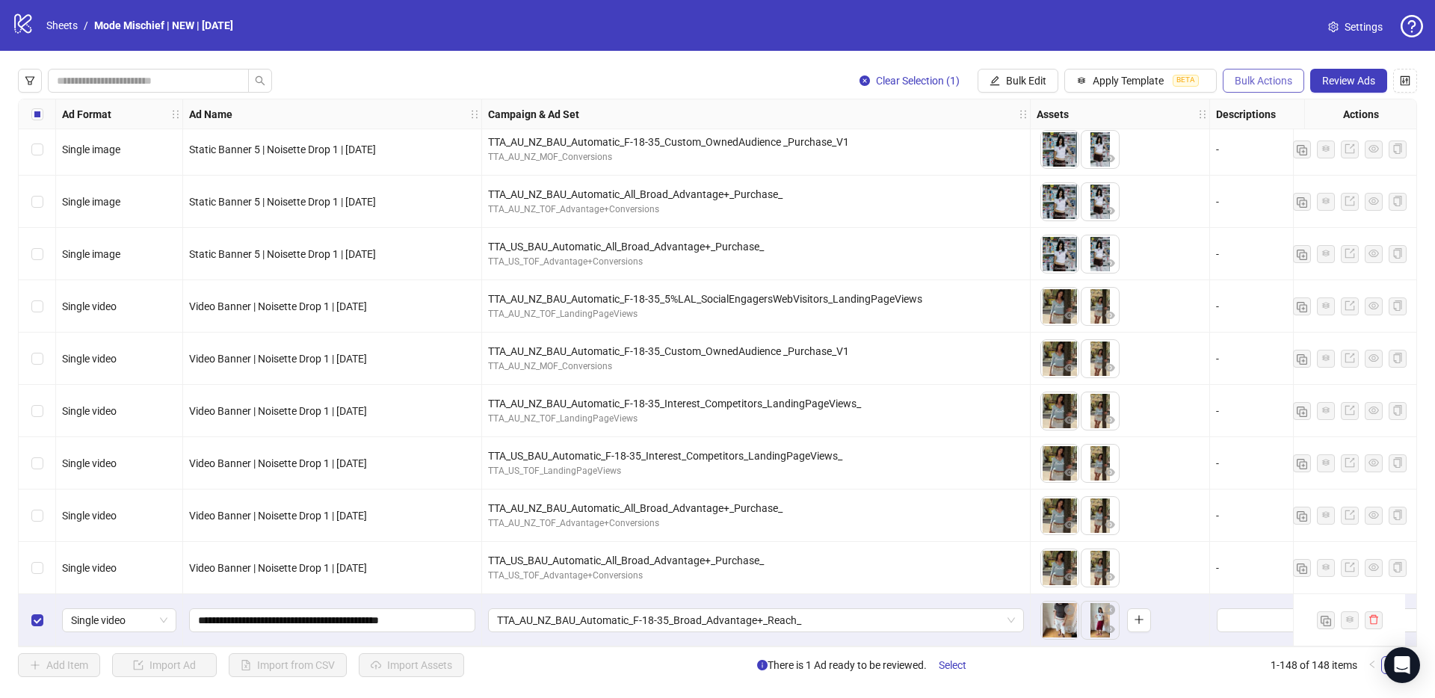
click at [1291, 81] on span "Bulk Actions" at bounding box center [1263, 81] width 58 height 12
click at [1282, 170] on li "Copy to another sheet" at bounding box center [1284, 182] width 120 height 24
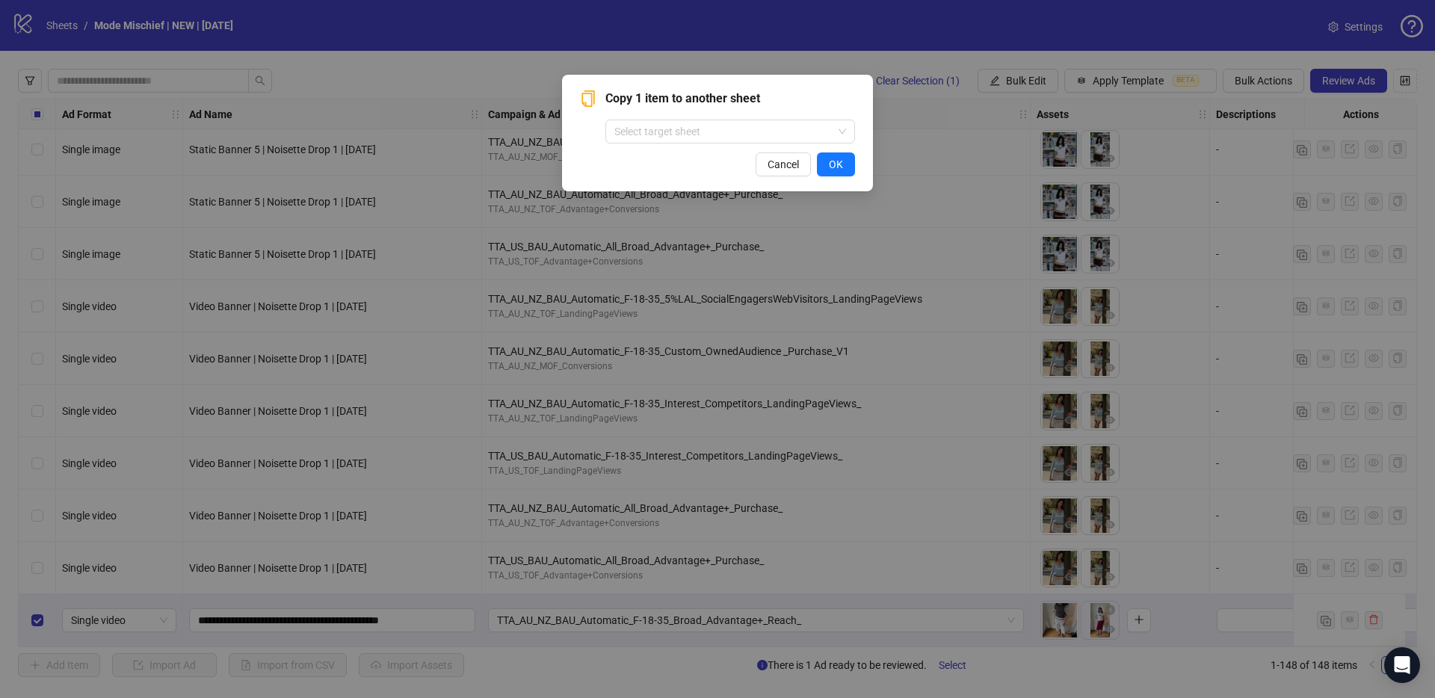
click at [1282, 170] on div "Copy 1 item to another sheet Select target sheet Cancel OK" at bounding box center [717, 349] width 1435 height 698
click at [758, 167] on button "Cancel" at bounding box center [782, 164] width 55 height 24
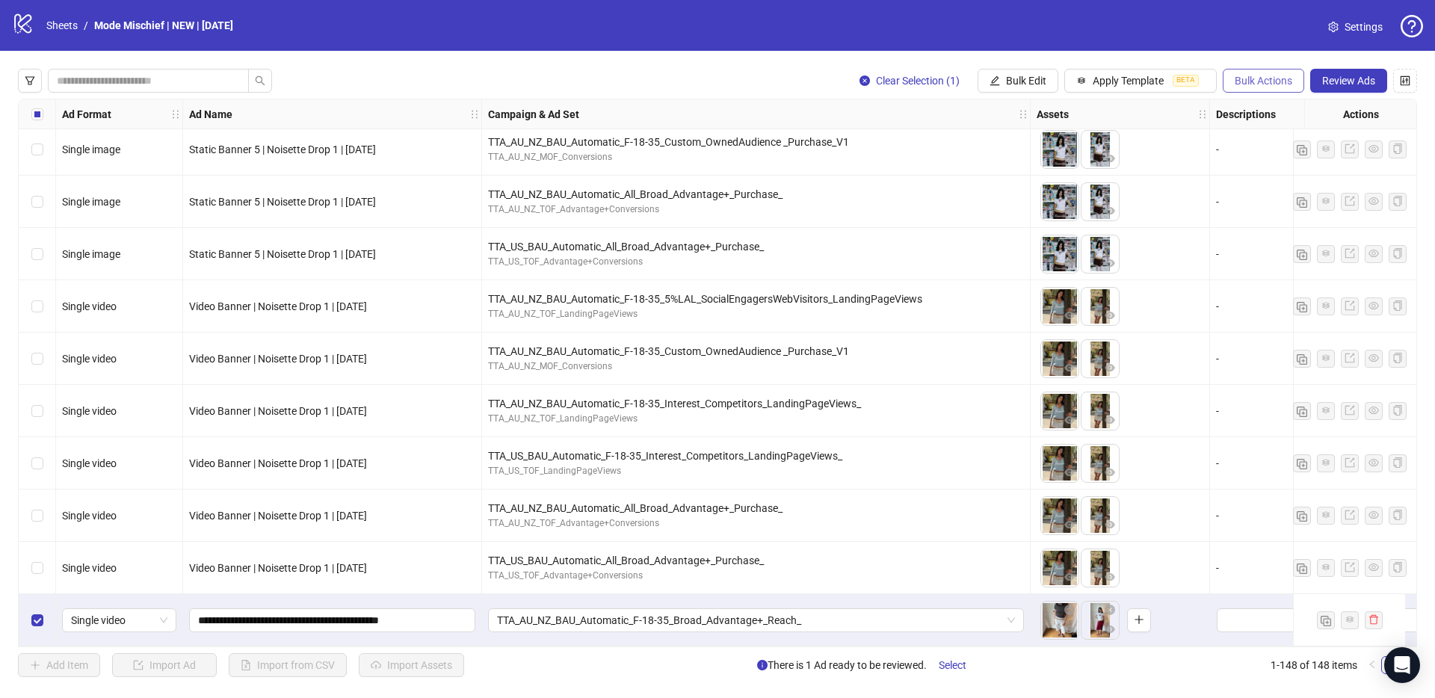
click at [1241, 76] on span "Bulk Actions" at bounding box center [1263, 81] width 58 height 12
click at [1276, 155] on span "Duplicate with assets" at bounding box center [1284, 158] width 102 height 16
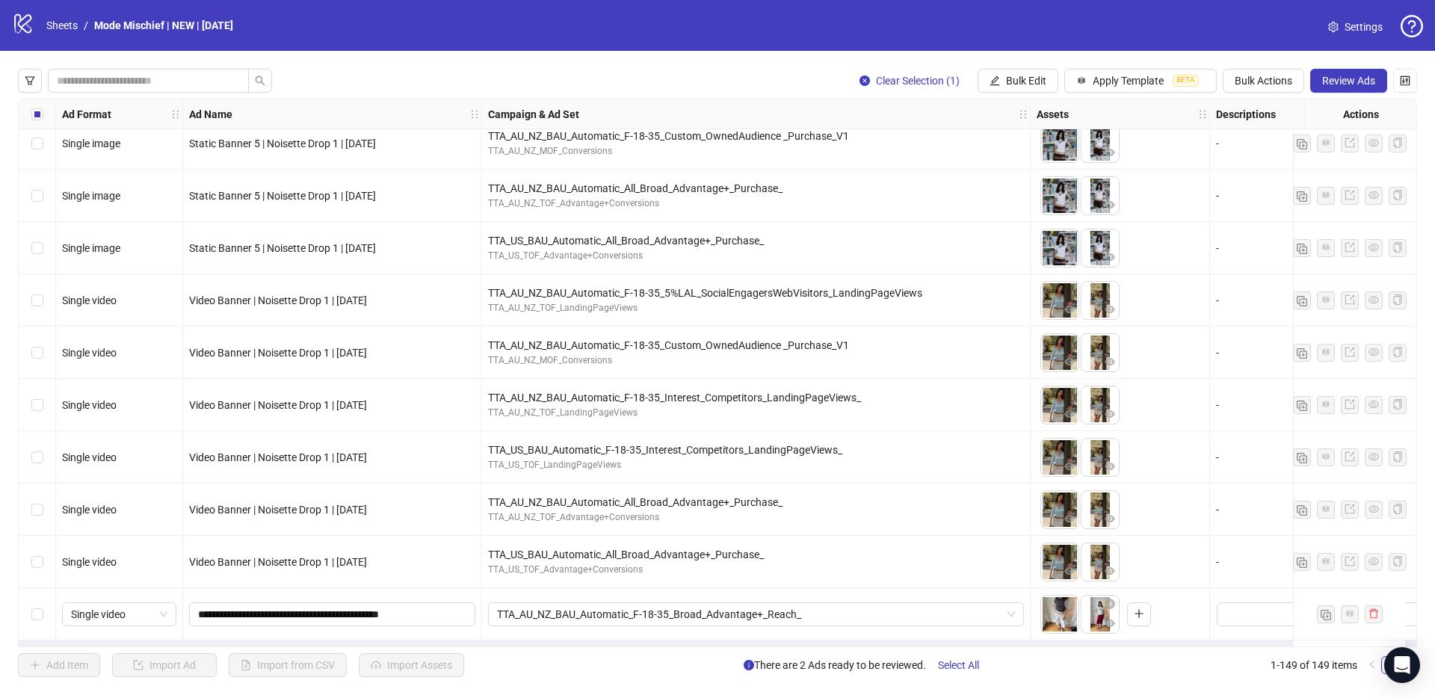
scroll to position [7283, 0]
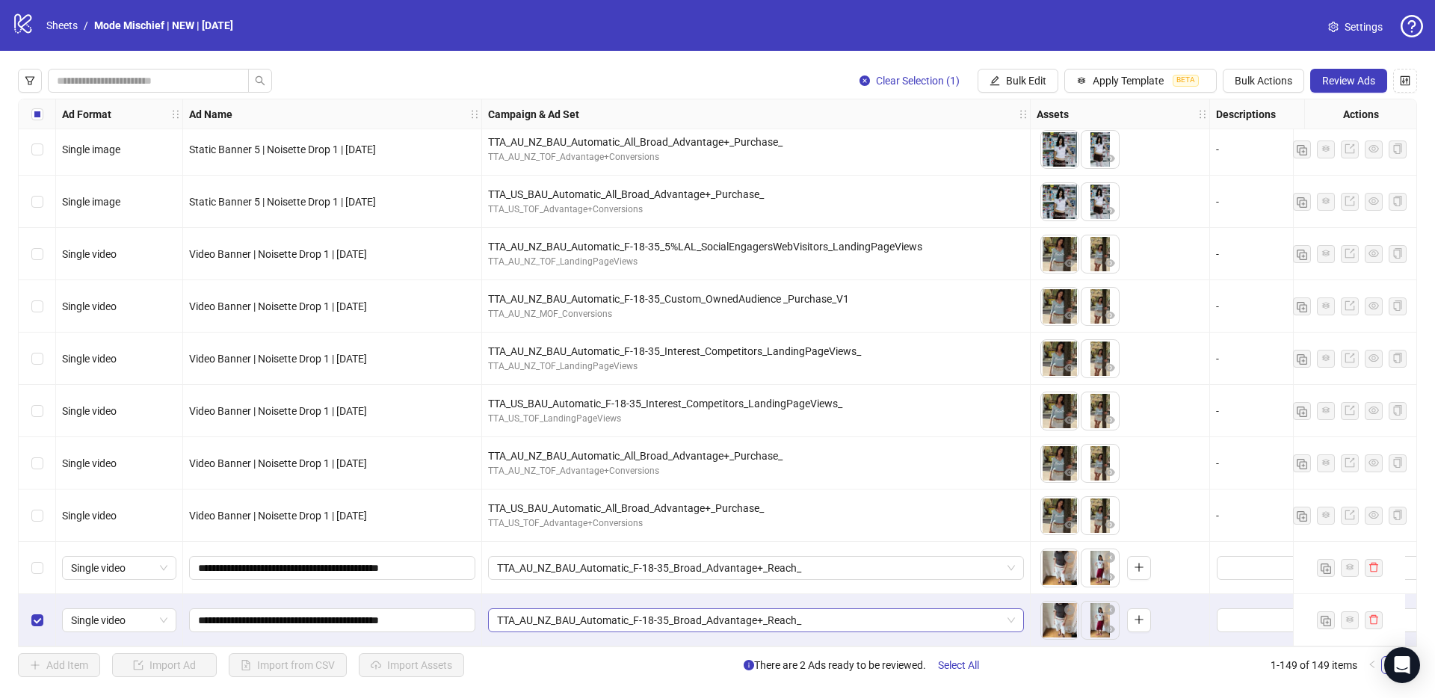
click at [547, 609] on span "TTA_AU_NZ_BAU_Automatic_F-18-35_Broad_Advantage+_Reach_" at bounding box center [756, 620] width 518 height 22
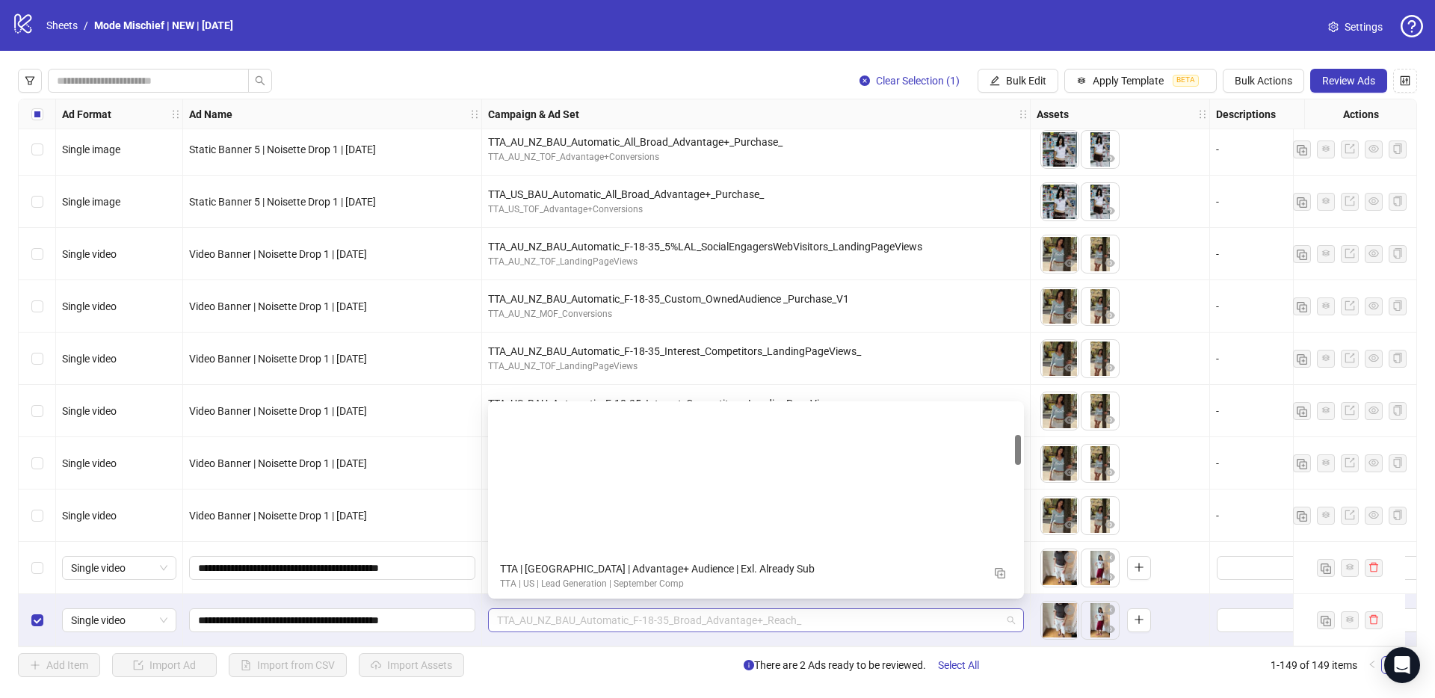
scroll to position [190, 0]
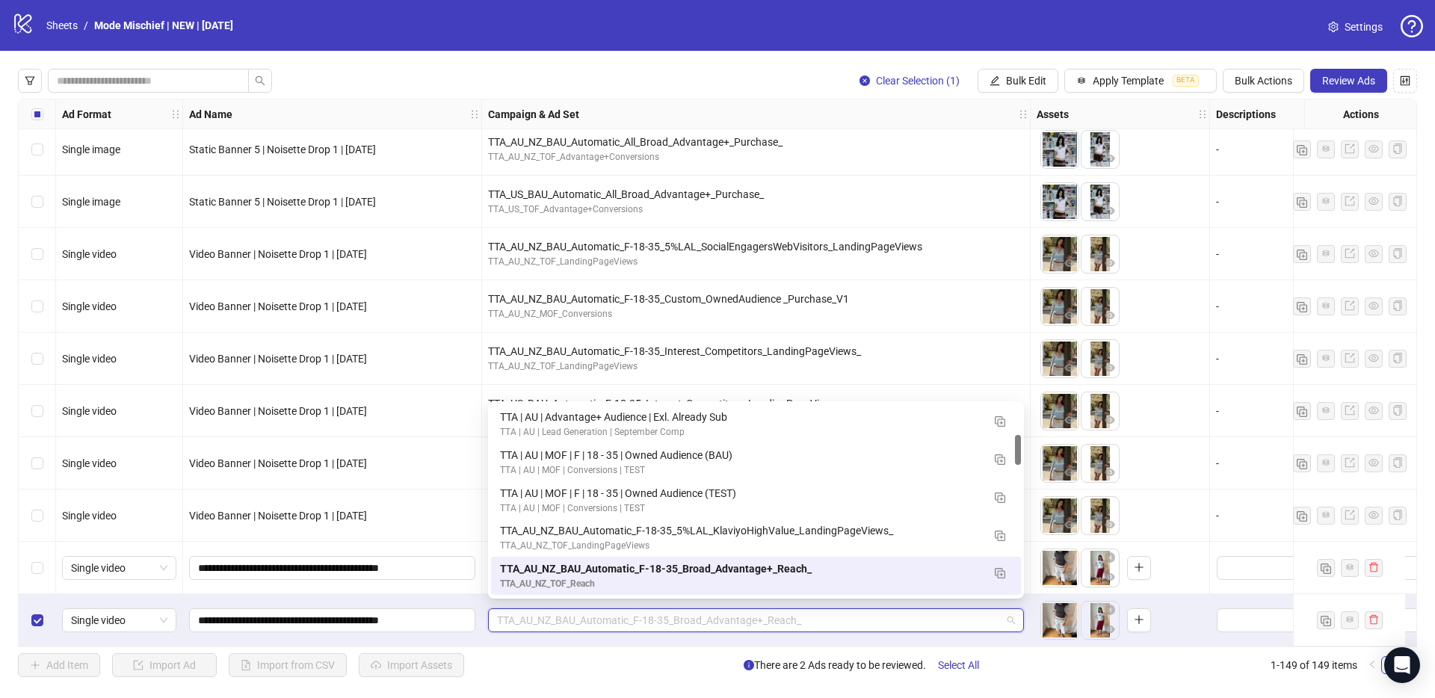
paste input "**********"
type input "**********"
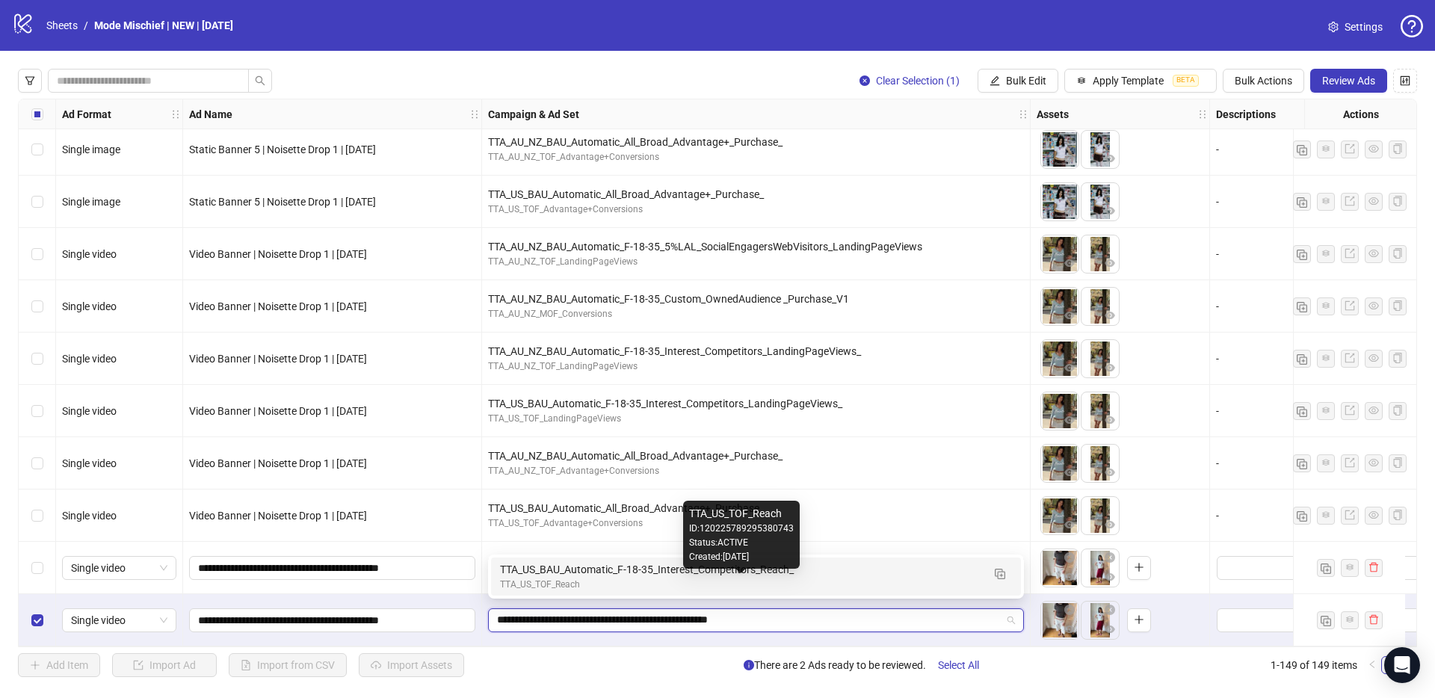
click at [552, 582] on div "TTA_US_TOF_Reach" at bounding box center [741, 585] width 482 height 14
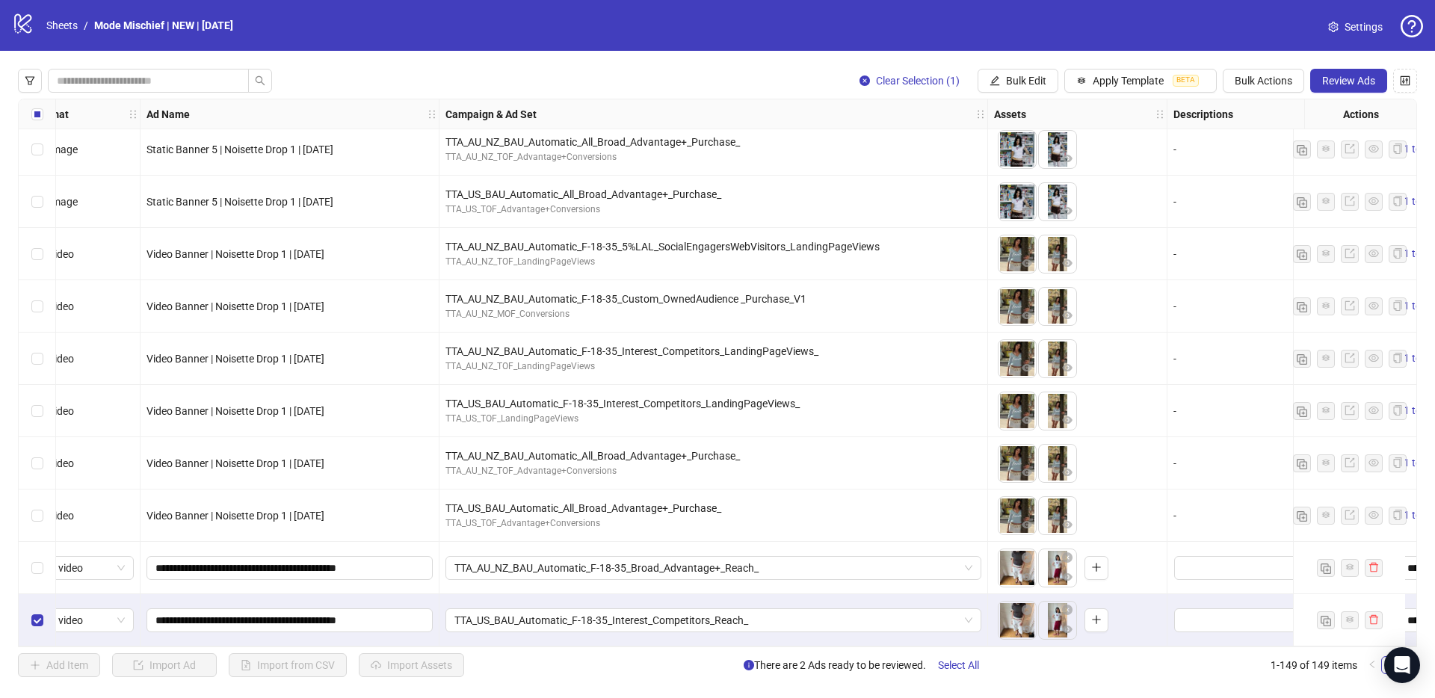
scroll to position [7281, 0]
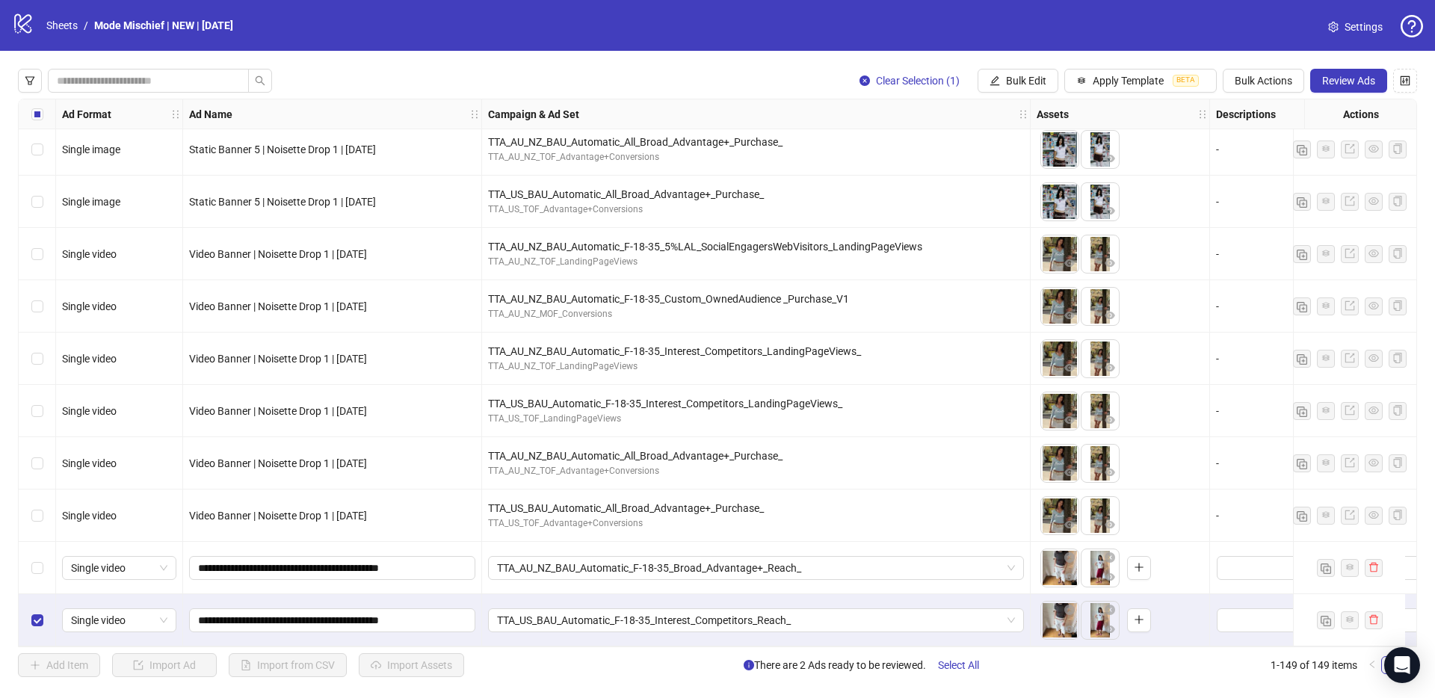
drag, startPoint x: 33, startPoint y: 569, endPoint x: 98, endPoint y: 548, distance: 68.3
click at [33, 569] on label "Select row 148" at bounding box center [37, 568] width 12 height 16
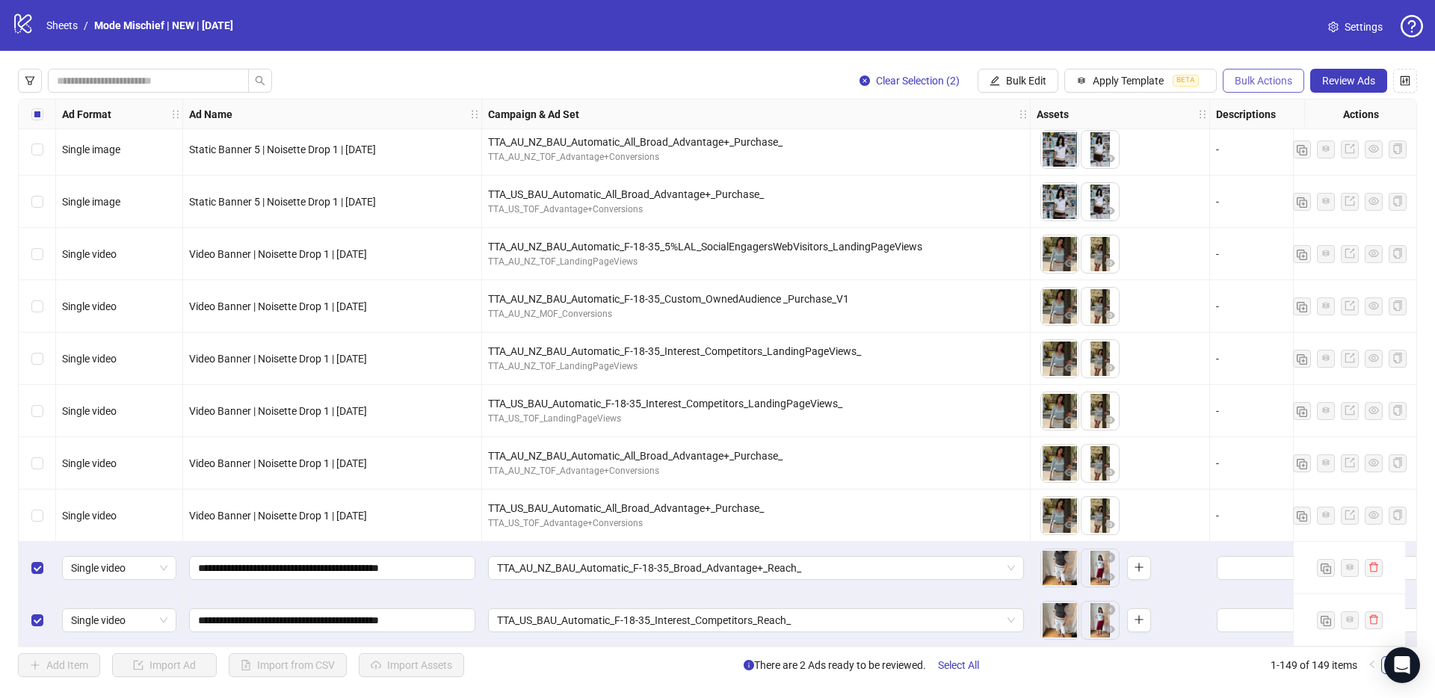
click at [1268, 78] on span "Bulk Actions" at bounding box center [1263, 81] width 58 height 12
click at [1290, 161] on span "Duplicate with assets" at bounding box center [1284, 158] width 102 height 16
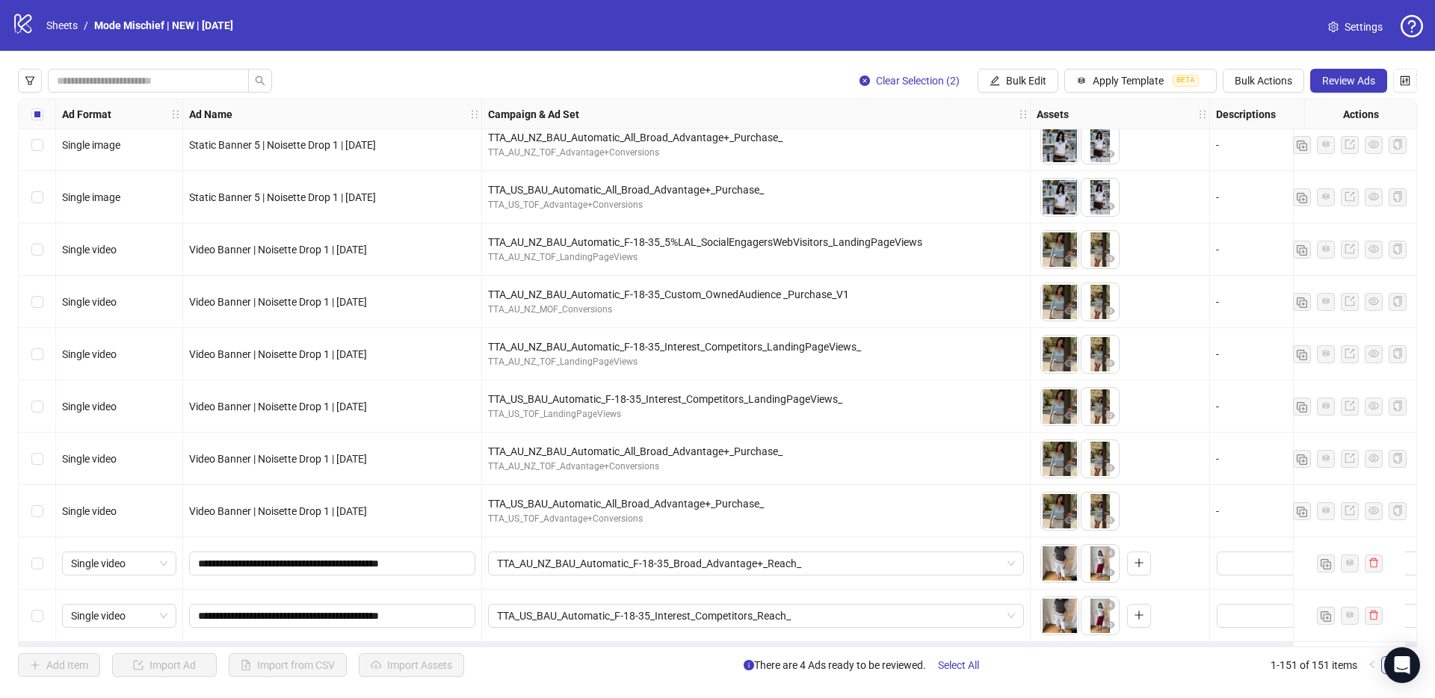
scroll to position [7387, 0]
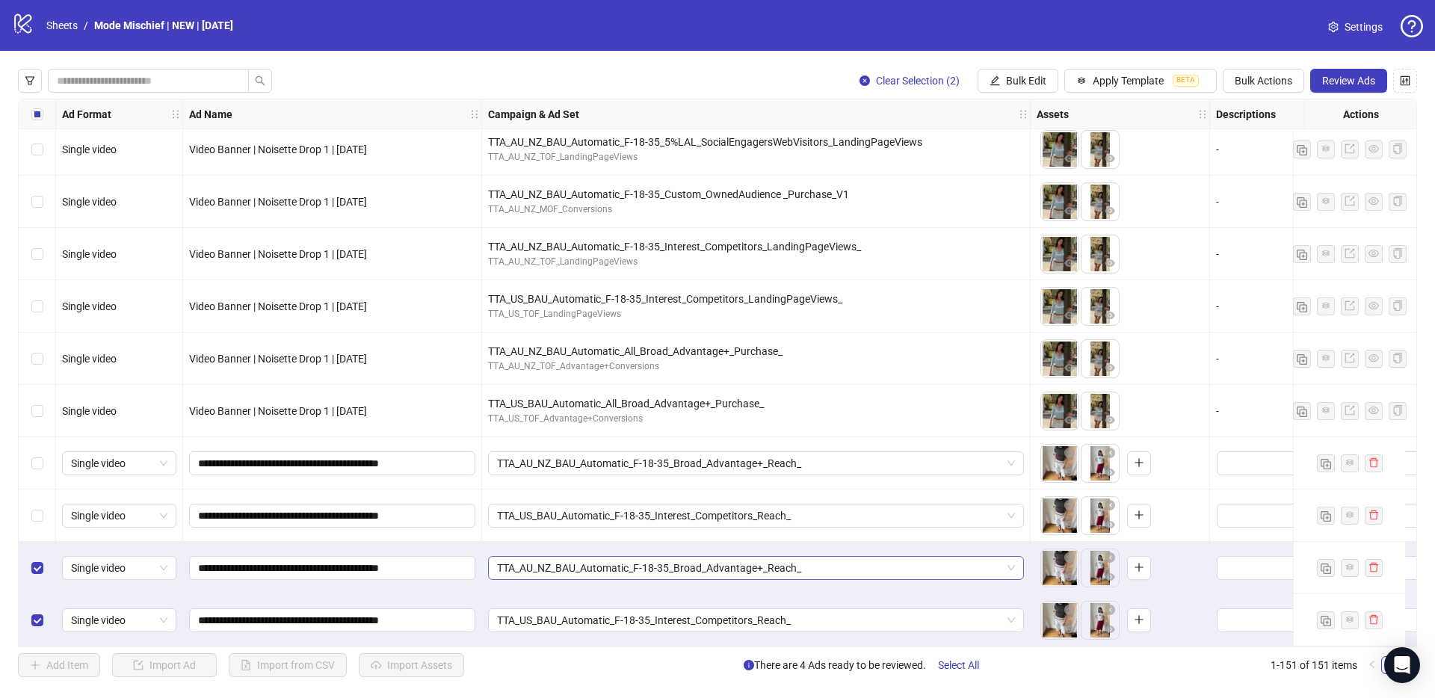
click at [699, 565] on span "TTA_AU_NZ_BAU_Automatic_F-18-35_Broad_Advantage+_Reach_" at bounding box center [756, 568] width 518 height 22
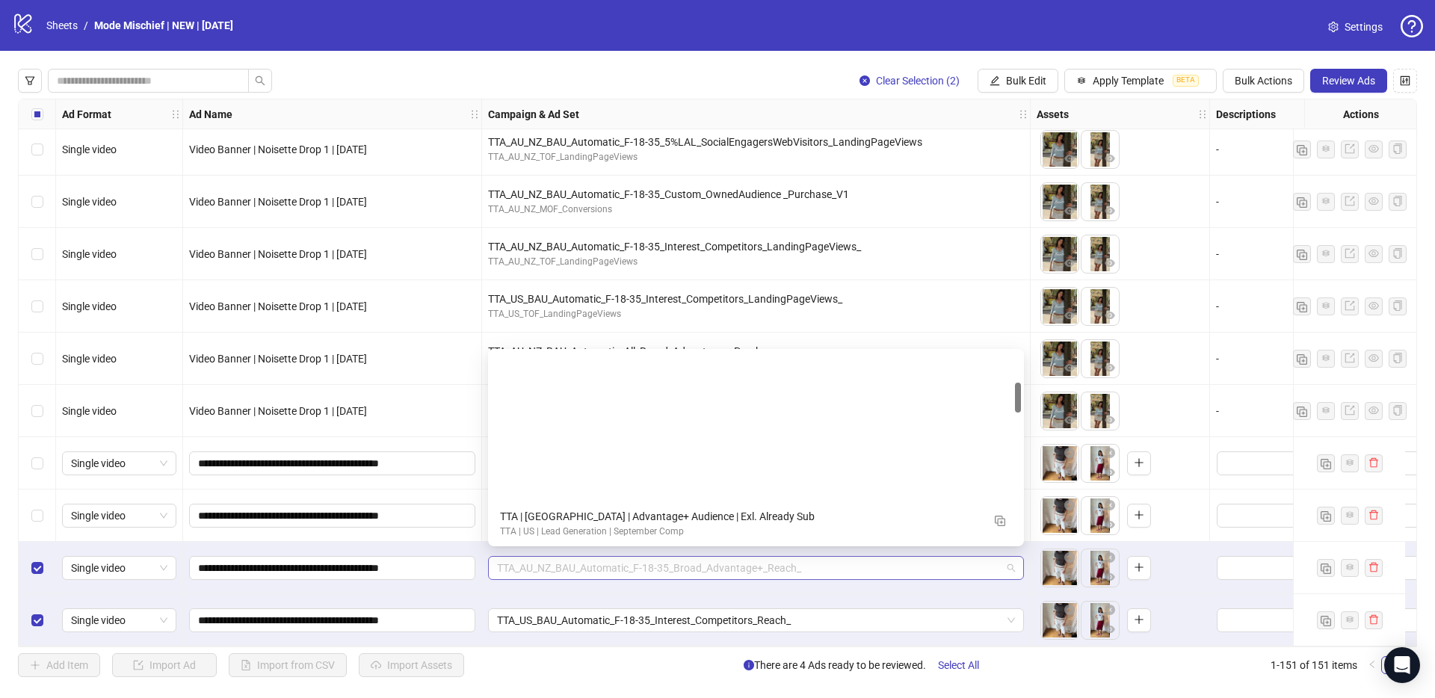
scroll to position [190, 0]
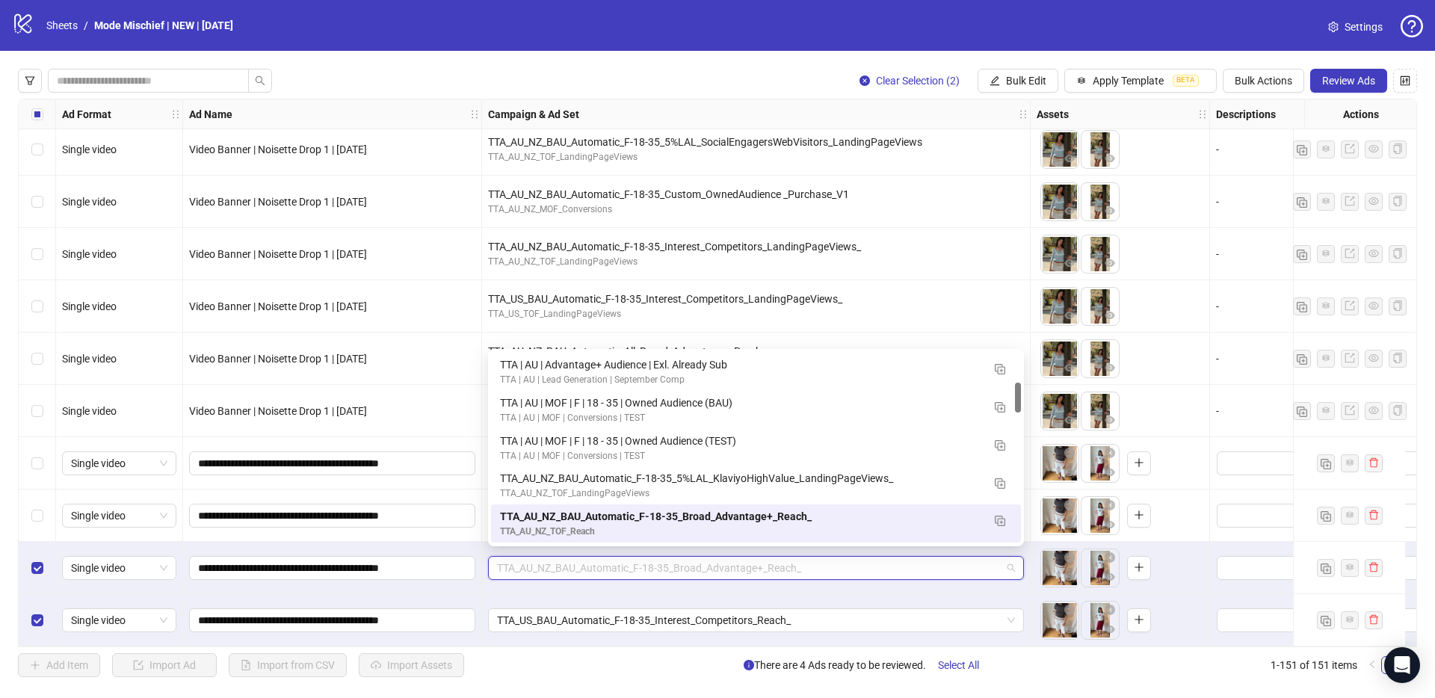
paste input "**********"
type input "**********"
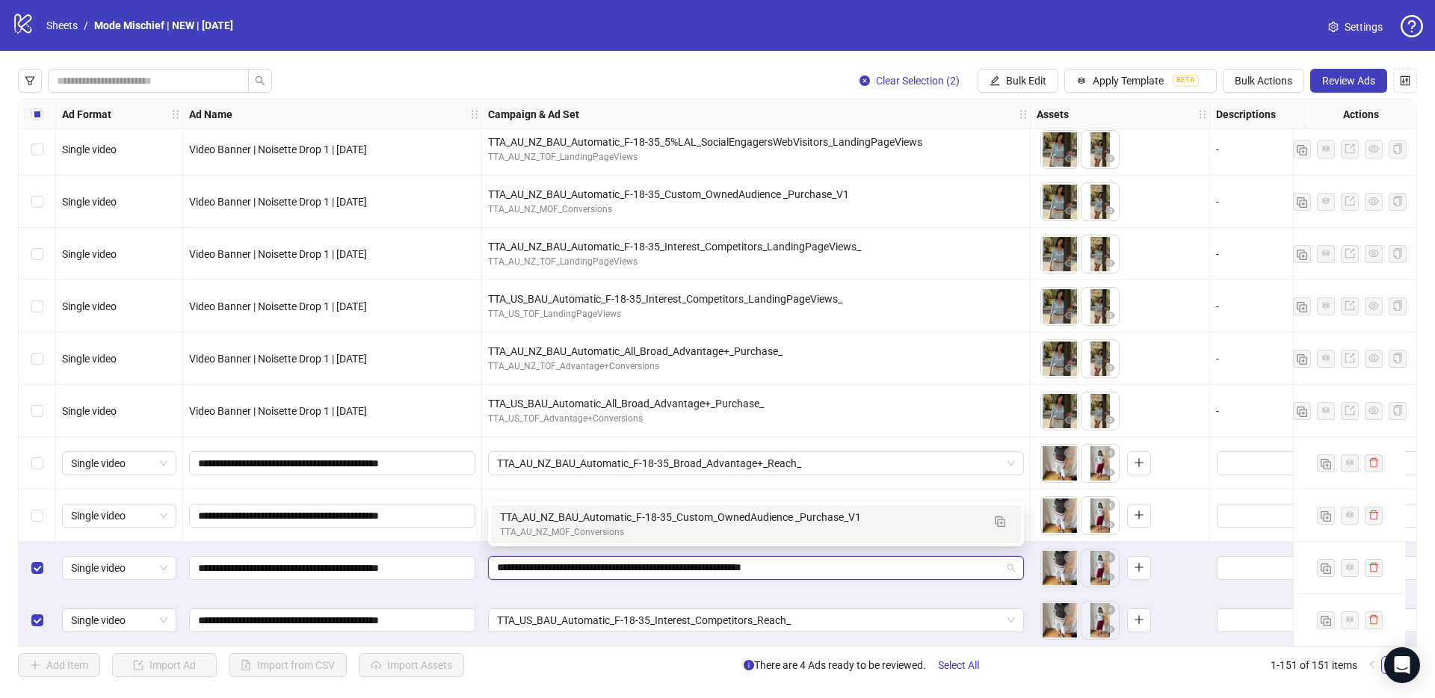
click at [623, 534] on div "TTA_AU_NZ_MOF_Conversions" at bounding box center [741, 532] width 482 height 14
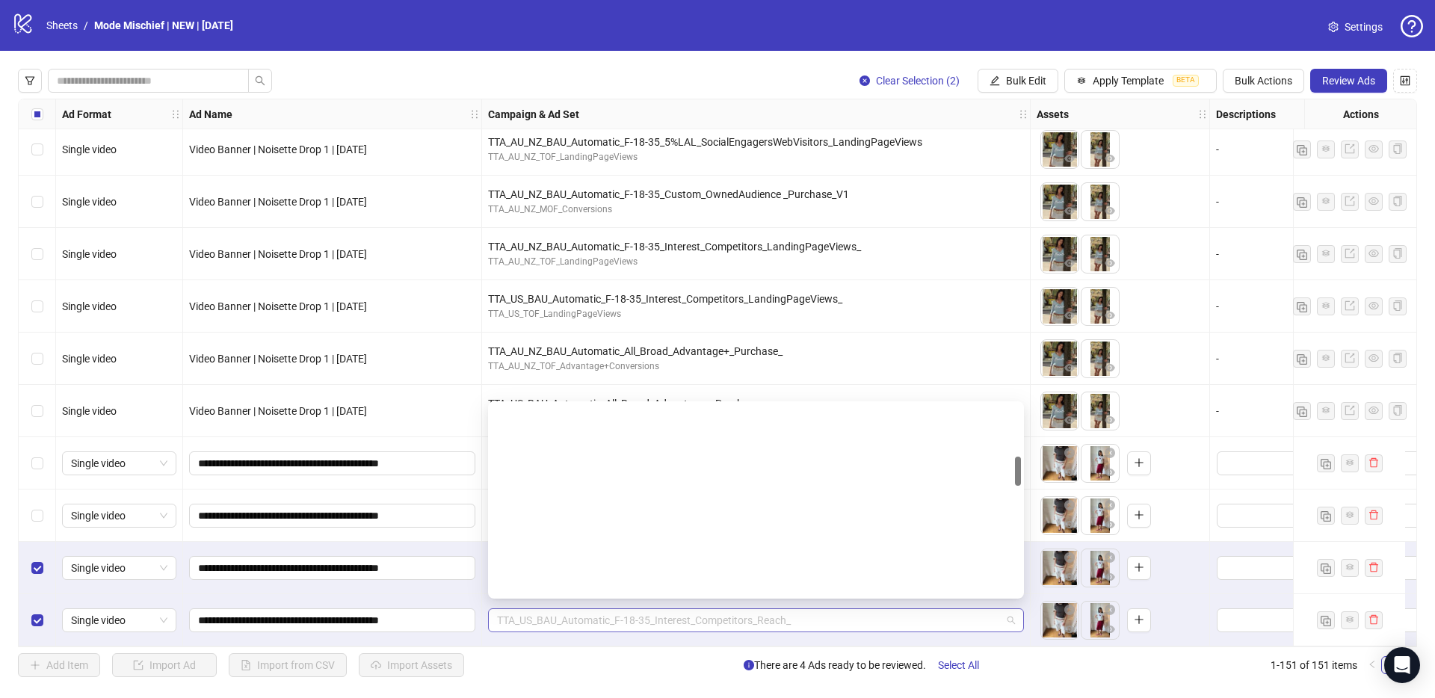
click at [564, 610] on span "TTA_US_BAU_Automatic_F-18-35_Interest_Competitors_Reach_" at bounding box center [756, 620] width 518 height 22
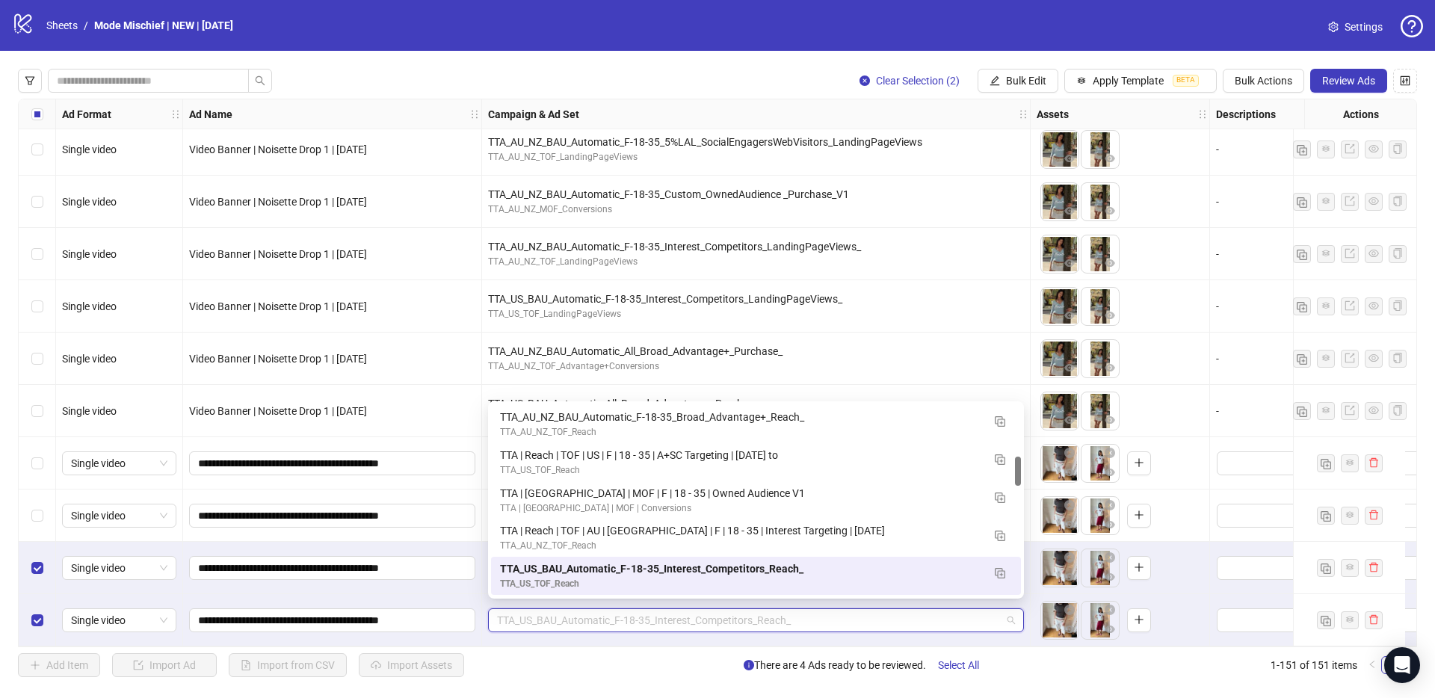
paste input "**********"
type input "**********"
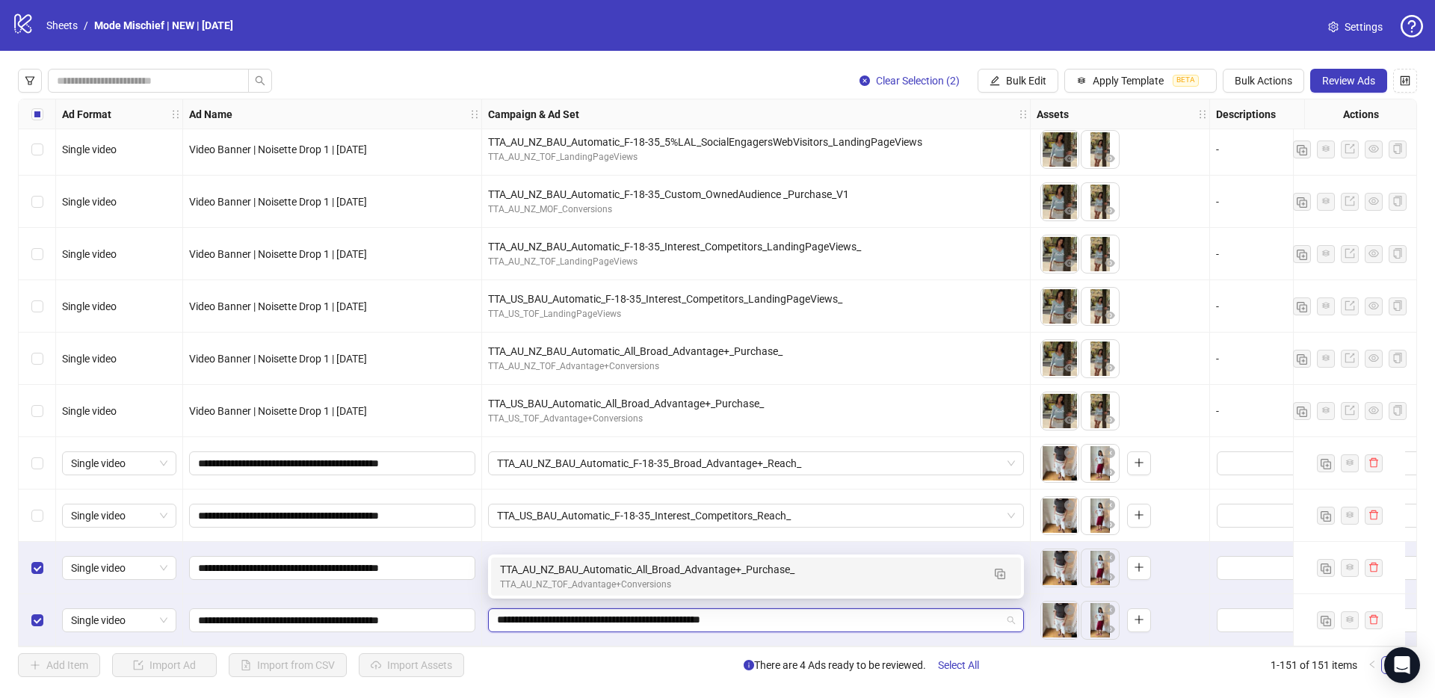
click at [520, 579] on div "TTA_AU_NZ_TOF_Advantage+Conversions" at bounding box center [741, 585] width 482 height 14
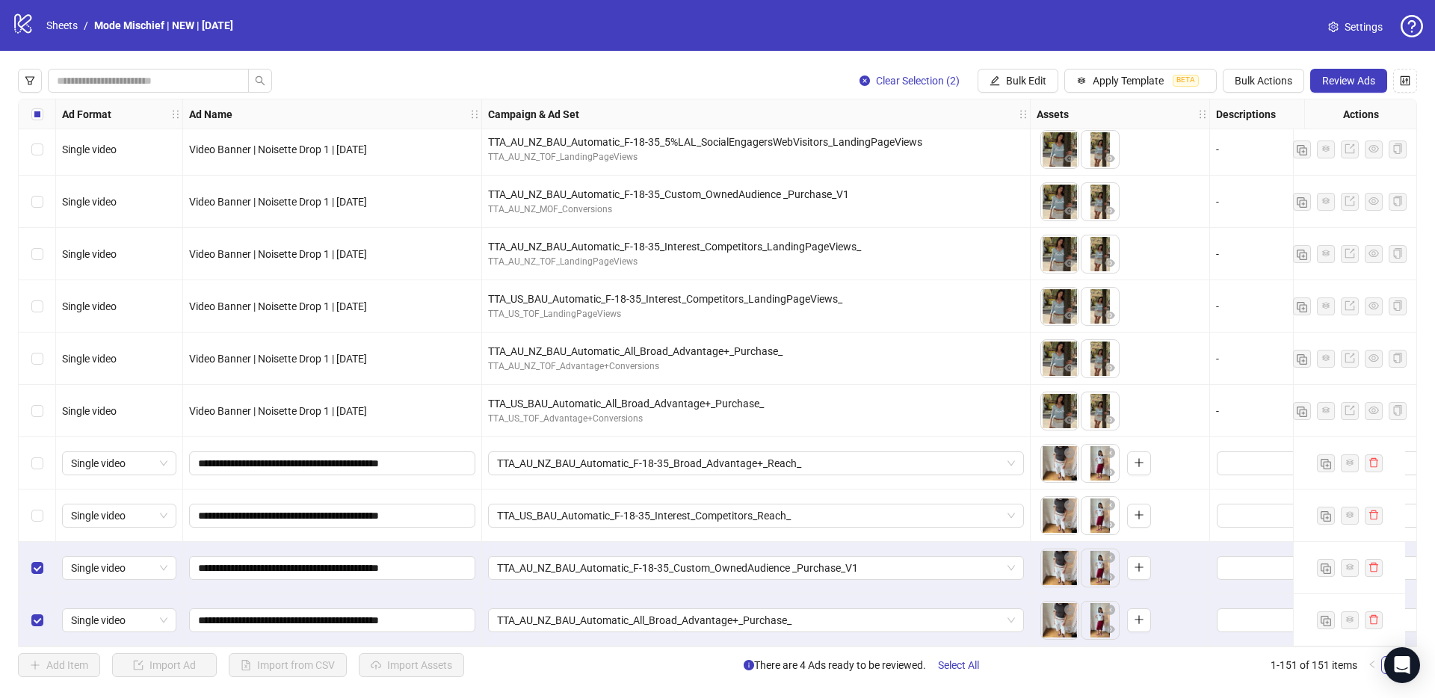
drag, startPoint x: 49, startPoint y: 510, endPoint x: 34, endPoint y: 500, distance: 17.2
click at [48, 510] on div "Select row 149" at bounding box center [37, 515] width 37 height 52
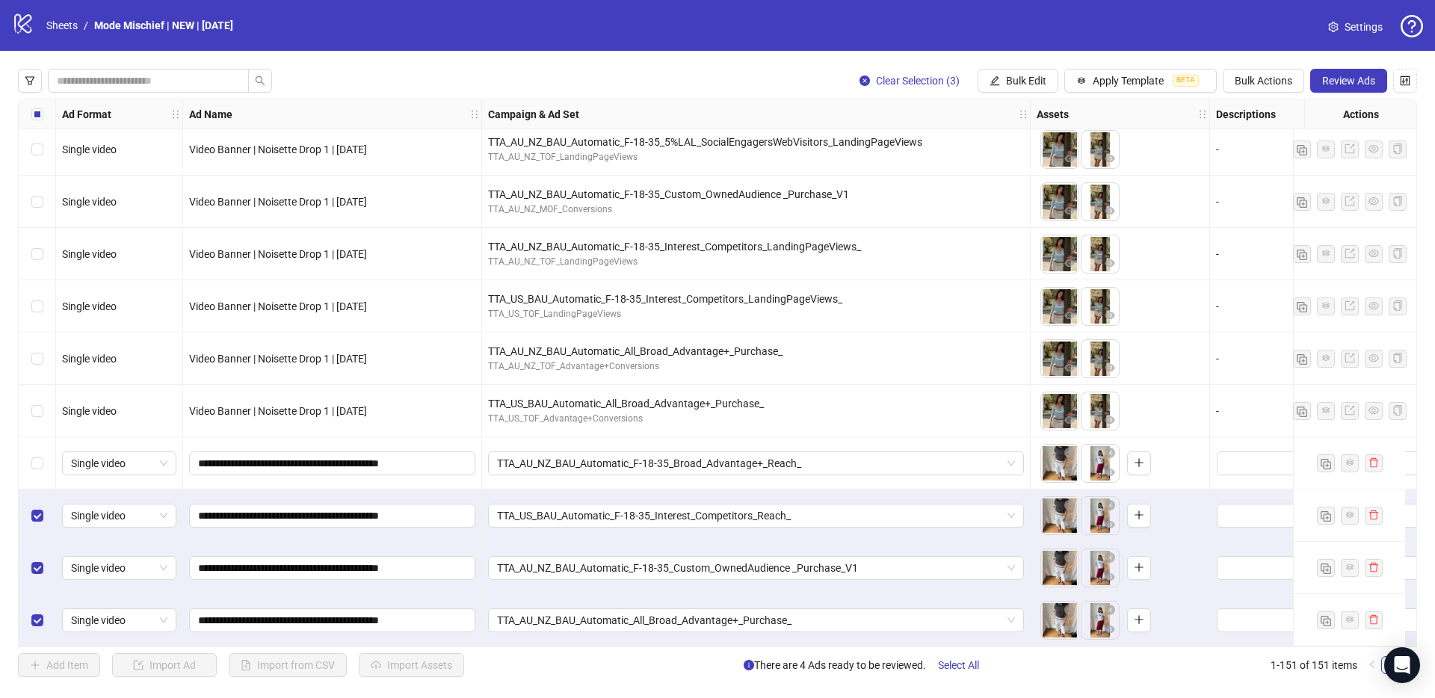
click at [35, 473] on div "Select row 148" at bounding box center [37, 463] width 37 height 52
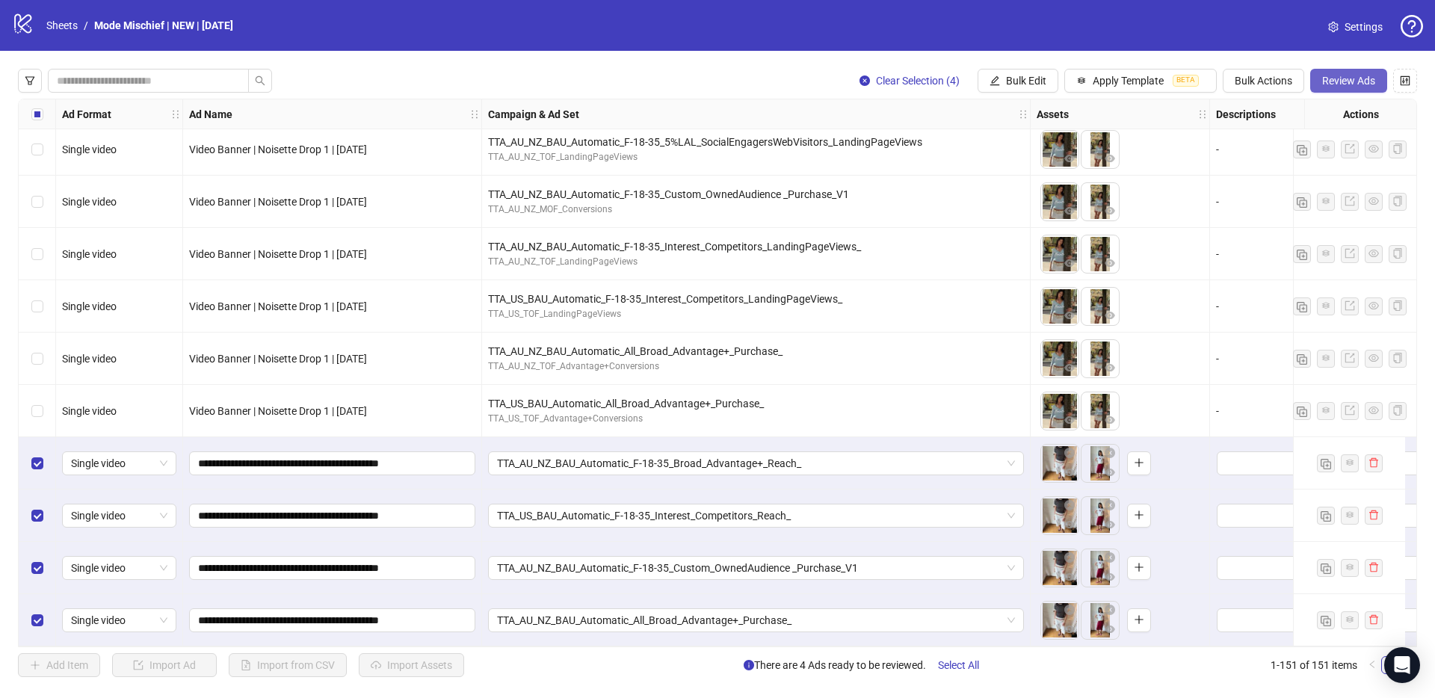
click at [1332, 79] on span "Review Ads" at bounding box center [1348, 81] width 53 height 12
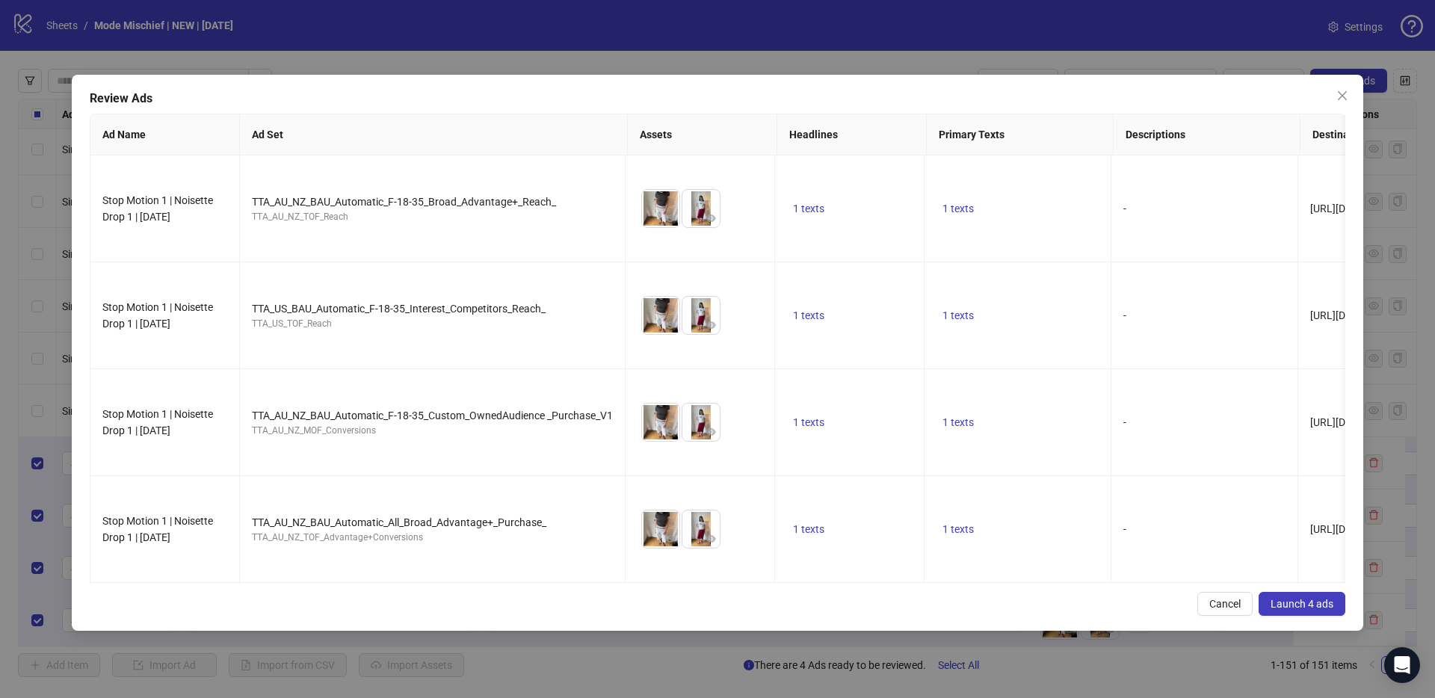
click at [1311, 598] on span "Launch 4 ads" at bounding box center [1301, 604] width 63 height 12
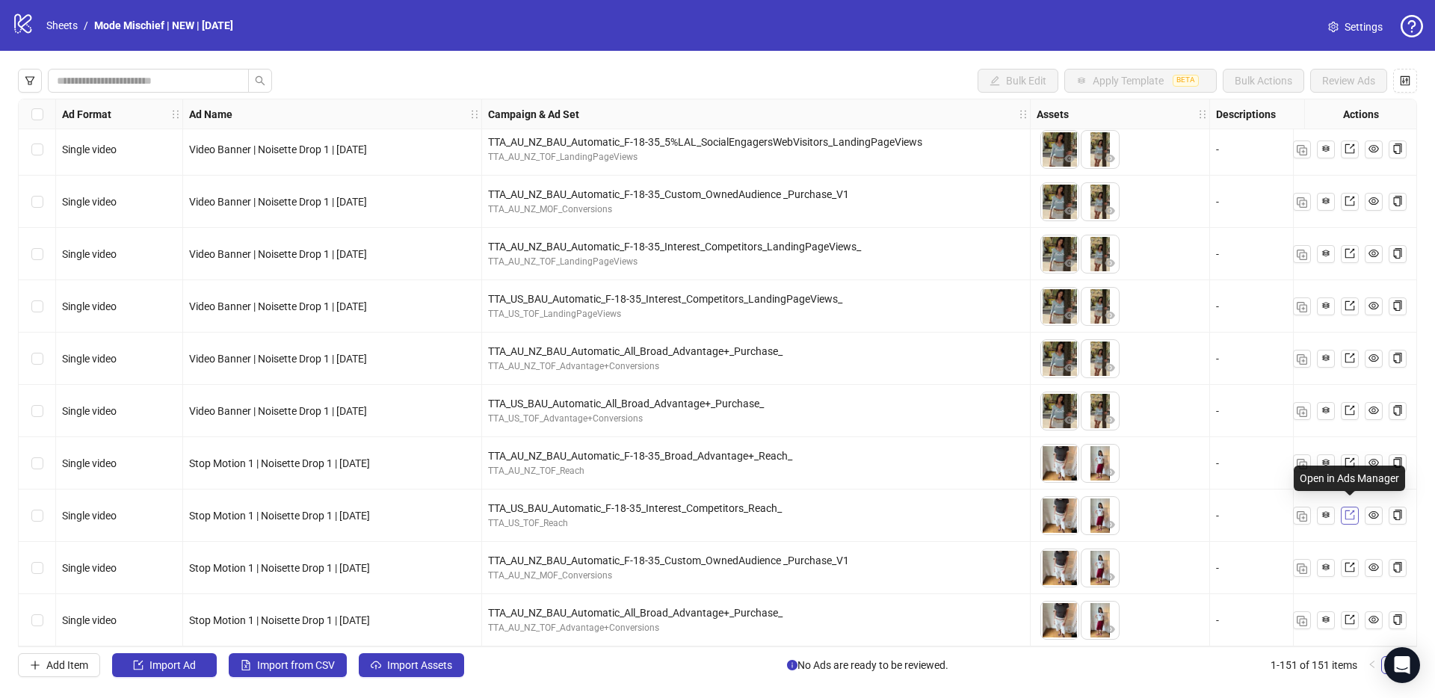
click at [1348, 510] on icon "export" at bounding box center [1349, 515] width 10 height 10
